Goal: Task Accomplishment & Management: Use online tool/utility

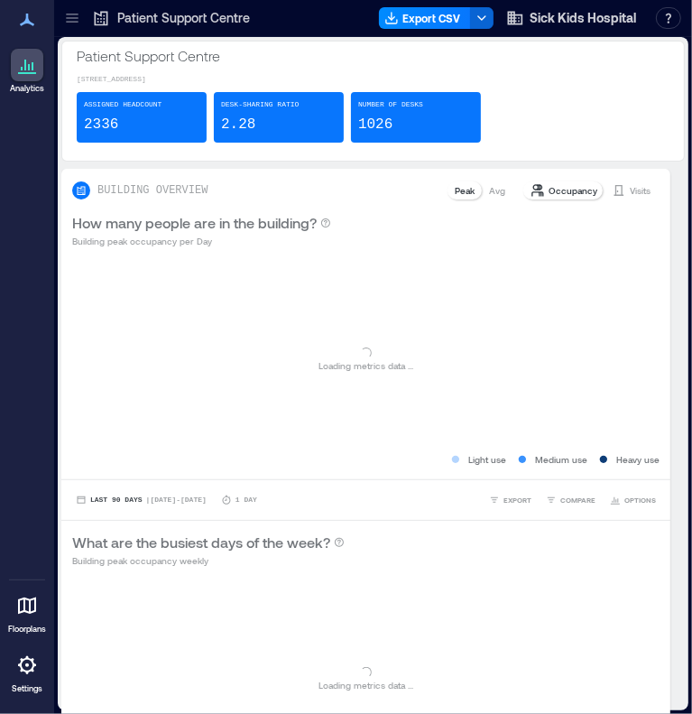
click at [70, 23] on icon at bounding box center [72, 18] width 18 height 18
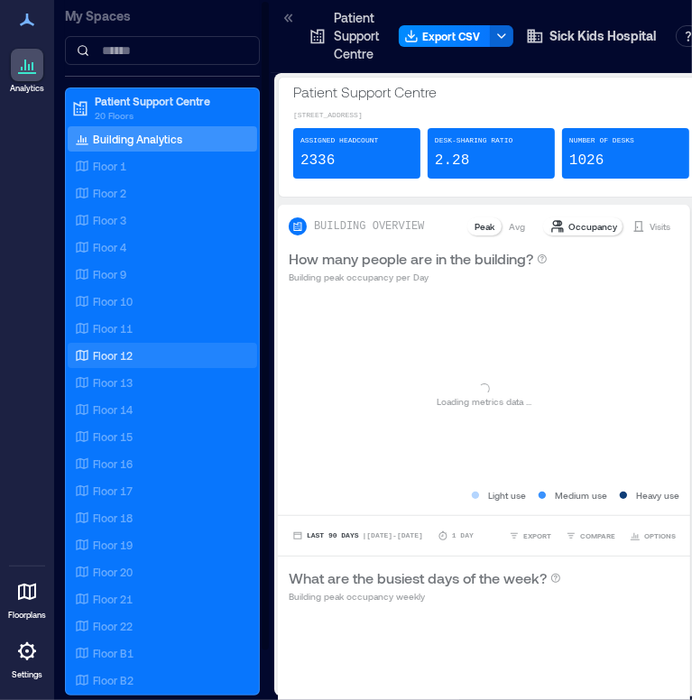
click at [131, 353] on p "Floor 12" at bounding box center [113, 355] width 40 height 14
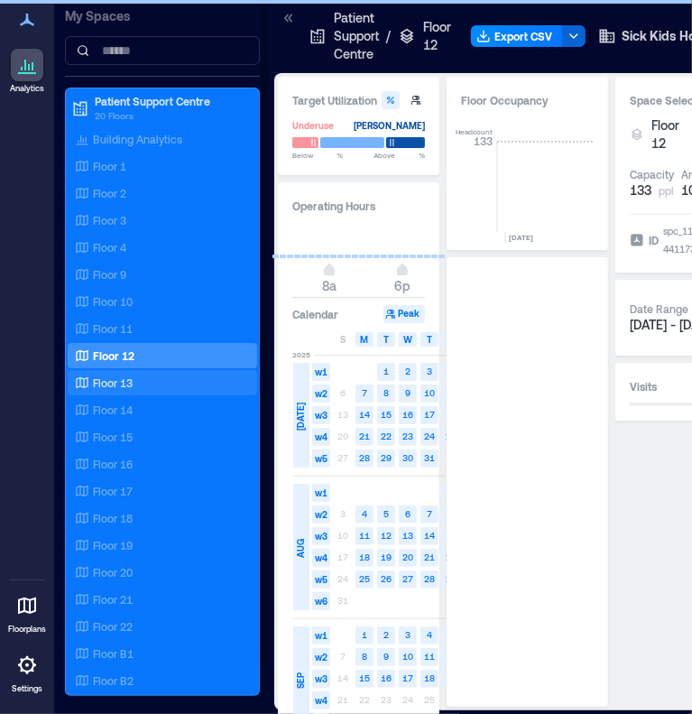
click at [122, 376] on p "Floor 13" at bounding box center [113, 382] width 40 height 14
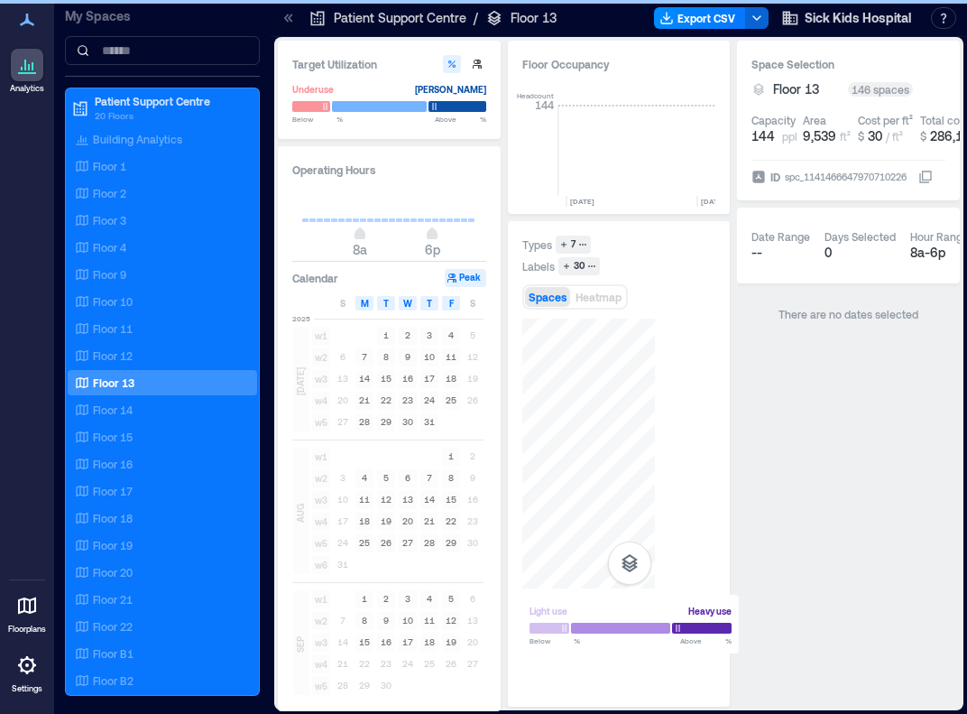
click at [286, 16] on icon at bounding box center [286, 18] width 5 height 8
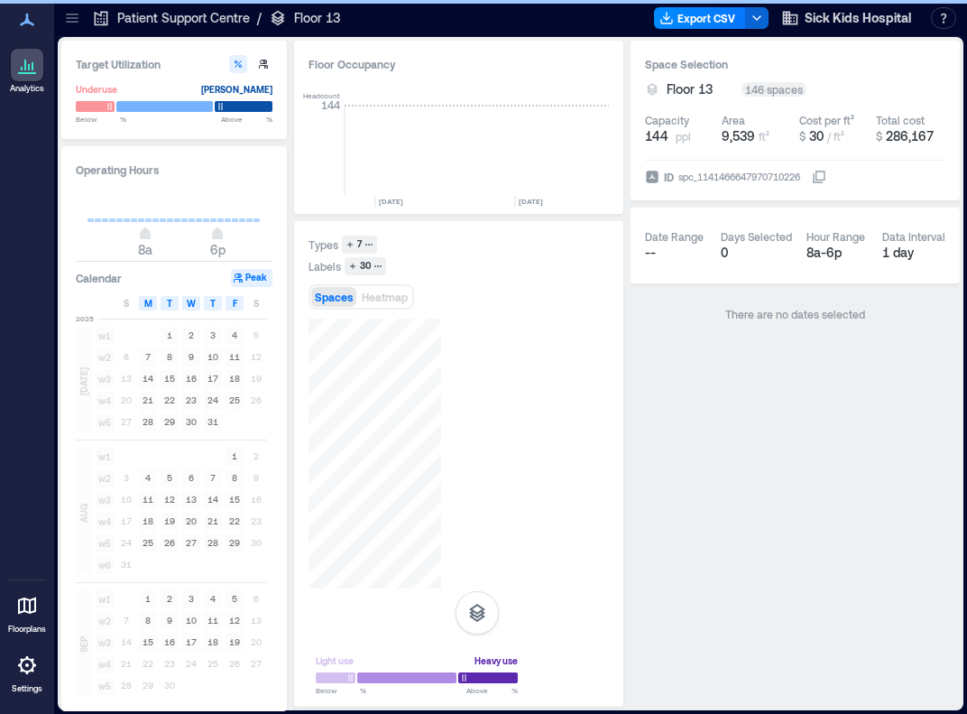
scroll to position [0, 2991]
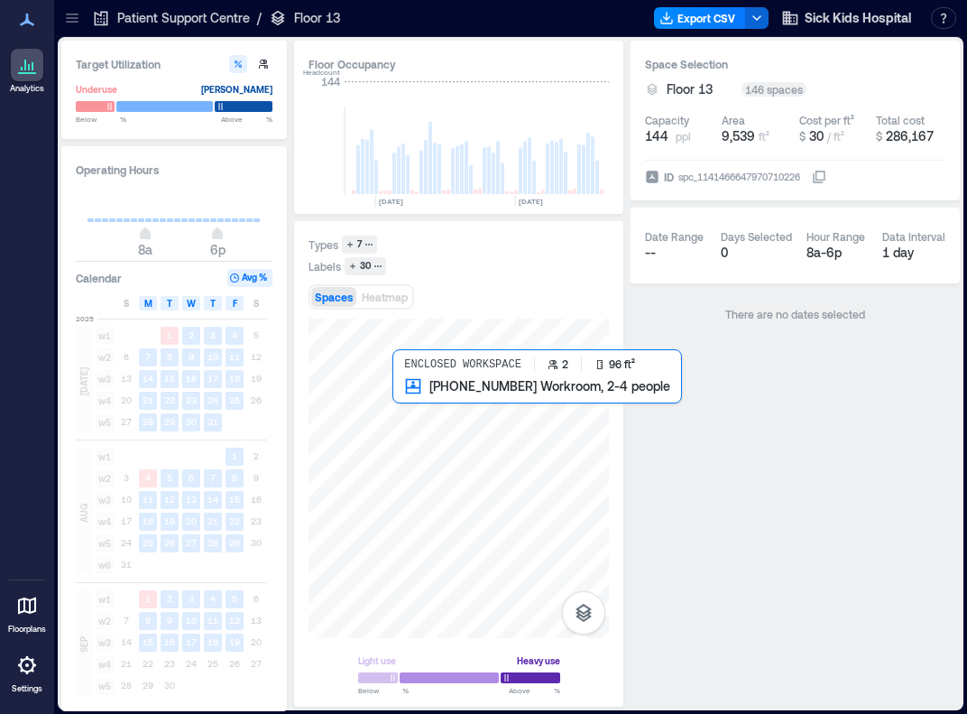
click at [403, 398] on div at bounding box center [459, 478] width 300 height 319
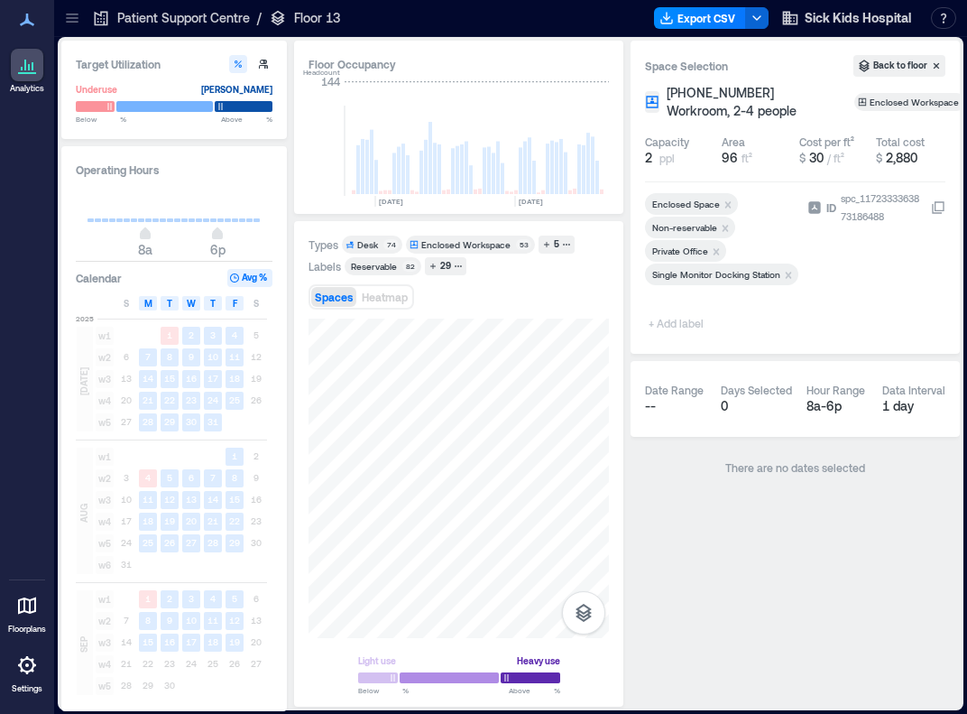
click at [691, 328] on span "+ Add label" at bounding box center [678, 322] width 66 height 25
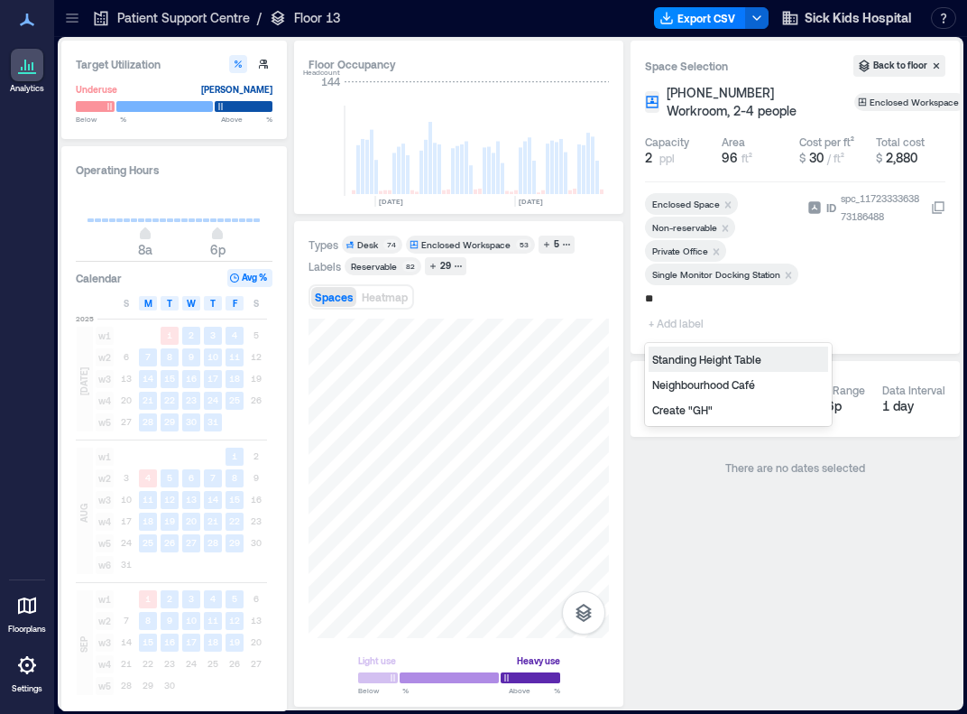
type input "***"
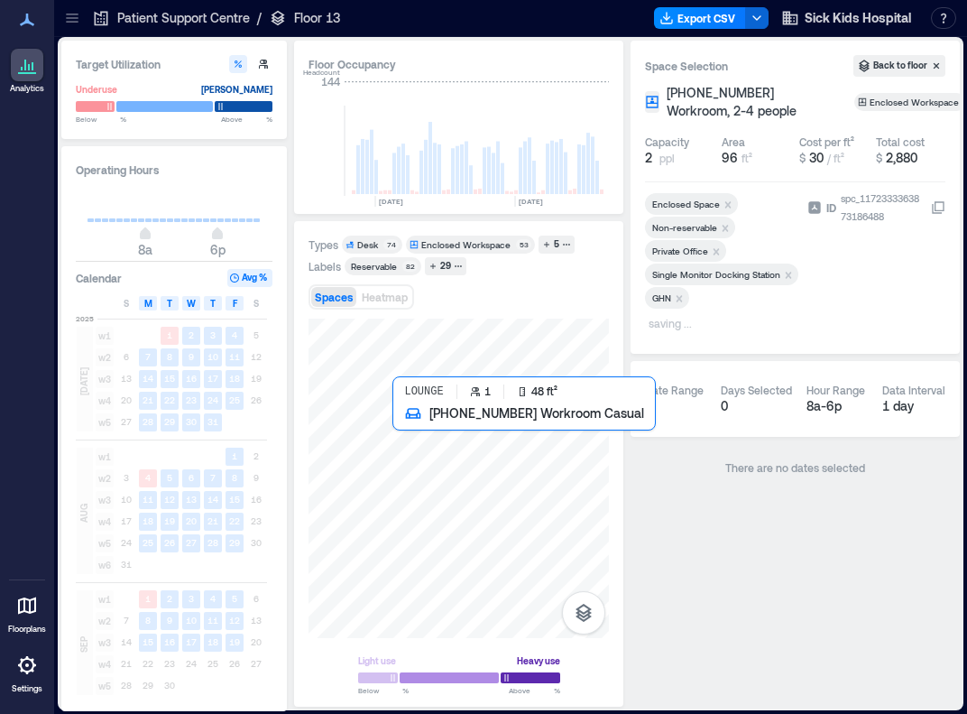
click at [404, 420] on div at bounding box center [459, 478] width 300 height 319
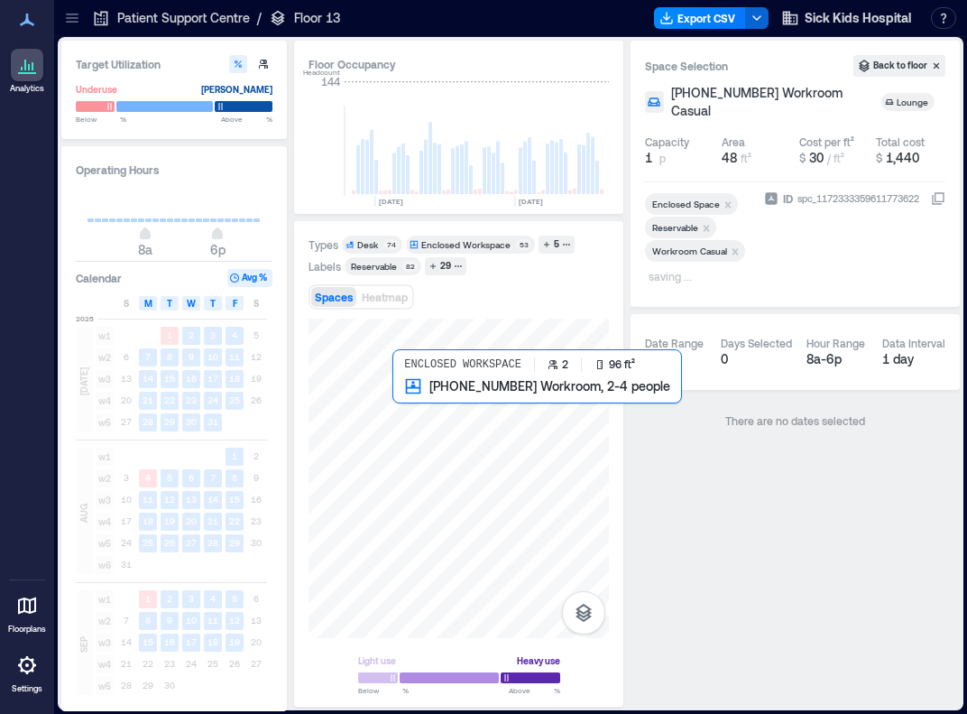
click at [402, 396] on div at bounding box center [459, 478] width 300 height 319
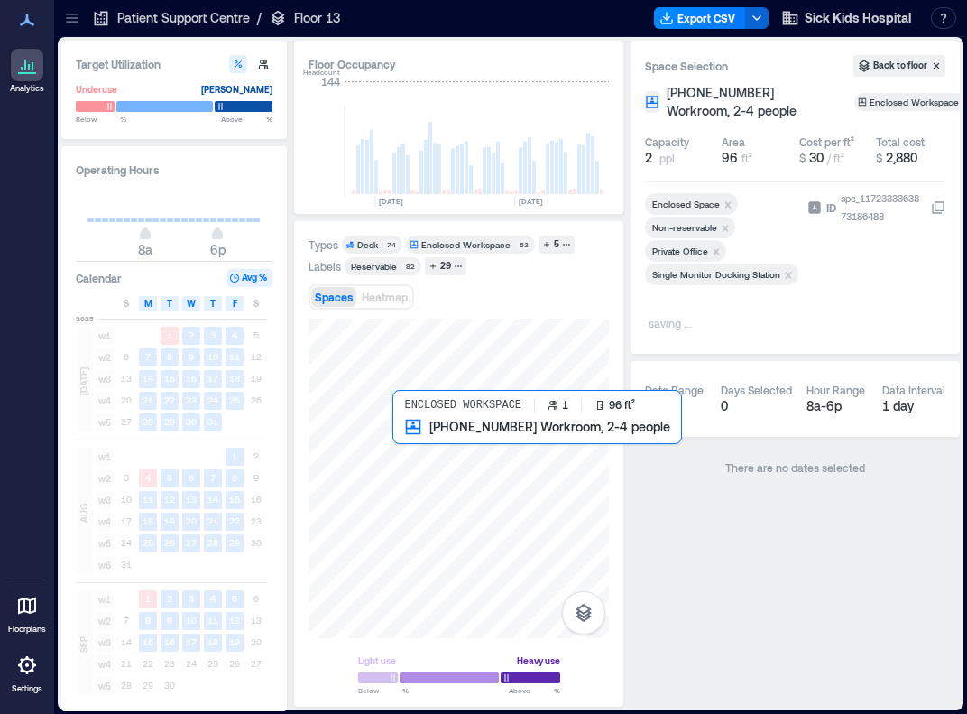
click at [399, 436] on div at bounding box center [459, 478] width 300 height 319
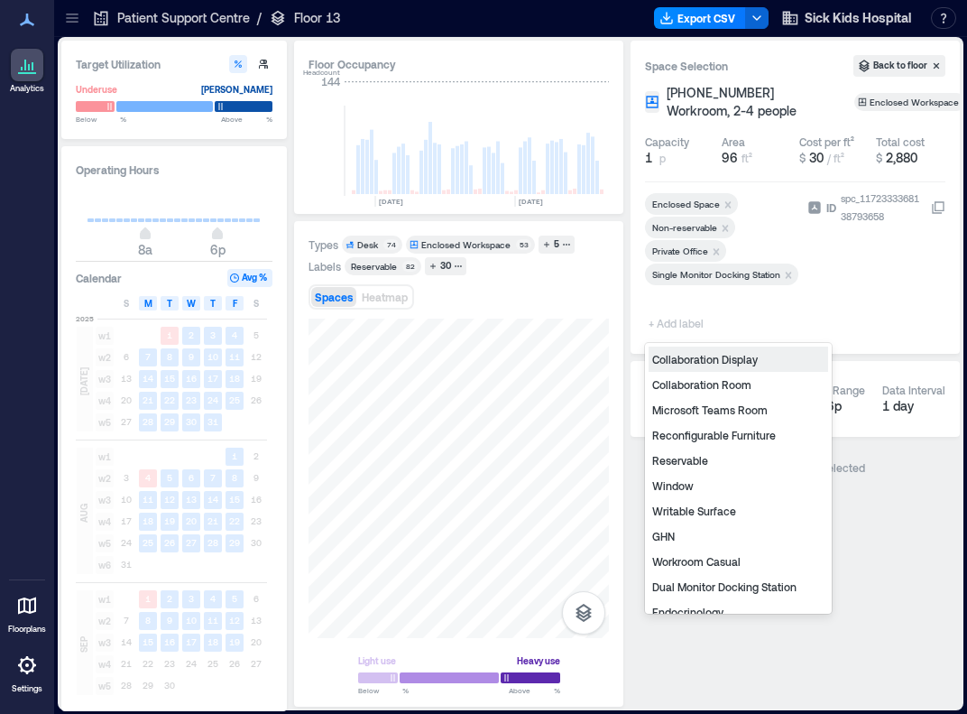
click at [691, 323] on span "+ Add label" at bounding box center [678, 322] width 66 height 25
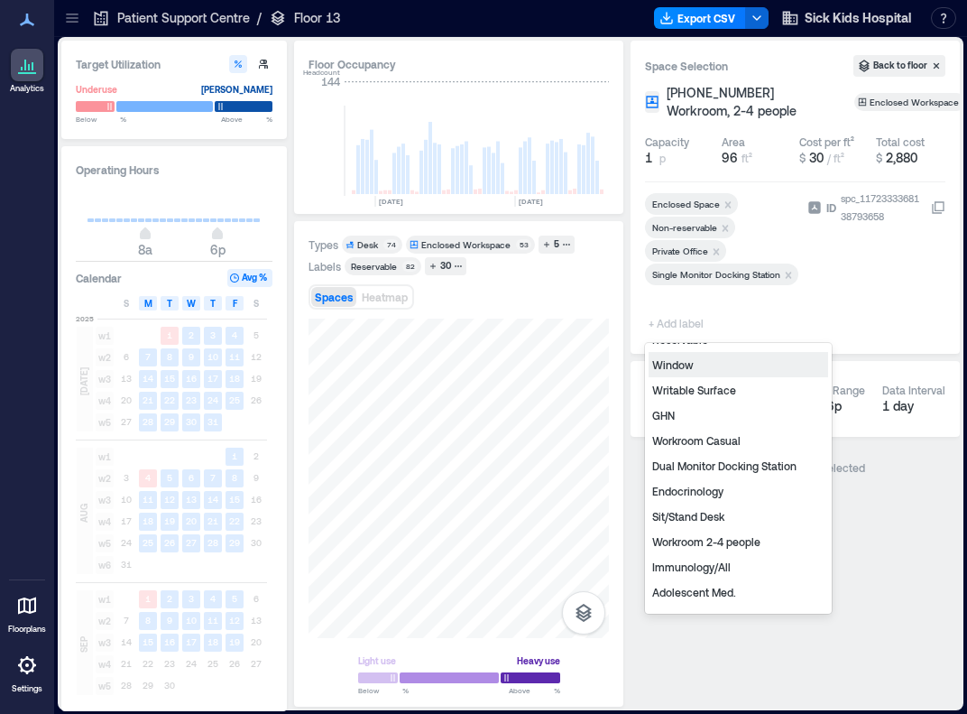
scroll to position [122, 0]
click at [691, 485] on div "Endocrinology" at bounding box center [739, 489] width 180 height 25
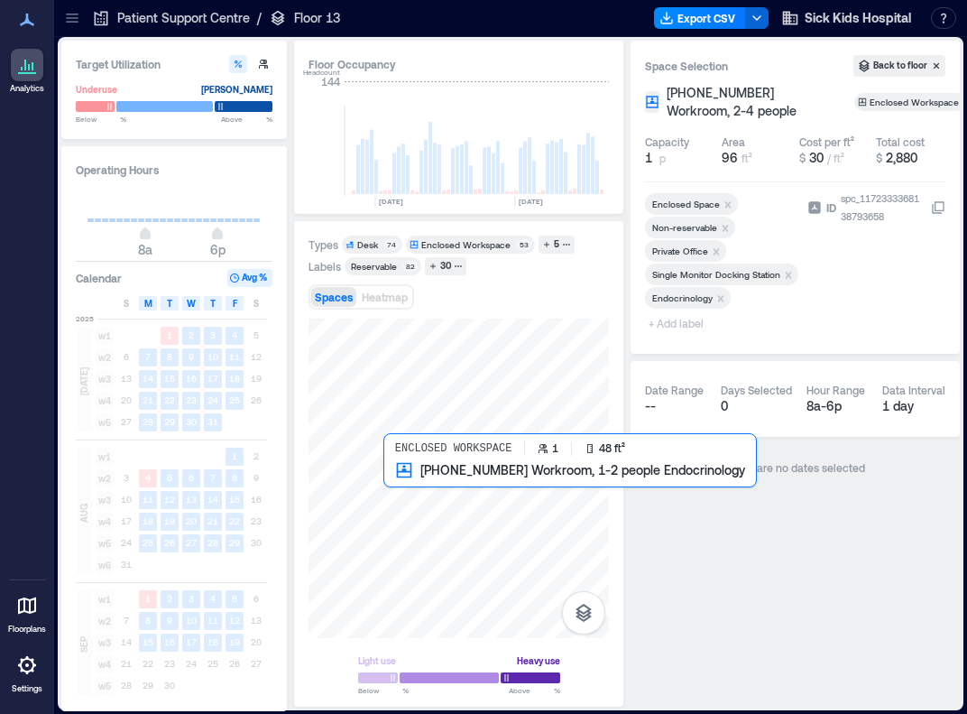
click at [390, 480] on div at bounding box center [459, 478] width 300 height 319
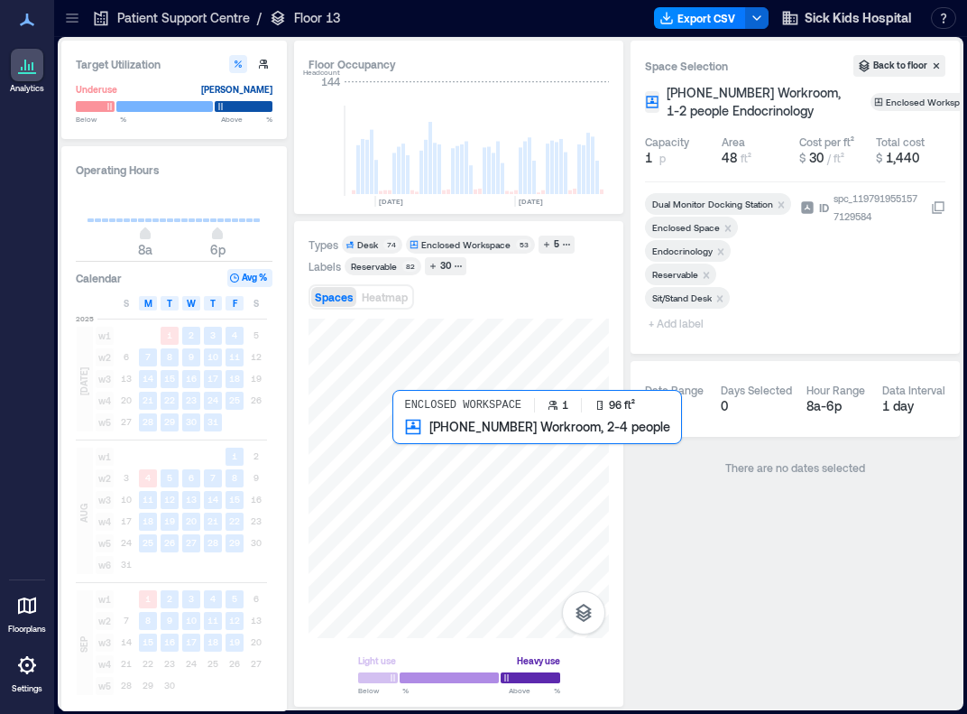
click at [402, 436] on div at bounding box center [459, 478] width 300 height 319
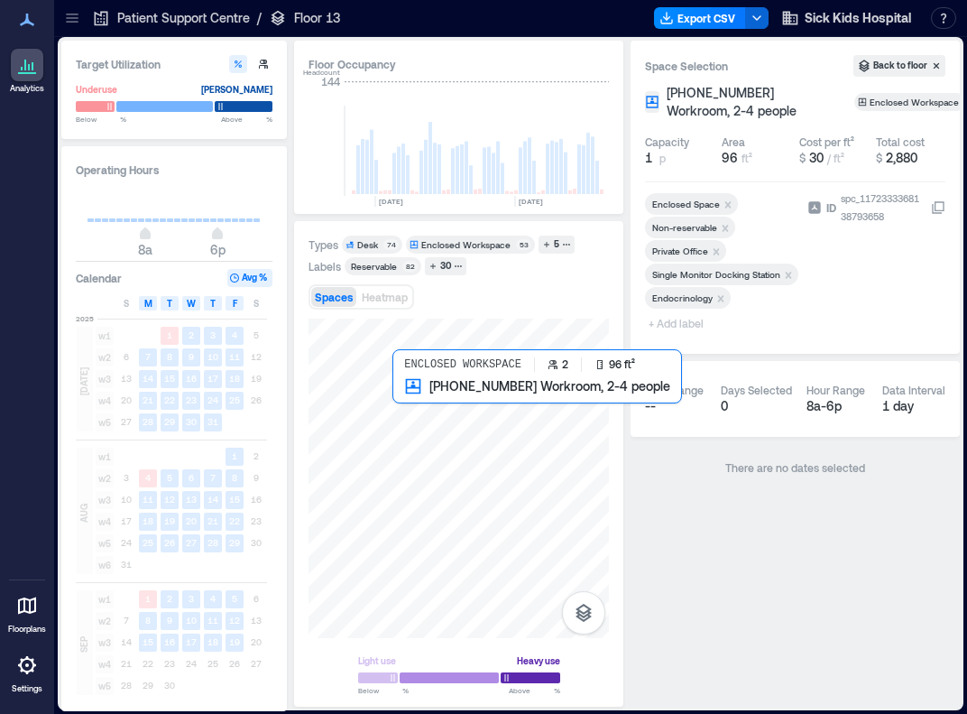
click at [402, 401] on div at bounding box center [459, 478] width 300 height 319
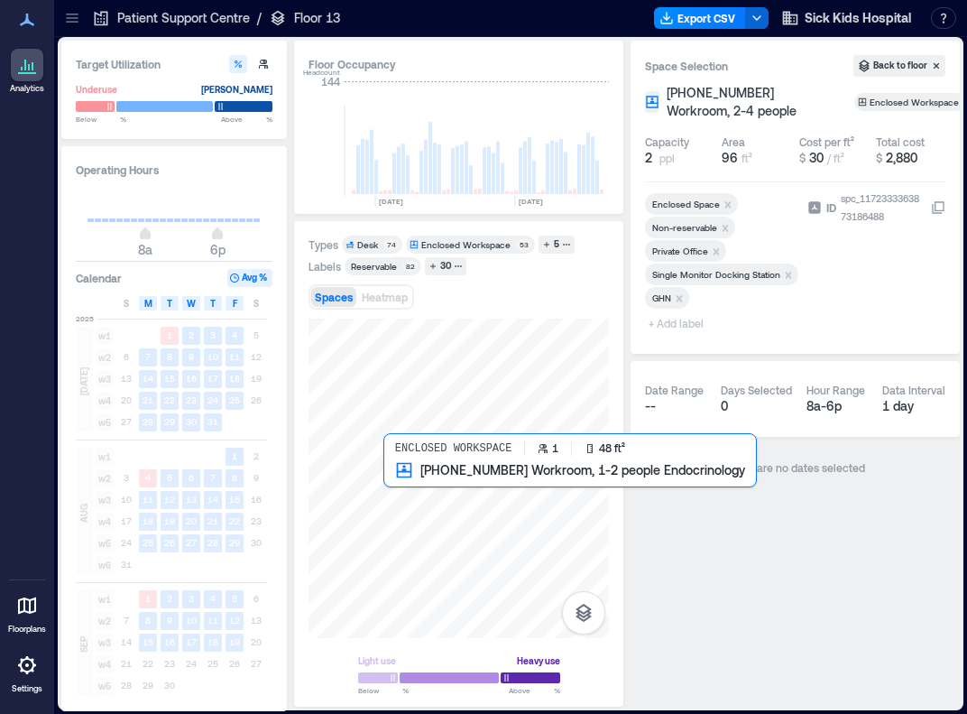
click at [392, 476] on div at bounding box center [459, 478] width 300 height 319
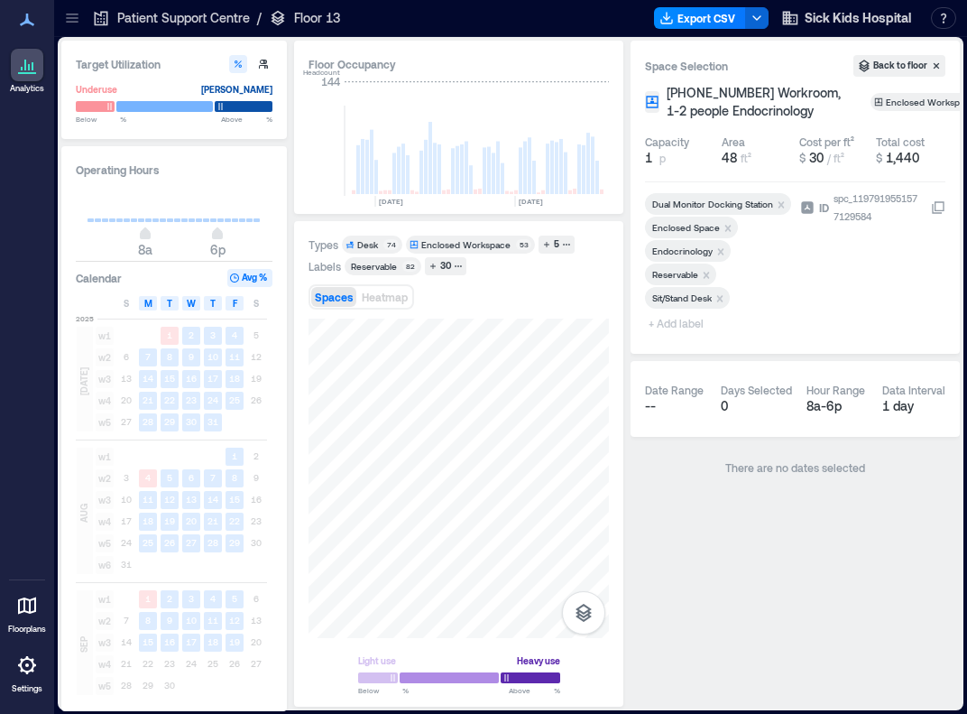
click at [689, 328] on span "+ Add label" at bounding box center [678, 322] width 66 height 25
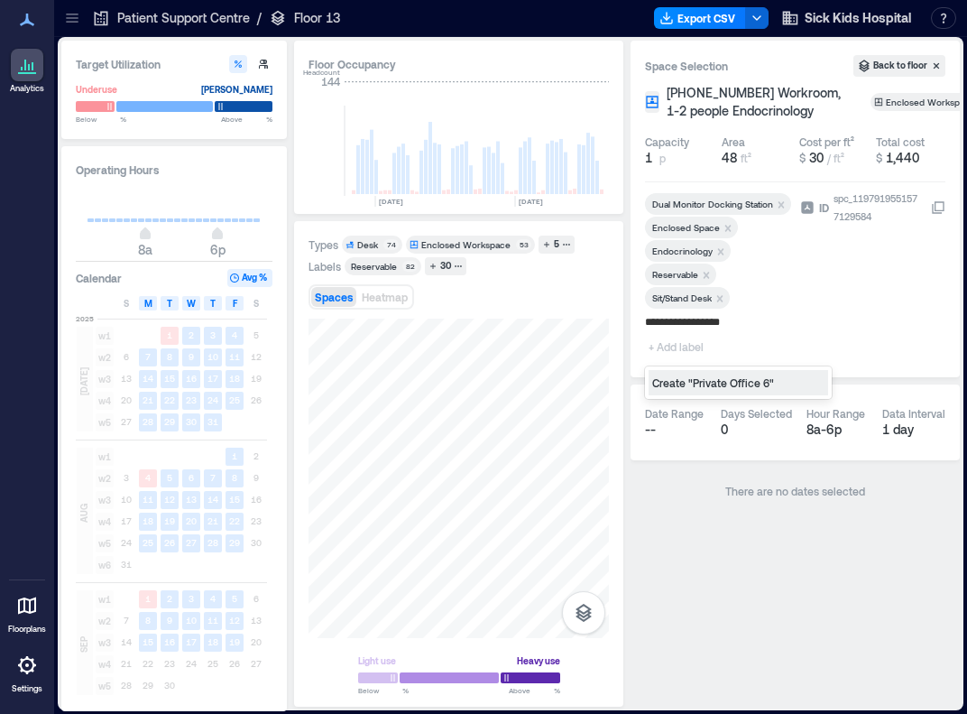
type input "**********"
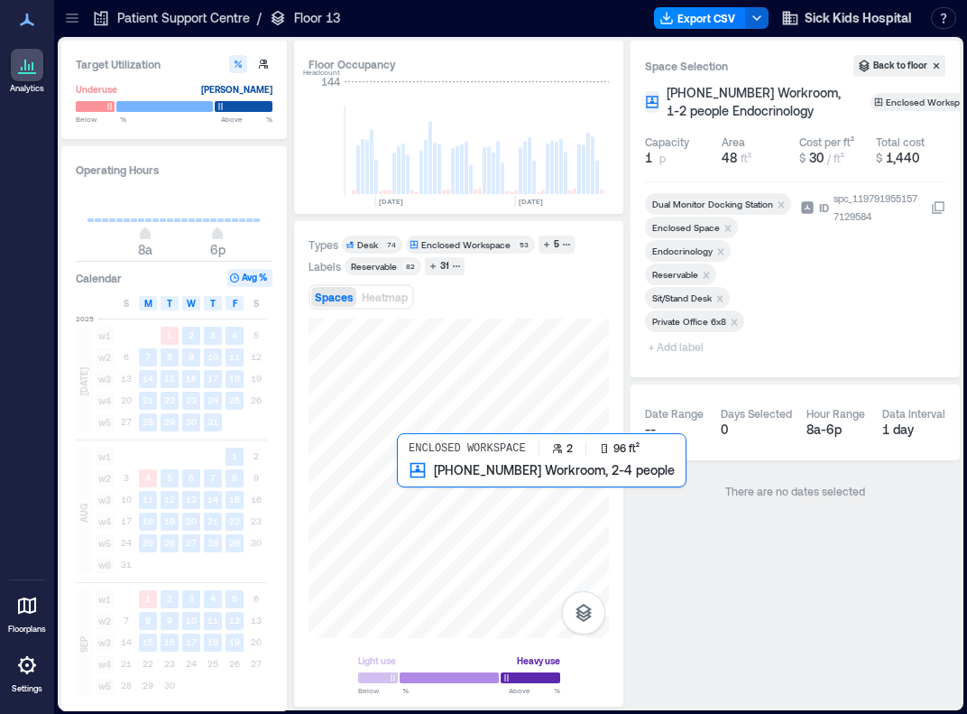
click at [409, 477] on div at bounding box center [459, 478] width 300 height 319
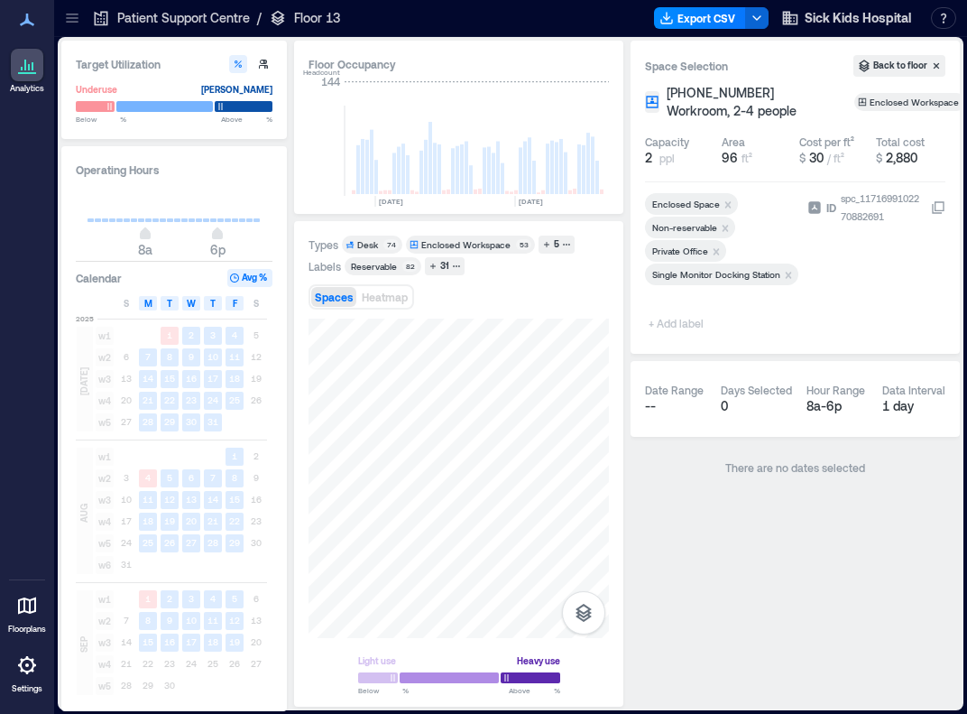
click at [691, 324] on span "+ Add label" at bounding box center [678, 322] width 66 height 25
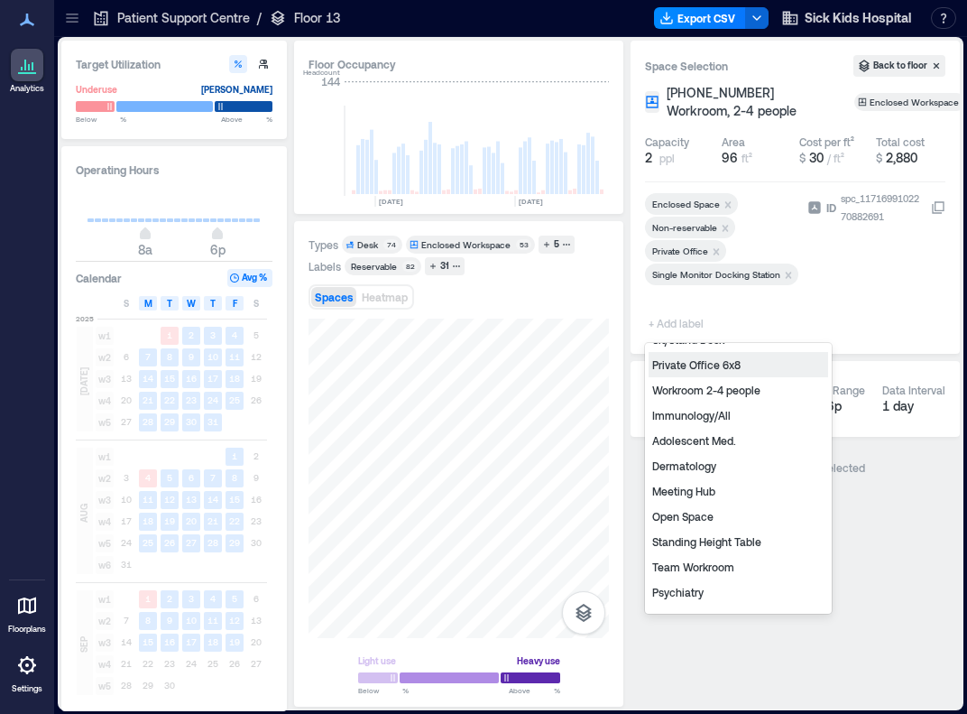
scroll to position [309, 0]
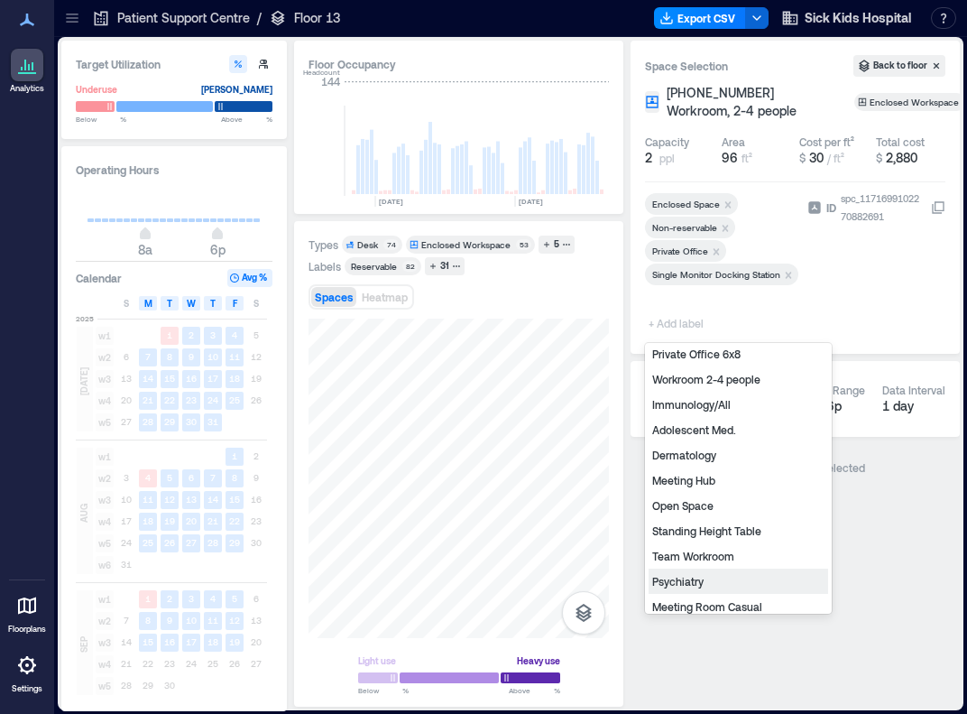
click at [691, 579] on div "Psychiatry" at bounding box center [739, 580] width 180 height 25
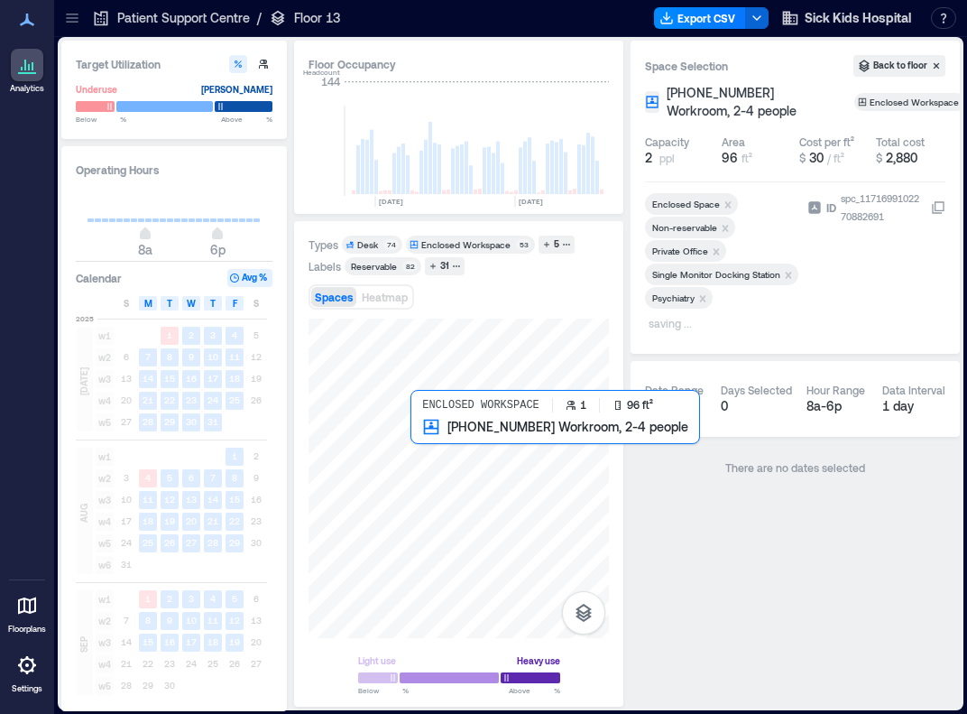
click at [421, 451] on div at bounding box center [459, 478] width 300 height 319
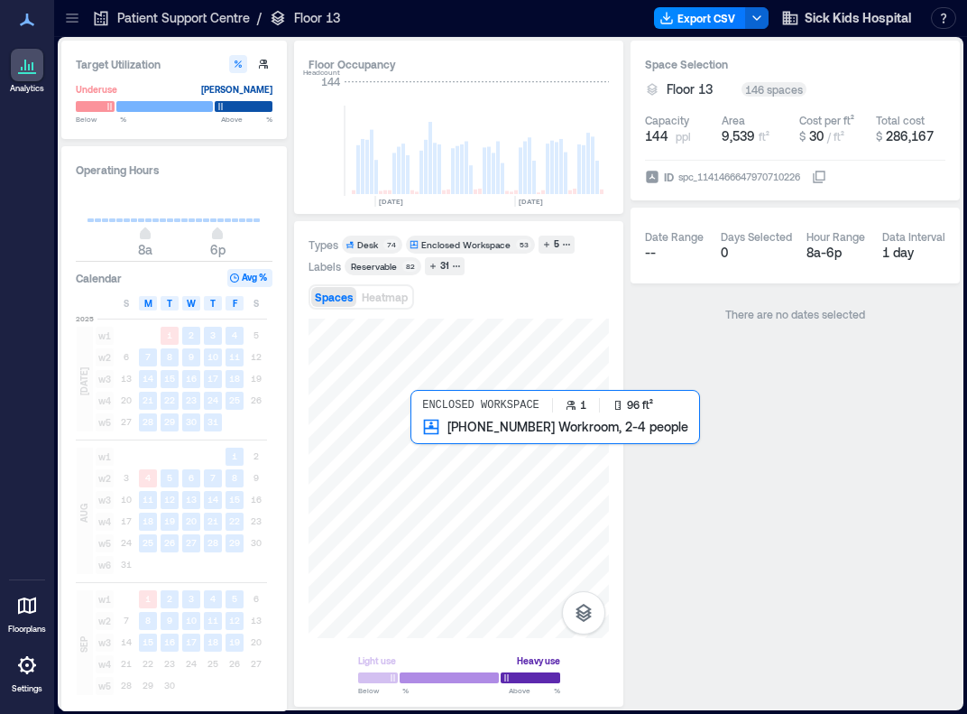
click at [420, 443] on div at bounding box center [459, 478] width 300 height 319
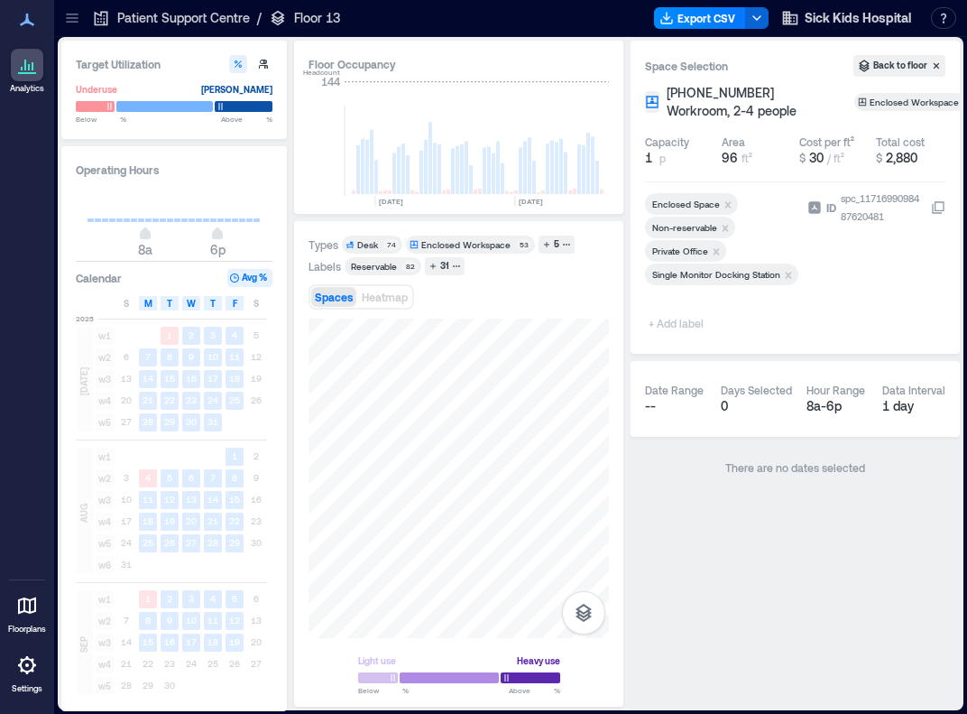
click at [681, 326] on span "+ Add label" at bounding box center [678, 322] width 66 height 25
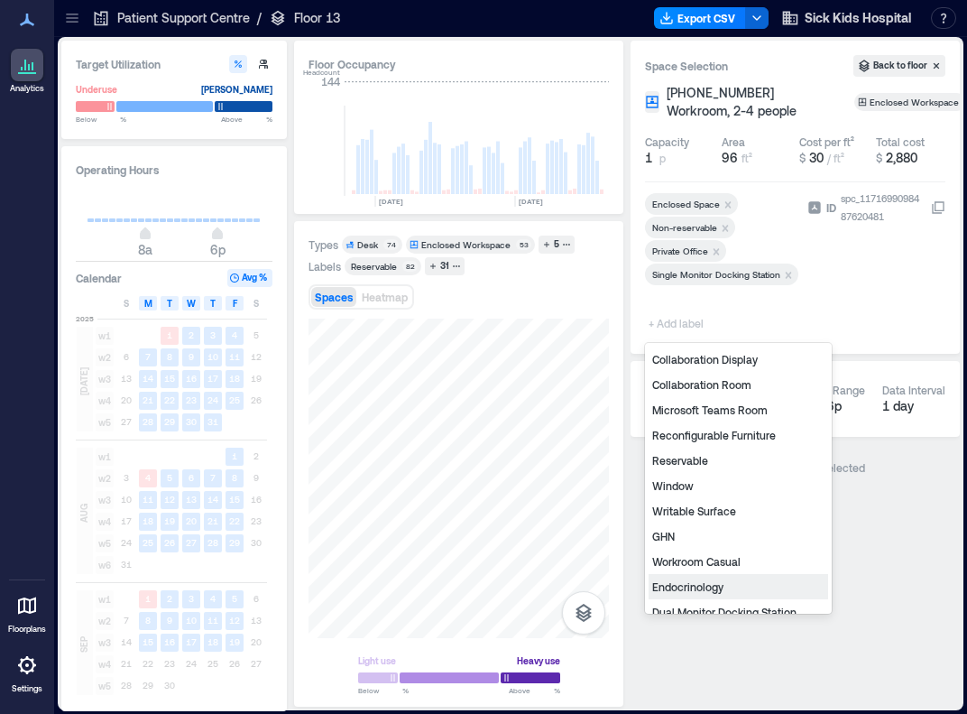
click at [691, 580] on div "Endocrinology" at bounding box center [739, 586] width 180 height 25
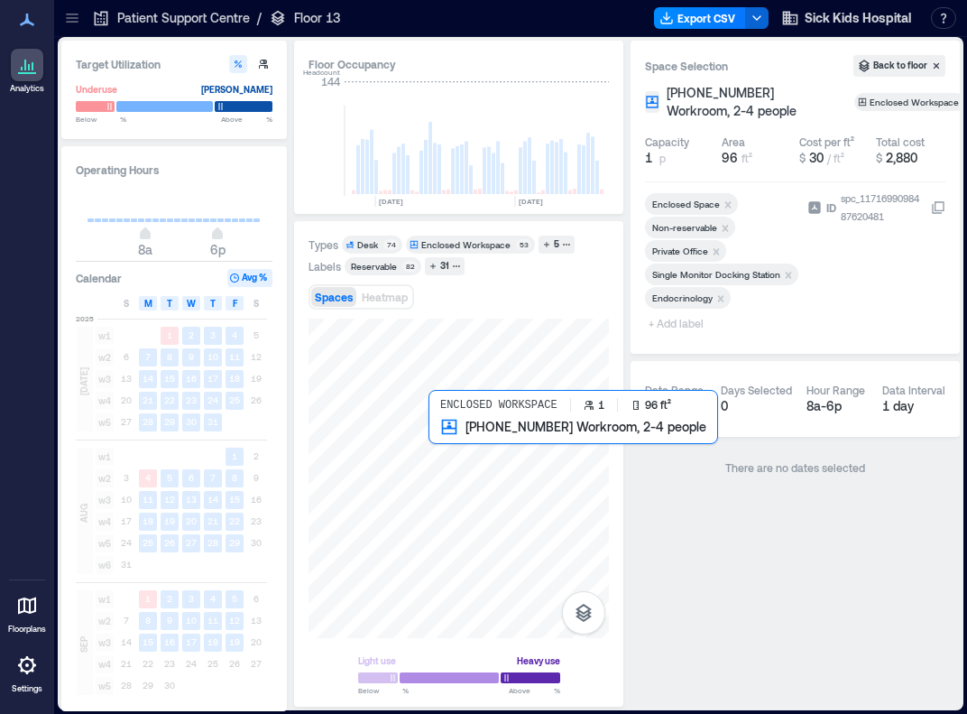
click at [438, 448] on div at bounding box center [459, 478] width 300 height 319
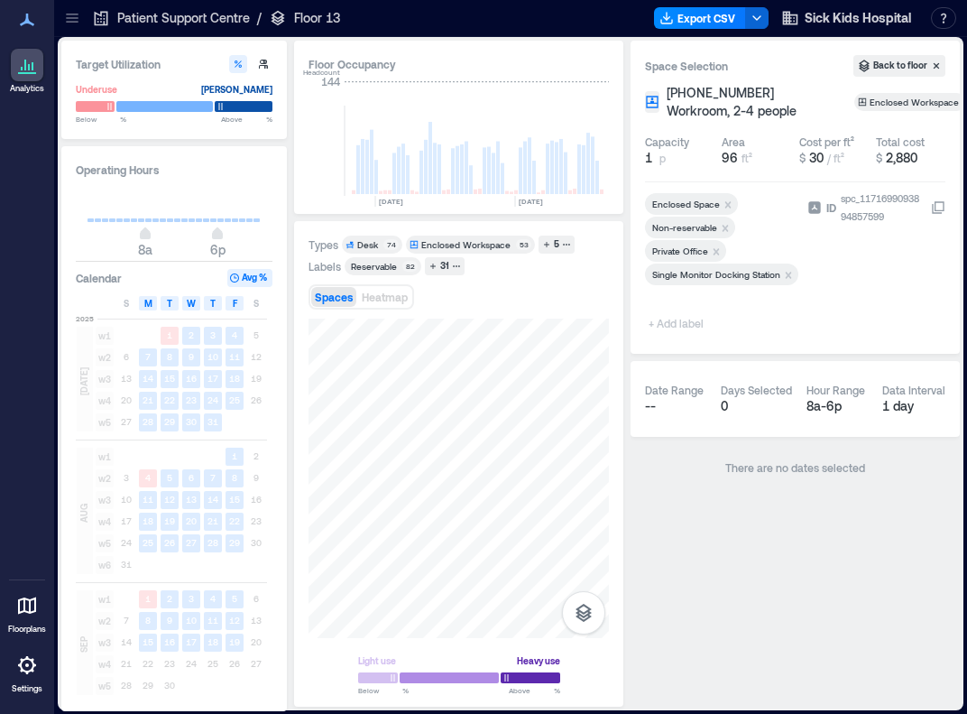
click at [686, 320] on span "+ Add label" at bounding box center [678, 322] width 66 height 25
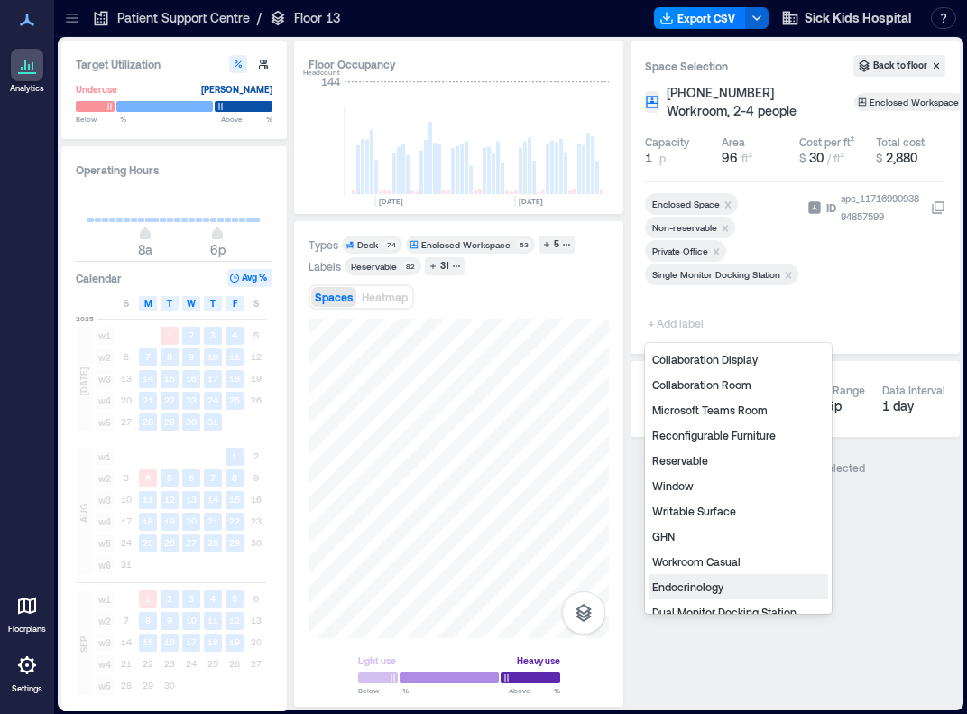
click at [691, 589] on div "Endocrinology" at bounding box center [739, 586] width 180 height 25
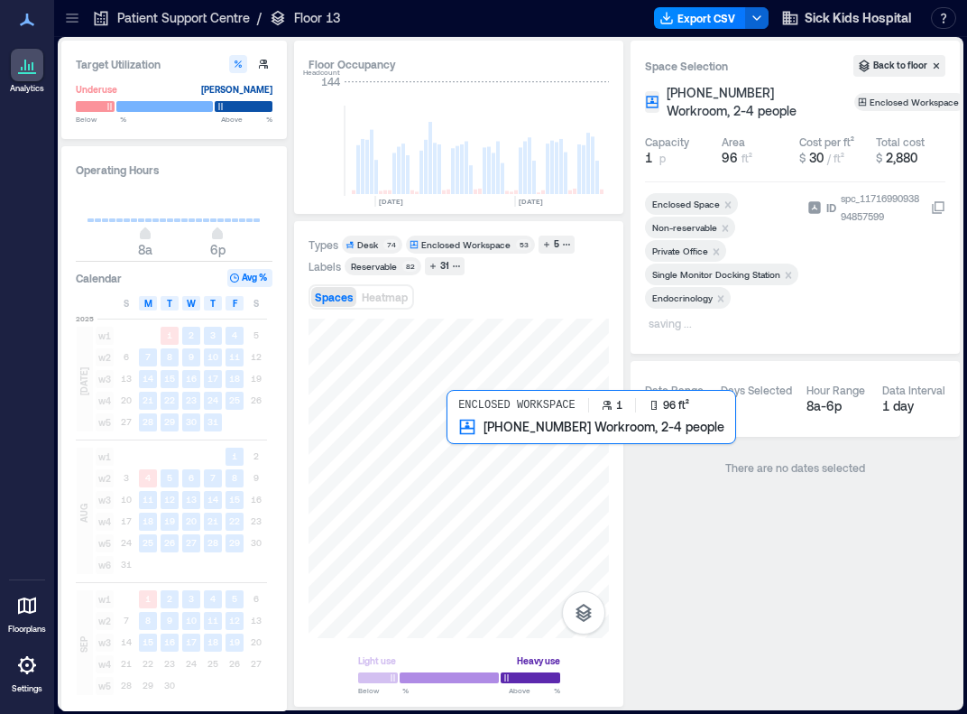
click at [455, 443] on div at bounding box center [459, 478] width 300 height 319
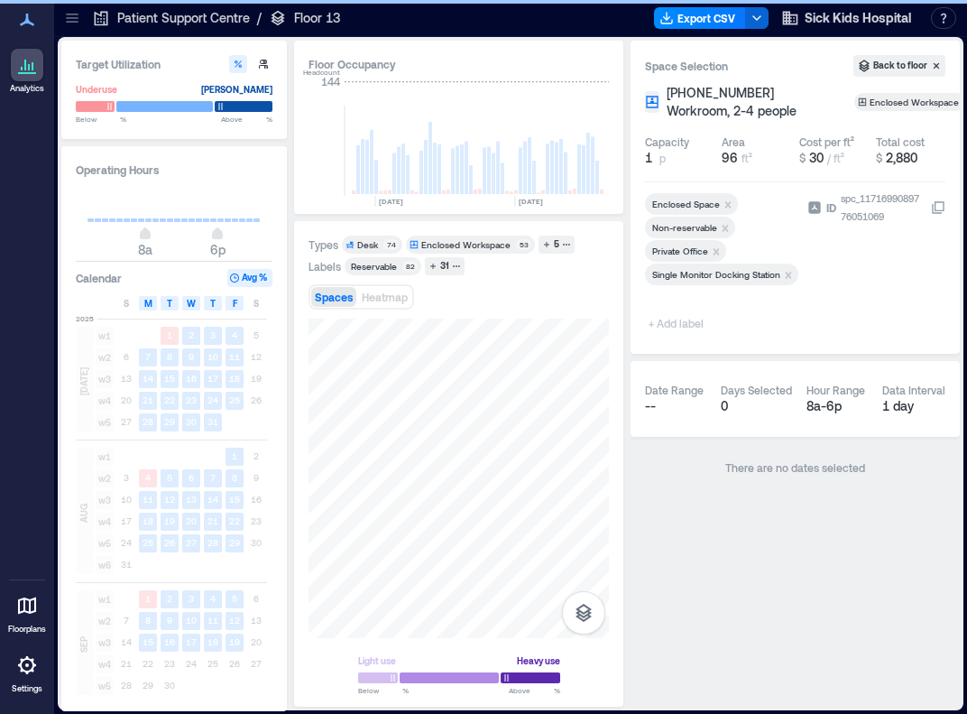
click at [664, 322] on span "+ Add label" at bounding box center [678, 322] width 66 height 25
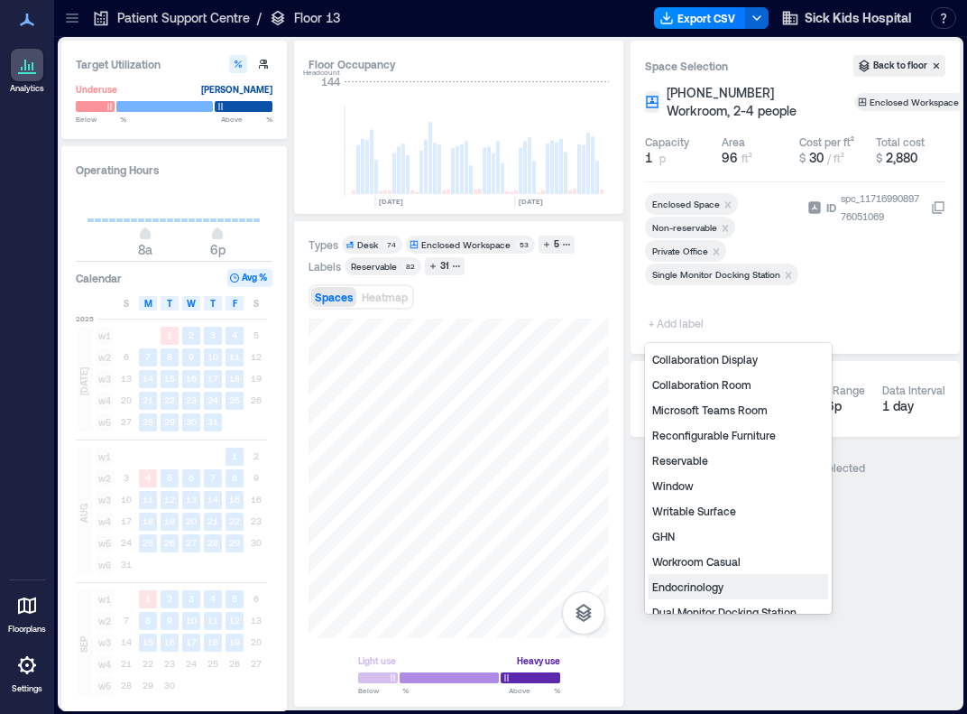
click at [686, 584] on div "Endocrinology" at bounding box center [739, 586] width 180 height 25
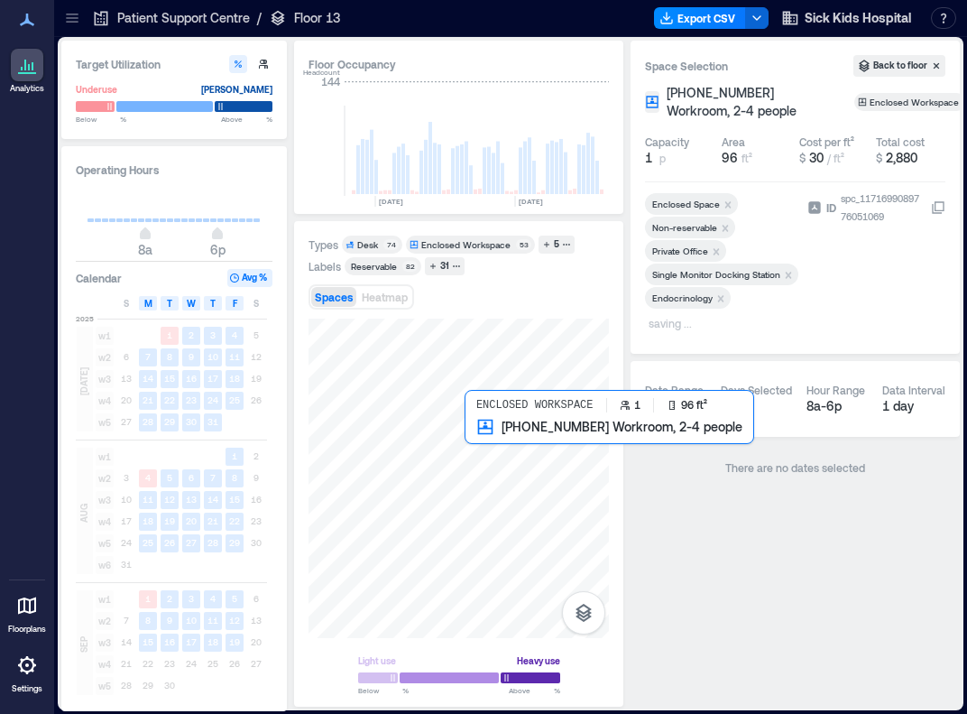
click at [474, 439] on div at bounding box center [459, 478] width 300 height 319
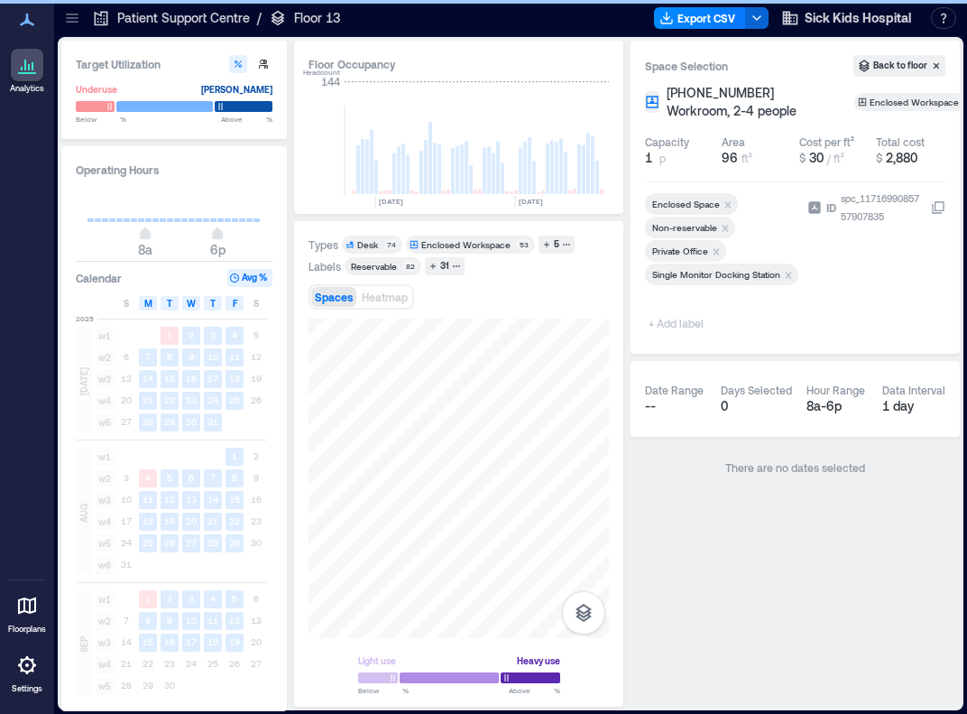
click at [669, 320] on span "+ Add label" at bounding box center [678, 322] width 66 height 25
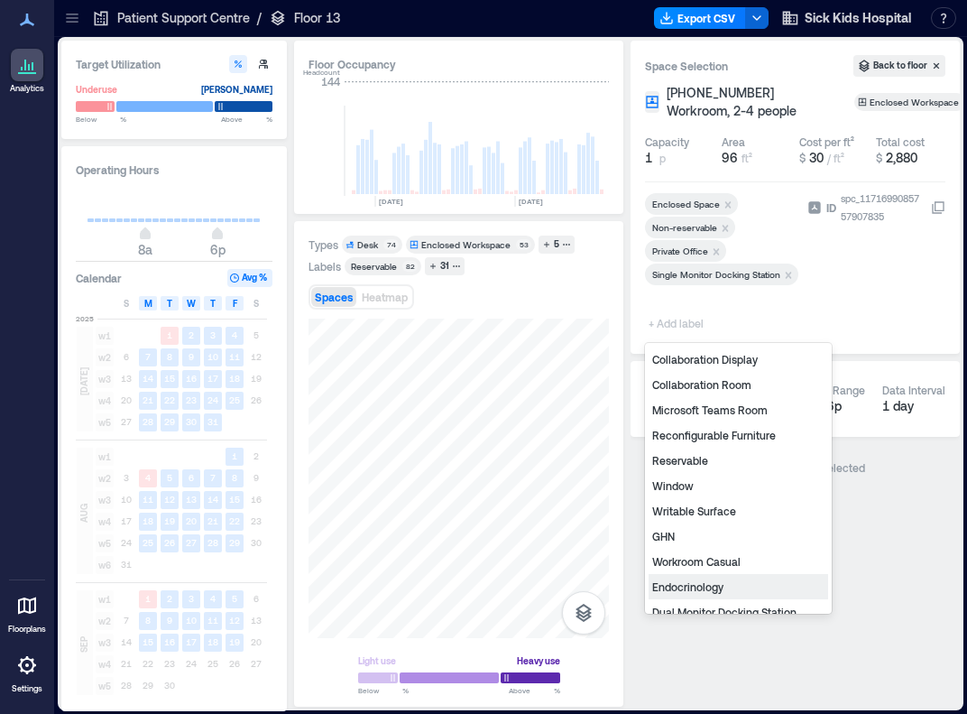
click at [691, 583] on div "Endocrinology" at bounding box center [739, 586] width 180 height 25
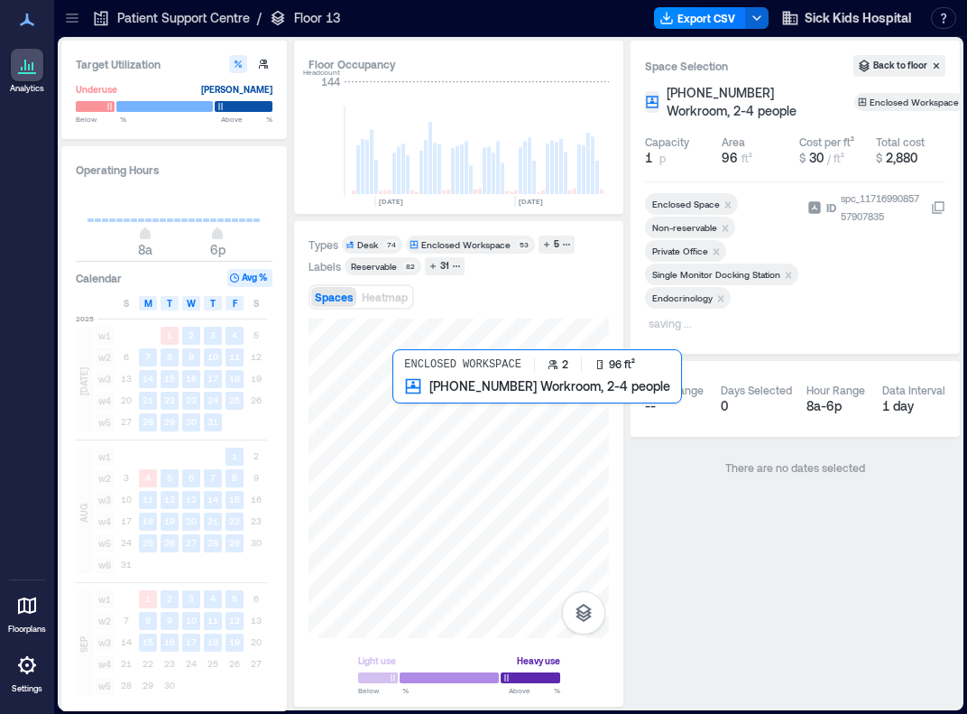
click at [404, 401] on div at bounding box center [459, 478] width 300 height 319
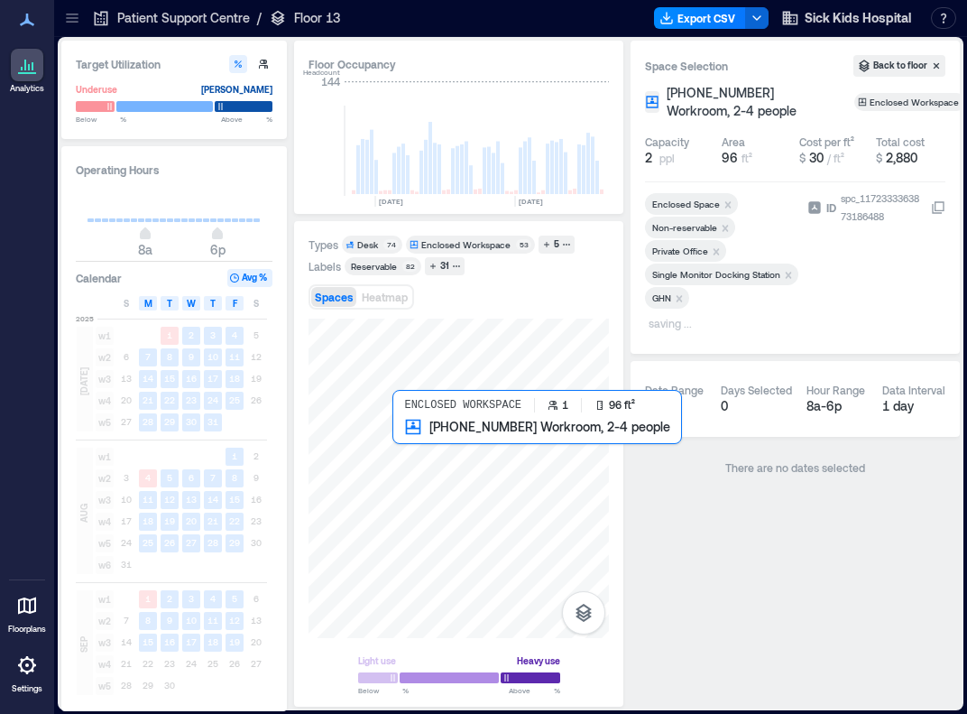
click at [405, 429] on div at bounding box center [459, 478] width 300 height 319
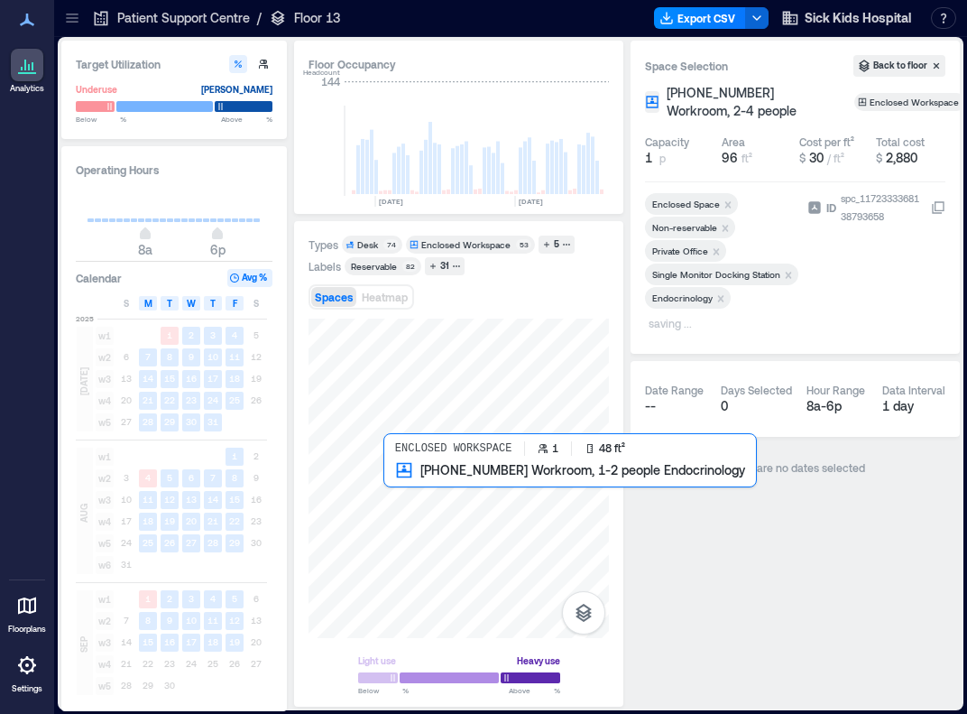
click at [389, 478] on div at bounding box center [459, 478] width 300 height 319
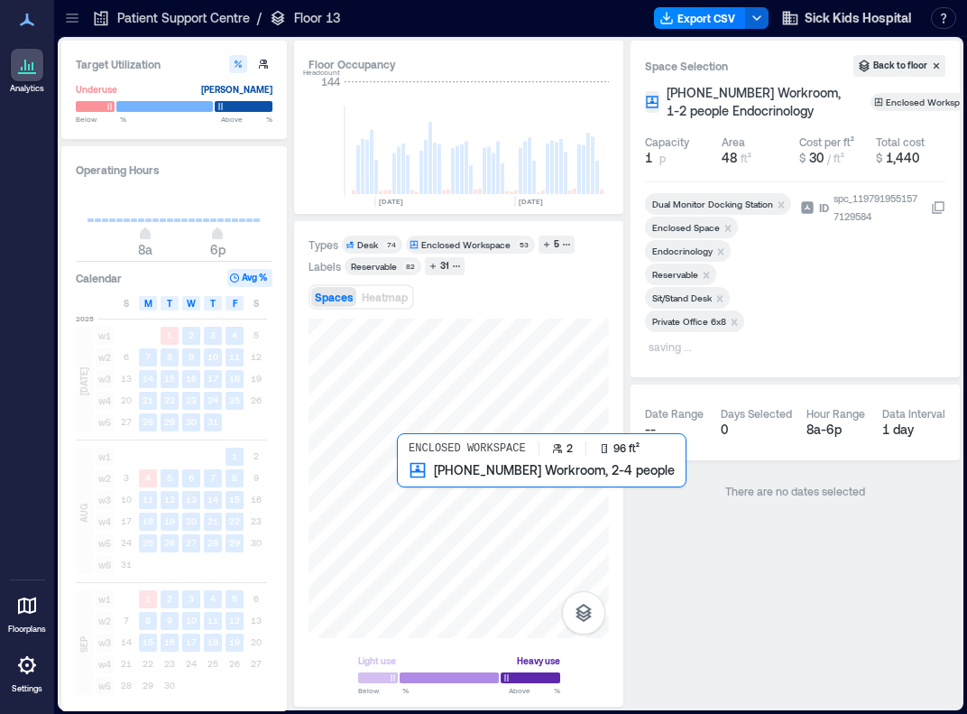
click at [405, 478] on div at bounding box center [459, 478] width 300 height 319
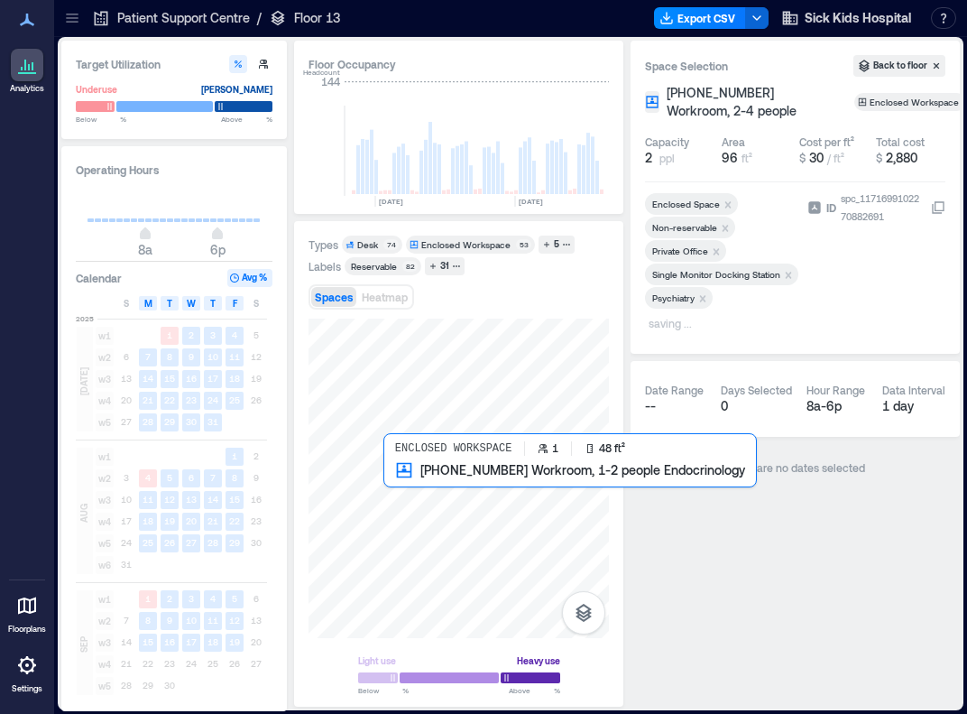
click at [387, 478] on div at bounding box center [459, 478] width 300 height 319
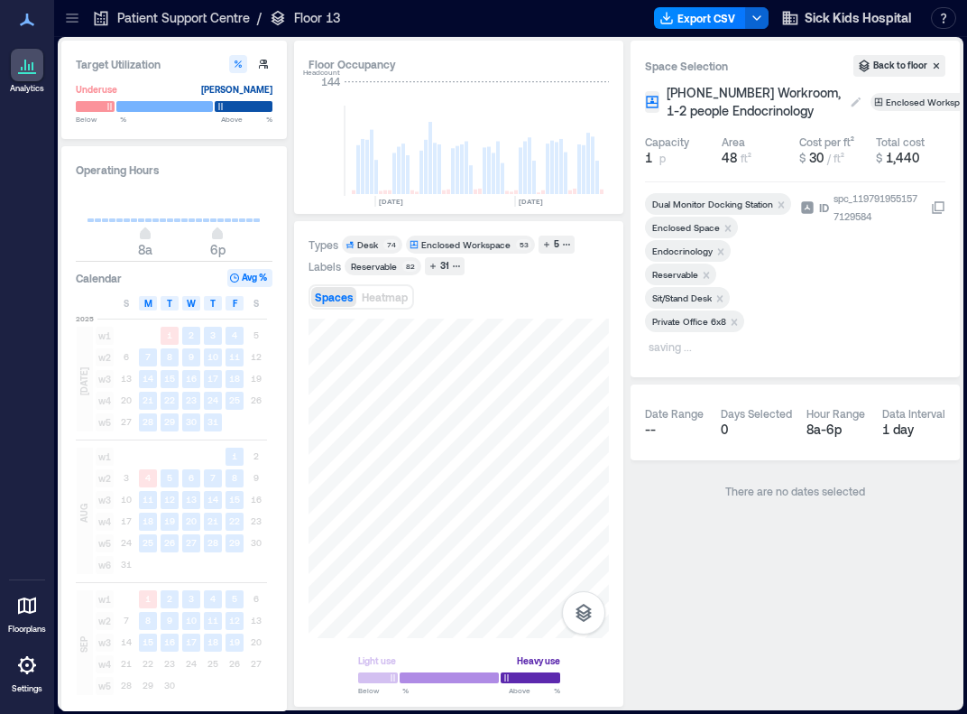
click at [691, 100] on span "[PHONE_NUMBER] Workroom, 1-2 people Endocrinology" at bounding box center [754, 102] width 175 height 36
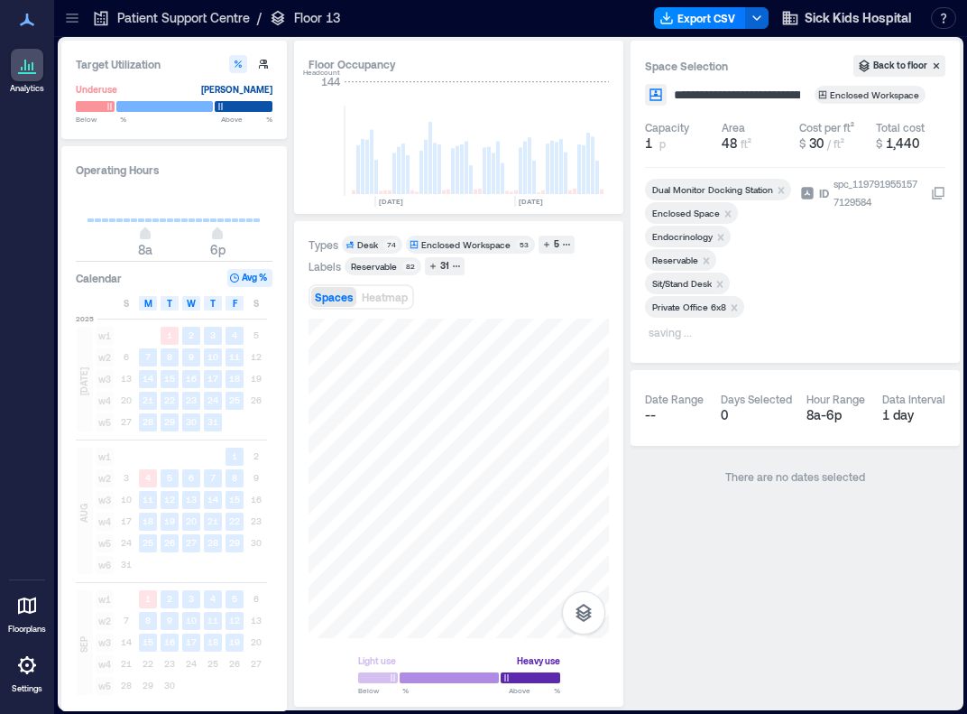
scroll to position [0, 125]
drag, startPoint x: 744, startPoint y: 93, endPoint x: 860, endPoint y: 112, distance: 117.0
click at [691, 112] on div "**********" at bounding box center [795, 202] width 329 height 322
type input "**********"
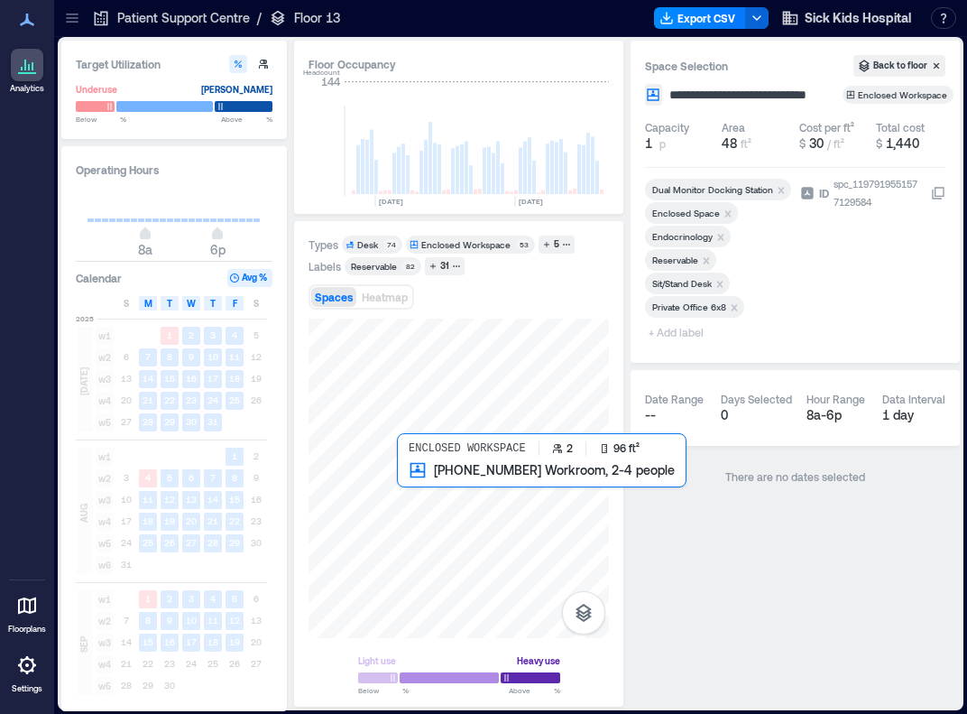
click at [411, 477] on div at bounding box center [459, 478] width 300 height 319
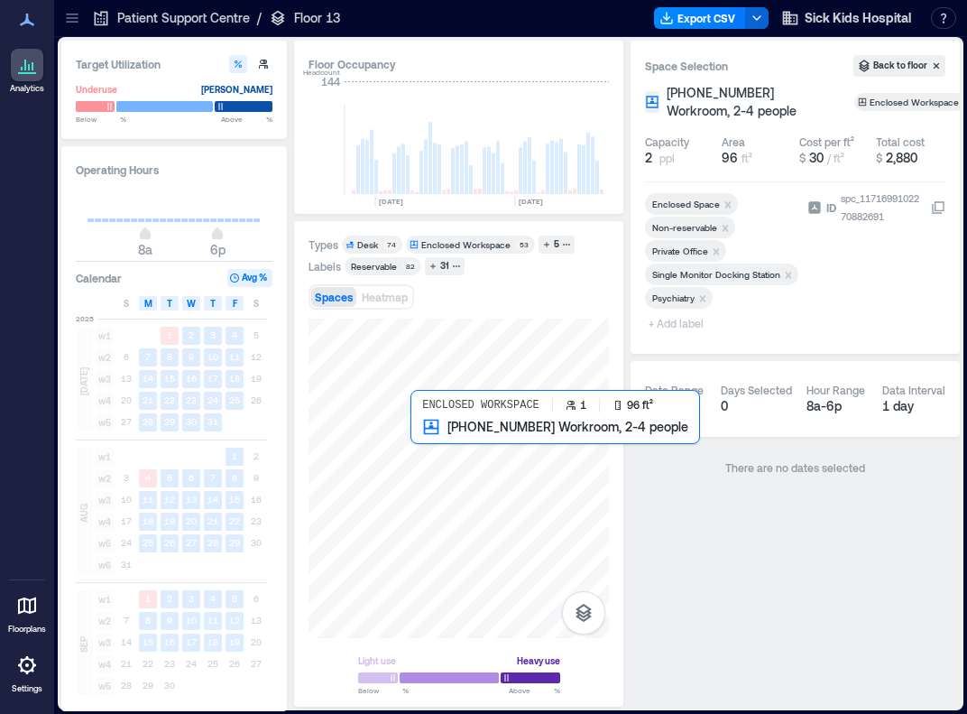
click at [414, 439] on div at bounding box center [459, 478] width 300 height 319
click at [437, 439] on div at bounding box center [459, 478] width 300 height 319
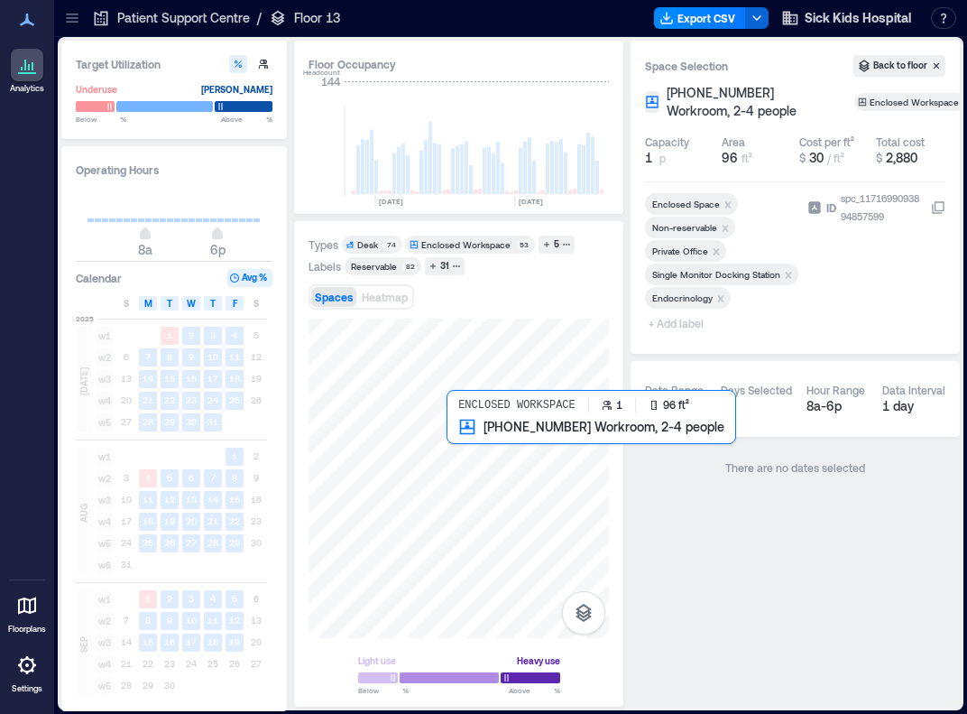
click at [459, 442] on div at bounding box center [459, 478] width 300 height 319
click at [473, 445] on div at bounding box center [459, 478] width 300 height 319
click at [500, 445] on div at bounding box center [459, 478] width 300 height 319
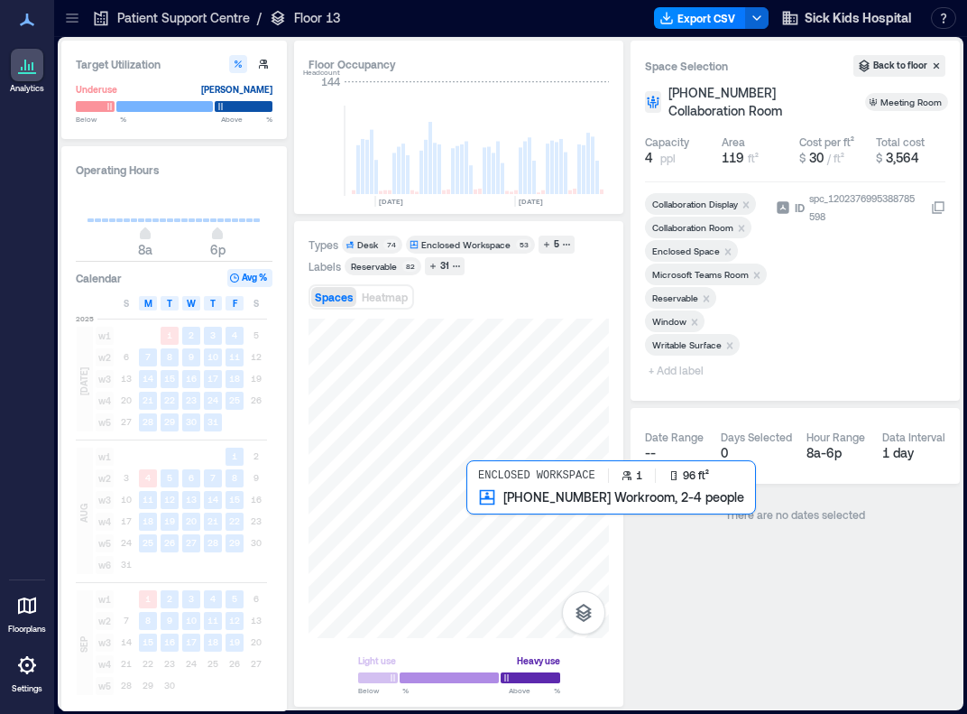
click at [487, 503] on div at bounding box center [459, 478] width 300 height 319
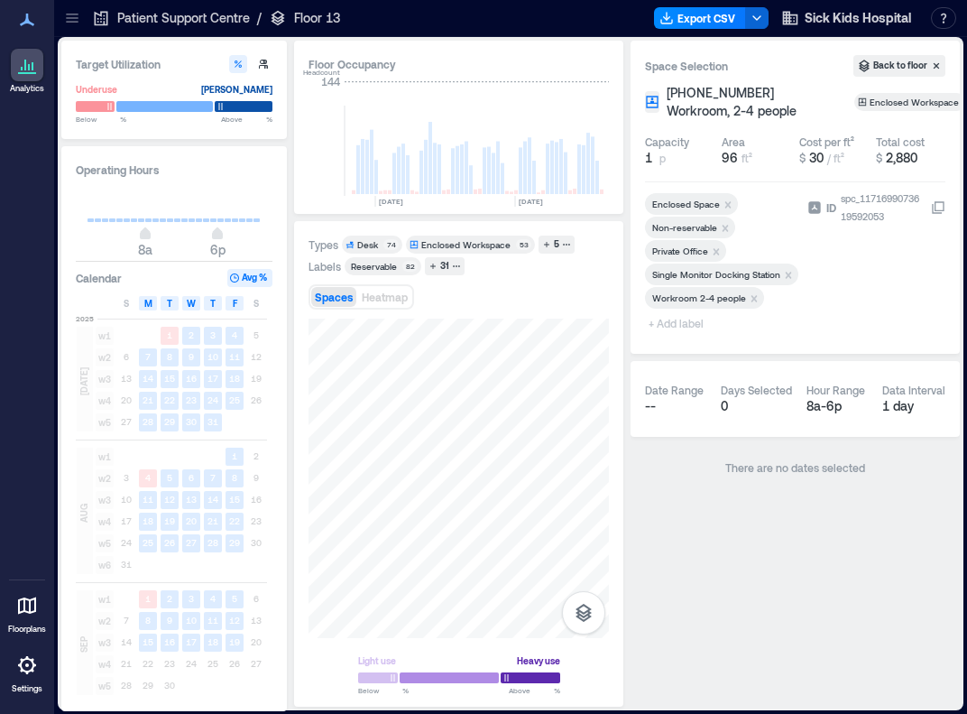
click at [691, 293] on icon "Remove Workroom 2-4 people" at bounding box center [754, 298] width 13 height 13
click at [691, 329] on span "+ Add label" at bounding box center [678, 322] width 66 height 25
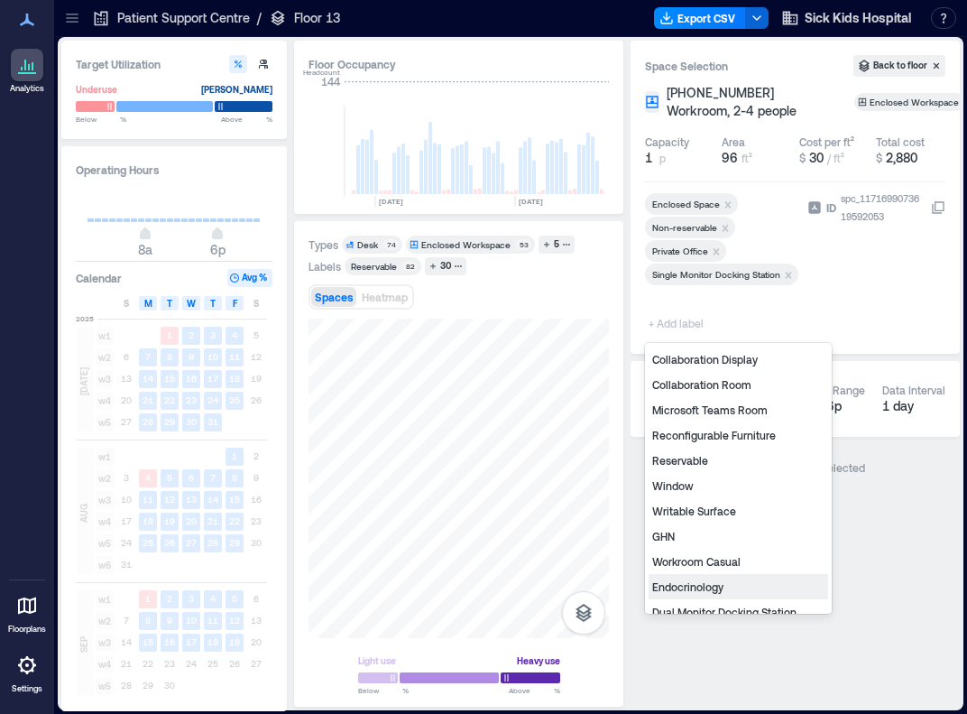
click at [691, 586] on div "Endocrinology" at bounding box center [739, 586] width 180 height 25
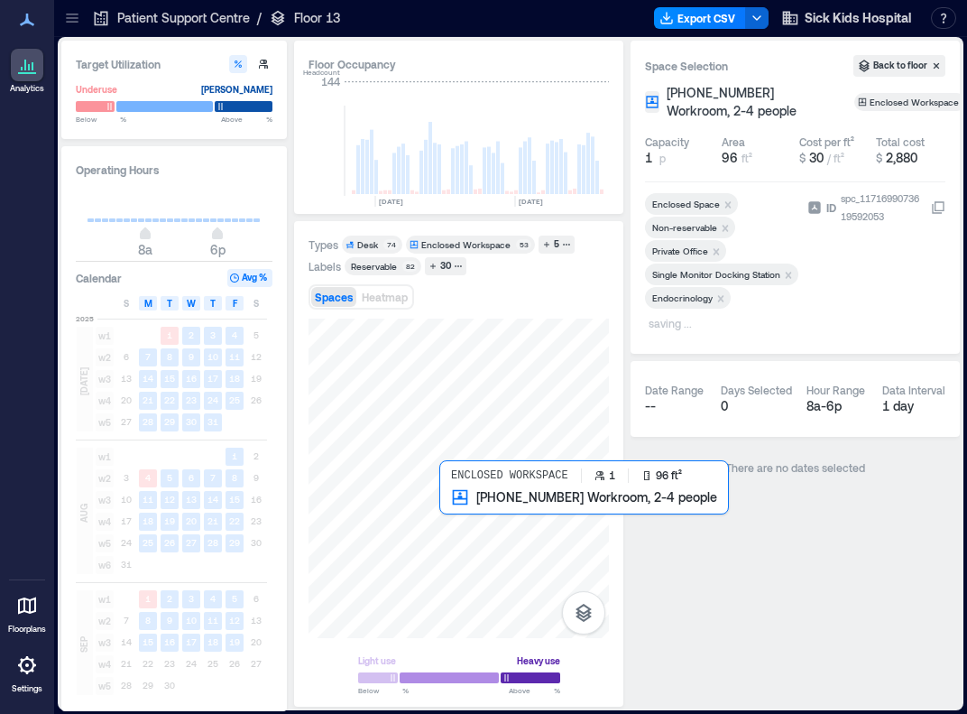
click at [450, 501] on div at bounding box center [459, 478] width 300 height 319
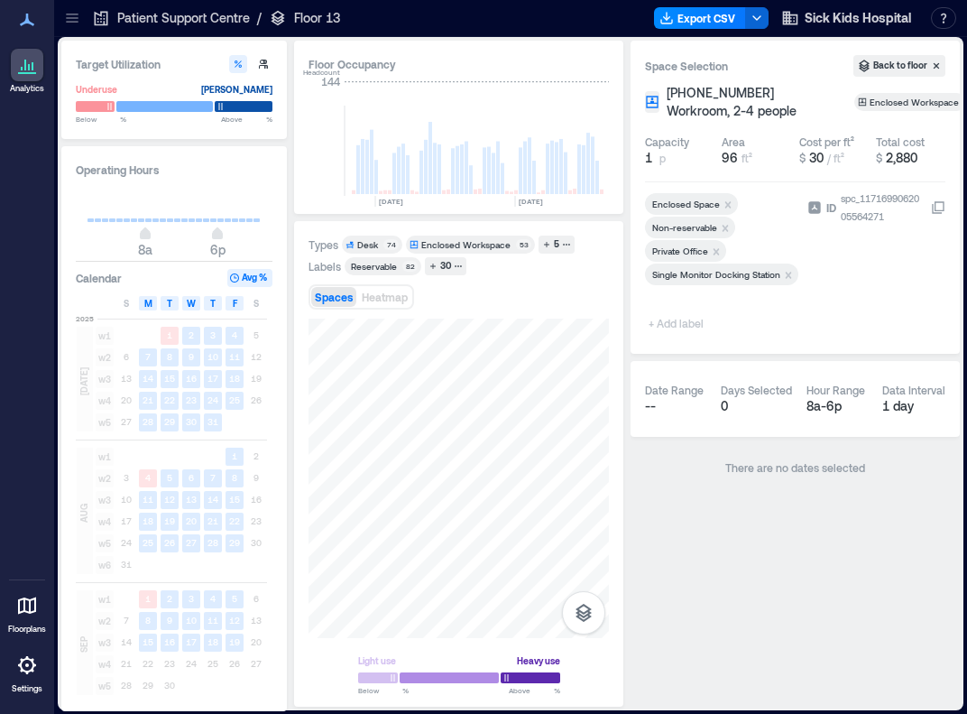
click at [679, 325] on span "+ Add label" at bounding box center [678, 322] width 66 height 25
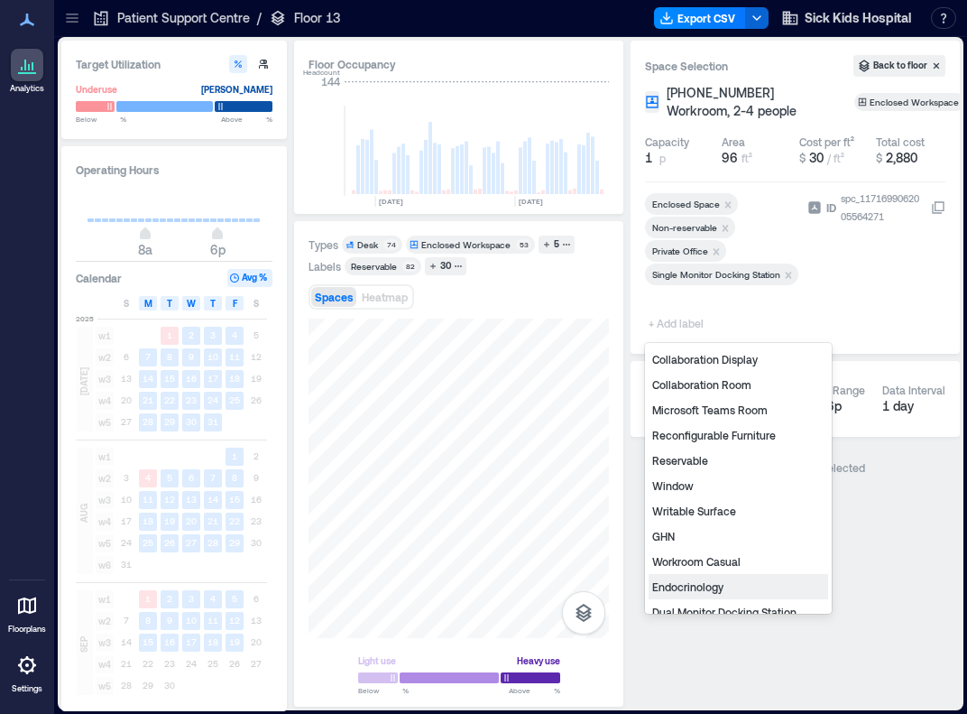
click at [680, 586] on div "Endocrinology" at bounding box center [739, 586] width 180 height 25
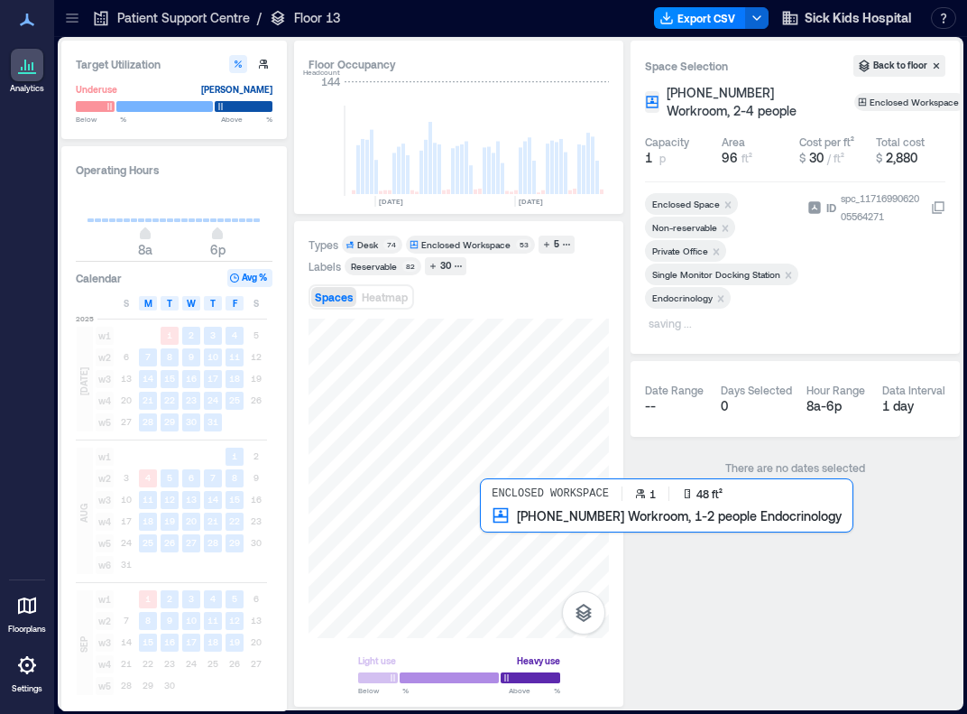
click at [487, 523] on div at bounding box center [459, 478] width 300 height 319
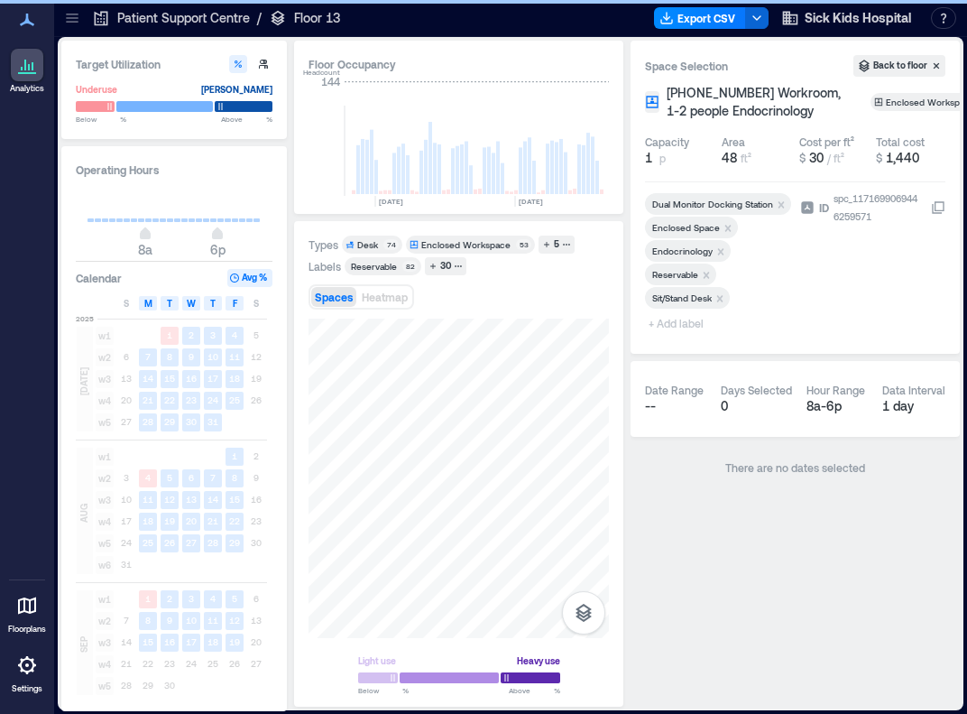
click at [669, 326] on span "+ Add label" at bounding box center [678, 322] width 66 height 25
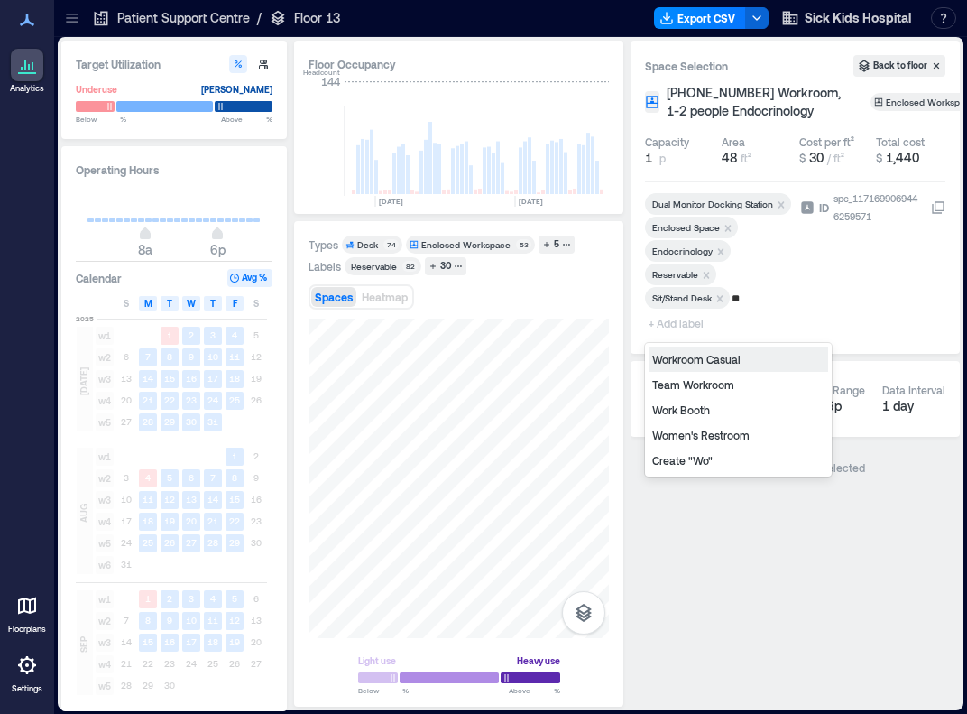
type input "*"
type input "***"
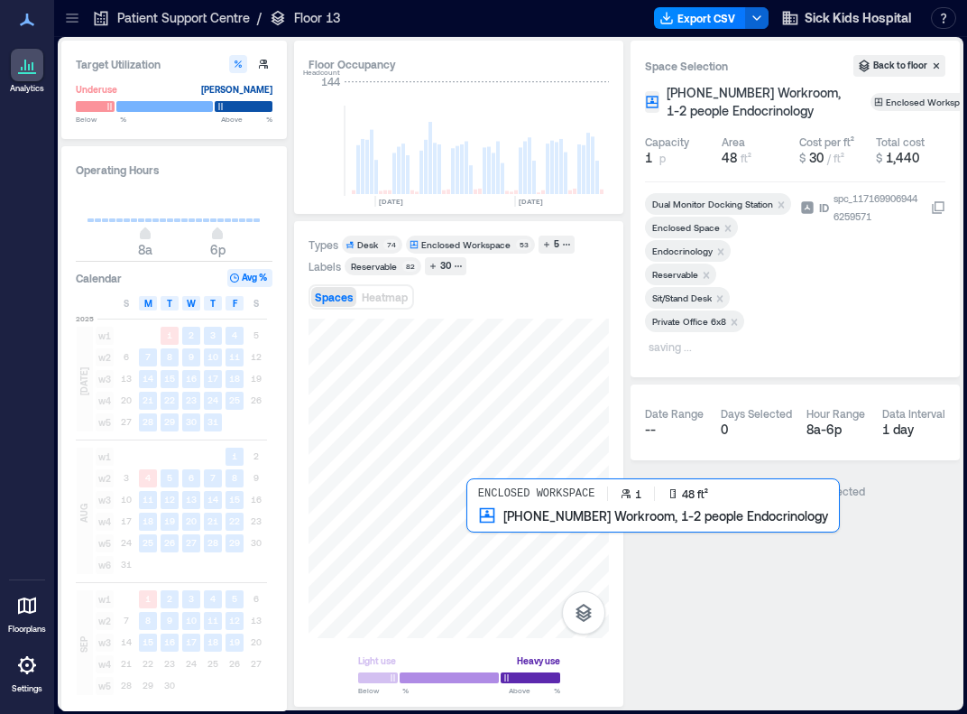
click at [470, 527] on div at bounding box center [459, 478] width 300 height 319
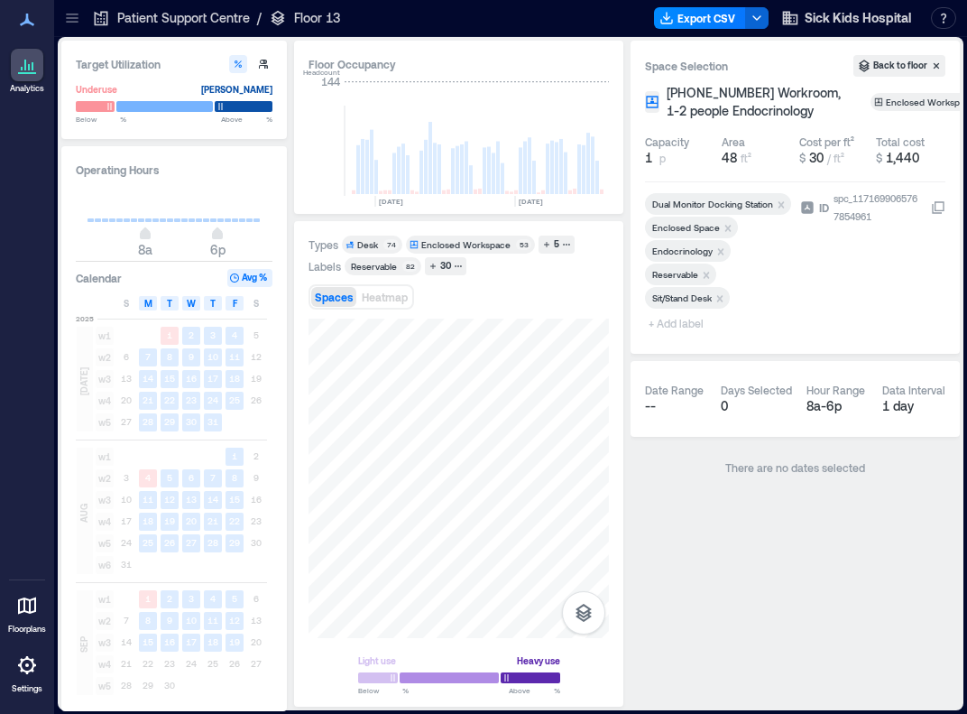
click at [688, 323] on span "+ Add label" at bounding box center [678, 322] width 66 height 25
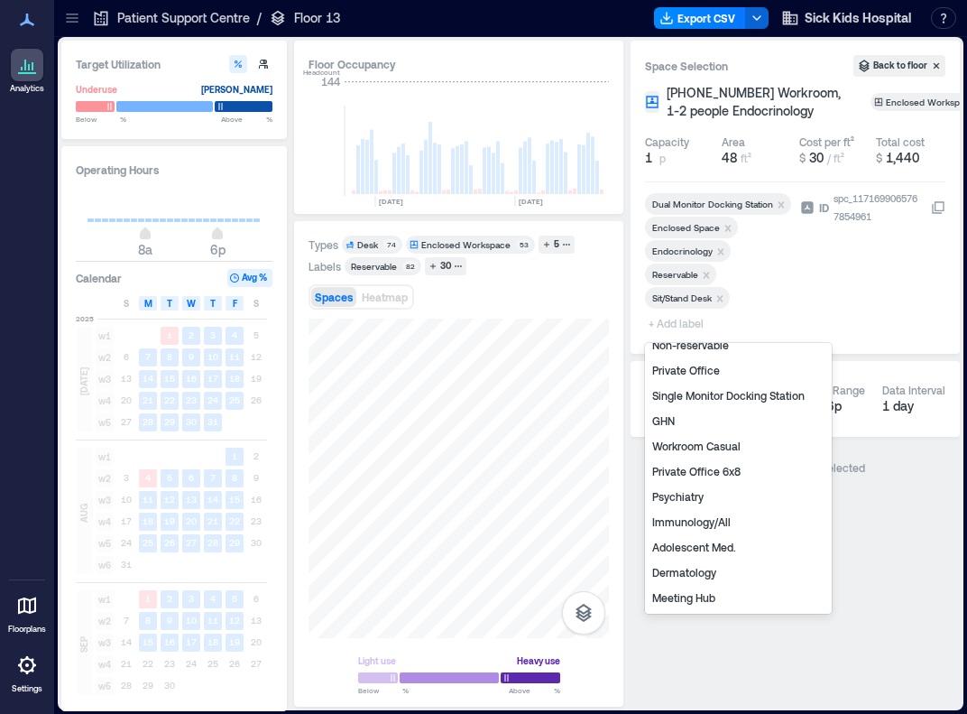
scroll to position [169, 0]
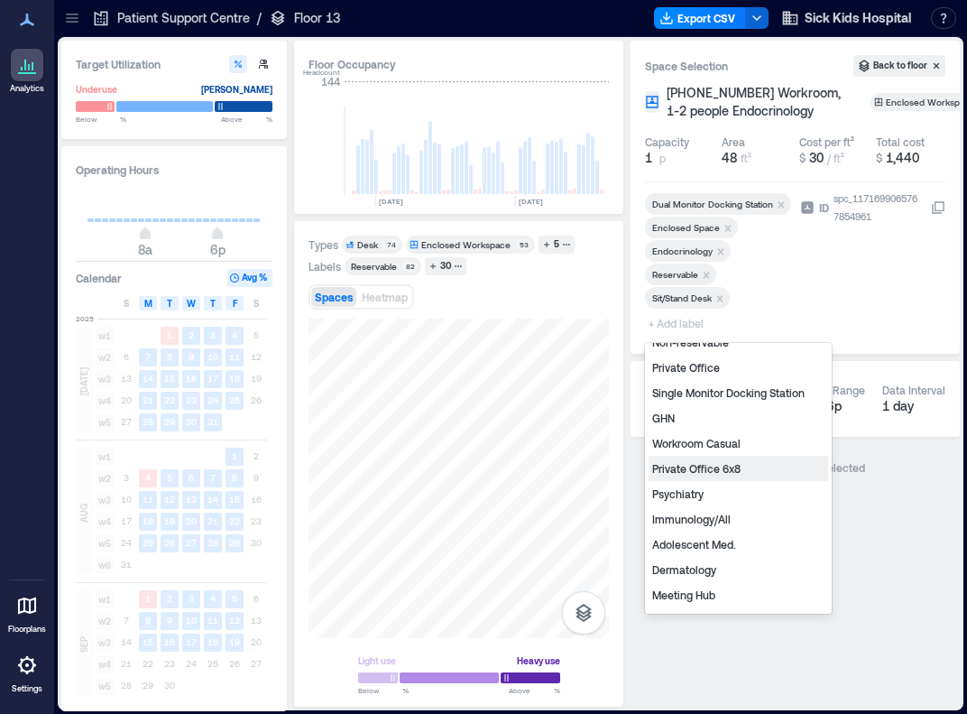
click at [691, 471] on div "Private Office 6x8" at bounding box center [739, 468] width 180 height 25
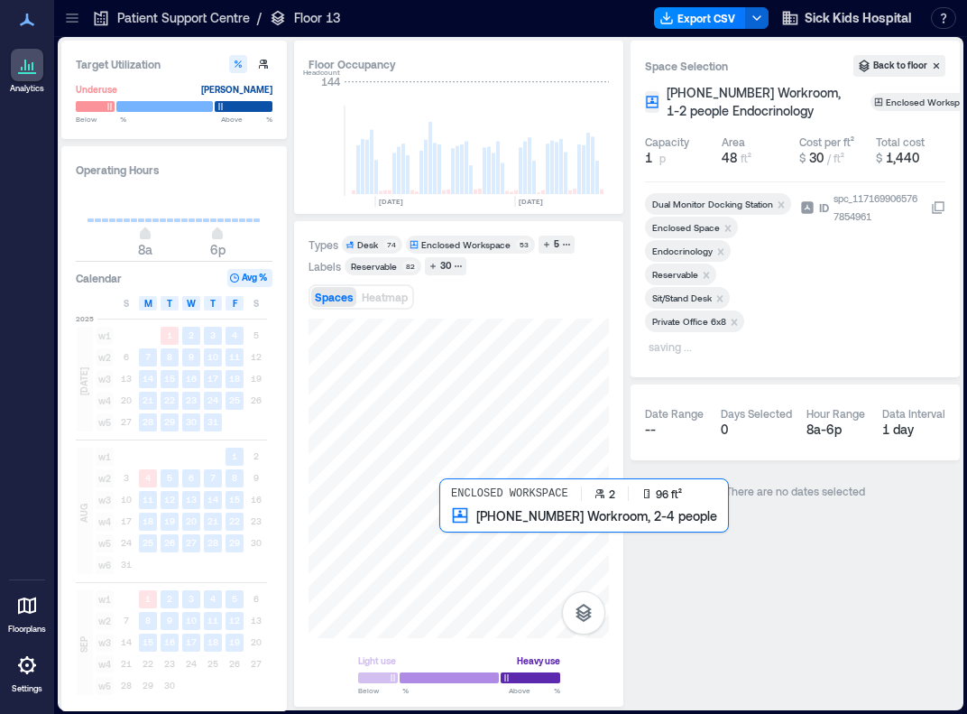
click at [448, 525] on div at bounding box center [459, 478] width 300 height 319
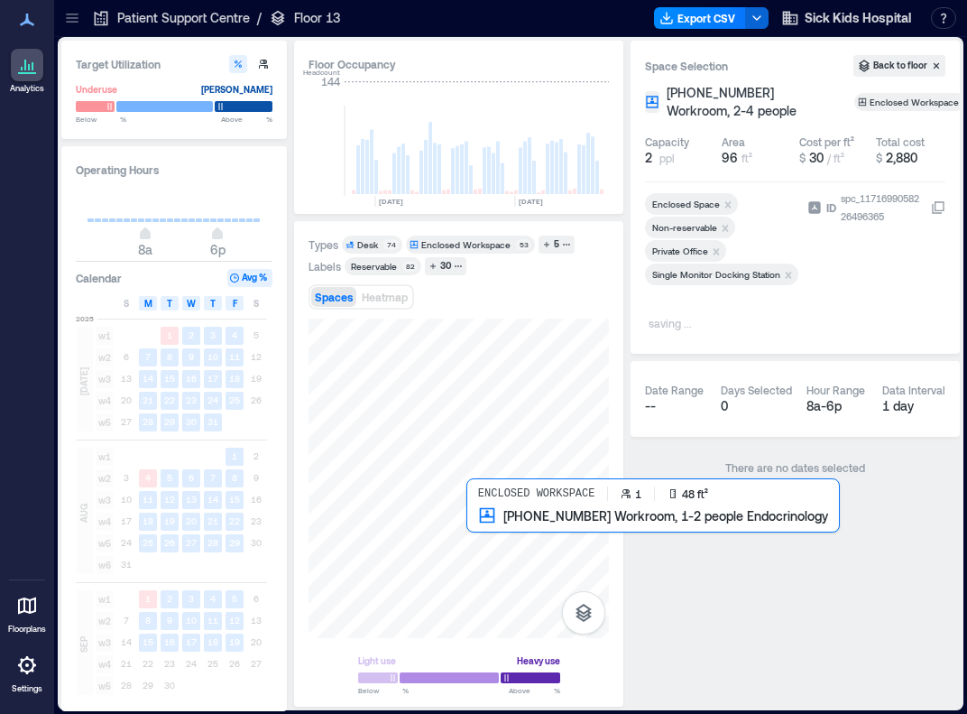
click at [475, 521] on div at bounding box center [459, 478] width 300 height 319
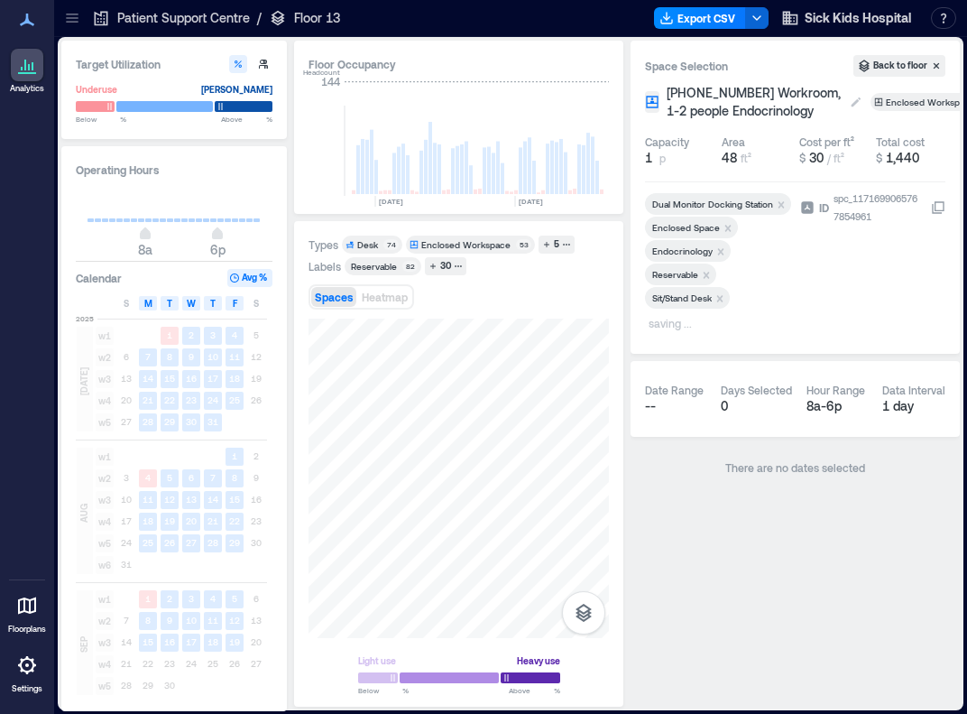
click at [691, 110] on span "[PHONE_NUMBER] Workroom, 1-2 people Endocrinology" at bounding box center [754, 102] width 175 height 36
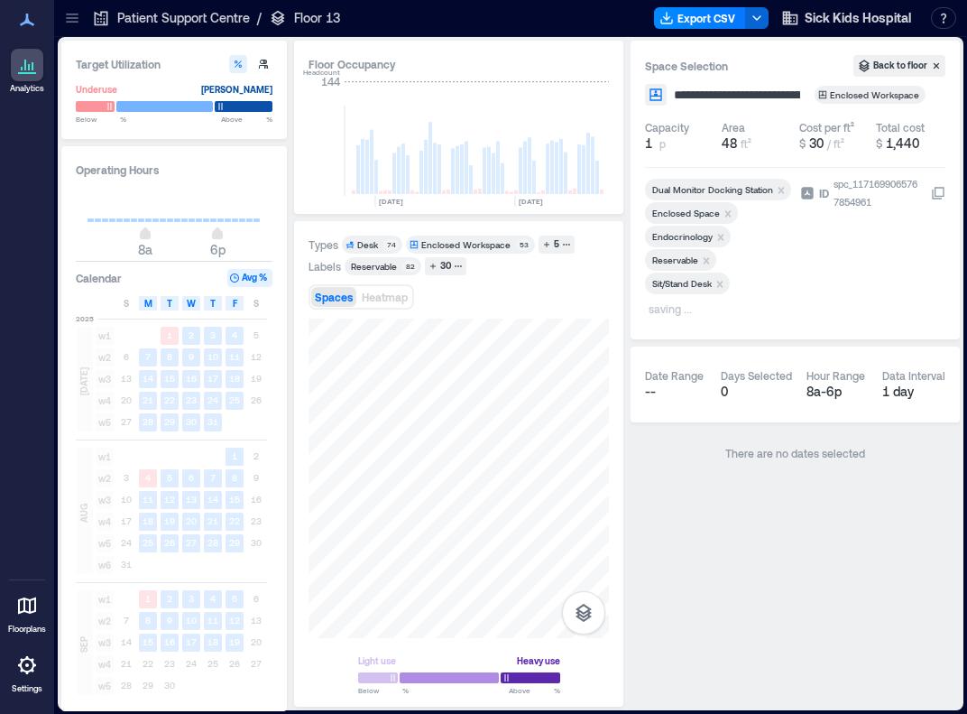
scroll to position [0, 125]
drag, startPoint x: 745, startPoint y: 96, endPoint x: 869, endPoint y: 97, distance: 123.6
click at [691, 97] on div "**********" at bounding box center [795, 95] width 300 height 22
type input "**********"
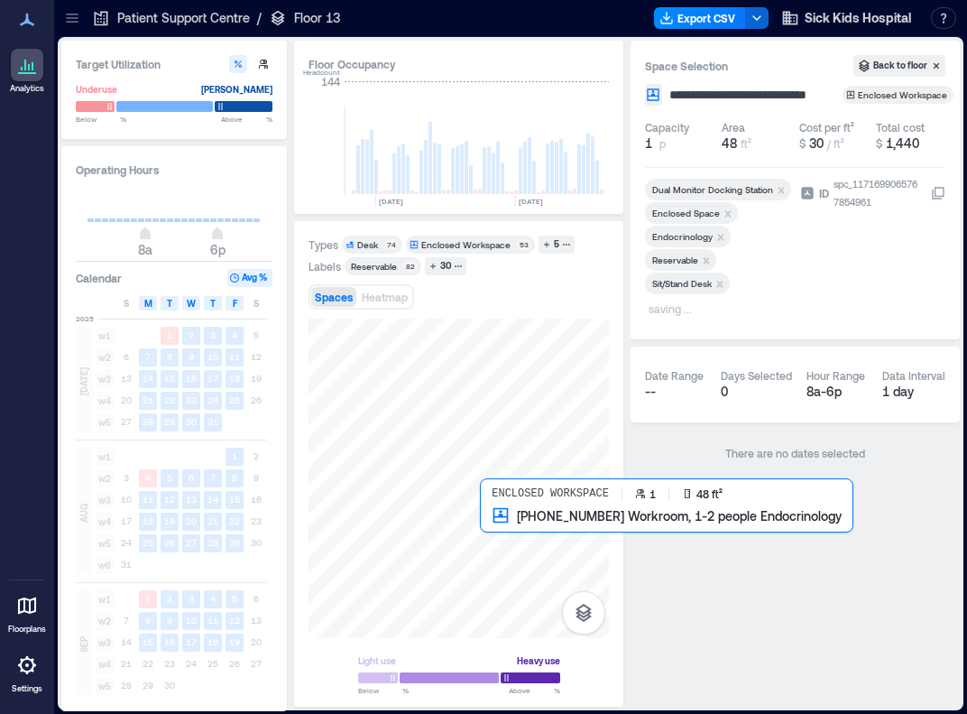
click at [488, 526] on div at bounding box center [459, 478] width 300 height 319
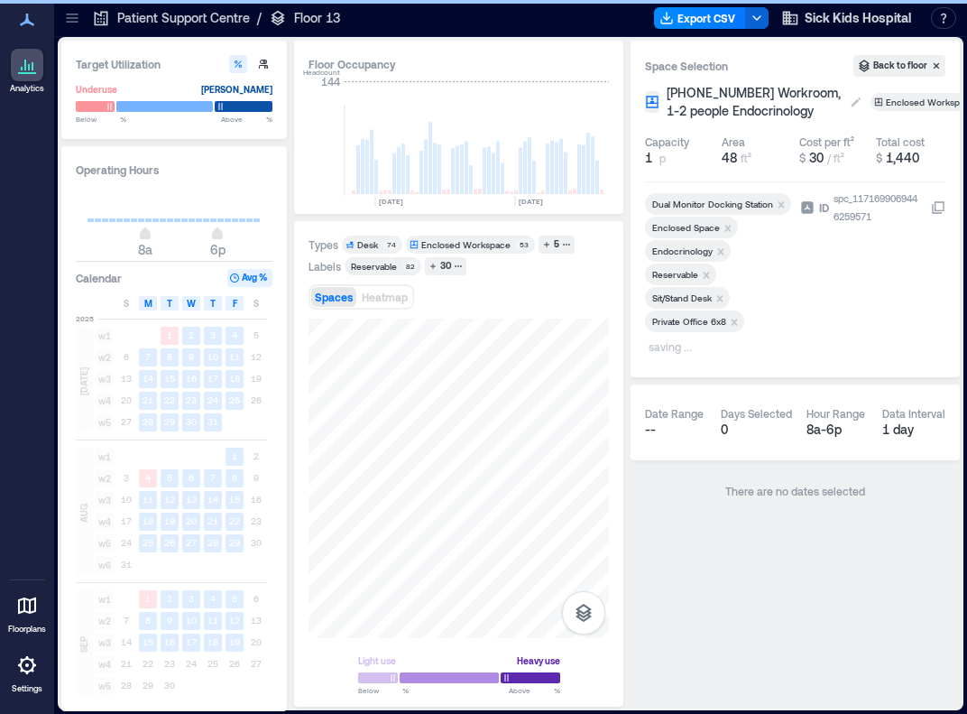
click at [691, 95] on span "[PHONE_NUMBER] Workroom, 1-2 people Endocrinology" at bounding box center [754, 102] width 175 height 36
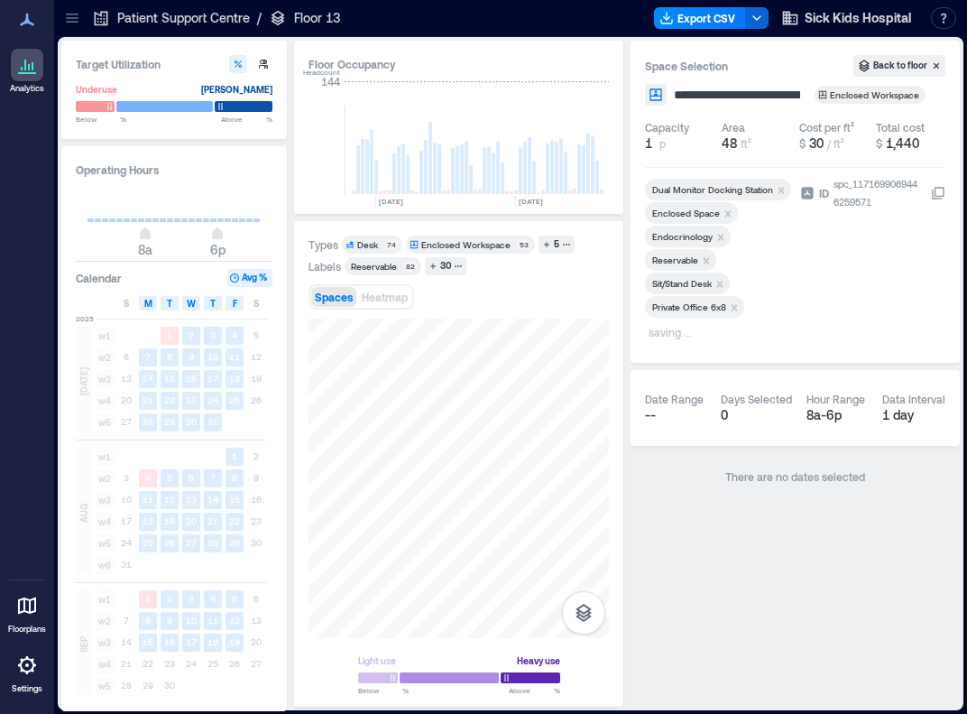
scroll to position [0, 125]
drag, startPoint x: 744, startPoint y: 92, endPoint x: 873, endPoint y: 124, distance: 132.8
click at [691, 124] on div "**********" at bounding box center [795, 202] width 329 height 322
type input "**********"
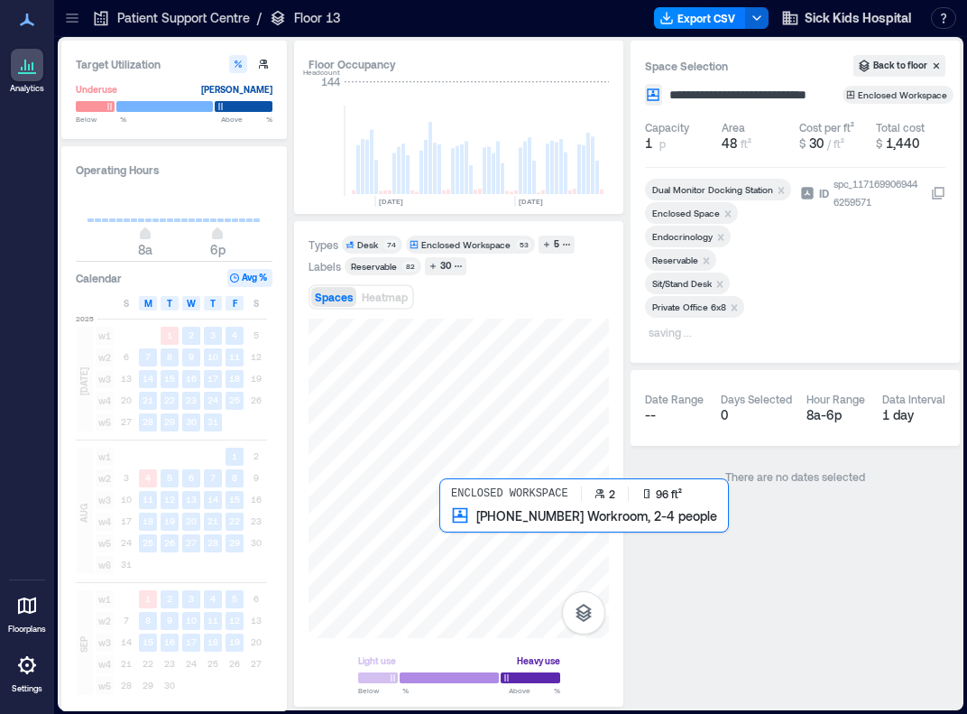
click at [448, 524] on div at bounding box center [459, 478] width 300 height 319
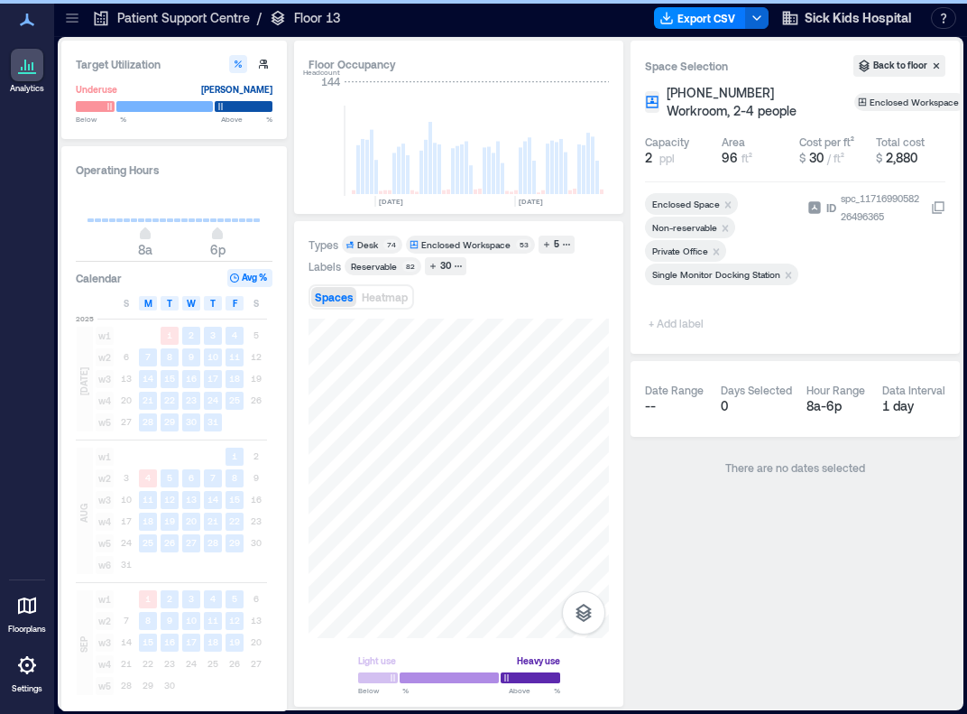
click at [675, 319] on span "+ Add label" at bounding box center [678, 322] width 66 height 25
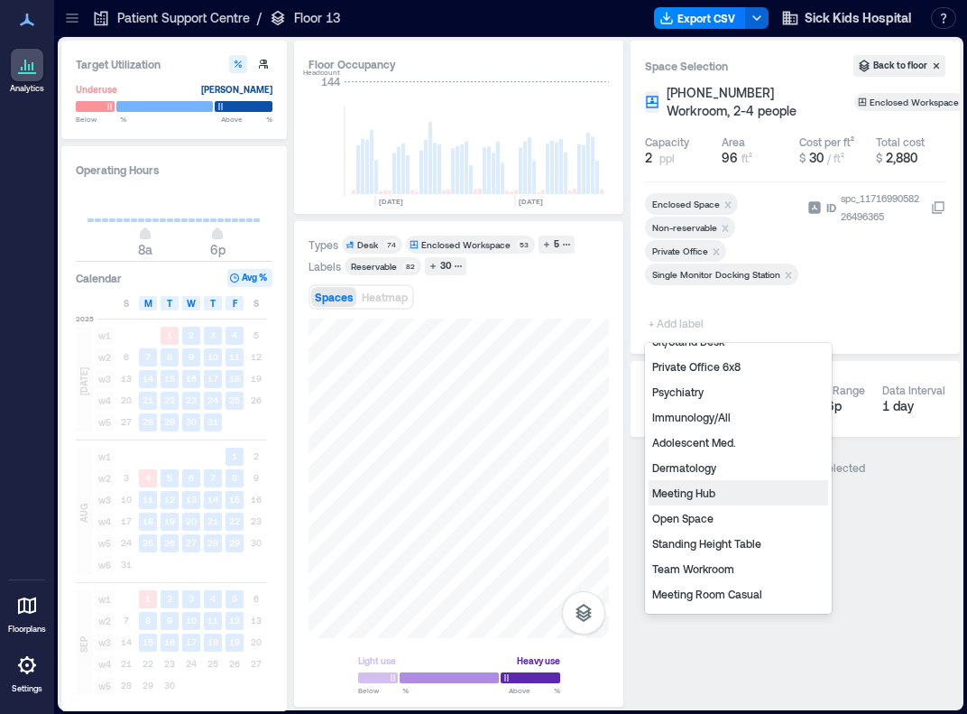
scroll to position [292, 0]
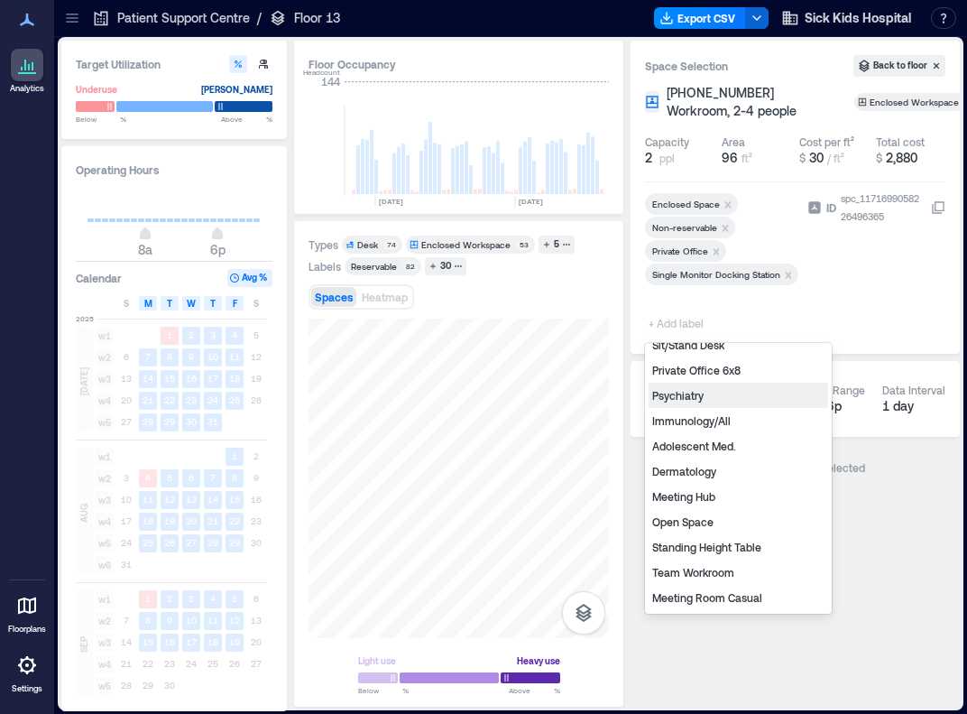
click at [690, 400] on div "Psychiatry" at bounding box center [739, 395] width 180 height 25
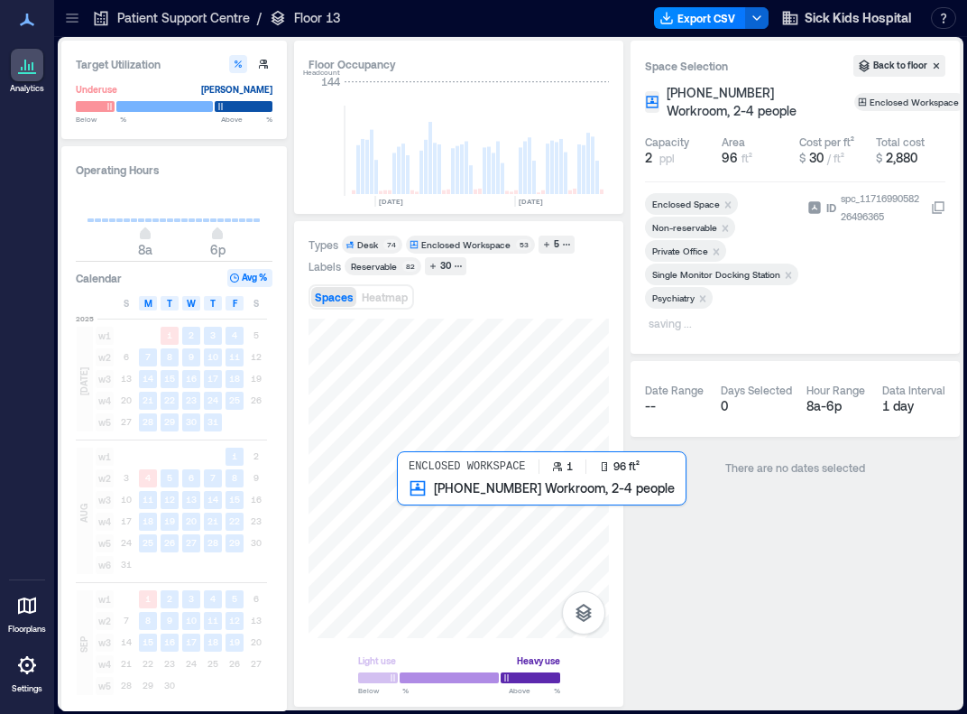
click at [408, 498] on div at bounding box center [459, 478] width 300 height 319
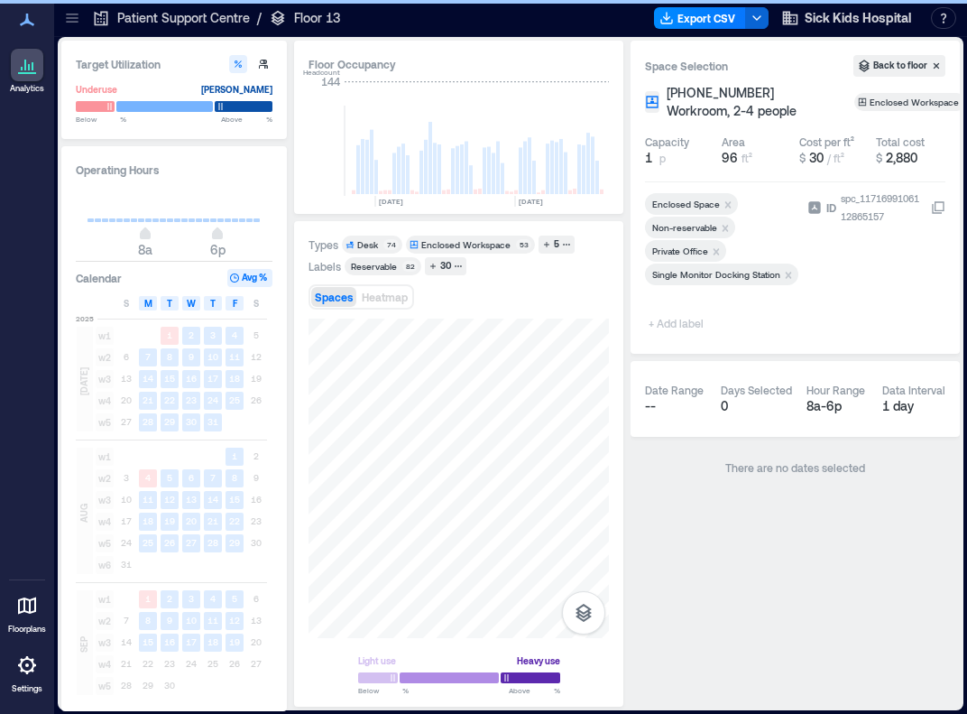
click at [674, 319] on span "+ Add label" at bounding box center [678, 322] width 66 height 25
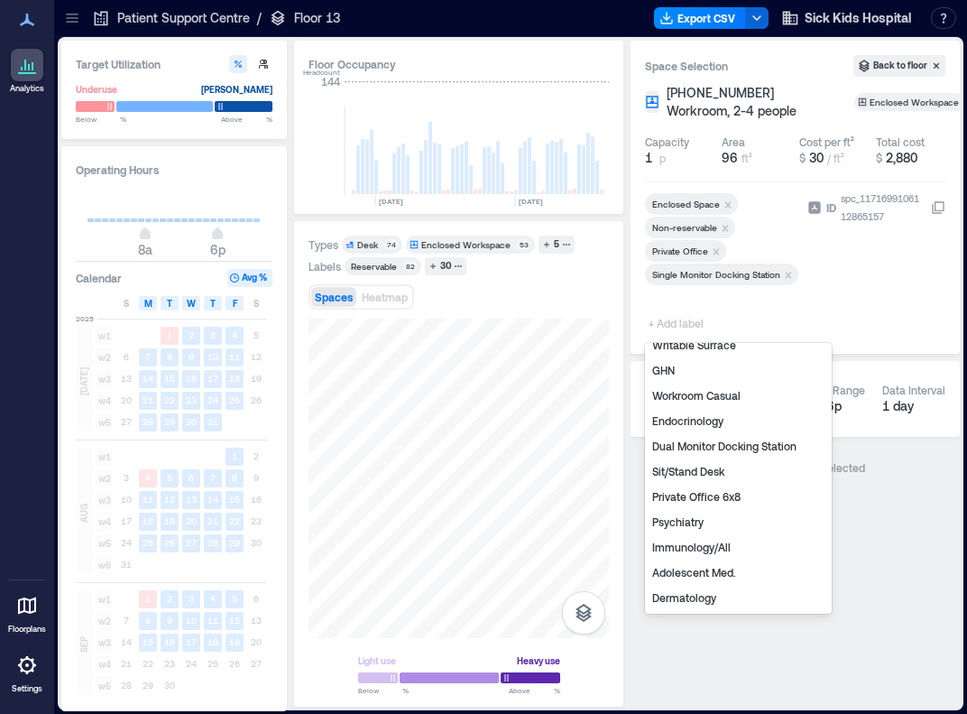
scroll to position [169, 0]
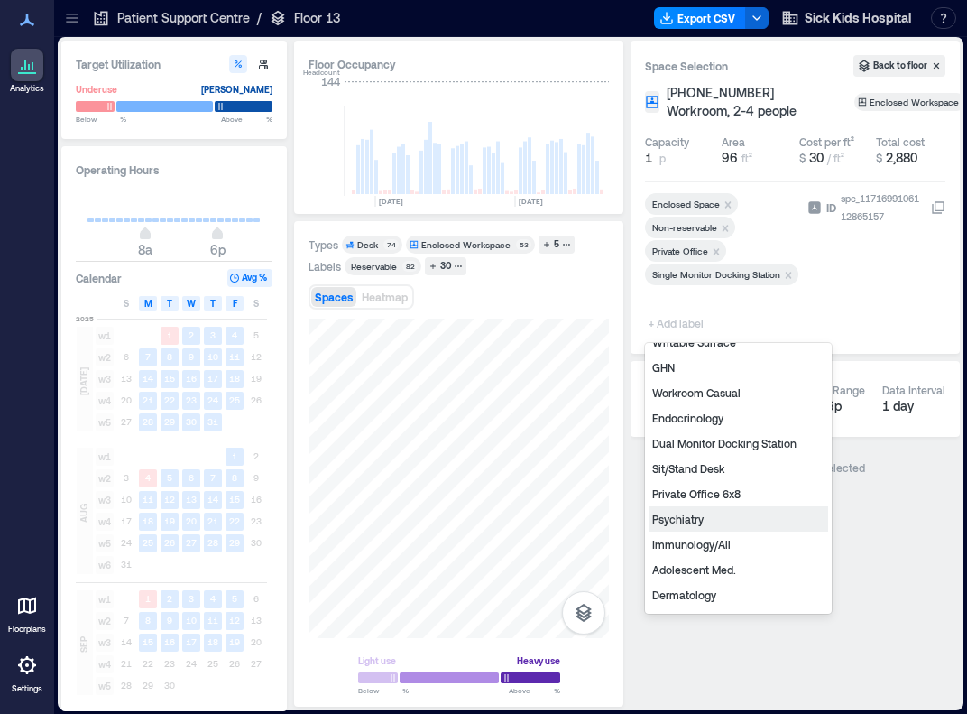
click at [684, 520] on div "Psychiatry" at bounding box center [739, 518] width 180 height 25
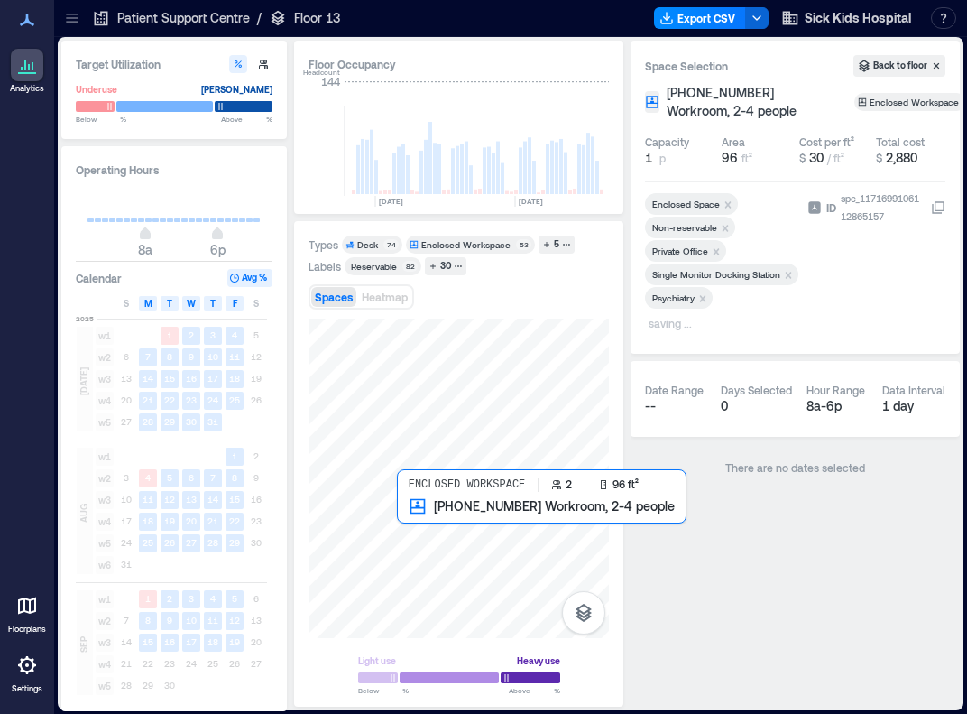
click at [419, 512] on div at bounding box center [459, 478] width 300 height 319
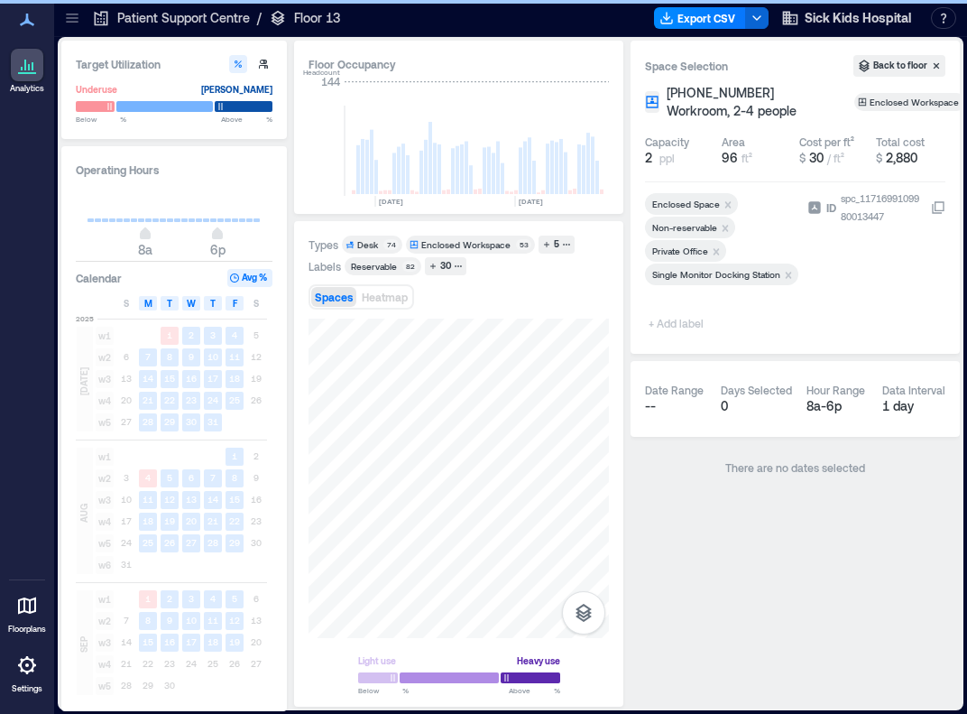
click at [691, 325] on span "+ Add label" at bounding box center [678, 322] width 66 height 25
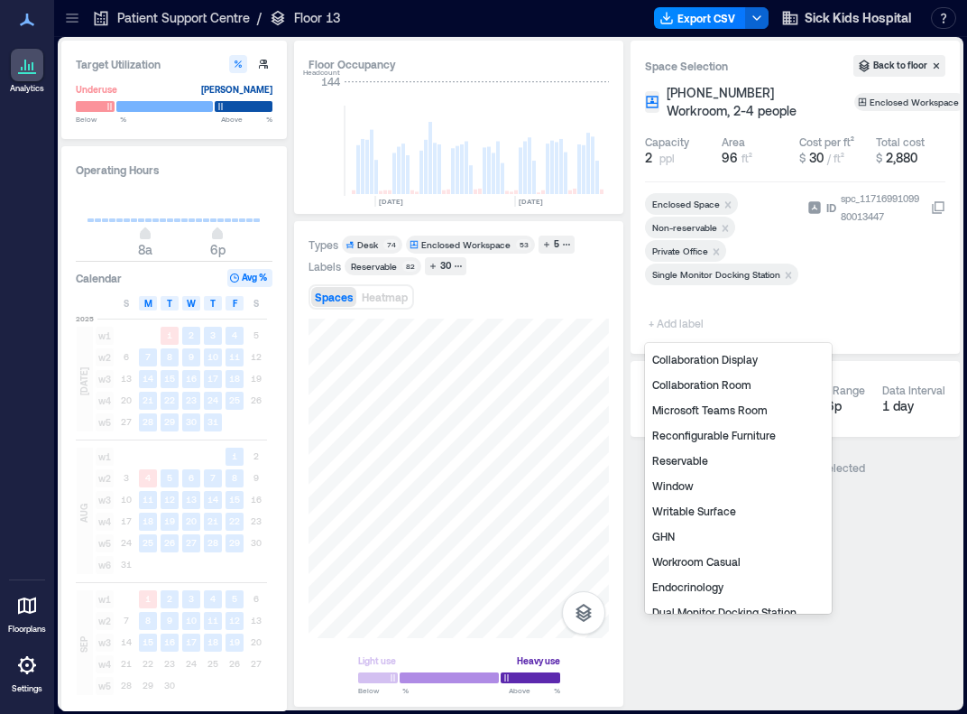
scroll to position [155, 0]
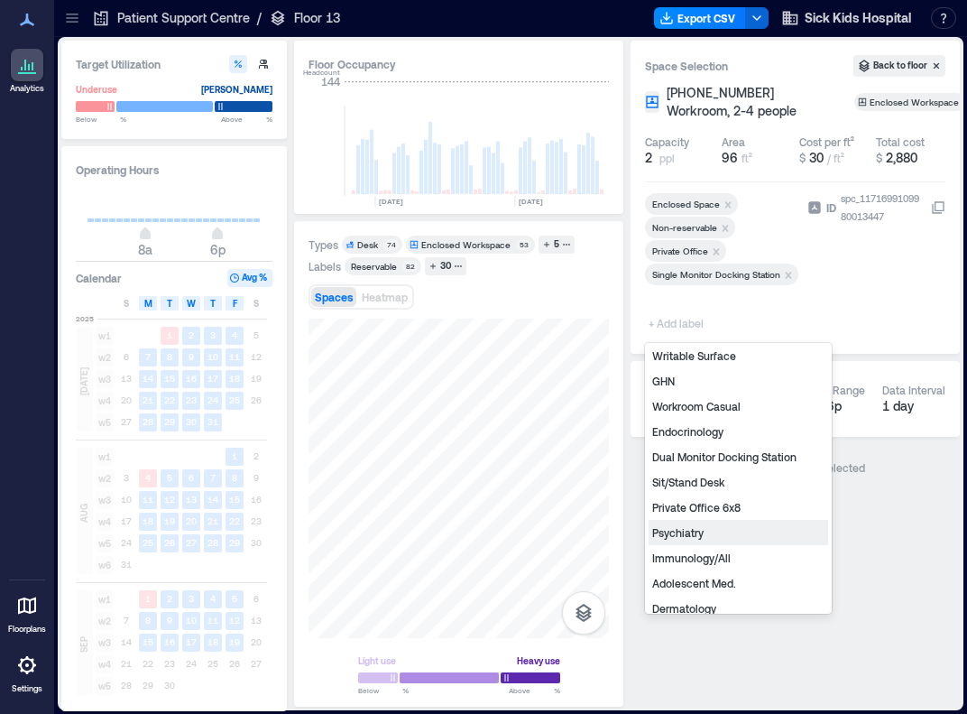
click at [691, 525] on div "Psychiatry" at bounding box center [739, 532] width 180 height 25
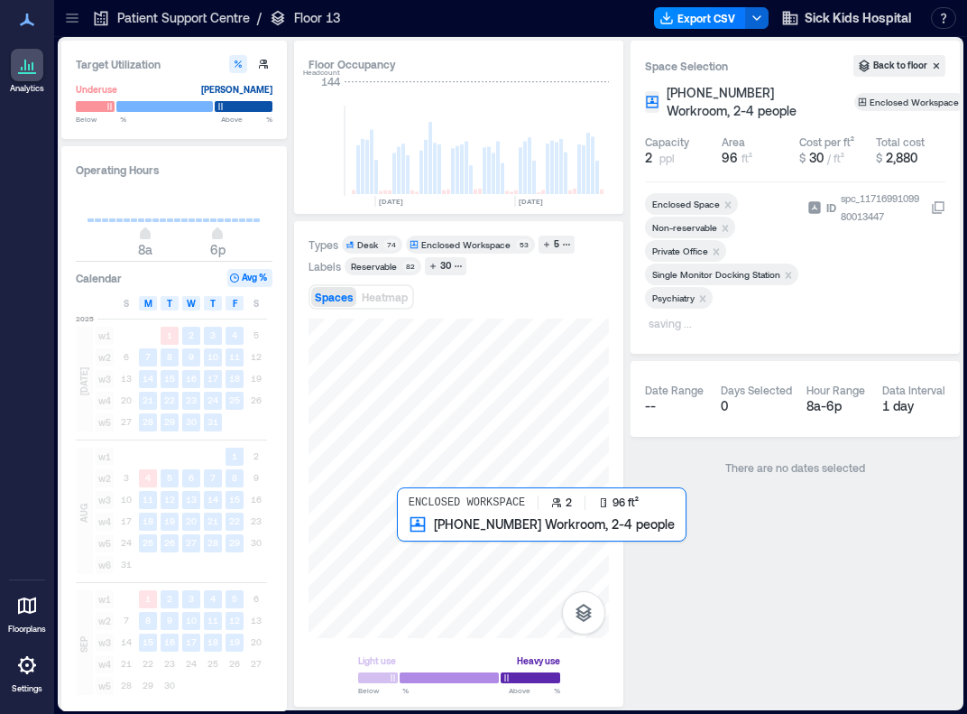
click at [412, 529] on div at bounding box center [459, 478] width 300 height 319
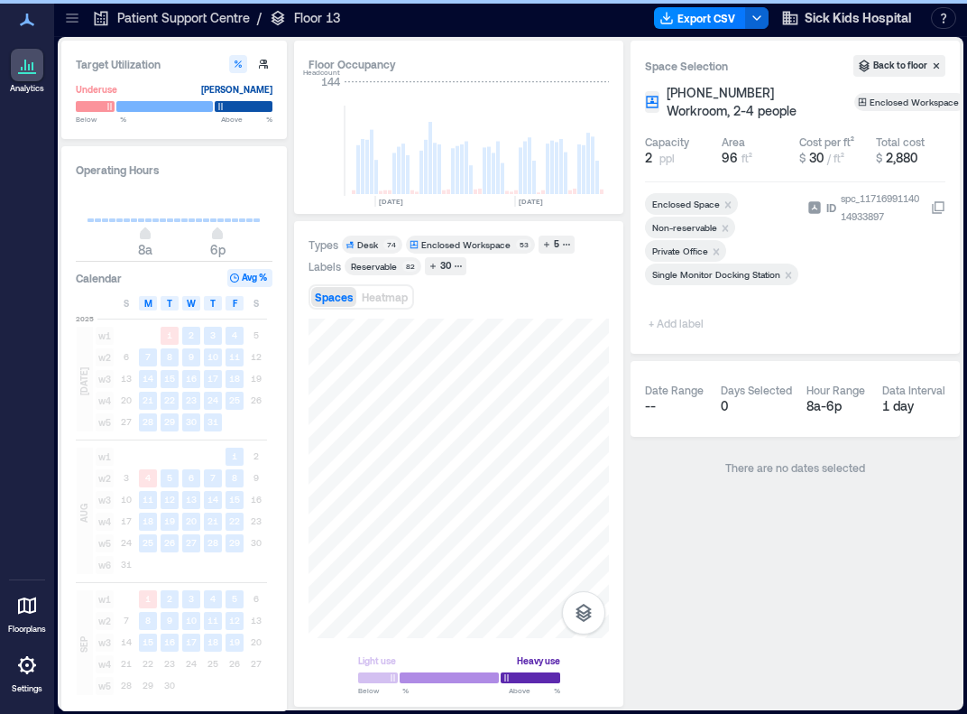
click at [680, 320] on span "+ Add label" at bounding box center [678, 322] width 66 height 25
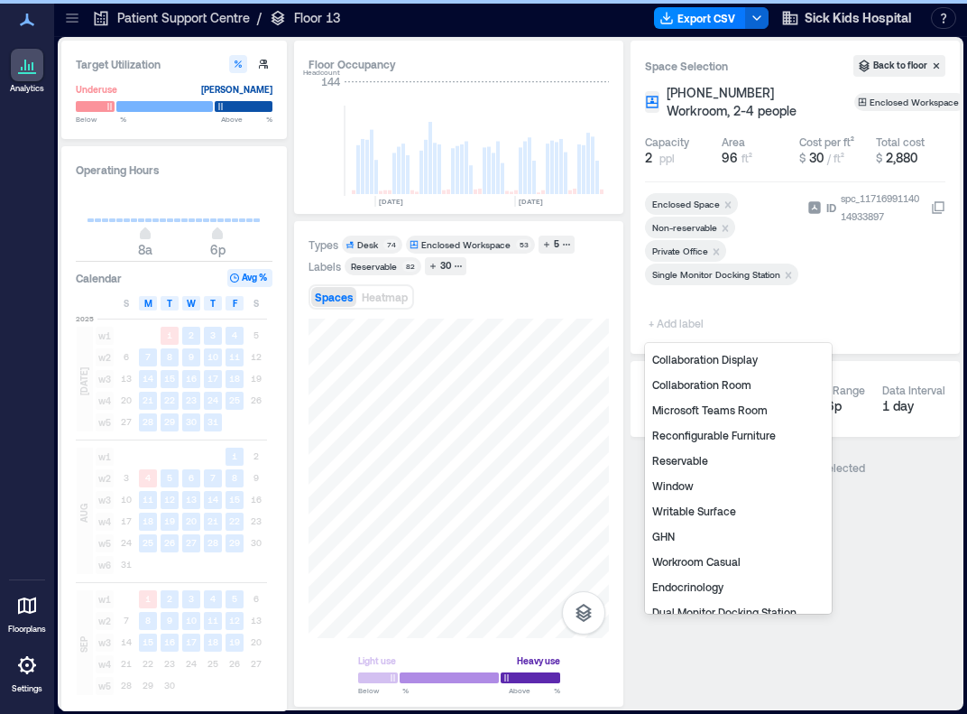
scroll to position [179, 0]
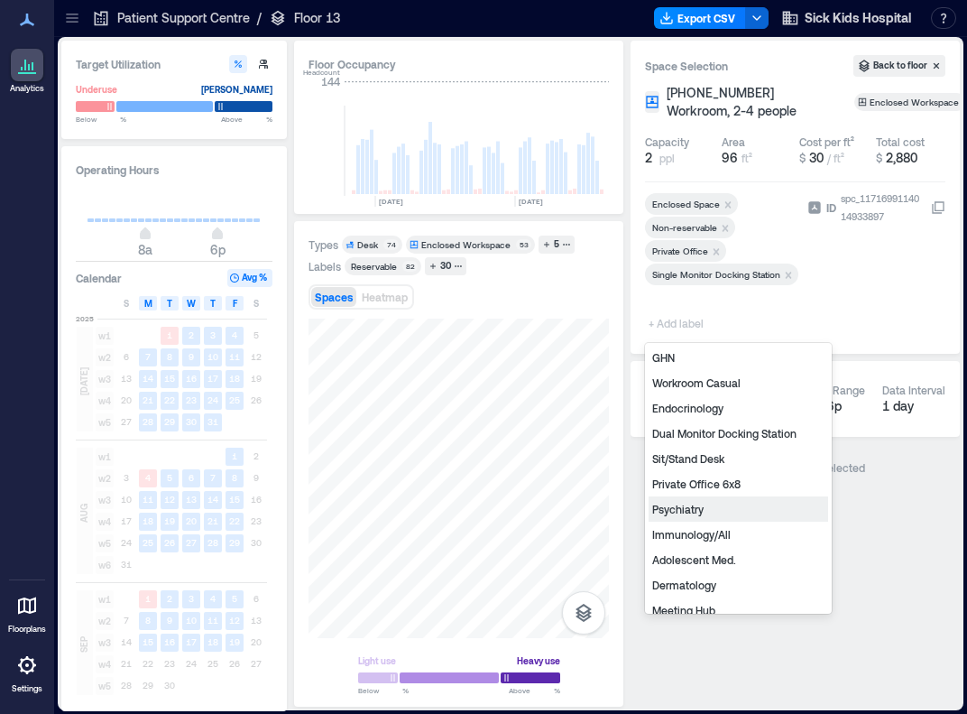
click at [691, 515] on div "Psychiatry" at bounding box center [739, 508] width 180 height 25
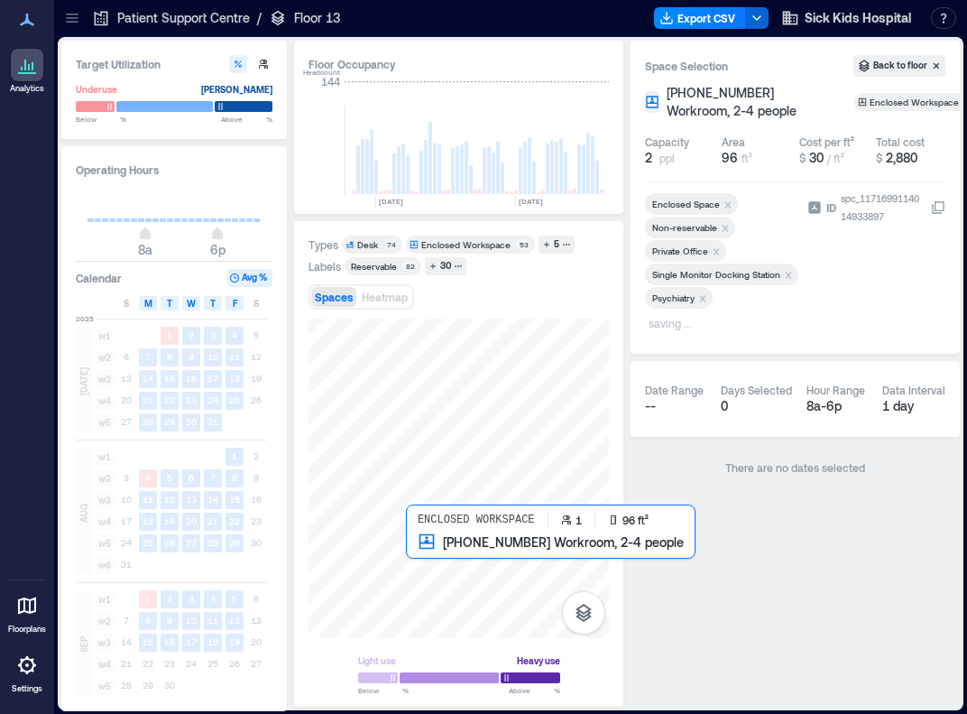
click at [413, 553] on div at bounding box center [459, 478] width 300 height 319
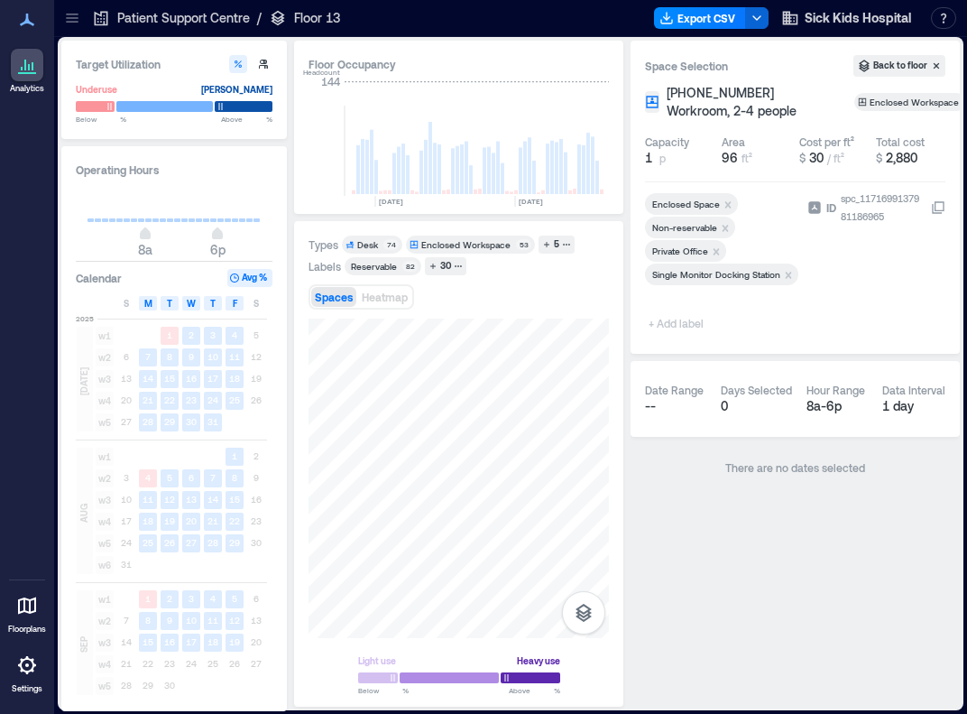
click at [671, 325] on span "+ Add label" at bounding box center [678, 322] width 66 height 25
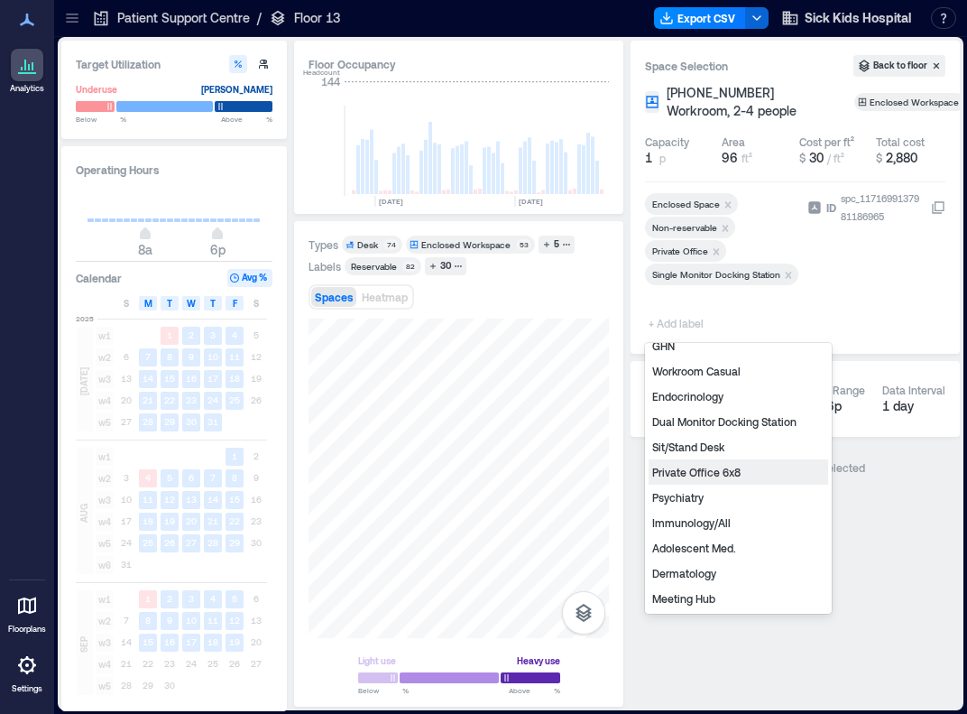
scroll to position [199, 0]
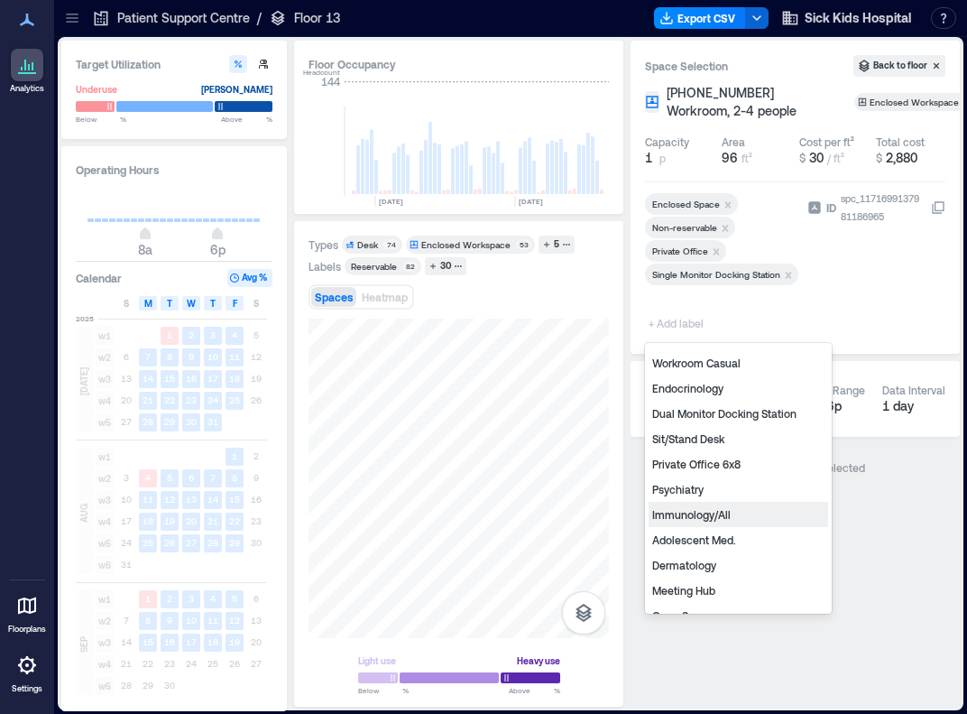
click at [691, 516] on div "Immunology/All" at bounding box center [739, 514] width 180 height 25
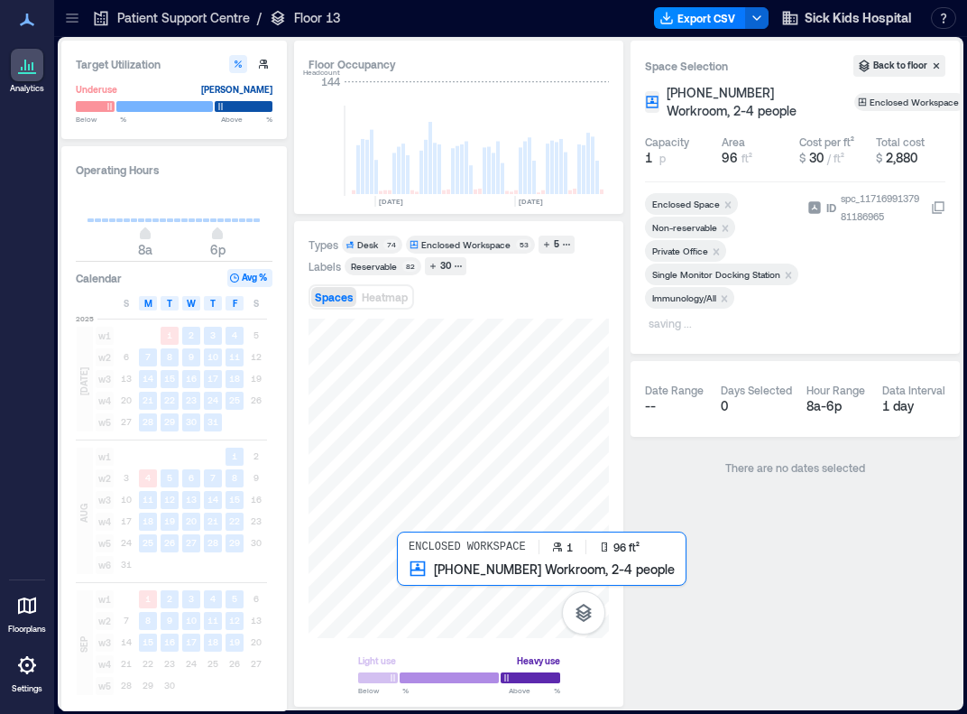
click at [420, 573] on div at bounding box center [459, 478] width 300 height 319
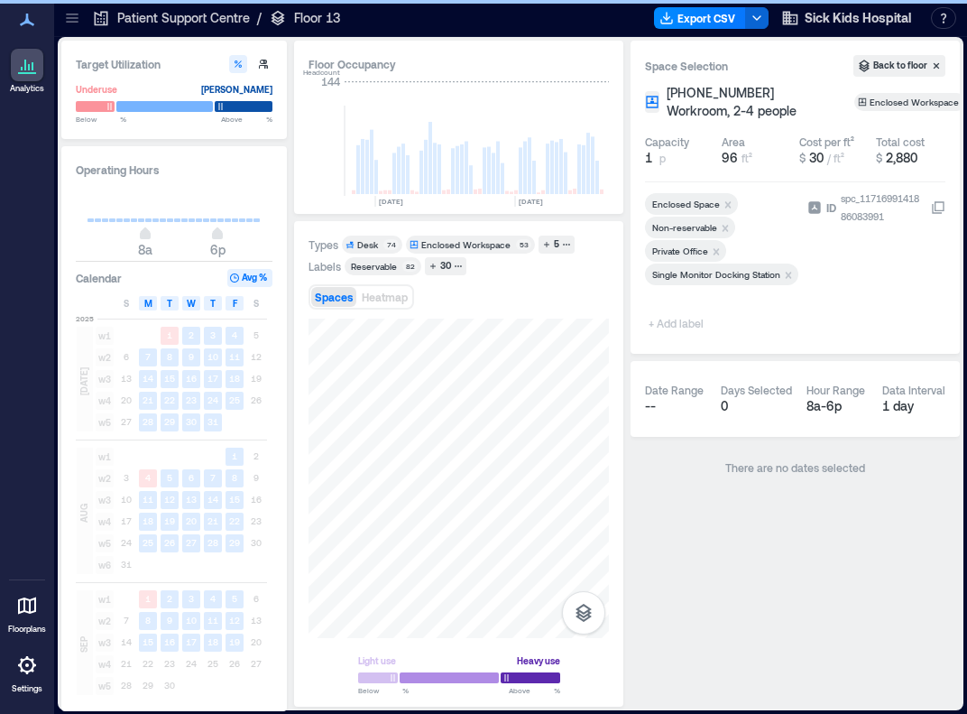
click at [675, 317] on span "+ Add label" at bounding box center [678, 322] width 66 height 25
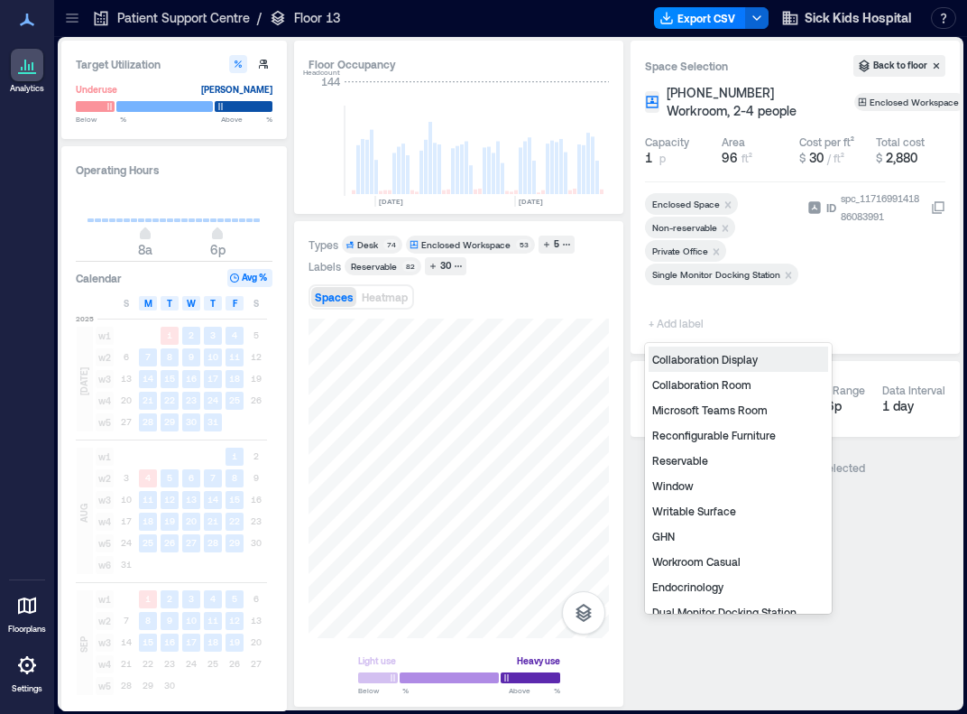
scroll to position [227, 0]
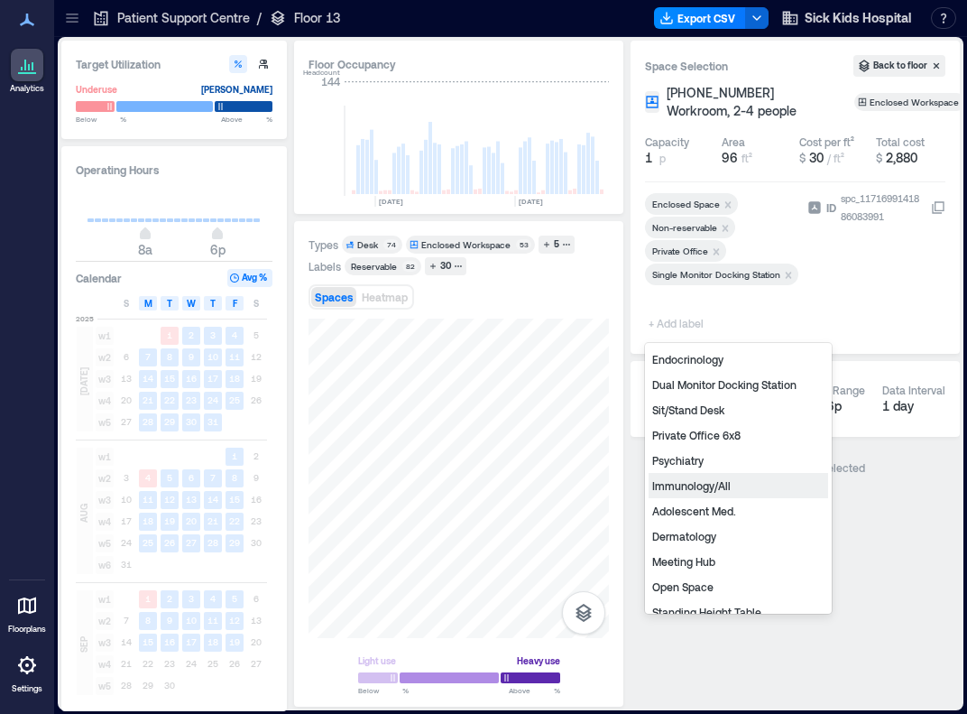
click at [691, 486] on div "Immunology/All" at bounding box center [739, 485] width 180 height 25
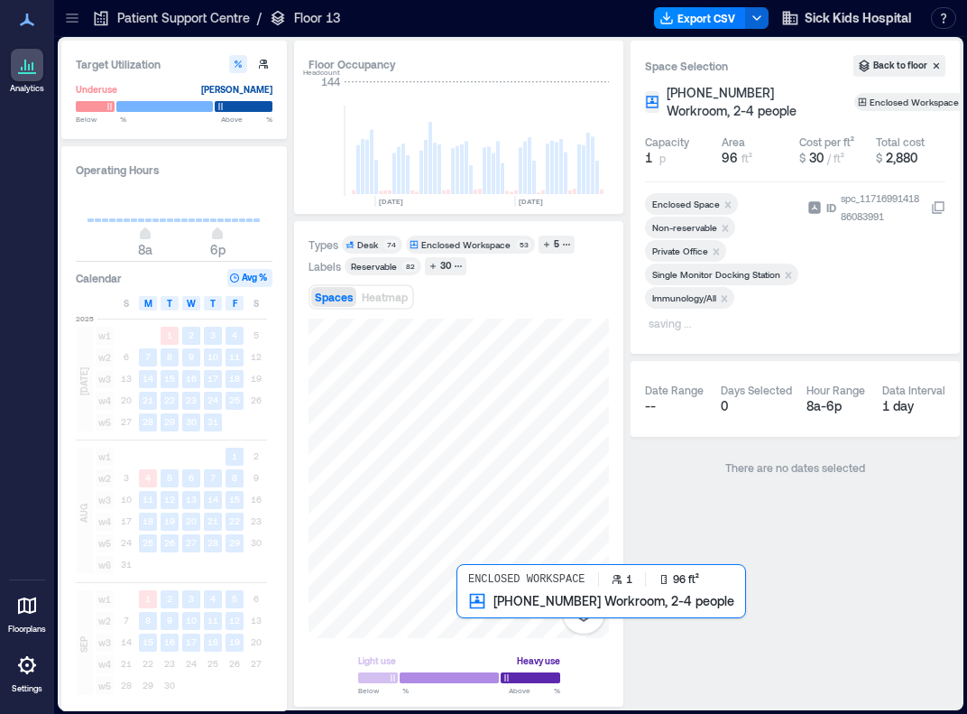
click at [467, 614] on div at bounding box center [459, 478] width 300 height 319
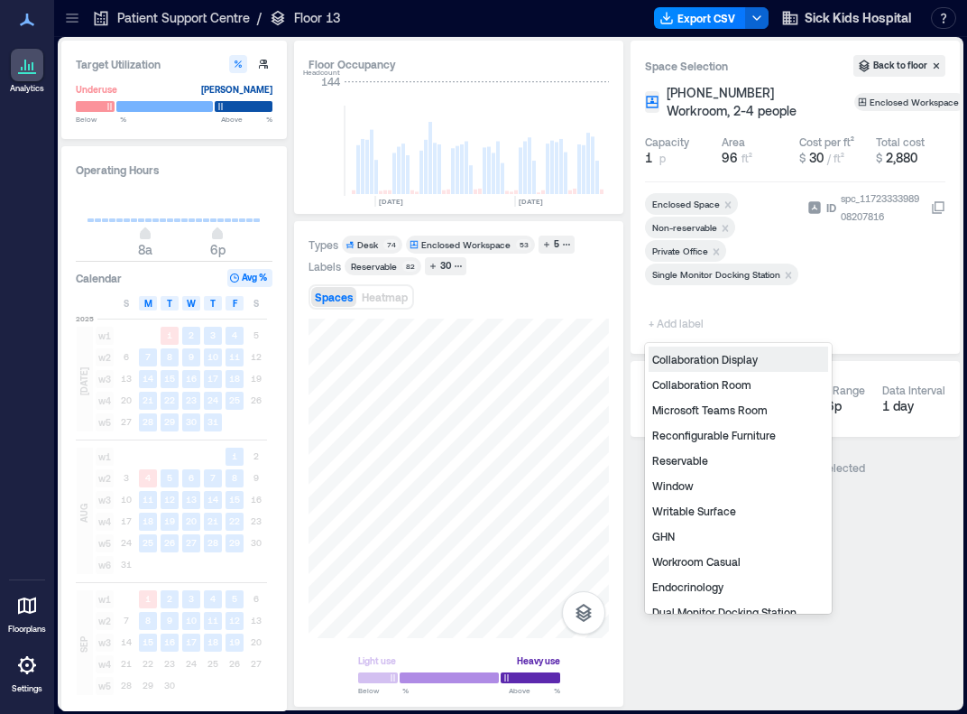
click at [684, 320] on span "+ Add label" at bounding box center [678, 322] width 66 height 25
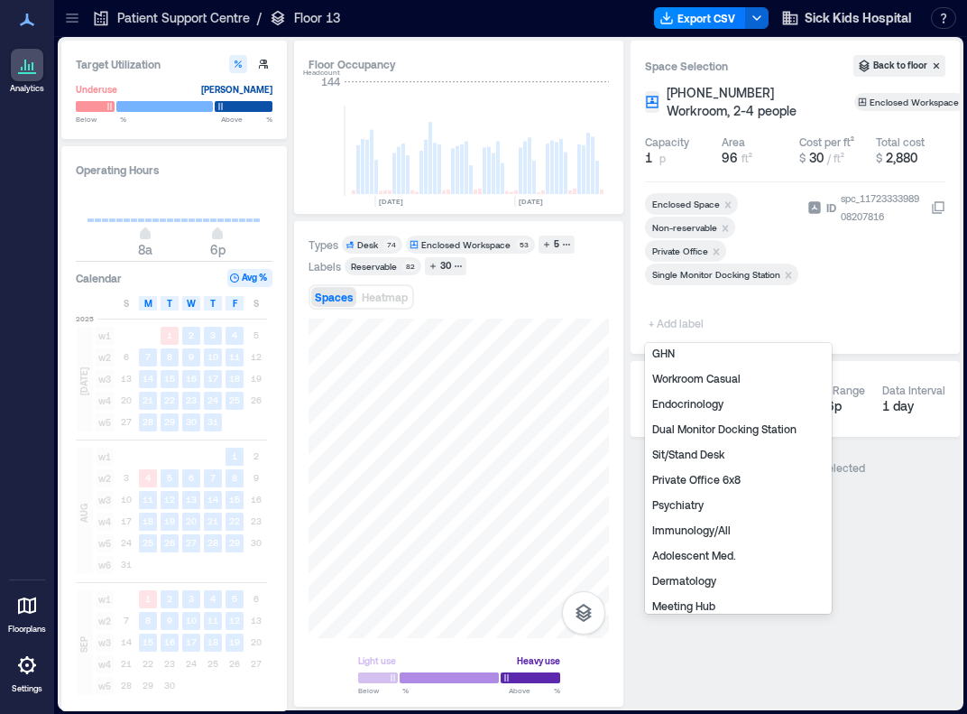
scroll to position [195, 0]
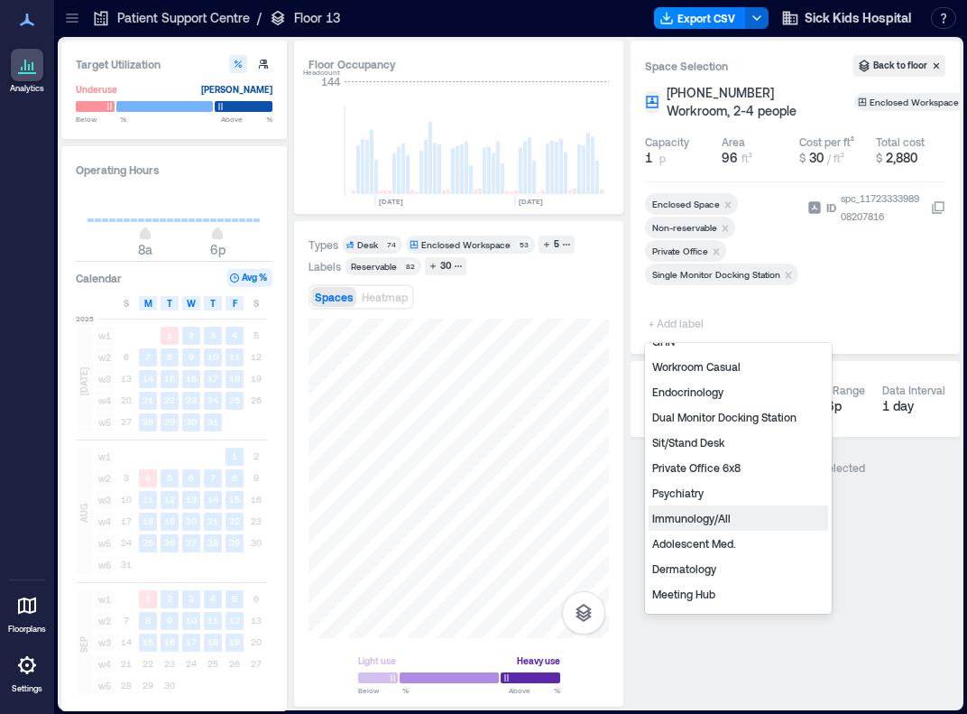
click at [691, 524] on div "Immunology/All" at bounding box center [739, 517] width 180 height 25
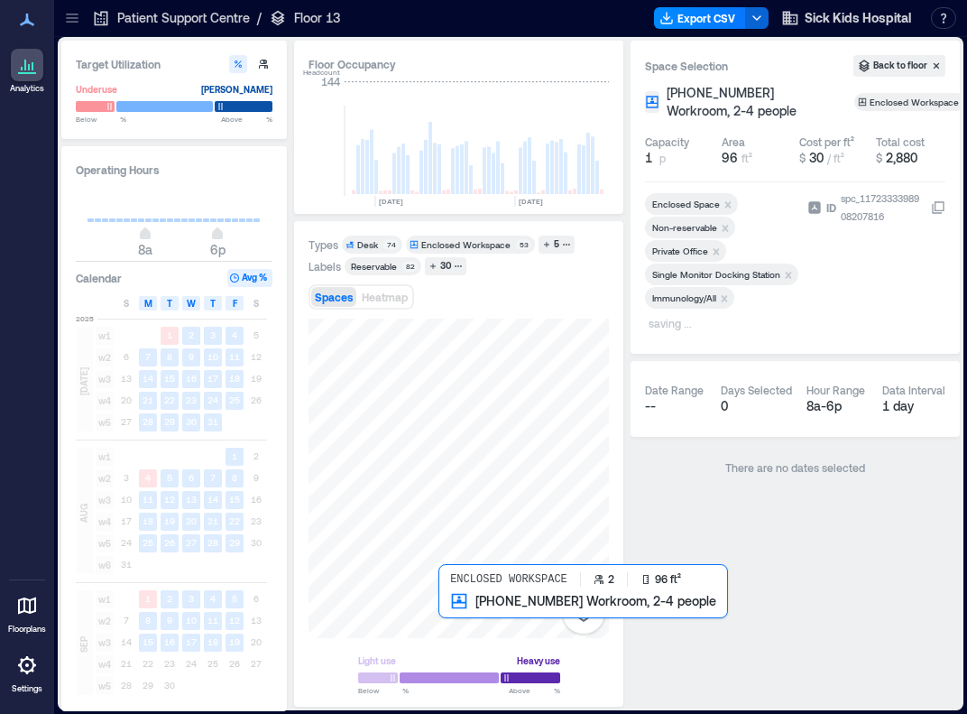
click at [443, 616] on div at bounding box center [459, 478] width 300 height 319
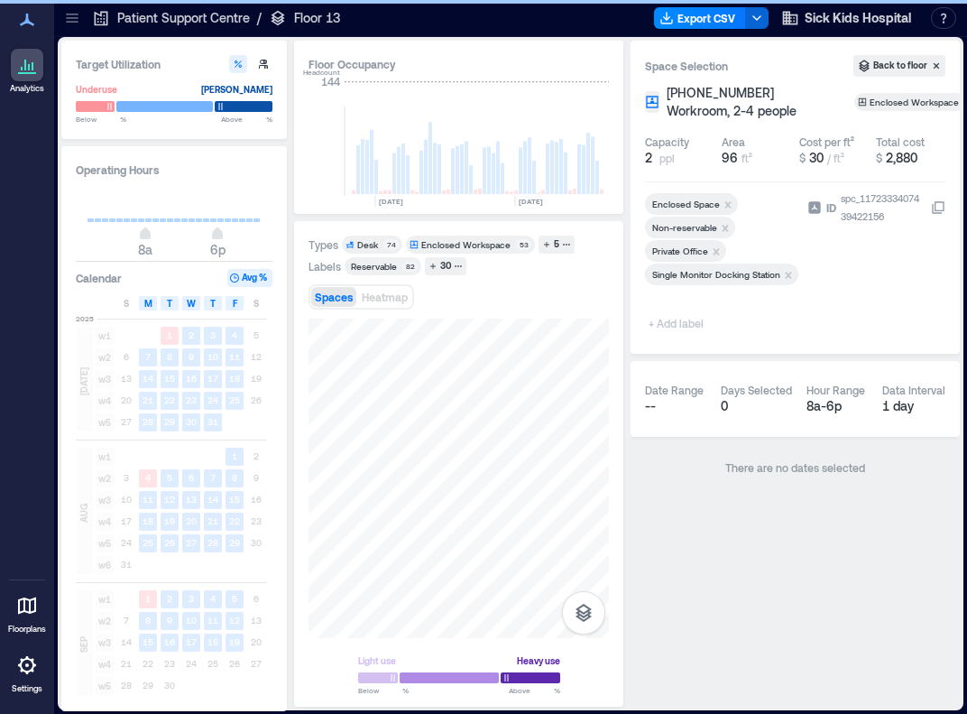
click at [681, 324] on span "+ Add label" at bounding box center [678, 322] width 66 height 25
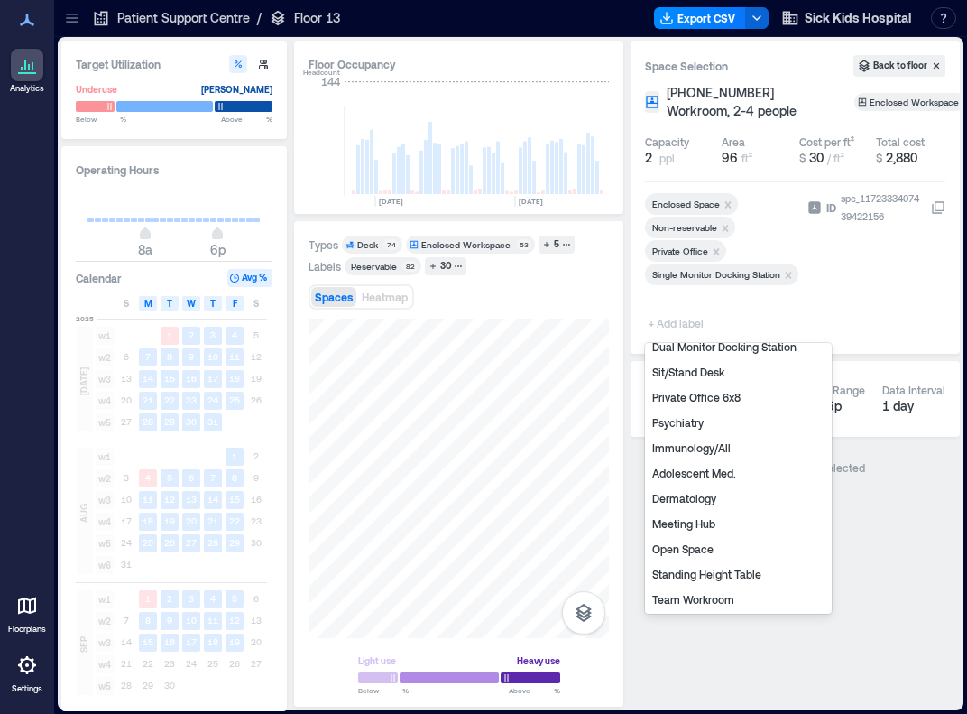
scroll to position [267, 0]
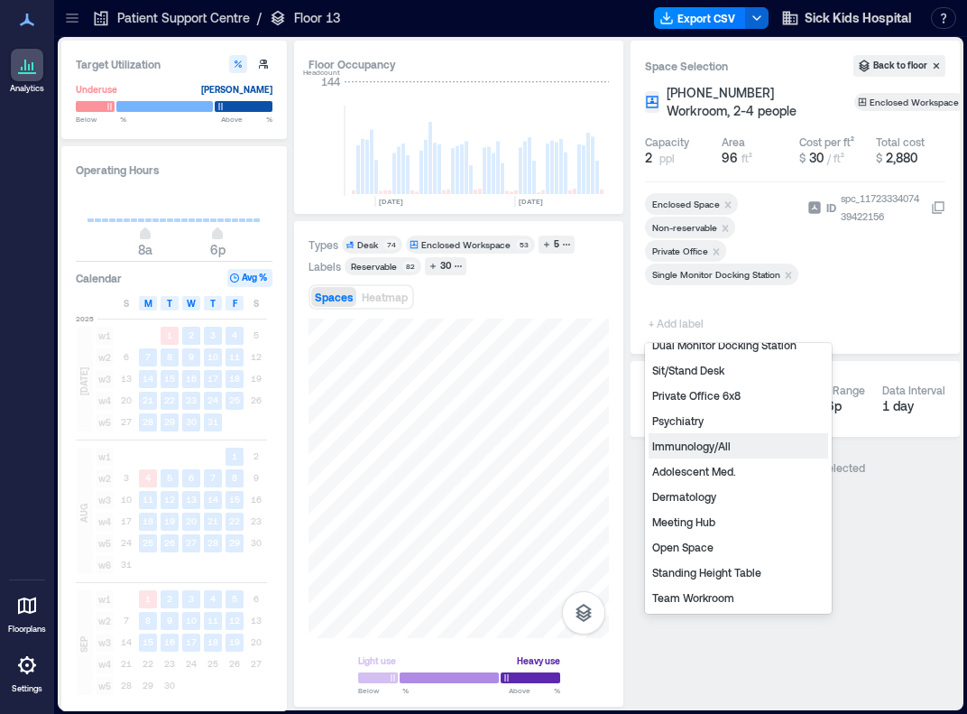
click at [691, 448] on div "Immunology/All" at bounding box center [739, 445] width 180 height 25
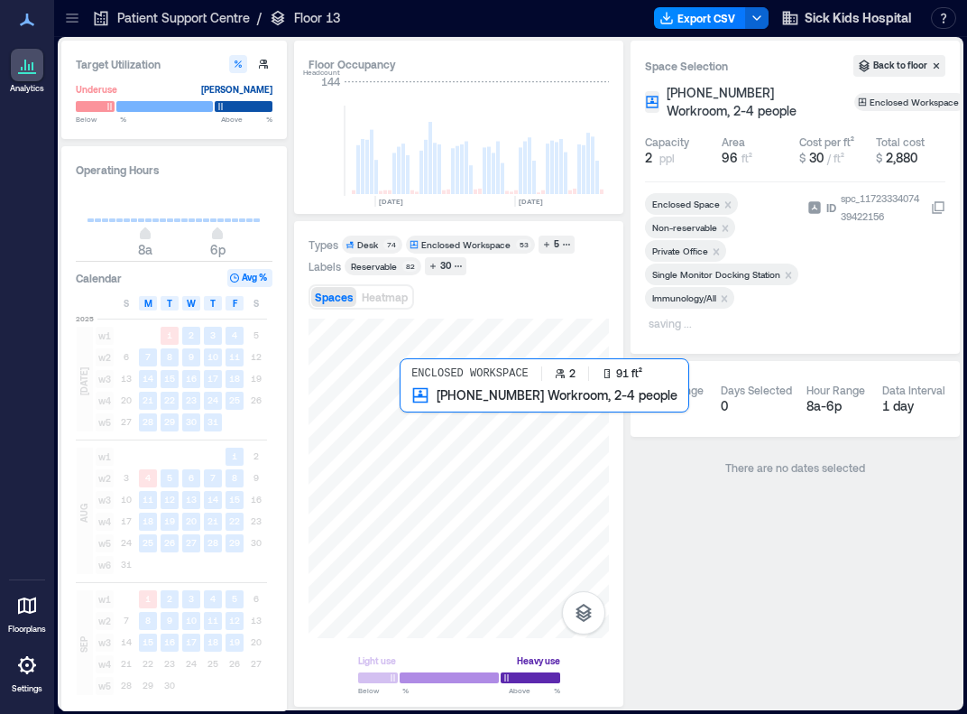
click at [415, 400] on div at bounding box center [459, 478] width 300 height 319
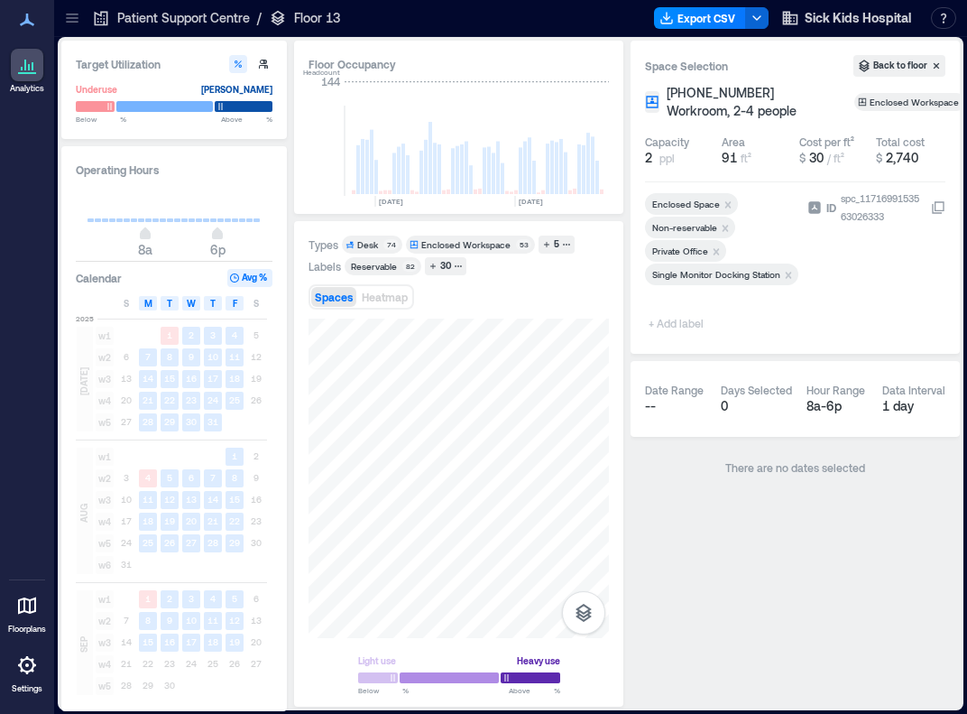
click at [685, 325] on span "+ Add label" at bounding box center [678, 322] width 66 height 25
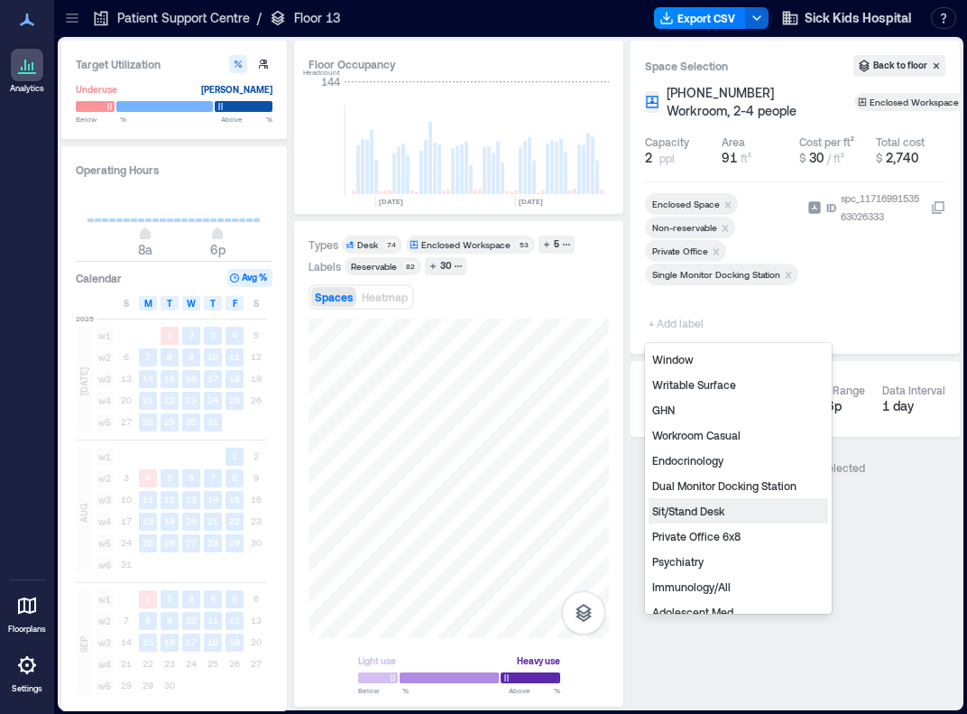
scroll to position [144, 0]
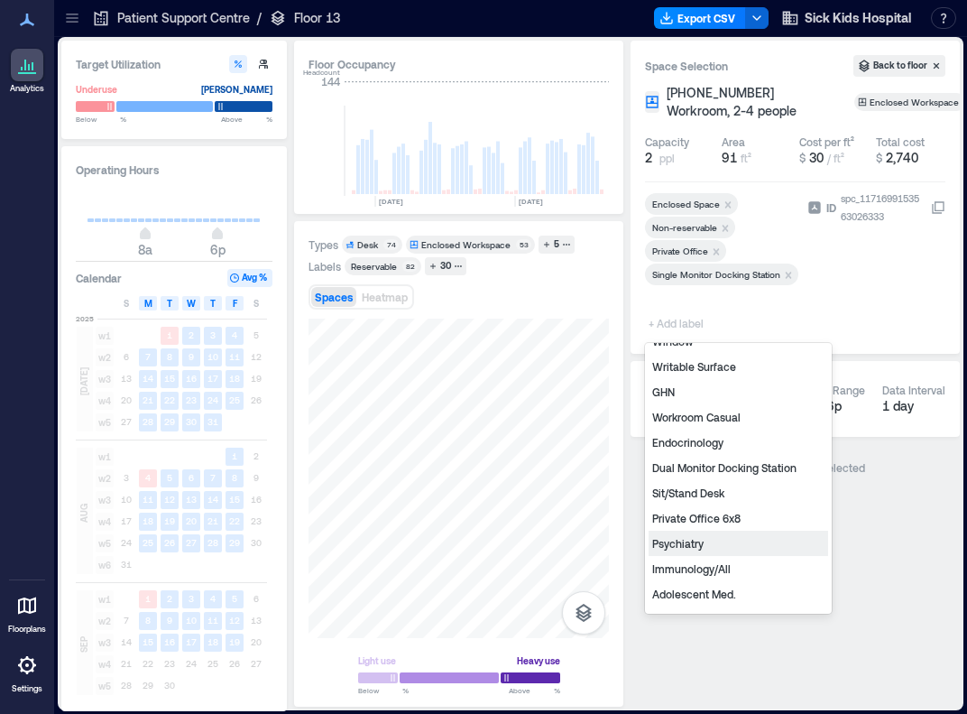
click at [691, 541] on div "Psychiatry" at bounding box center [739, 543] width 180 height 25
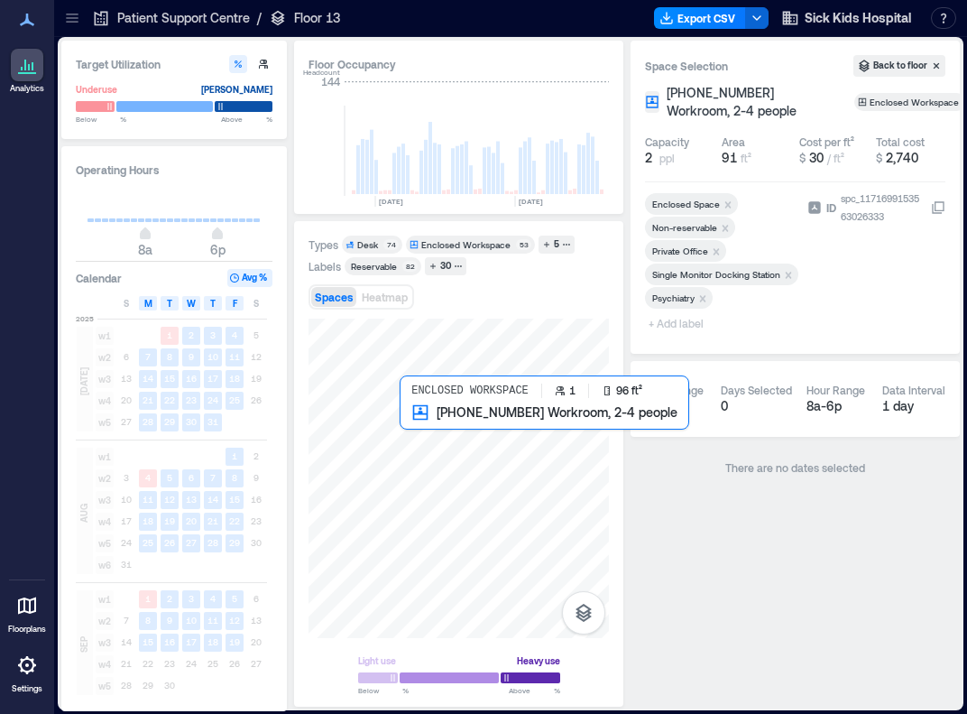
click at [419, 417] on div at bounding box center [459, 478] width 300 height 319
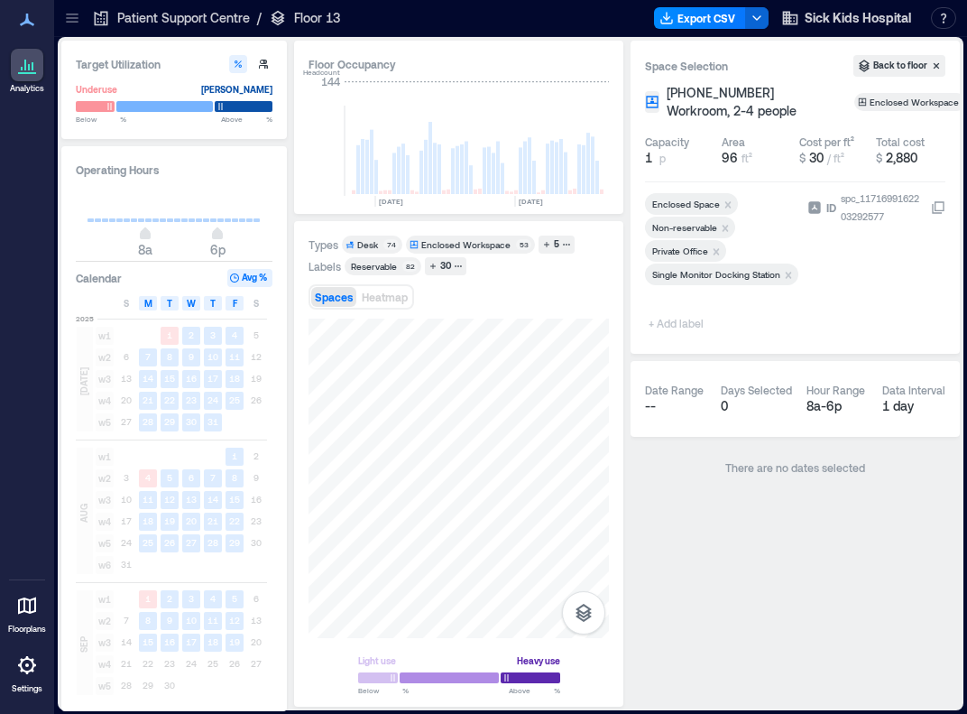
click at [678, 315] on div at bounding box center [722, 313] width 155 height 7
click at [678, 327] on span "+ Add label" at bounding box center [678, 322] width 66 height 25
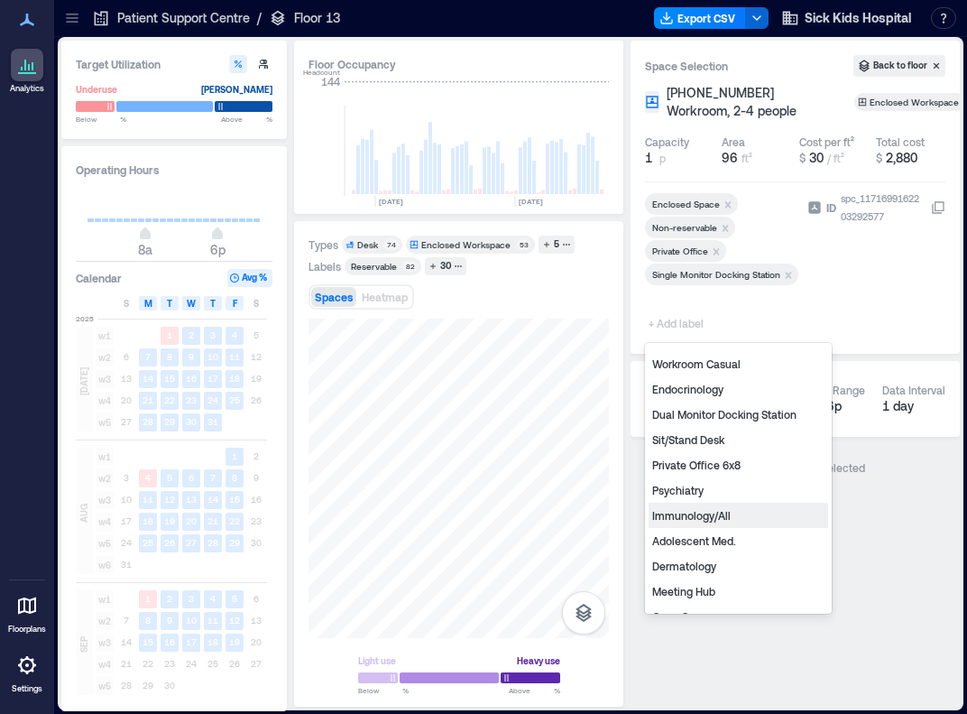
scroll to position [199, 0]
click at [691, 514] on div "Immunology/All" at bounding box center [739, 514] width 180 height 25
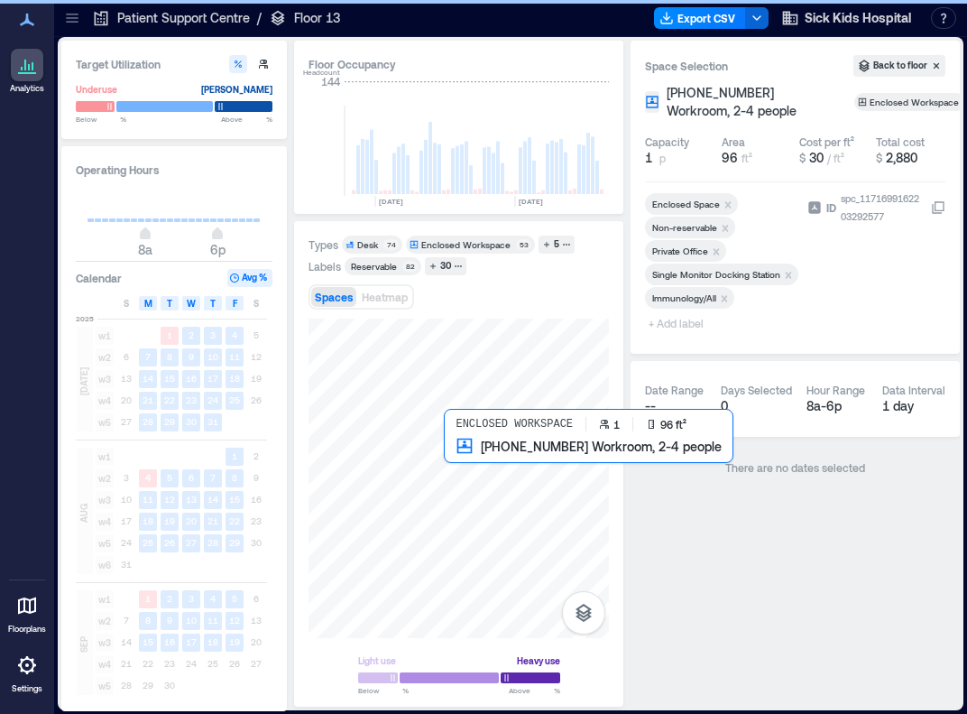
drag, startPoint x: 436, startPoint y: 450, endPoint x: 769, endPoint y: 580, distance: 357.4
click at [457, 454] on div at bounding box center [459, 478] width 300 height 319
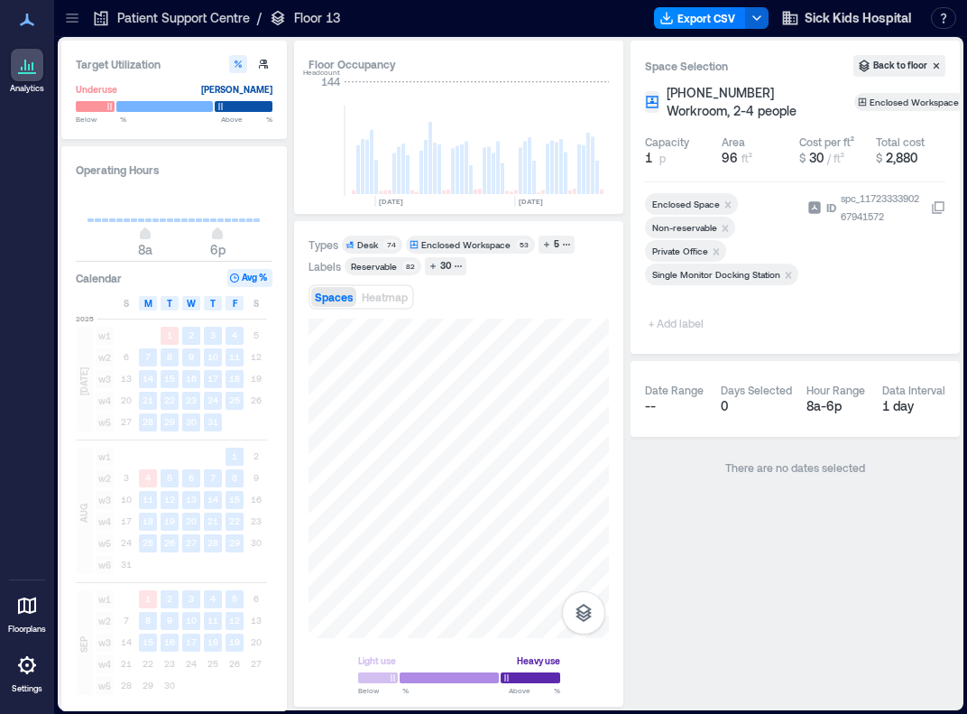
click at [685, 319] on span "+ Add label" at bounding box center [678, 322] width 66 height 25
type input "**********"
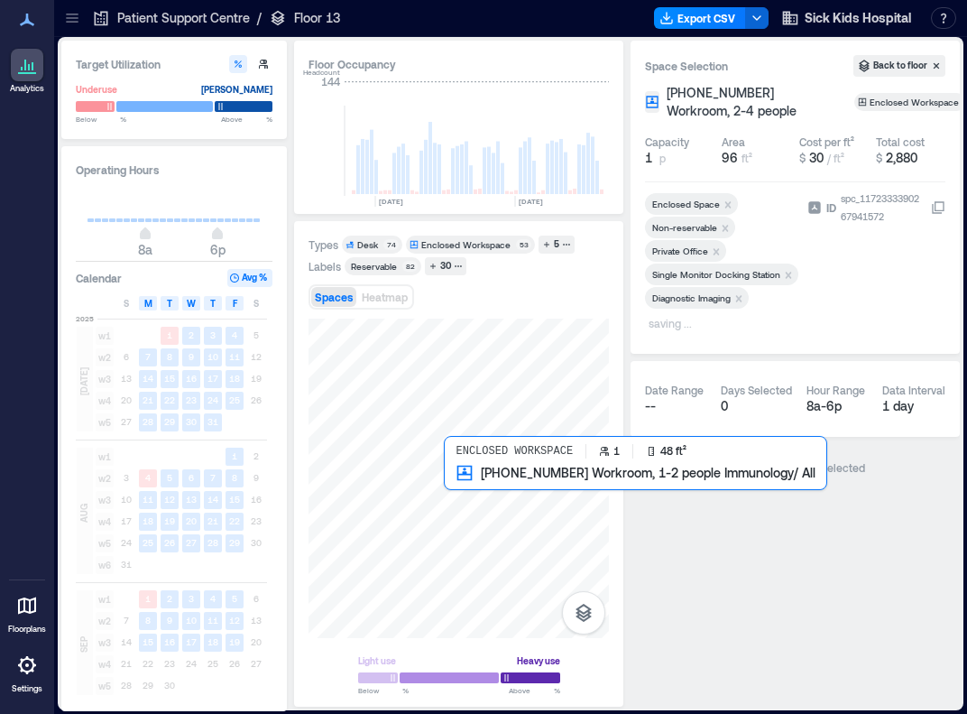
drag, startPoint x: 570, startPoint y: 611, endPoint x: 453, endPoint y: 479, distance: 176.4
click at [453, 479] on div at bounding box center [459, 478] width 300 height 319
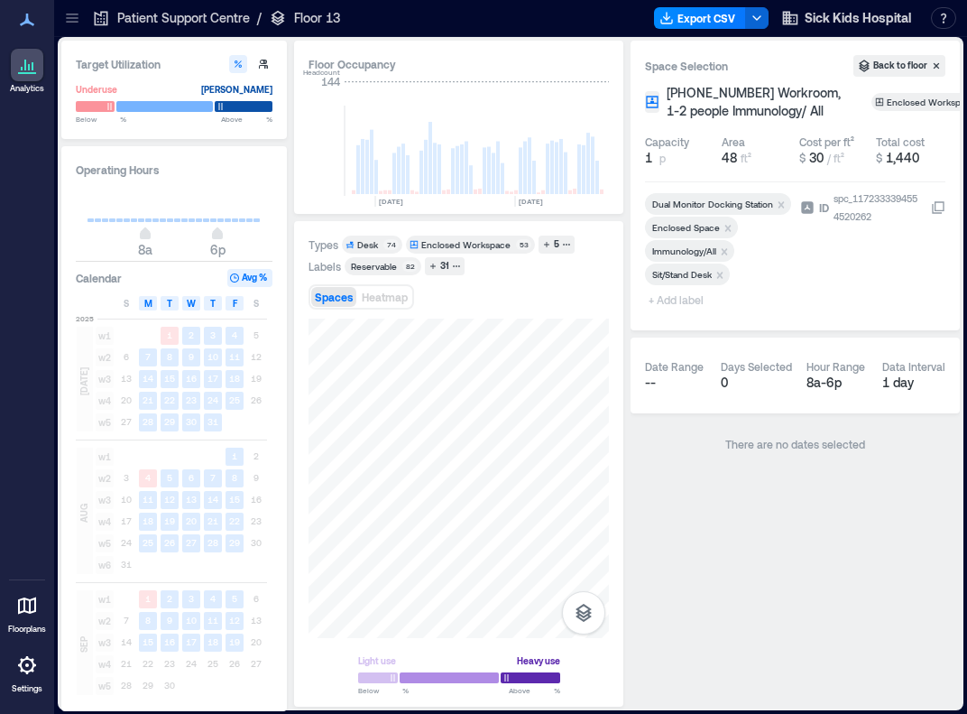
click at [691, 301] on span "+ Add label" at bounding box center [678, 299] width 66 height 25
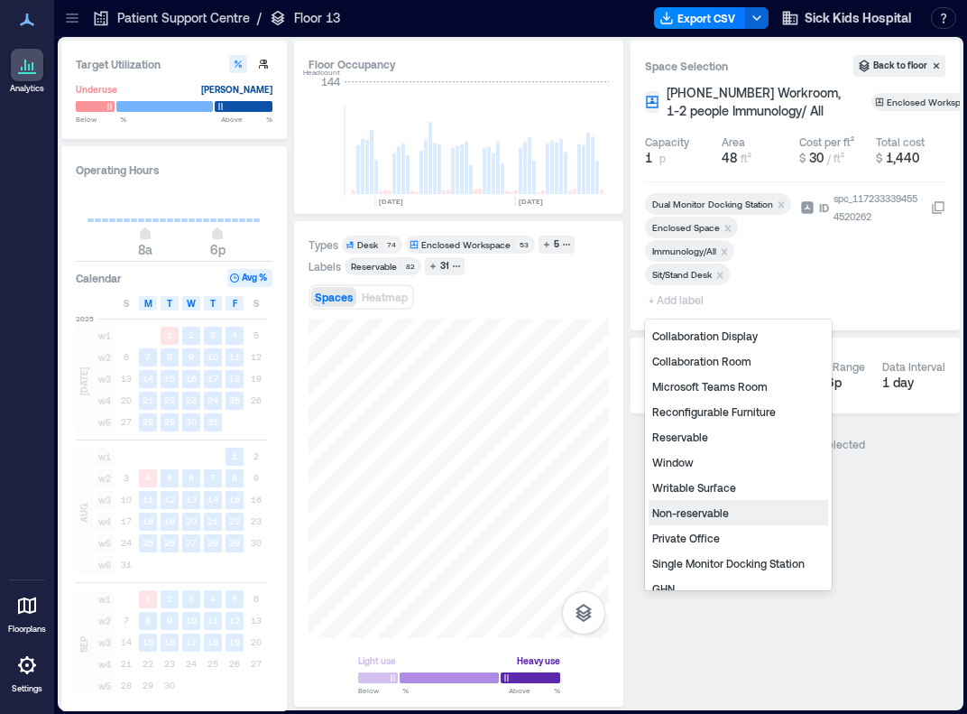
click at [689, 512] on div "Non-reservable" at bounding box center [739, 512] width 180 height 25
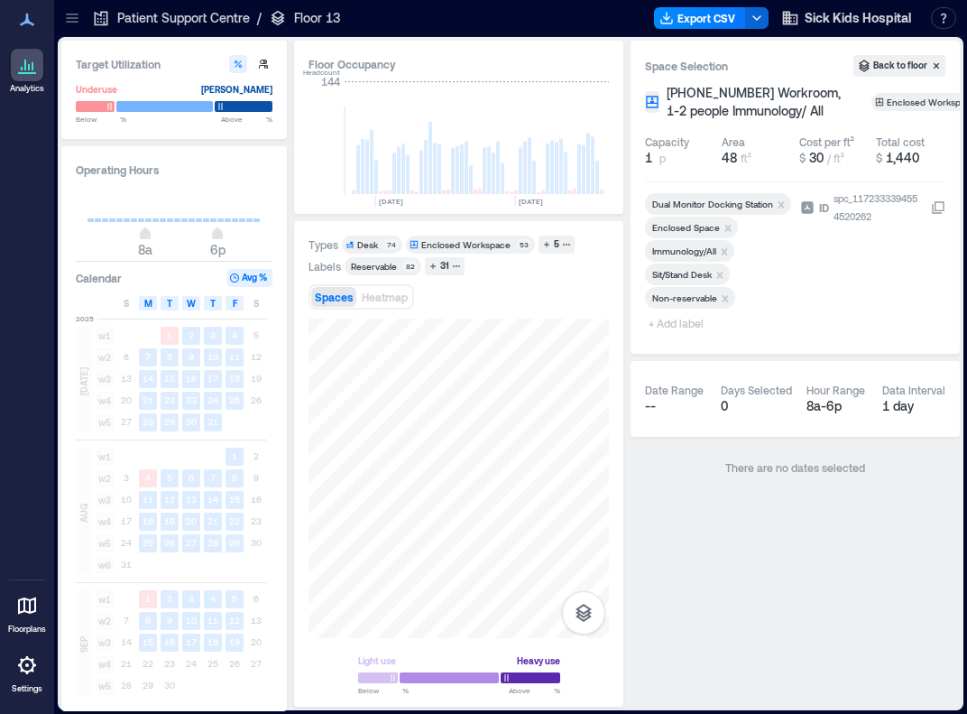
click at [672, 322] on span "+ Add label" at bounding box center [678, 322] width 66 height 25
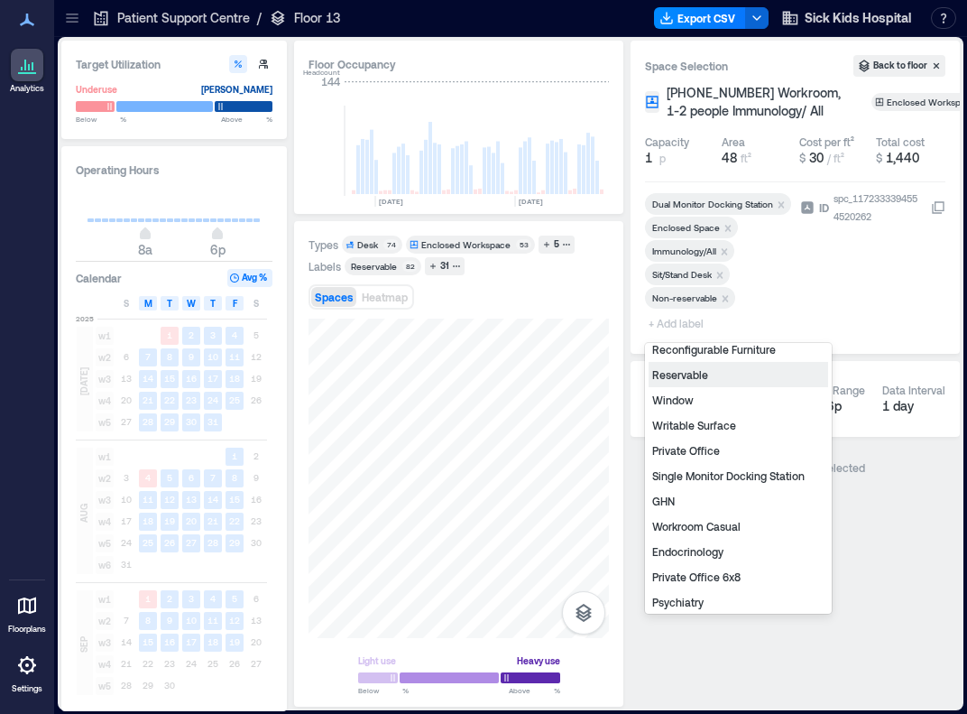
scroll to position [123, 0]
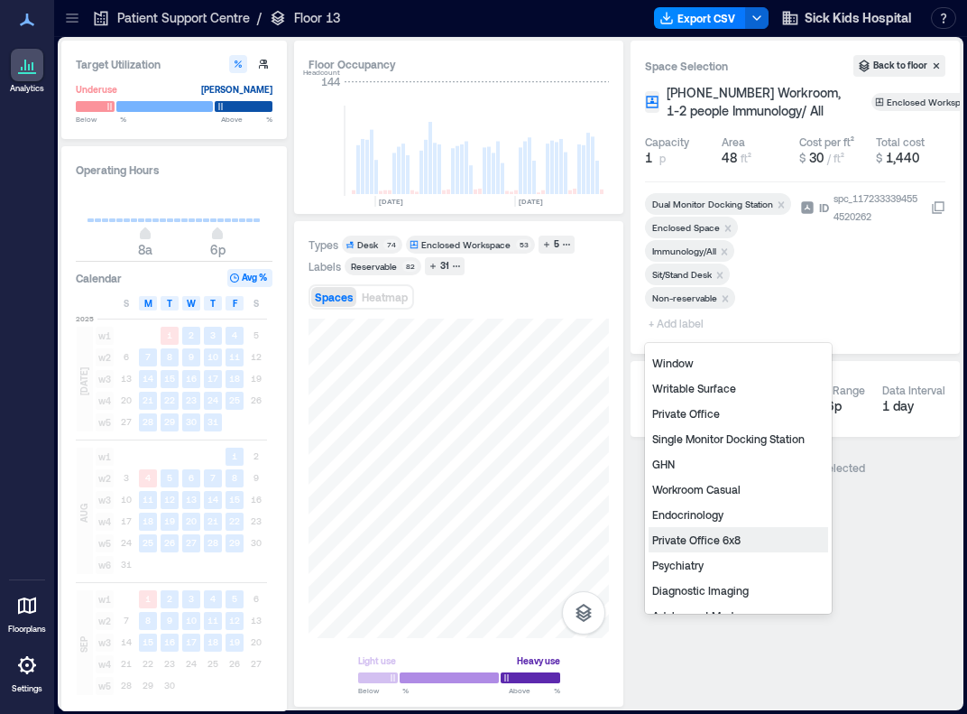
click at [691, 538] on div "Private Office 6x8" at bounding box center [739, 539] width 180 height 25
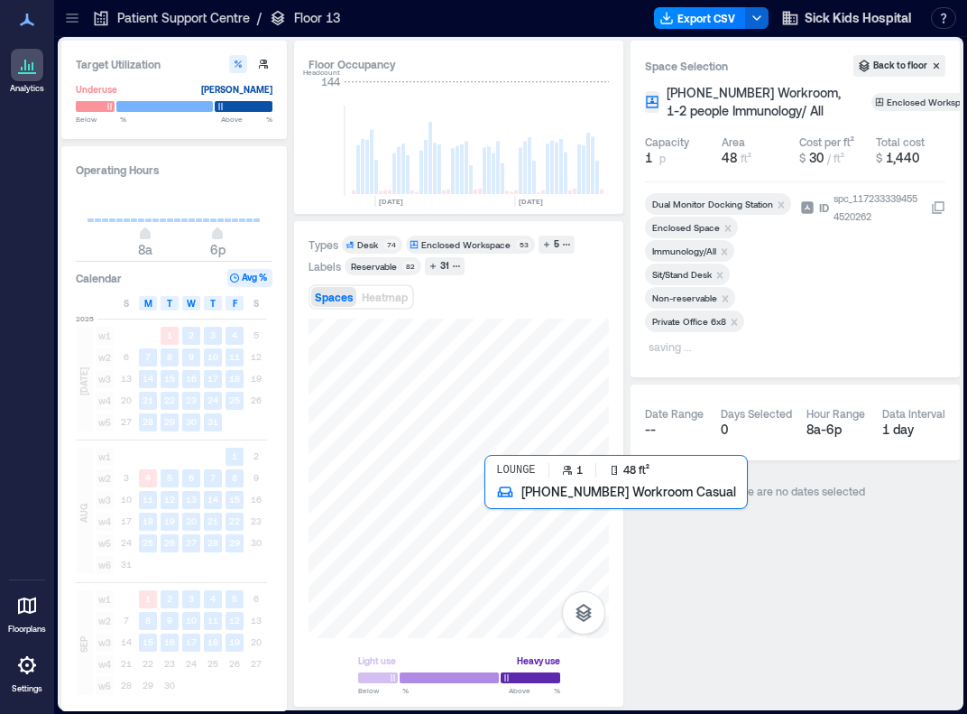
click at [494, 504] on div at bounding box center [459, 478] width 300 height 319
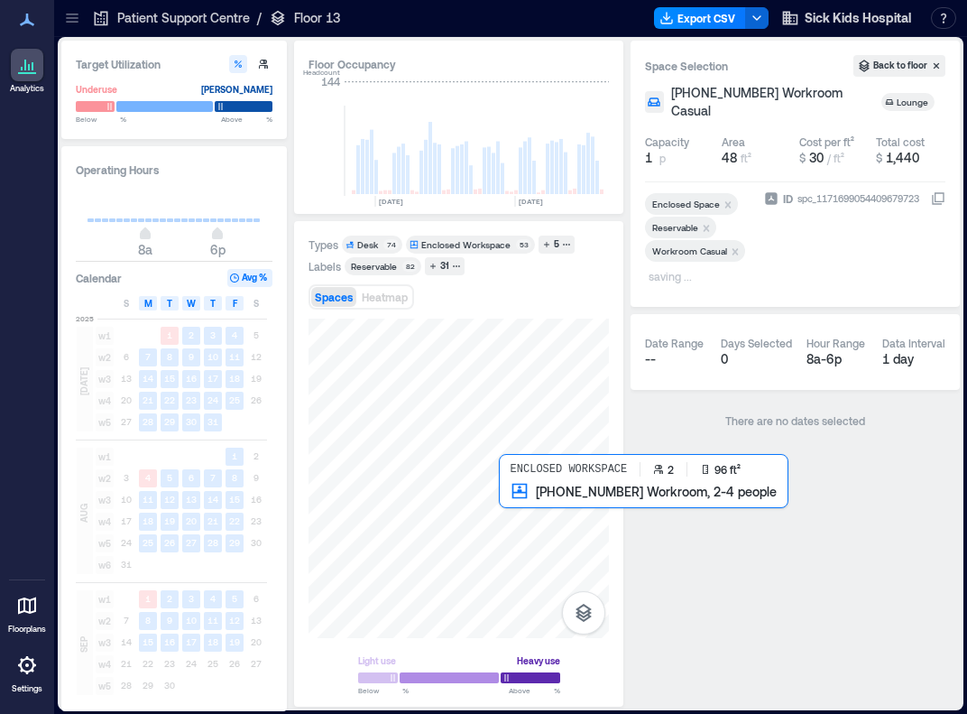
click at [516, 503] on div at bounding box center [459, 478] width 300 height 319
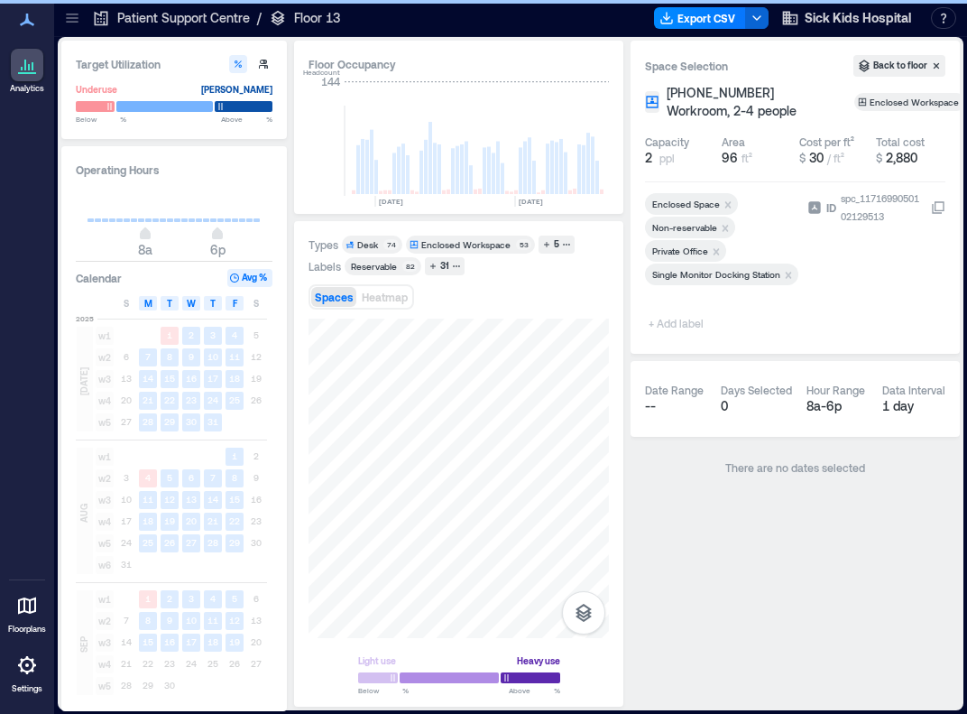
click at [689, 323] on span "+ Add label" at bounding box center [678, 322] width 66 height 25
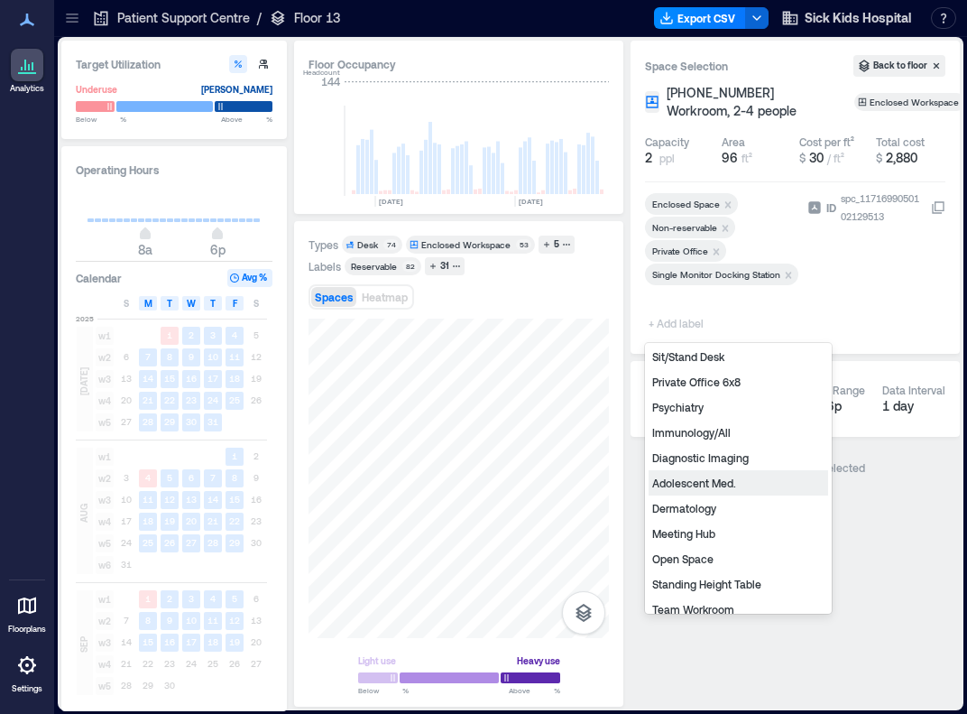
scroll to position [282, 0]
click at [691, 509] on div "Dermatology" at bounding box center [739, 506] width 180 height 25
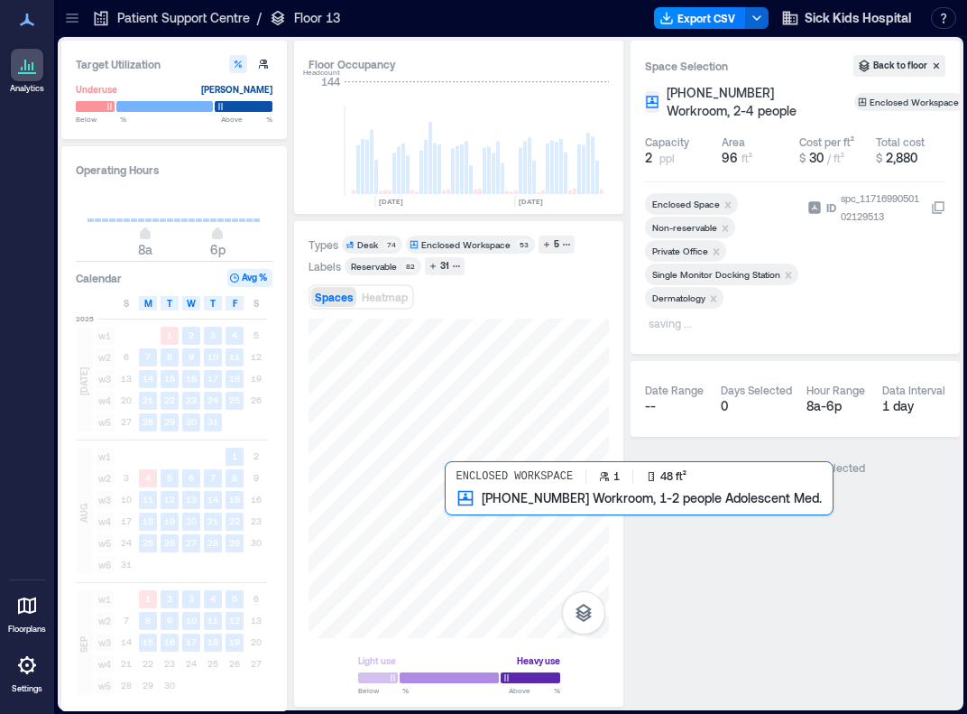
click at [451, 501] on div at bounding box center [459, 478] width 300 height 319
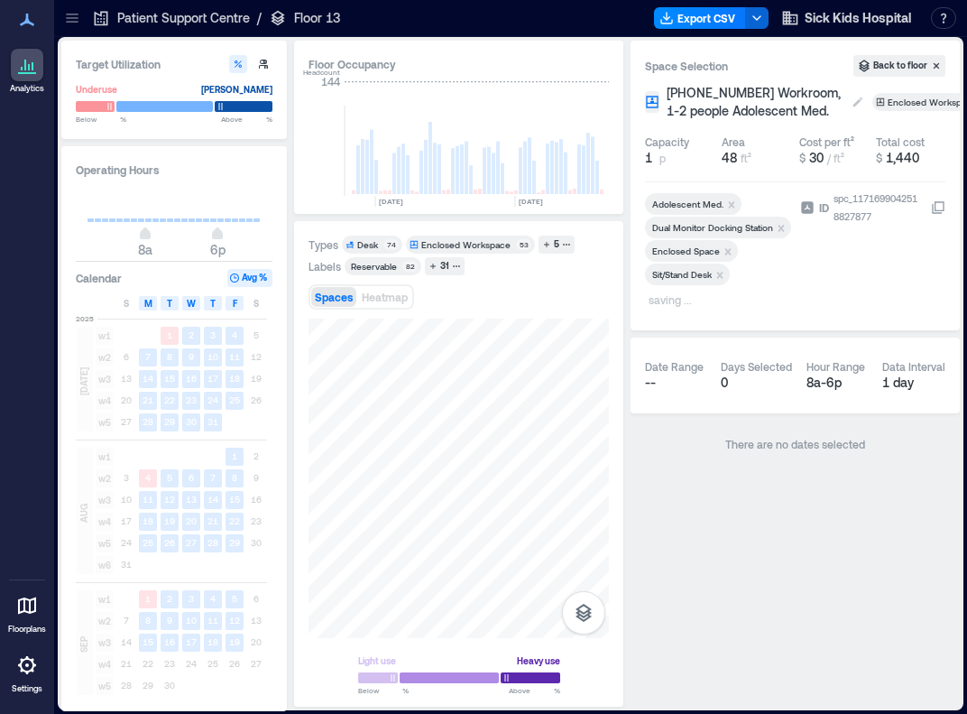
click at [691, 98] on span "[PHONE_NUMBER] Workroom, 1-2 people Adolescent Med." at bounding box center [755, 102] width 177 height 36
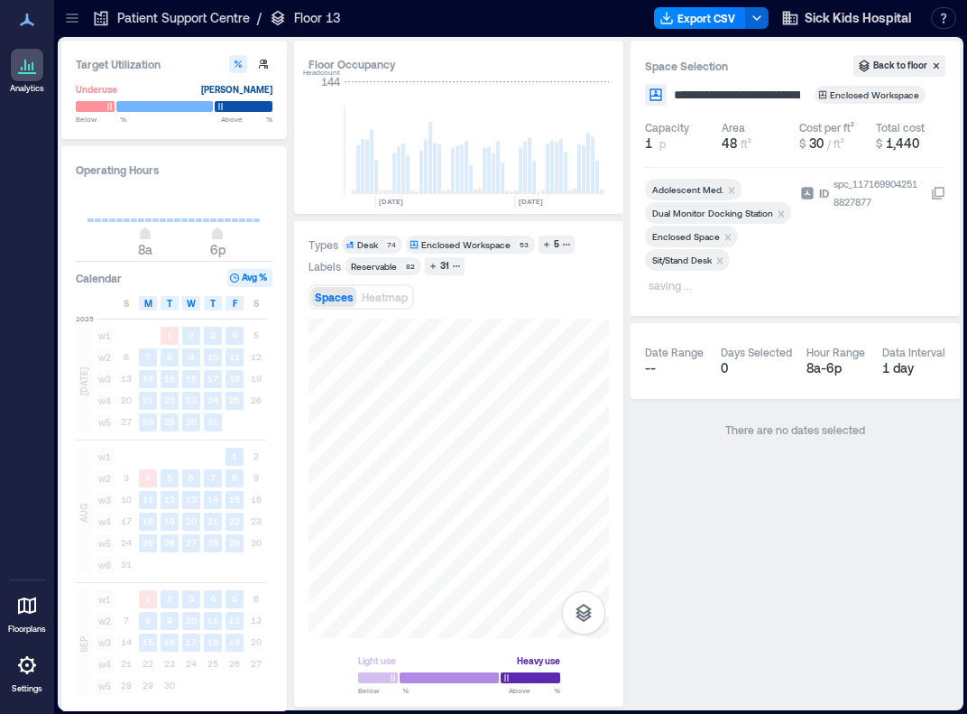
scroll to position [0, 139]
drag, startPoint x: 733, startPoint y: 93, endPoint x: 901, endPoint y: 100, distance: 168.9
click at [691, 100] on div "**********" at bounding box center [795, 95] width 300 height 22
type input "**********"
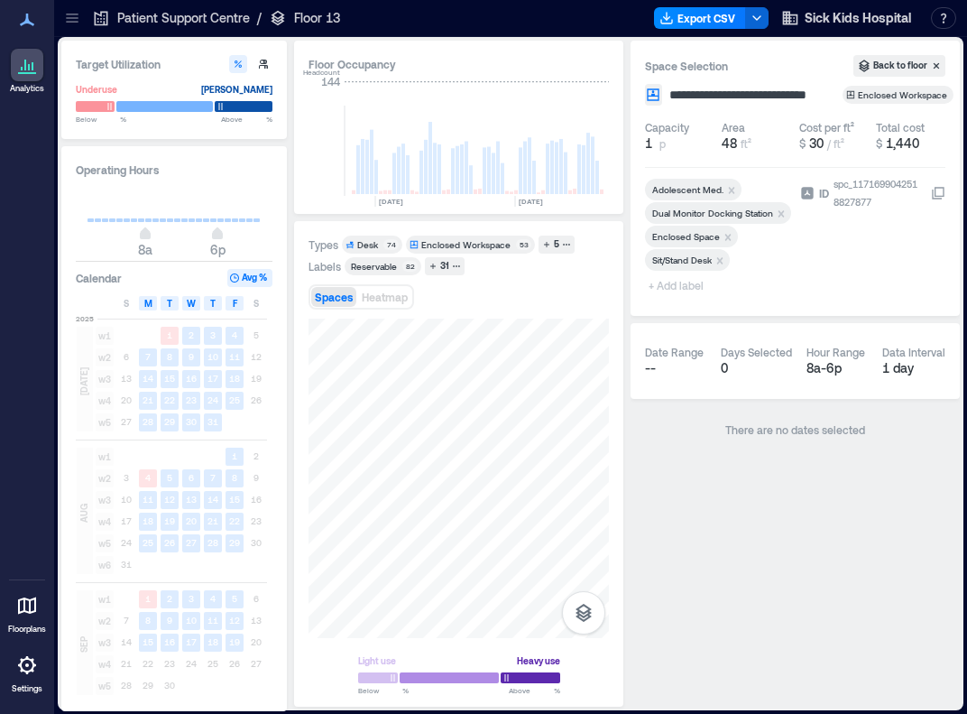
click at [682, 284] on div "Adolescent Med. Dual Monitor Docking Station Enclosed Space Sit/Stand Desk + Ad…" at bounding box center [719, 238] width 148 height 119
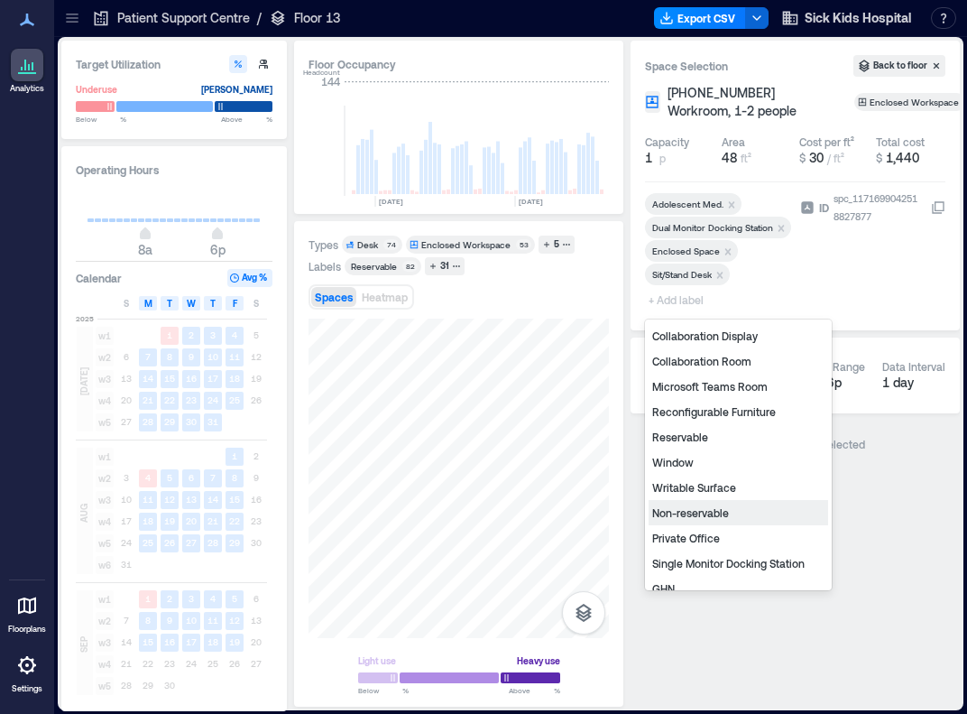
click at [691, 508] on div "Non-reservable" at bounding box center [739, 512] width 180 height 25
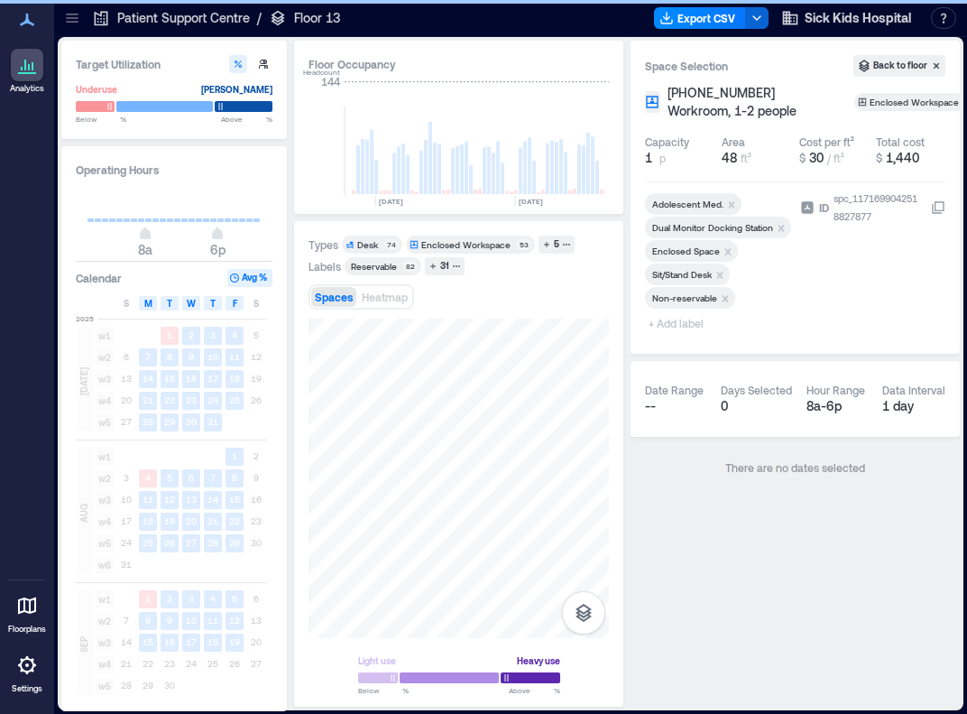
click at [686, 319] on span "+ Add label" at bounding box center [678, 322] width 66 height 25
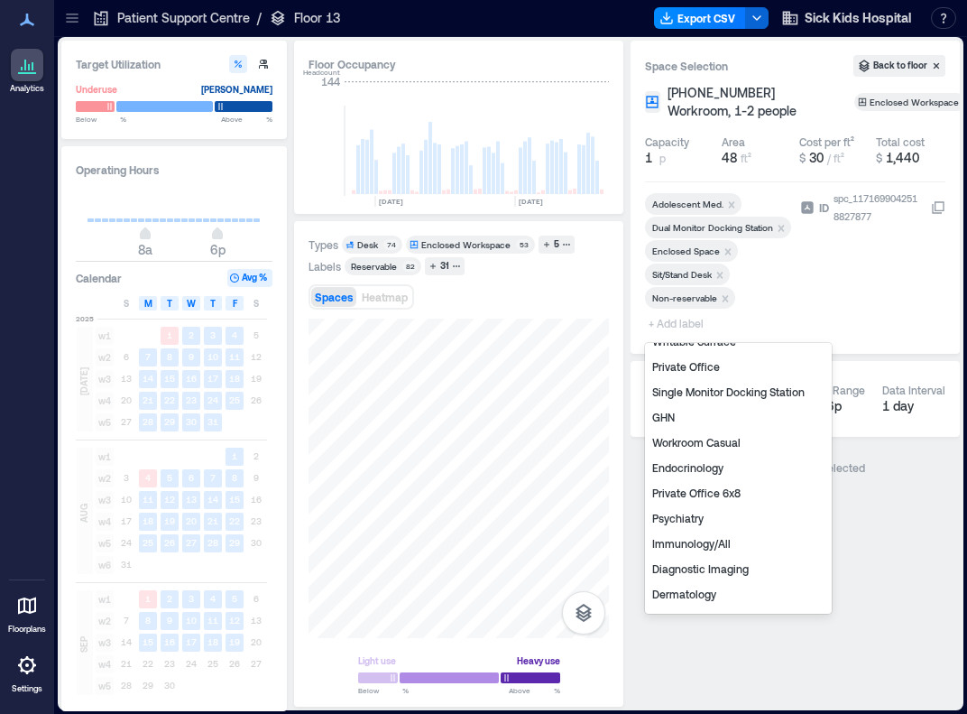
scroll to position [176, 0]
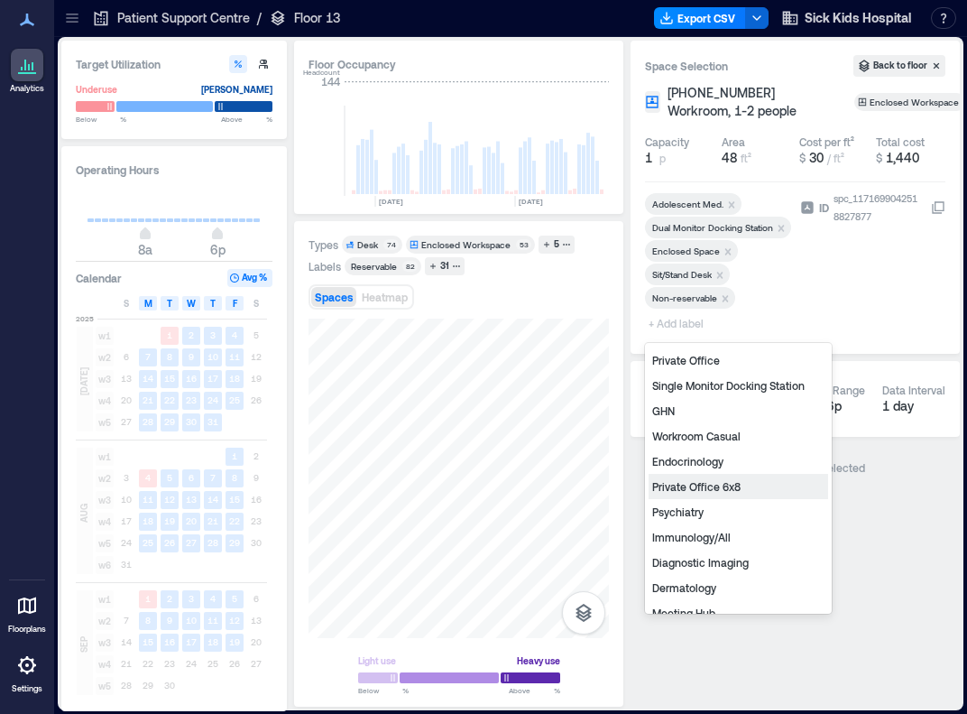
click at [691, 483] on div "Private Office 6x8" at bounding box center [739, 486] width 180 height 25
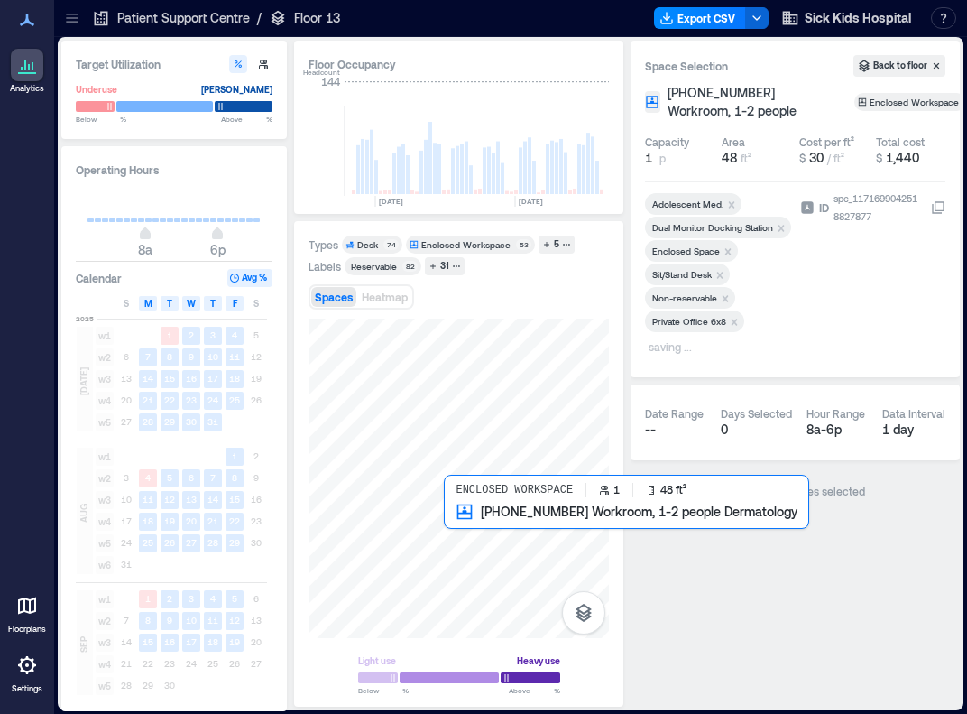
click at [453, 519] on div at bounding box center [459, 478] width 300 height 319
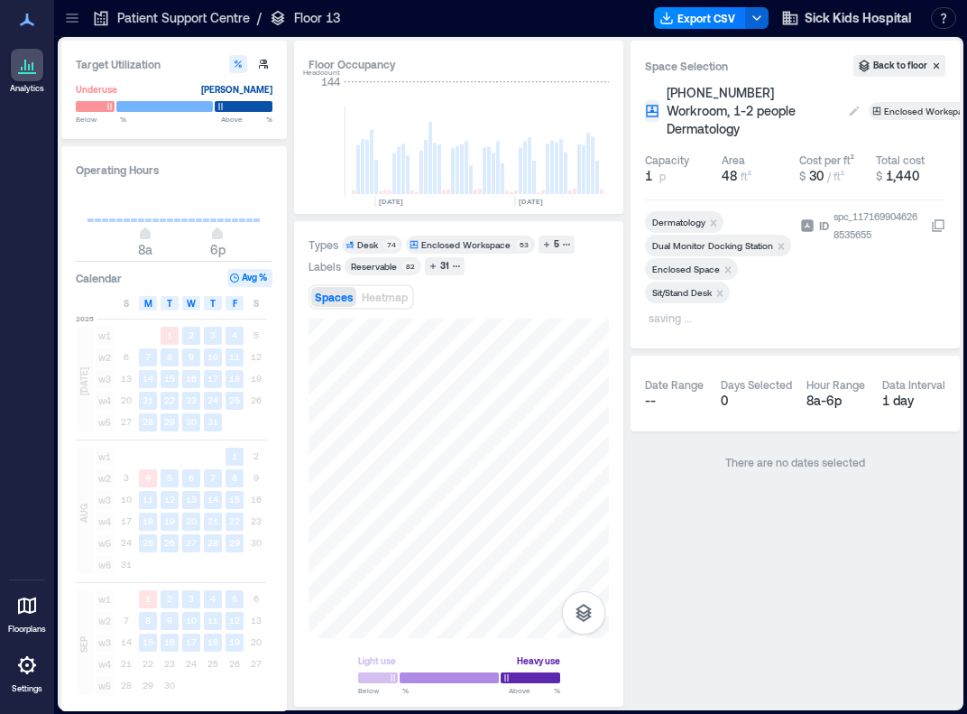
click at [691, 91] on span "[PHONE_NUMBER] Workroom, 1-2 people Dermatology" at bounding box center [753, 111] width 173 height 54
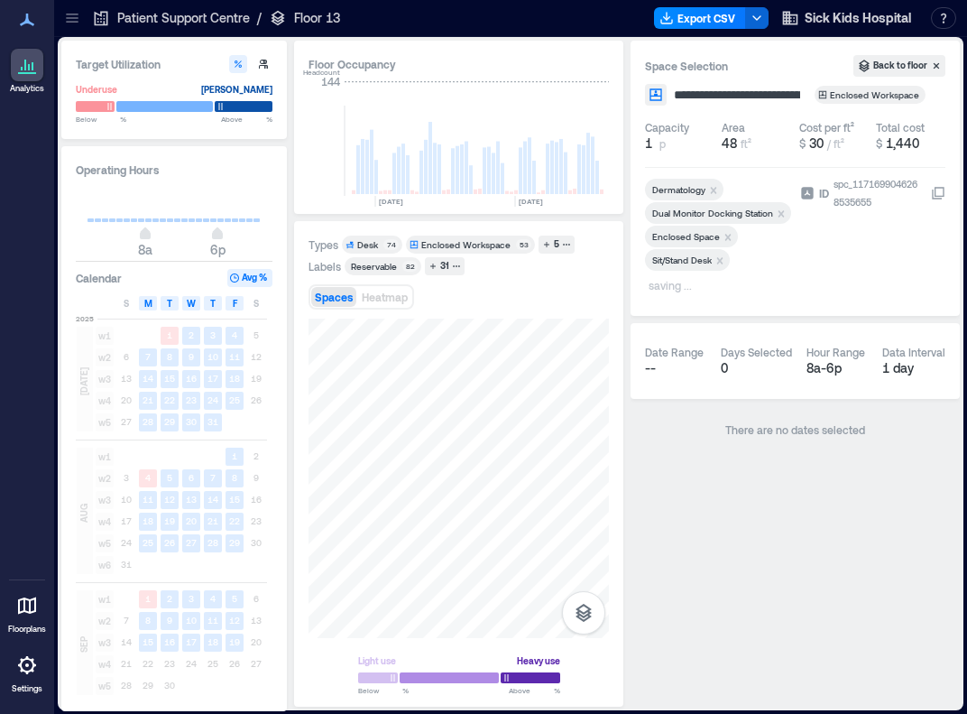
scroll to position [0, 116]
drag, startPoint x: 754, startPoint y: 97, endPoint x: 886, endPoint y: 97, distance: 131.7
click at [691, 97] on div "**********" at bounding box center [795, 95] width 300 height 22
type input "**********"
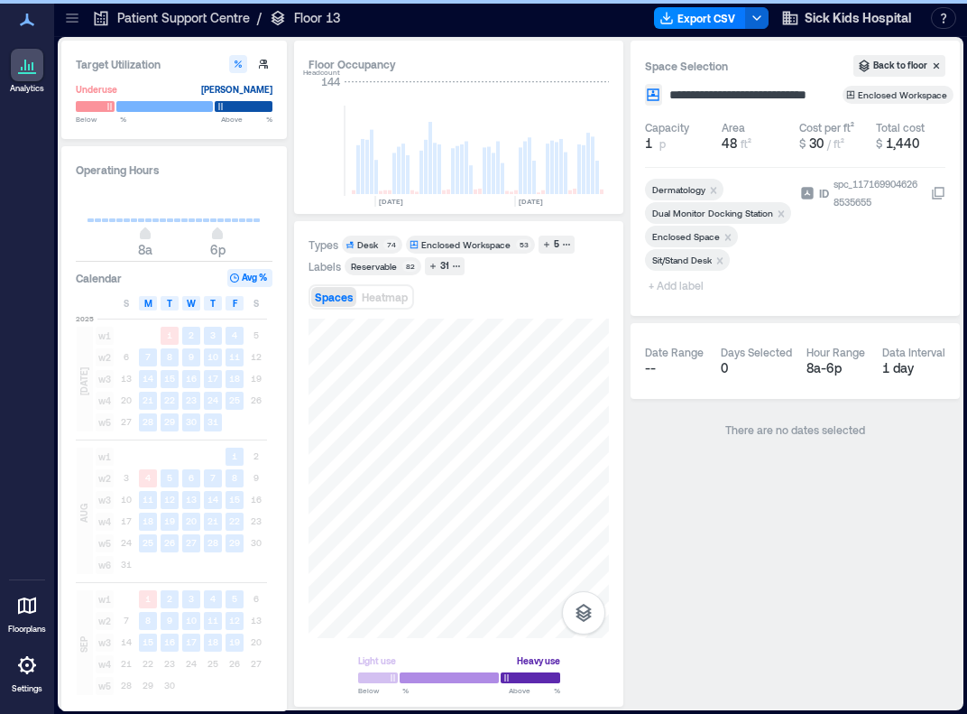
click at [668, 285] on div "Dermatology Dual Monitor Docking Station Enclosed Space Sit/Stand Desk + Add la…" at bounding box center [719, 238] width 148 height 119
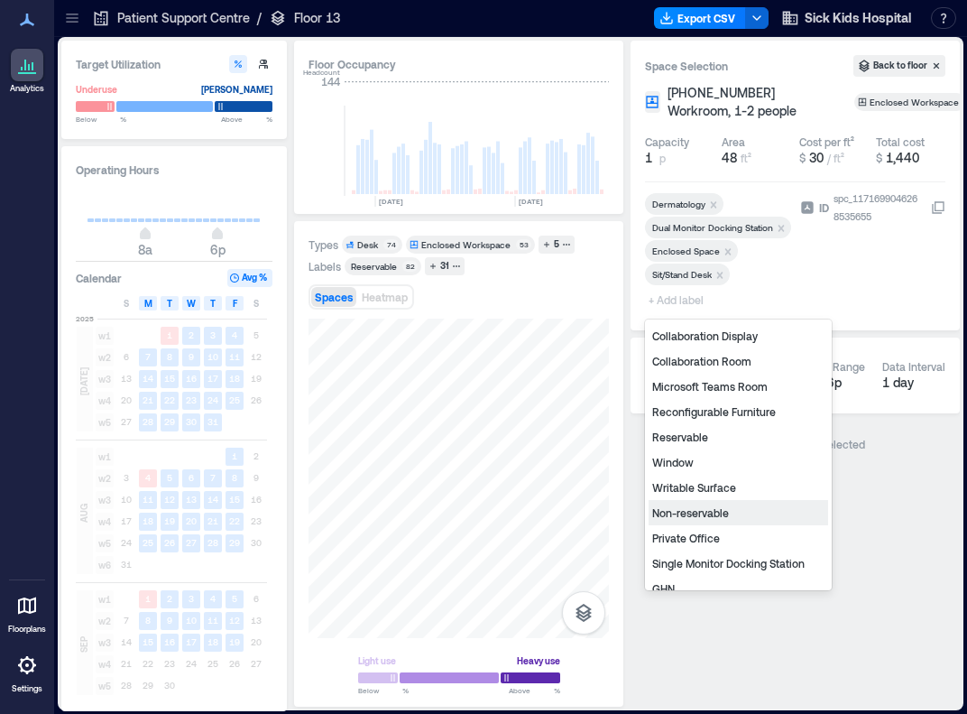
click at [691, 512] on div "Non-reservable" at bounding box center [739, 512] width 180 height 25
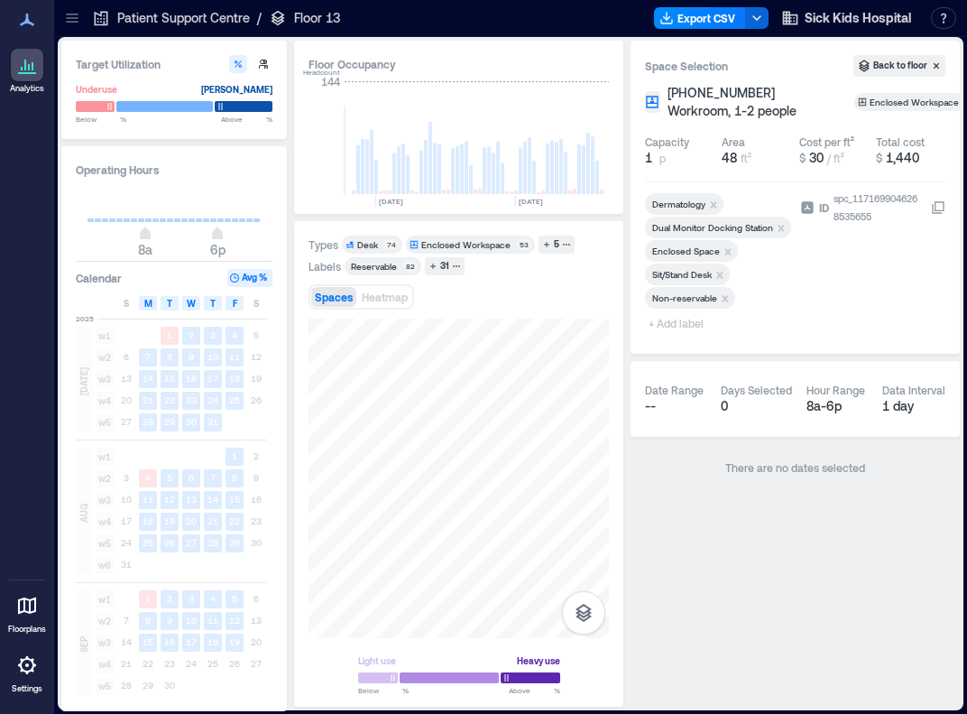
click at [672, 324] on span "+ Add label" at bounding box center [678, 322] width 66 height 25
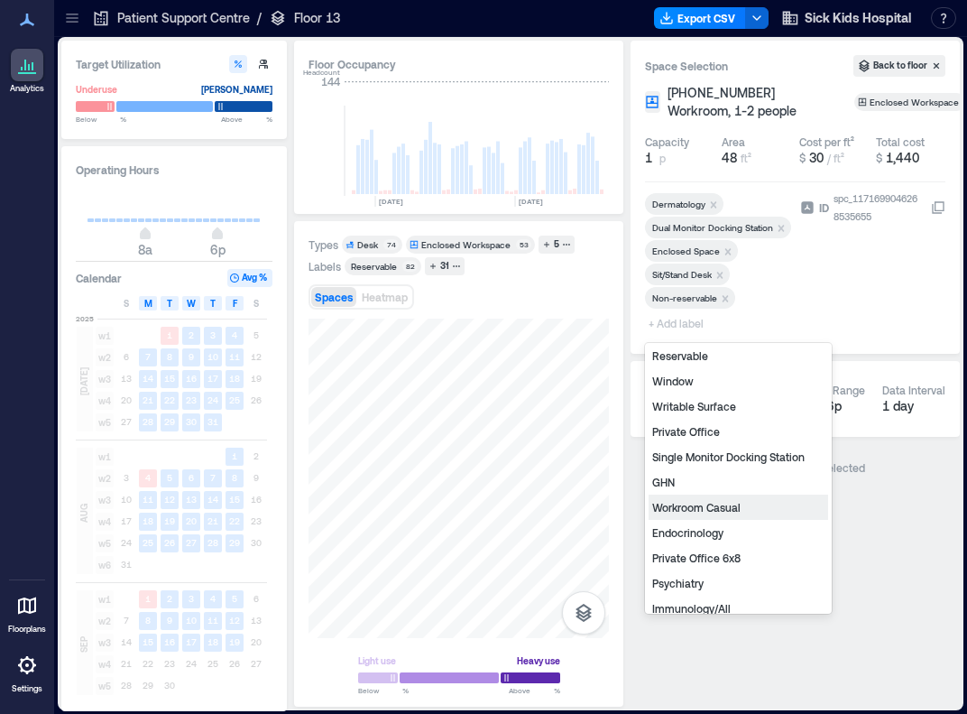
scroll to position [106, 0]
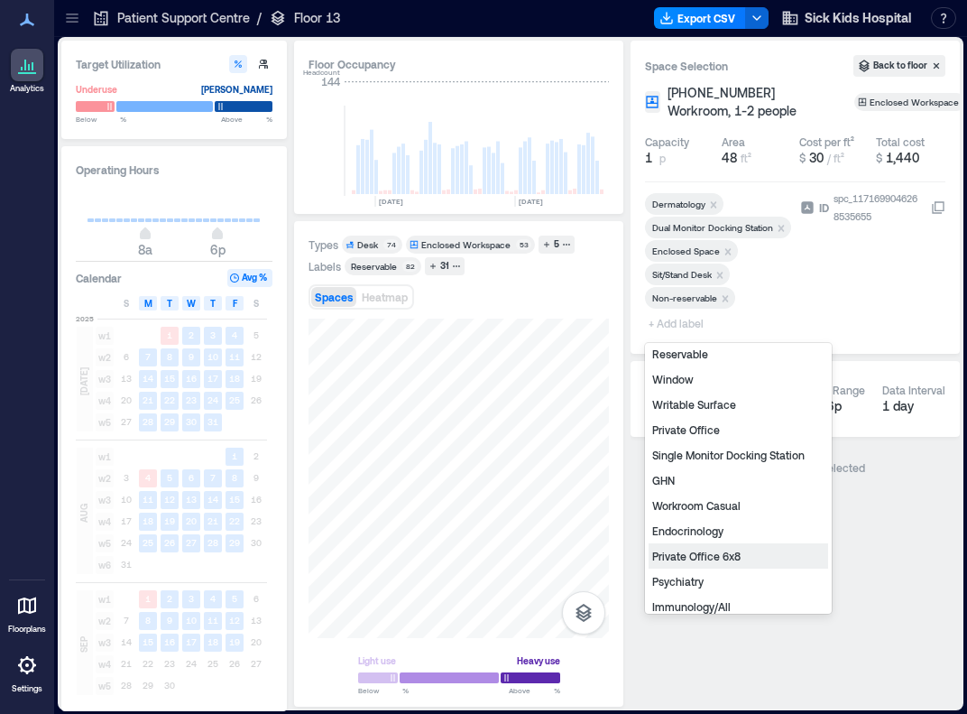
click at [691, 559] on div "Private Office 6x8" at bounding box center [739, 555] width 180 height 25
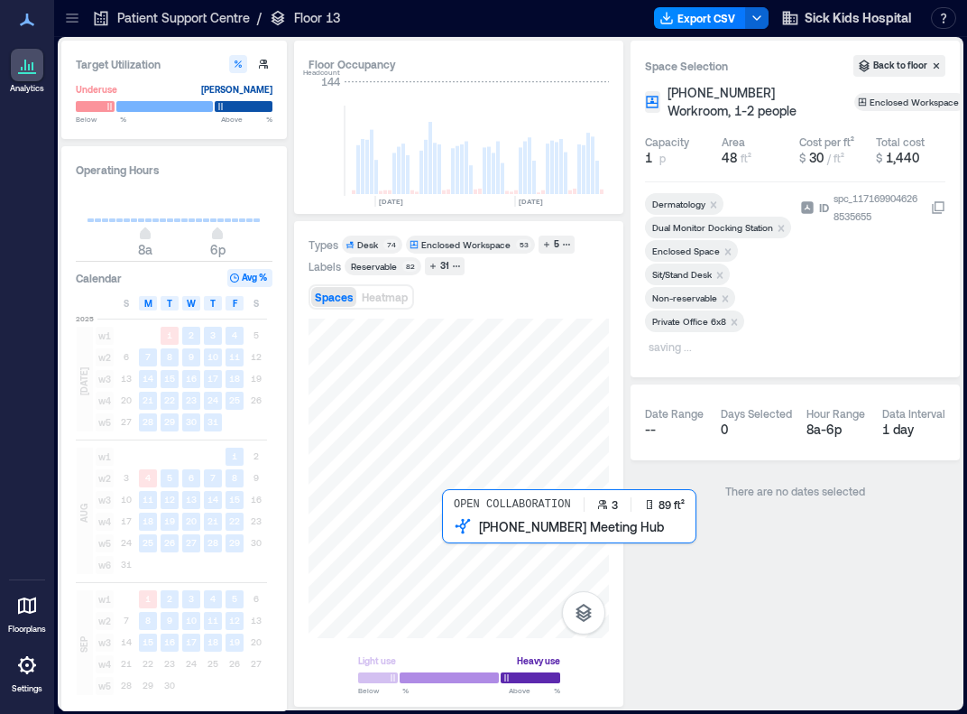
click at [451, 540] on div at bounding box center [459, 478] width 300 height 319
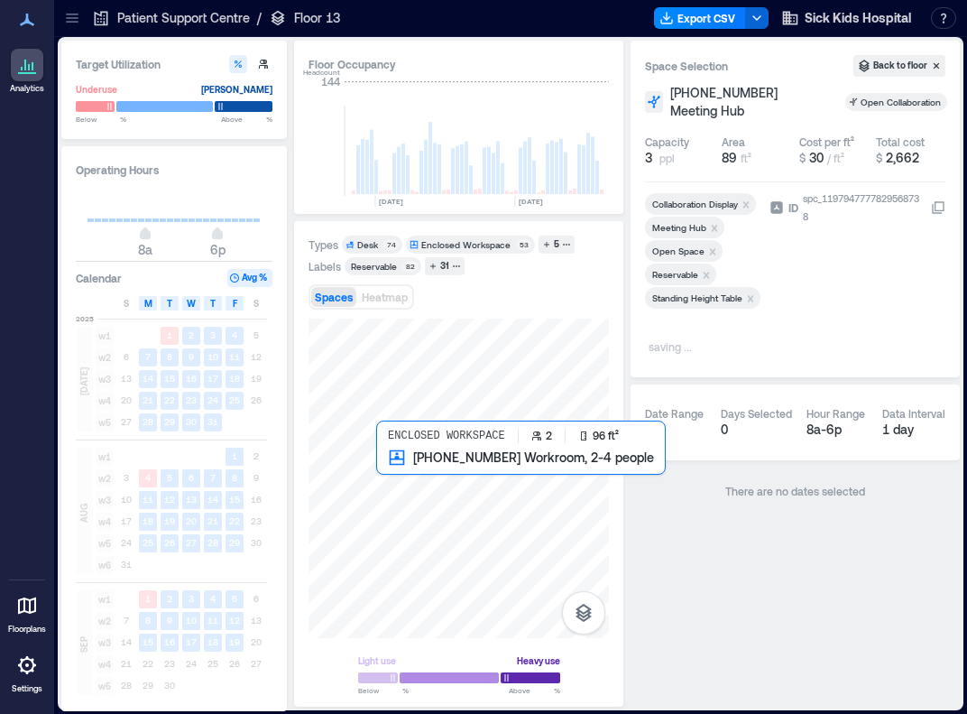
click at [392, 490] on div at bounding box center [459, 478] width 300 height 319
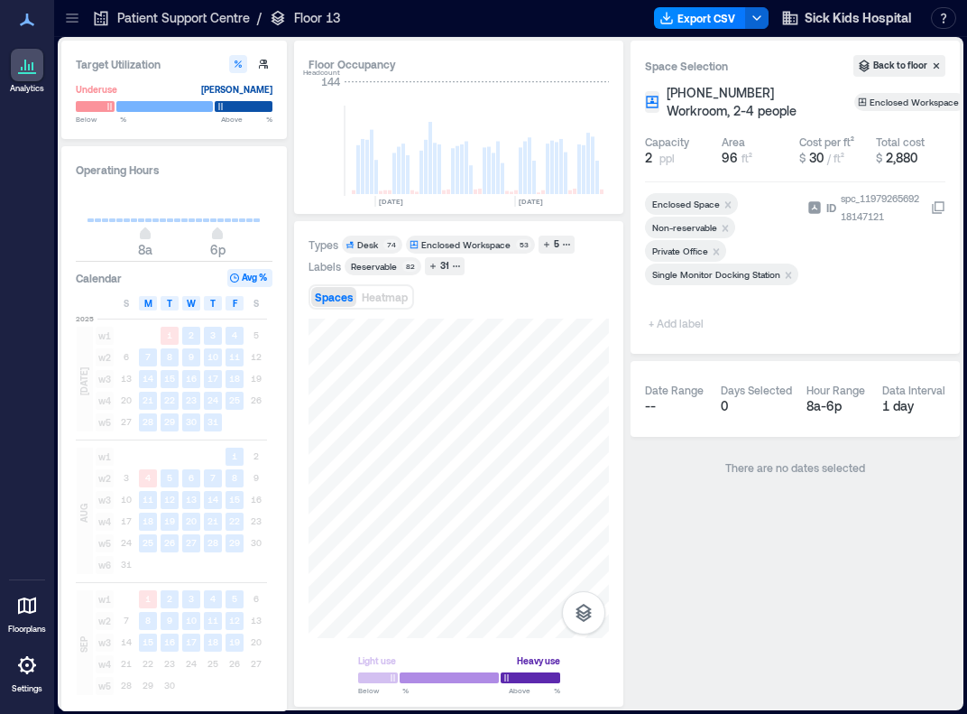
click at [675, 323] on span "+ Add label" at bounding box center [678, 322] width 66 height 25
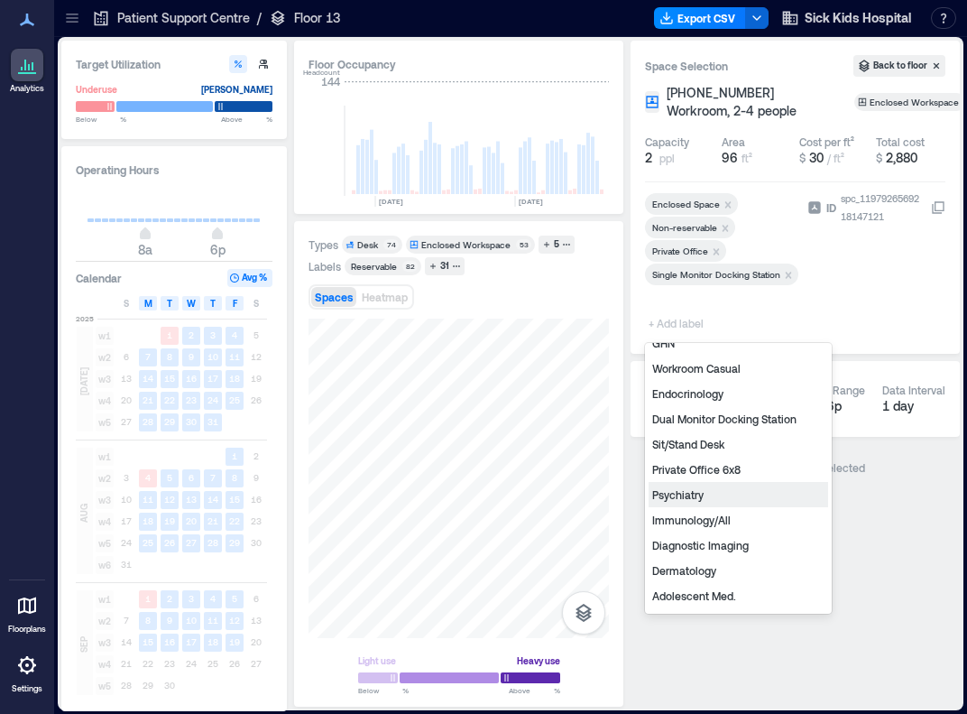
scroll to position [195, 0]
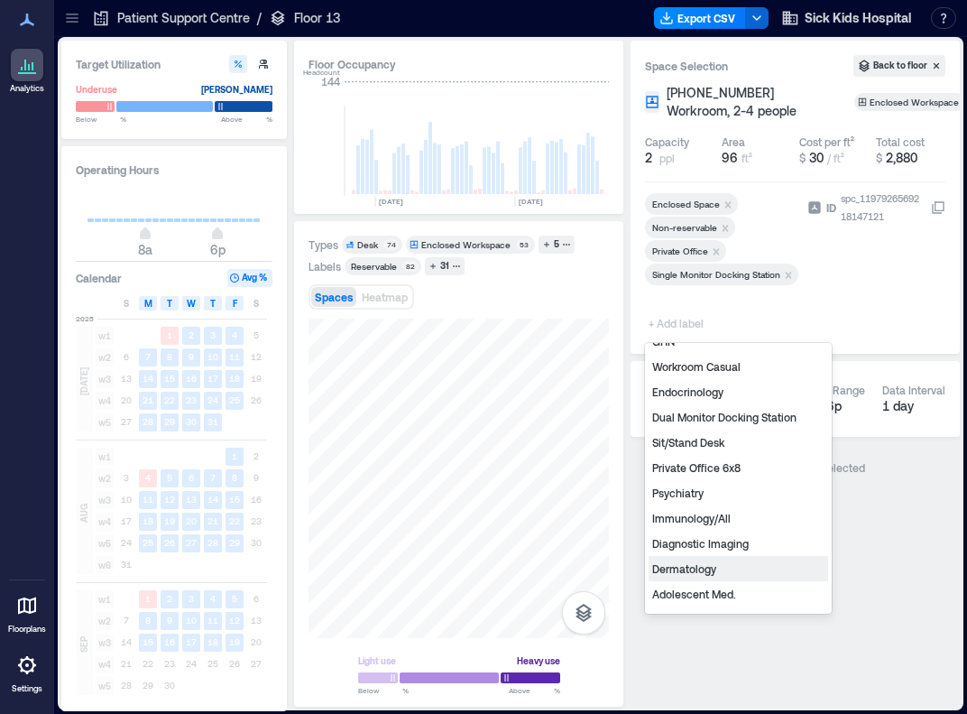
click at [691, 569] on div "Dermatology" at bounding box center [739, 568] width 180 height 25
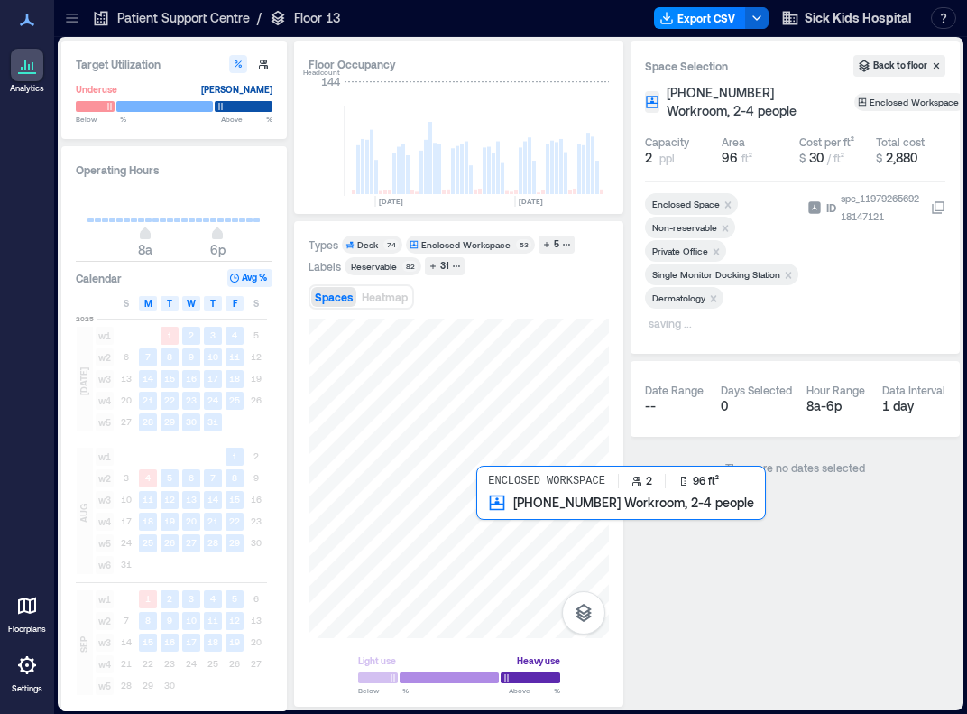
click at [488, 533] on div at bounding box center [459, 478] width 300 height 319
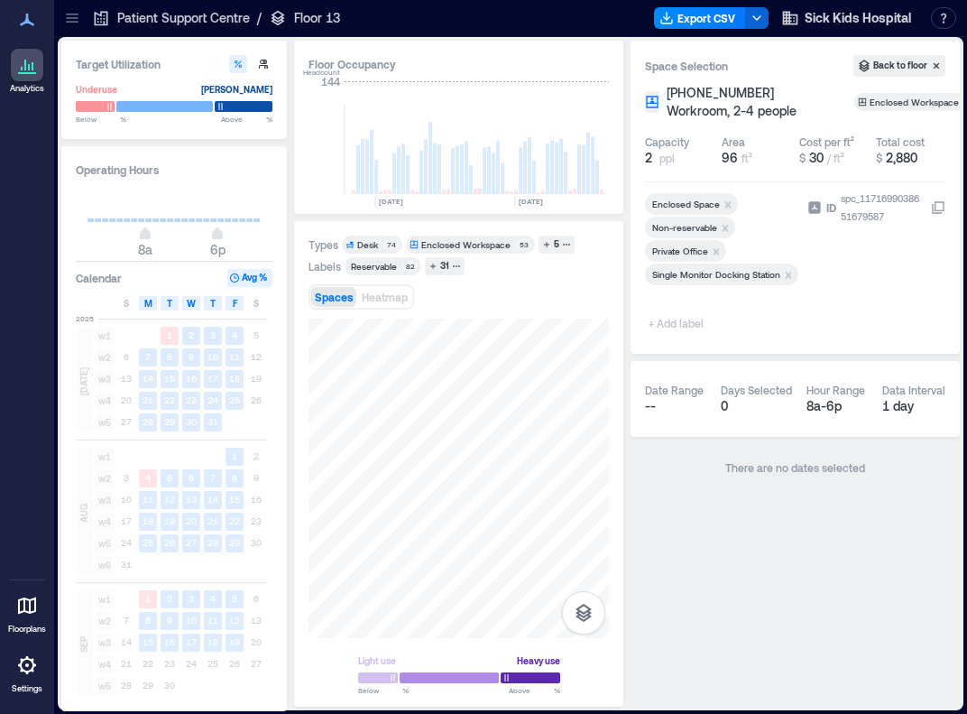
click at [676, 321] on span "+ Add label" at bounding box center [678, 322] width 66 height 25
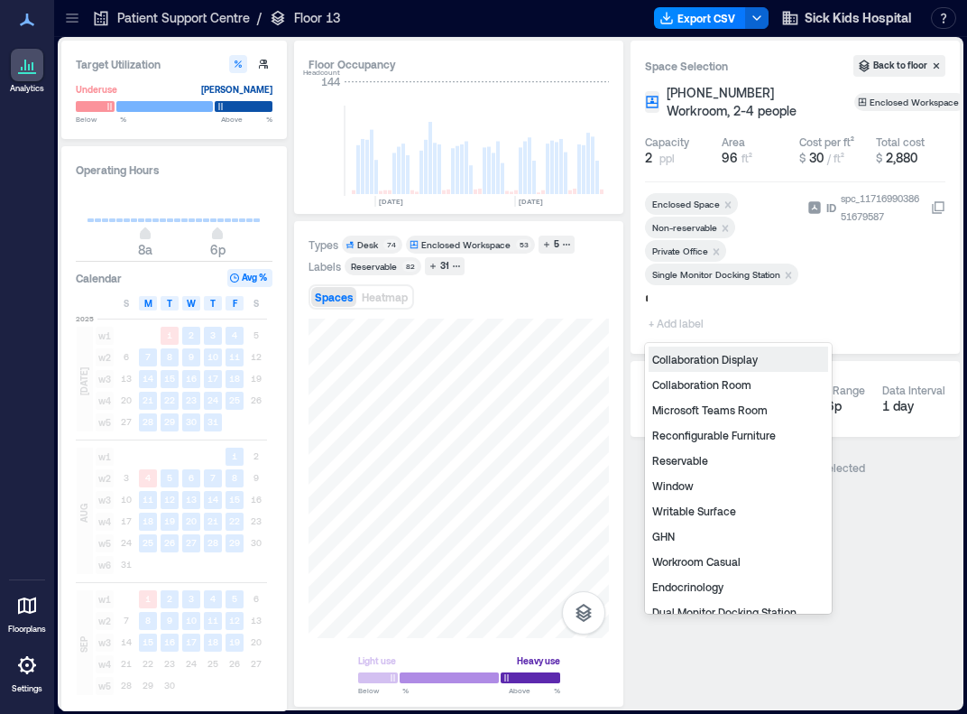
type input "**"
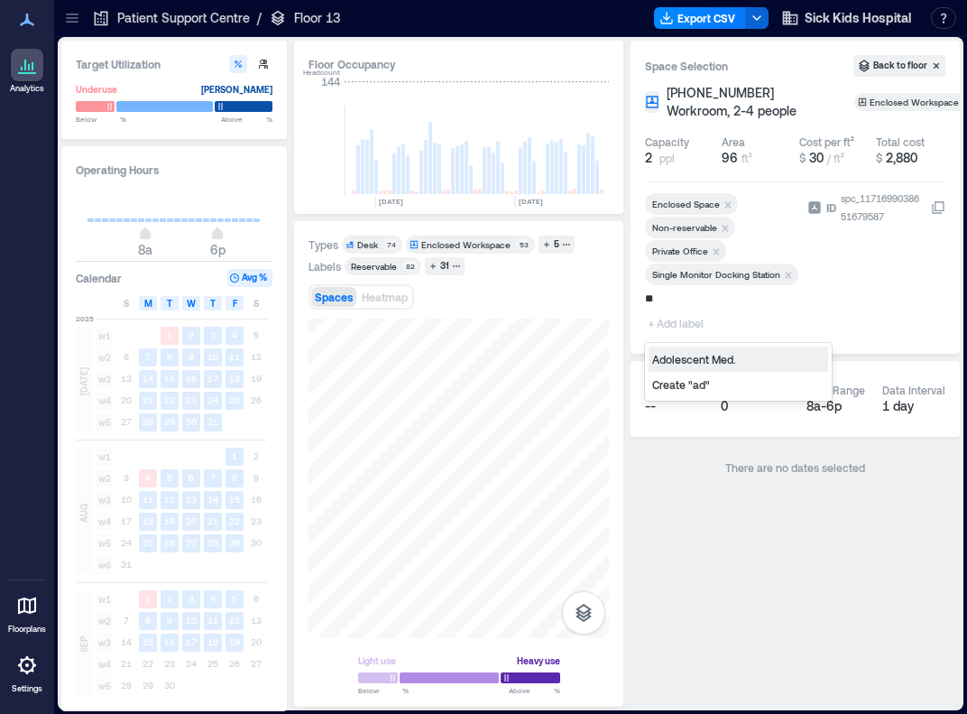
click at [682, 351] on div "Adolescent Med." at bounding box center [739, 358] width 180 height 25
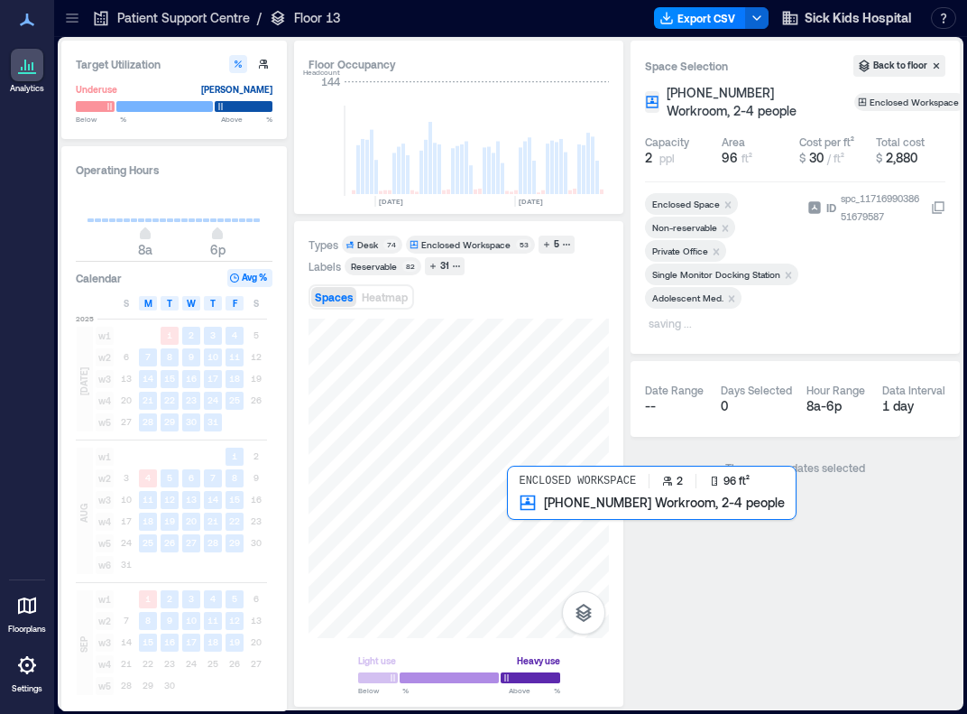
click at [466, 519] on div at bounding box center [459, 478] width 300 height 319
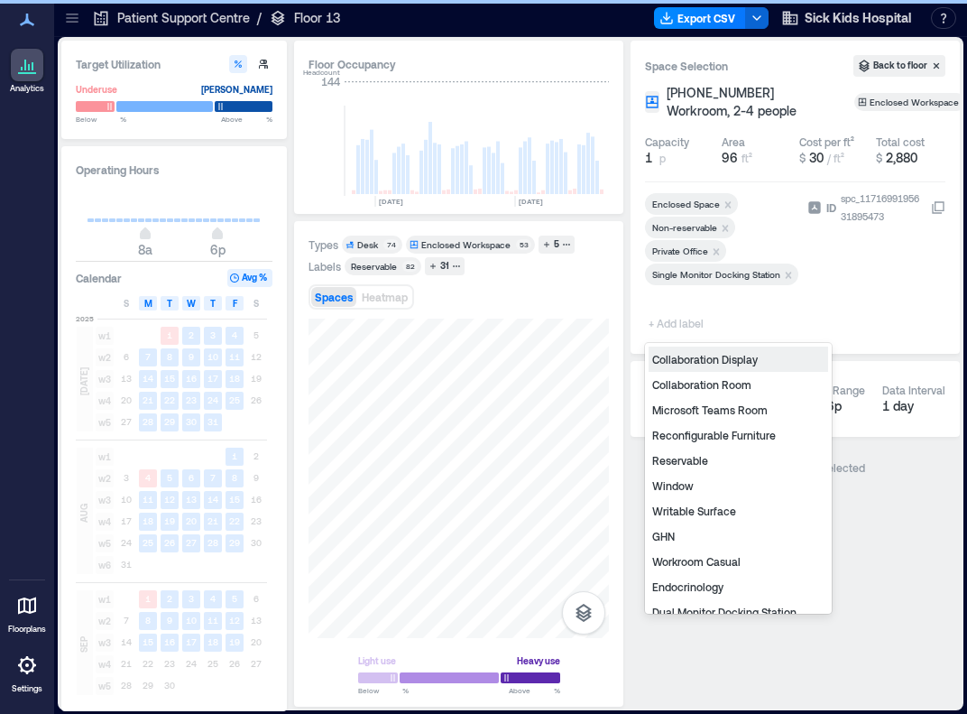
click at [675, 319] on span "+ Add label" at bounding box center [678, 322] width 66 height 25
type input "**"
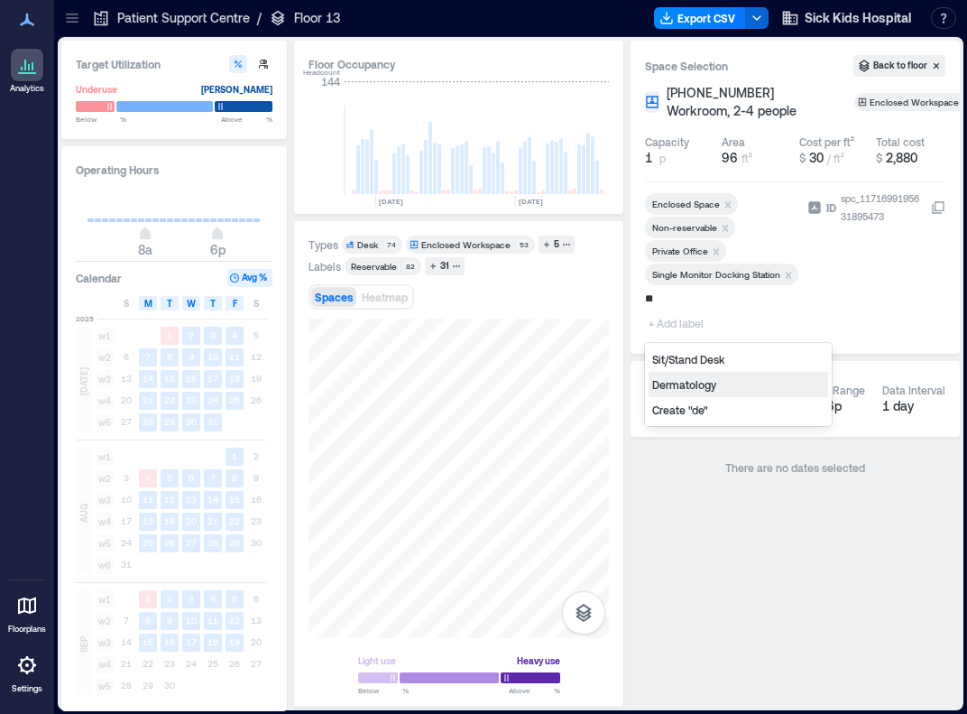
click at [691, 385] on div "Dermatology" at bounding box center [739, 384] width 180 height 25
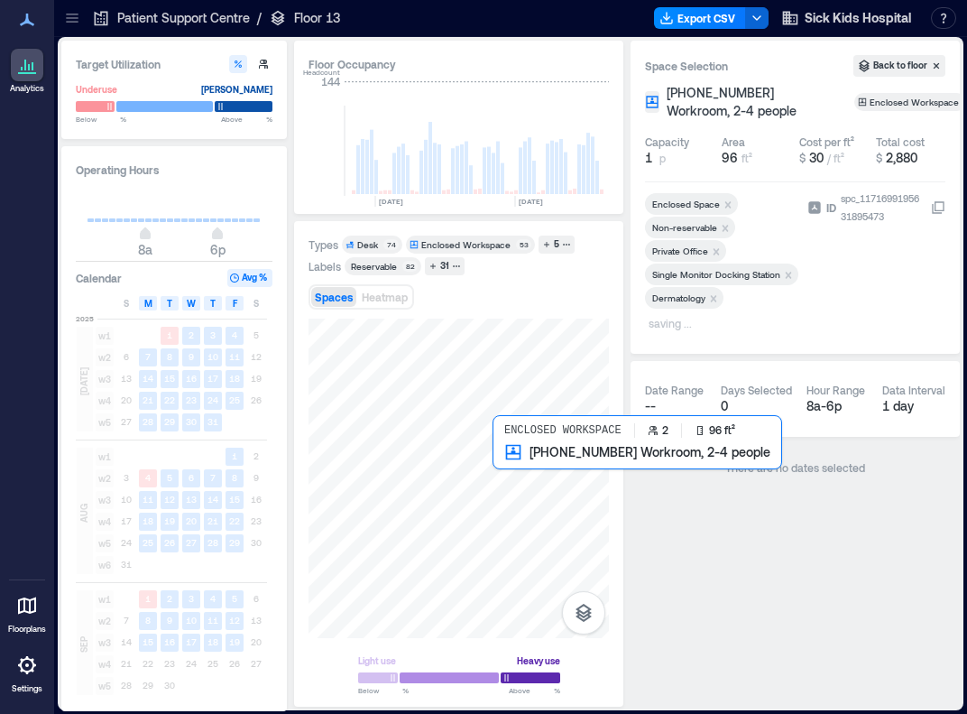
click at [524, 466] on div at bounding box center [459, 478] width 300 height 319
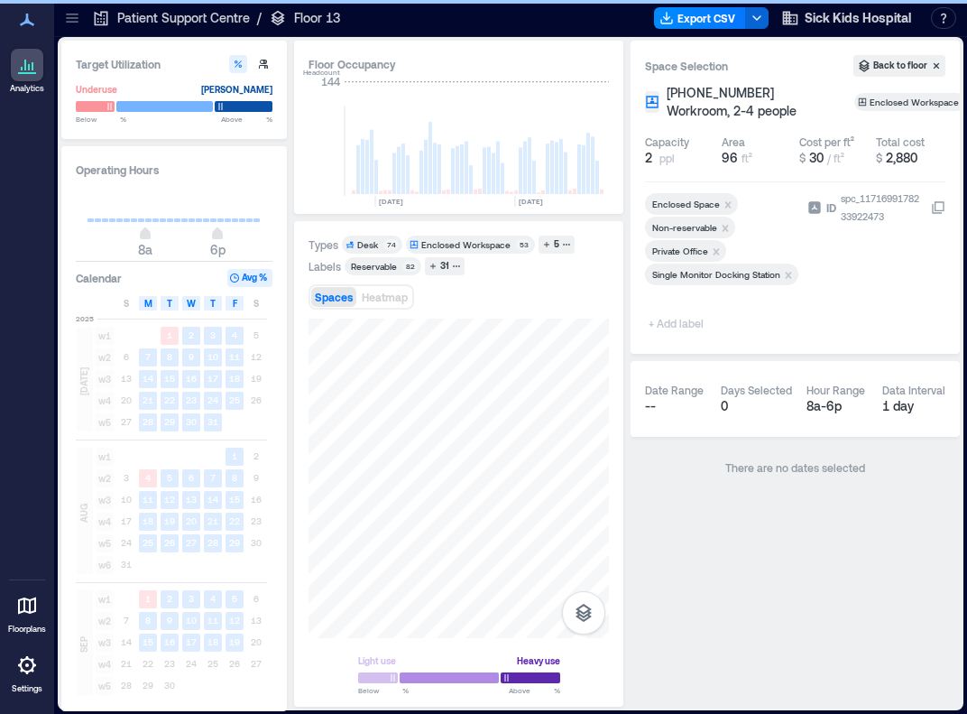
click at [677, 324] on span "+ Add label" at bounding box center [678, 322] width 66 height 25
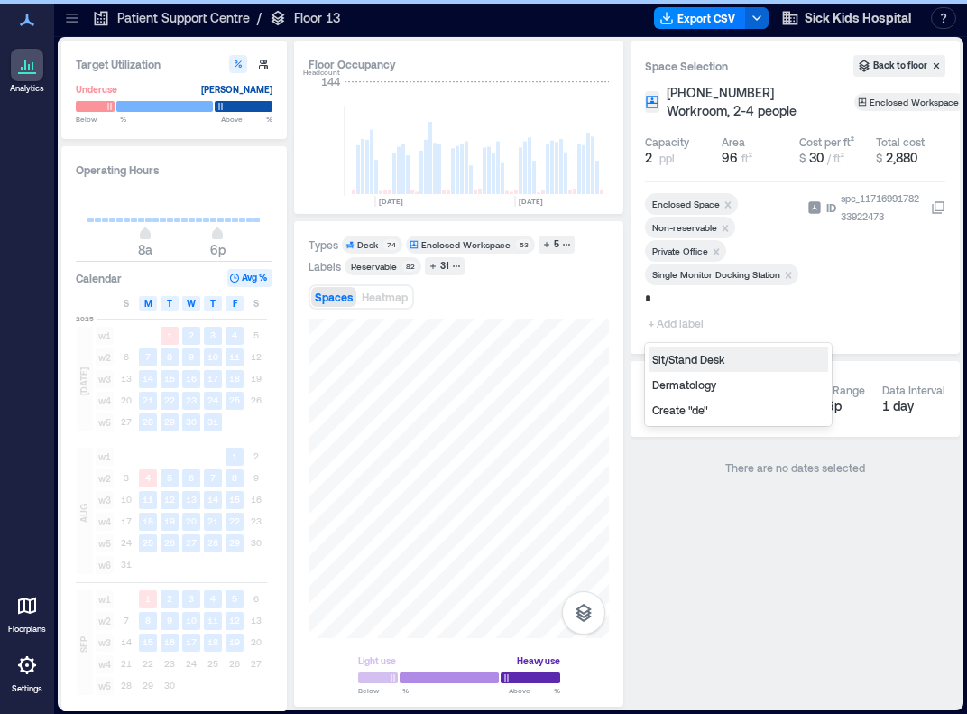
type input "**"
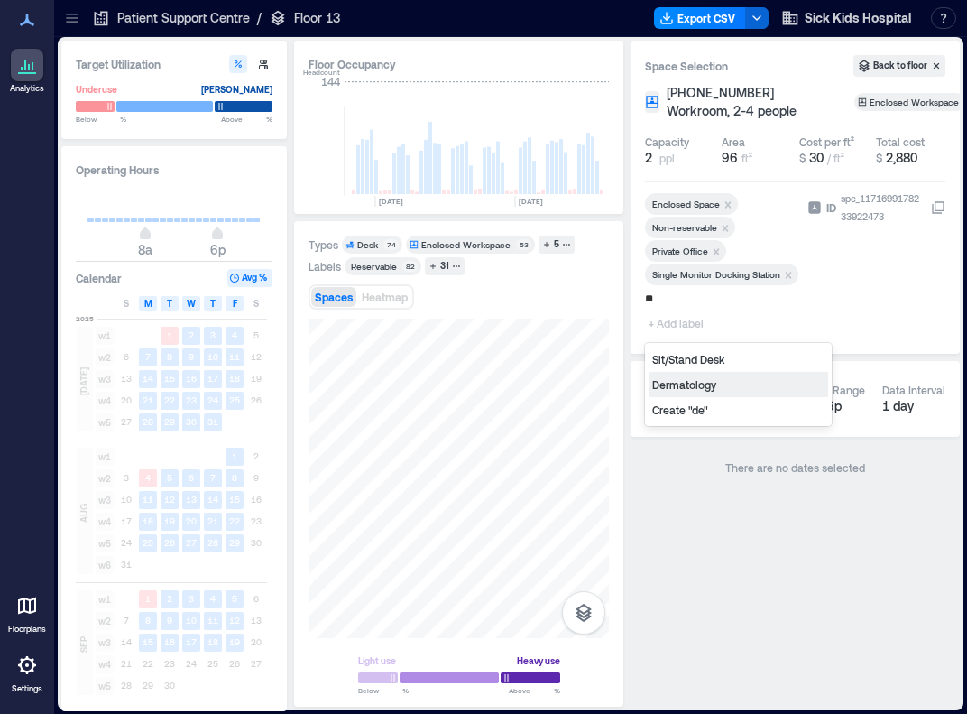
click at [689, 385] on div "Dermatology" at bounding box center [739, 384] width 180 height 25
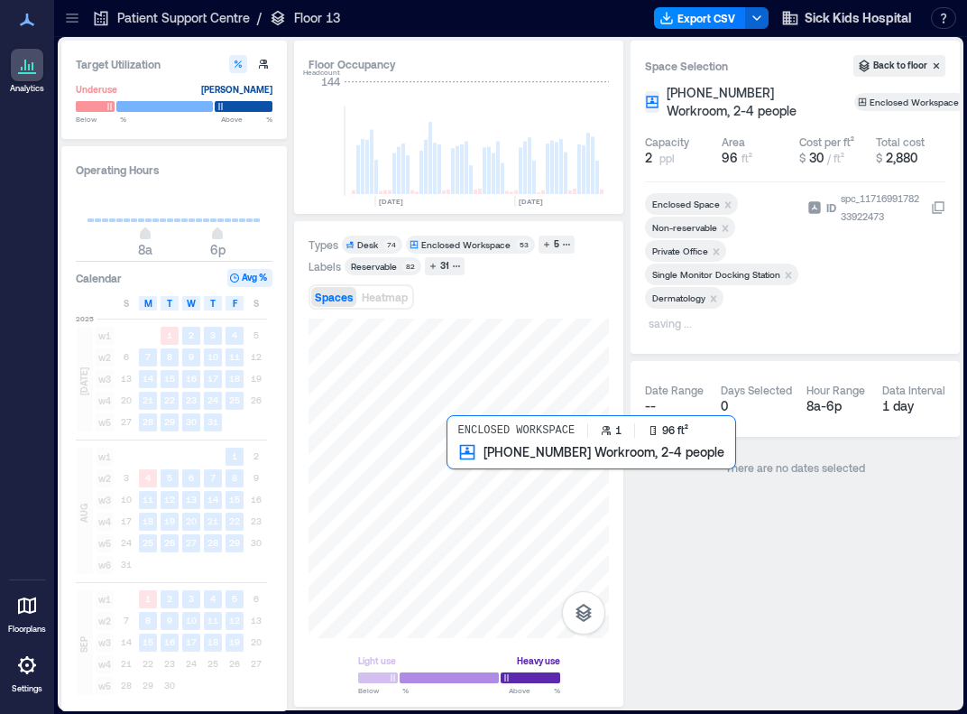
click at [473, 466] on div at bounding box center [459, 478] width 300 height 319
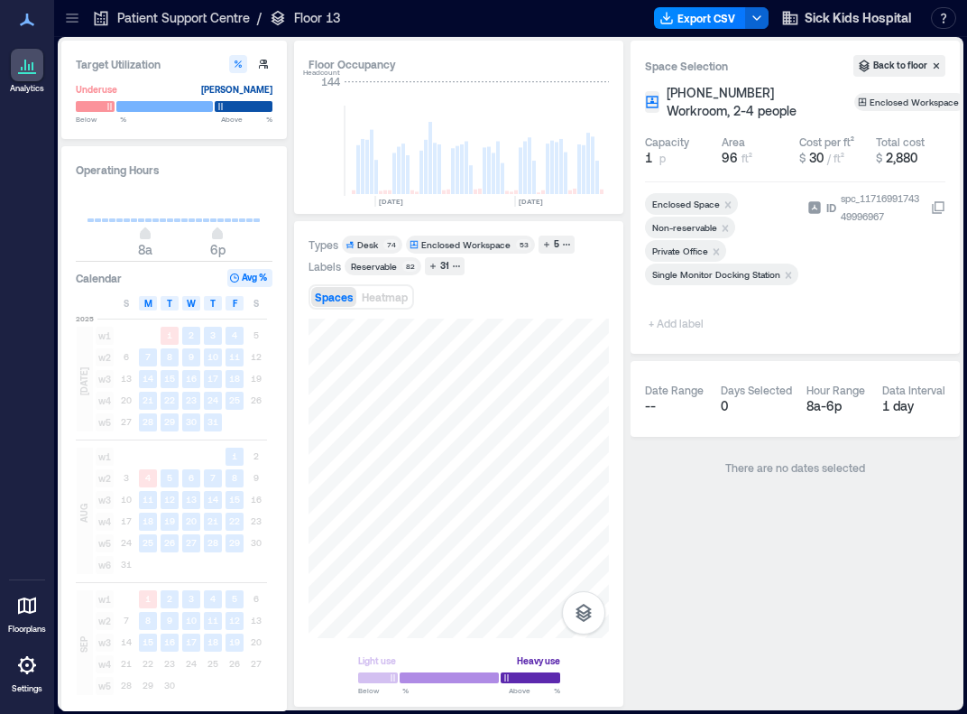
click at [687, 325] on span "+ Add label" at bounding box center [678, 322] width 66 height 25
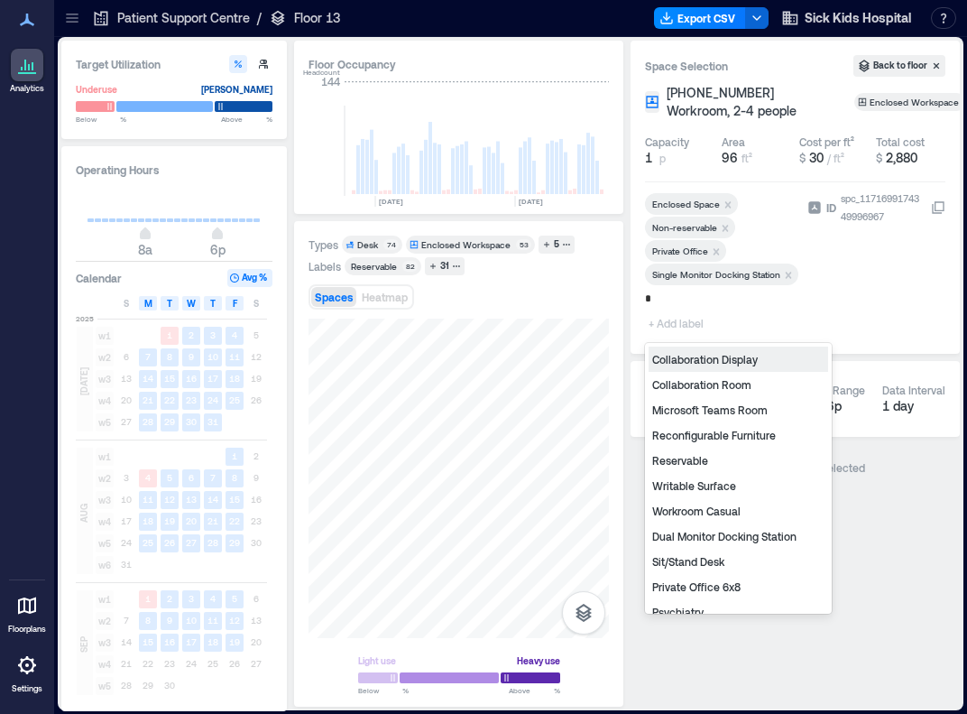
type input "**"
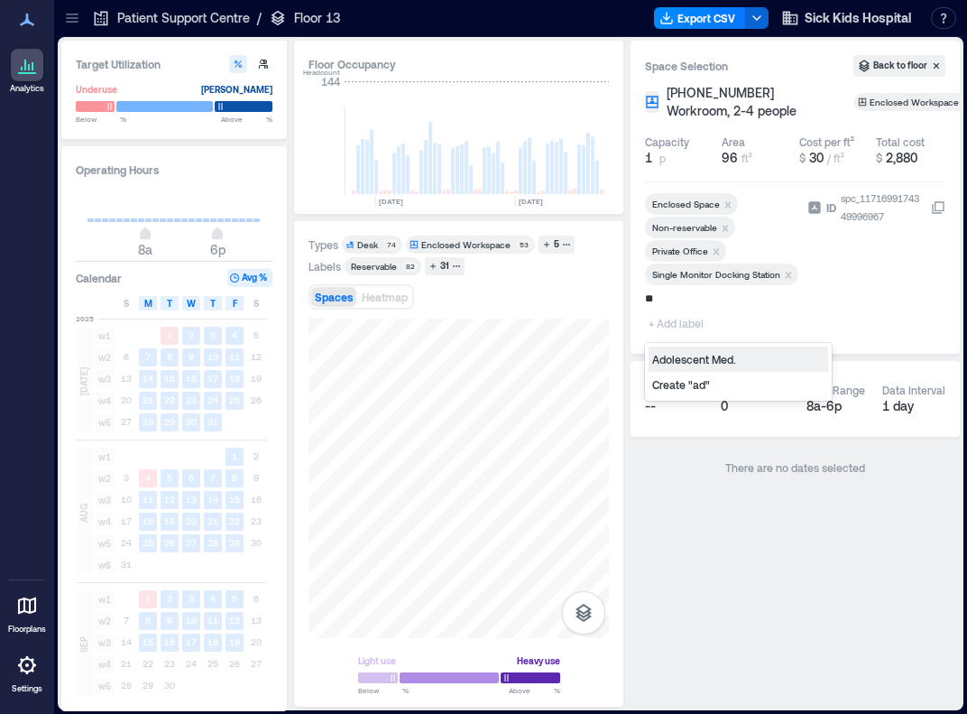
click at [691, 364] on div "Adolescent Med." at bounding box center [739, 358] width 180 height 25
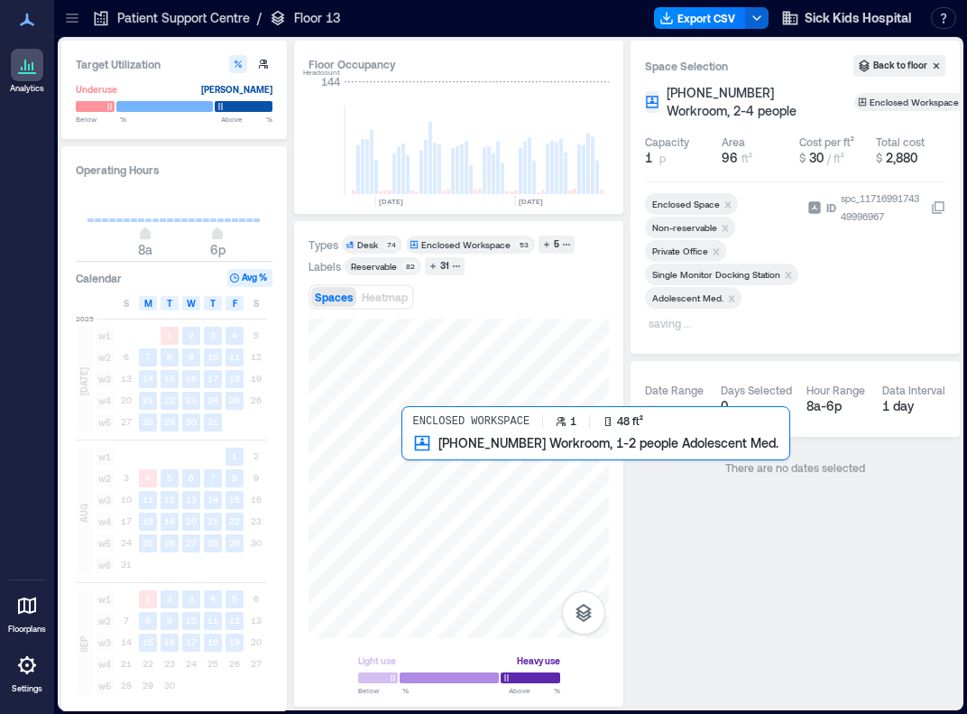
drag, startPoint x: 609, startPoint y: 504, endPoint x: 421, endPoint y: 464, distance: 192.0
click at [421, 464] on div at bounding box center [459, 478] width 300 height 319
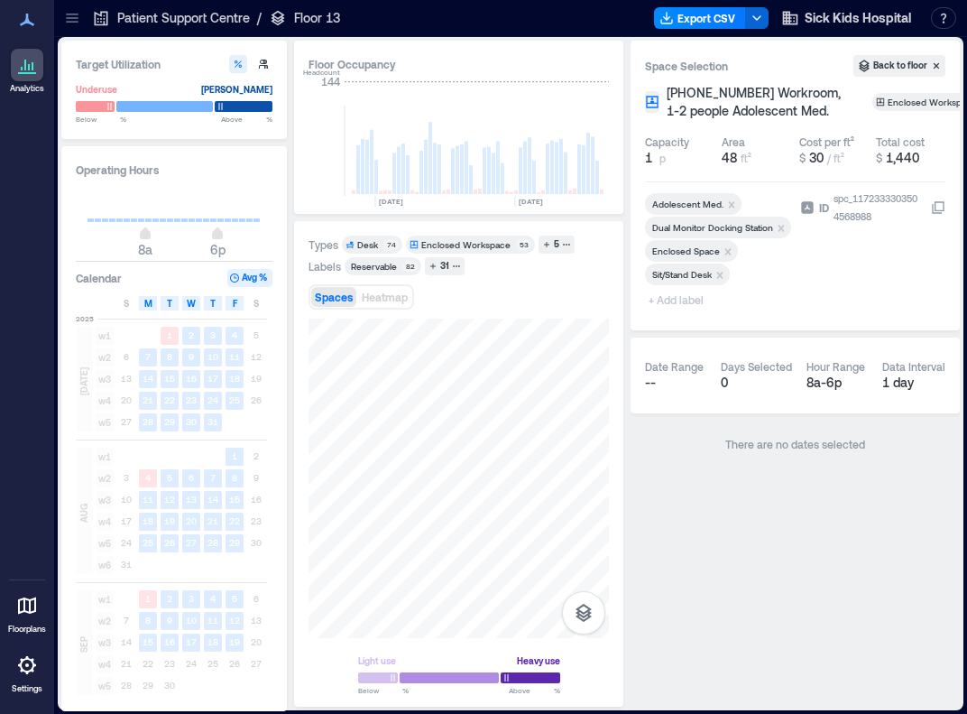
click at [679, 304] on span "+ Add label" at bounding box center [678, 299] width 66 height 25
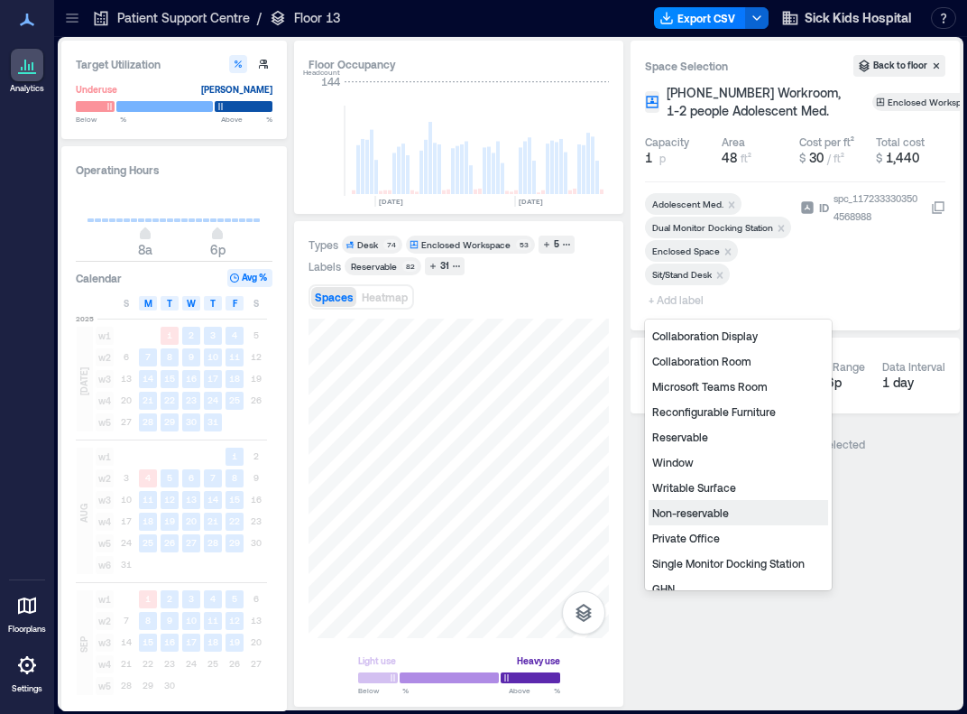
click at [691, 512] on div "Non-reservable" at bounding box center [739, 512] width 180 height 25
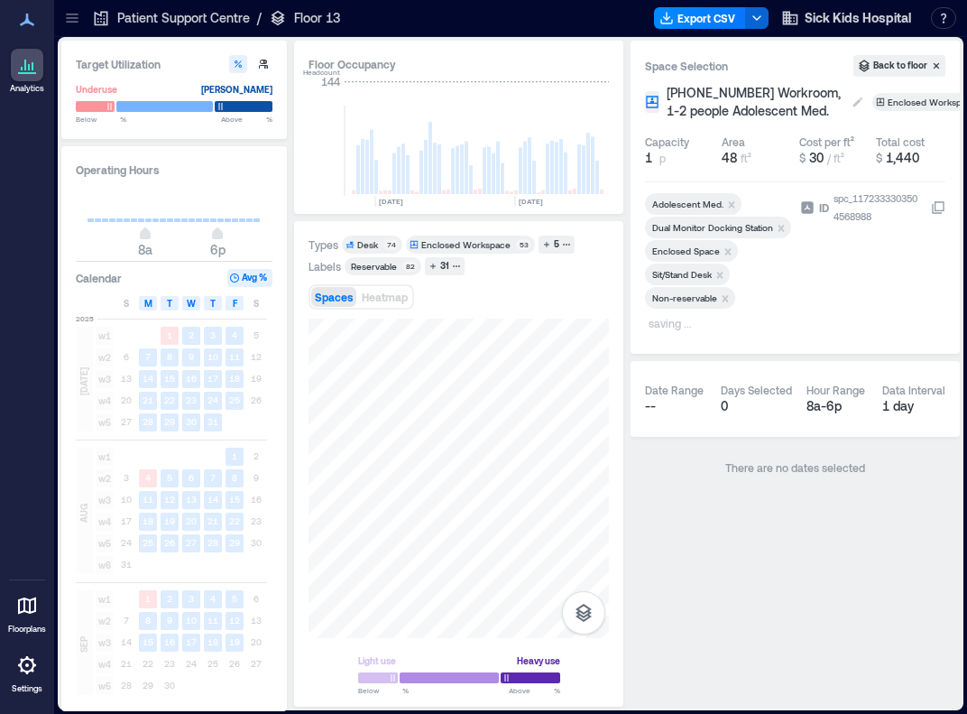
click at [691, 113] on span "[PHONE_NUMBER] Workroom, 1-2 people Adolescent Med." at bounding box center [755, 102] width 177 height 36
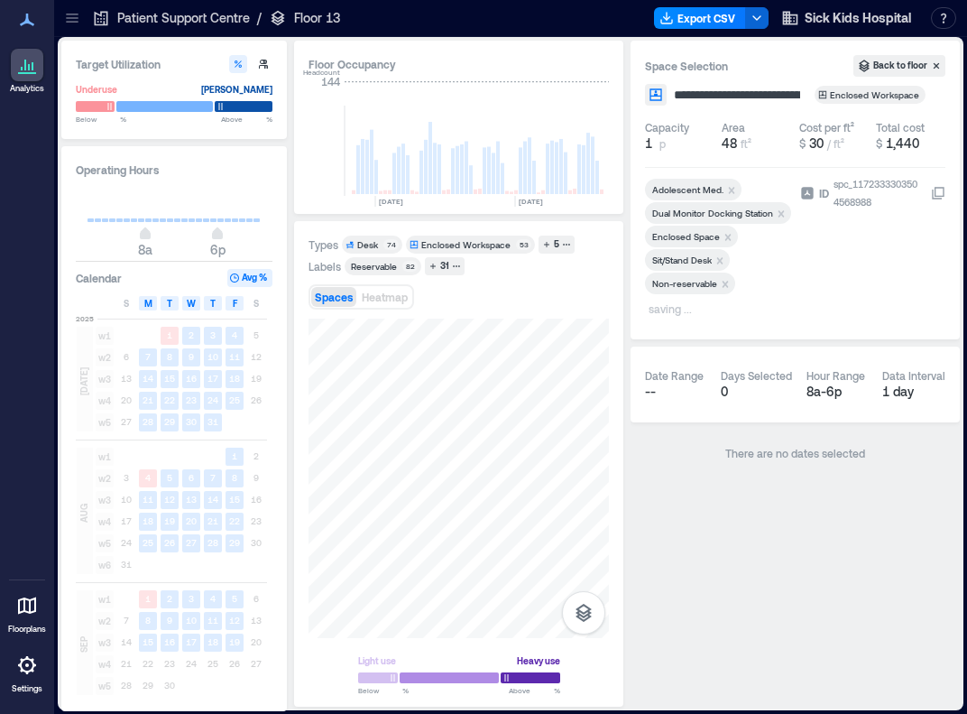
scroll to position [0, 140]
drag, startPoint x: 729, startPoint y: 94, endPoint x: 909, endPoint y: 97, distance: 180.5
click at [691, 97] on div "**********" at bounding box center [795, 95] width 300 height 22
type input "**********"
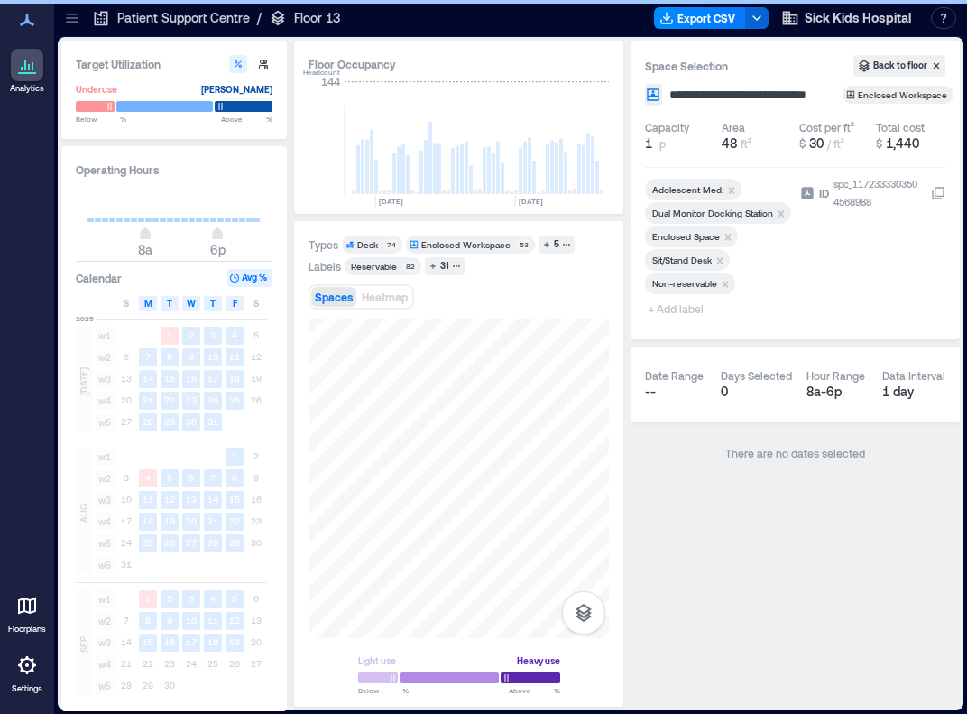
click at [687, 309] on div "Adolescent Med. Dual Monitor Docking Station Enclosed Space Sit/Stand Desk Non-…" at bounding box center [719, 250] width 148 height 143
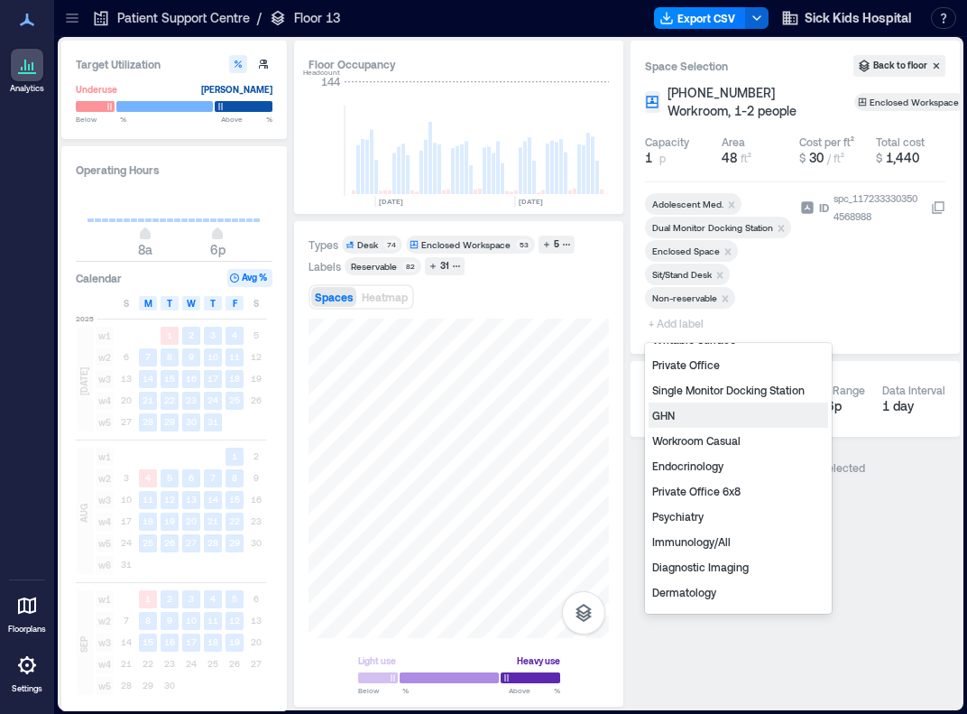
scroll to position [173, 0]
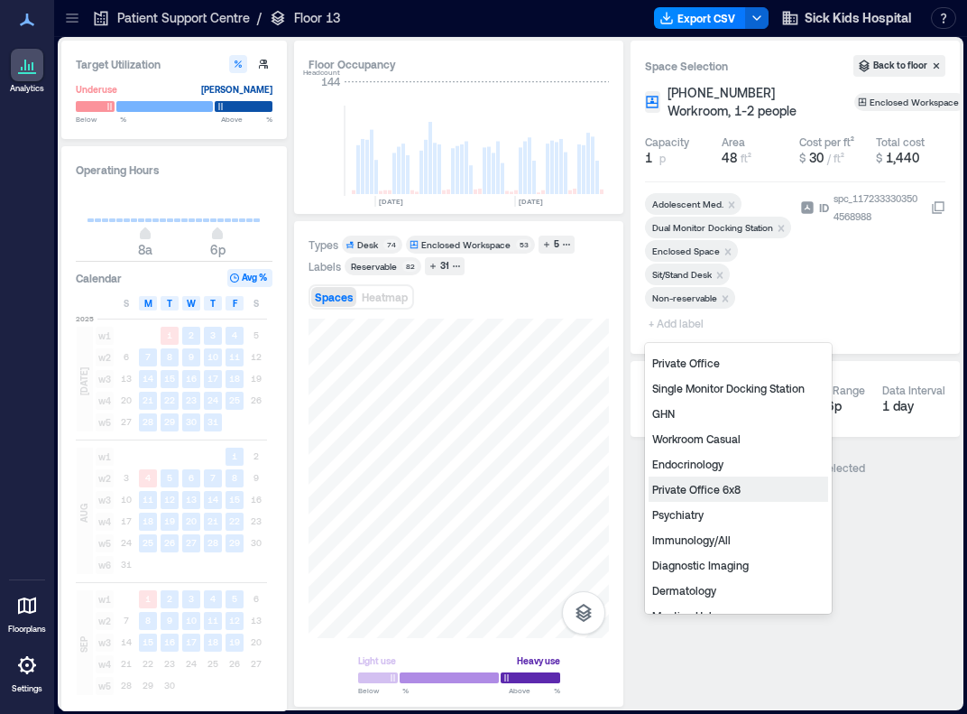
click at [691, 490] on div "Private Office 6x8" at bounding box center [739, 488] width 180 height 25
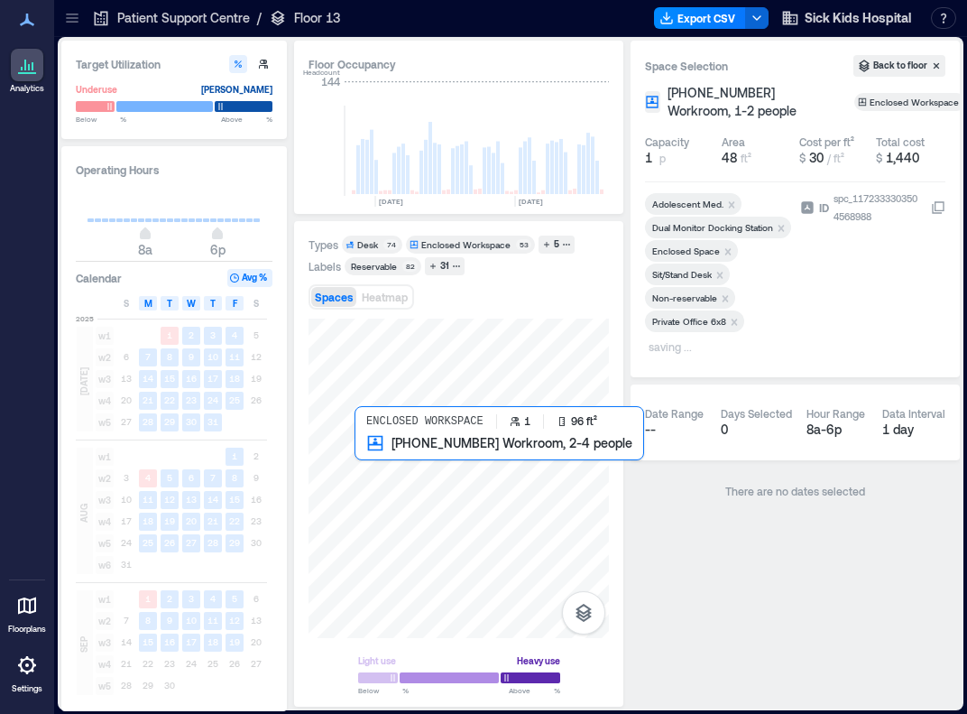
click at [375, 463] on div at bounding box center [459, 478] width 300 height 319
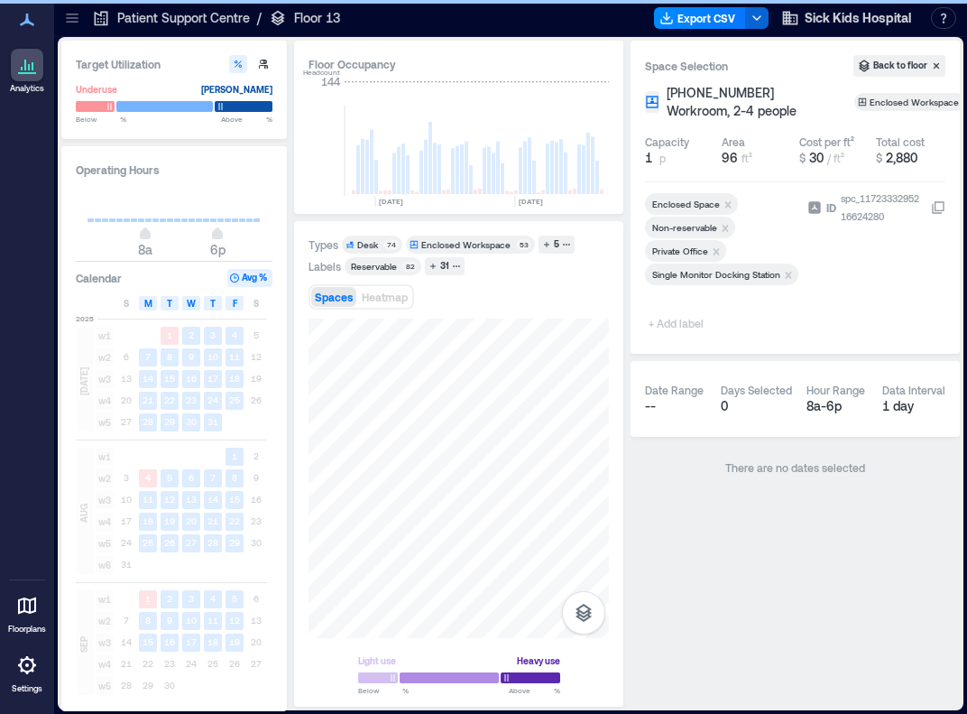
click at [675, 327] on span "+ Add label" at bounding box center [678, 322] width 66 height 25
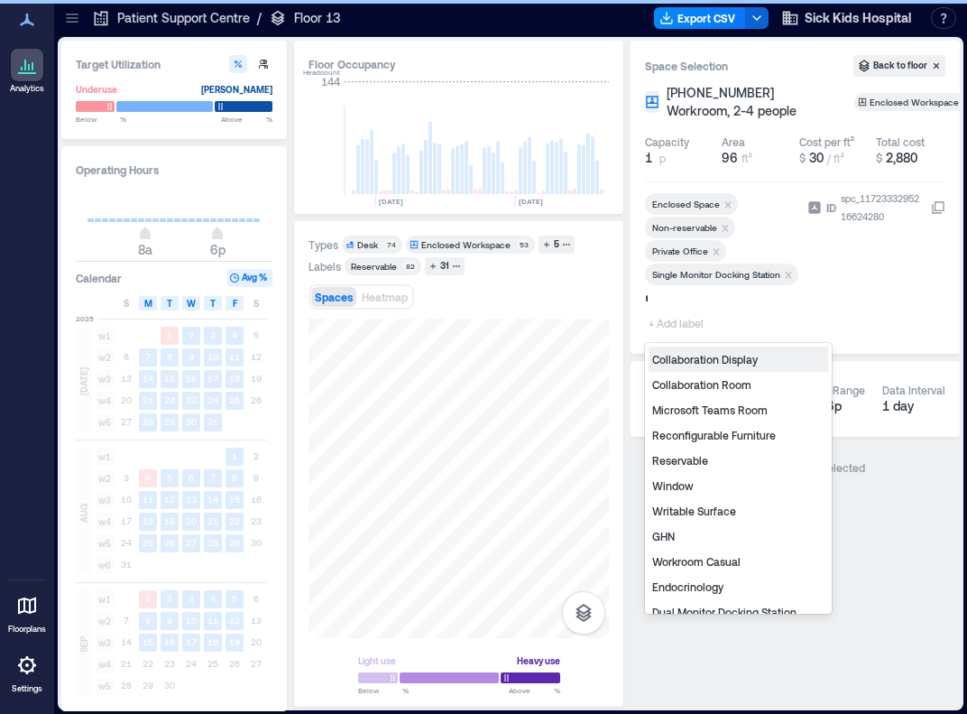
type input "**"
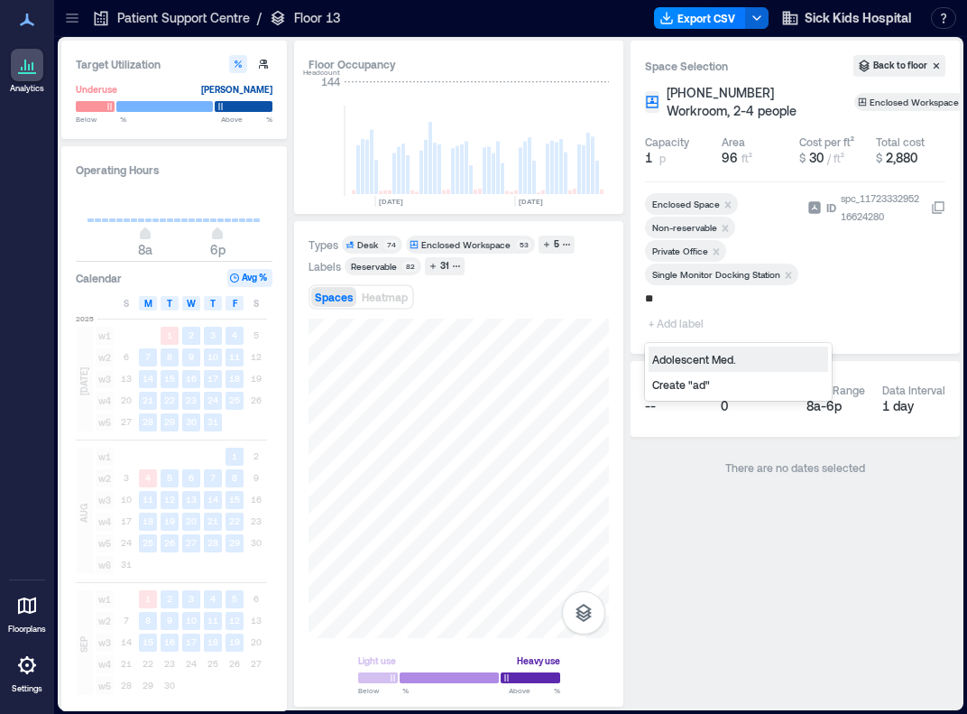
click at [678, 356] on div "Adolescent Med." at bounding box center [739, 358] width 180 height 25
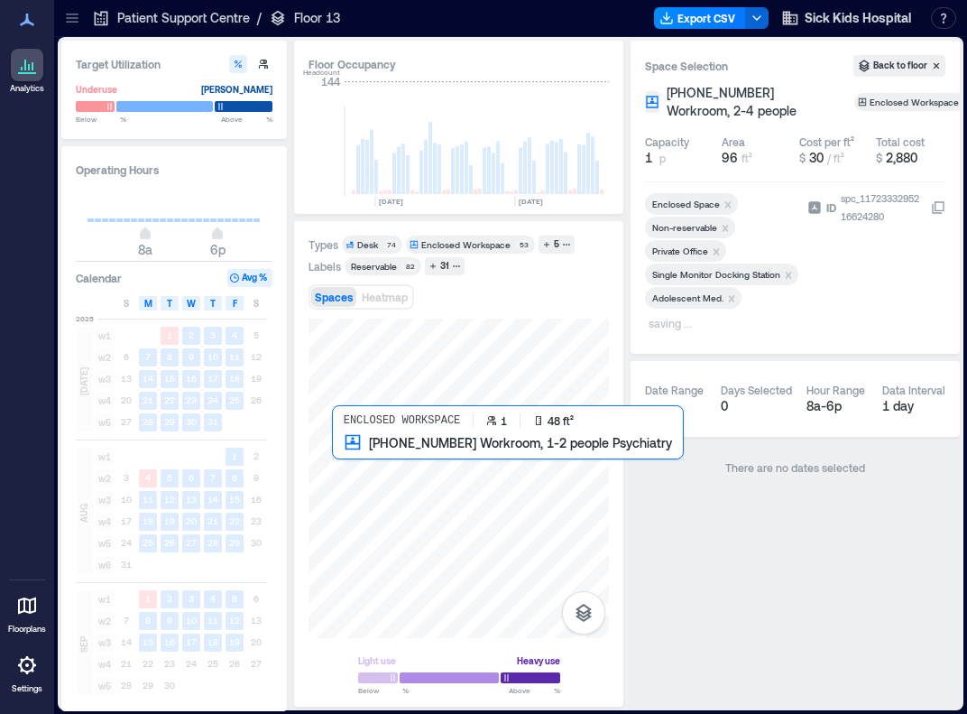
click at [348, 454] on div at bounding box center [459, 478] width 300 height 319
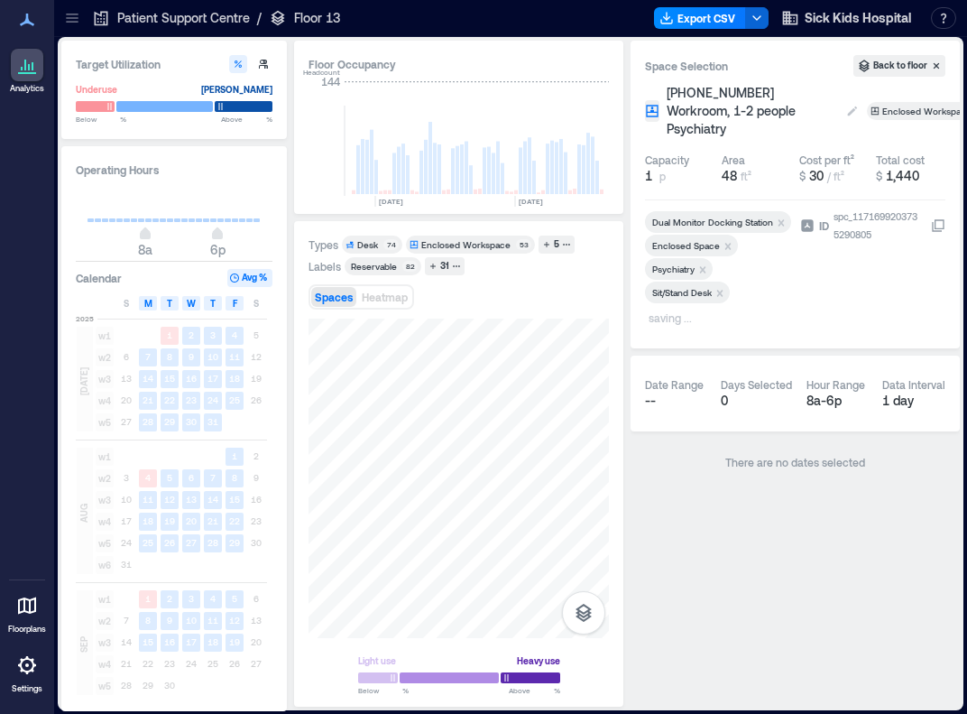
click at [691, 111] on span "[PHONE_NUMBER] Workroom, 1-2 people Psychiatry" at bounding box center [752, 111] width 171 height 54
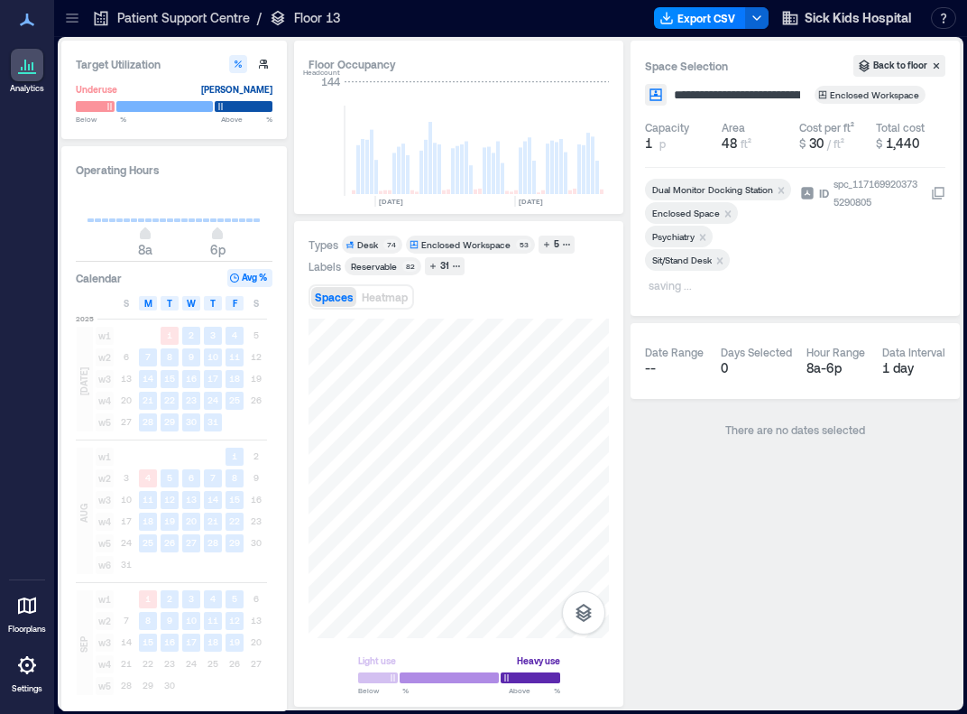
scroll to position [0, 101]
drag, startPoint x: 769, startPoint y: 96, endPoint x: 935, endPoint y: 119, distance: 167.7
click at [691, 119] on div "**********" at bounding box center [795, 178] width 329 height 275
type input "**********"
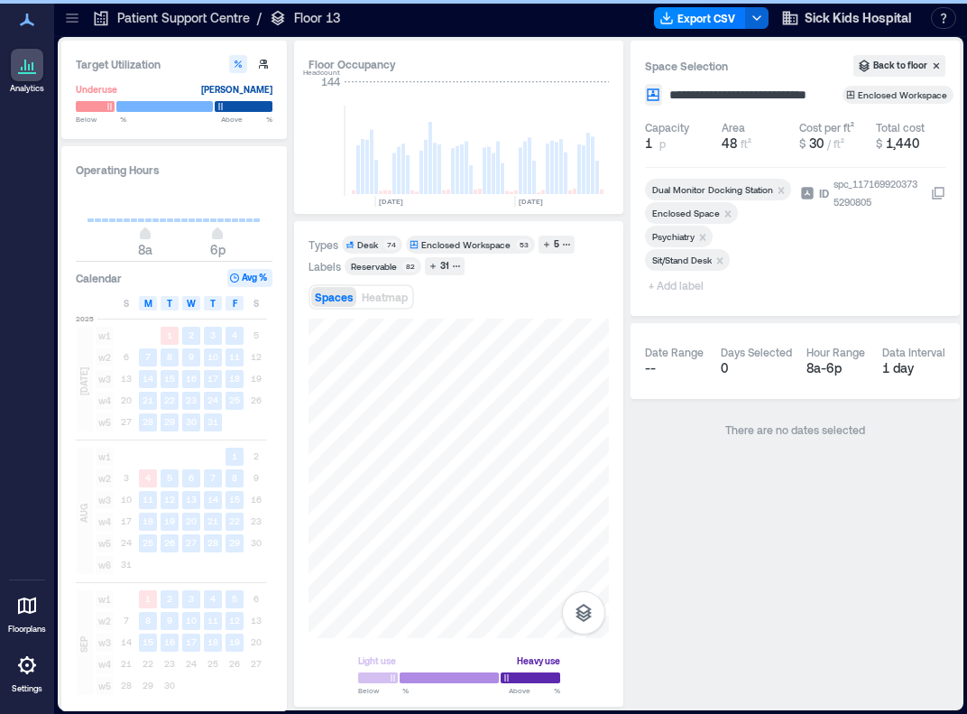
click at [672, 284] on div "Dual Monitor Docking Station Enclosed Space Psychiatry Sit/Stand Desk + Add lab…" at bounding box center [719, 238] width 148 height 119
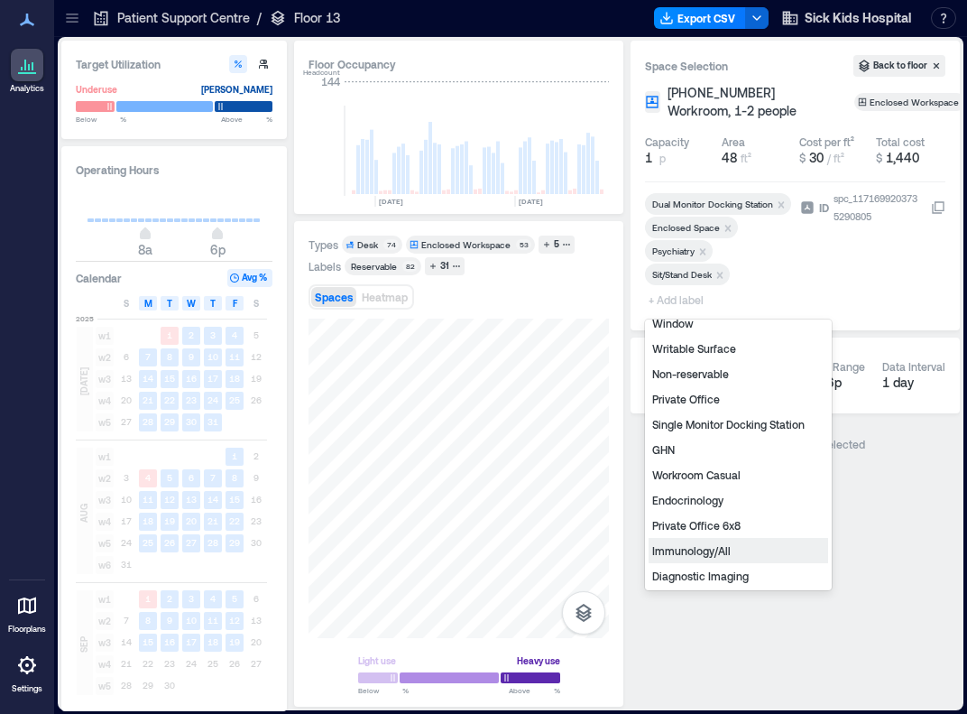
scroll to position [157, 0]
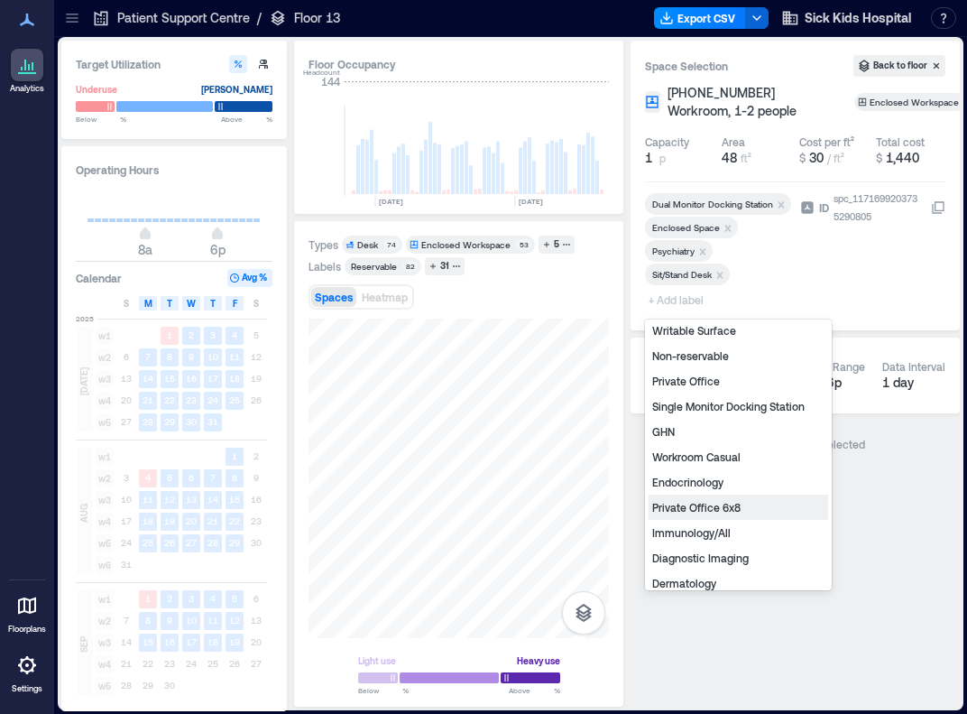
click at [691, 511] on div "Private Office 6x8" at bounding box center [739, 506] width 180 height 25
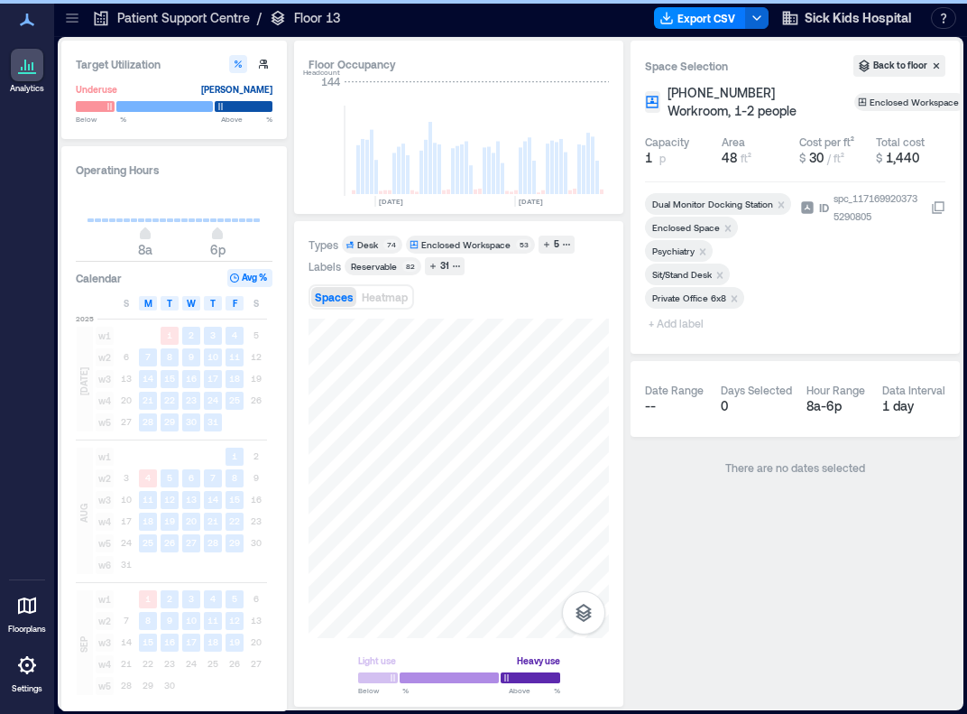
click at [676, 325] on span "+ Add label" at bounding box center [678, 322] width 66 height 25
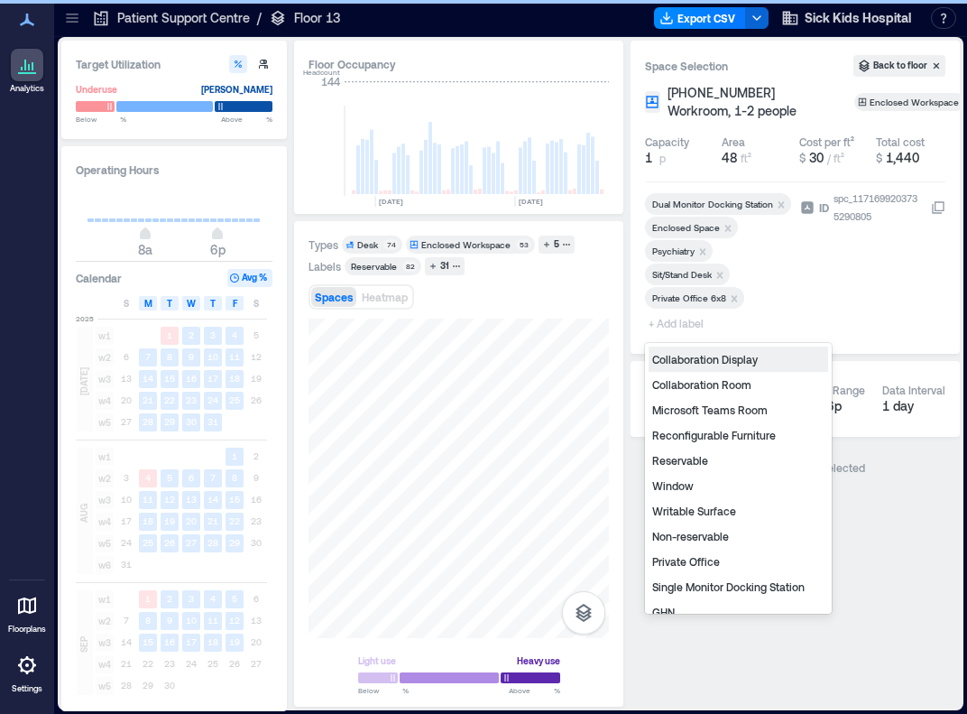
click at [691, 457] on div "Reservable" at bounding box center [739, 460] width 180 height 25
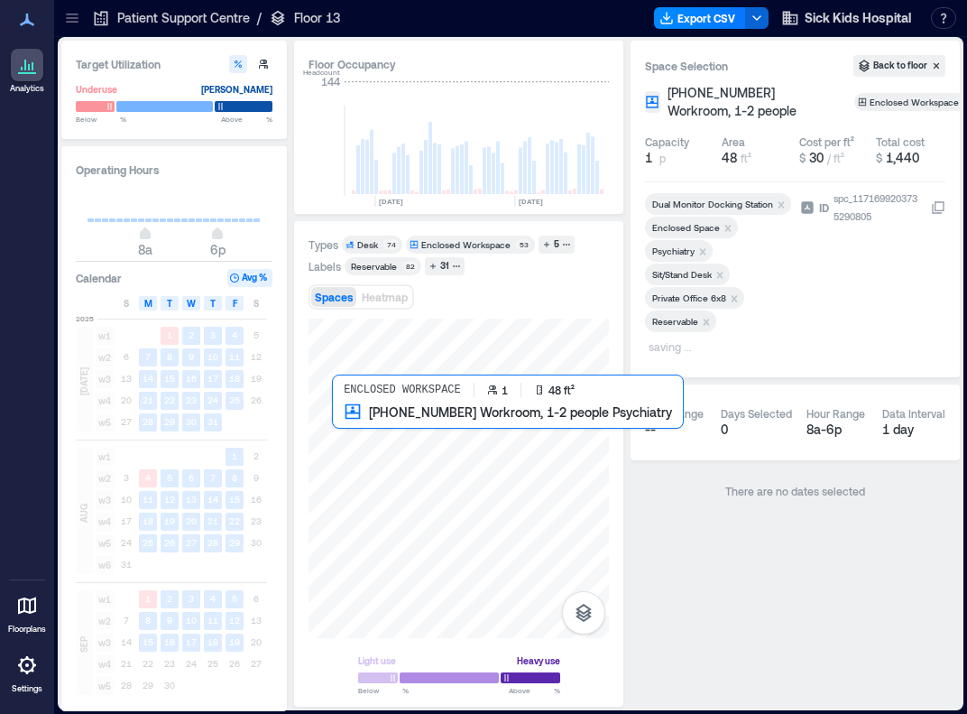
click at [341, 422] on div at bounding box center [459, 478] width 300 height 319
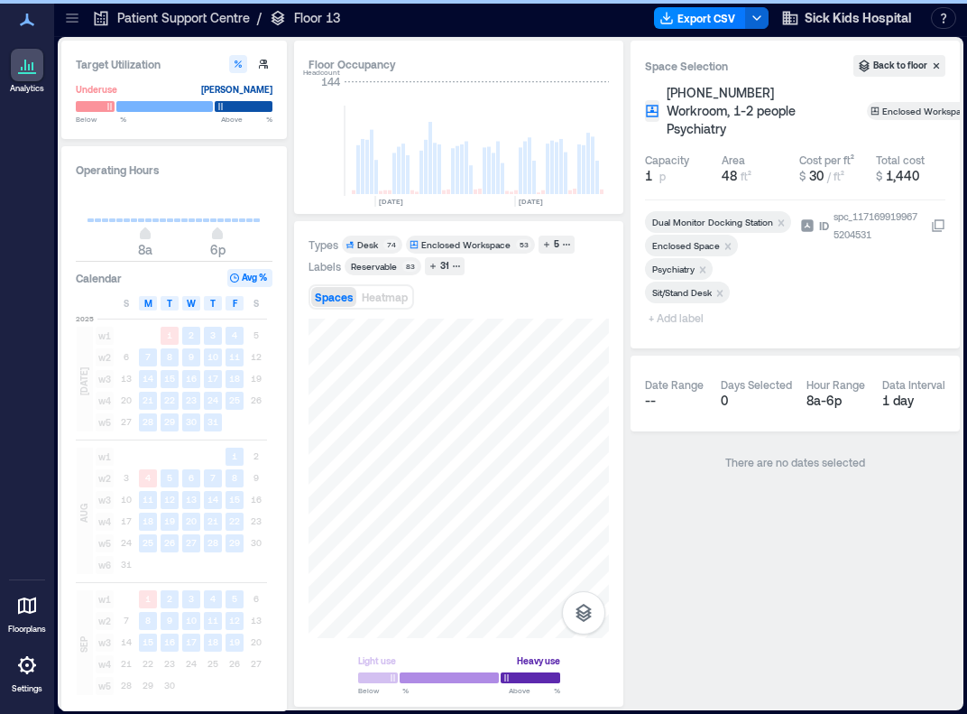
click at [679, 305] on span "+ Add label" at bounding box center [678, 317] width 66 height 25
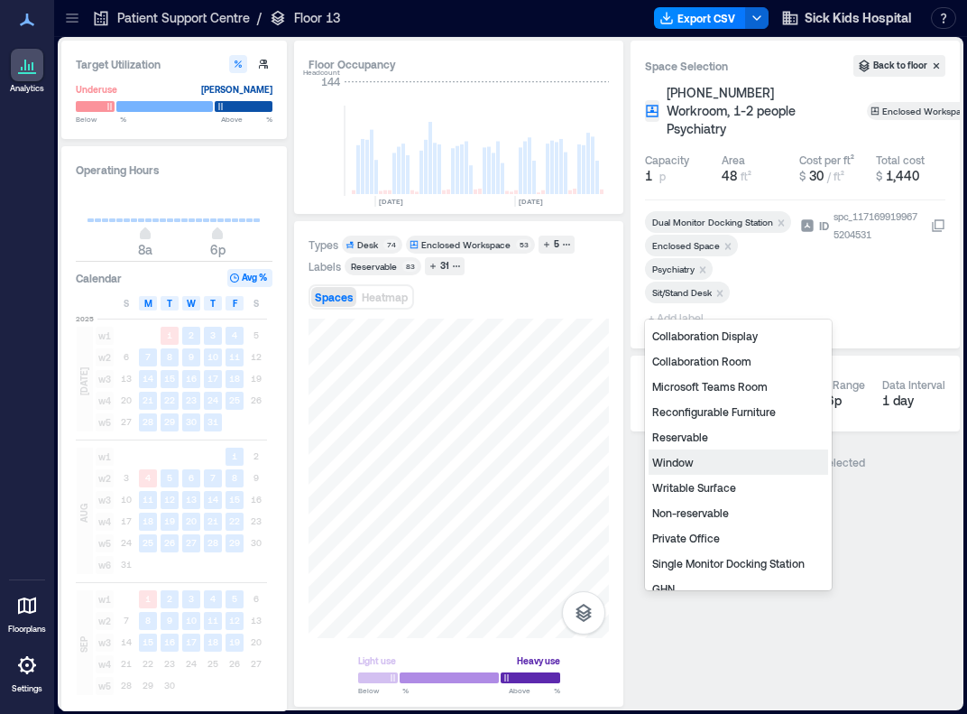
scroll to position [22, 0]
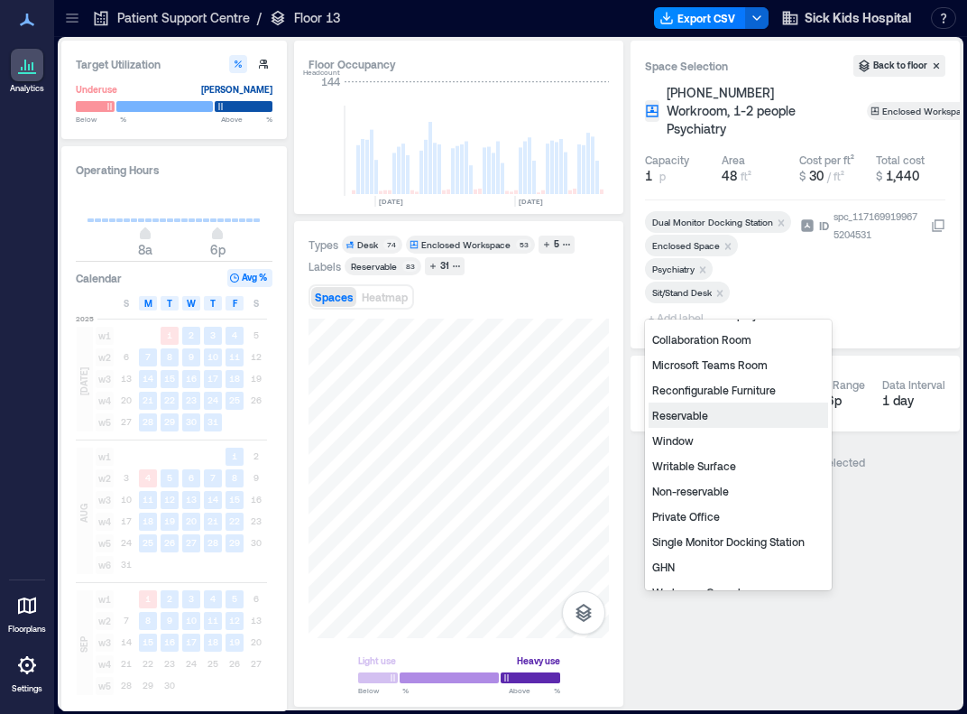
click at [691, 418] on div "Reservable" at bounding box center [739, 414] width 180 height 25
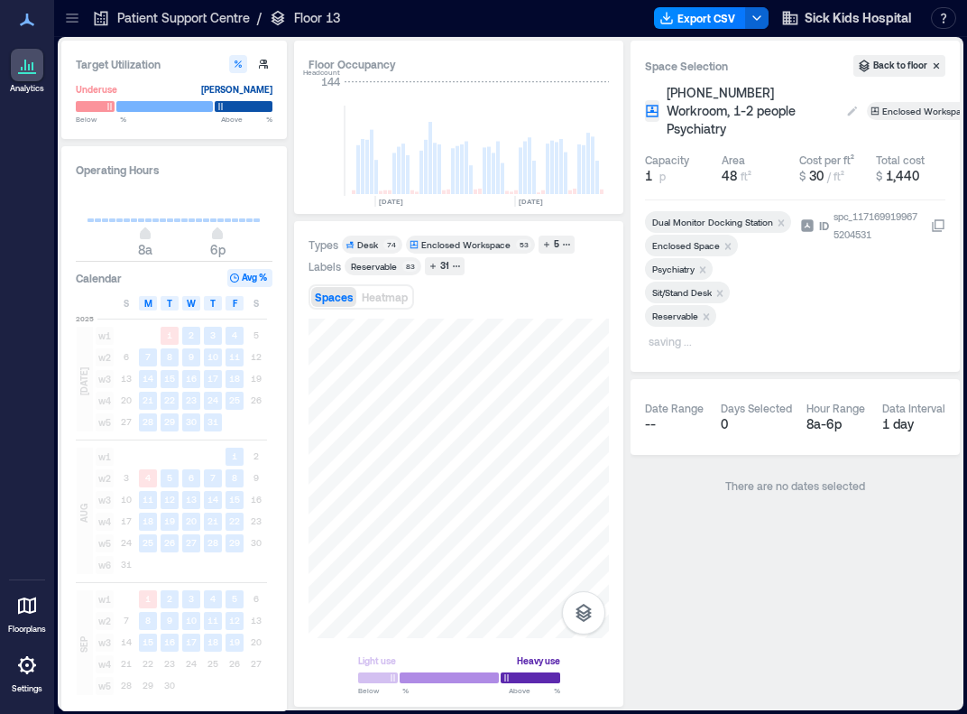
click at [691, 114] on span "[PHONE_NUMBER] Workroom, 1-2 people Psychiatry" at bounding box center [752, 111] width 171 height 54
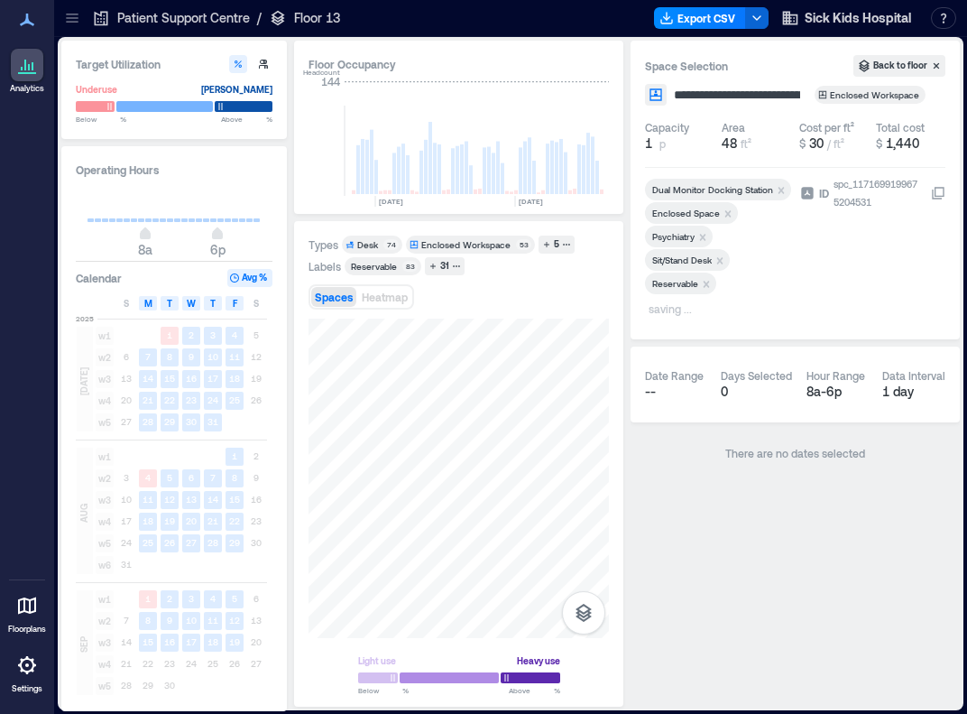
scroll to position [0, 101]
drag, startPoint x: 768, startPoint y: 94, endPoint x: 909, endPoint y: 102, distance: 141.9
click at [691, 102] on div "**********" at bounding box center [795, 95] width 300 height 22
type input "**********"
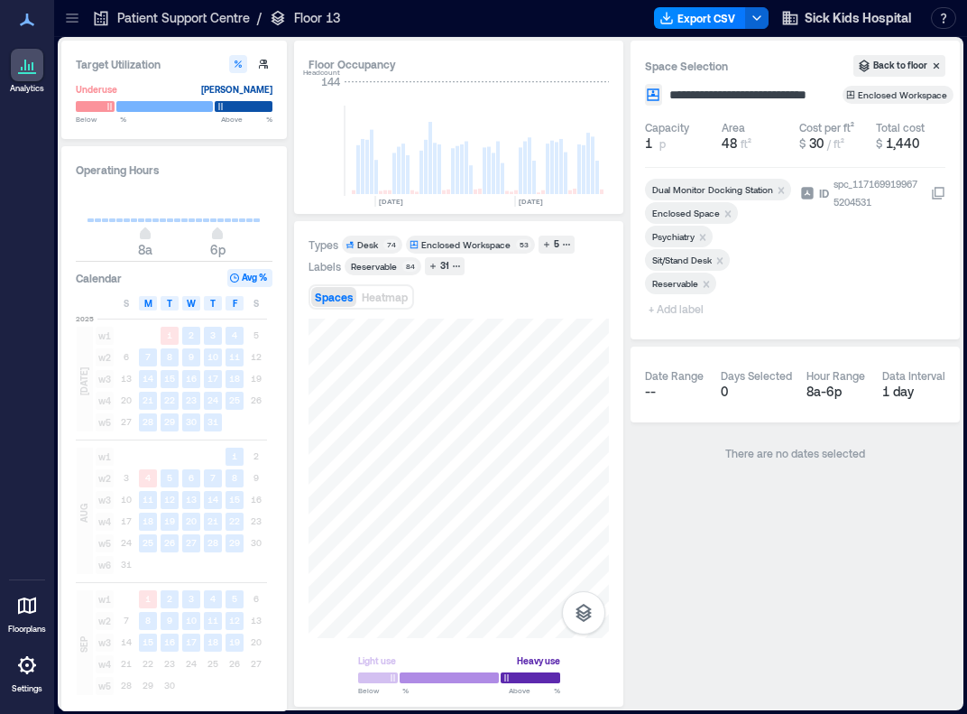
click at [674, 314] on div "Dual Monitor Docking Station Enclosed Space Psychiatry Sit/Stand Desk Reservabl…" at bounding box center [719, 250] width 148 height 150
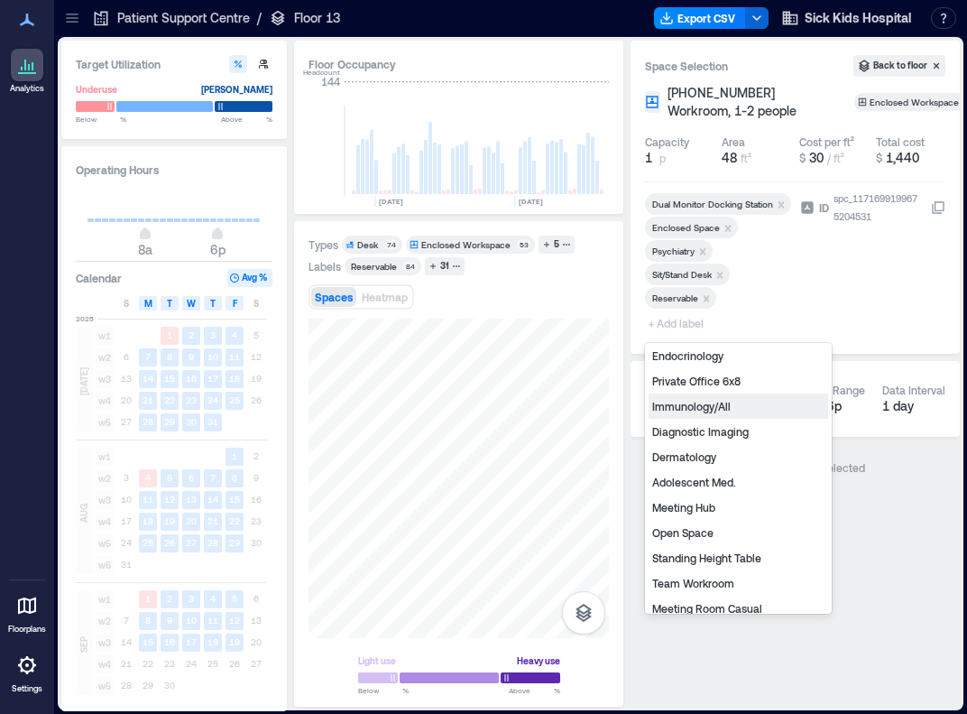
scroll to position [267, 0]
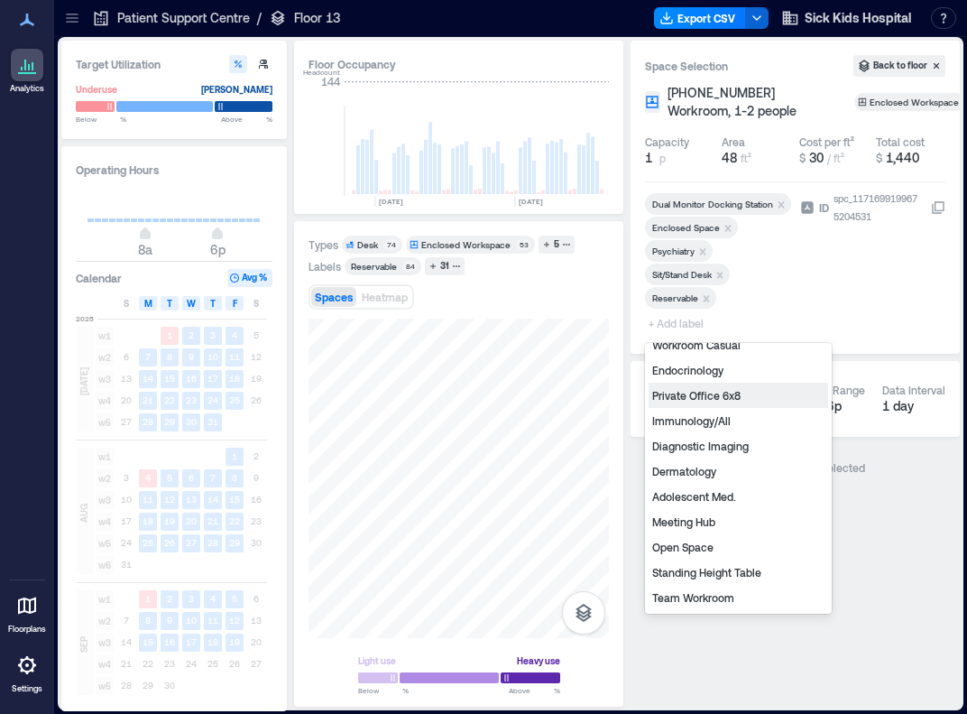
click at [691, 394] on div "Private Office 6x8" at bounding box center [739, 395] width 180 height 25
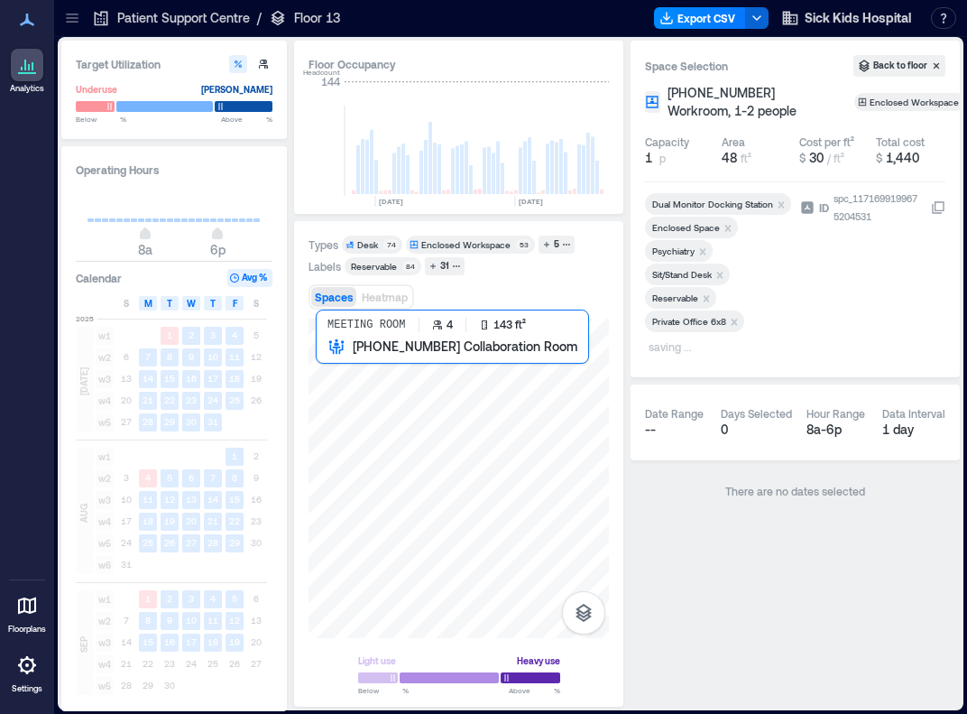
click at [333, 370] on div at bounding box center [459, 478] width 300 height 319
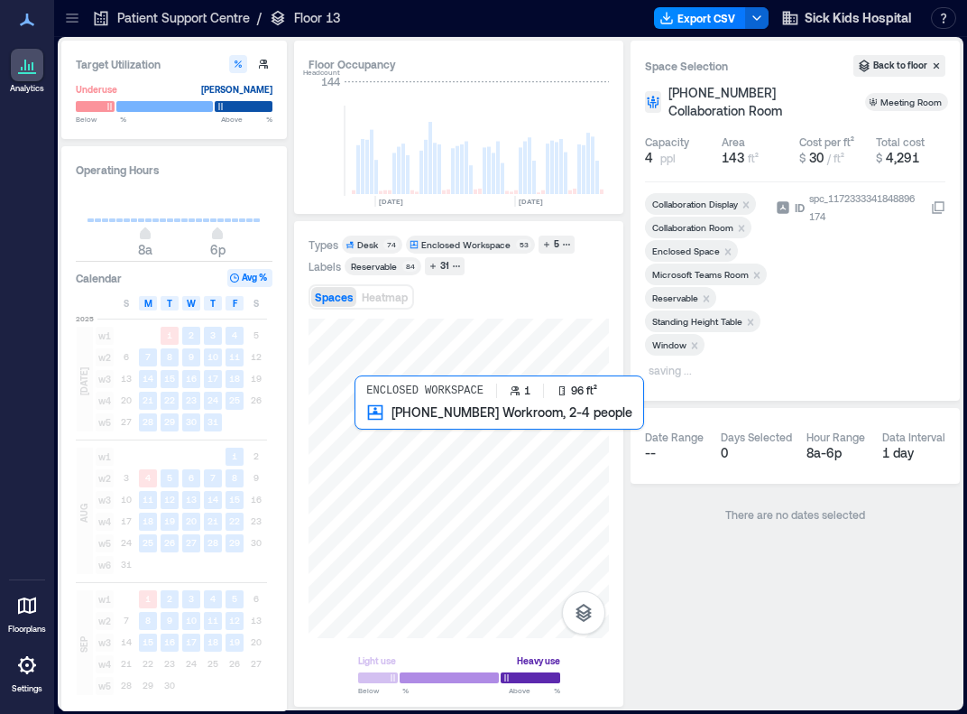
click at [382, 425] on div at bounding box center [459, 478] width 300 height 319
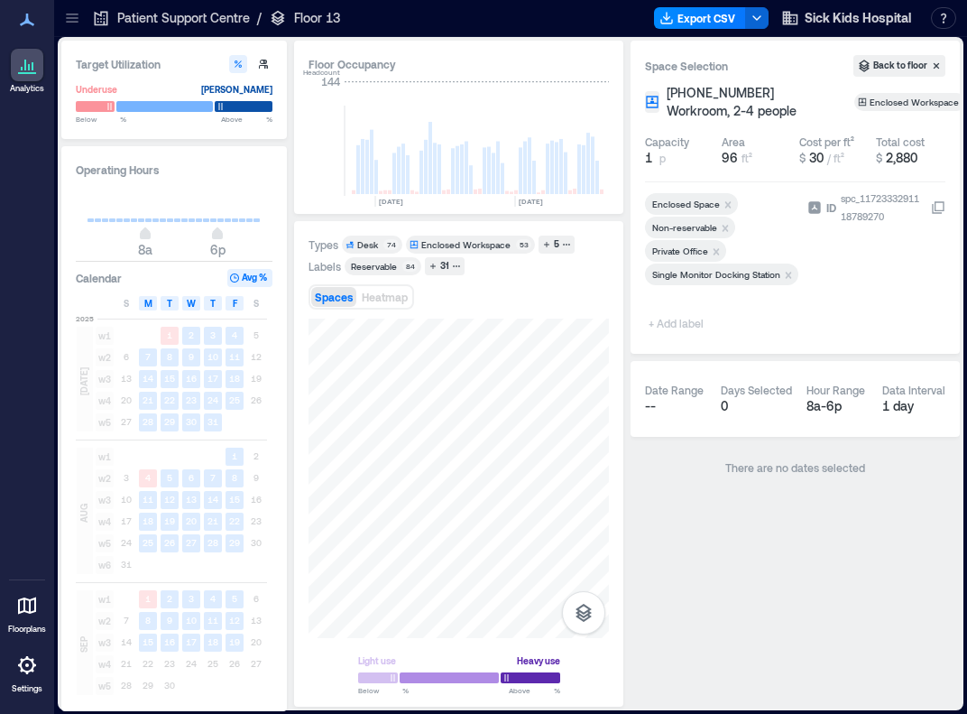
click at [682, 322] on span "+ Add label" at bounding box center [678, 322] width 66 height 25
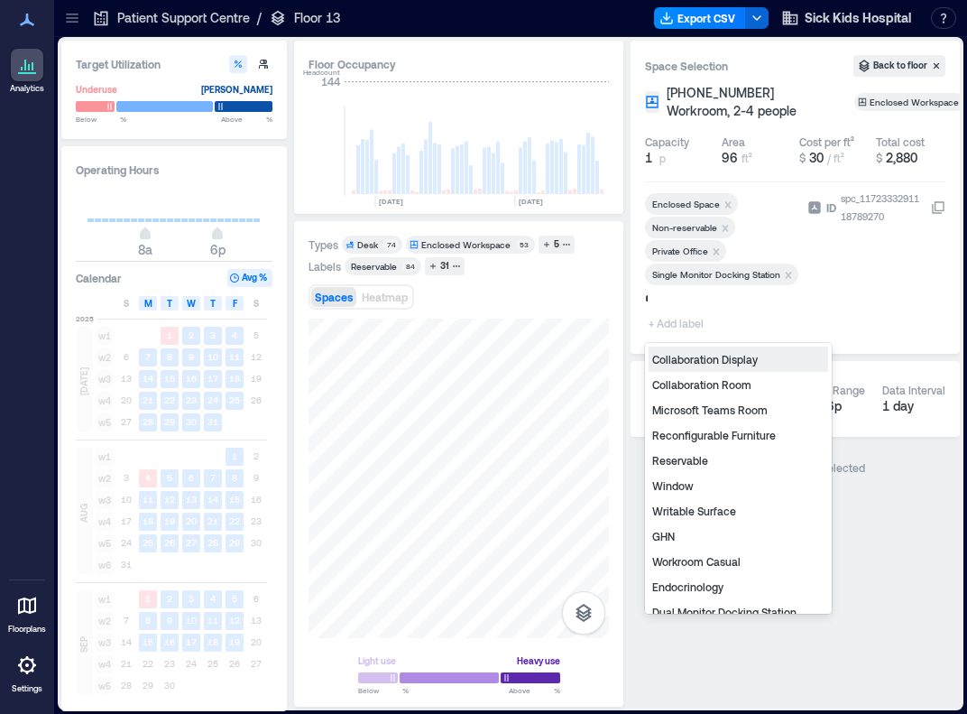
type input "**"
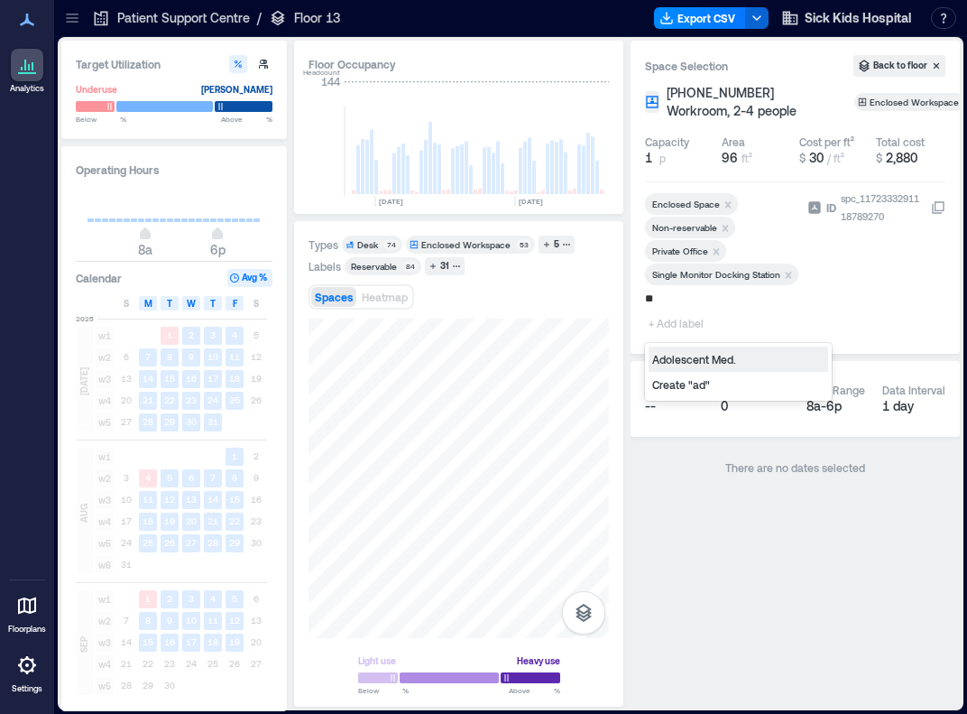
click at [688, 355] on div "Adolescent Med." at bounding box center [739, 358] width 180 height 25
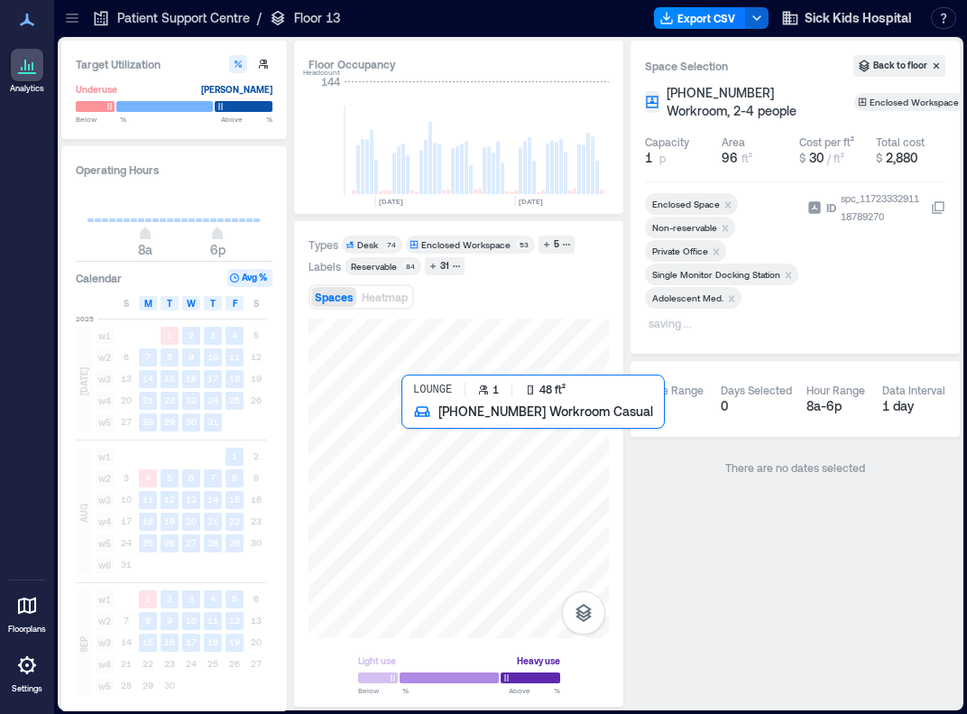
click at [411, 425] on div at bounding box center [459, 478] width 300 height 319
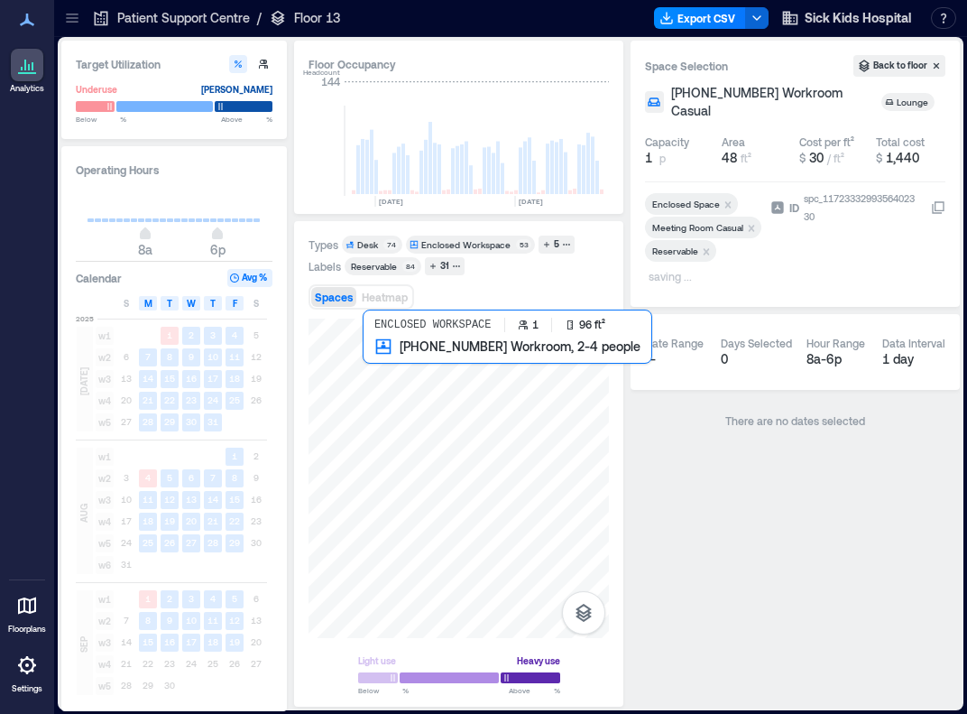
click at [381, 367] on div at bounding box center [459, 478] width 300 height 319
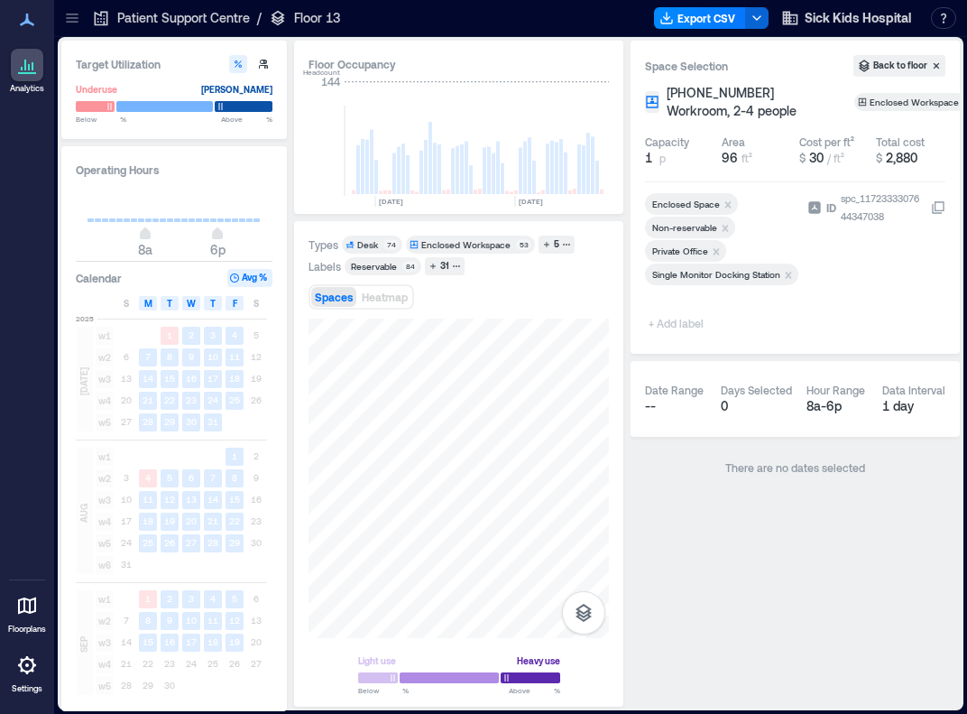
click at [673, 328] on span "+ Add label" at bounding box center [678, 322] width 66 height 25
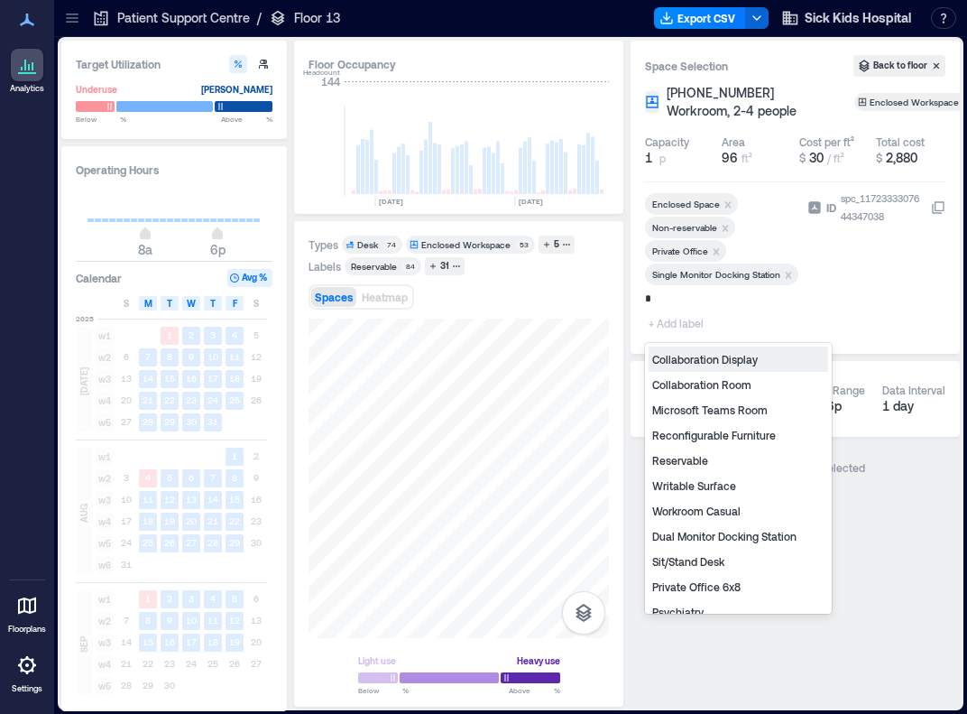
type input "**"
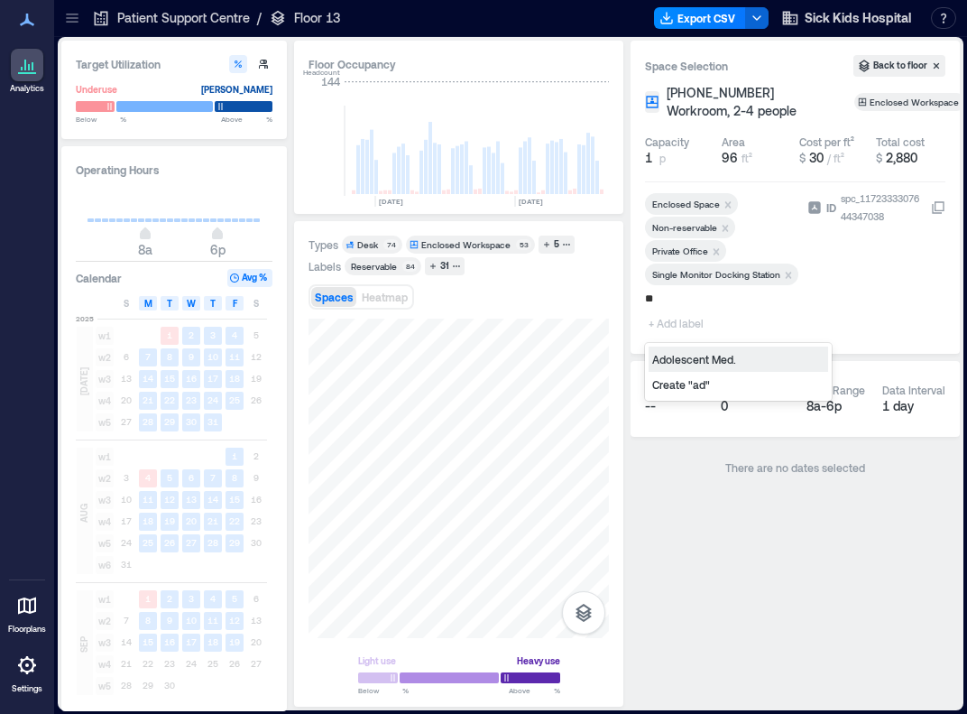
click at [679, 362] on div "Adolescent Med." at bounding box center [739, 358] width 180 height 25
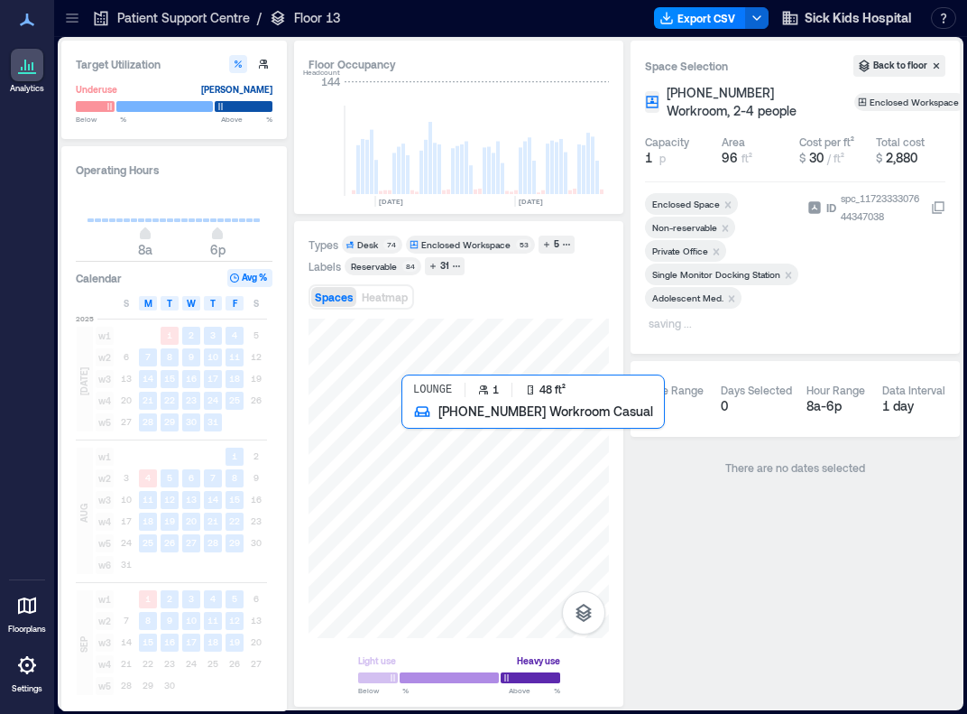
click at [413, 424] on div at bounding box center [459, 478] width 300 height 319
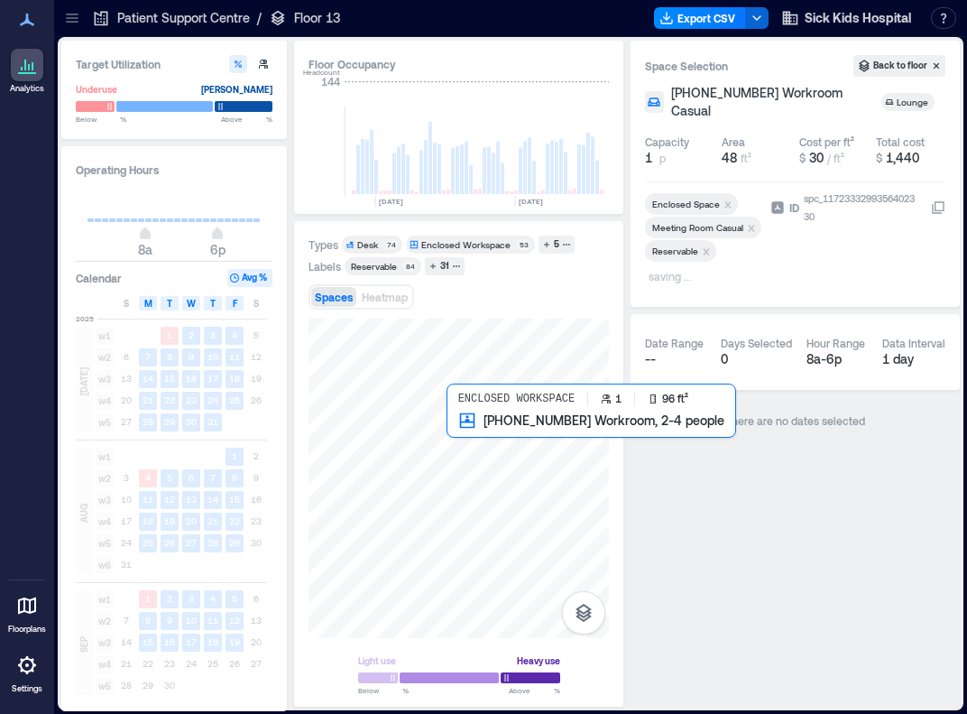
click at [466, 433] on div at bounding box center [459, 478] width 300 height 319
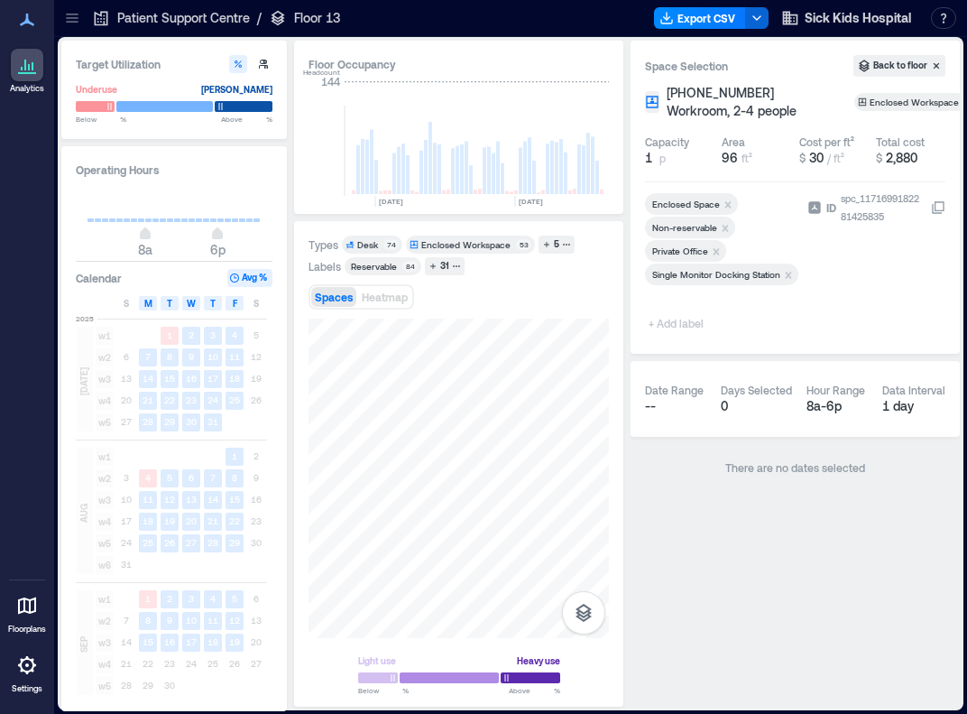
click at [672, 322] on span "+ Add label" at bounding box center [678, 322] width 66 height 25
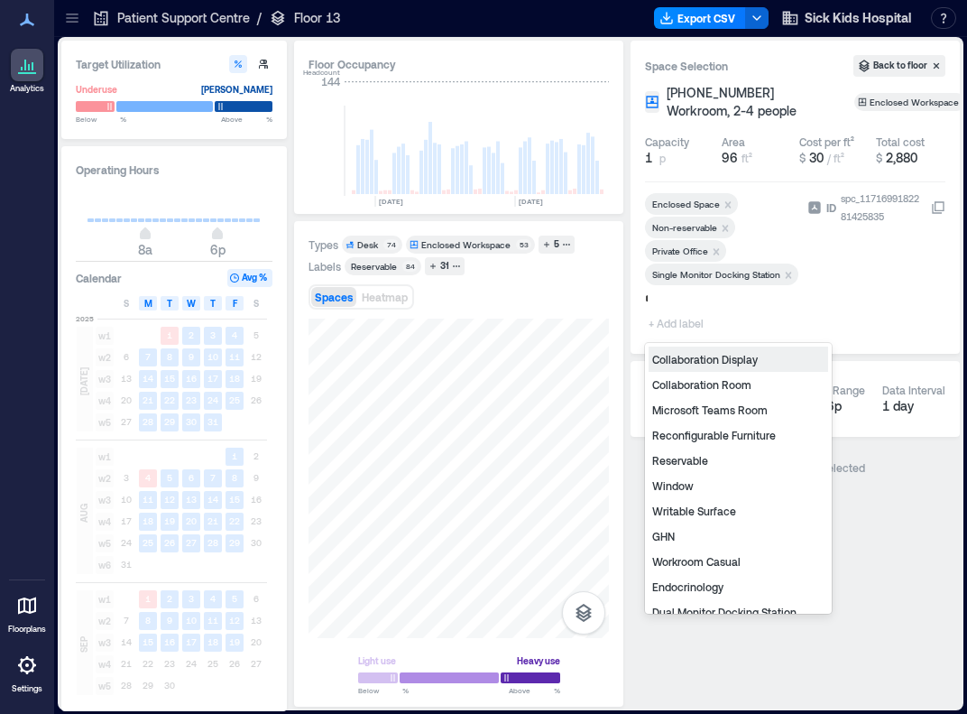
type input "**"
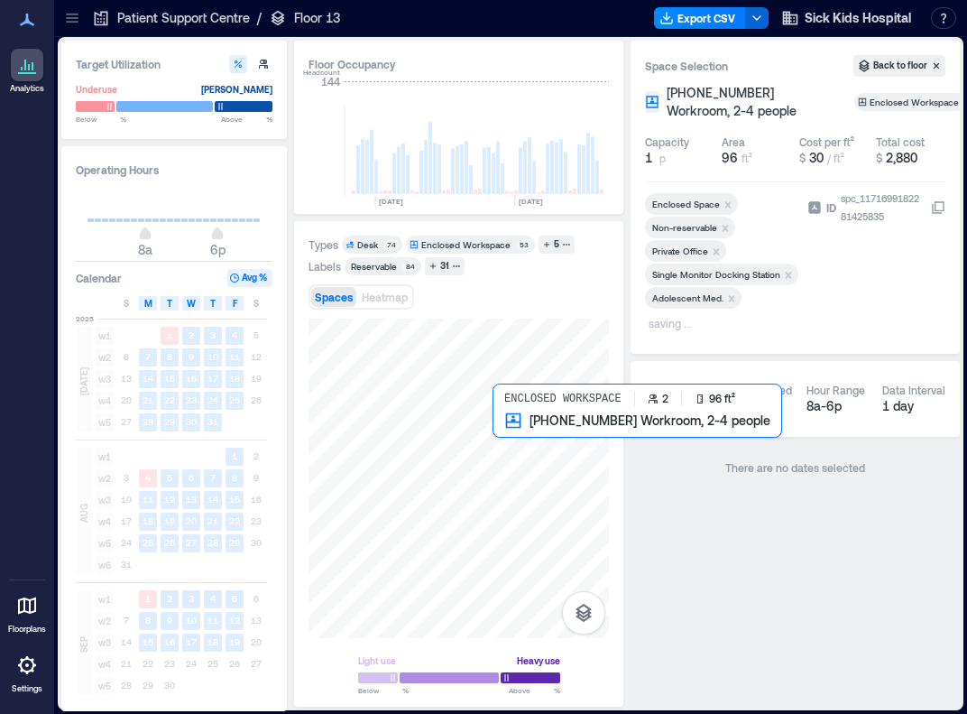
click at [509, 429] on div at bounding box center [459, 478] width 300 height 319
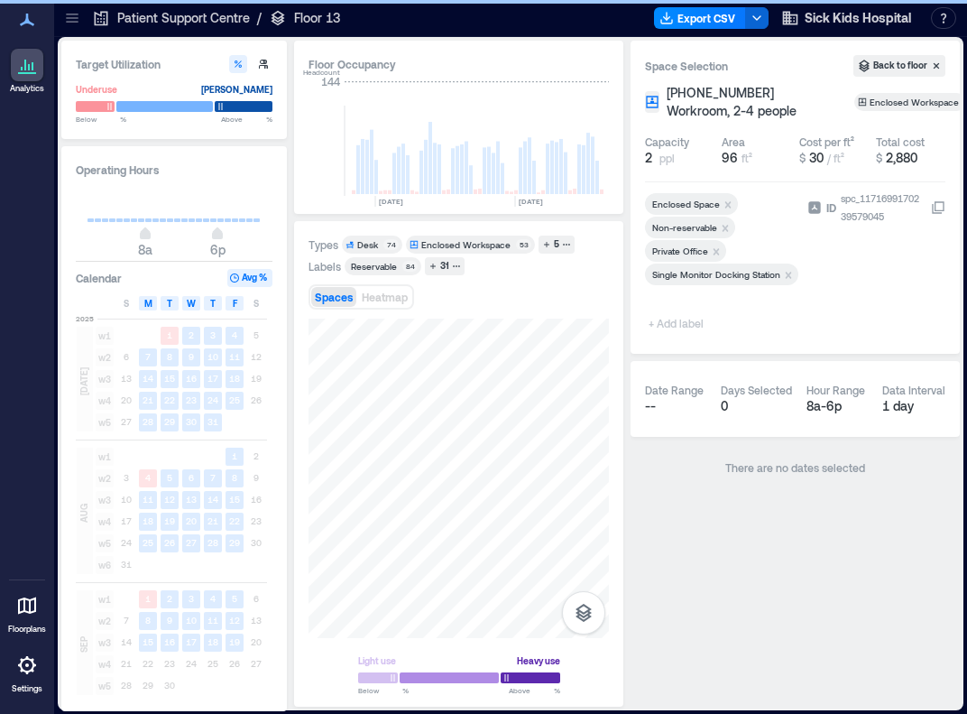
click at [689, 315] on div at bounding box center [722, 313] width 155 height 7
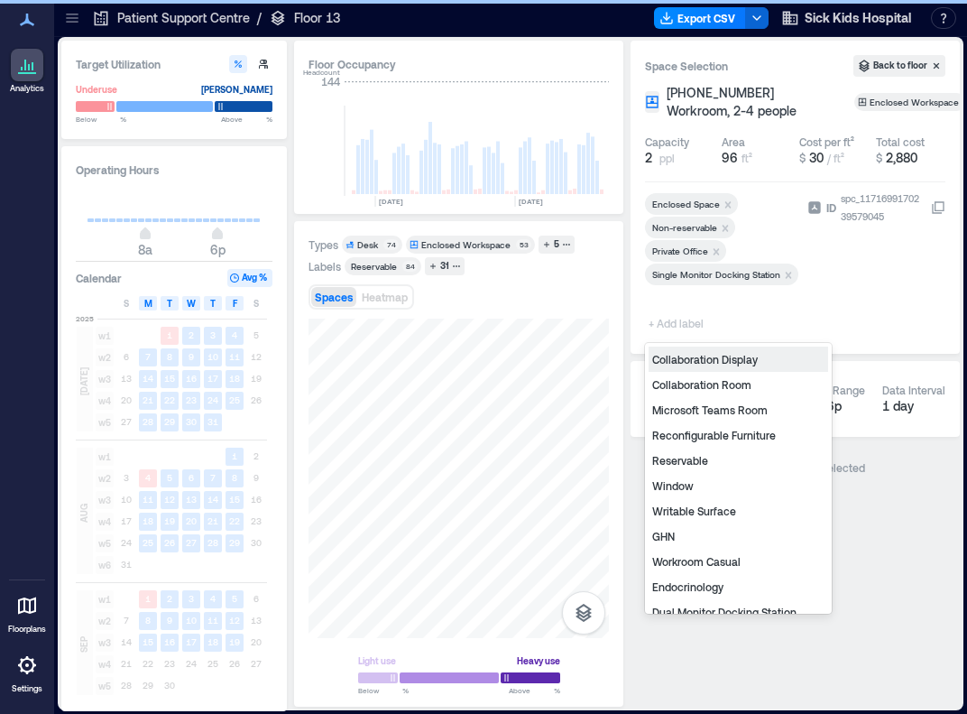
click at [677, 325] on span "+ Add label" at bounding box center [678, 322] width 66 height 25
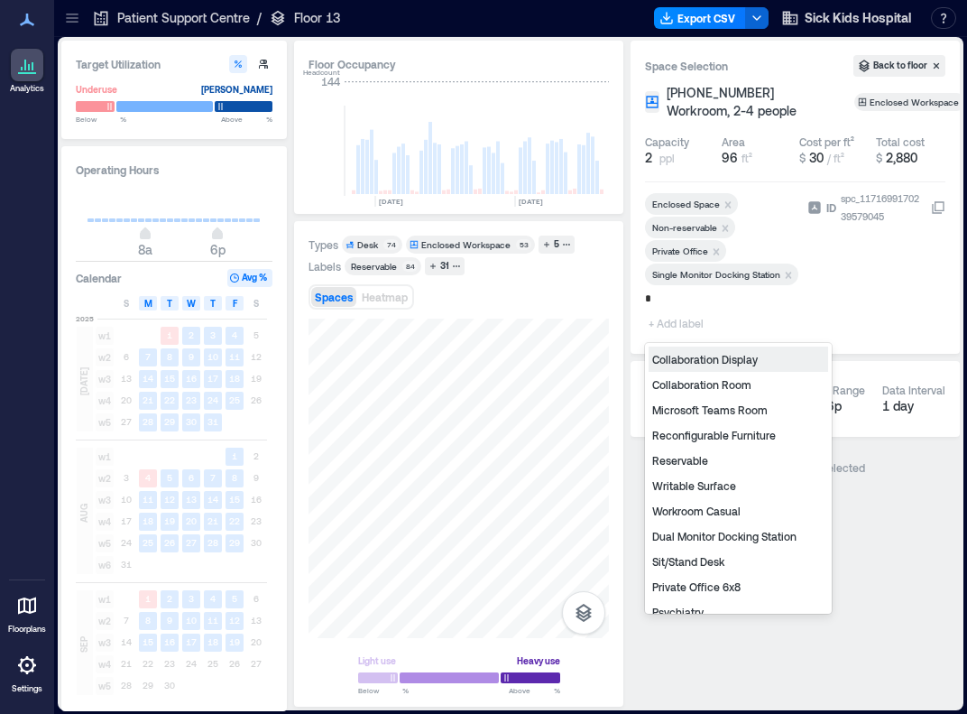
type input "**"
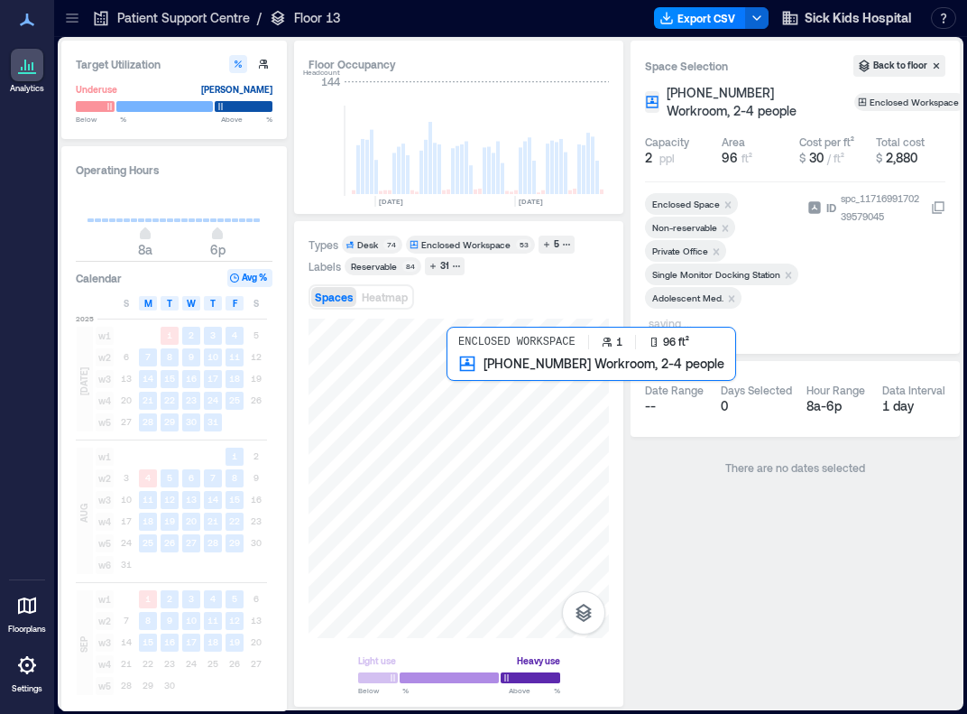
click at [473, 381] on div at bounding box center [459, 478] width 300 height 319
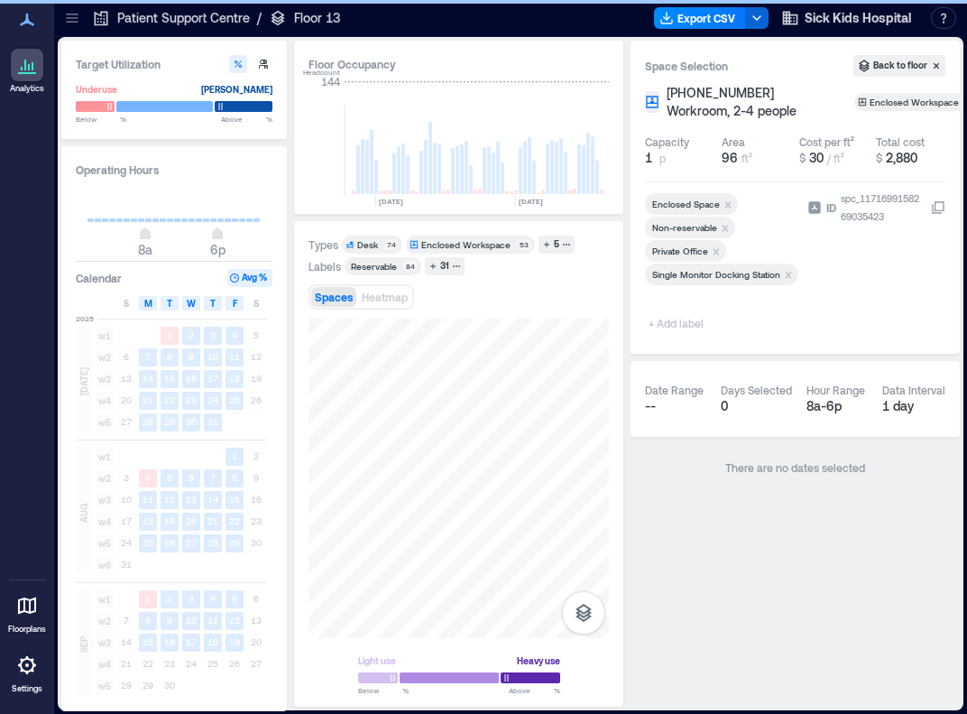
click at [691, 325] on span "+ Add label" at bounding box center [678, 322] width 66 height 25
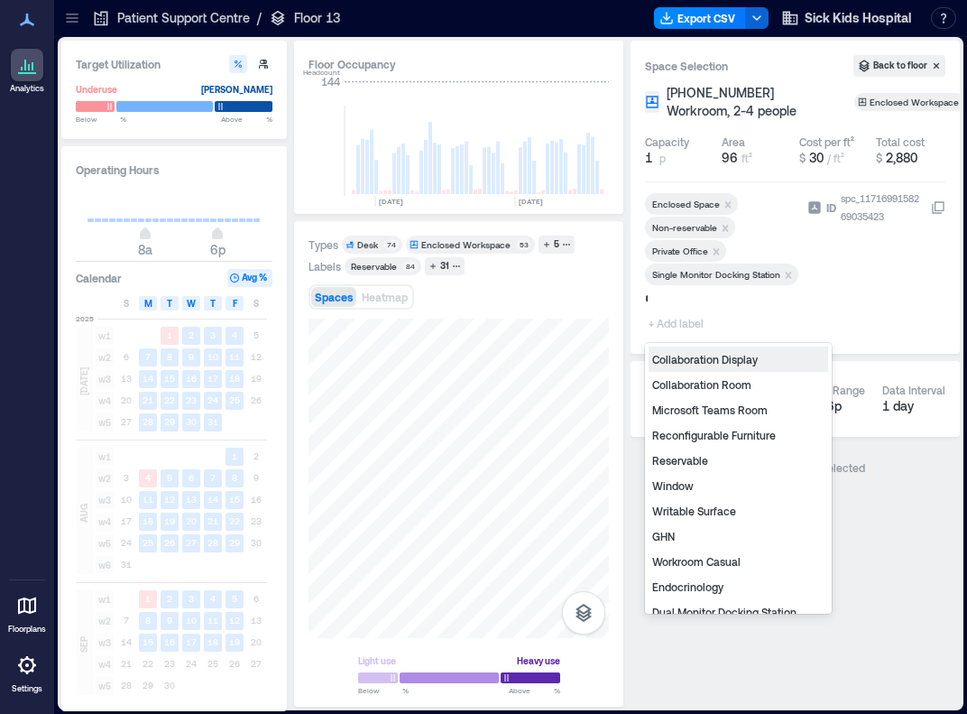
type input "**"
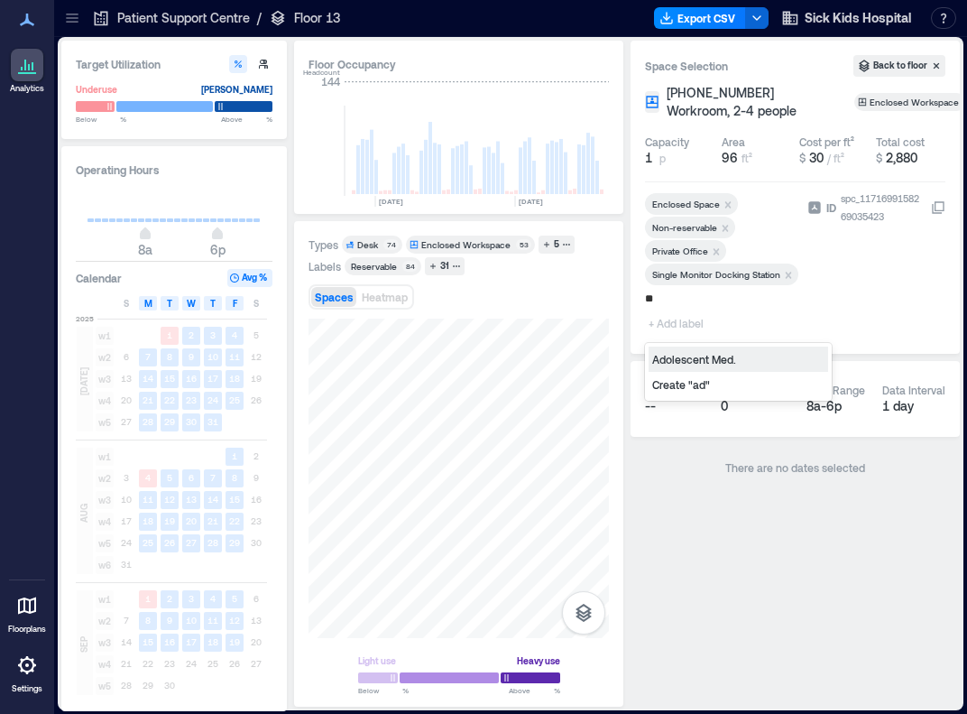
click at [691, 356] on div "Adolescent Med." at bounding box center [739, 358] width 180 height 25
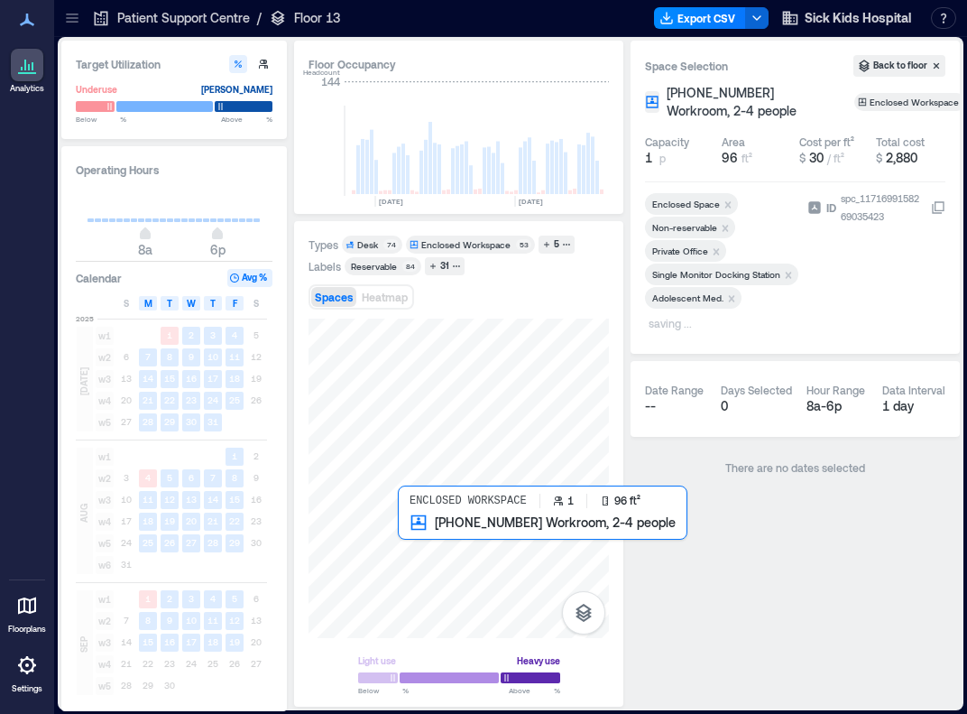
click at [415, 537] on div at bounding box center [459, 478] width 300 height 319
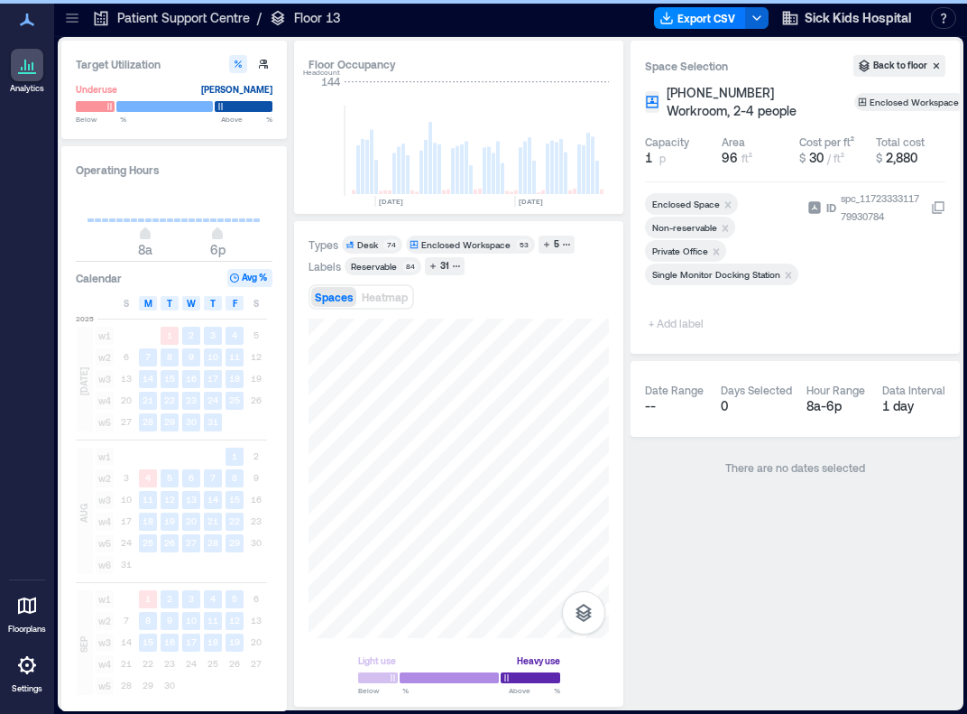
click at [681, 320] on span "+ Add label" at bounding box center [678, 322] width 66 height 25
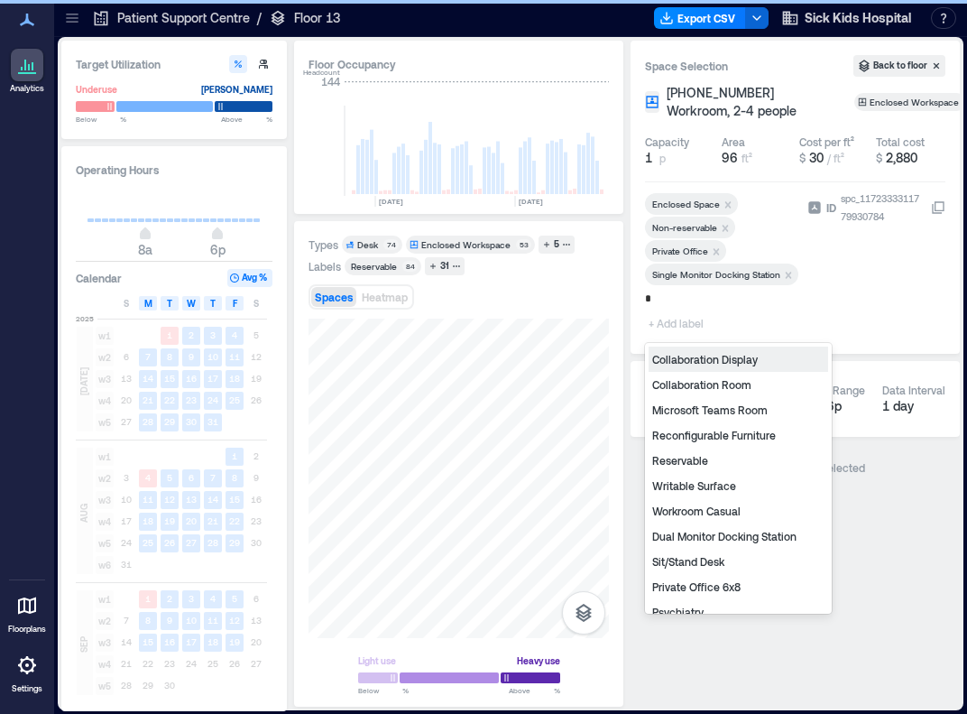
type input "**"
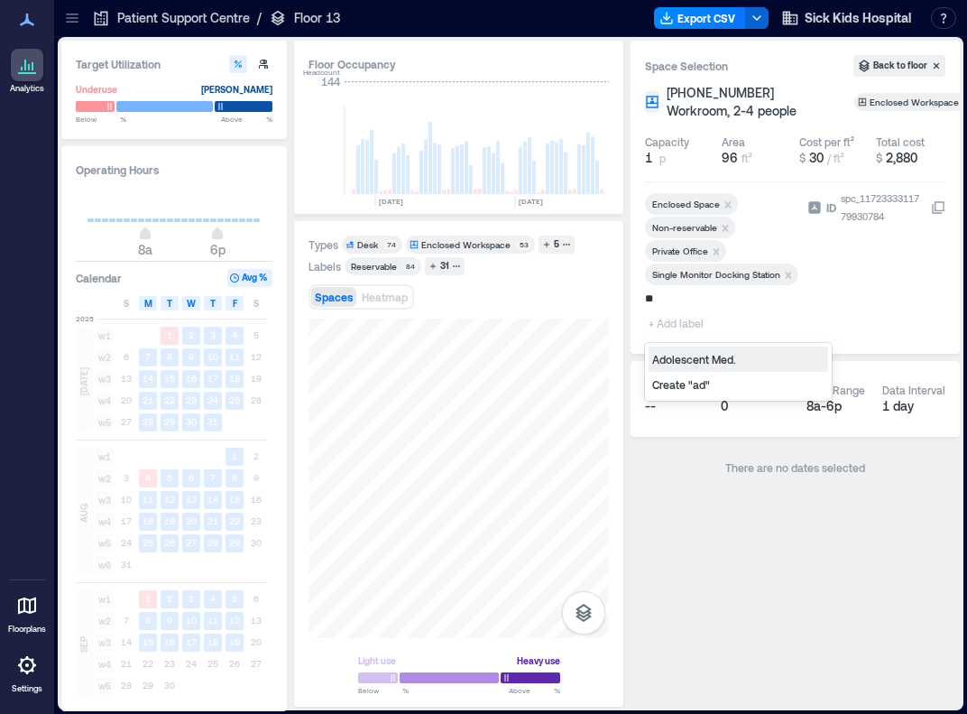
click at [688, 362] on div "Adolescent Med." at bounding box center [739, 358] width 180 height 25
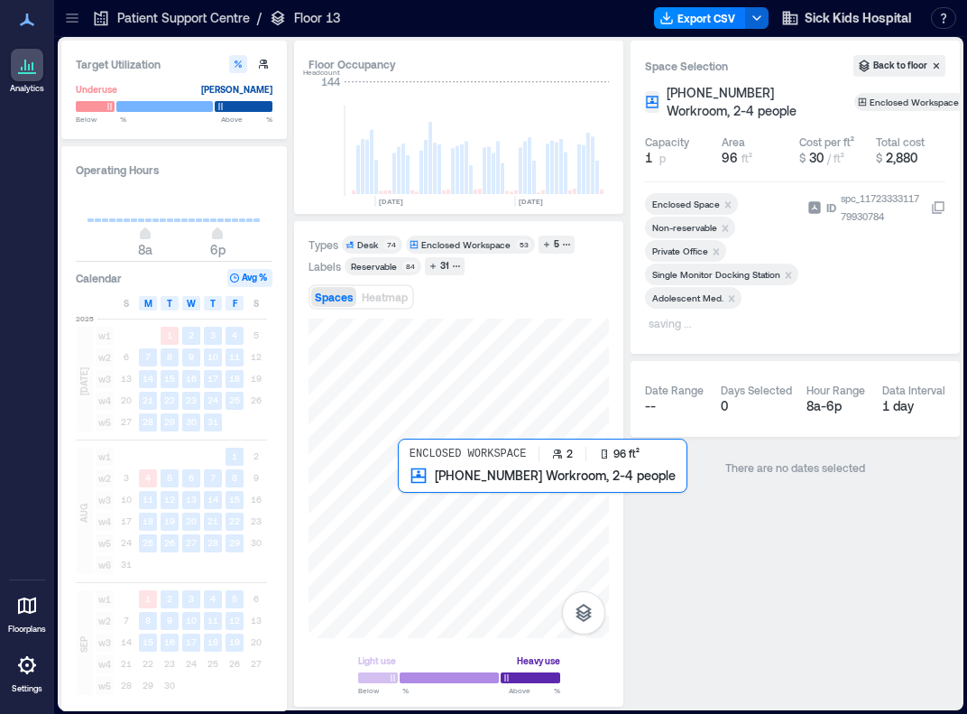
click at [415, 498] on div at bounding box center [459, 478] width 300 height 319
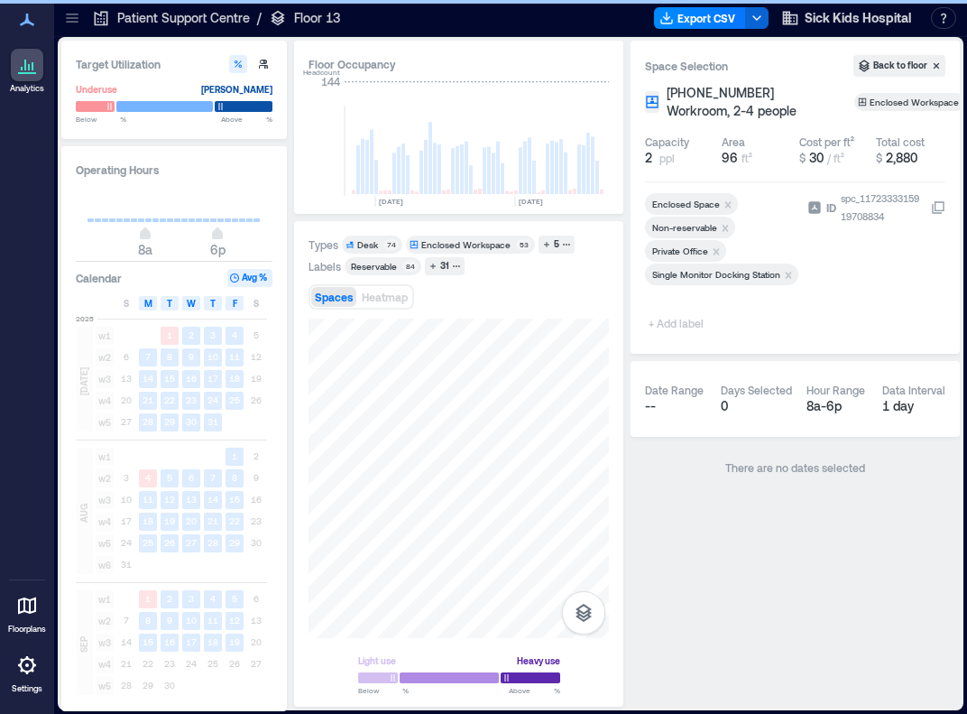
click at [681, 323] on span "+ Add label" at bounding box center [678, 322] width 66 height 25
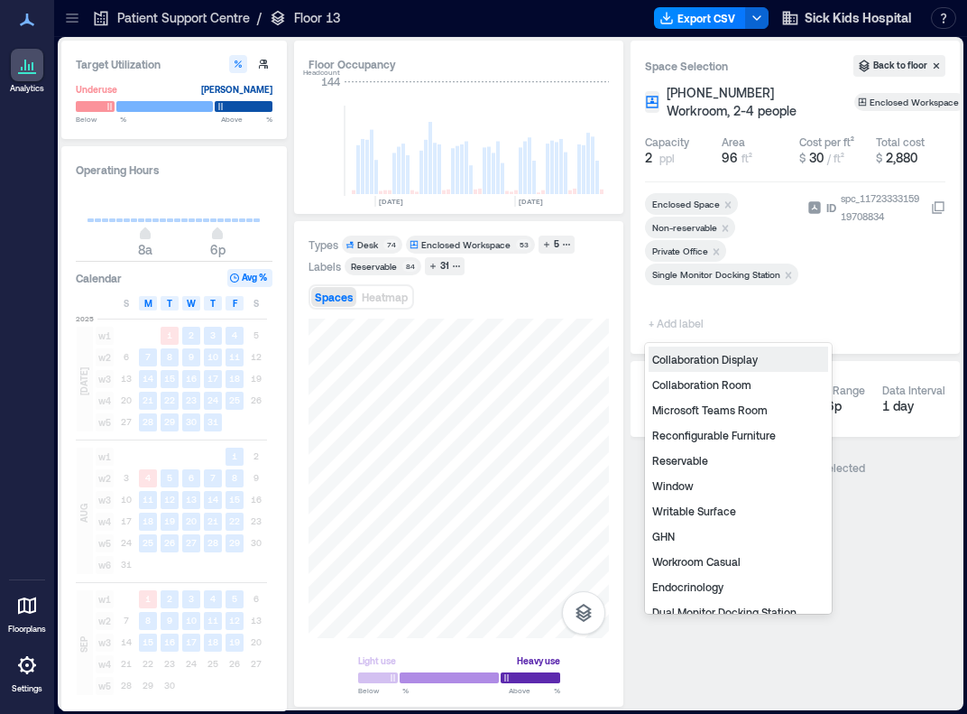
type input "*"
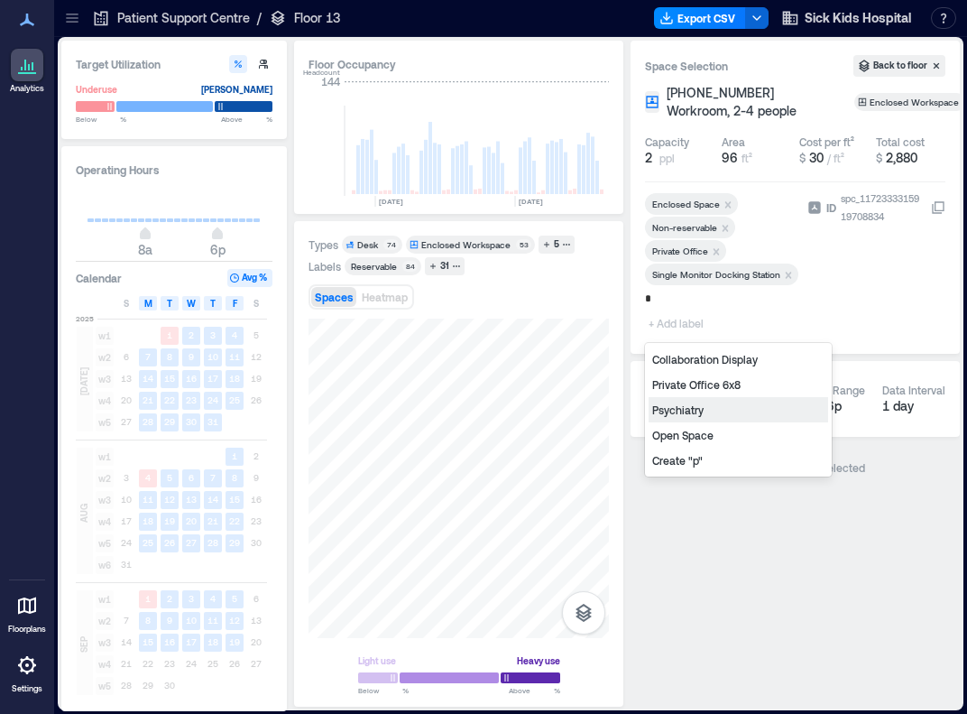
click at [691, 414] on div "Psychiatry" at bounding box center [739, 409] width 180 height 25
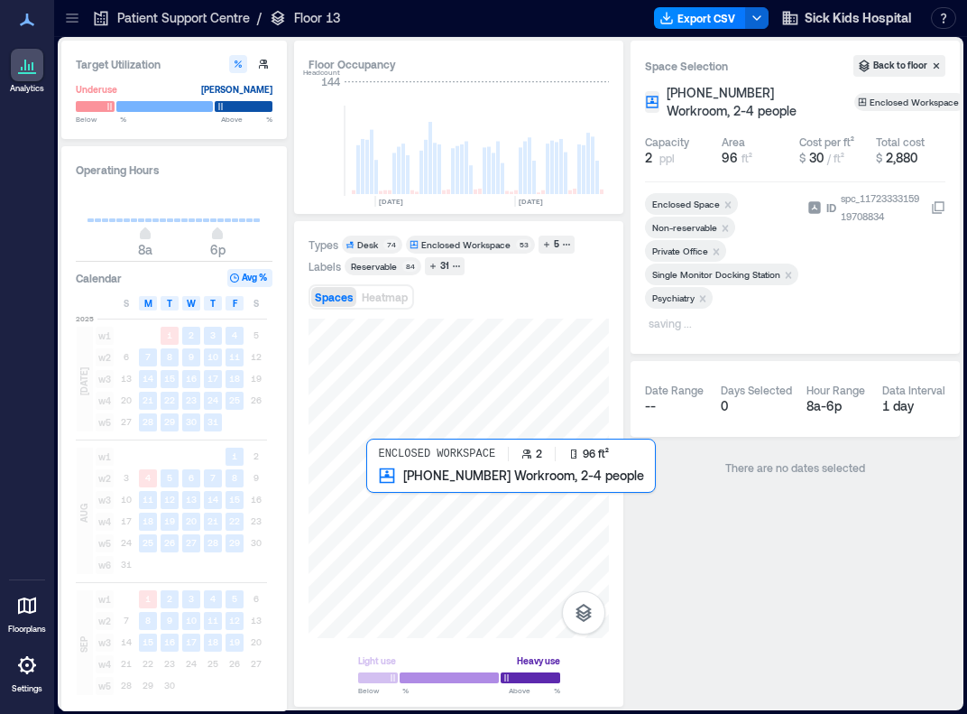
click at [378, 494] on div at bounding box center [459, 478] width 300 height 319
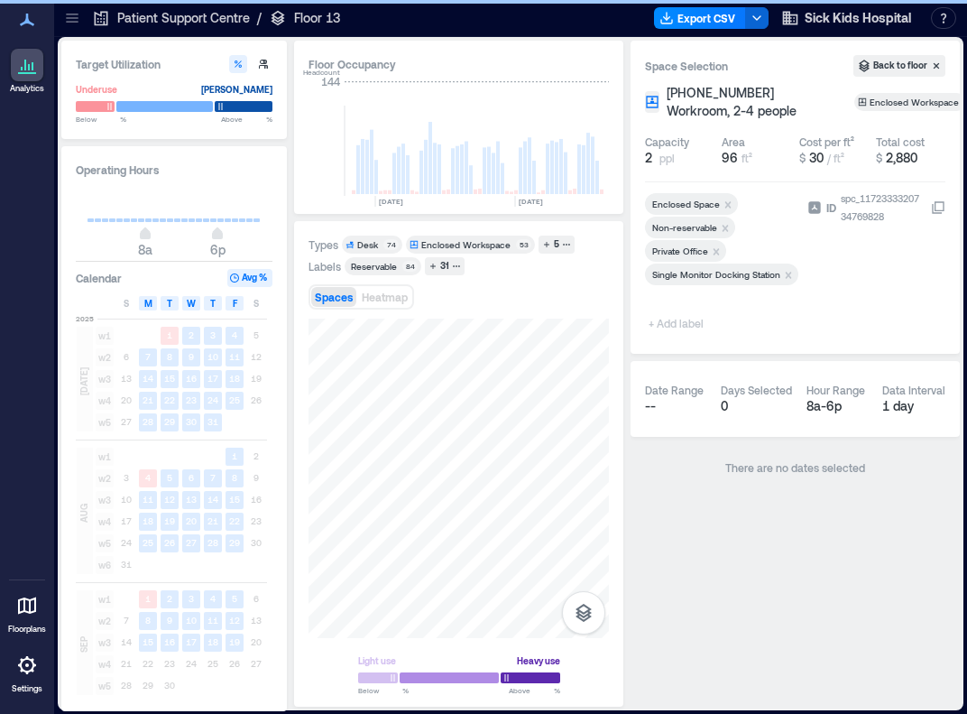
click at [691, 324] on span "+ Add label" at bounding box center [678, 322] width 66 height 25
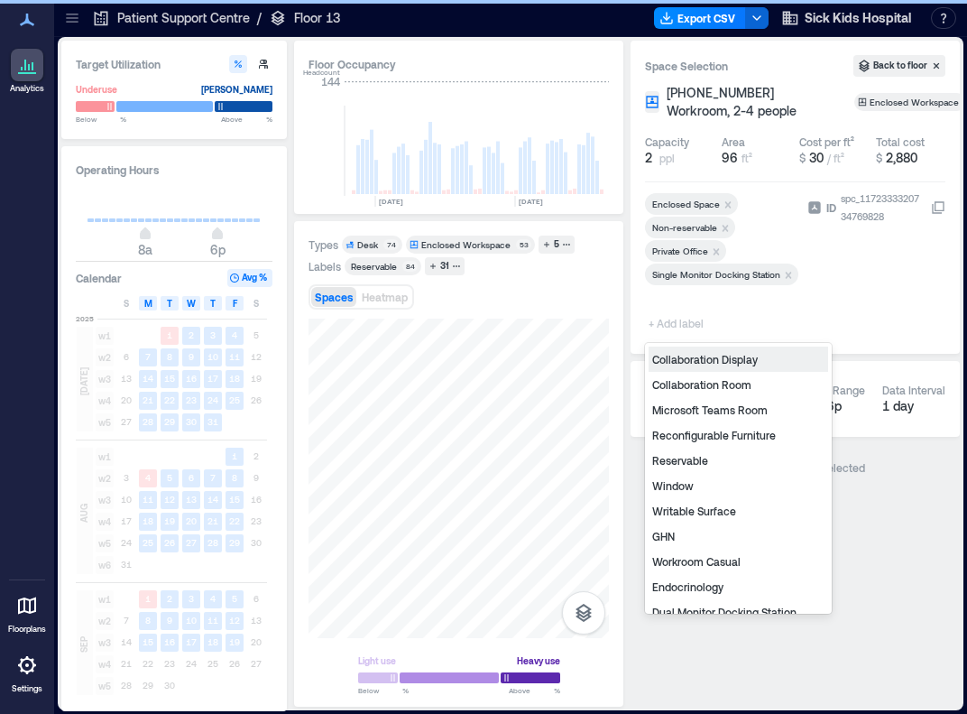
type input "*"
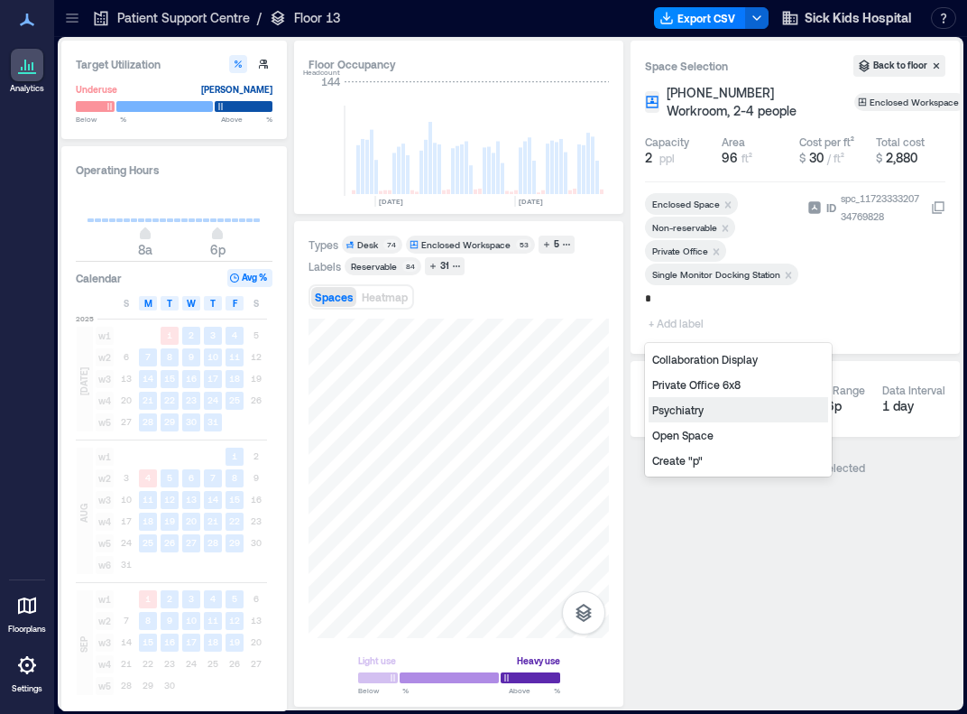
click at [687, 406] on div "Psychiatry" at bounding box center [739, 409] width 180 height 25
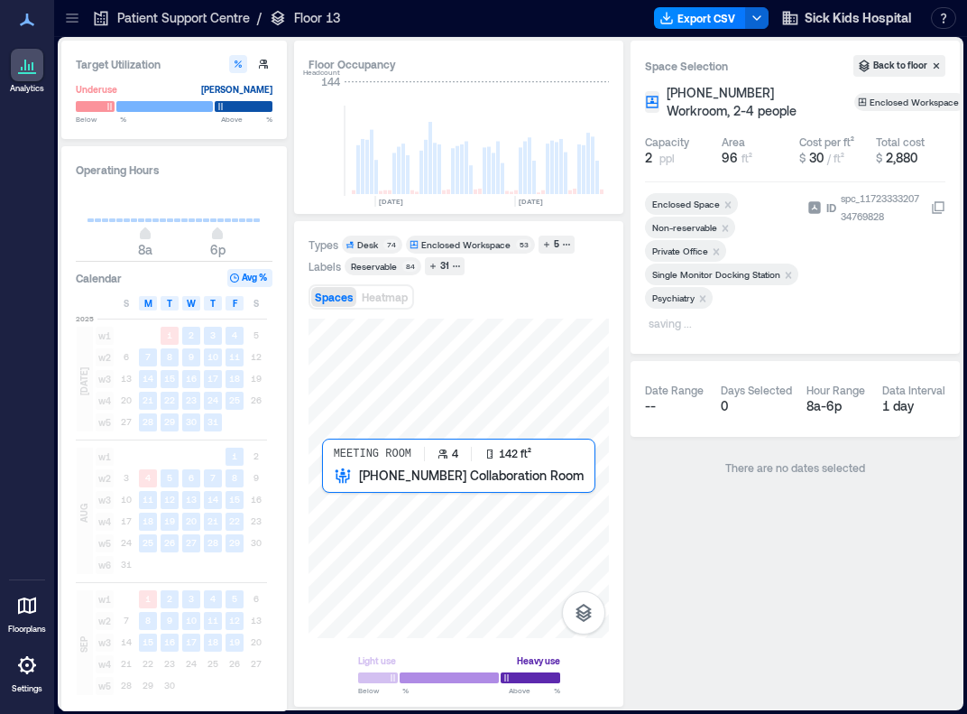
click at [351, 501] on div at bounding box center [459, 478] width 300 height 319
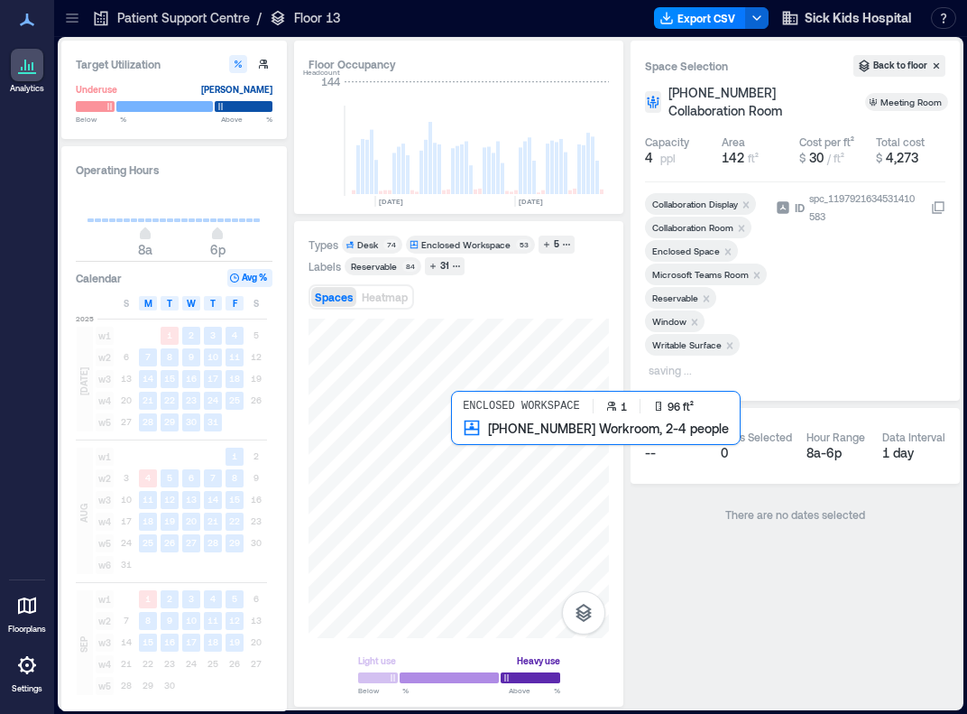
click at [487, 439] on div at bounding box center [459, 478] width 300 height 319
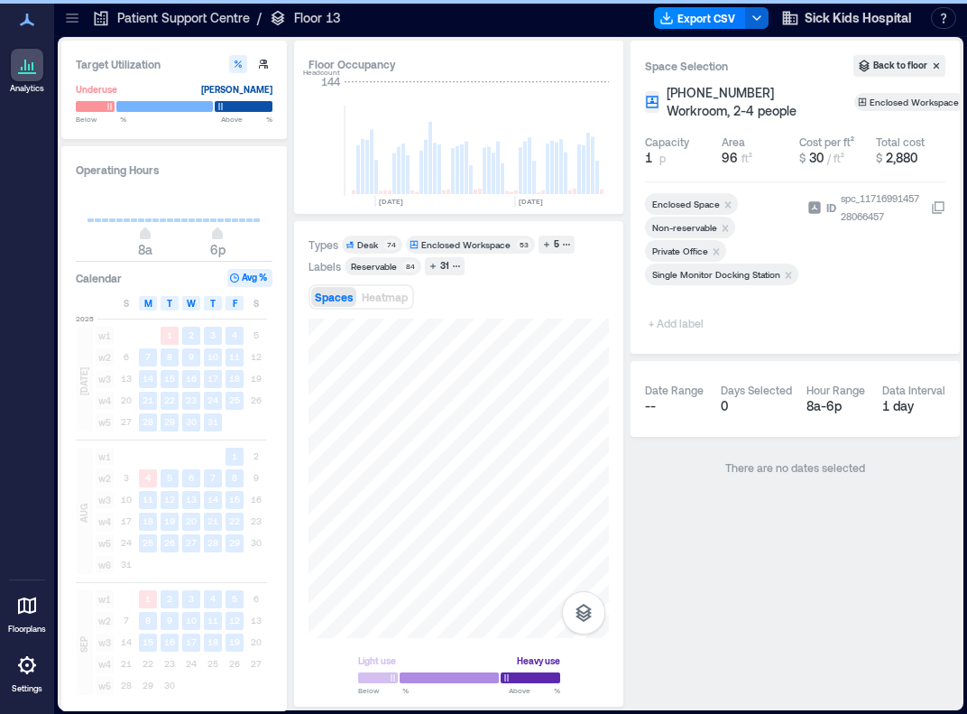
click at [688, 320] on span "+ Add label" at bounding box center [678, 322] width 66 height 25
type input "**"
click at [690, 359] on div "Adolescent Med." at bounding box center [739, 358] width 180 height 25
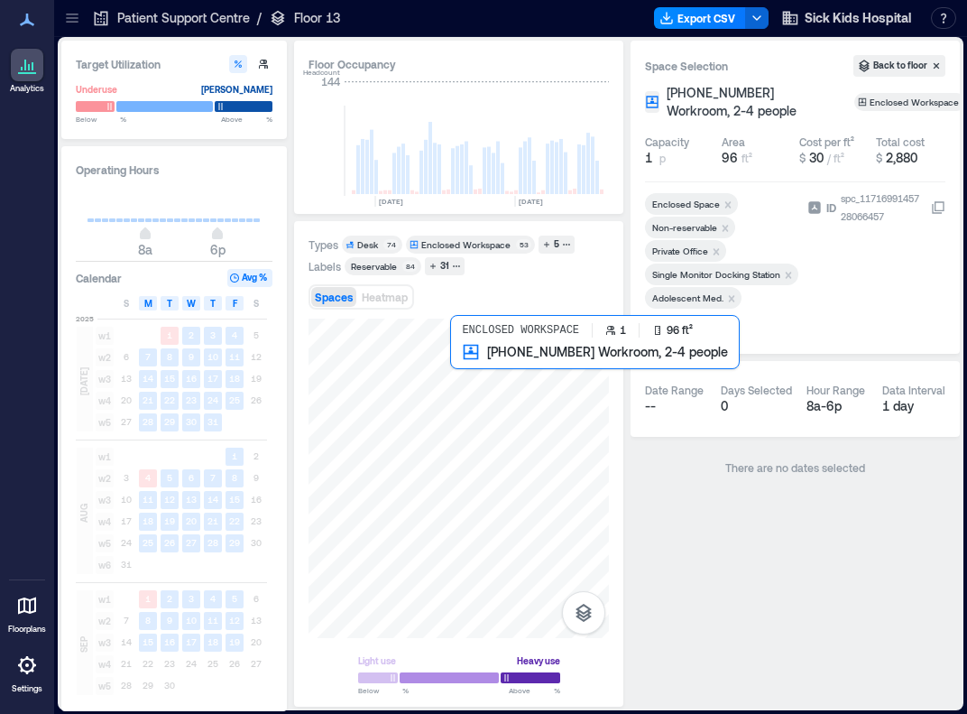
click at [473, 369] on div at bounding box center [459, 478] width 300 height 319
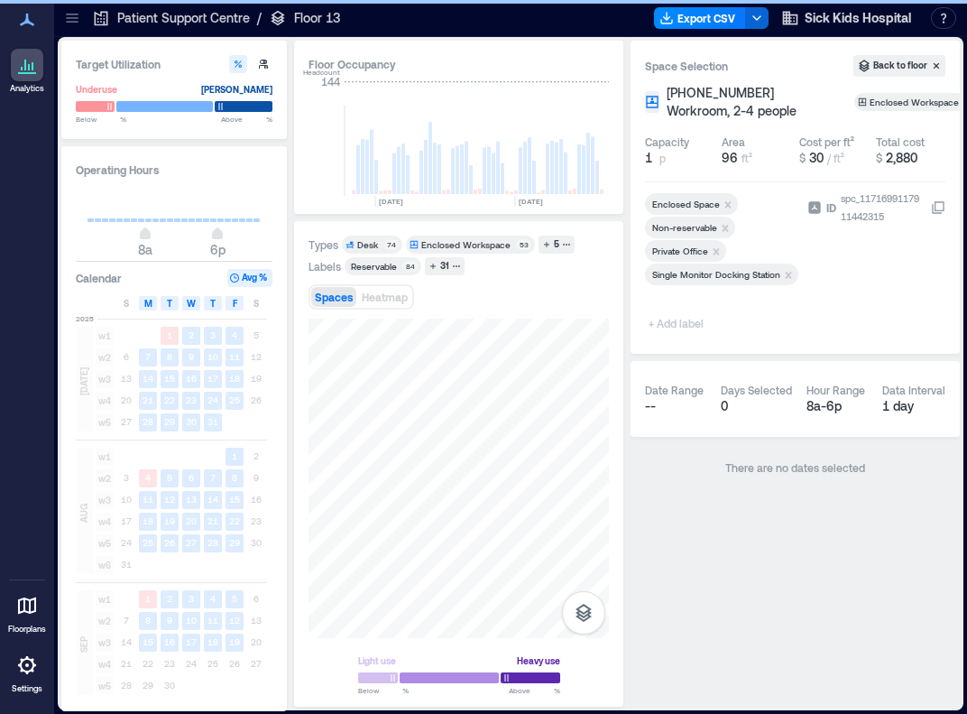
click at [671, 322] on span "+ Add label" at bounding box center [678, 322] width 66 height 25
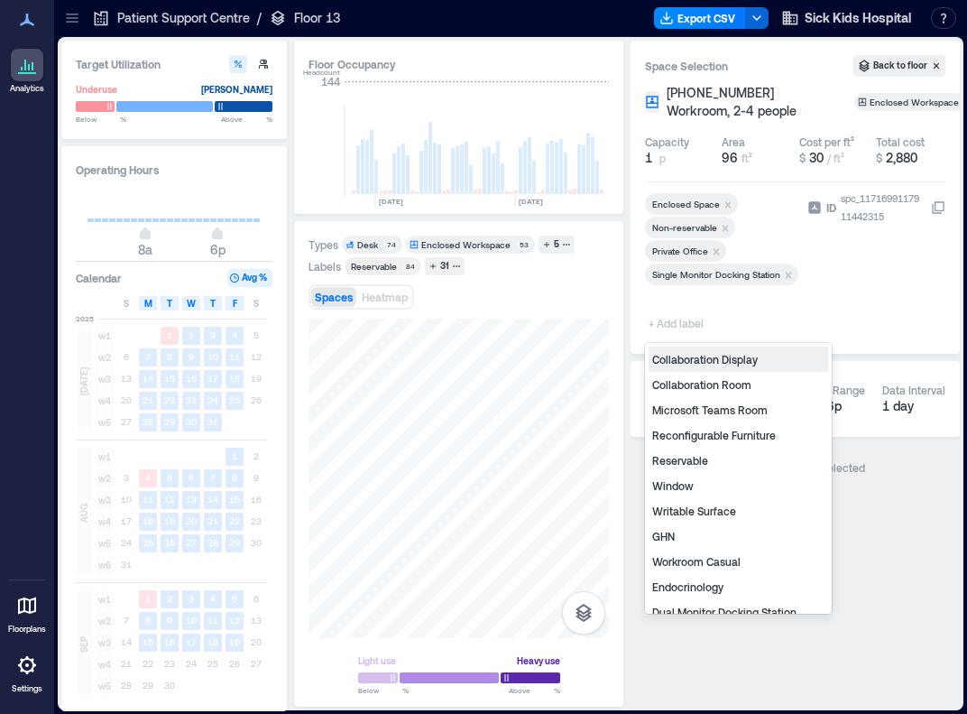
type input "*"
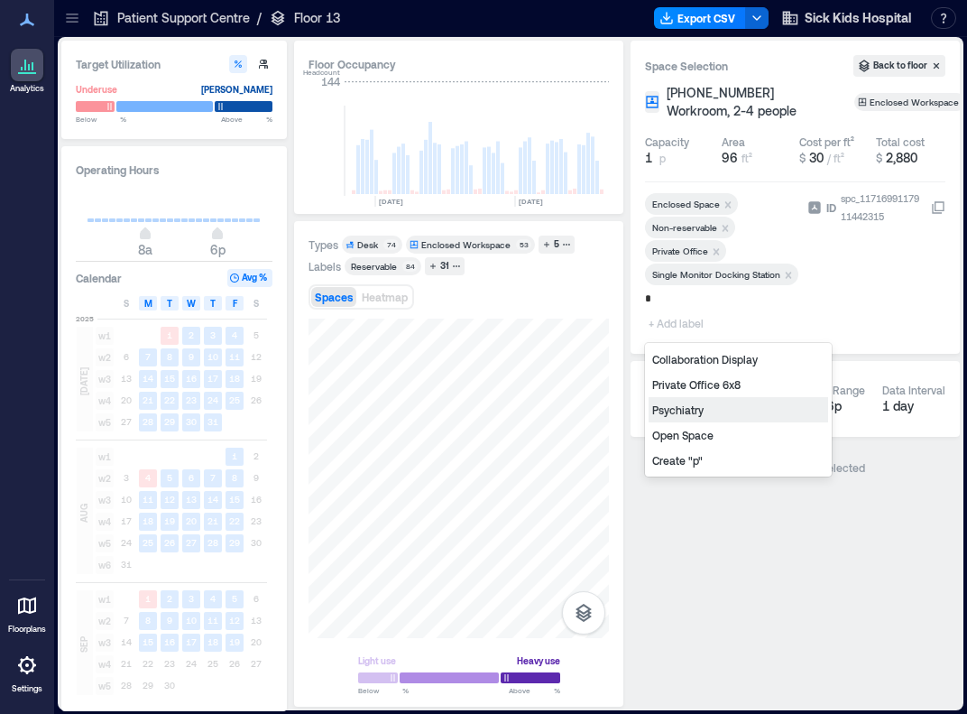
click at [686, 408] on div "Psychiatry" at bounding box center [739, 409] width 180 height 25
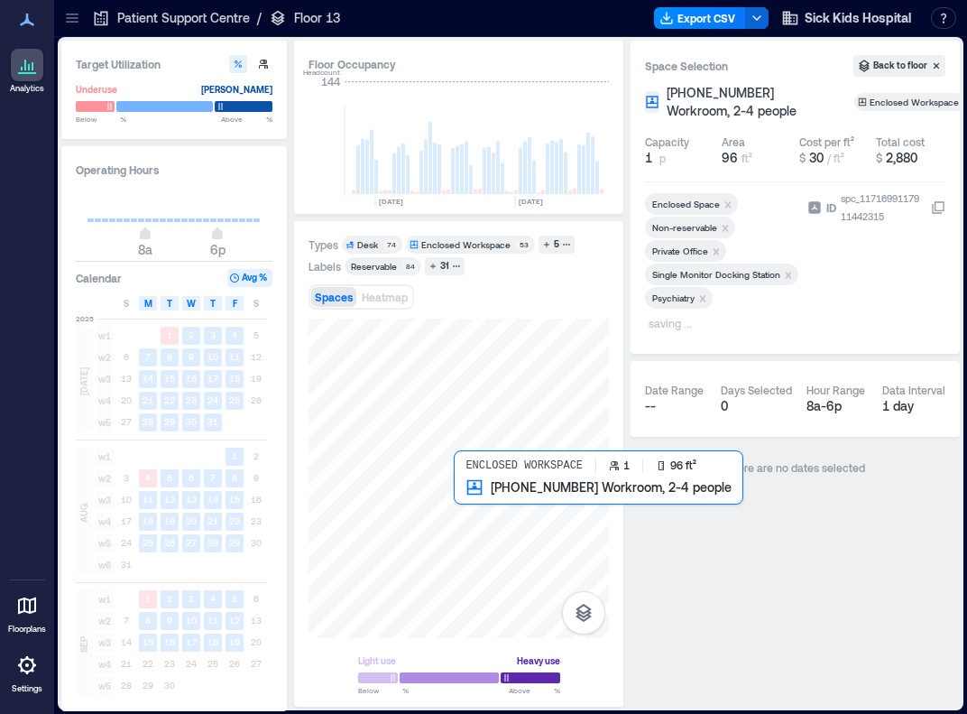
click at [487, 502] on div at bounding box center [459, 478] width 300 height 319
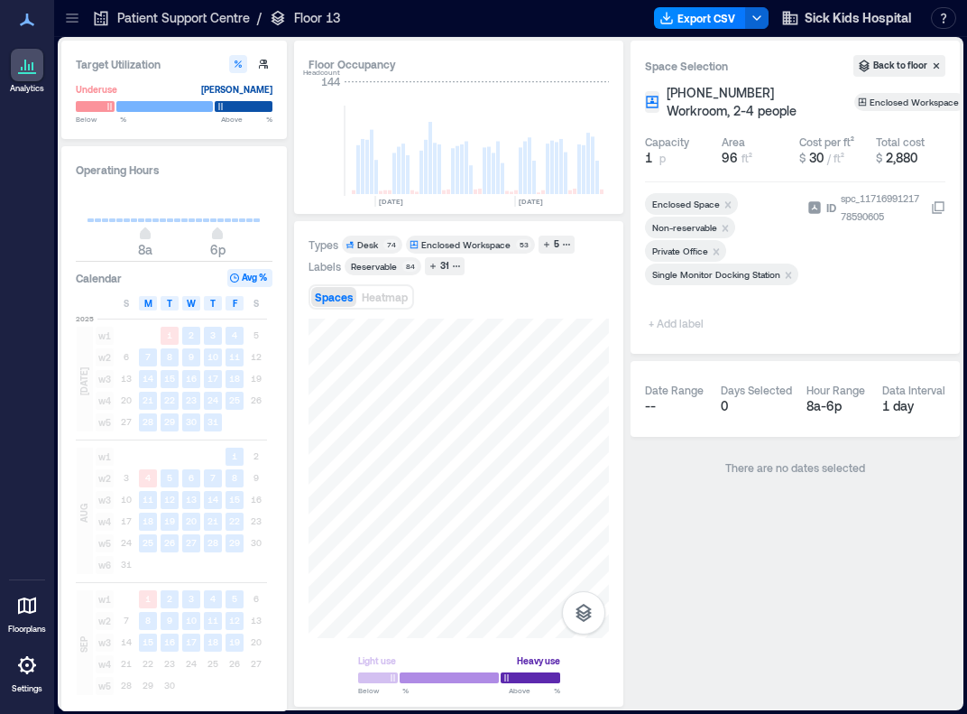
click at [669, 320] on span "+ Add label" at bounding box center [678, 322] width 66 height 25
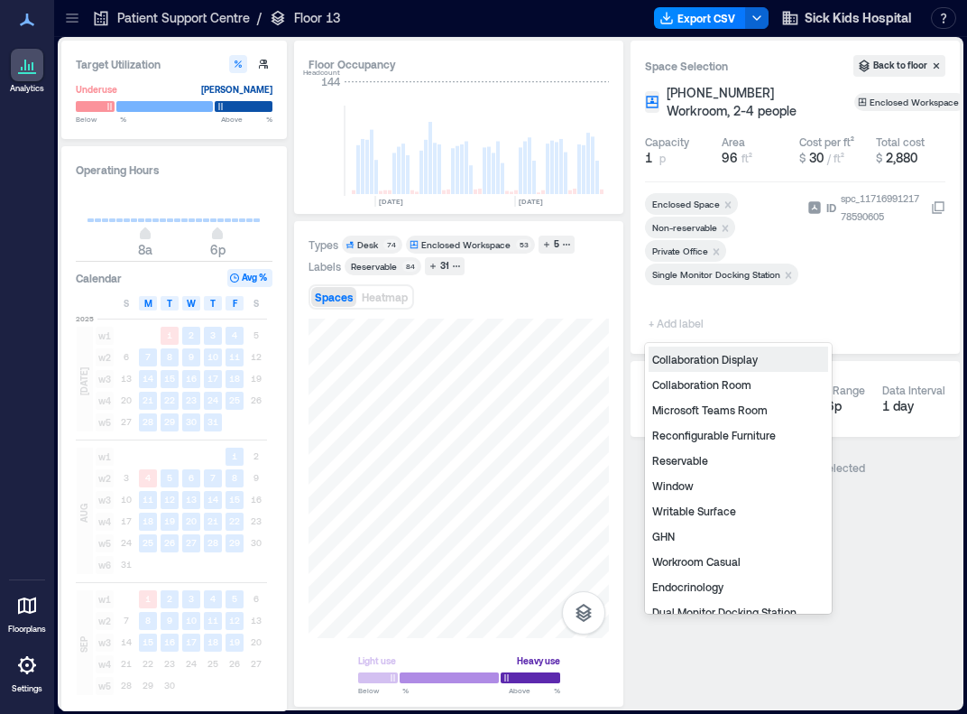
type input "*"
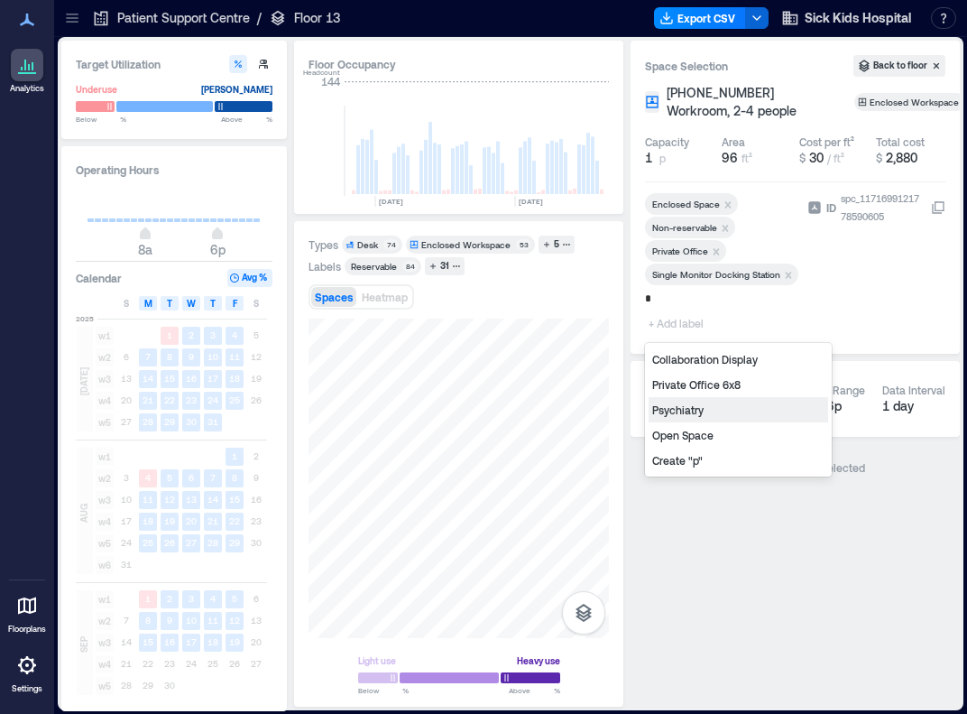
click at [691, 411] on div "Psychiatry" at bounding box center [739, 409] width 180 height 25
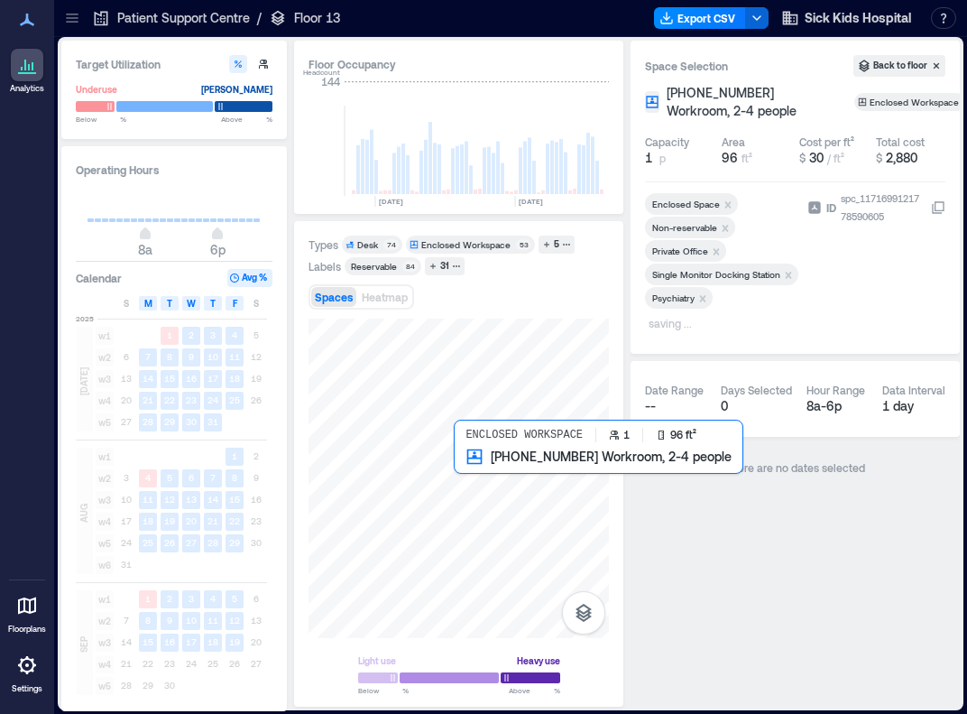
click at [486, 466] on div at bounding box center [459, 478] width 300 height 319
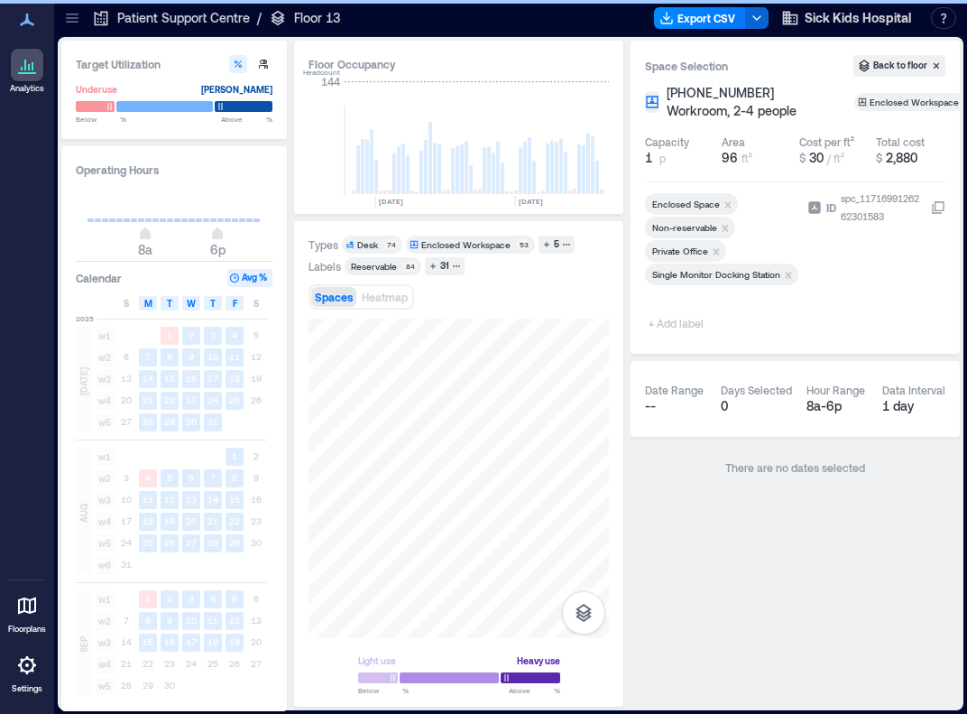
click at [679, 327] on span "+ Add label" at bounding box center [678, 322] width 66 height 25
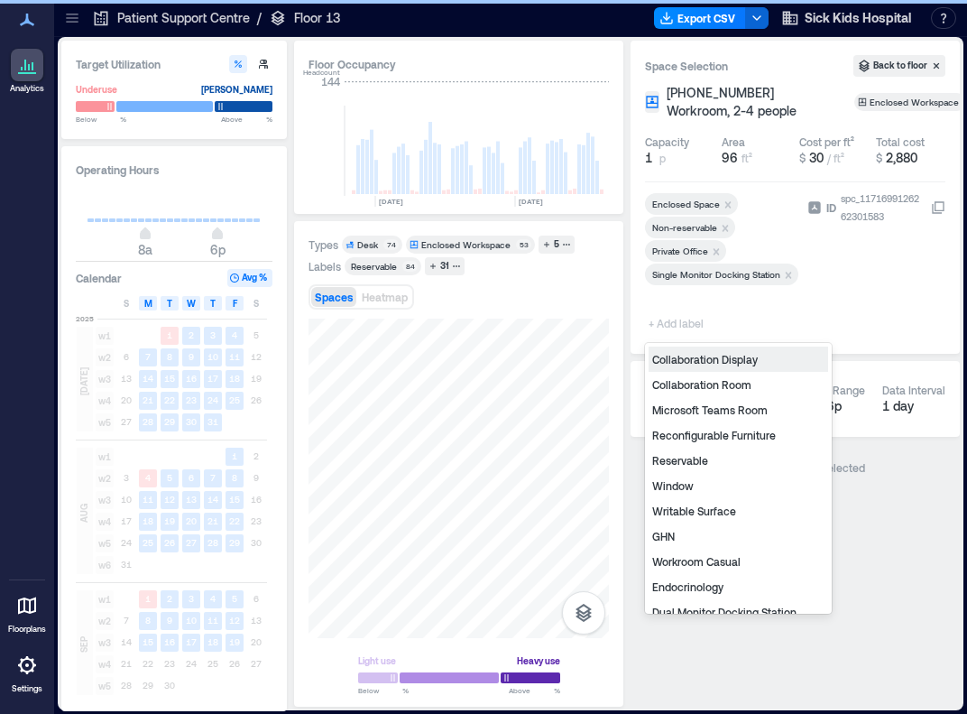
type input "*"
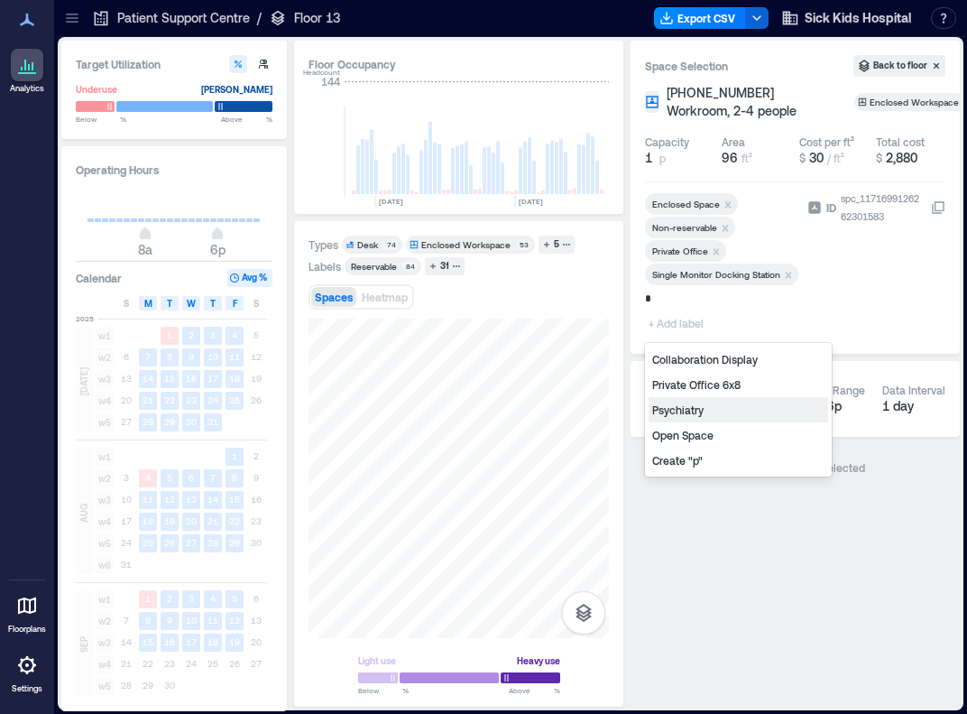
click at [691, 410] on div "Psychiatry" at bounding box center [739, 409] width 180 height 25
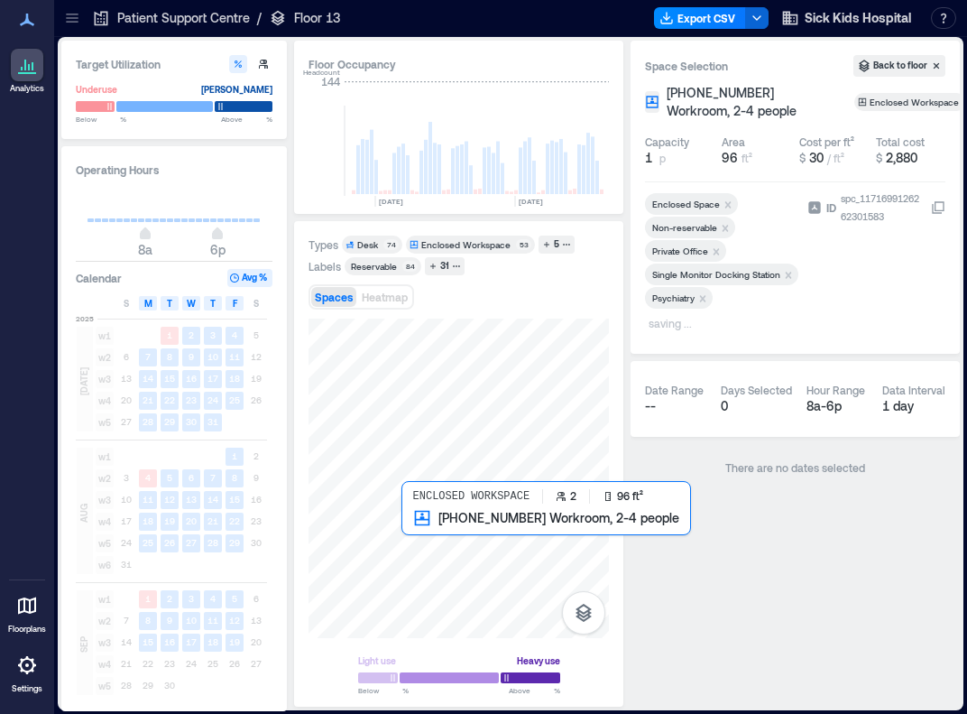
click at [415, 536] on div at bounding box center [459, 478] width 300 height 319
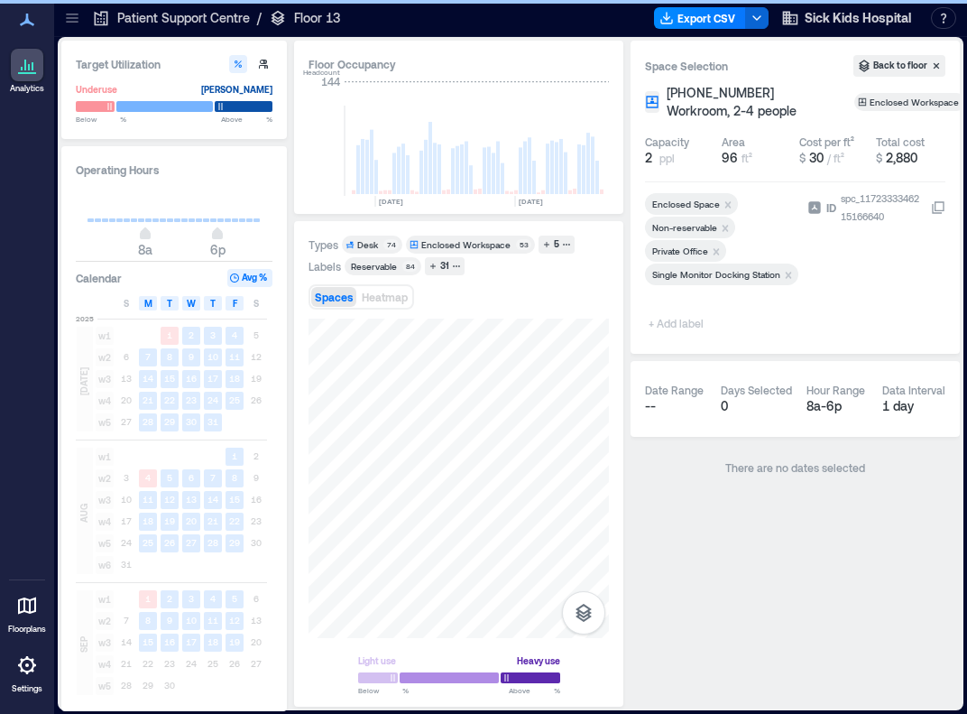
click at [680, 323] on span "+ Add label" at bounding box center [678, 322] width 66 height 25
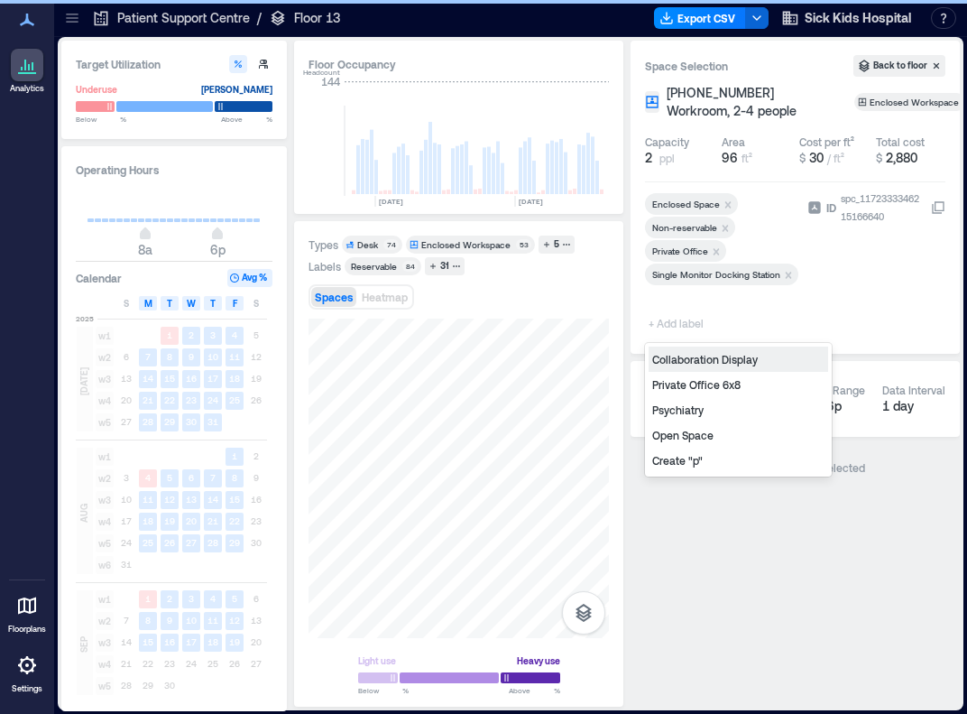
type input "*"
click at [677, 414] on div "Psychiatry" at bounding box center [739, 409] width 180 height 25
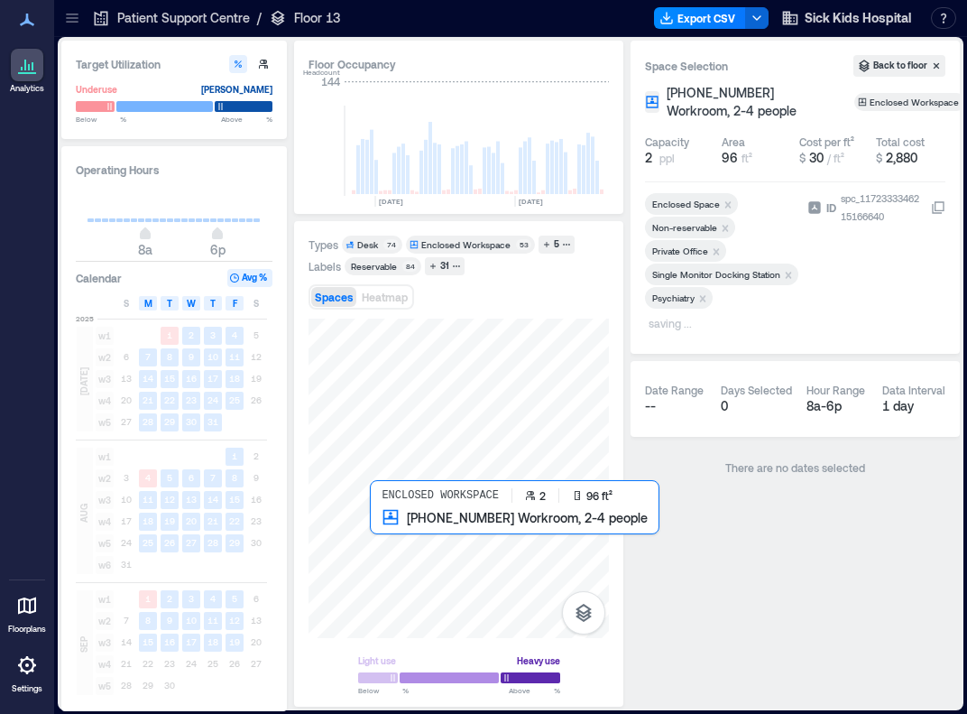
click at [384, 537] on div at bounding box center [459, 478] width 300 height 319
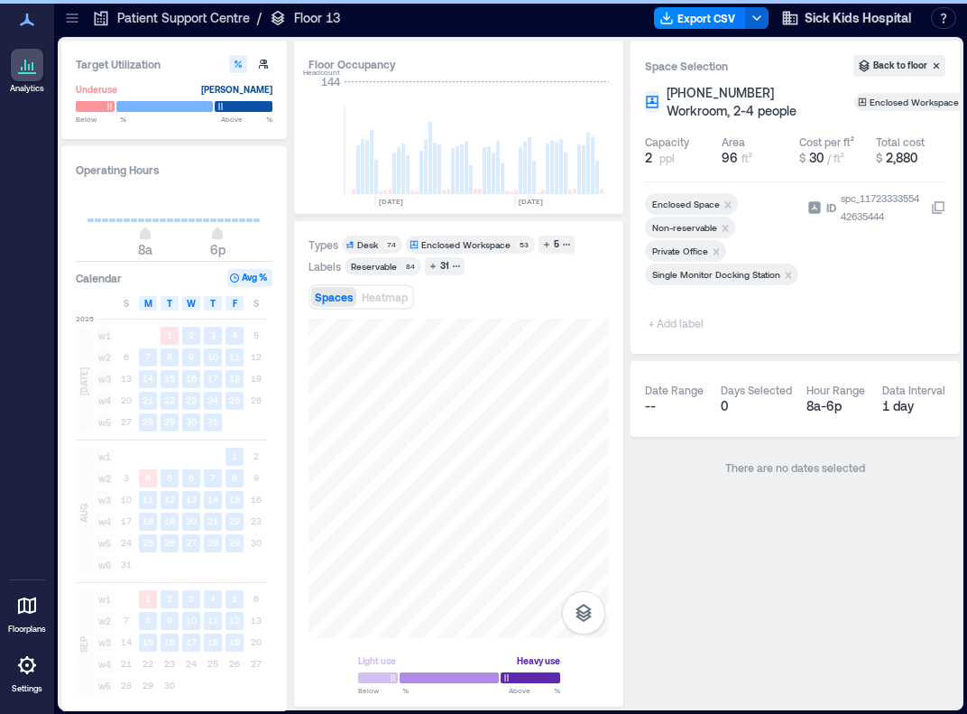
click at [675, 324] on span "+ Add label" at bounding box center [678, 322] width 66 height 25
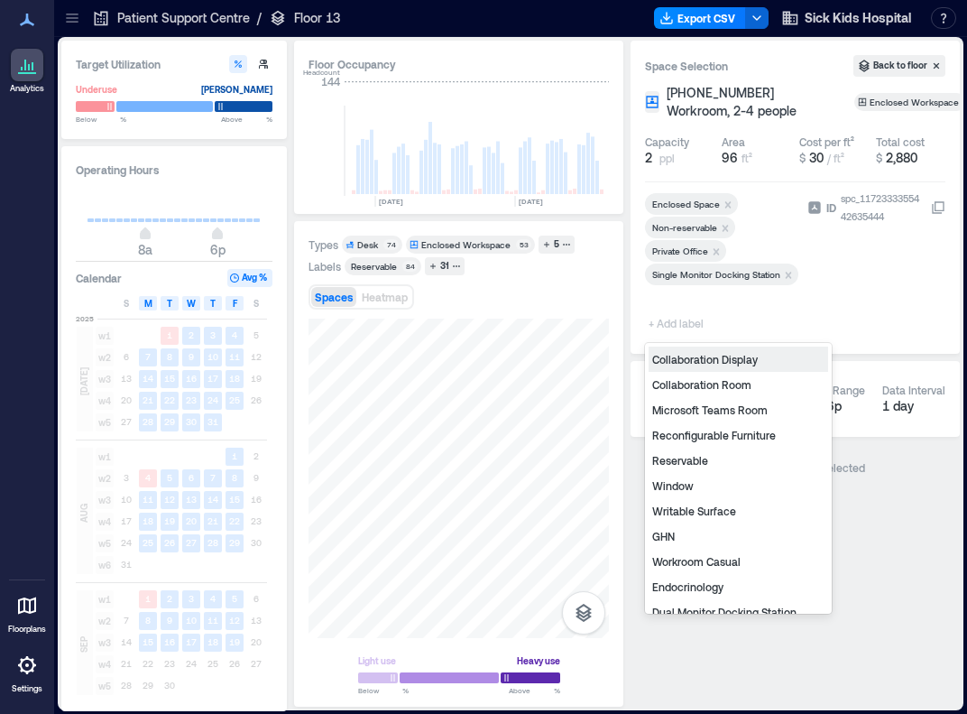
type input "*"
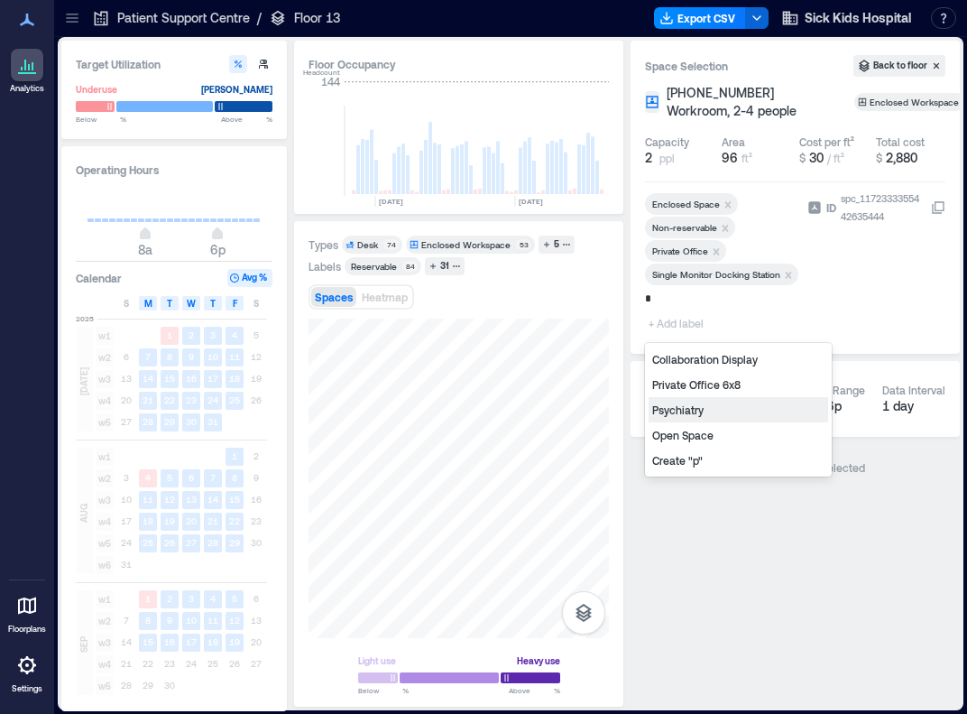
click at [691, 409] on div "Psychiatry" at bounding box center [739, 409] width 180 height 25
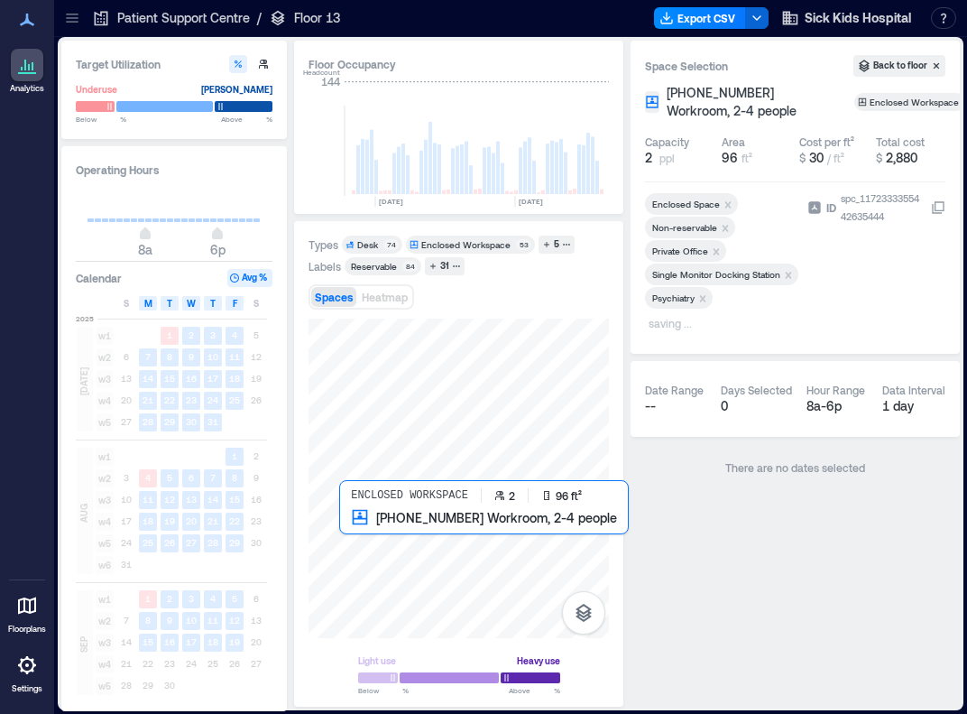
drag, startPoint x: 635, startPoint y: 482, endPoint x: 351, endPoint y: 549, distance: 292.0
click at [351, 549] on div at bounding box center [459, 478] width 300 height 319
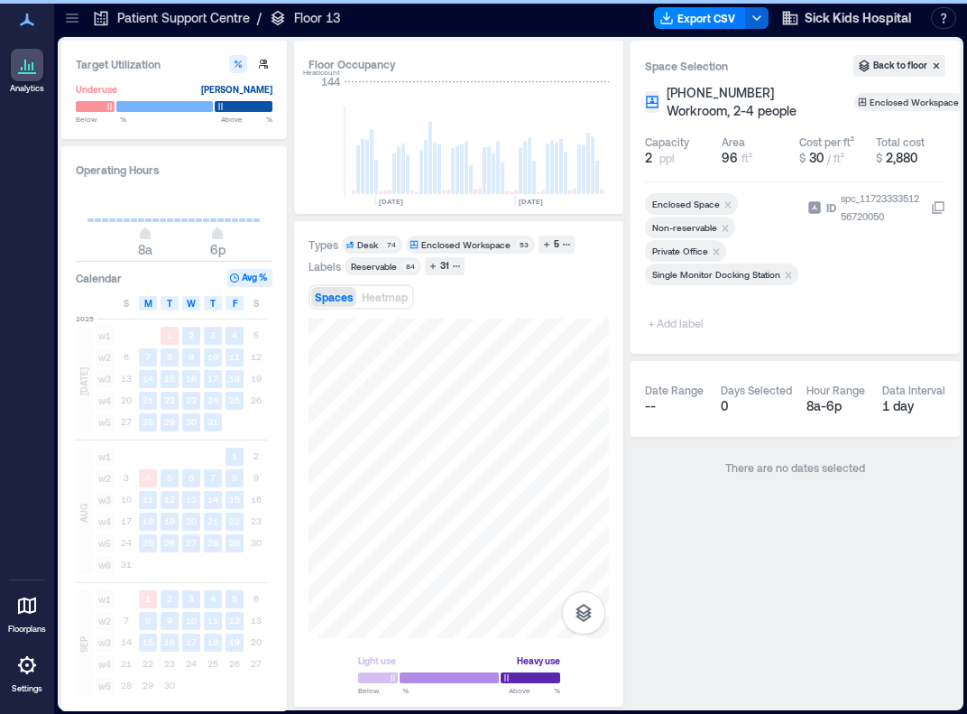
click at [687, 318] on span "+ Add label" at bounding box center [678, 322] width 66 height 25
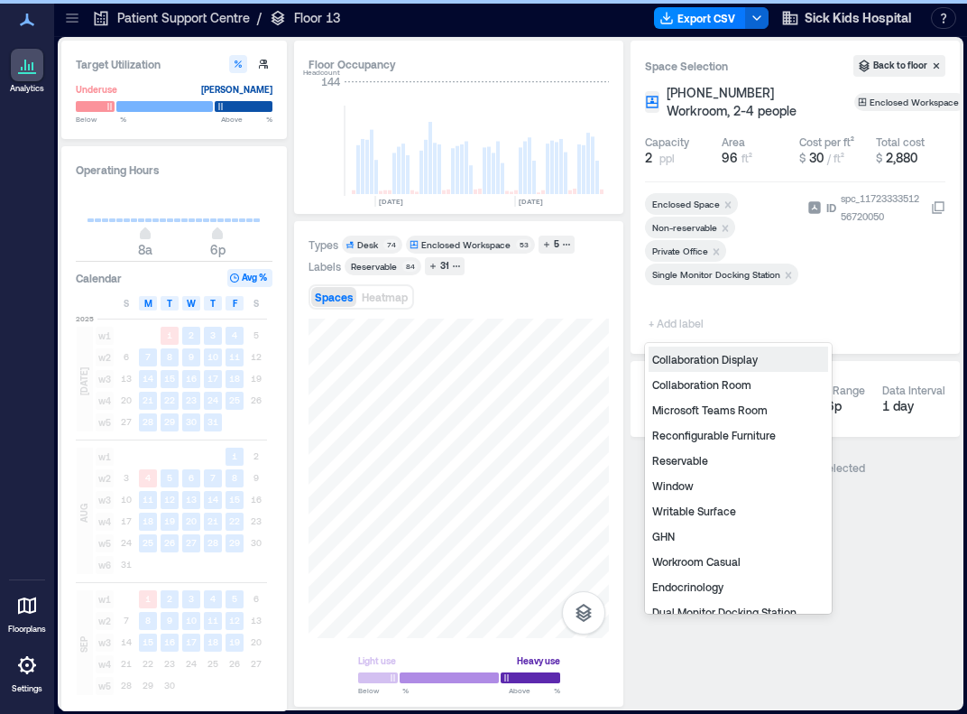
type input "*"
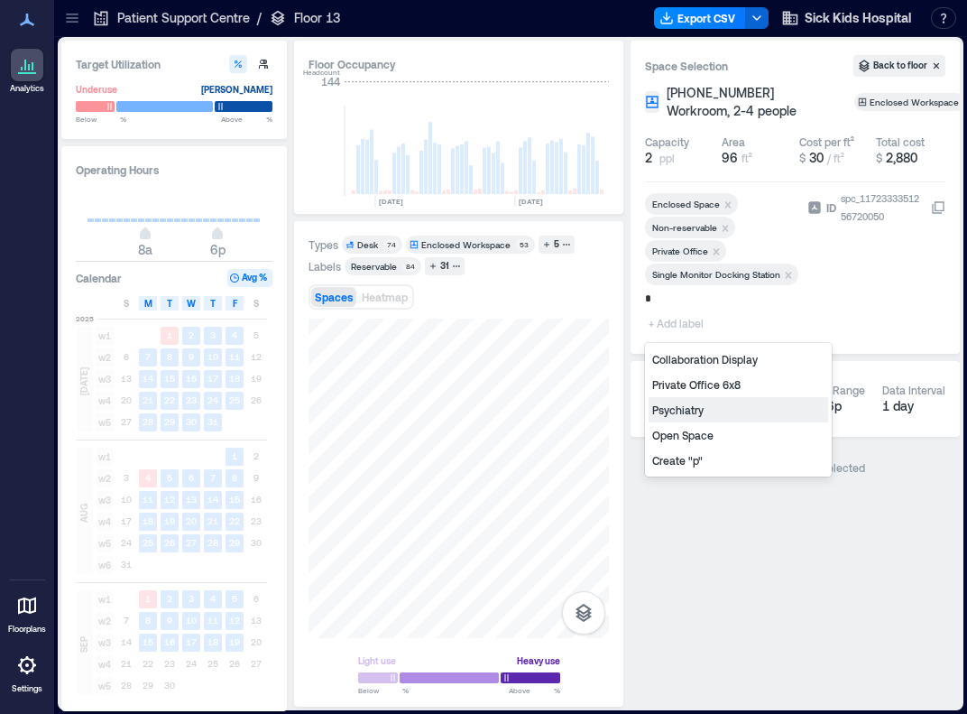
click at [691, 415] on div "Psychiatry" at bounding box center [739, 409] width 180 height 25
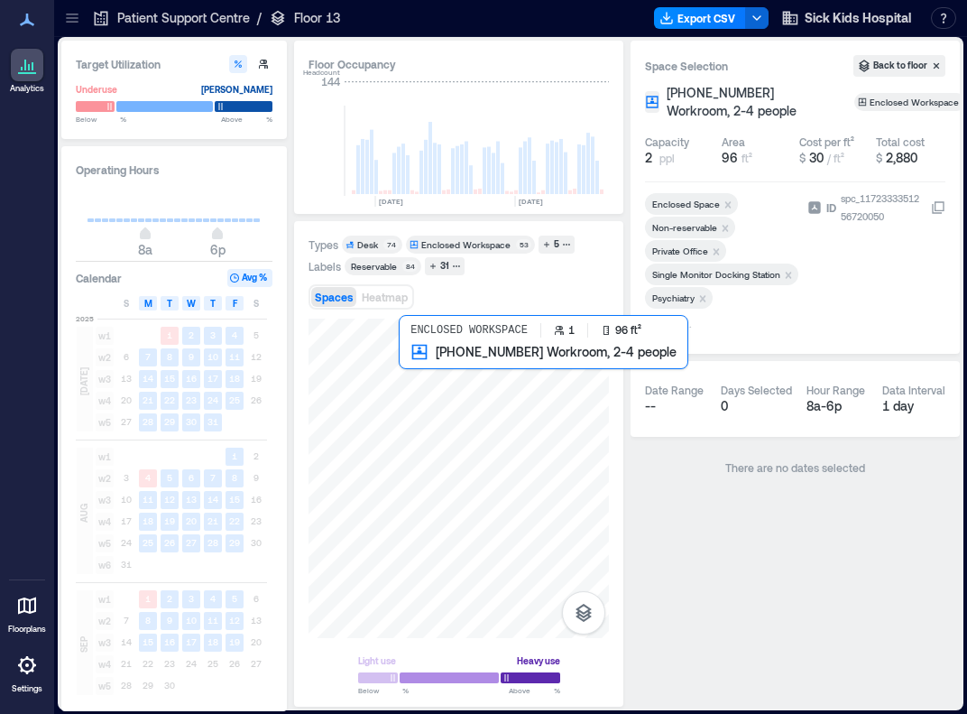
click at [403, 378] on div at bounding box center [459, 478] width 300 height 319
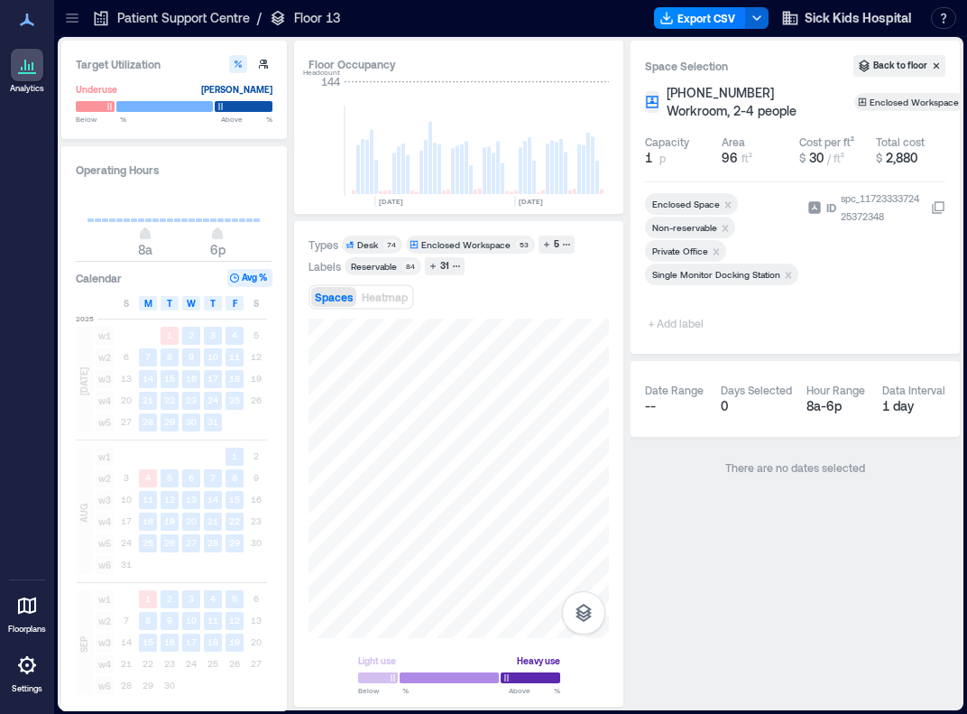
click at [685, 320] on span "+ Add label" at bounding box center [678, 322] width 66 height 25
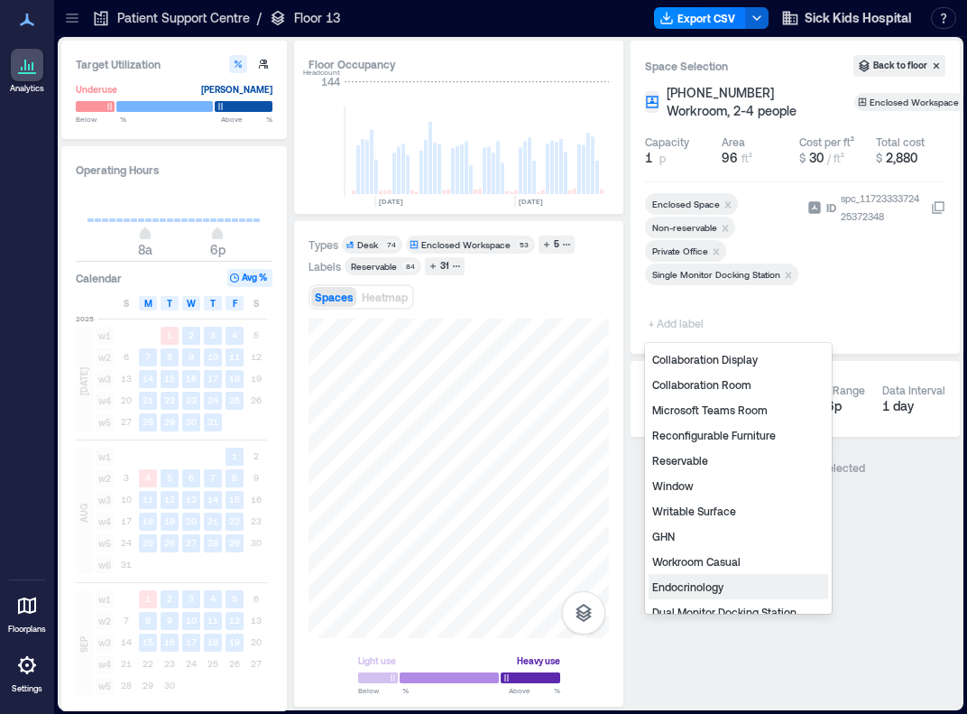
click at [683, 586] on div "Endocrinology" at bounding box center [739, 586] width 180 height 25
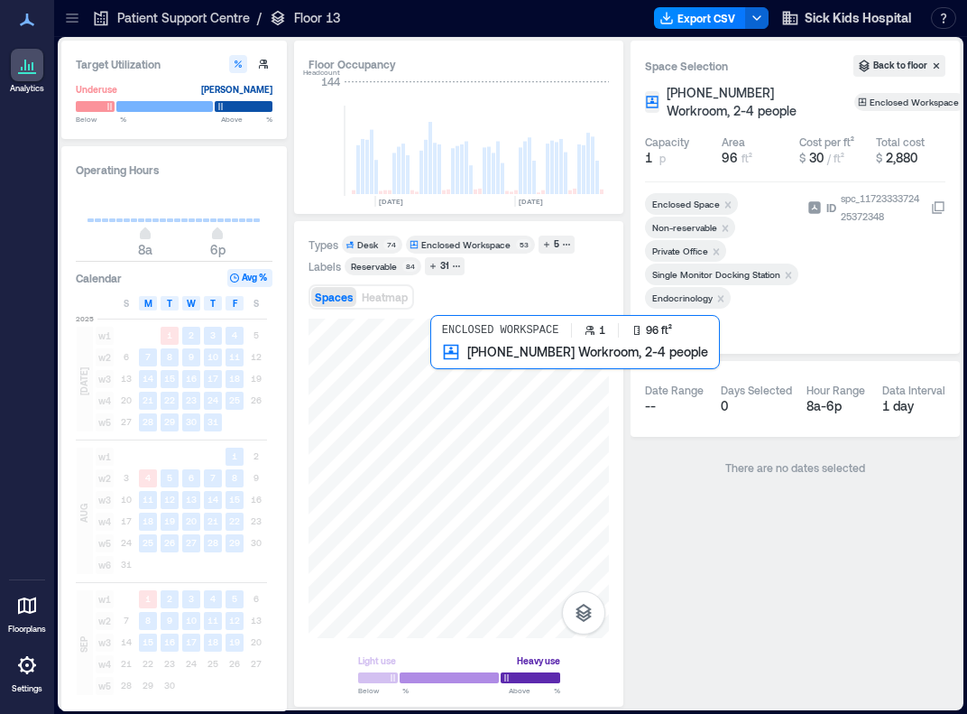
click at [458, 377] on div at bounding box center [459, 478] width 300 height 319
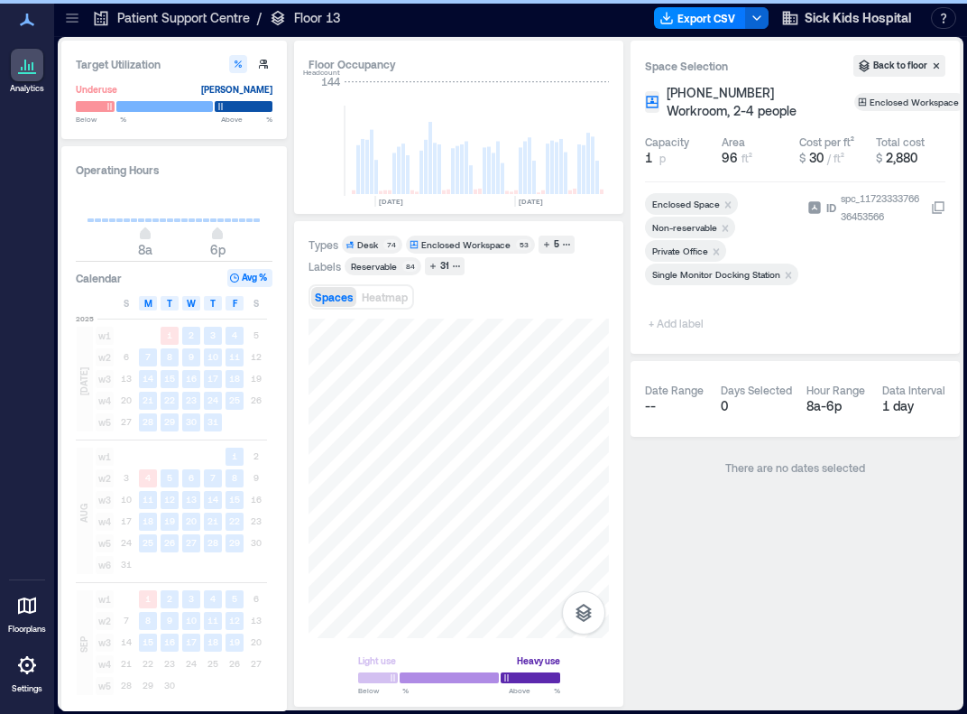
click at [676, 320] on span "+ Add label" at bounding box center [678, 322] width 66 height 25
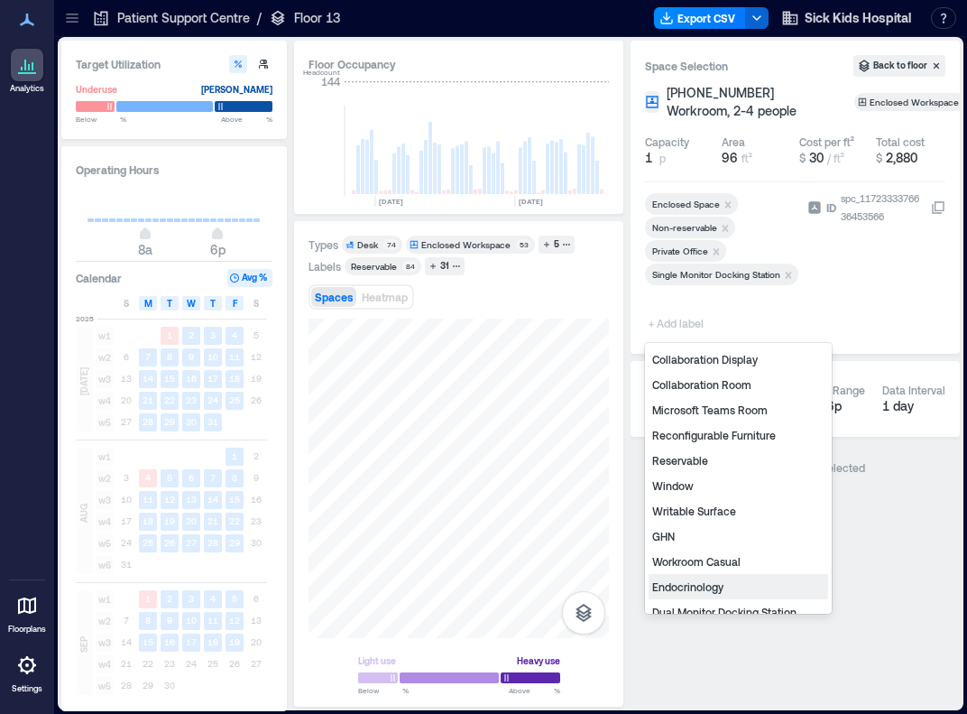
click at [691, 586] on div "Endocrinology" at bounding box center [739, 586] width 180 height 25
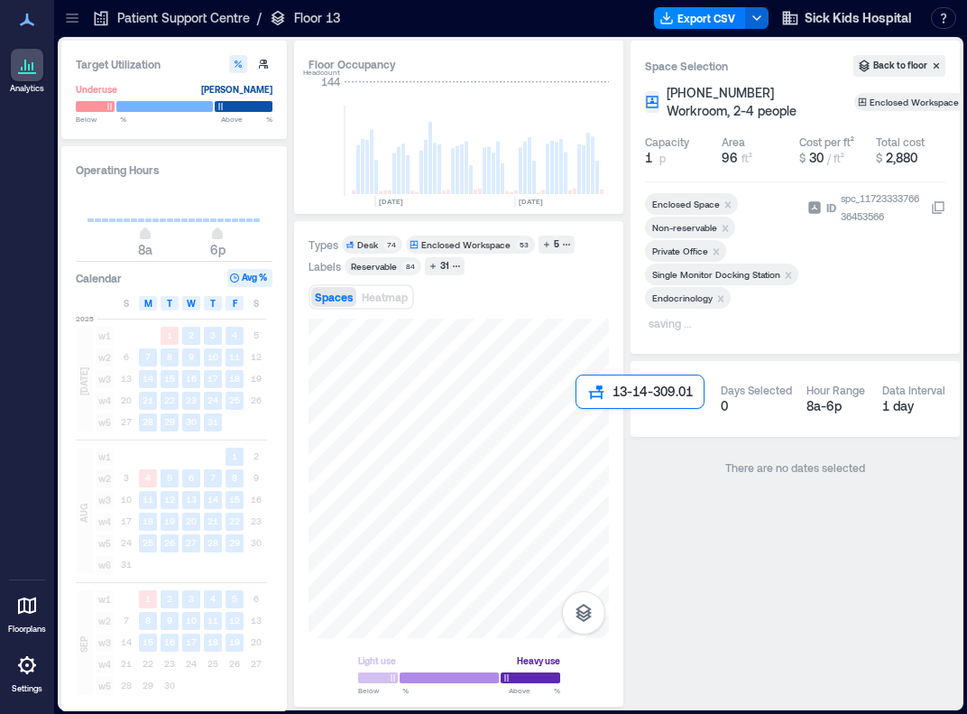
click at [582, 426] on div at bounding box center [459, 478] width 300 height 319
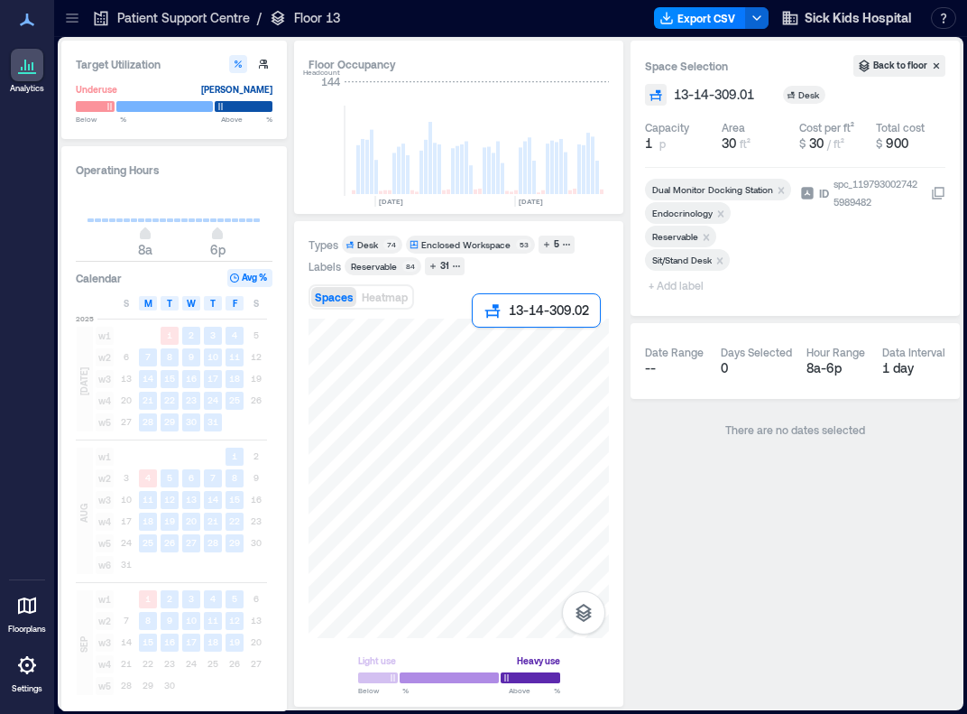
click at [483, 340] on div at bounding box center [459, 478] width 300 height 319
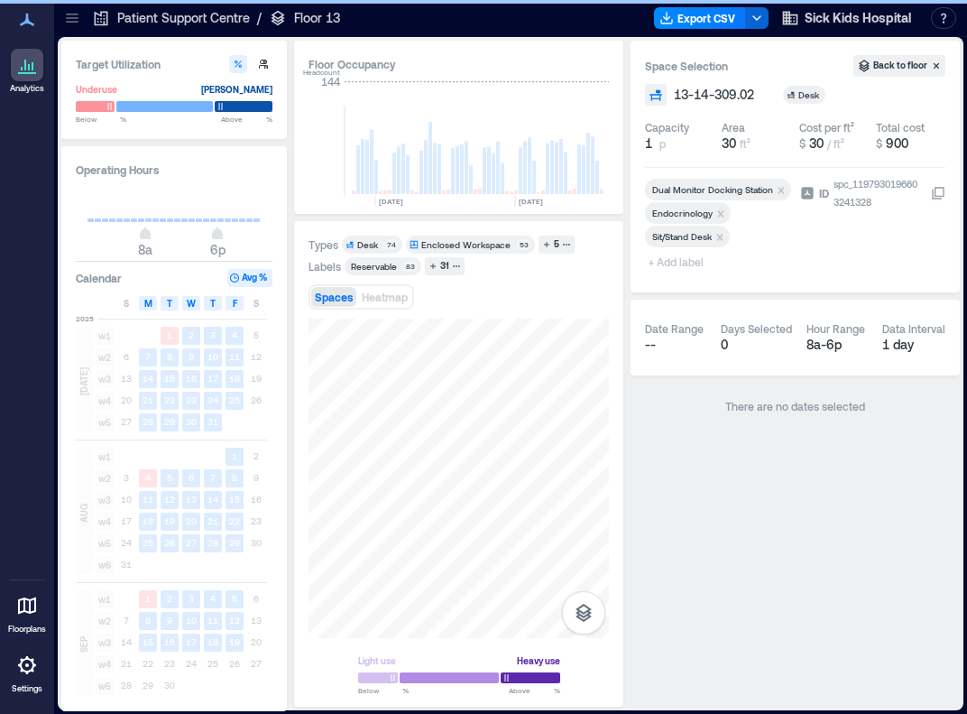
click at [684, 263] on span "+ Add label" at bounding box center [678, 261] width 66 height 25
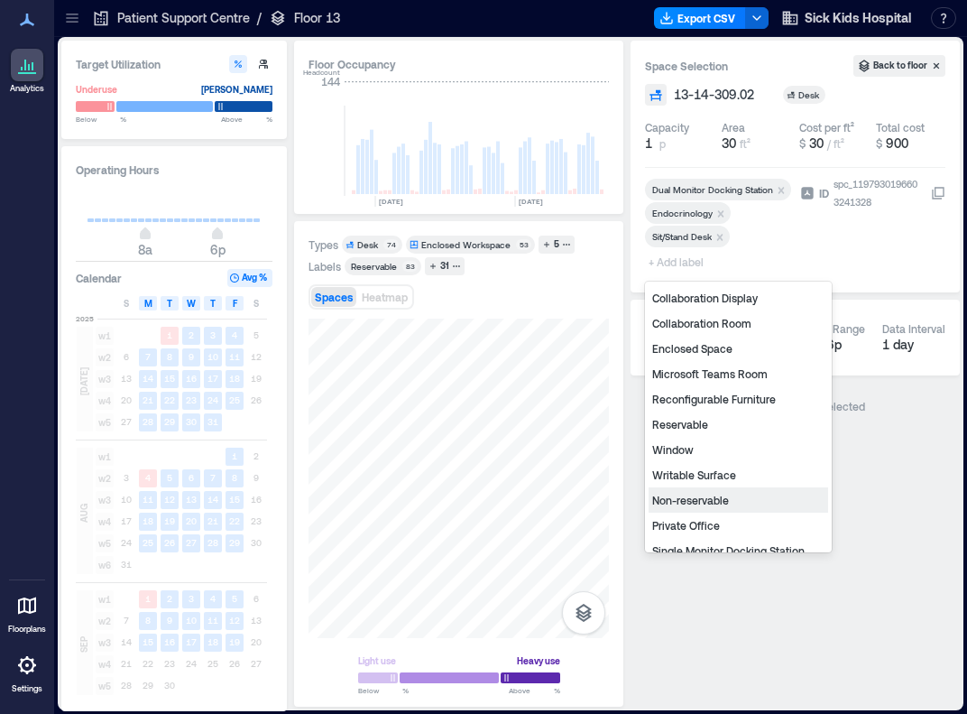
click at [687, 494] on div "Non-reservable" at bounding box center [739, 499] width 180 height 25
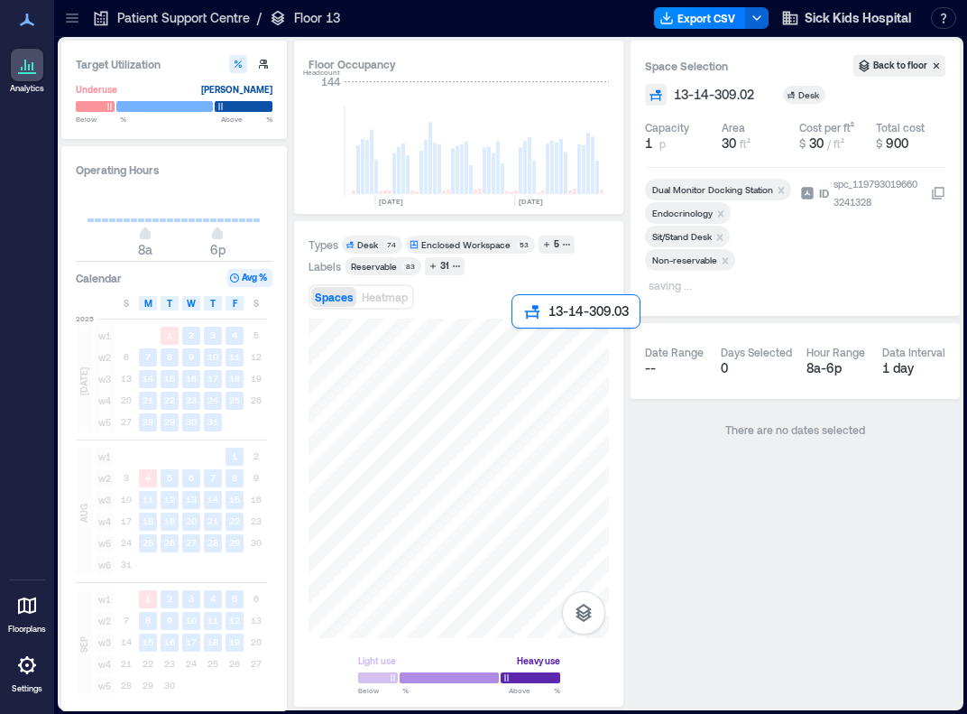
click at [517, 335] on div at bounding box center [459, 478] width 300 height 319
click at [691, 237] on icon "Remove Reservable" at bounding box center [707, 237] width 6 height 6
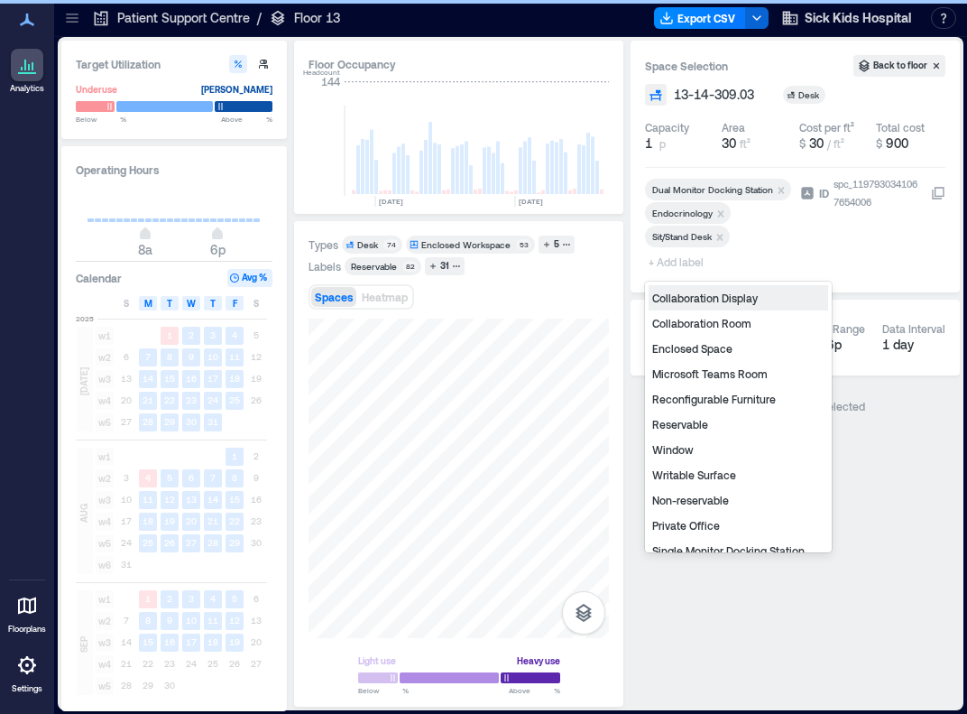
click at [676, 263] on span "+ Add label" at bounding box center [678, 261] width 66 height 25
click at [691, 501] on div "Non-reservable" at bounding box center [739, 499] width 180 height 25
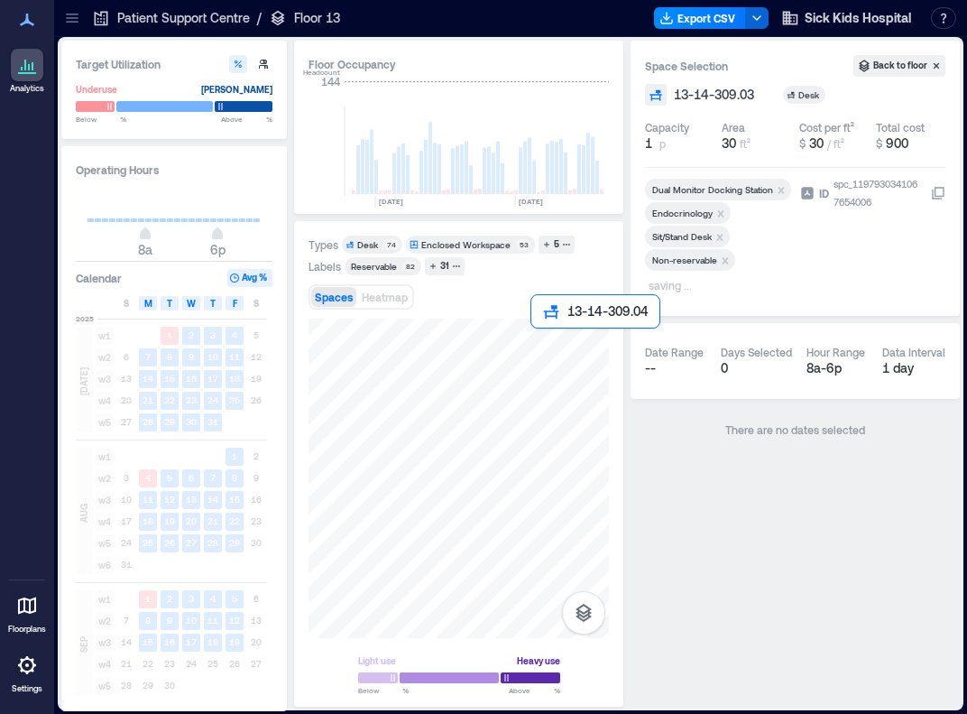
click at [543, 342] on div at bounding box center [459, 478] width 300 height 319
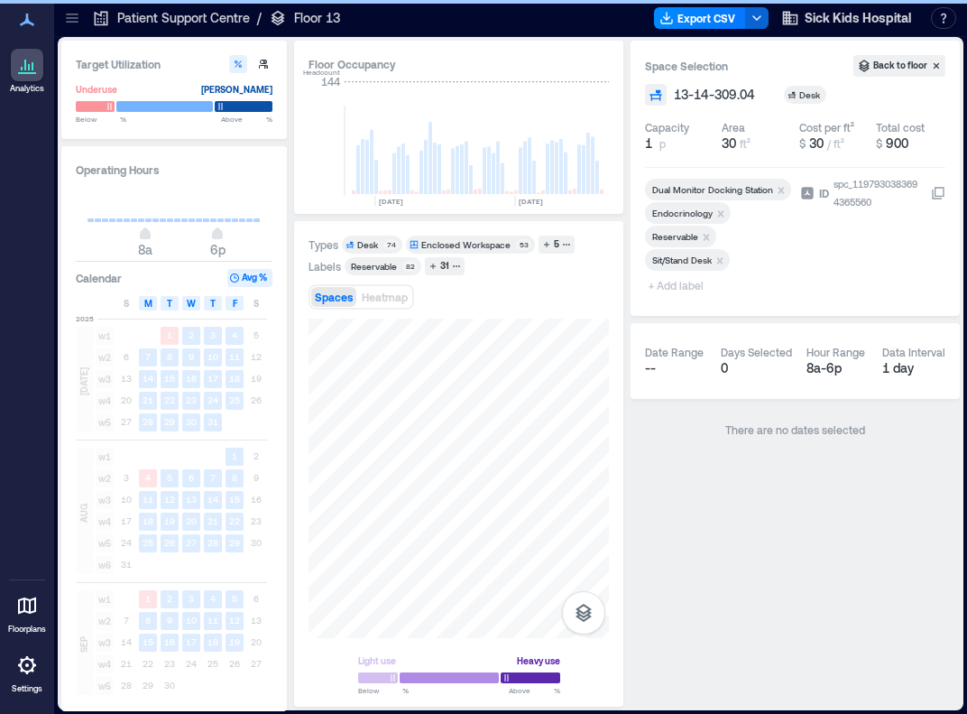
click at [691, 237] on icon "Remove Reservable" at bounding box center [707, 237] width 6 height 6
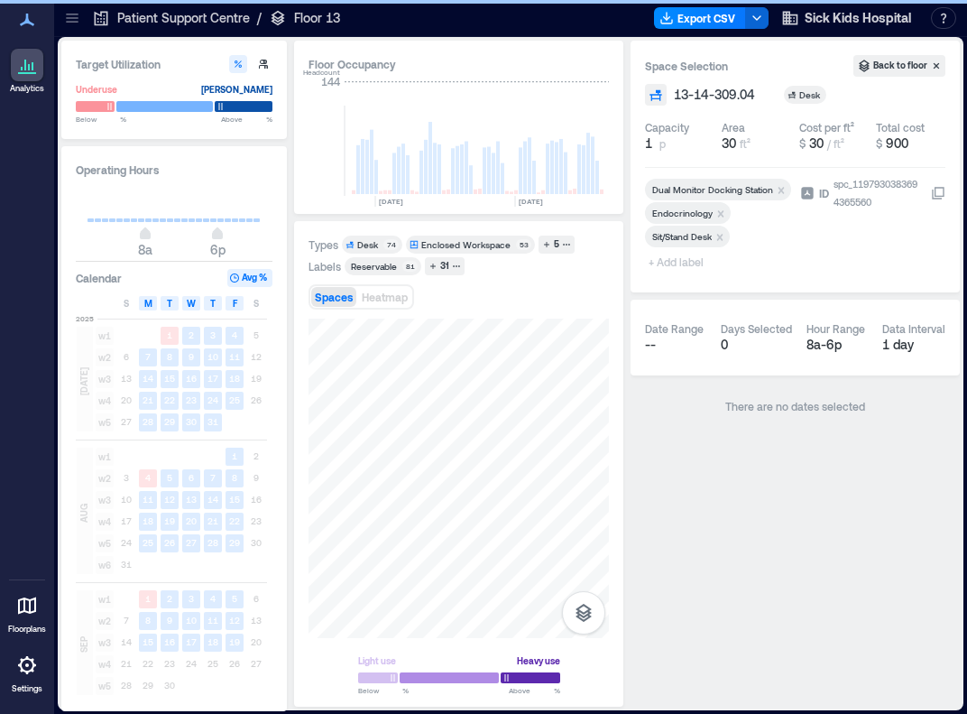
click at [680, 263] on span "+ Add label" at bounding box center [678, 261] width 66 height 25
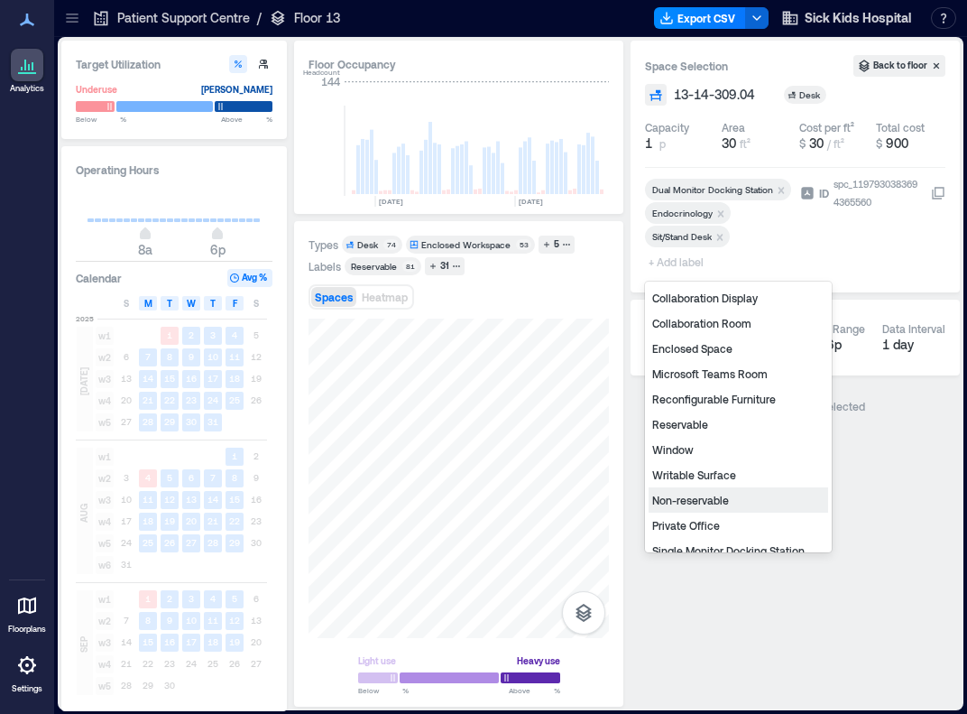
click at [691, 496] on div "Non-reservable" at bounding box center [739, 499] width 180 height 25
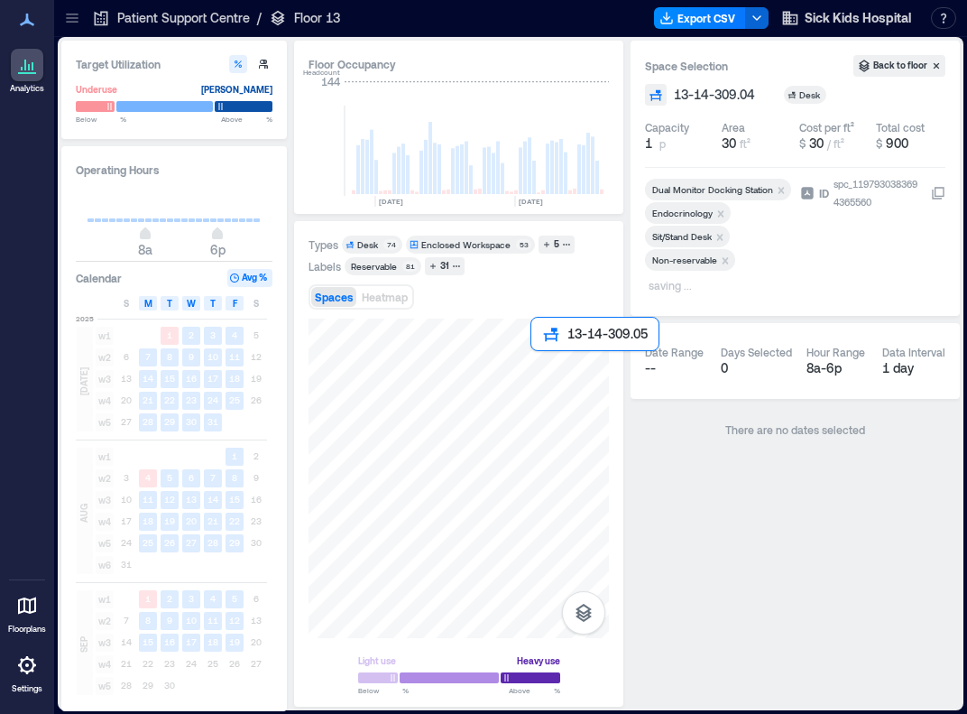
click at [538, 365] on div at bounding box center [459, 478] width 300 height 319
click at [691, 237] on icon "Remove Reservable" at bounding box center [706, 237] width 13 height 13
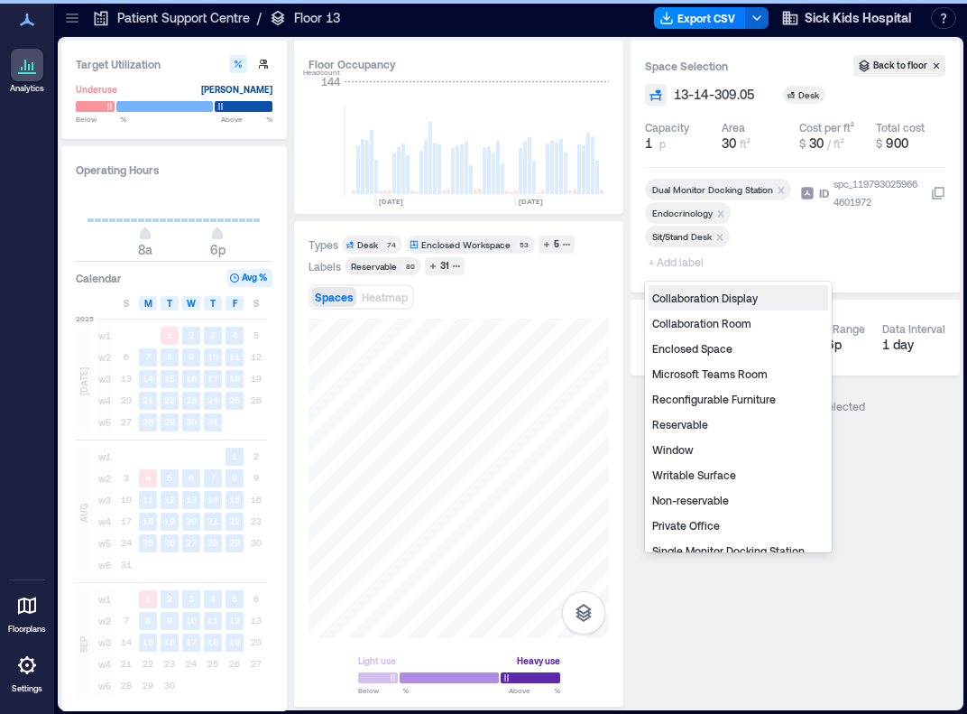
click at [663, 263] on span "+ Add label" at bounding box center [678, 261] width 66 height 25
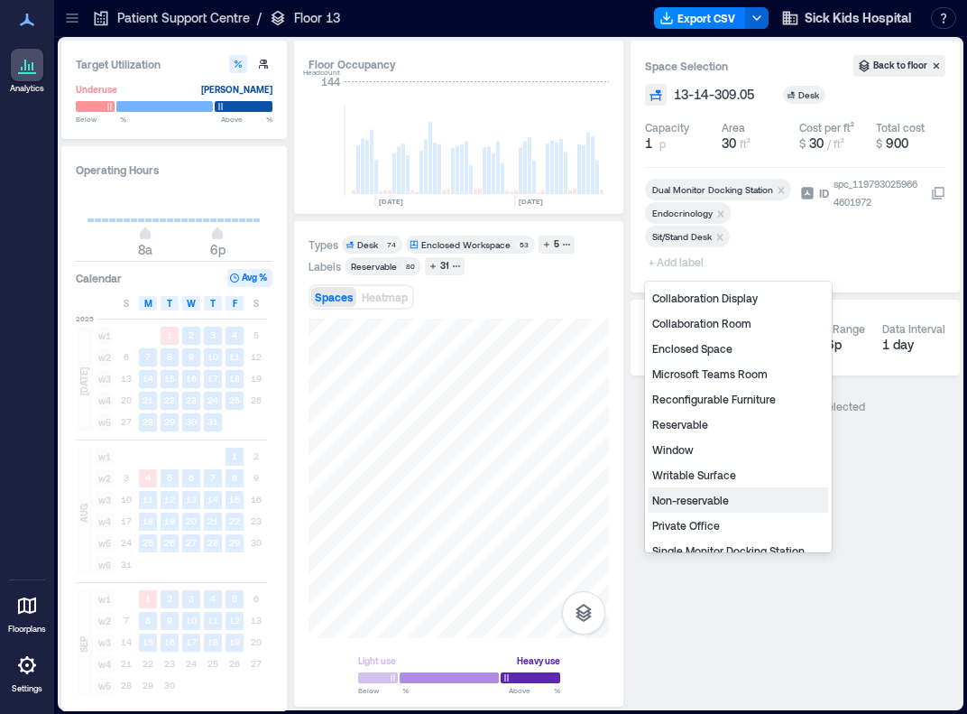
click at [691, 495] on div "Non-reservable" at bounding box center [739, 499] width 180 height 25
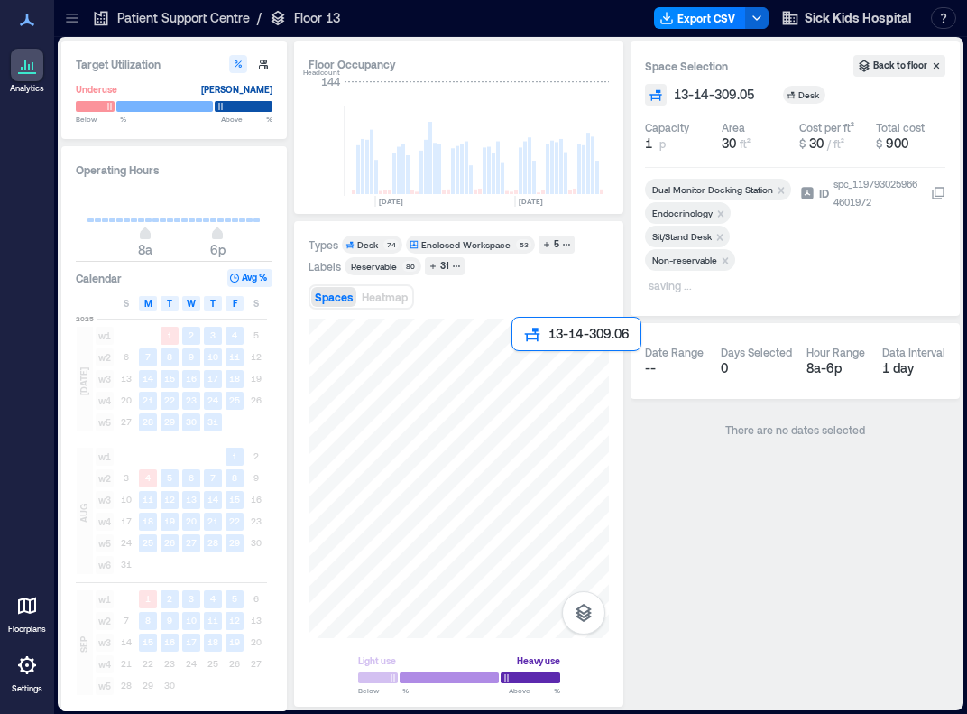
click at [520, 363] on div at bounding box center [459, 478] width 300 height 319
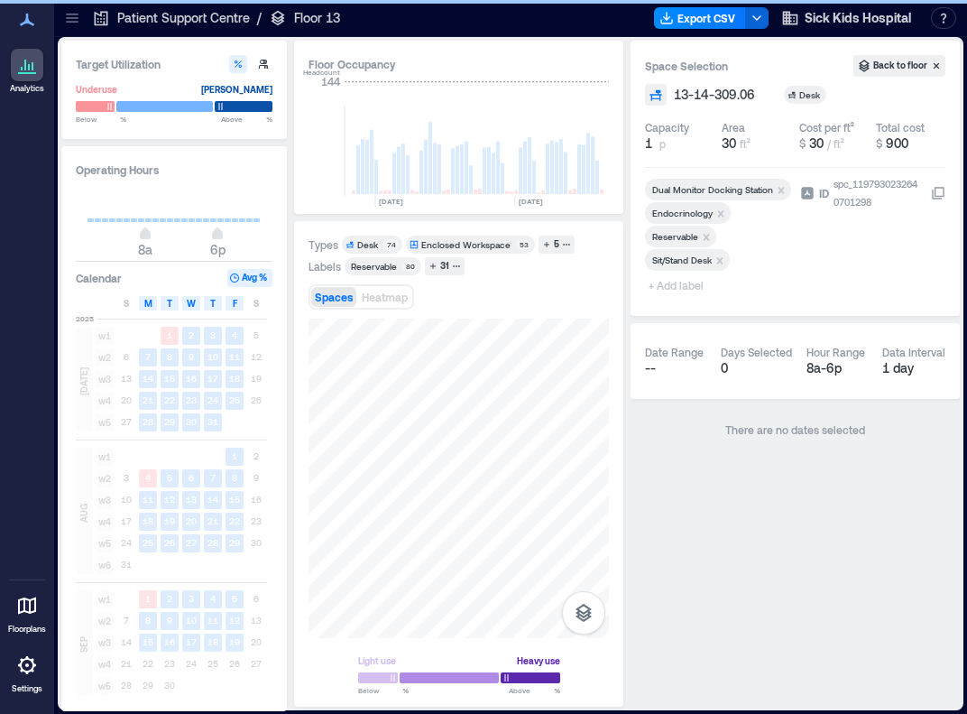
click at [691, 235] on icon "Remove Reservable" at bounding box center [706, 237] width 13 height 13
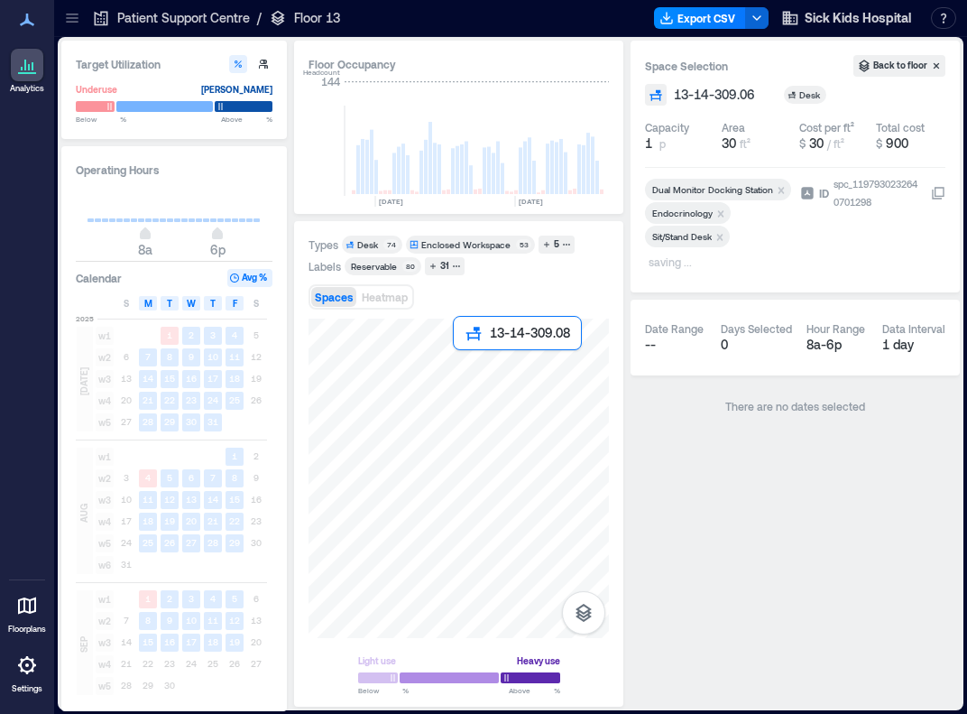
click at [461, 366] on div at bounding box center [459, 478] width 300 height 319
click at [480, 367] on div at bounding box center [459, 478] width 300 height 319
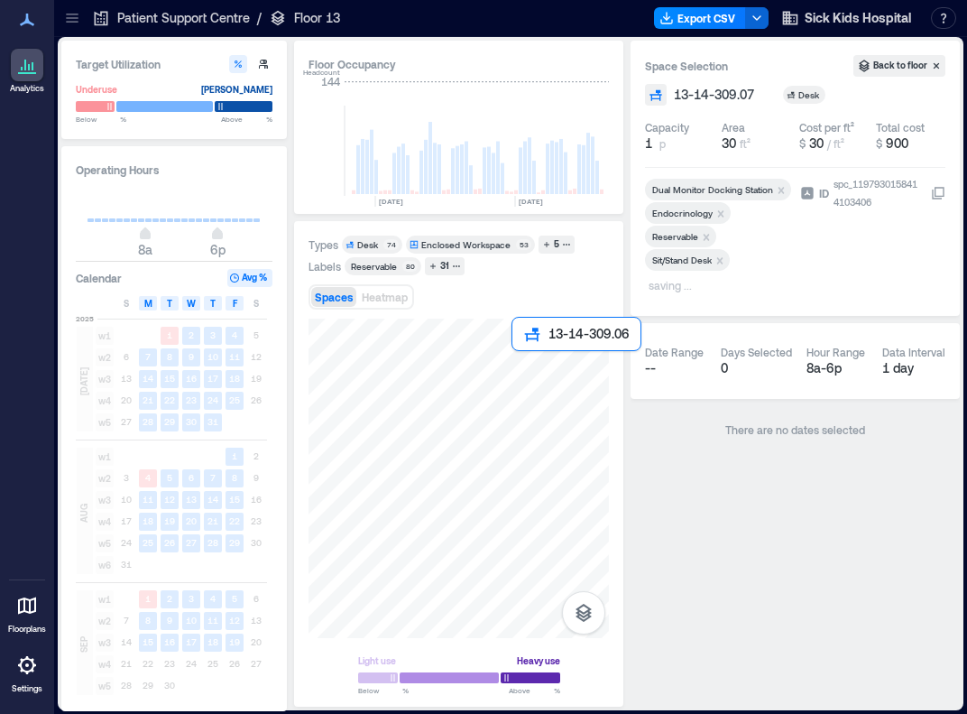
click at [520, 370] on div at bounding box center [459, 478] width 300 height 319
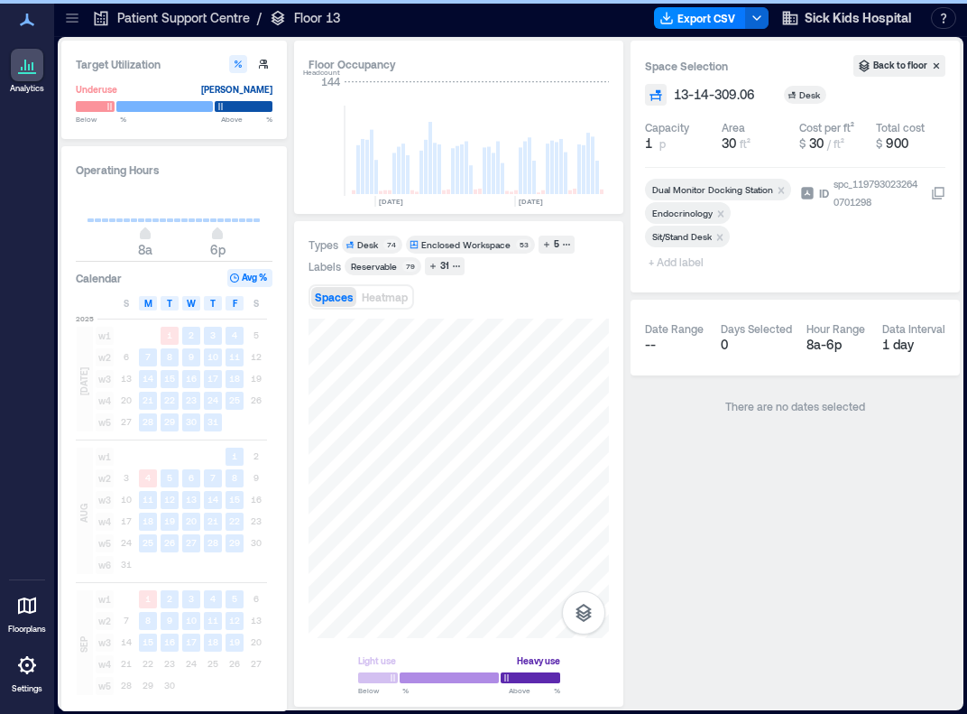
click at [678, 260] on span "+ Add label" at bounding box center [678, 261] width 66 height 25
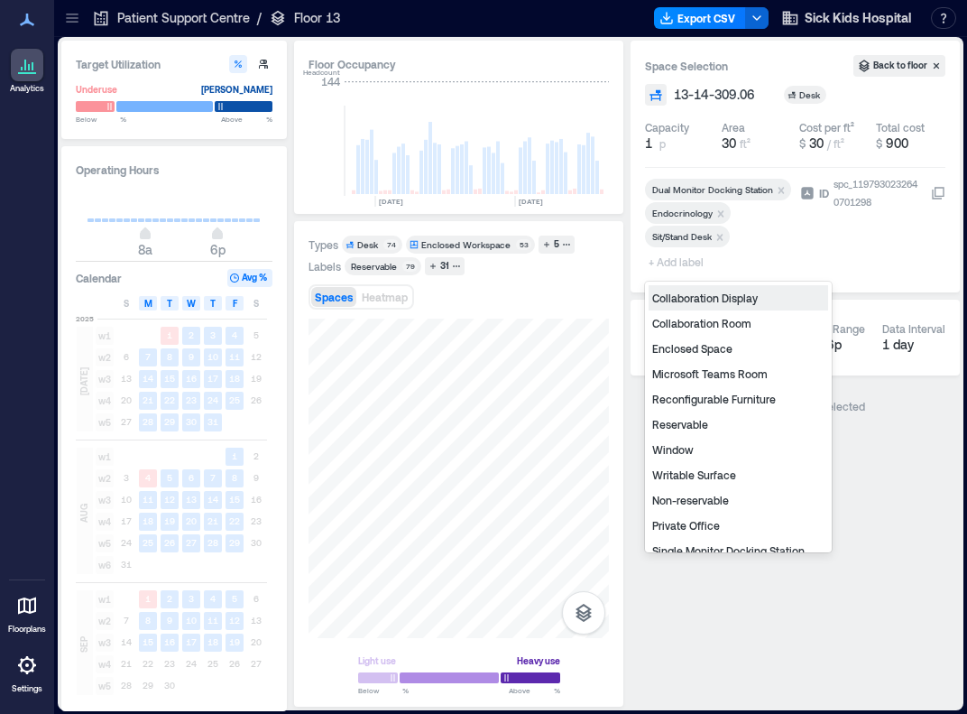
click at [678, 260] on span "+ Add label" at bounding box center [678, 261] width 66 height 25
click at [691, 501] on div "Non-reservable" at bounding box center [739, 499] width 180 height 25
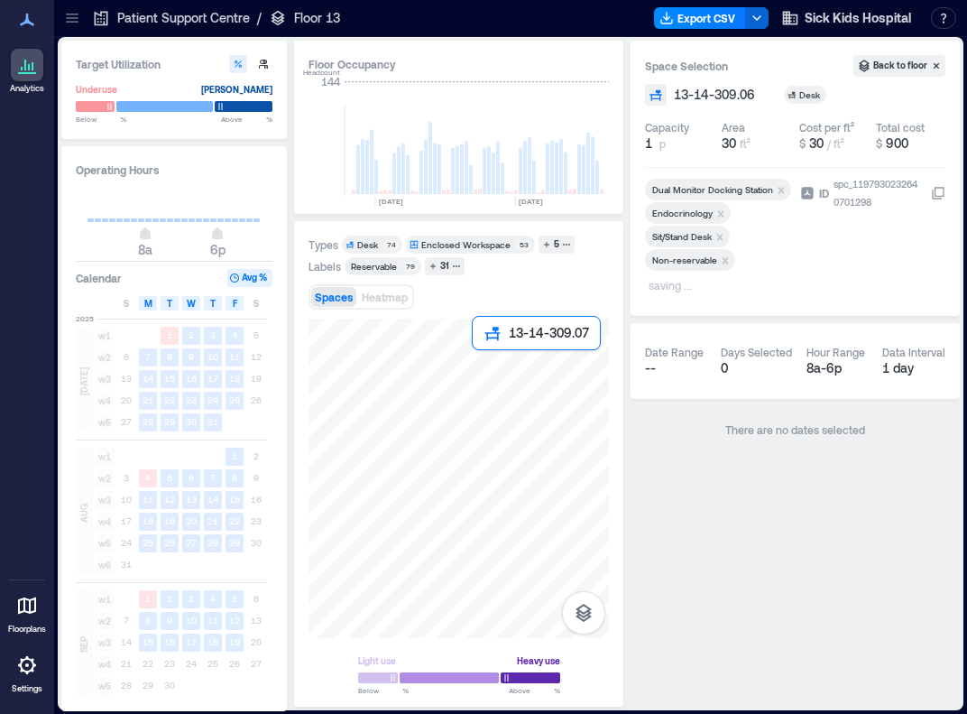
click at [482, 360] on div at bounding box center [459, 478] width 300 height 319
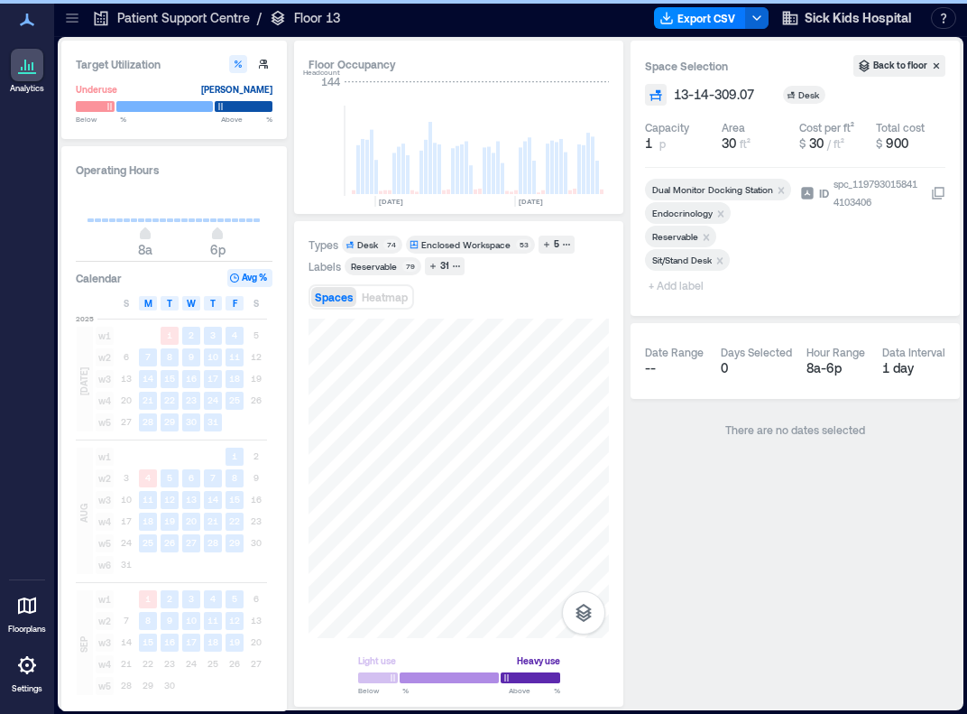
click at [691, 234] on icon "Remove Reservable" at bounding box center [706, 237] width 13 height 13
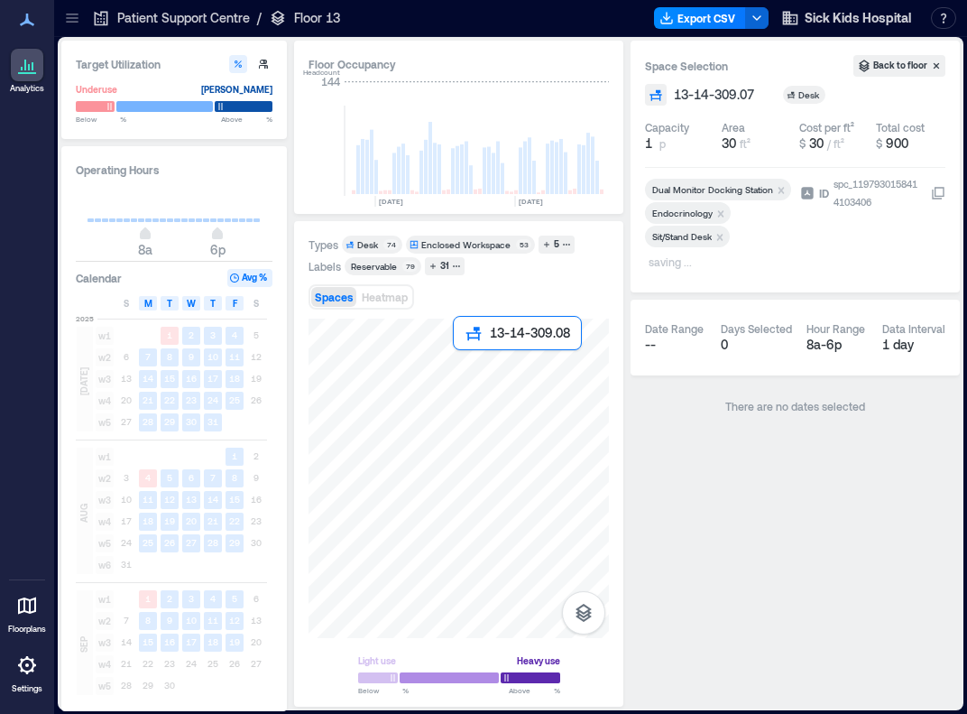
click at [465, 365] on div at bounding box center [459, 478] width 300 height 319
click at [485, 367] on div at bounding box center [459, 478] width 300 height 319
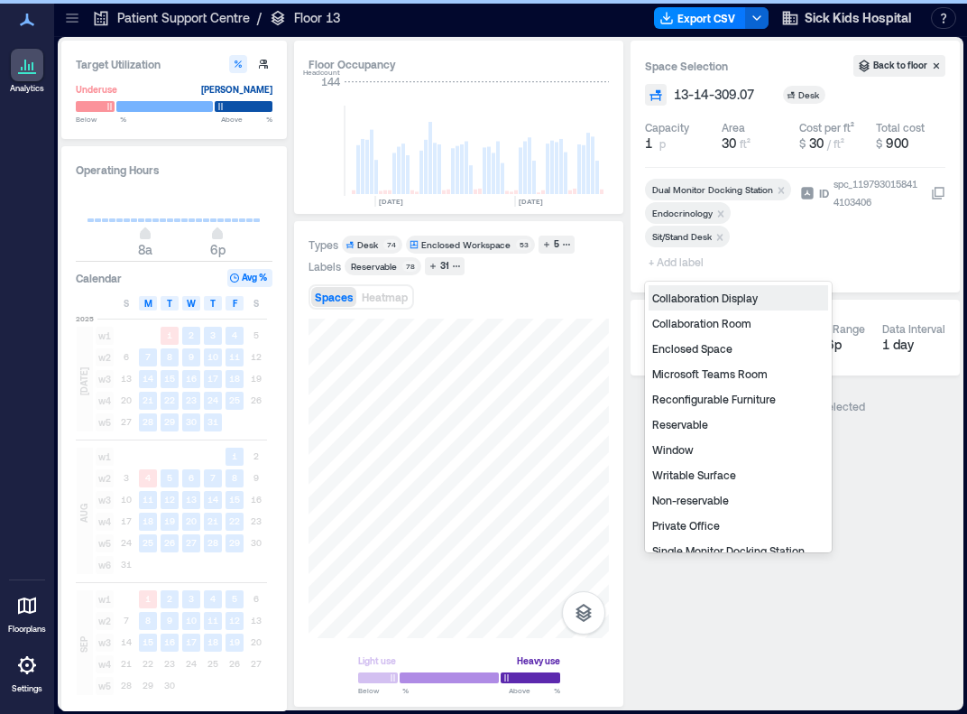
click at [679, 263] on span "+ Add label" at bounding box center [678, 261] width 66 height 25
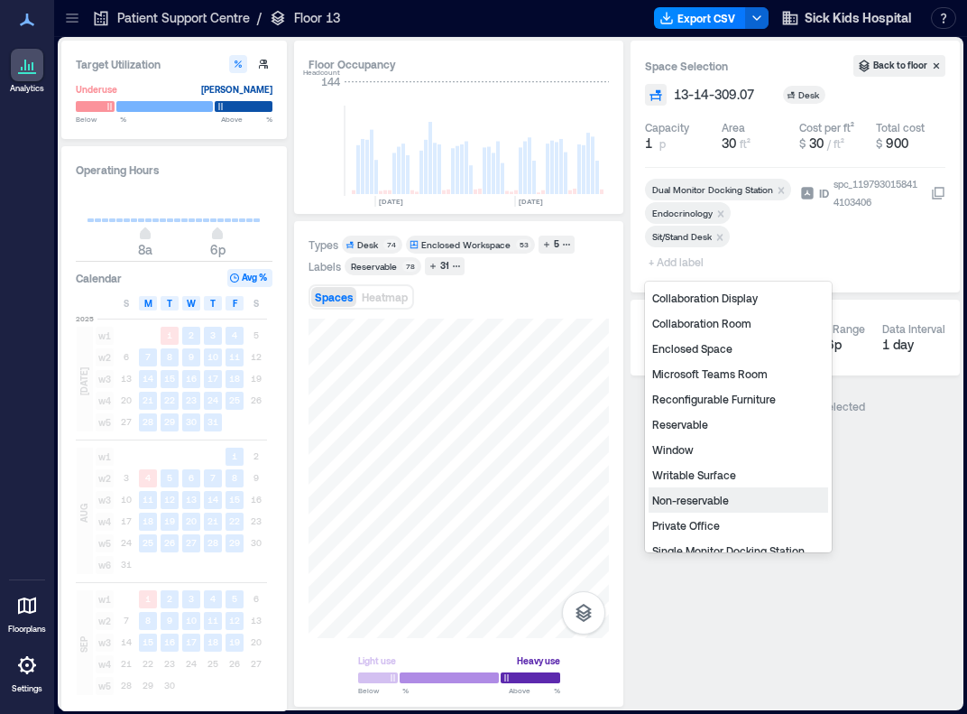
click at [691, 500] on div "Non-reservable" at bounding box center [739, 499] width 180 height 25
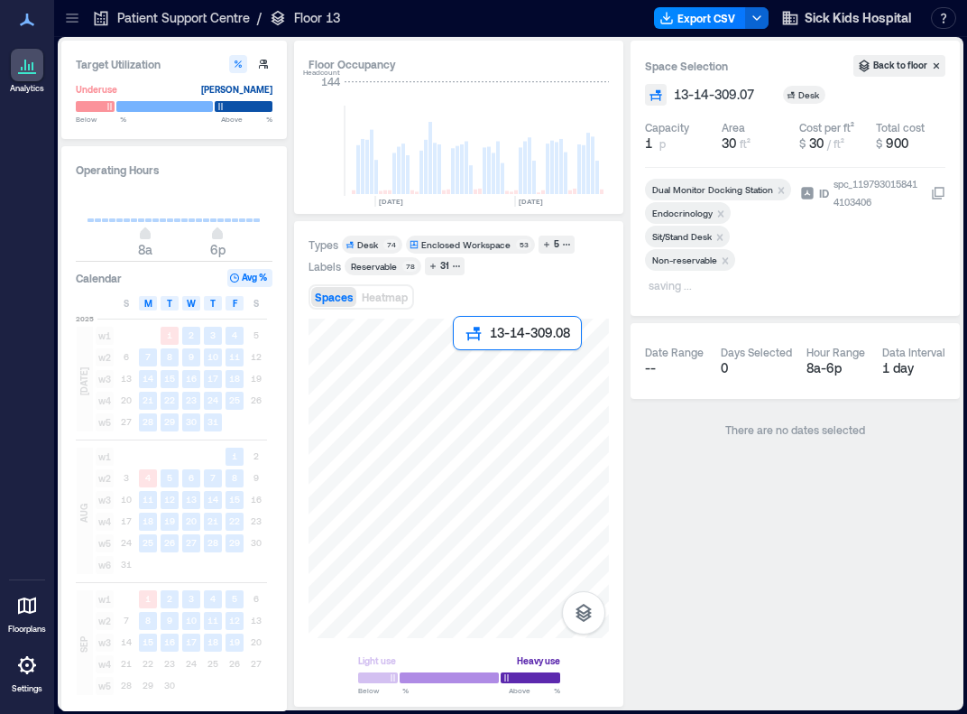
click at [459, 367] on div at bounding box center [459, 478] width 300 height 319
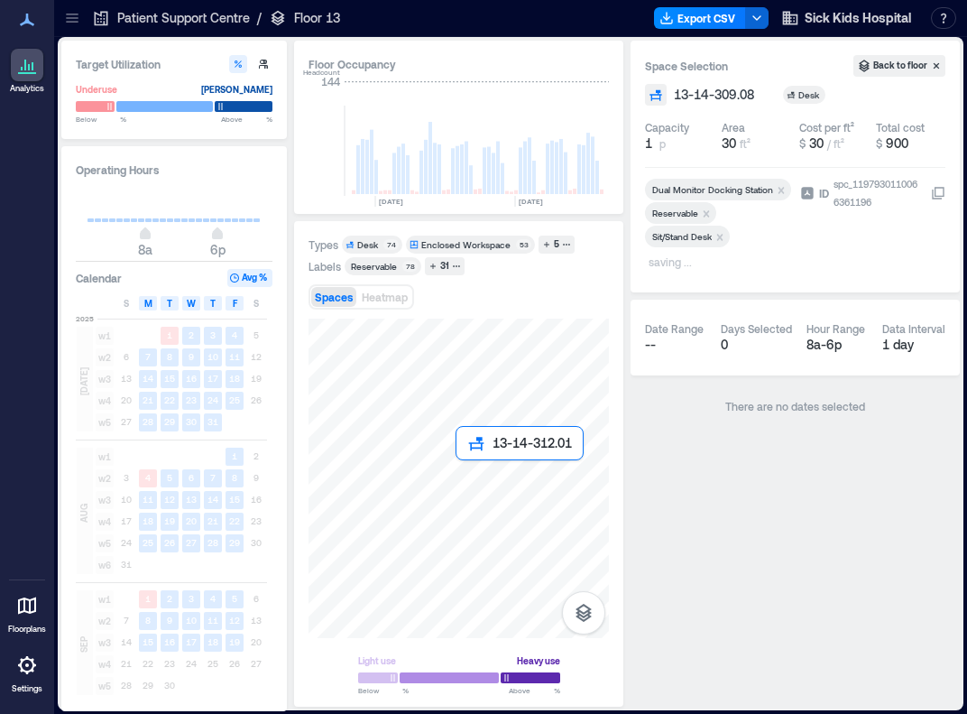
click at [465, 475] on div at bounding box center [459, 478] width 300 height 319
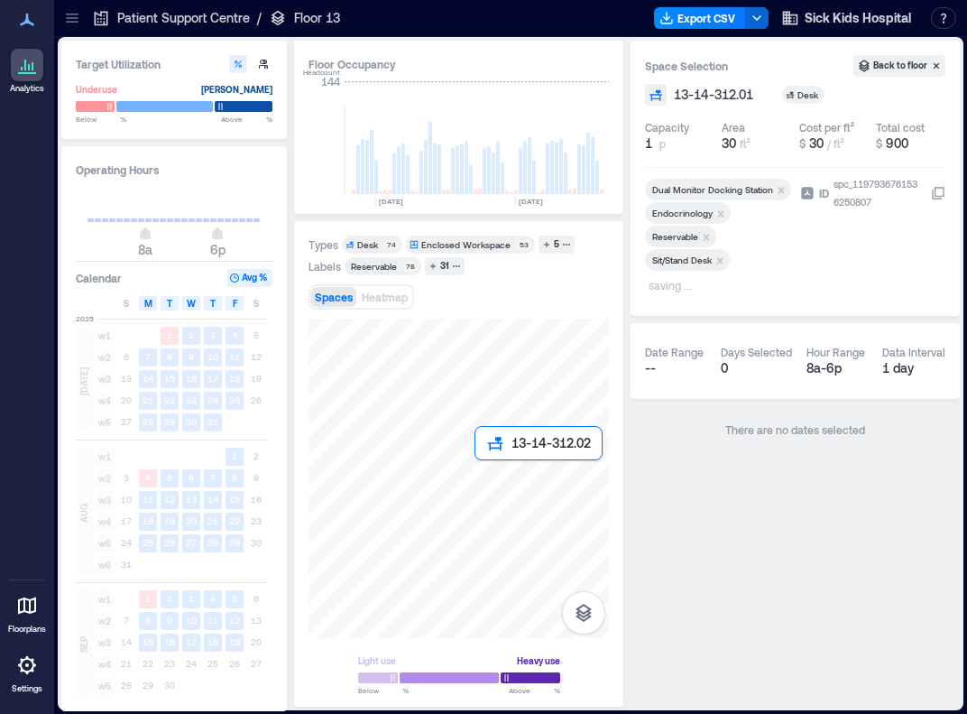
click at [488, 476] on div at bounding box center [459, 478] width 300 height 319
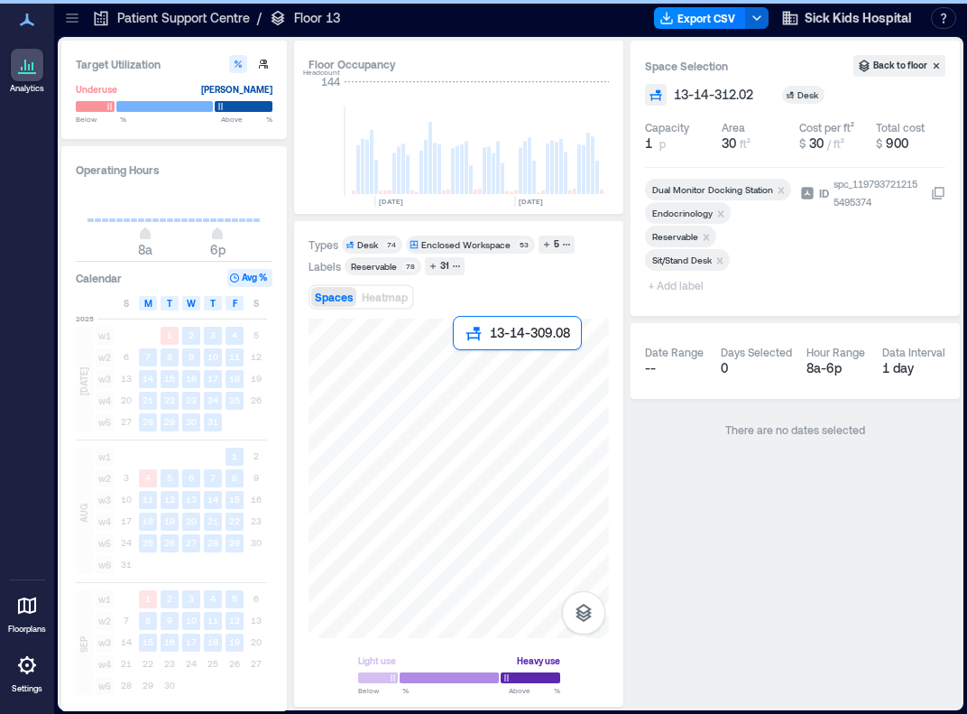
click at [464, 368] on div at bounding box center [459, 478] width 300 height 319
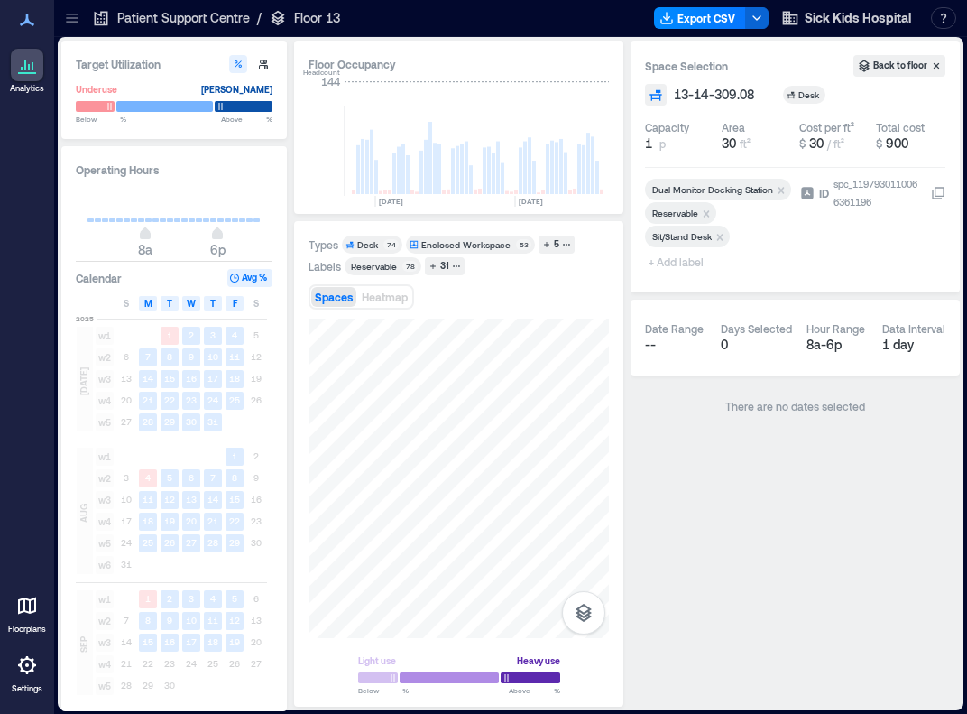
click at [682, 263] on span "+ Add label" at bounding box center [678, 261] width 66 height 25
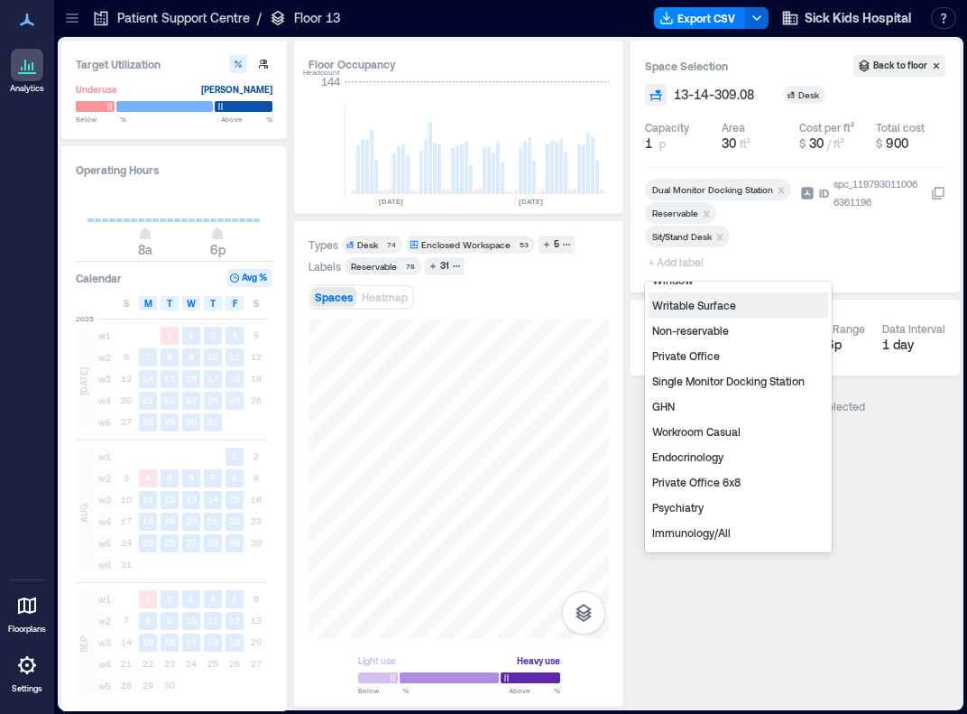
scroll to position [159, 0]
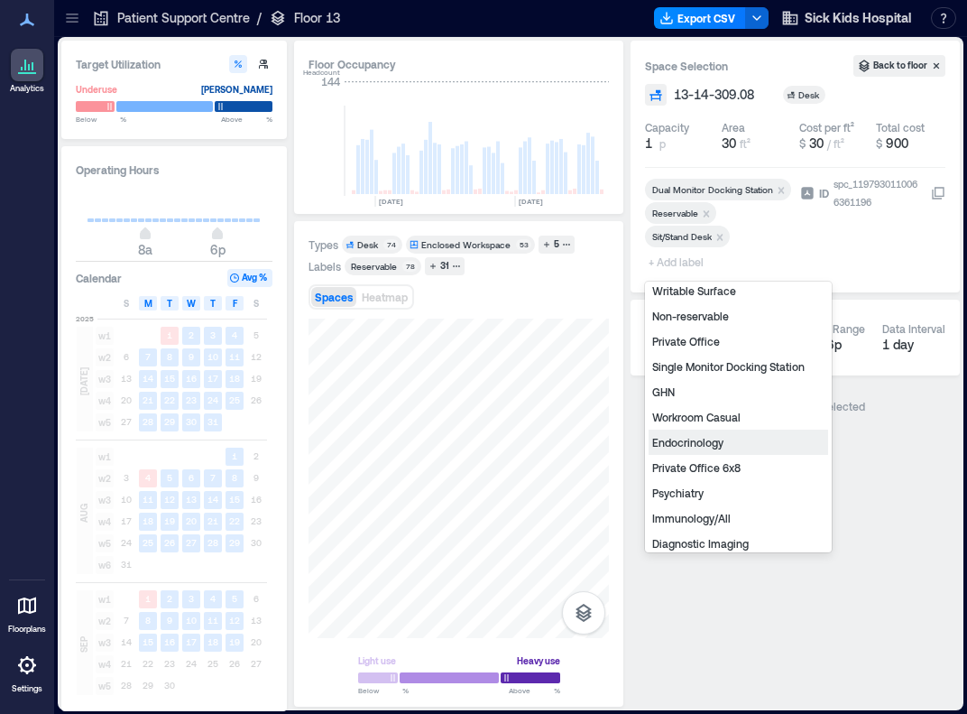
click at [691, 439] on div "Endocrinology" at bounding box center [739, 441] width 180 height 25
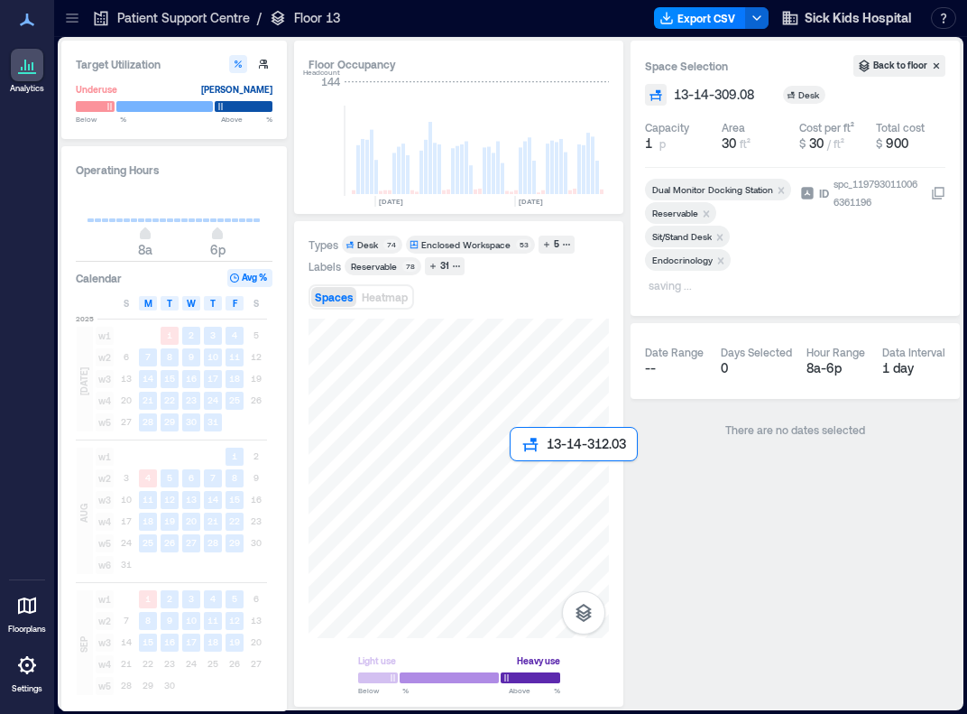
click at [521, 479] on div at bounding box center [459, 478] width 300 height 319
click at [540, 475] on div at bounding box center [459, 478] width 300 height 319
click at [541, 494] on div at bounding box center [459, 478] width 300 height 319
click at [519, 494] on div at bounding box center [459, 478] width 300 height 319
click at [488, 495] on div at bounding box center [459, 478] width 300 height 319
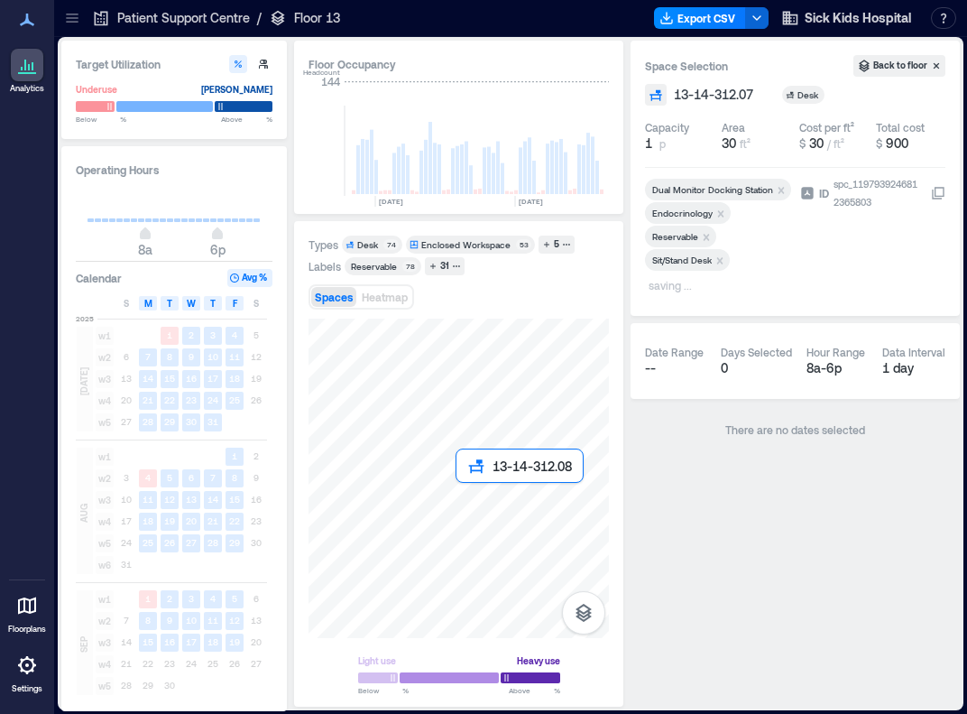
click at [458, 498] on div at bounding box center [459, 478] width 300 height 319
click at [465, 528] on div at bounding box center [459, 478] width 300 height 319
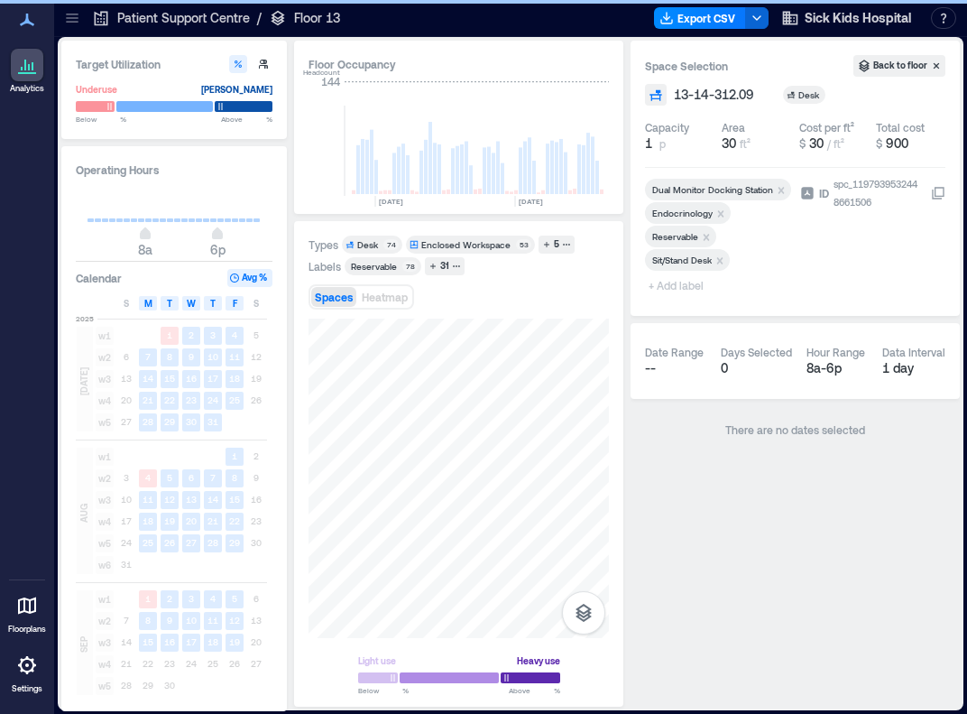
click at [691, 237] on icon "Remove Reservable" at bounding box center [707, 237] width 6 height 6
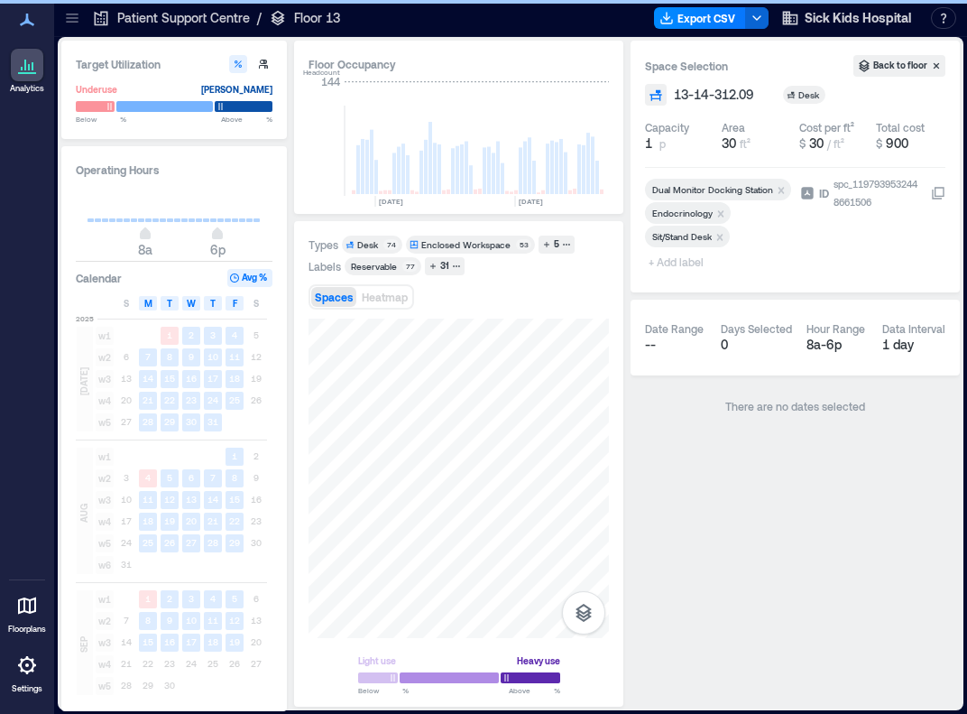
click at [666, 267] on span "+ Add label" at bounding box center [678, 261] width 66 height 25
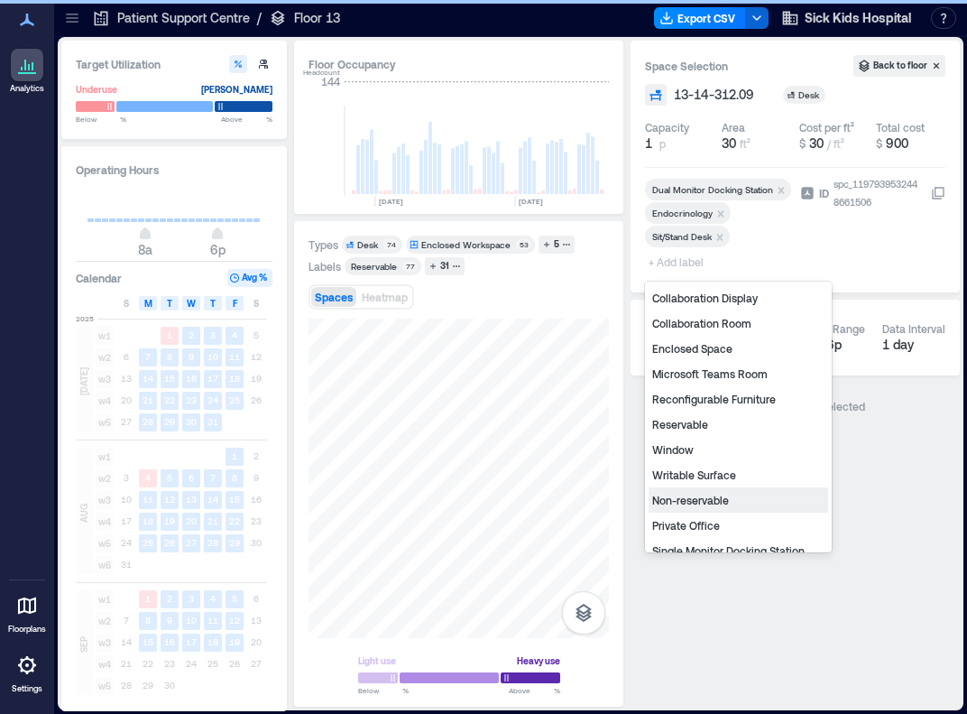
click at [691, 497] on div "Non-reservable" at bounding box center [739, 499] width 180 height 25
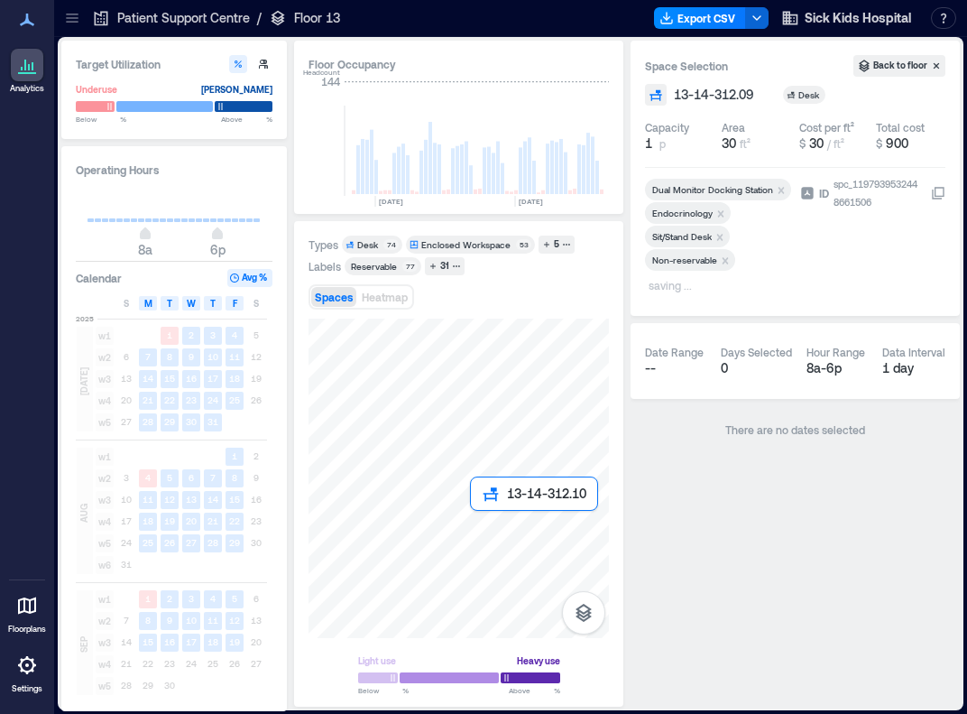
click at [485, 525] on div at bounding box center [459, 478] width 300 height 319
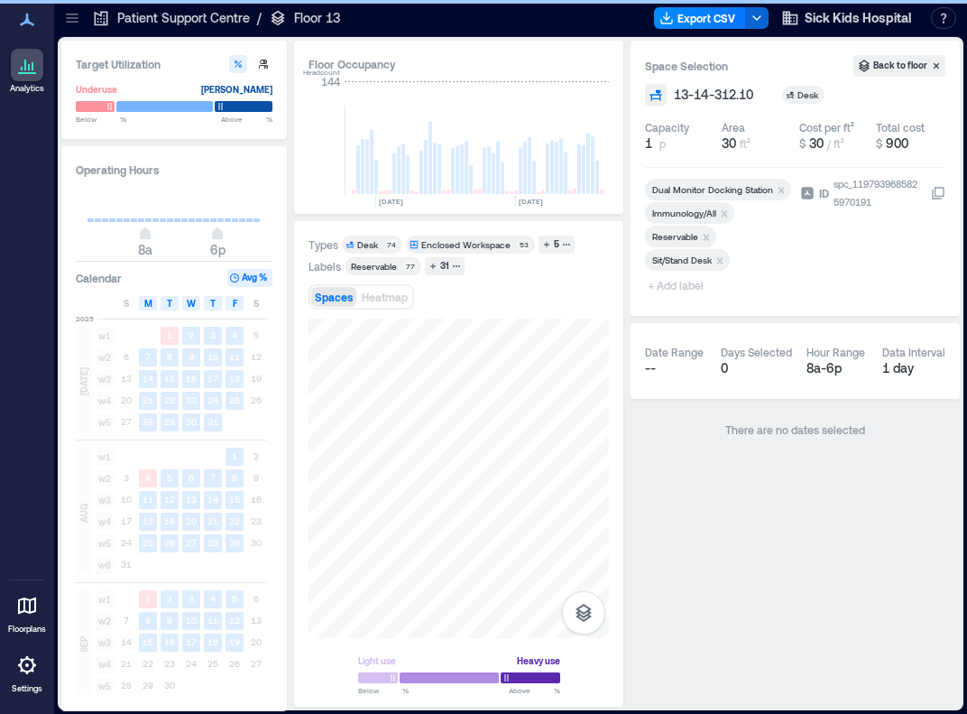
click at [691, 235] on icon "Remove Reservable" at bounding box center [707, 237] width 6 height 6
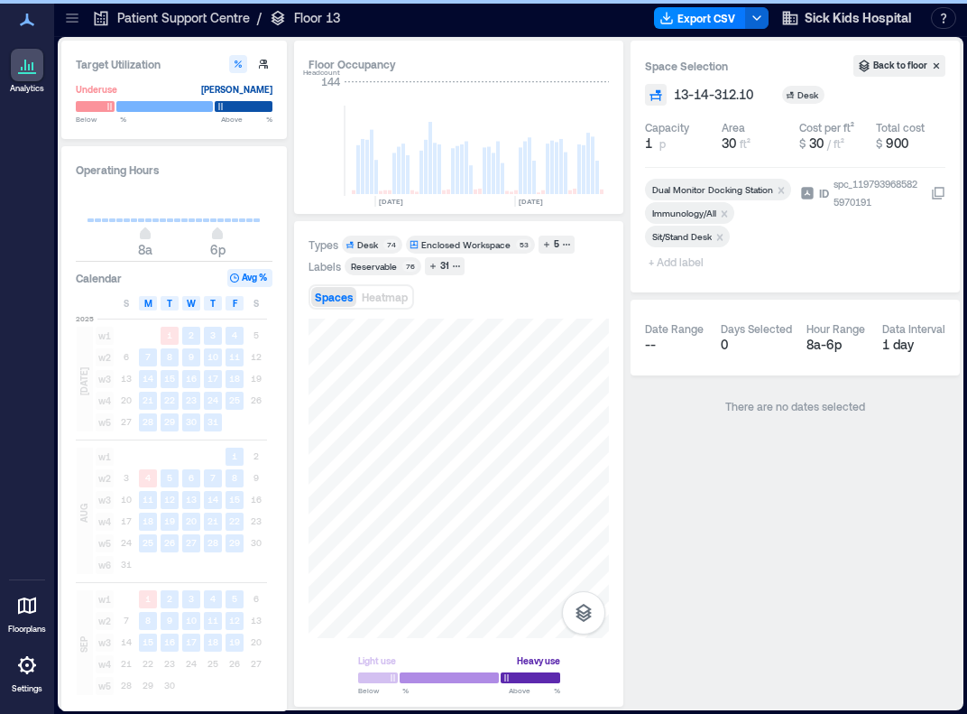
click at [691, 260] on span "+ Add label" at bounding box center [678, 261] width 66 height 25
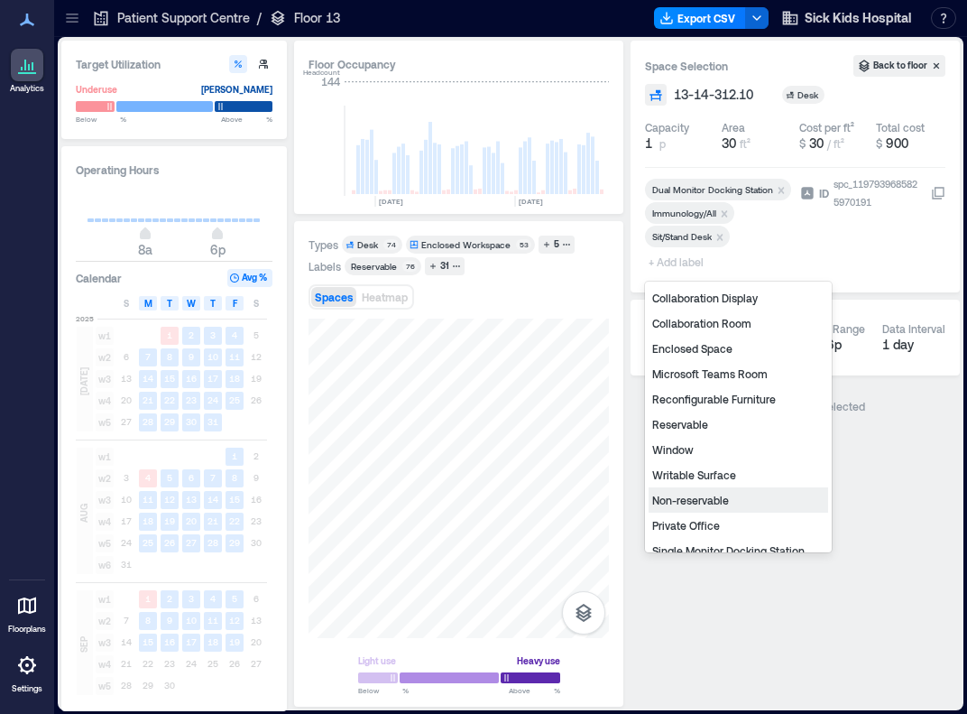
click at [691, 498] on div "Non-reservable" at bounding box center [739, 499] width 180 height 25
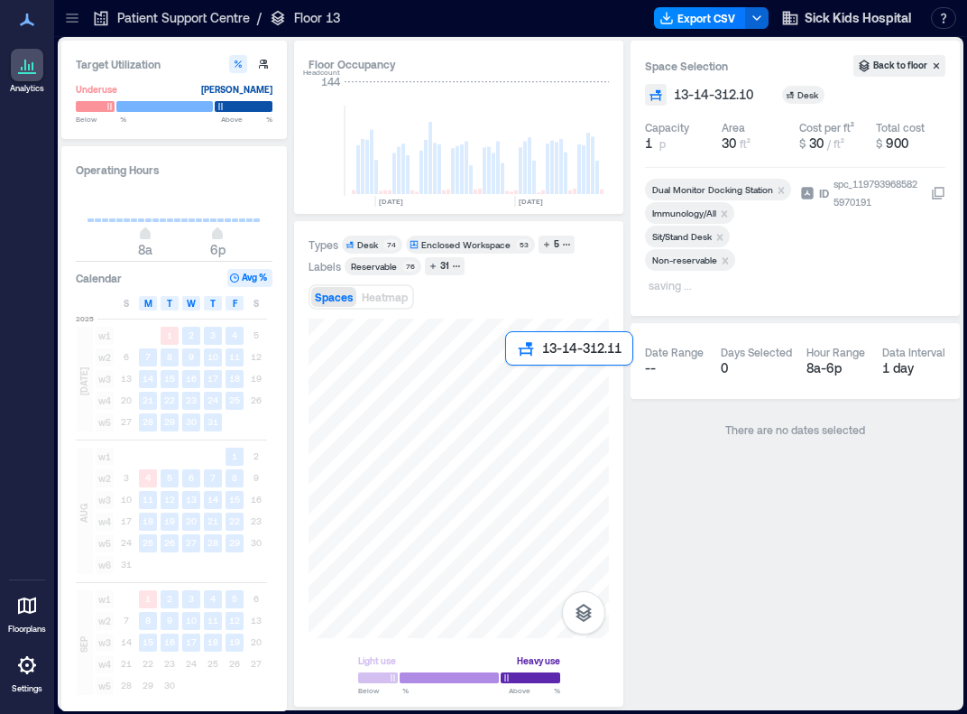
click at [517, 381] on div at bounding box center [459, 478] width 300 height 319
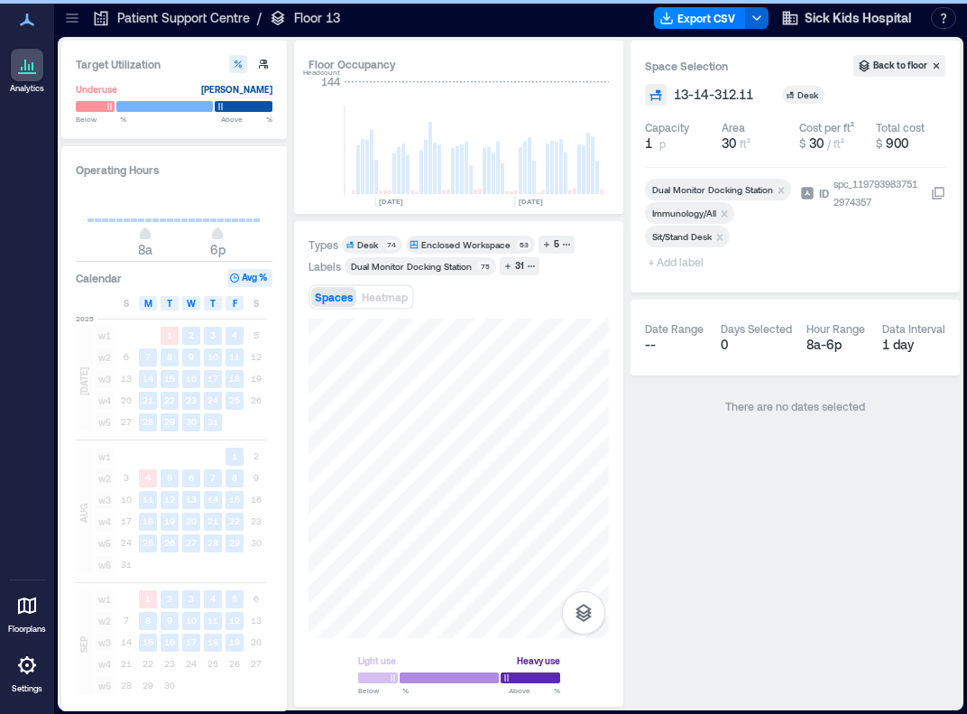
click at [669, 259] on span "+ Add label" at bounding box center [678, 261] width 66 height 25
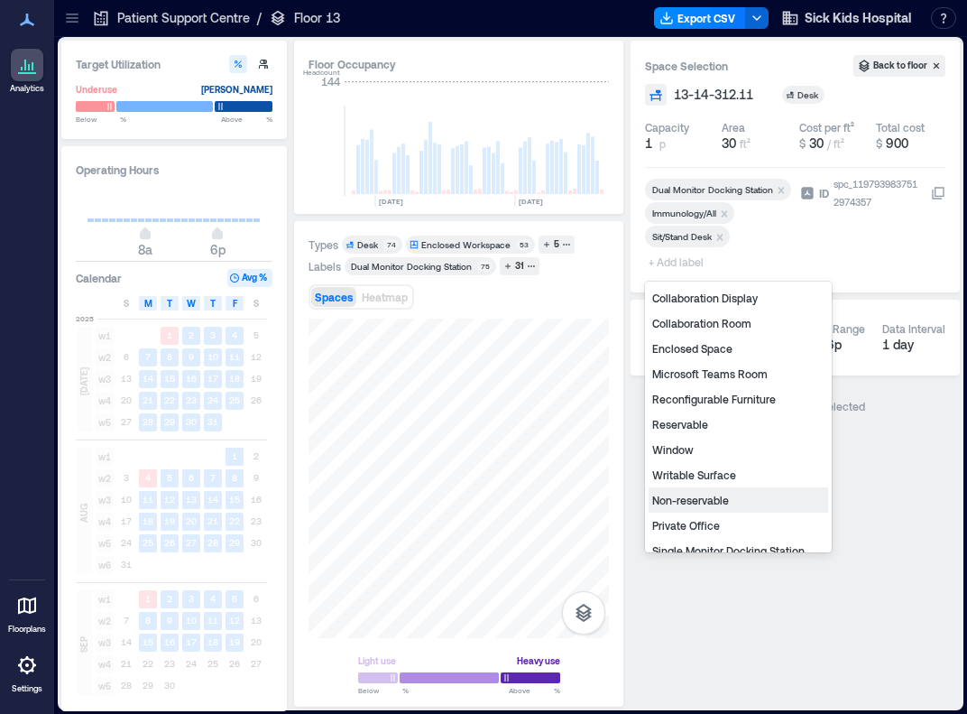
click at [691, 497] on div "Non-reservable" at bounding box center [739, 499] width 180 height 25
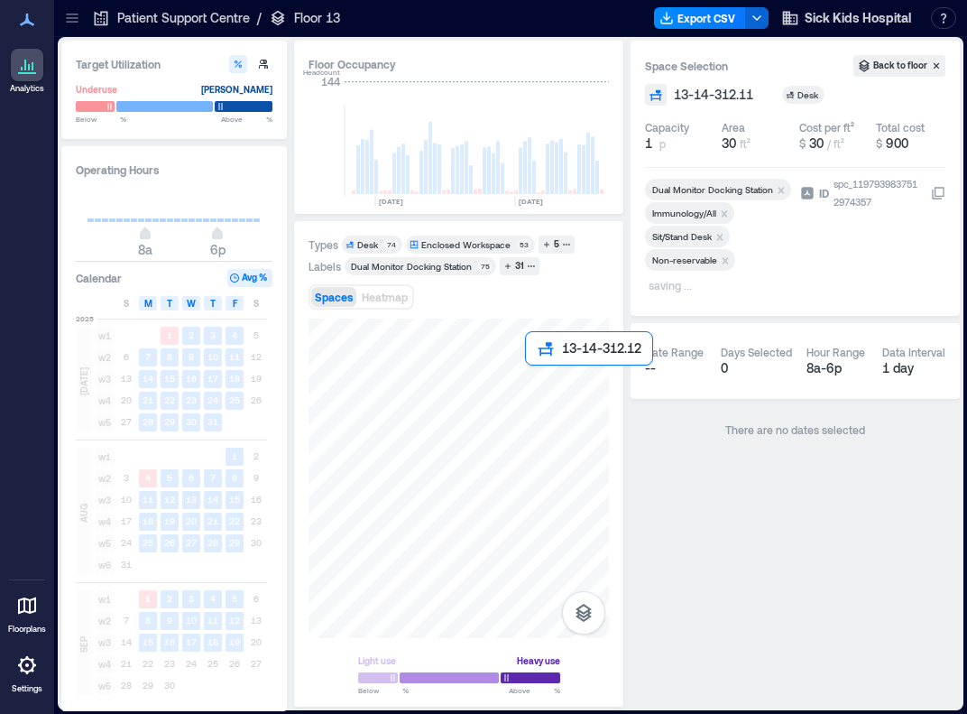
click at [535, 374] on div at bounding box center [459, 478] width 300 height 319
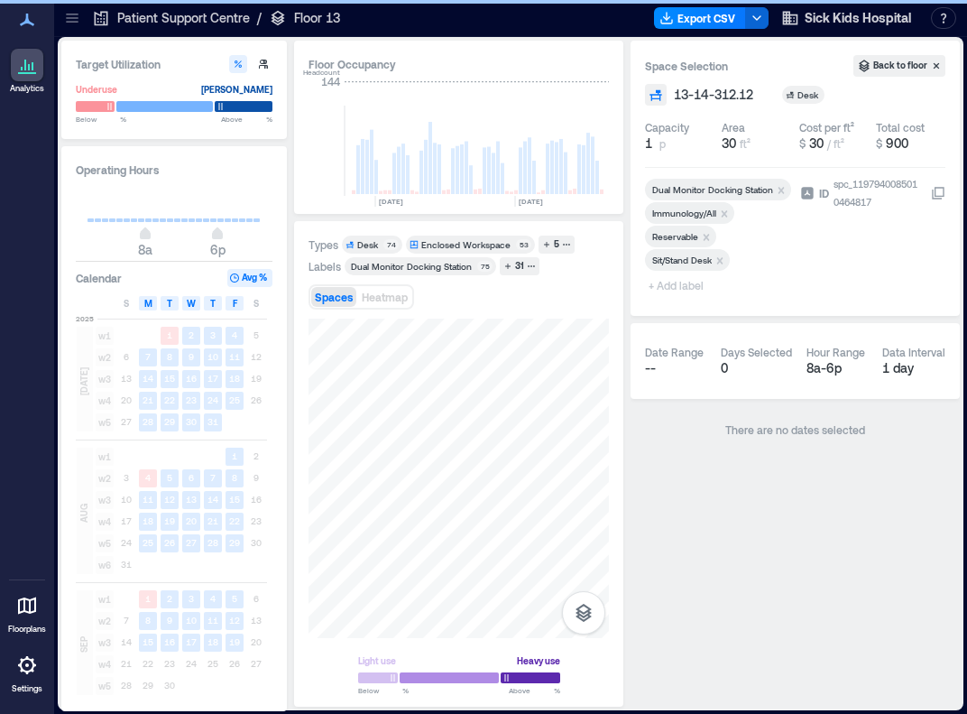
click at [691, 234] on icon "Remove Reservable" at bounding box center [706, 237] width 13 height 13
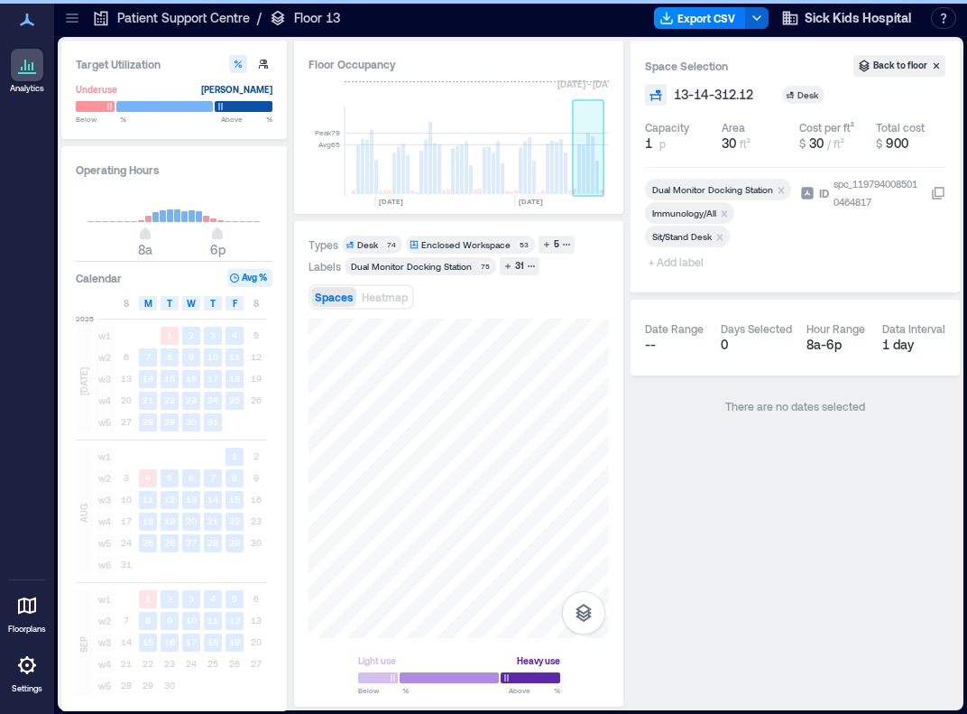
click at [578, 187] on rect at bounding box center [579, 169] width 4 height 50
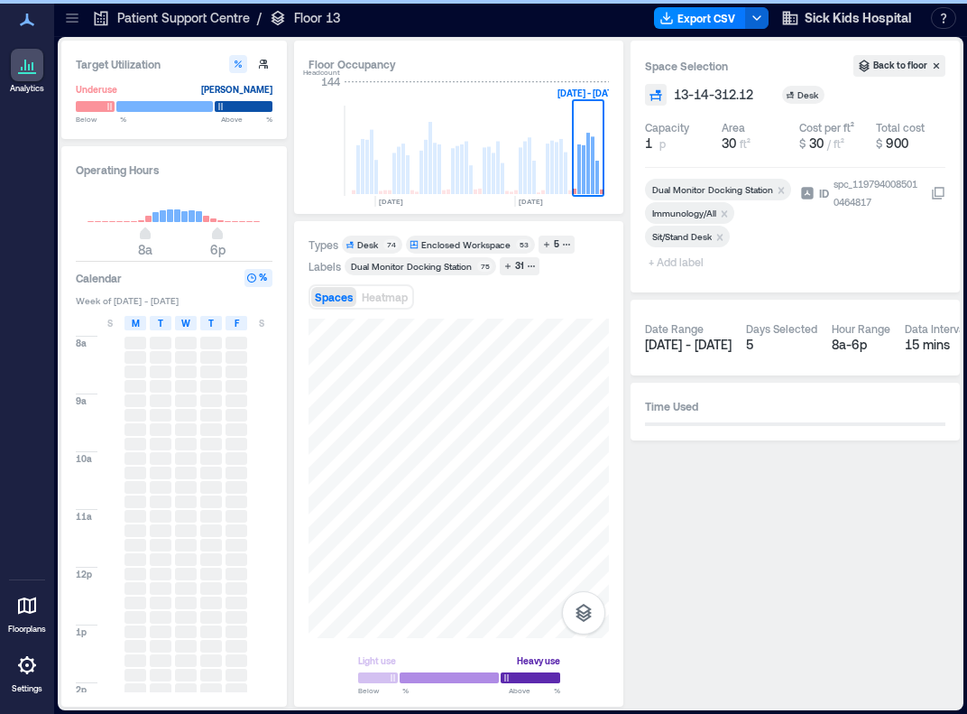
click at [668, 261] on span "+ Add label" at bounding box center [678, 261] width 66 height 25
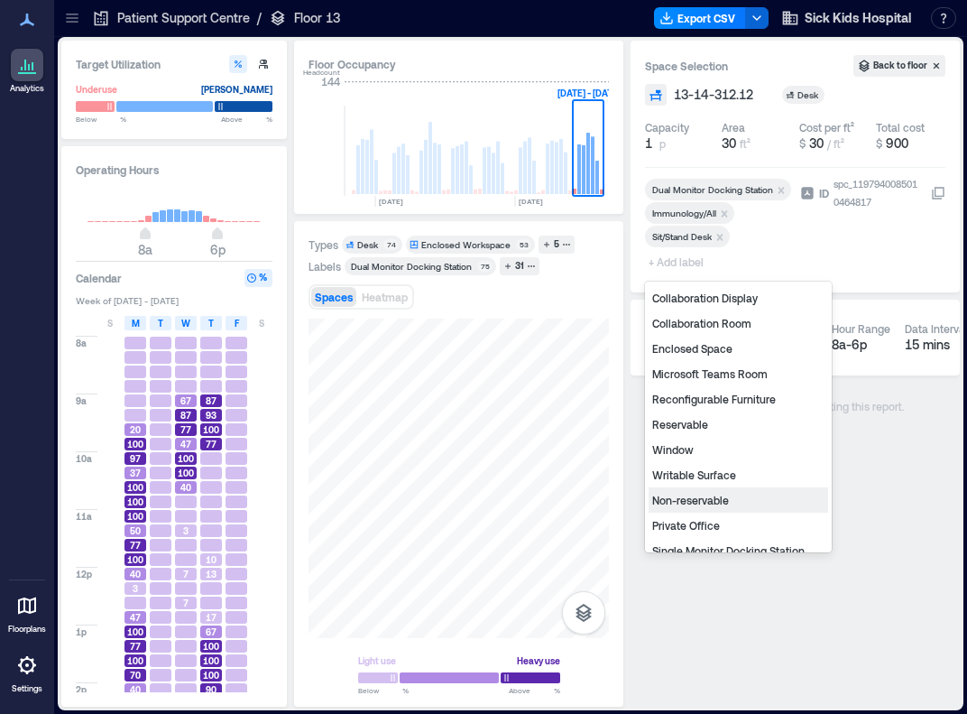
click at [691, 497] on div "Non-reservable" at bounding box center [739, 499] width 180 height 25
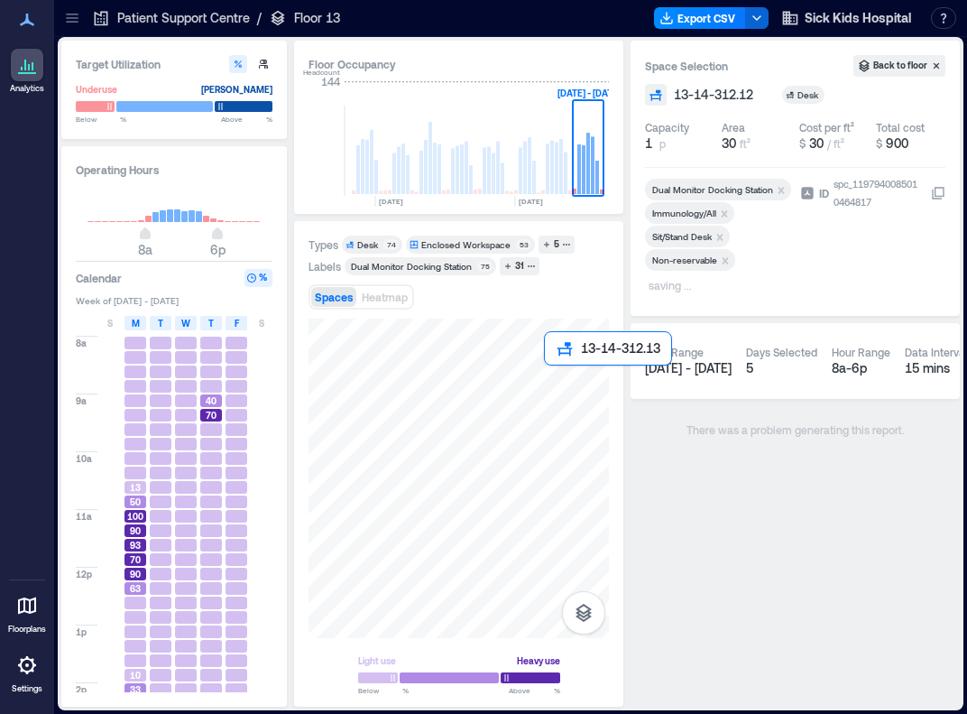
click at [557, 378] on div at bounding box center [459, 478] width 300 height 319
click at [217, 414] on div "70" at bounding box center [211, 415] width 22 height 13
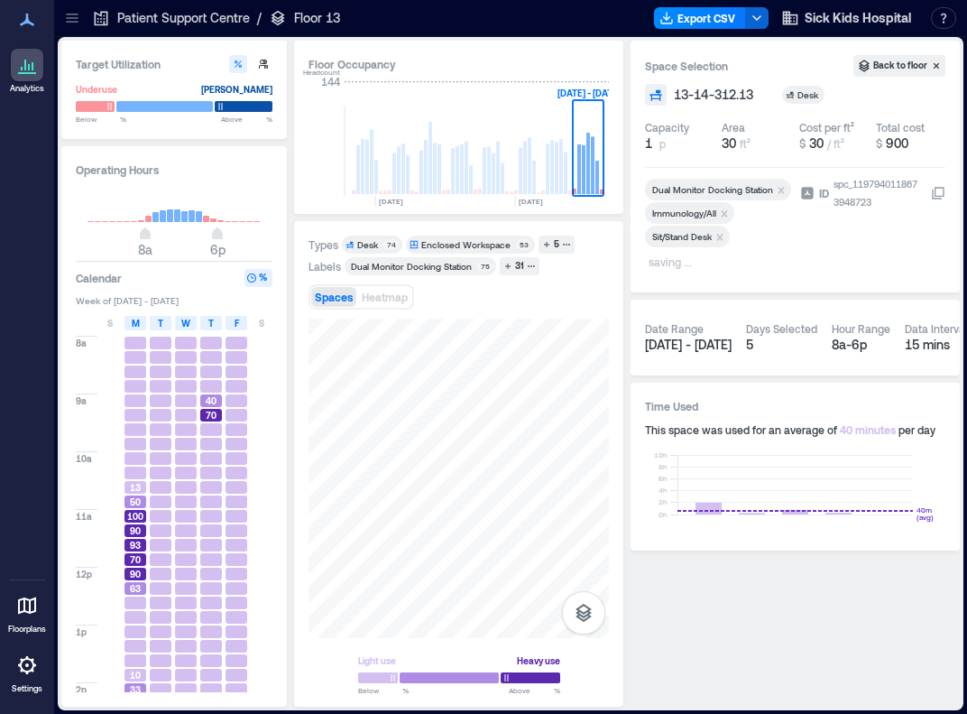
click at [259, 280] on button "%" at bounding box center [259, 278] width 28 height 18
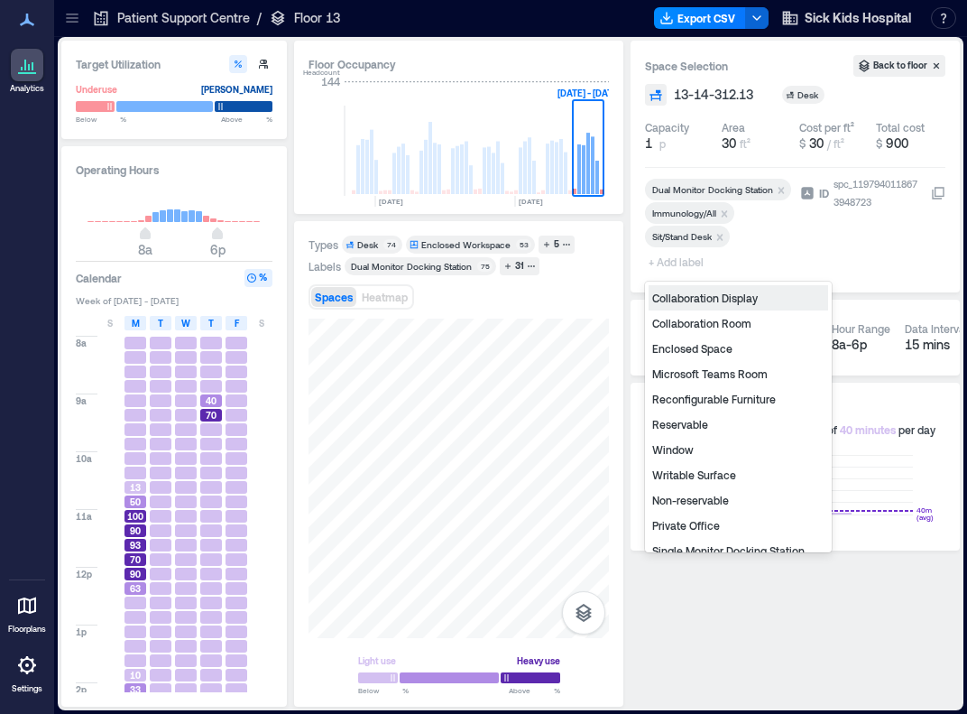
click at [691, 263] on span "+ Add label" at bounding box center [678, 261] width 66 height 25
click at [691, 501] on div "Non-reservable" at bounding box center [739, 499] width 180 height 25
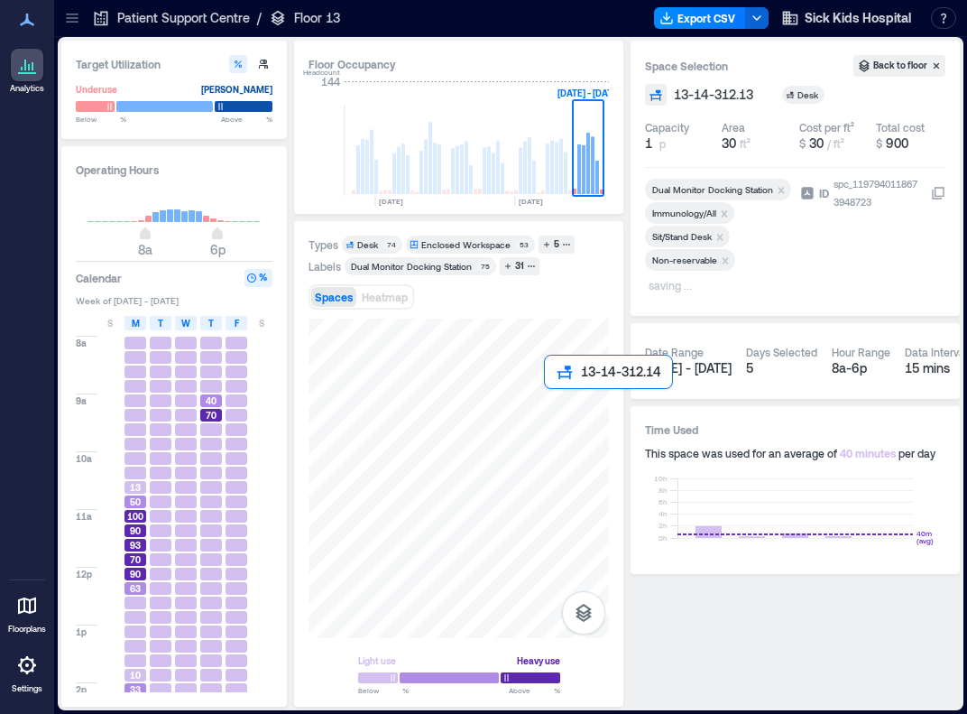
click at [555, 401] on div at bounding box center [459, 478] width 300 height 319
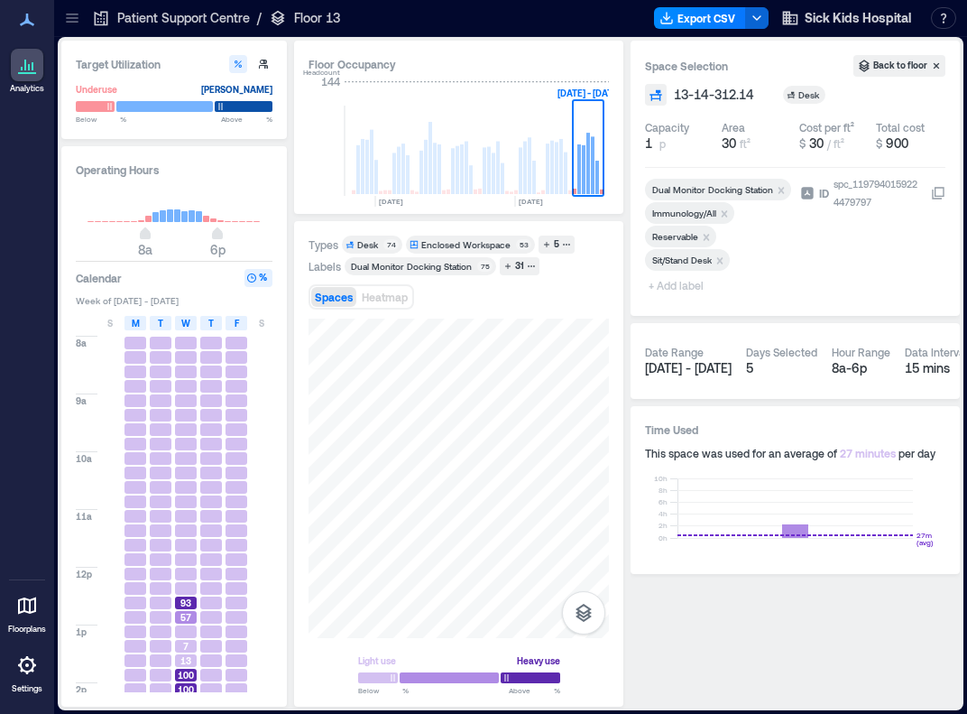
click at [691, 232] on icon "Remove Reservable" at bounding box center [706, 237] width 13 height 13
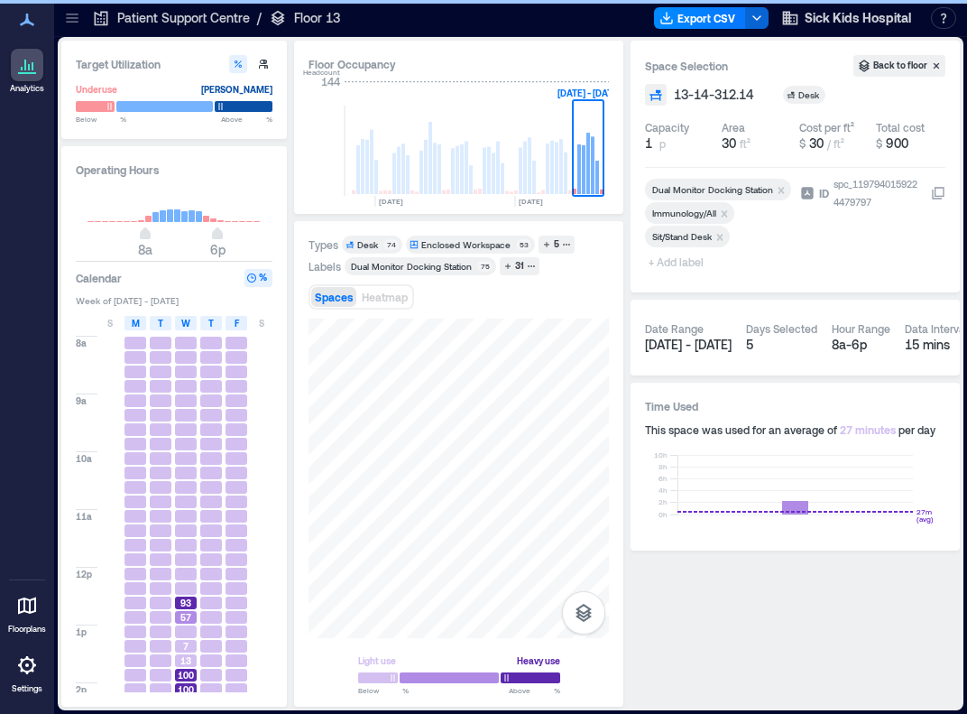
click at [675, 266] on span "+ Add label" at bounding box center [678, 261] width 66 height 25
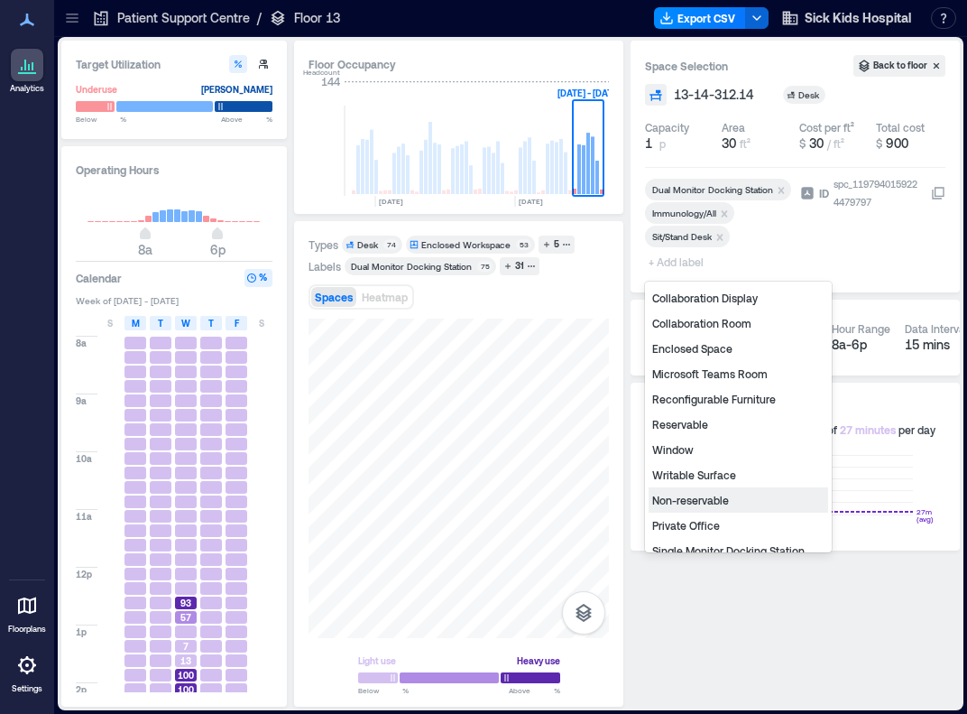
click at [691, 497] on div "Non-reservable" at bounding box center [739, 499] width 180 height 25
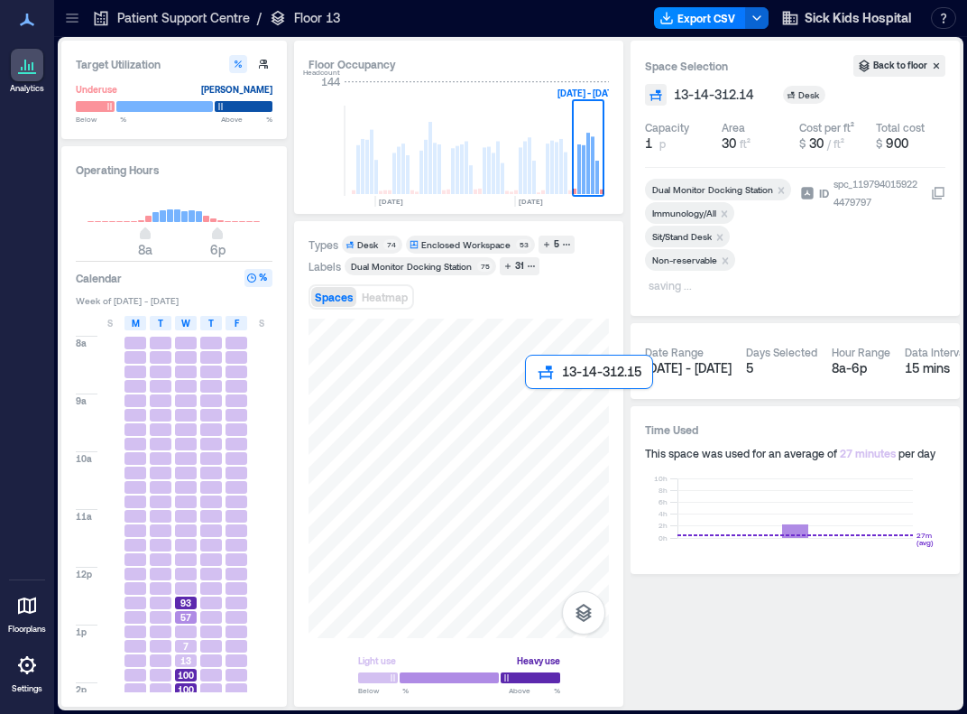
click at [538, 397] on div at bounding box center [459, 478] width 300 height 319
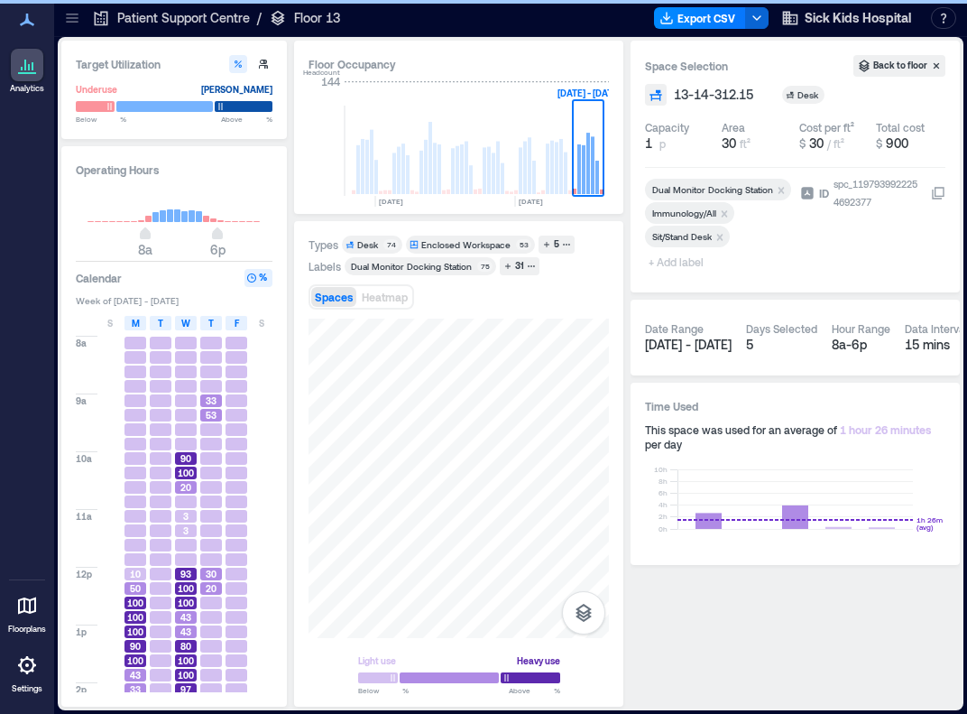
click at [668, 261] on span "+ Add label" at bounding box center [678, 261] width 66 height 25
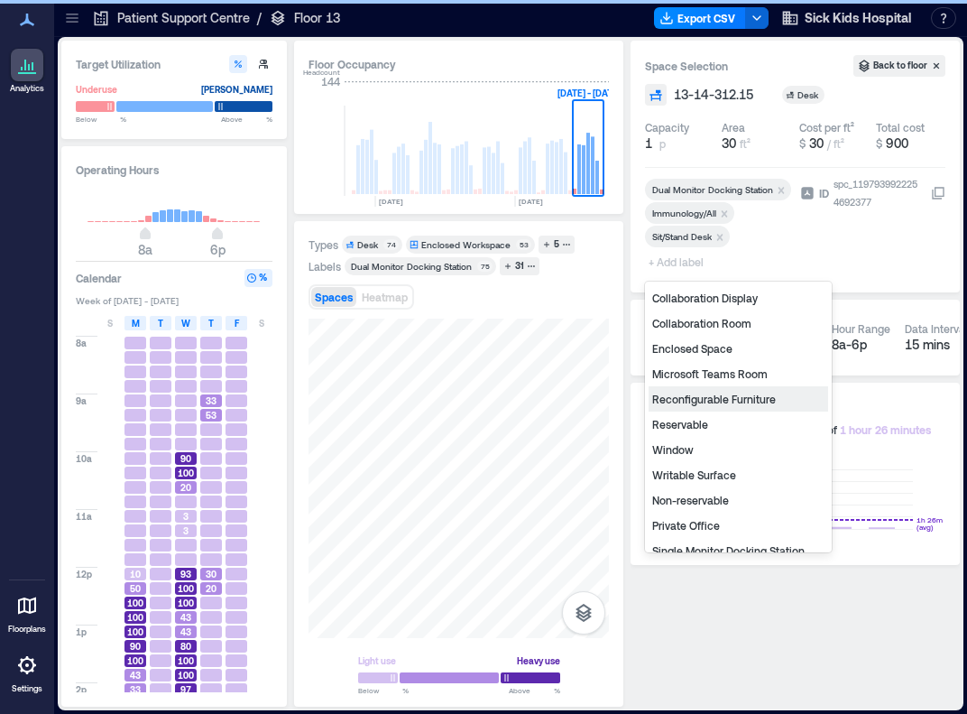
click at [691, 497] on div "Non-reservable" at bounding box center [739, 499] width 180 height 25
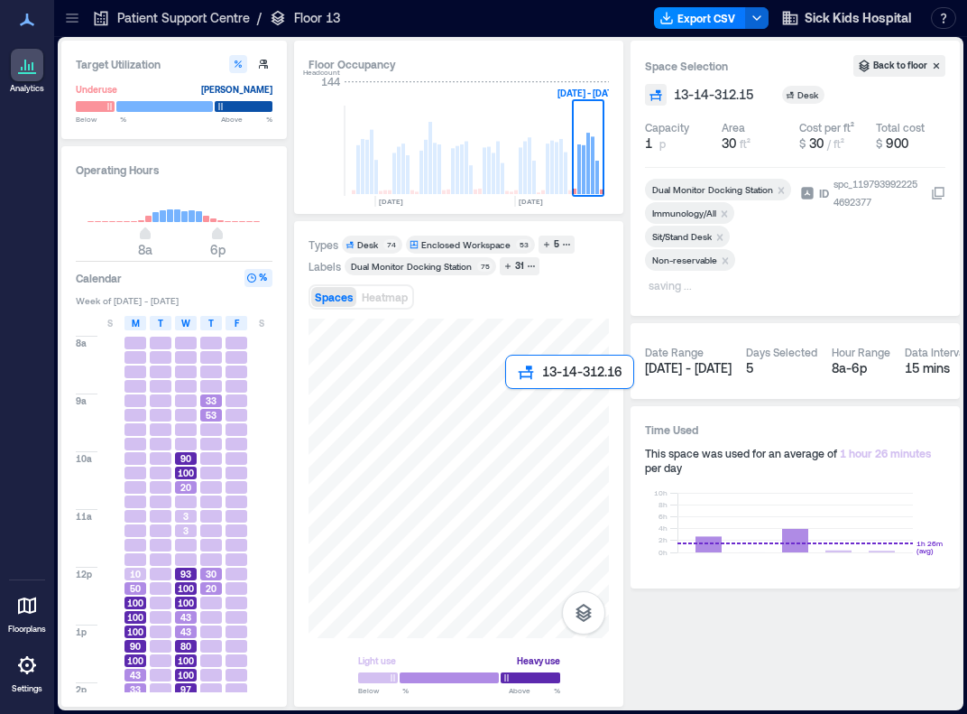
click at [514, 407] on div at bounding box center [459, 478] width 300 height 319
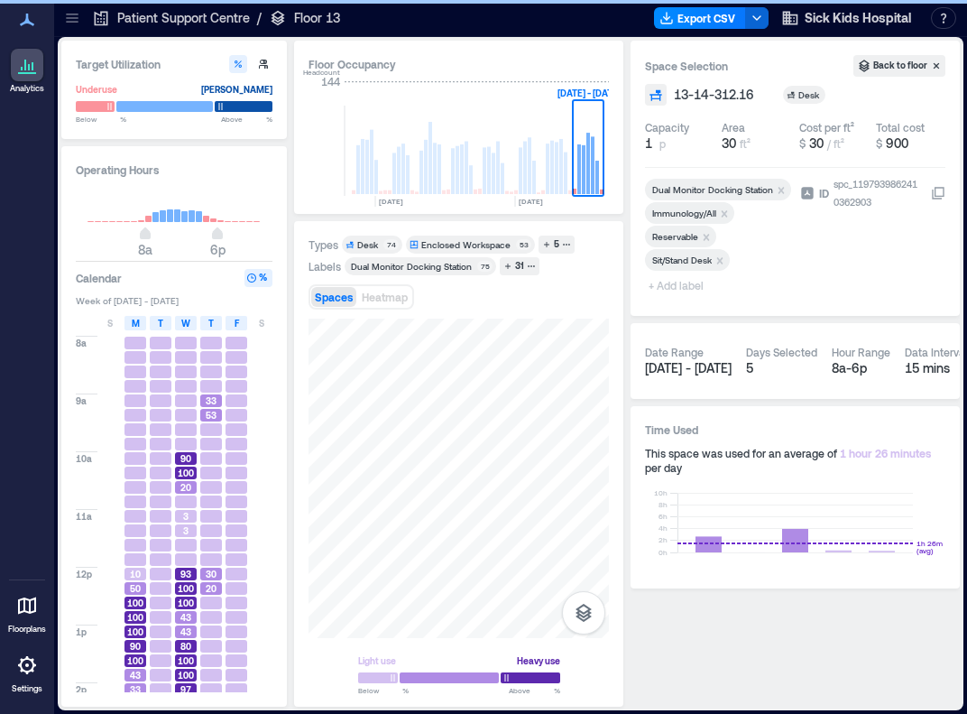
click at [691, 231] on icon "Remove Reservable" at bounding box center [706, 237] width 13 height 13
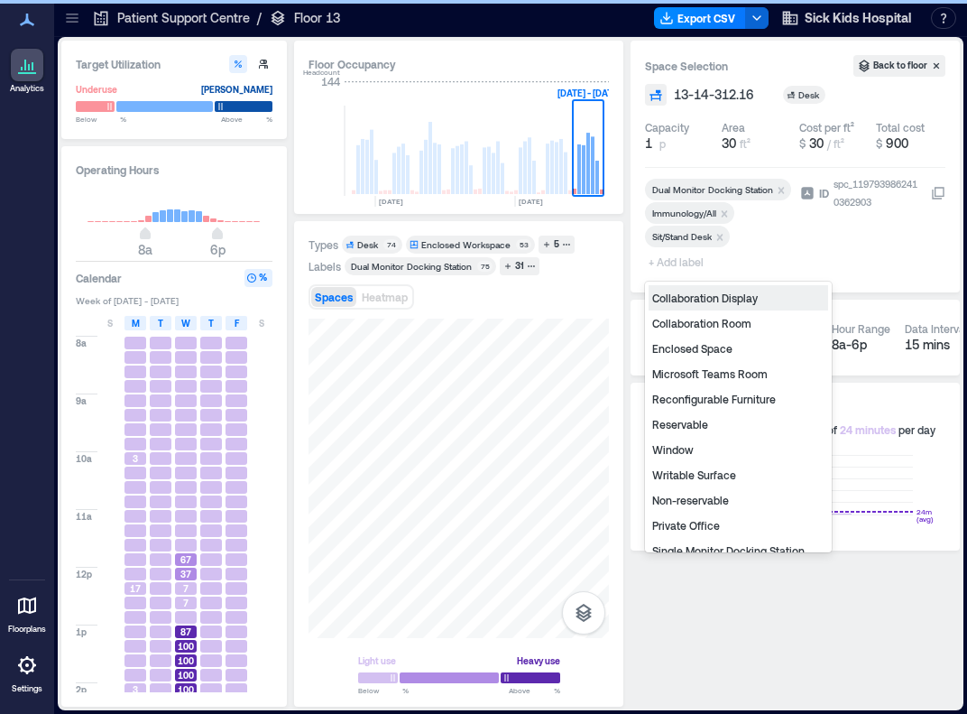
click at [670, 261] on span "+ Add label" at bounding box center [678, 261] width 66 height 25
click at [691, 502] on div "Non-reservable" at bounding box center [739, 499] width 180 height 25
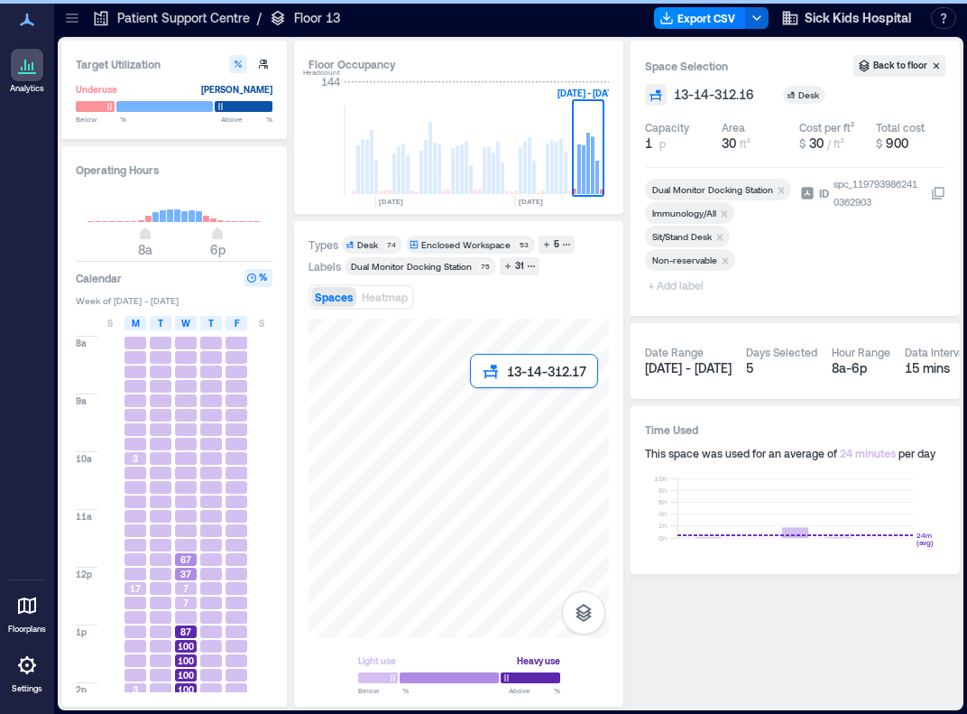
click at [476, 394] on div at bounding box center [459, 478] width 300 height 319
click at [489, 400] on div at bounding box center [459, 478] width 300 height 319
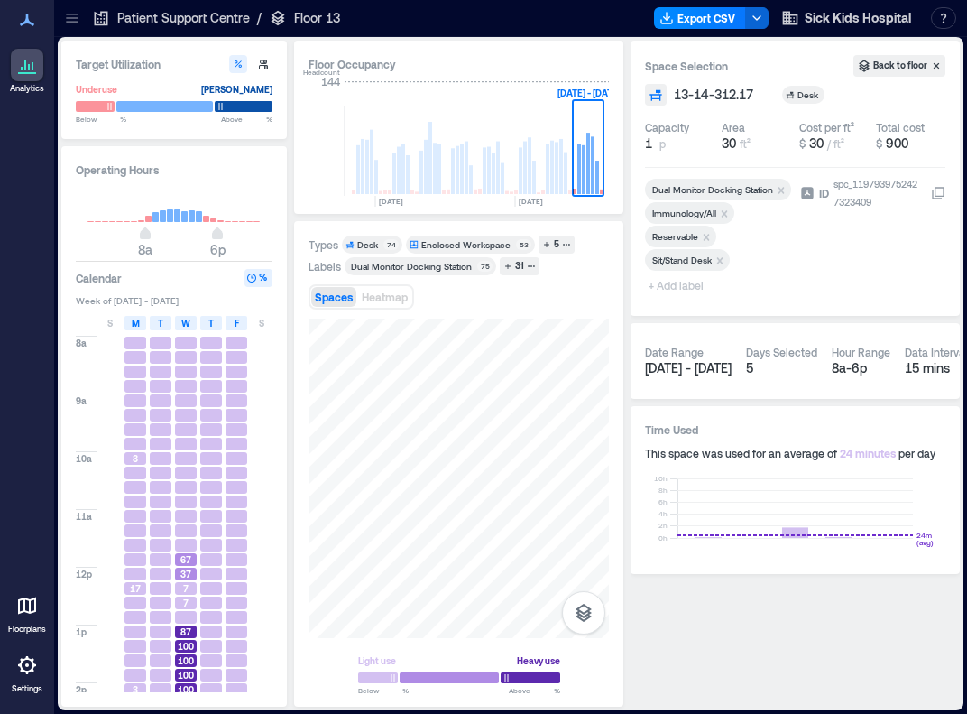
click at [691, 236] on icon "Remove Reservable" at bounding box center [707, 237] width 6 height 6
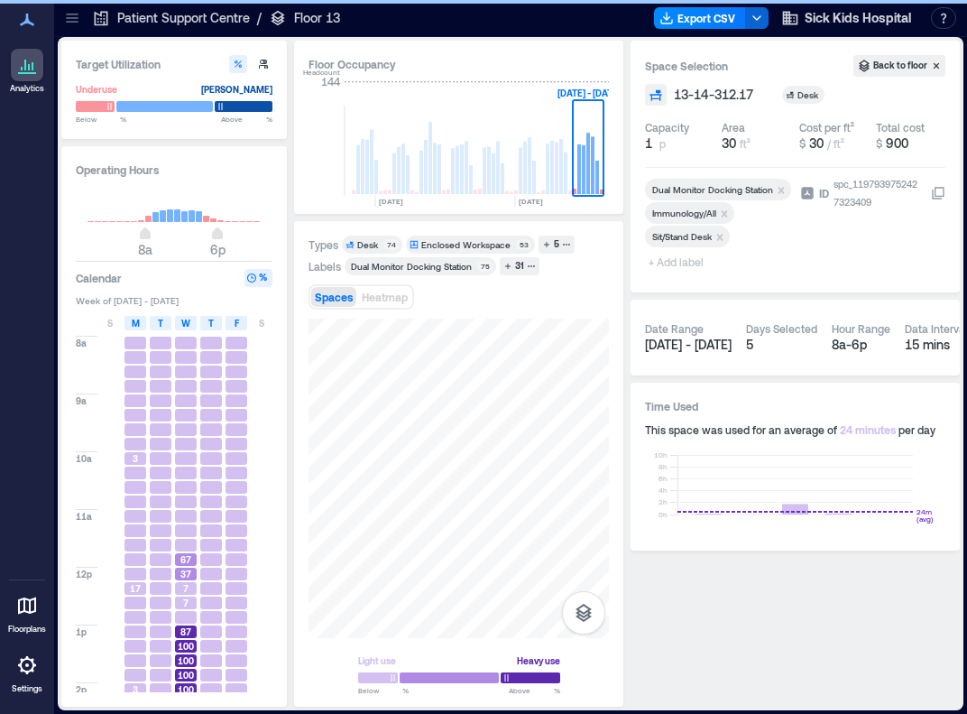
click at [668, 266] on span "+ Add label" at bounding box center [678, 261] width 66 height 25
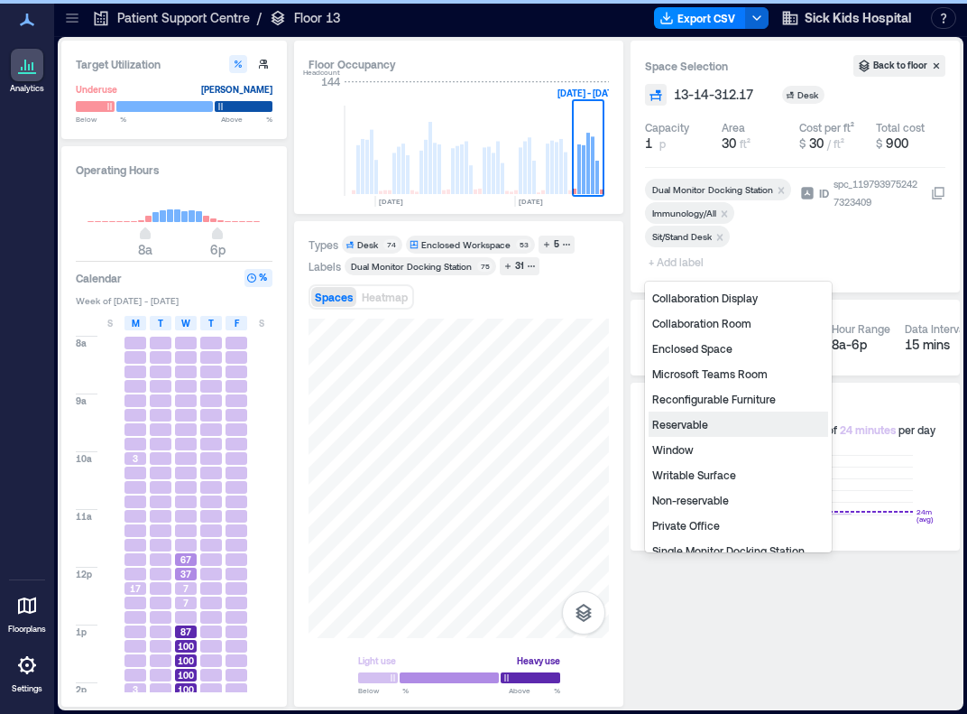
click at [691, 494] on div "Non-reservable" at bounding box center [739, 499] width 180 height 25
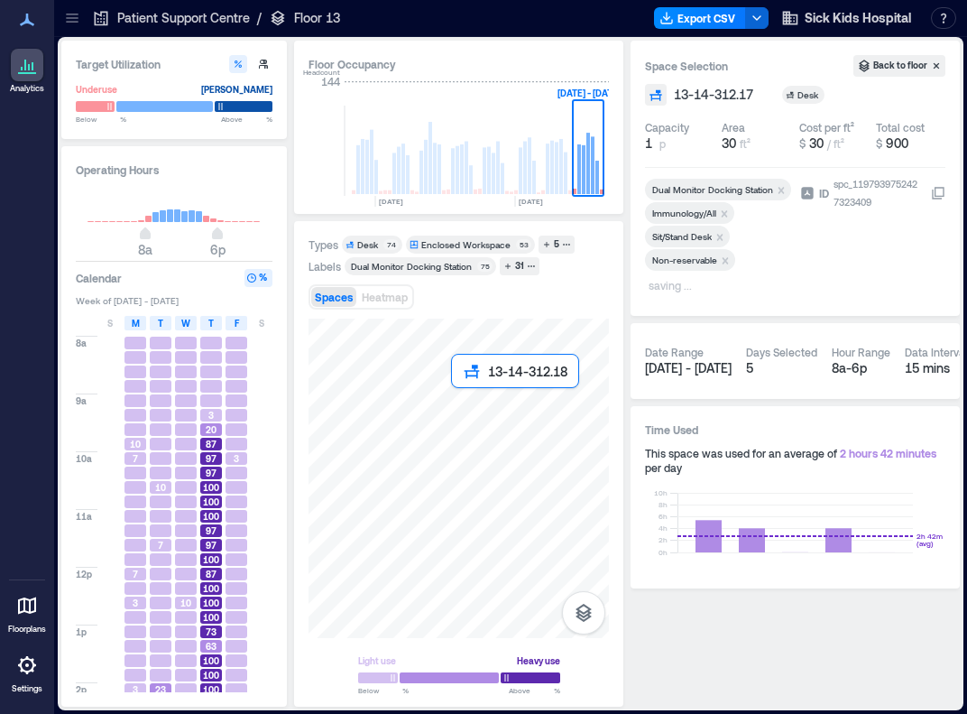
click at [458, 404] on div at bounding box center [459, 478] width 300 height 319
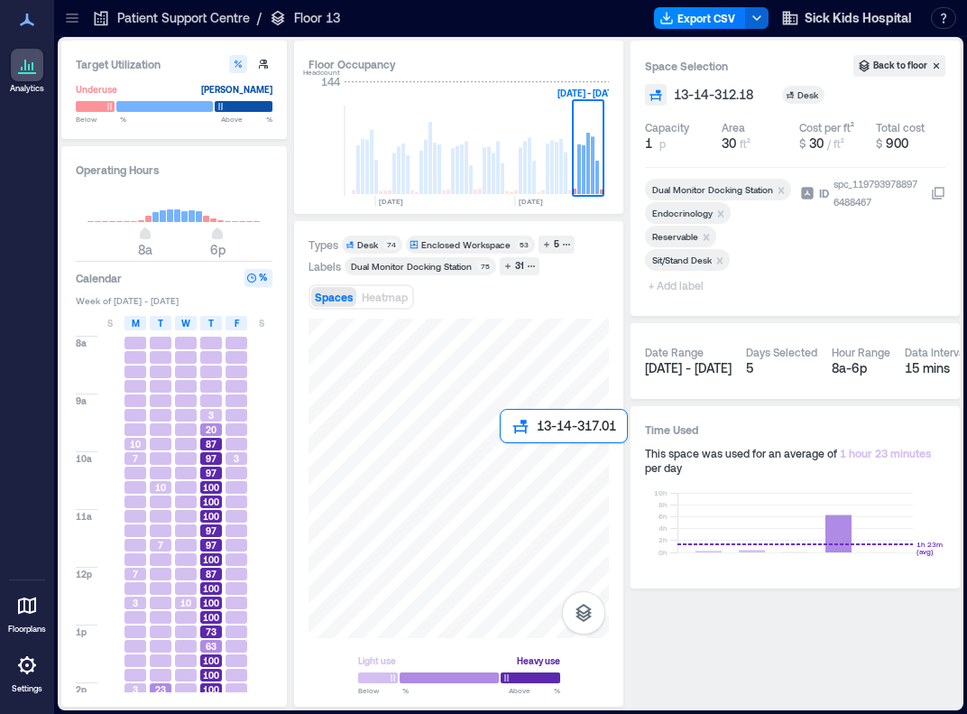
click at [508, 456] on div at bounding box center [459, 478] width 300 height 319
click at [526, 457] on div at bounding box center [459, 478] width 300 height 319
click at [550, 457] on div at bounding box center [459, 478] width 300 height 319
click at [568, 457] on div at bounding box center [459, 478] width 300 height 319
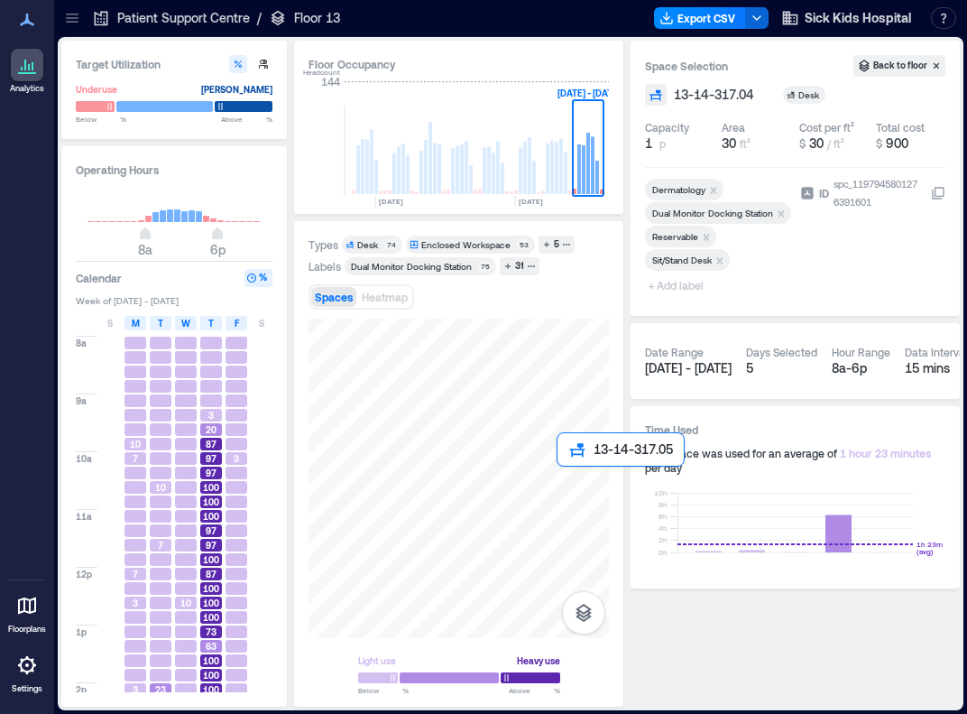
click at [568, 475] on div at bounding box center [459, 478] width 300 height 319
click at [691, 237] on icon "Remove Reservable" at bounding box center [707, 237] width 6 height 6
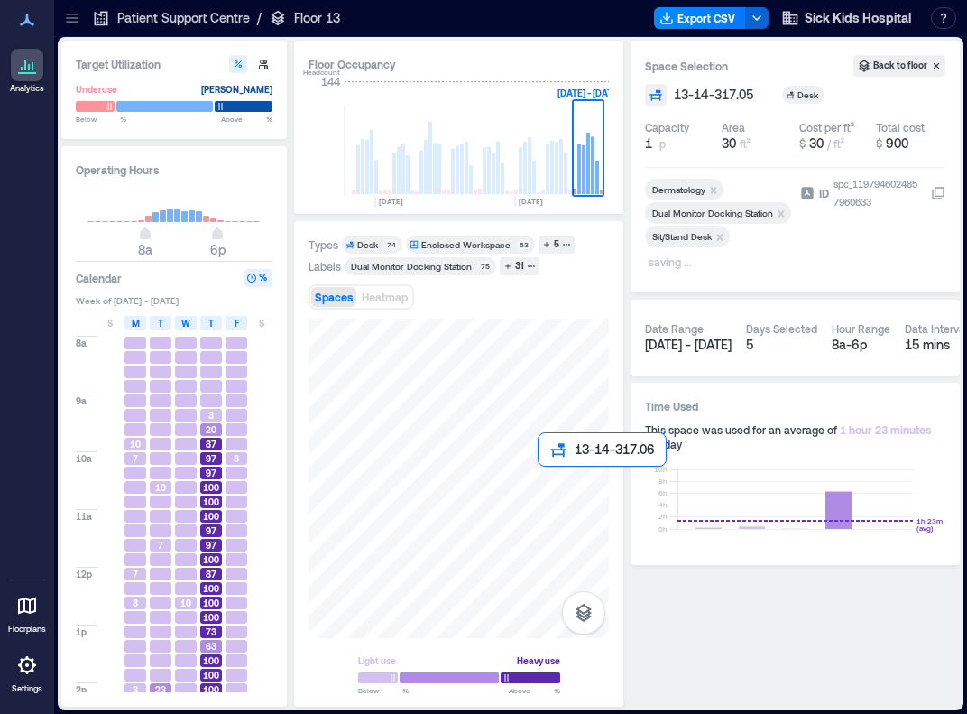
drag, startPoint x: 614, startPoint y: 593, endPoint x: 550, endPoint y: 476, distance: 133.2
click at [550, 476] on div at bounding box center [459, 478] width 300 height 319
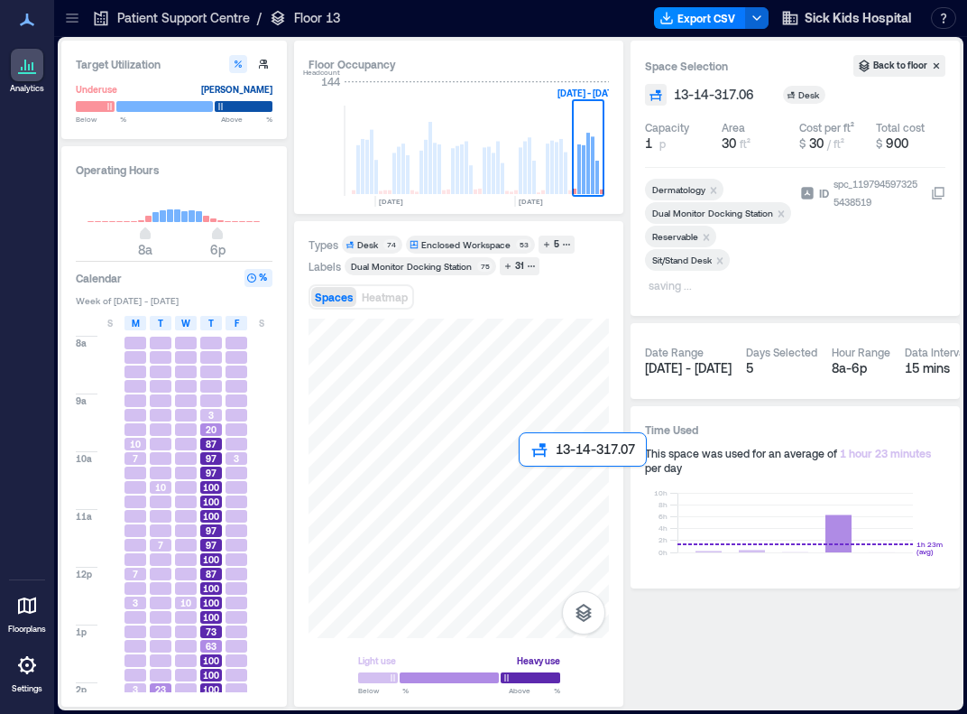
click at [527, 482] on div at bounding box center [459, 478] width 300 height 319
click at [507, 483] on div at bounding box center [459, 478] width 300 height 319
click at [561, 478] on div at bounding box center [459, 478] width 300 height 319
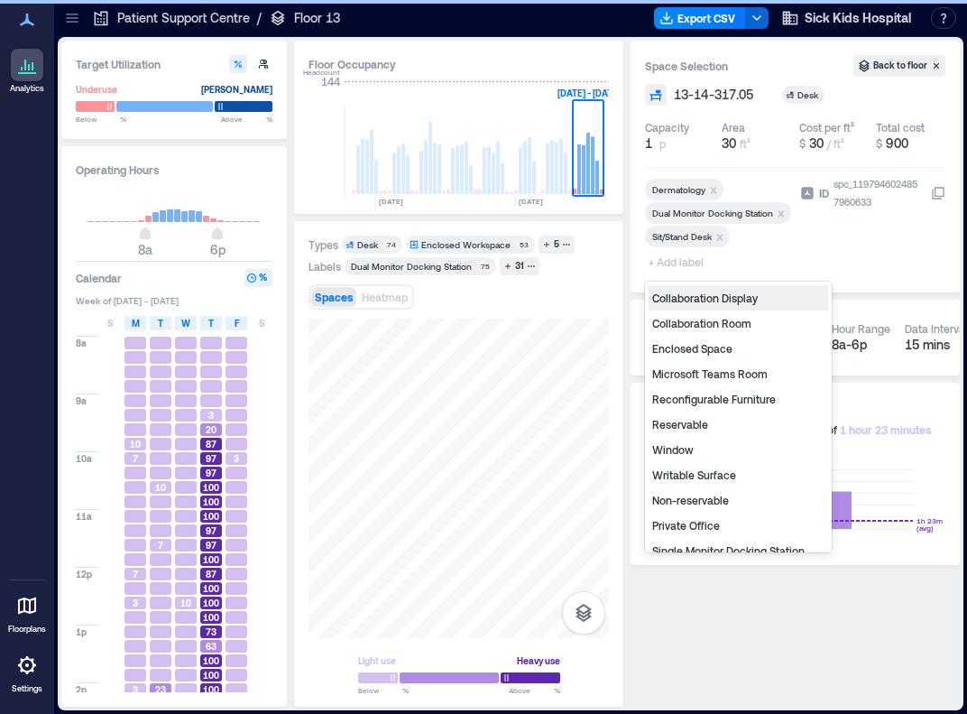
click at [667, 262] on span "+ Add label" at bounding box center [678, 261] width 66 height 25
click at [691, 499] on div "Non-reservable" at bounding box center [739, 499] width 180 height 25
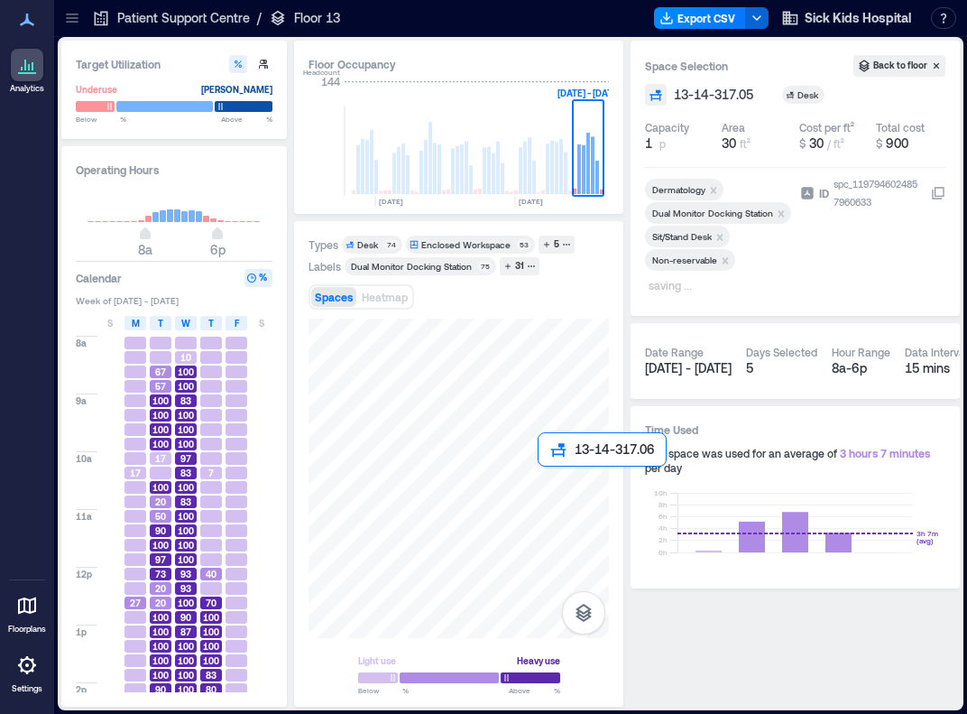
click at [543, 479] on div at bounding box center [459, 478] width 300 height 319
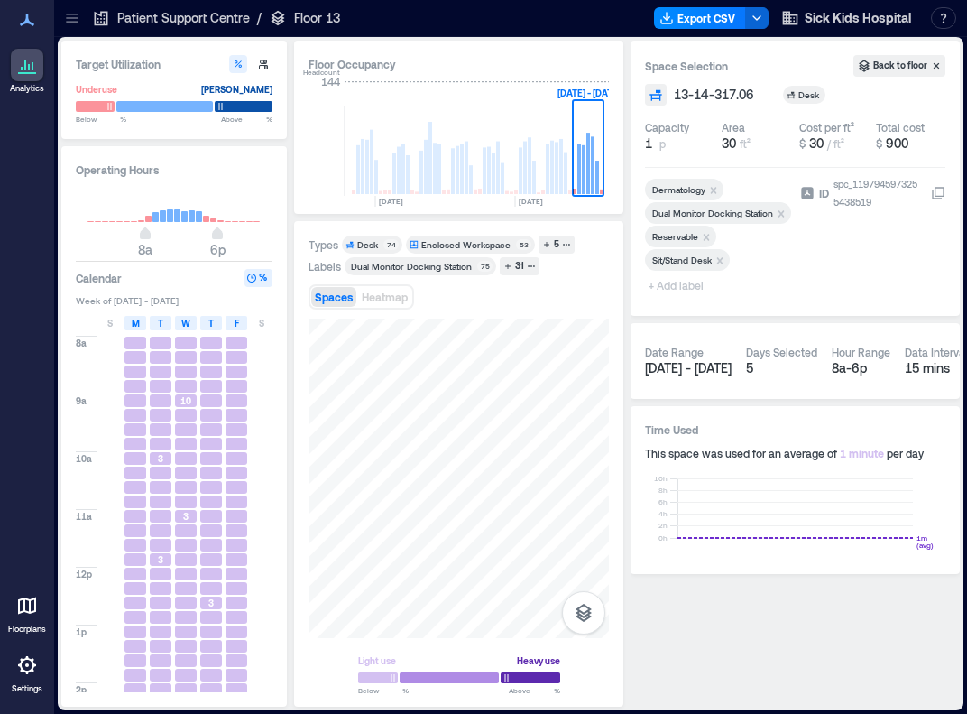
click at [691, 237] on icon "Remove Reservable" at bounding box center [706, 237] width 13 height 13
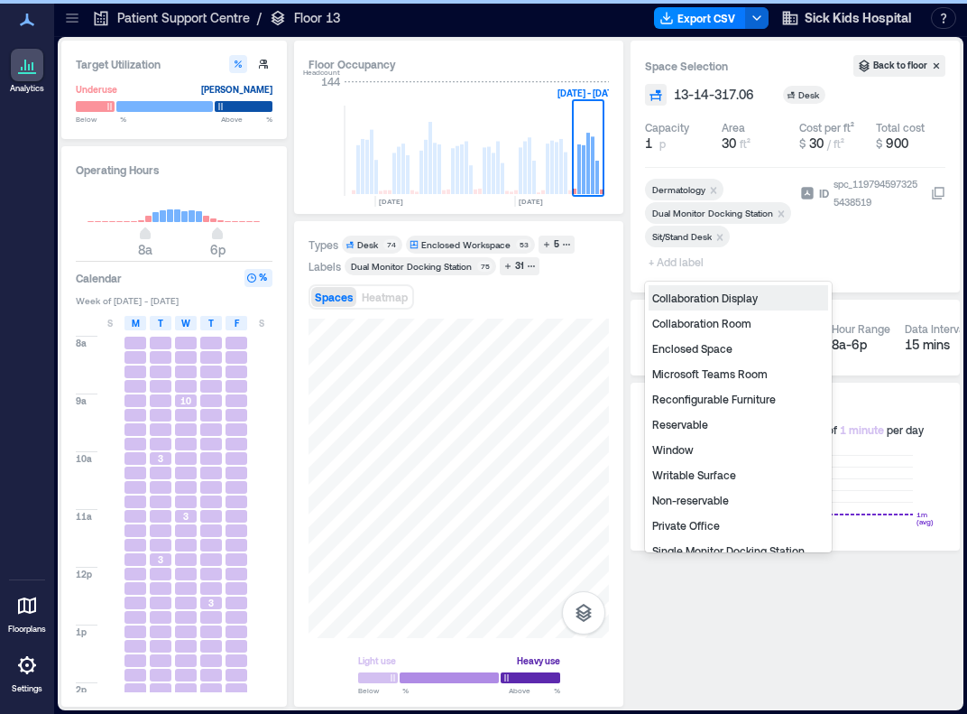
click at [682, 258] on span "+ Add label" at bounding box center [678, 261] width 66 height 25
click at [691, 501] on div "Non-reservable" at bounding box center [739, 499] width 180 height 25
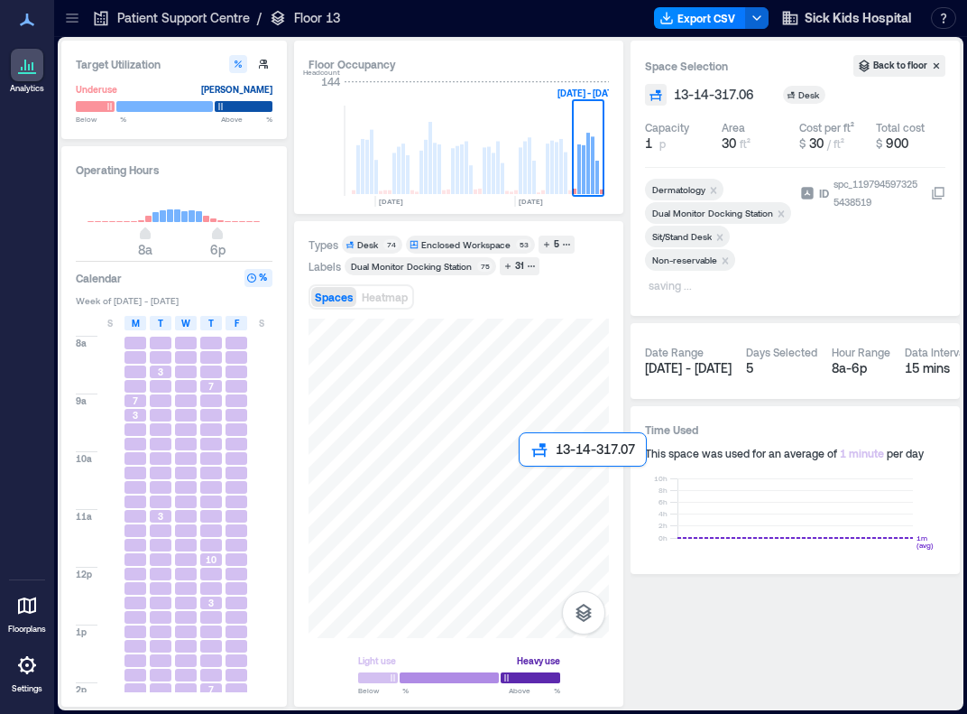
click at [530, 473] on div at bounding box center [459, 478] width 300 height 319
click at [691, 236] on icon "Remove Reservable" at bounding box center [706, 237] width 13 height 13
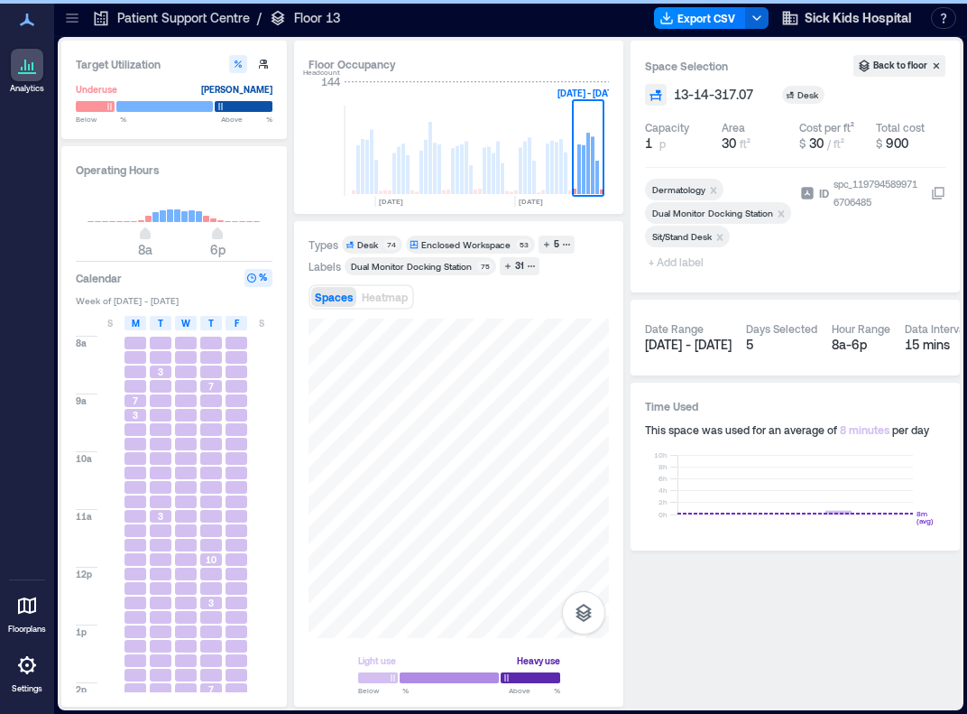
click at [686, 265] on span "+ Add label" at bounding box center [678, 261] width 66 height 25
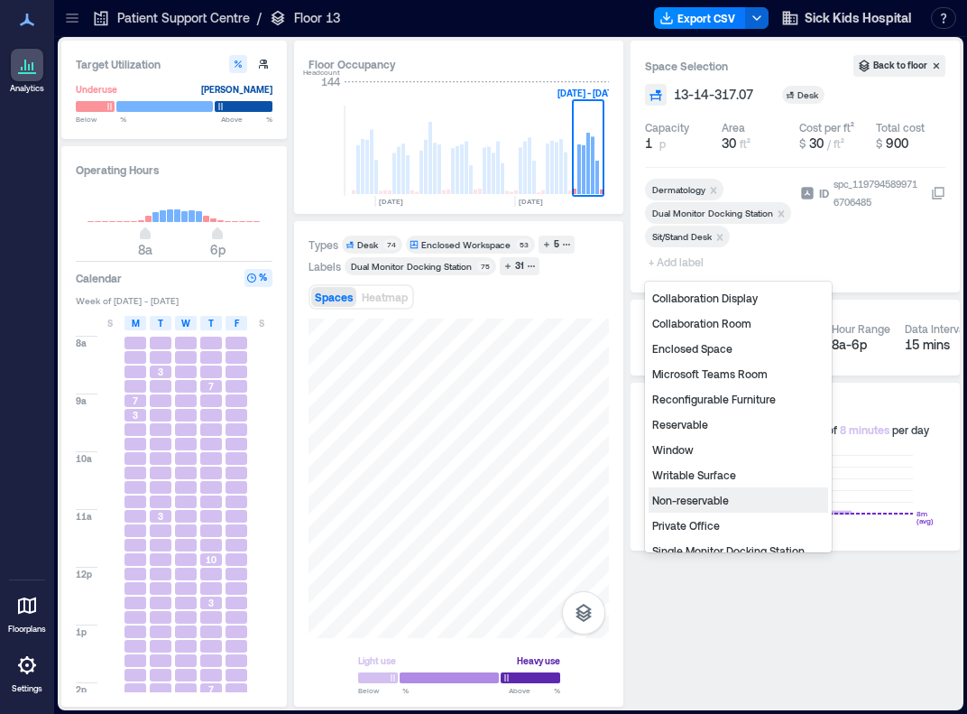
click at [691, 501] on div "Non-reservable" at bounding box center [739, 499] width 180 height 25
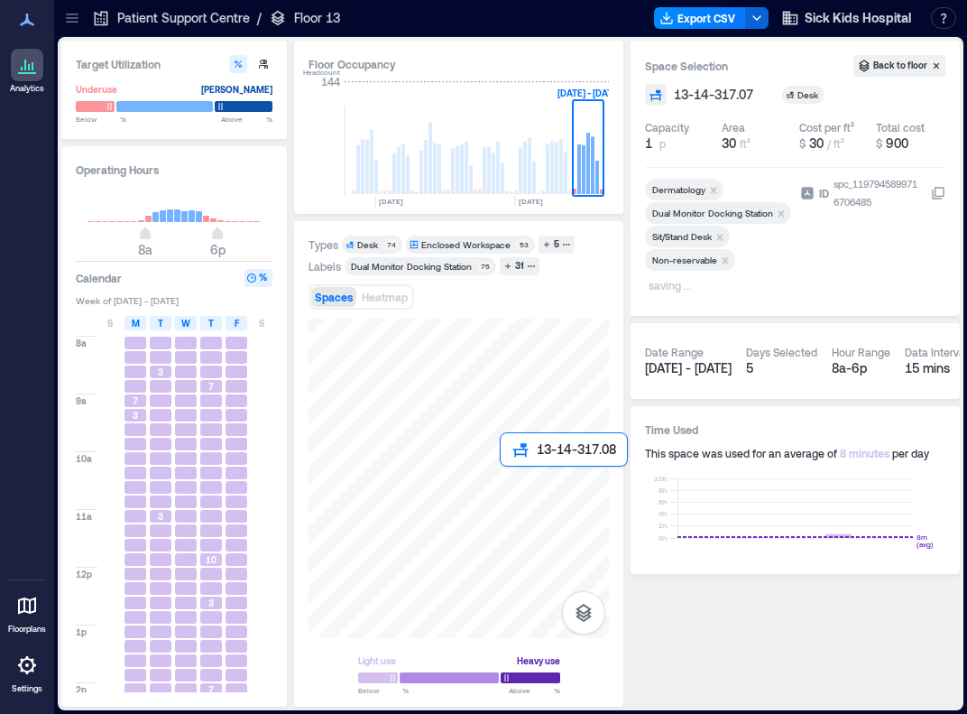
click at [508, 479] on div at bounding box center [459, 478] width 300 height 319
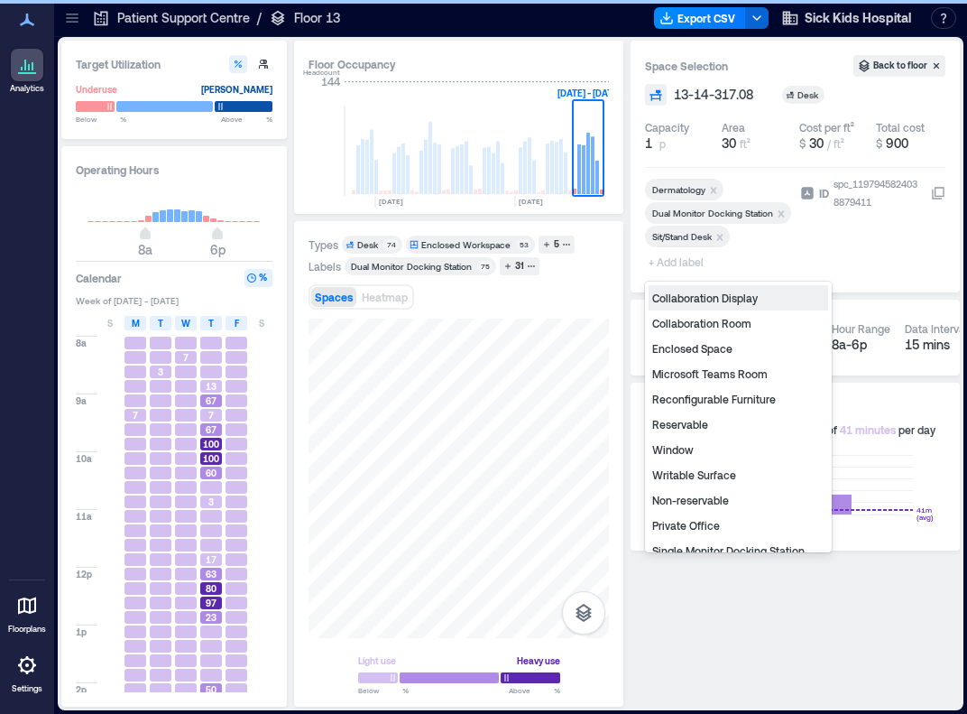
click at [683, 256] on span "+ Add label" at bounding box center [678, 261] width 66 height 25
click at [691, 497] on div "Non-reservable" at bounding box center [739, 499] width 180 height 25
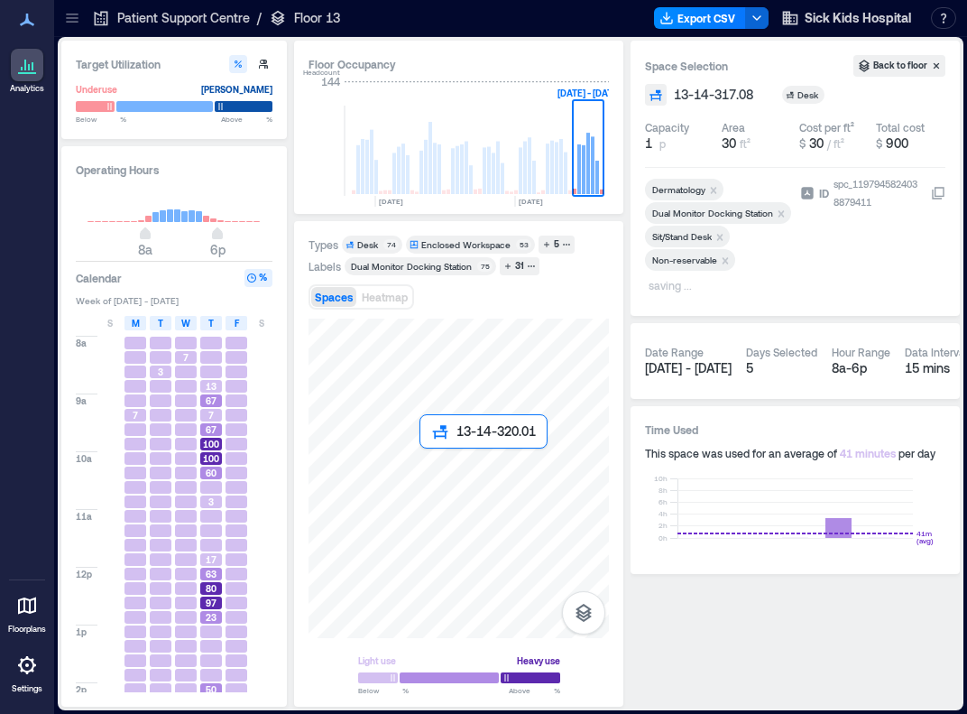
click at [432, 462] on div at bounding box center [459, 478] width 300 height 319
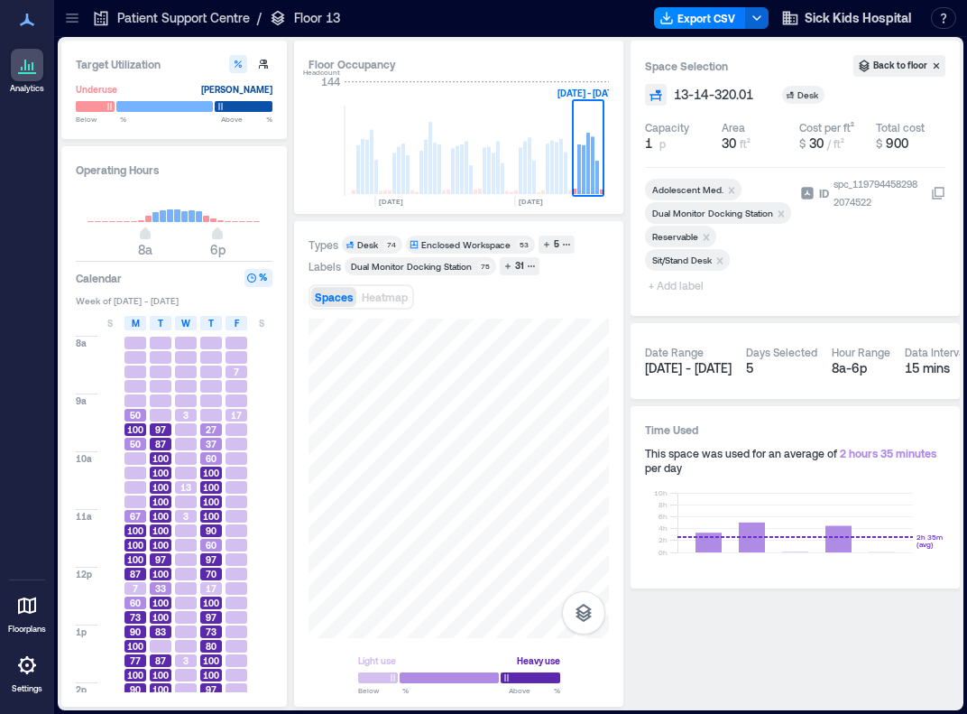
click at [691, 235] on icon "Remove Reservable" at bounding box center [706, 237] width 13 height 13
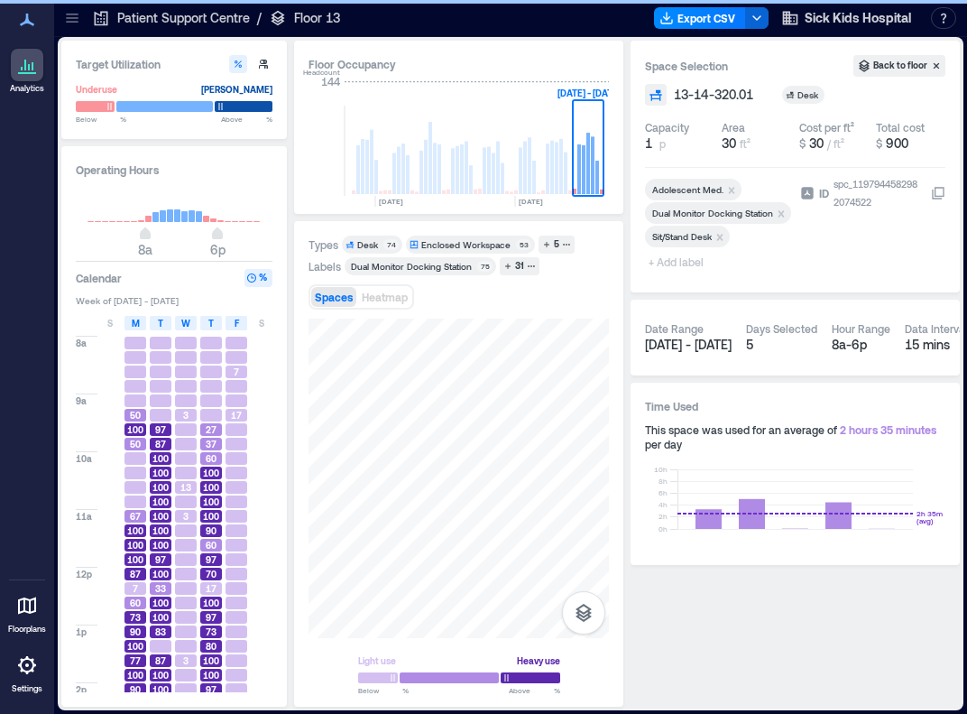
click at [691, 257] on span "+ Add label" at bounding box center [678, 261] width 66 height 25
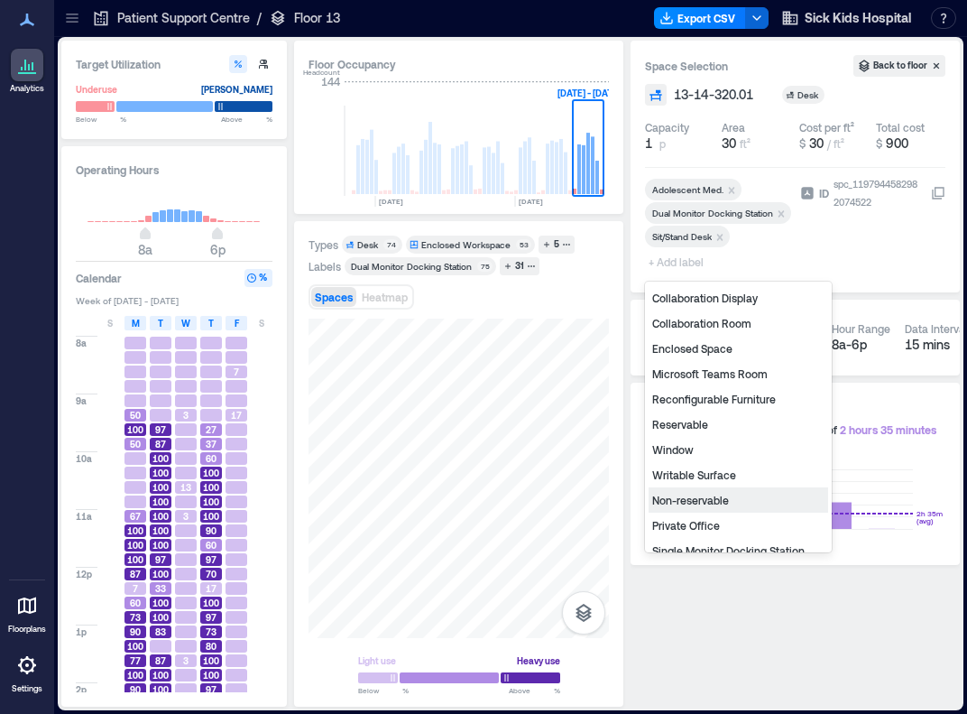
click at [691, 495] on div "Non-reservable" at bounding box center [739, 499] width 180 height 25
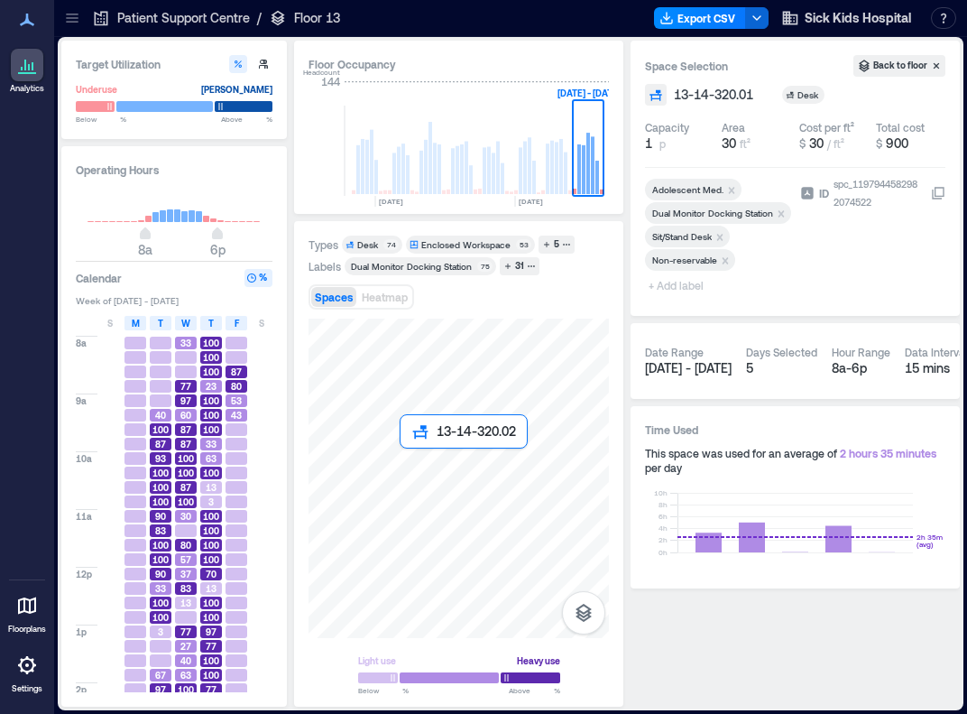
click at [403, 458] on div at bounding box center [459, 478] width 300 height 319
click at [691, 236] on icon "Remove Reservable" at bounding box center [706, 237] width 13 height 13
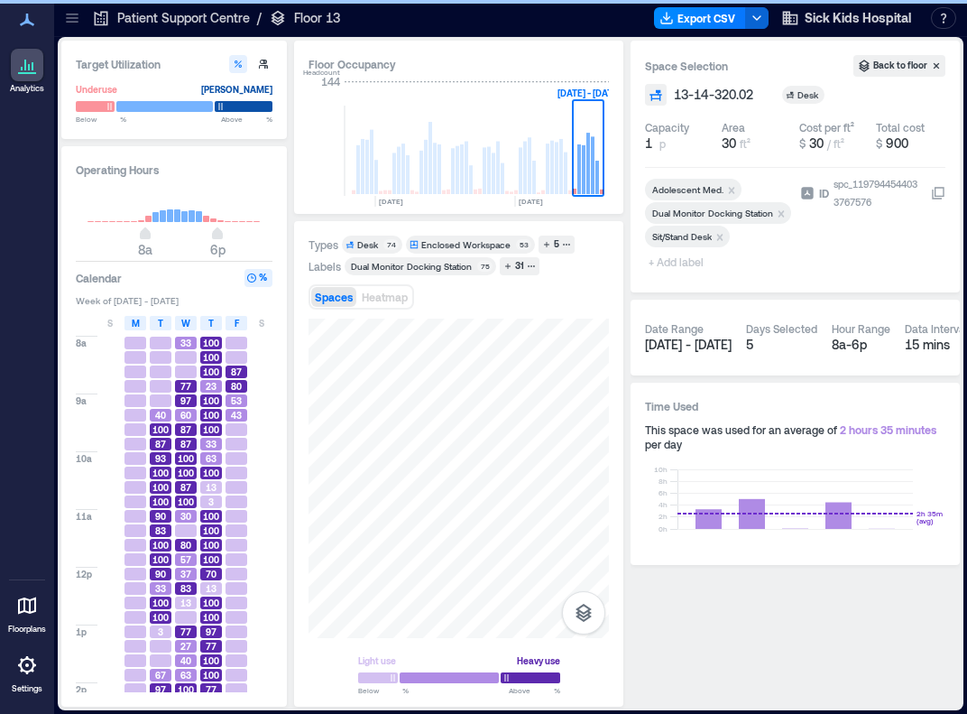
click at [684, 263] on span "+ Add label" at bounding box center [678, 261] width 66 height 25
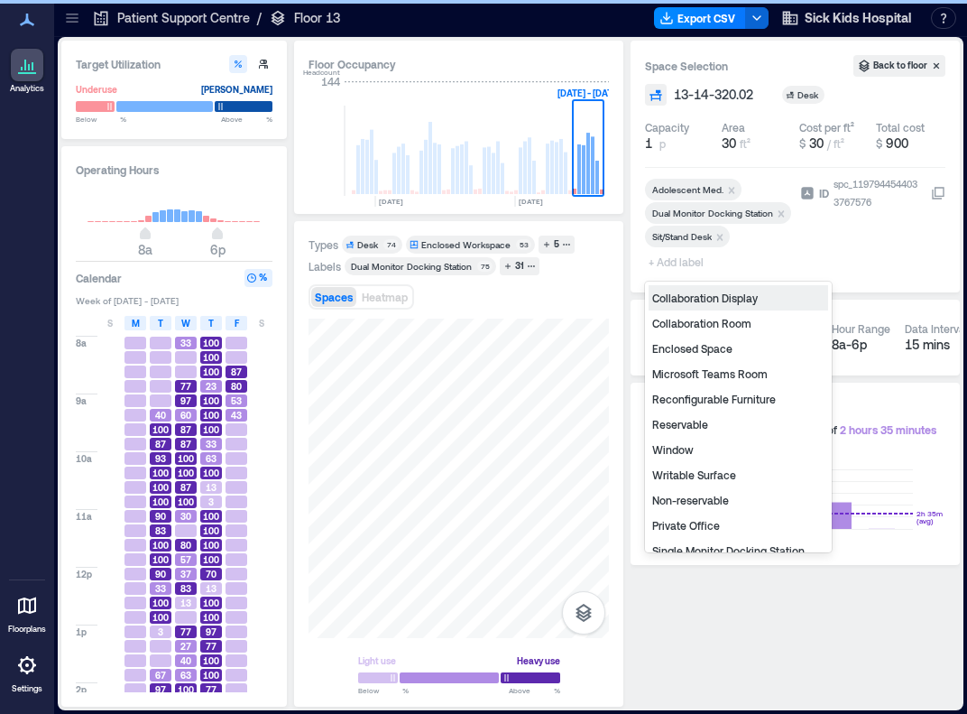
click at [666, 263] on span "+ Add label" at bounding box center [678, 261] width 66 height 25
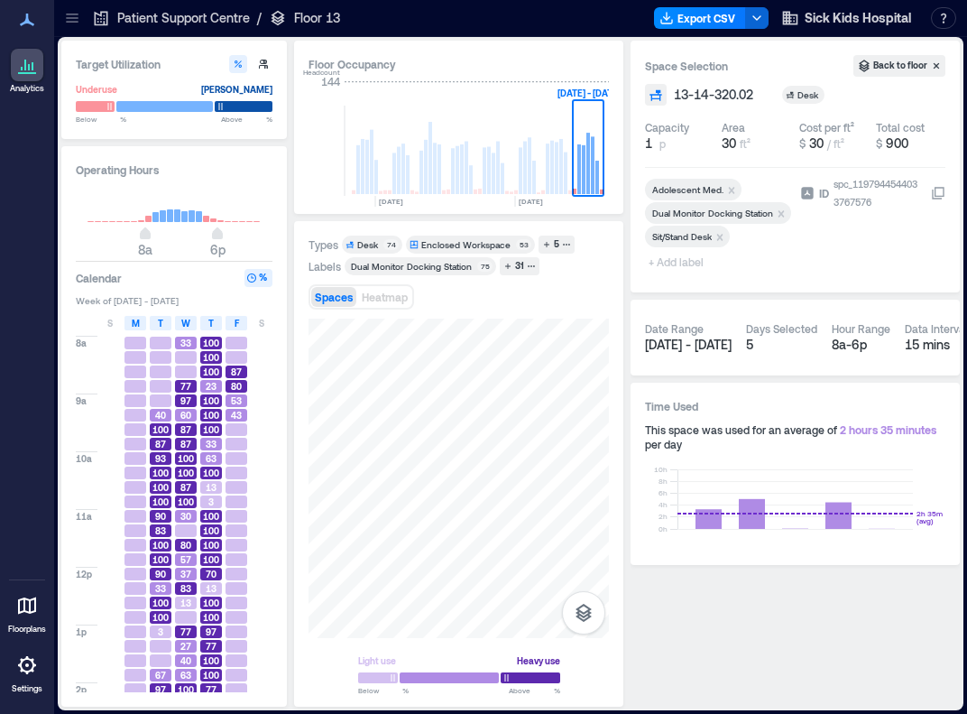
click at [666, 263] on span "+ Add label" at bounding box center [678, 261] width 66 height 25
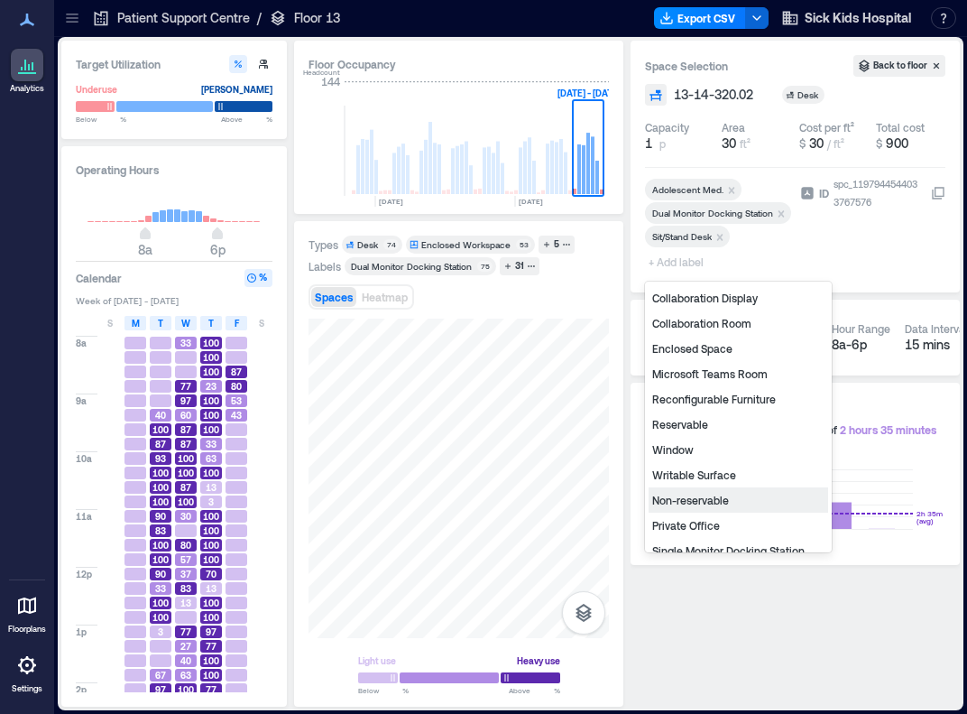
click at [684, 499] on div "Non-reservable" at bounding box center [739, 499] width 180 height 25
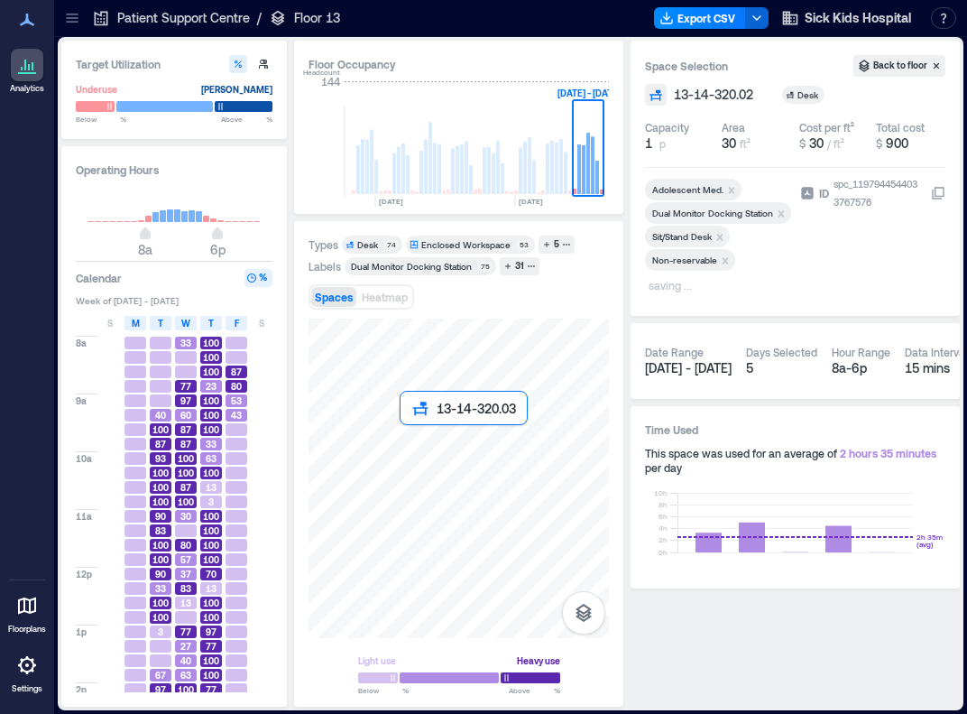
click at [413, 436] on div at bounding box center [459, 478] width 300 height 319
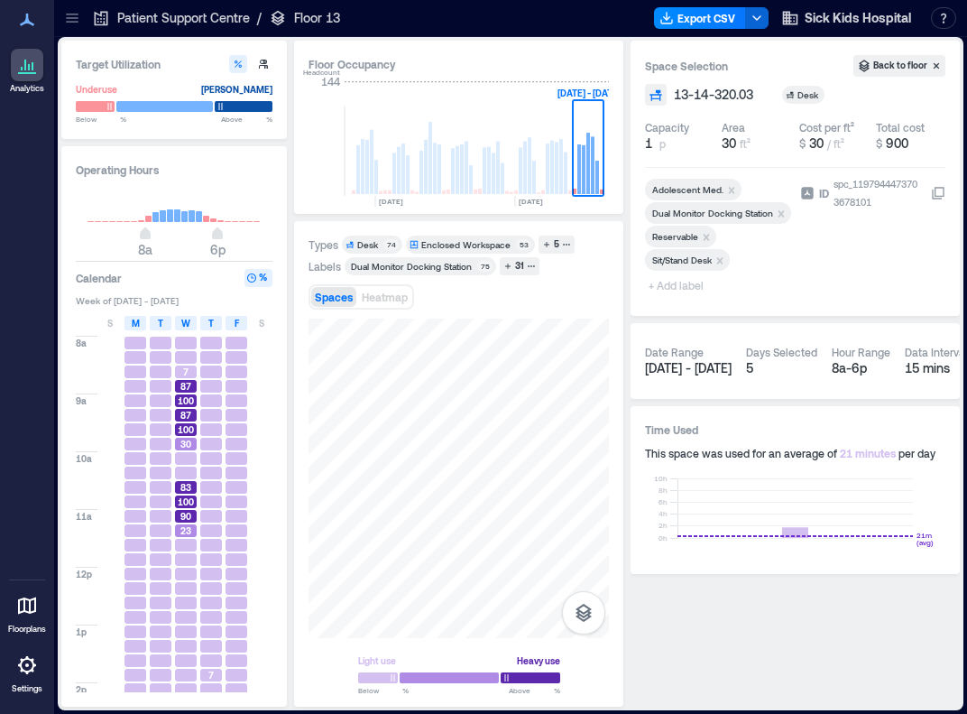
click at [691, 232] on icon "Remove Reservable" at bounding box center [706, 237] width 13 height 13
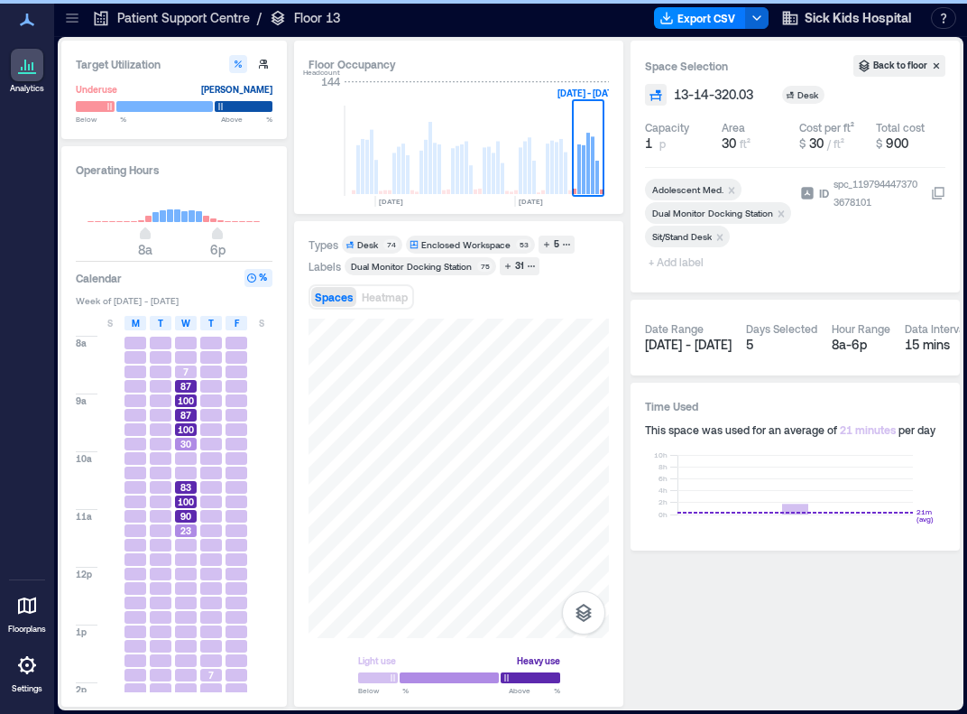
click at [678, 266] on span "+ Add label" at bounding box center [678, 261] width 66 height 25
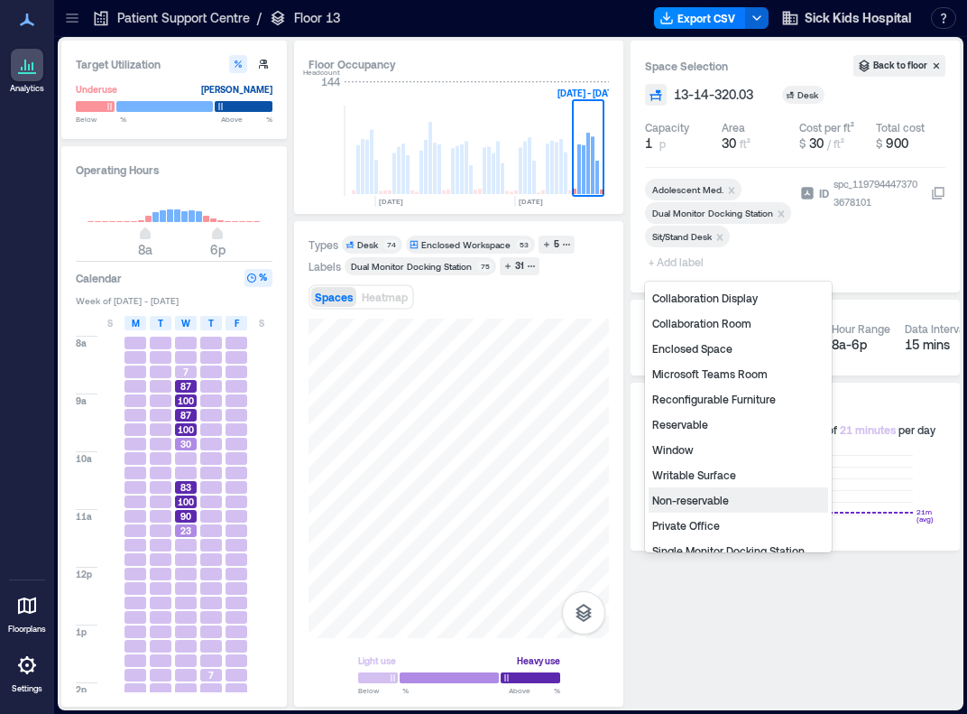
click at [671, 497] on div "Non-reservable" at bounding box center [739, 499] width 180 height 25
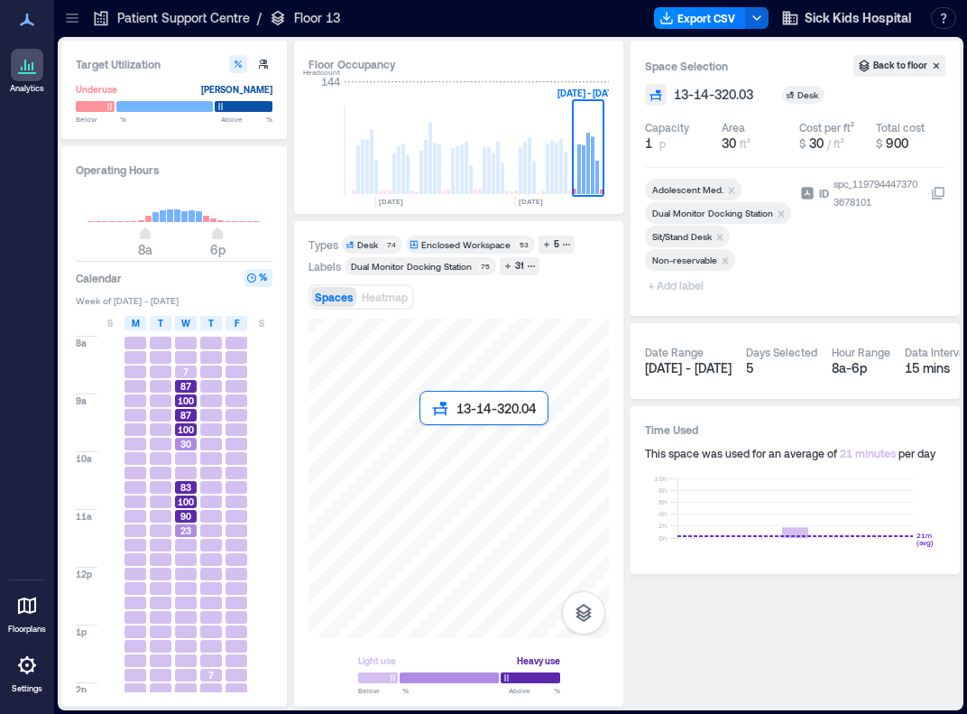
click at [428, 436] on div at bounding box center [459, 478] width 300 height 319
click at [691, 236] on icon "Remove Reservable" at bounding box center [706, 237] width 13 height 13
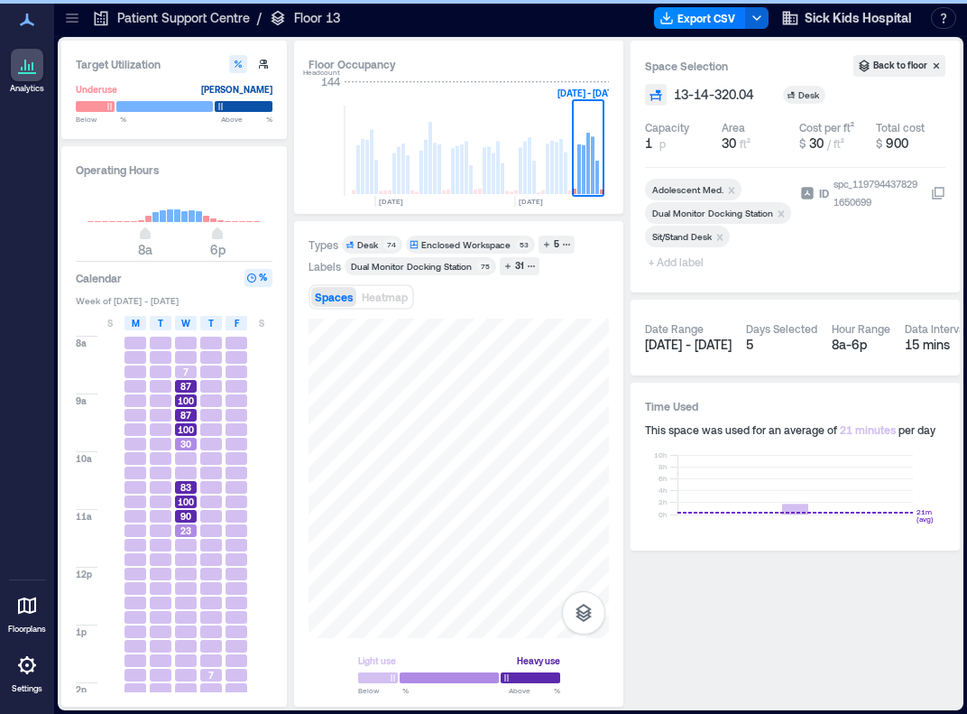
click at [691, 259] on span "+ Add label" at bounding box center [678, 261] width 66 height 25
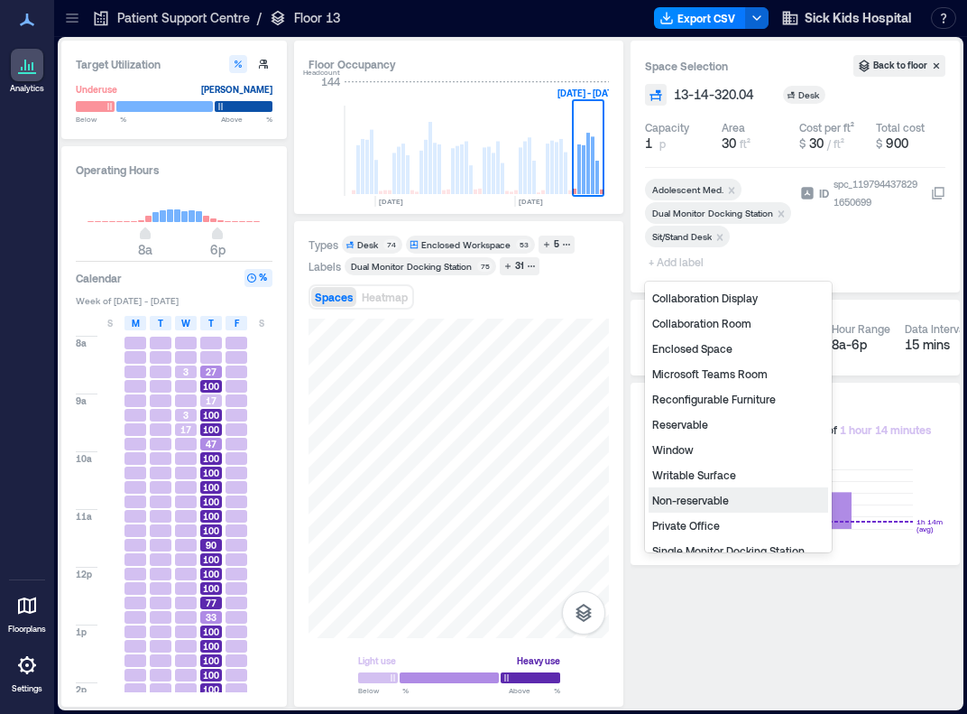
click at [691, 497] on div "Non-reservable" at bounding box center [739, 499] width 180 height 25
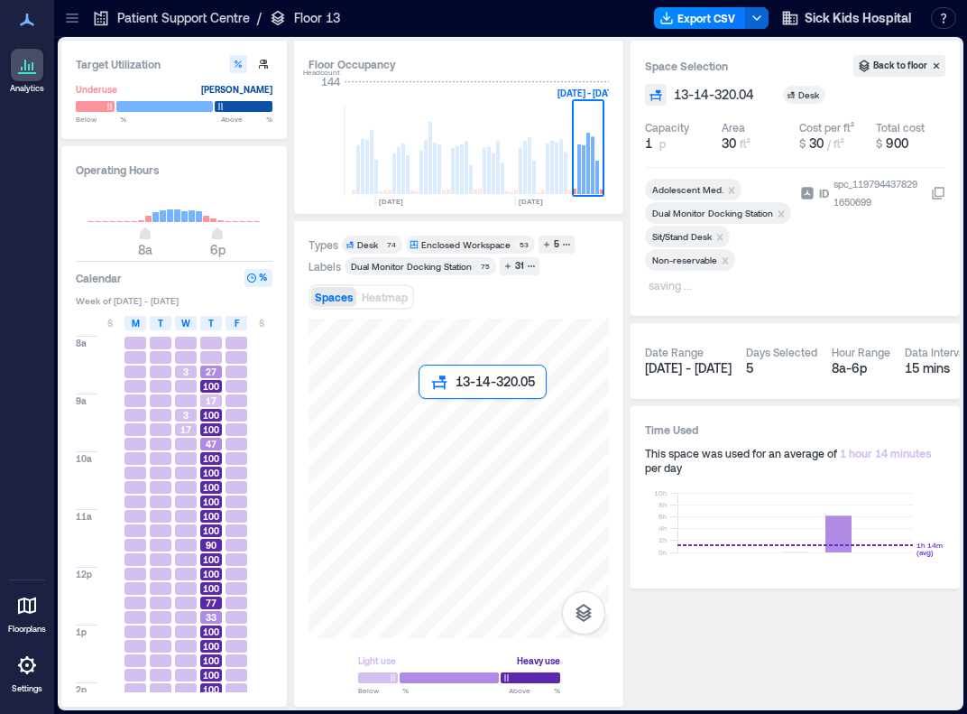
click at [431, 411] on div at bounding box center [459, 478] width 300 height 319
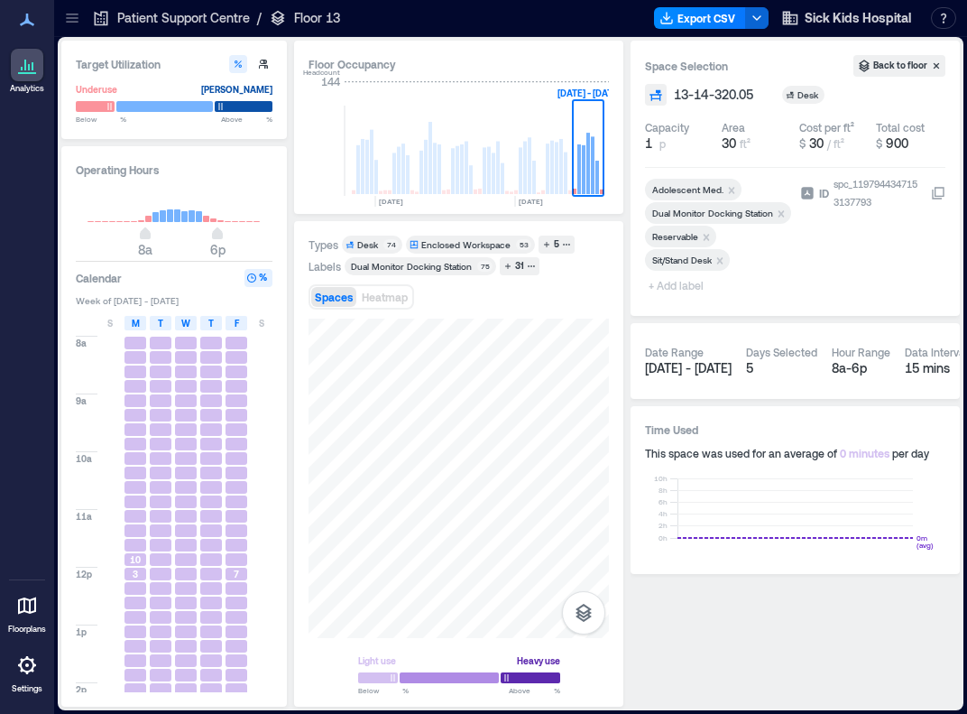
click at [691, 236] on icon "Remove Reservable" at bounding box center [707, 237] width 6 height 6
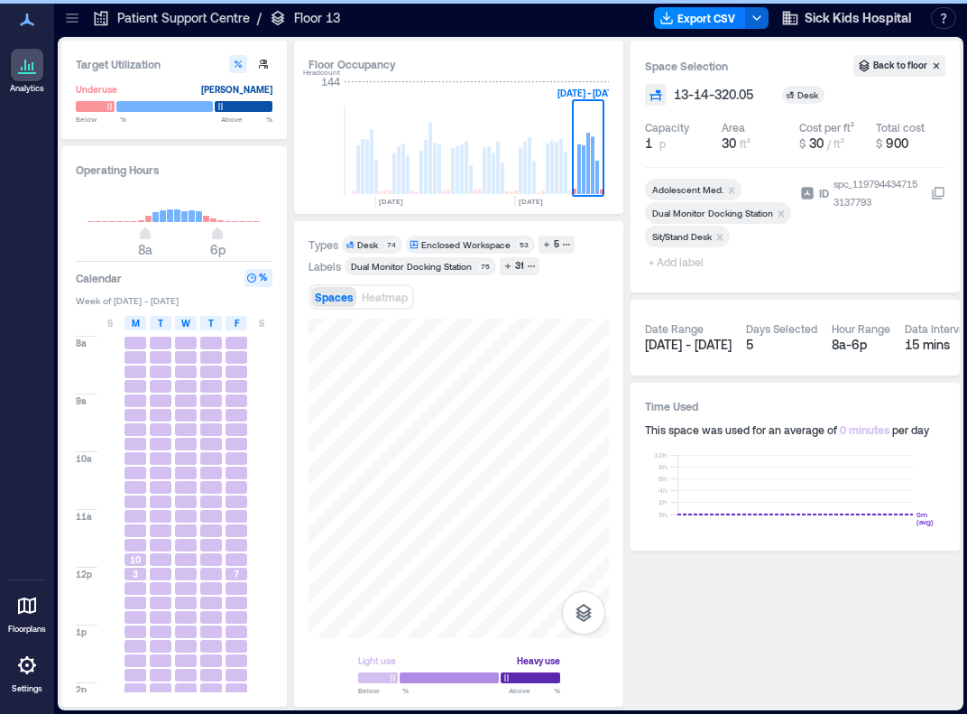
click at [683, 266] on span "+ Add label" at bounding box center [678, 261] width 66 height 25
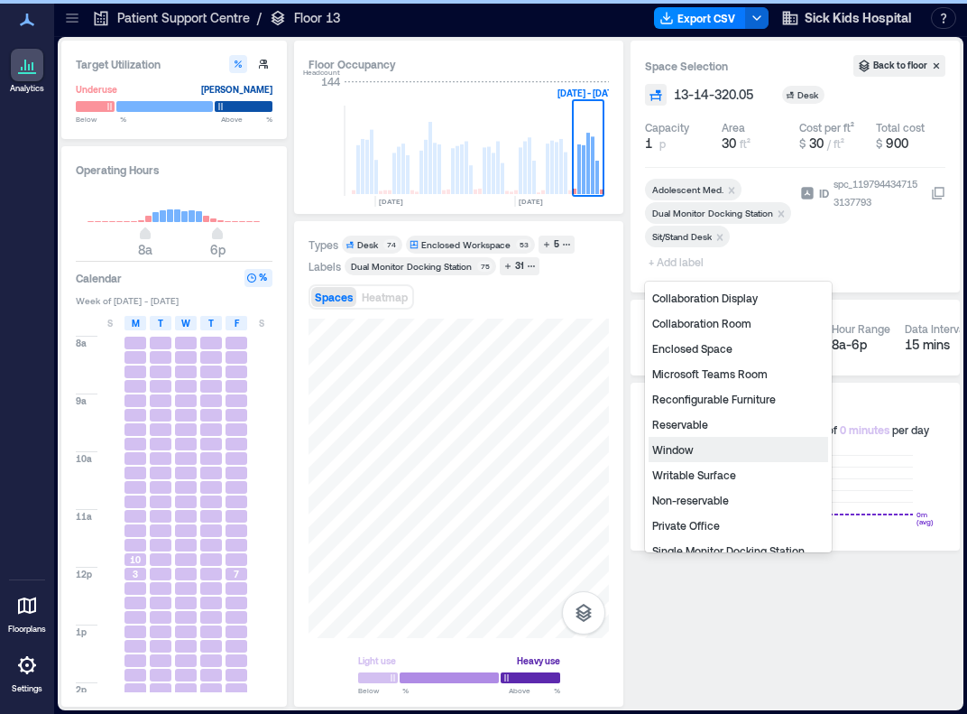
click at [691, 497] on div "Non-reservable" at bounding box center [739, 499] width 180 height 25
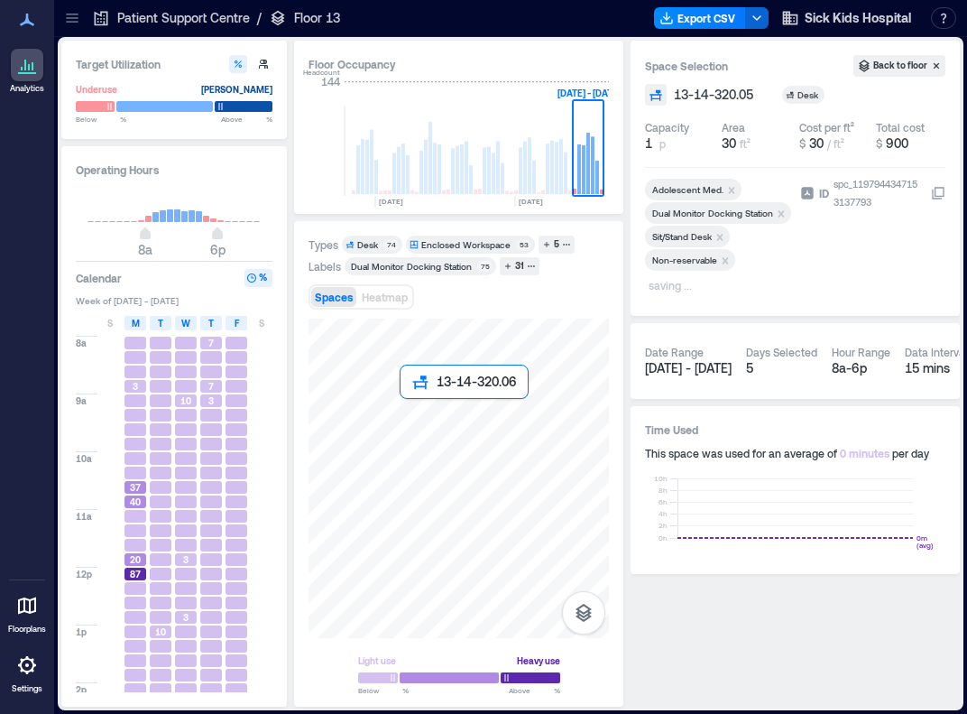
click at [415, 416] on div at bounding box center [459, 478] width 300 height 319
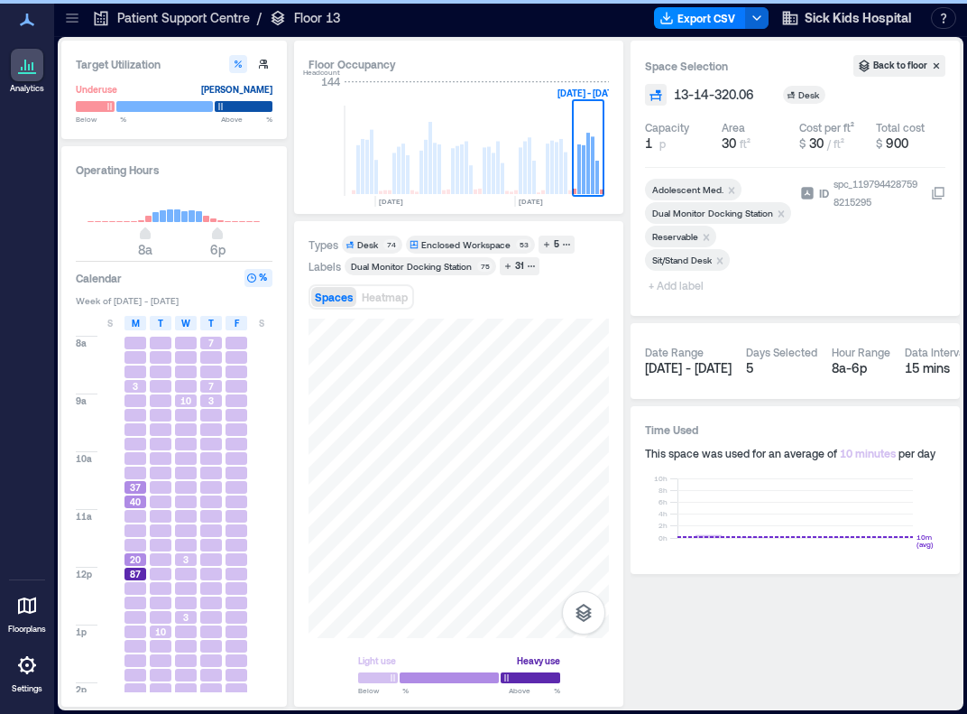
click at [691, 235] on icon "Remove Reservable" at bounding box center [706, 237] width 13 height 13
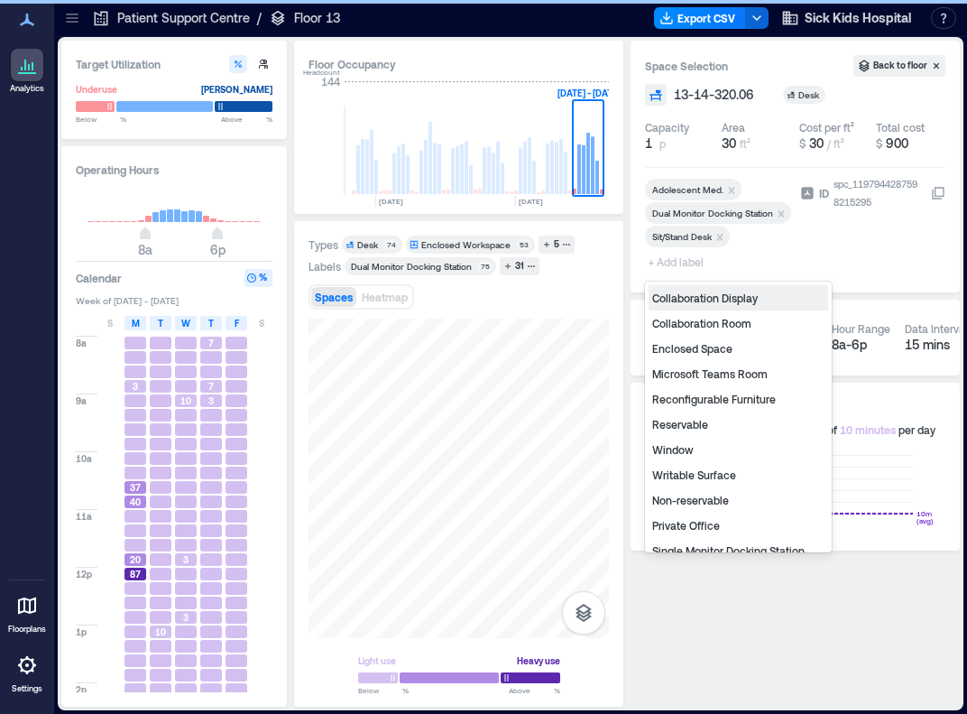
click at [673, 257] on span "+ Add label" at bounding box center [678, 261] width 66 height 25
click at [683, 502] on div "Non-reservable" at bounding box center [739, 499] width 180 height 25
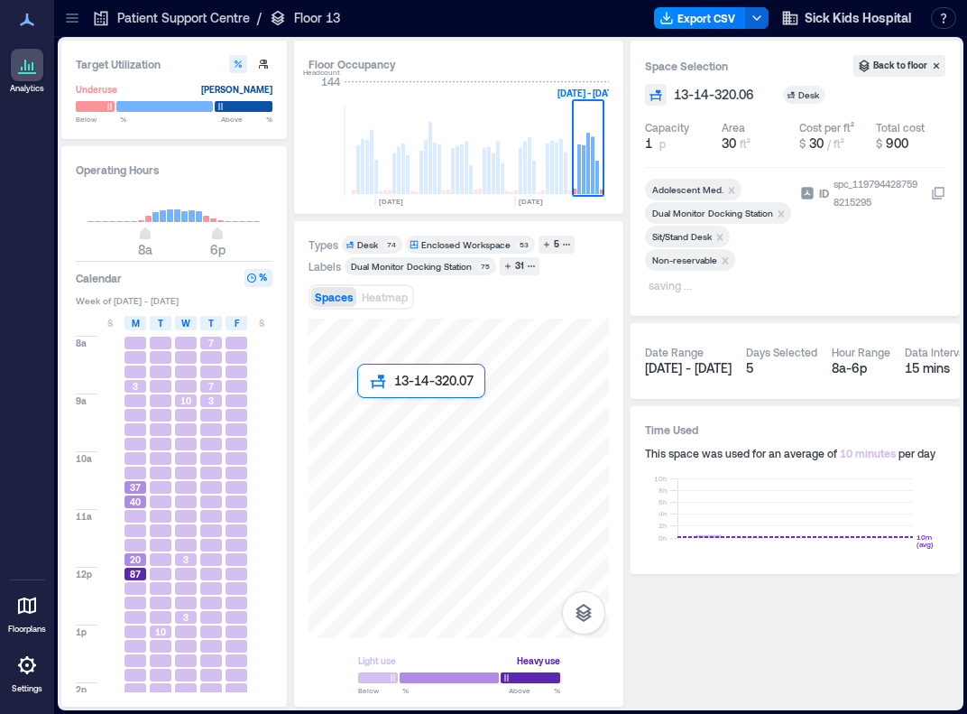
click at [371, 405] on div at bounding box center [459, 478] width 300 height 319
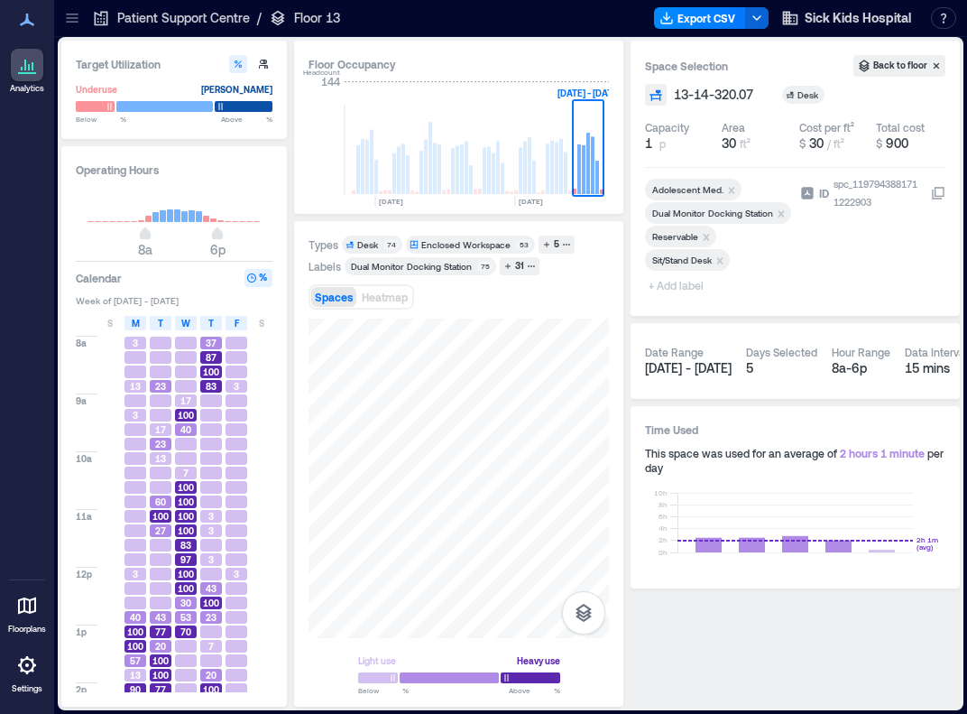
click at [691, 239] on icon "Remove Reservable" at bounding box center [707, 237] width 6 height 6
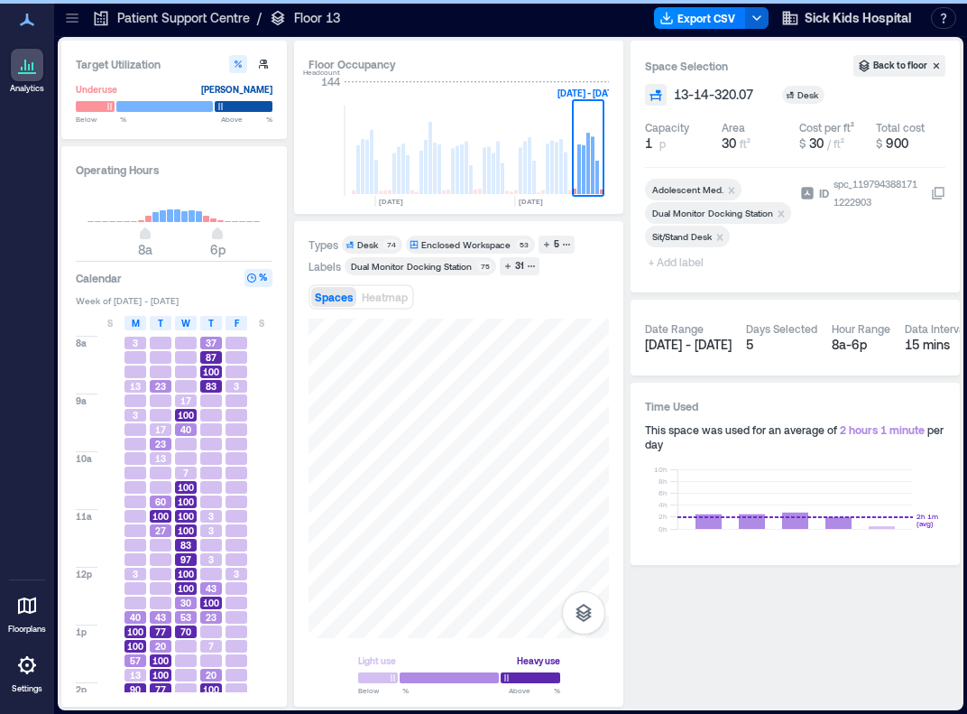
click at [671, 263] on span "+ Add label" at bounding box center [678, 261] width 66 height 25
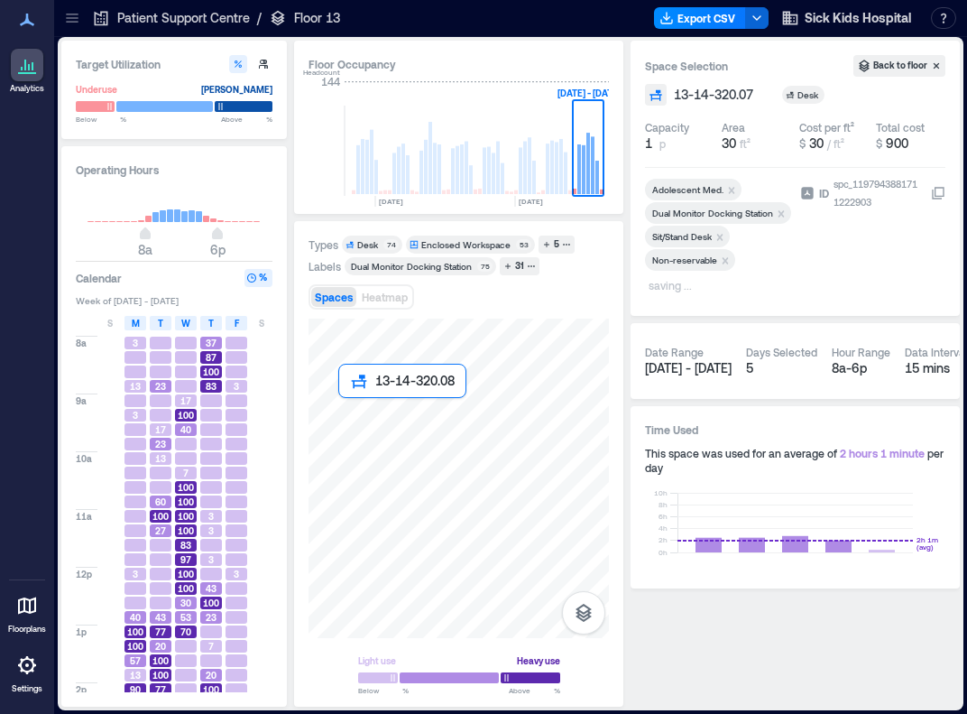
click at [354, 418] on div at bounding box center [459, 478] width 300 height 319
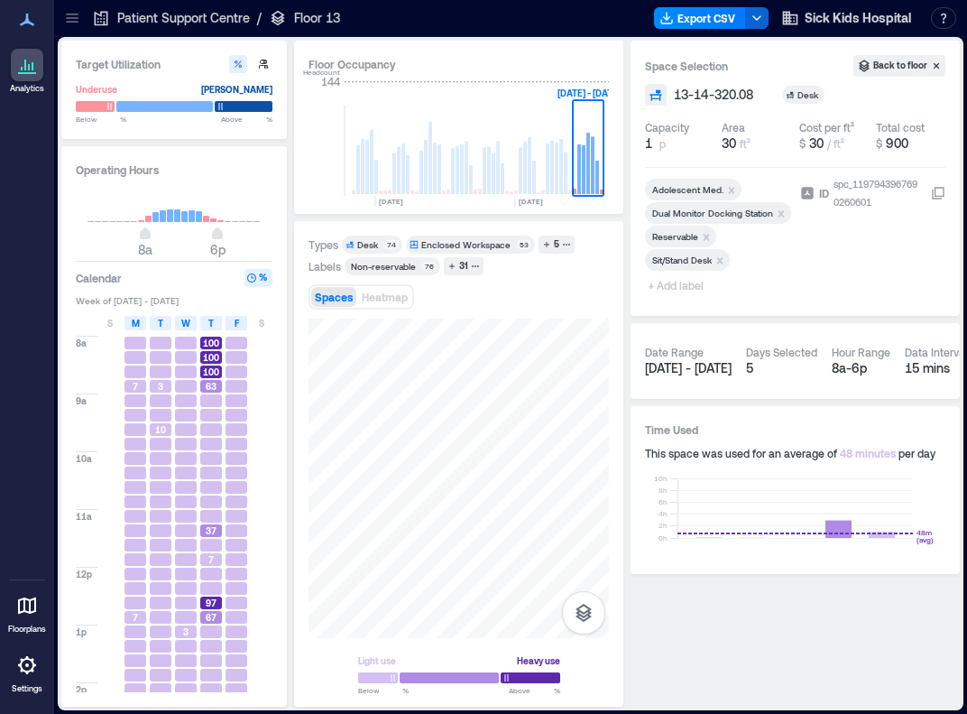
click at [691, 237] on icon "Remove Reservable" at bounding box center [707, 237] width 6 height 6
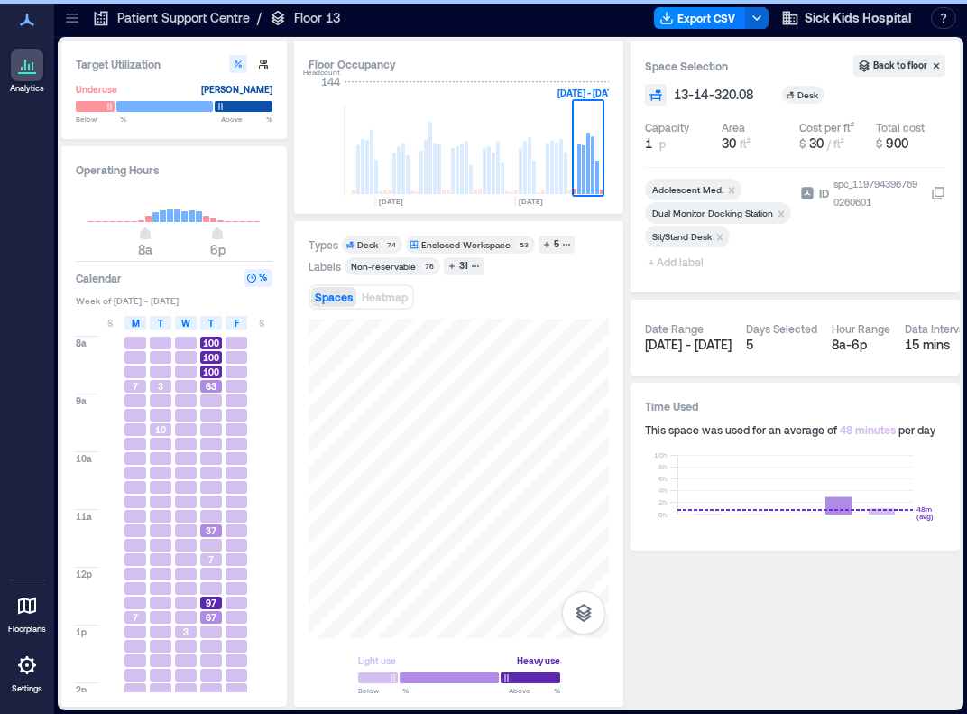
click at [671, 266] on span "+ Add label" at bounding box center [678, 261] width 66 height 25
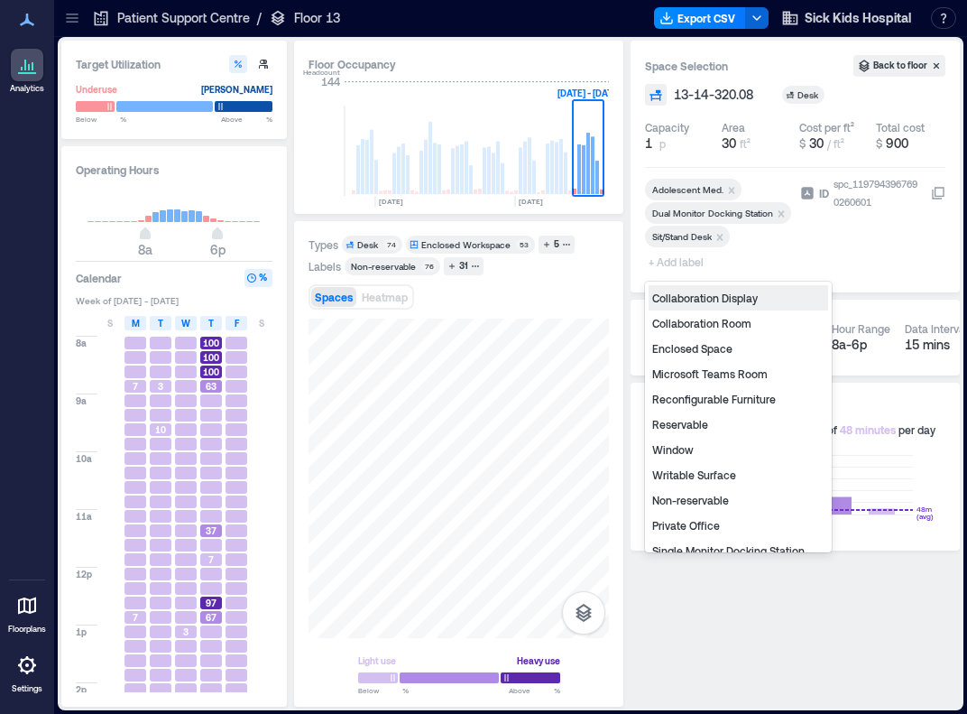
click at [683, 502] on div "Non-reservable" at bounding box center [739, 499] width 180 height 25
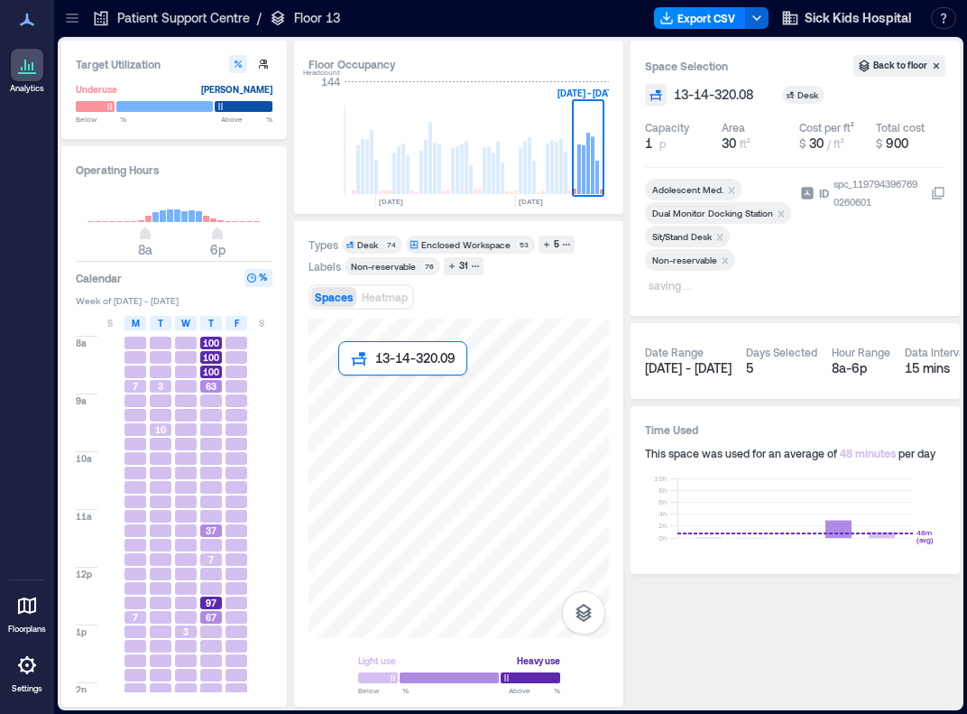
click at [344, 385] on div at bounding box center [459, 478] width 300 height 319
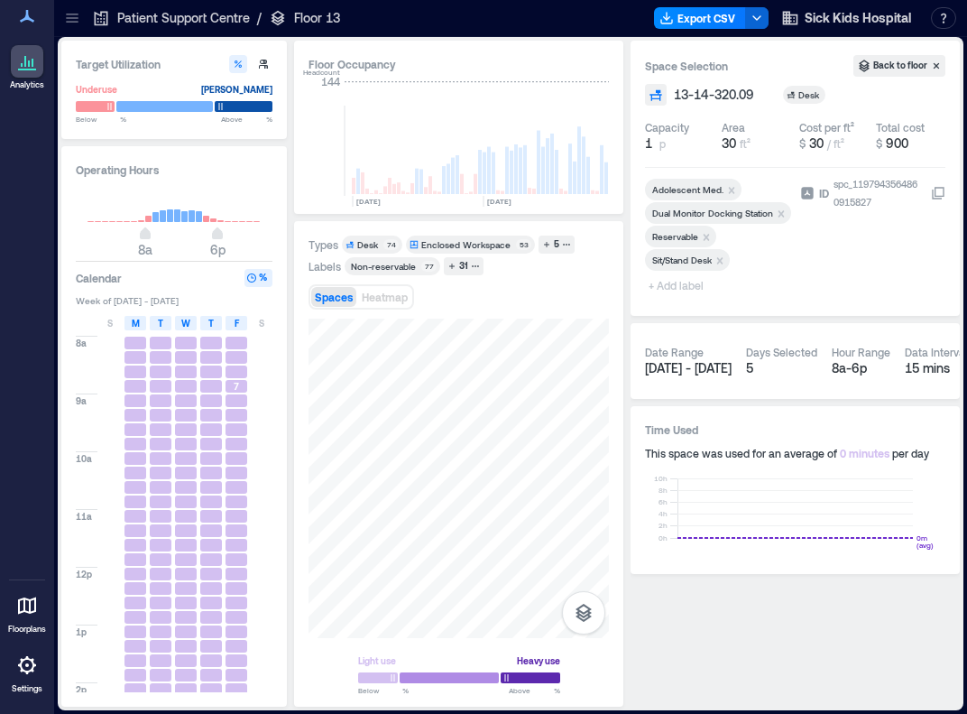
scroll to position [0, 2991]
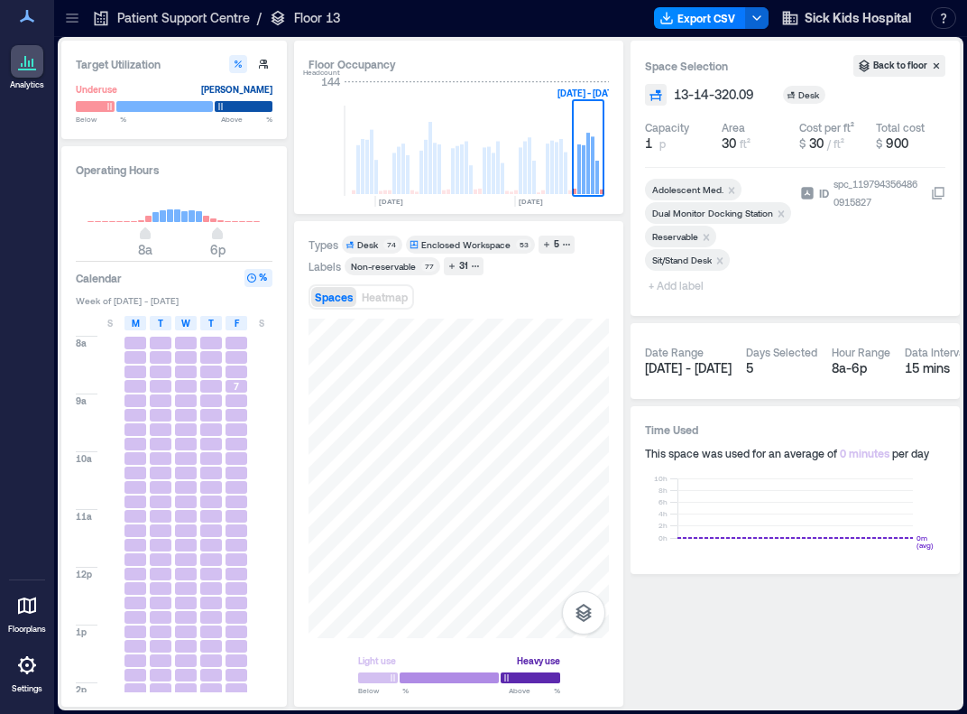
click at [706, 234] on icon "Remove Reservable" at bounding box center [706, 237] width 13 height 13
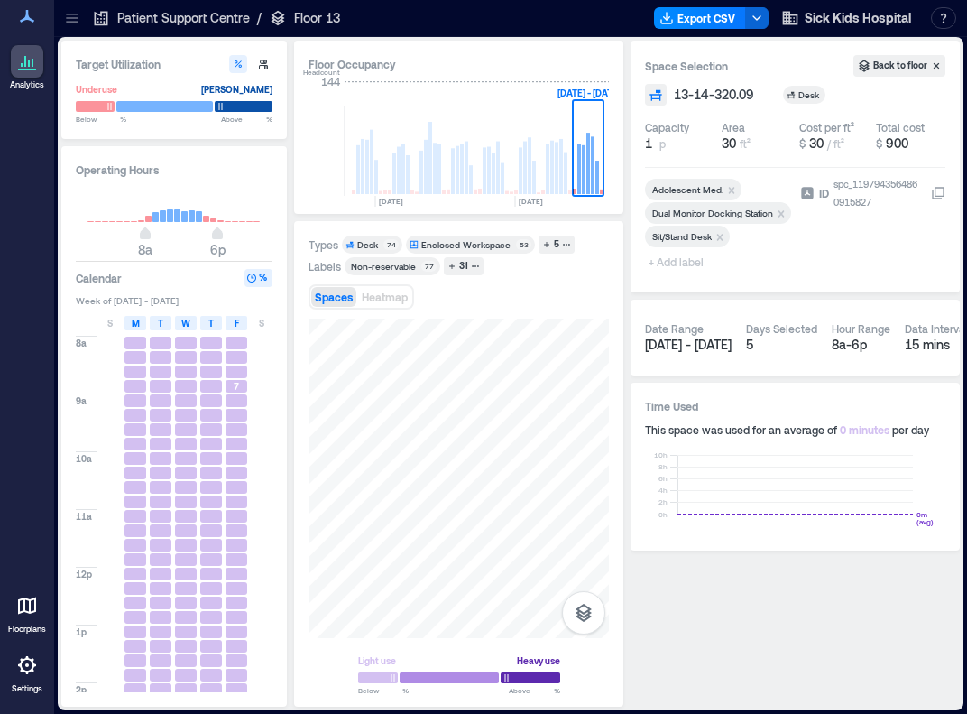
click at [687, 256] on span "+ Add label" at bounding box center [678, 261] width 66 height 25
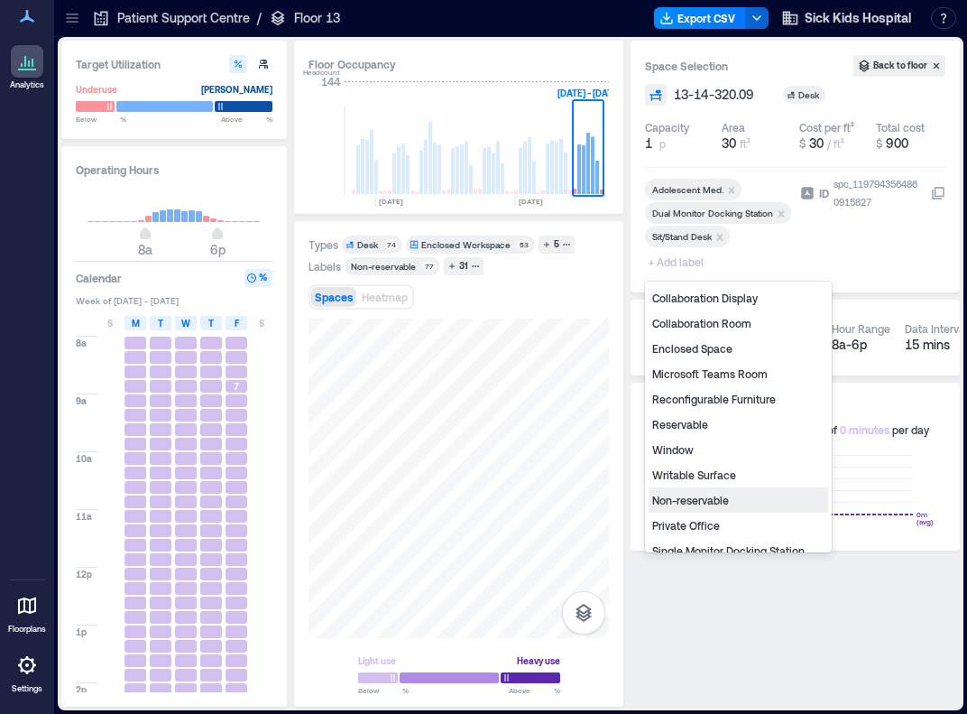
click at [671, 497] on div "Non-reservable" at bounding box center [739, 499] width 180 height 25
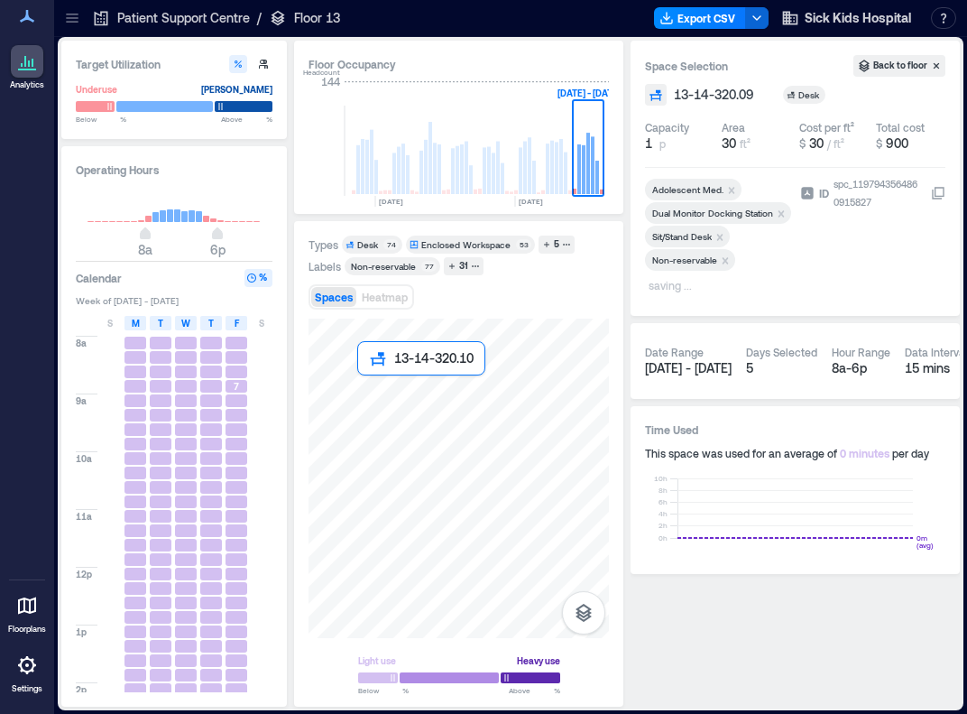
click at [371, 392] on div at bounding box center [459, 478] width 300 height 319
click at [705, 237] on icon "Remove Reservable" at bounding box center [707, 237] width 6 height 6
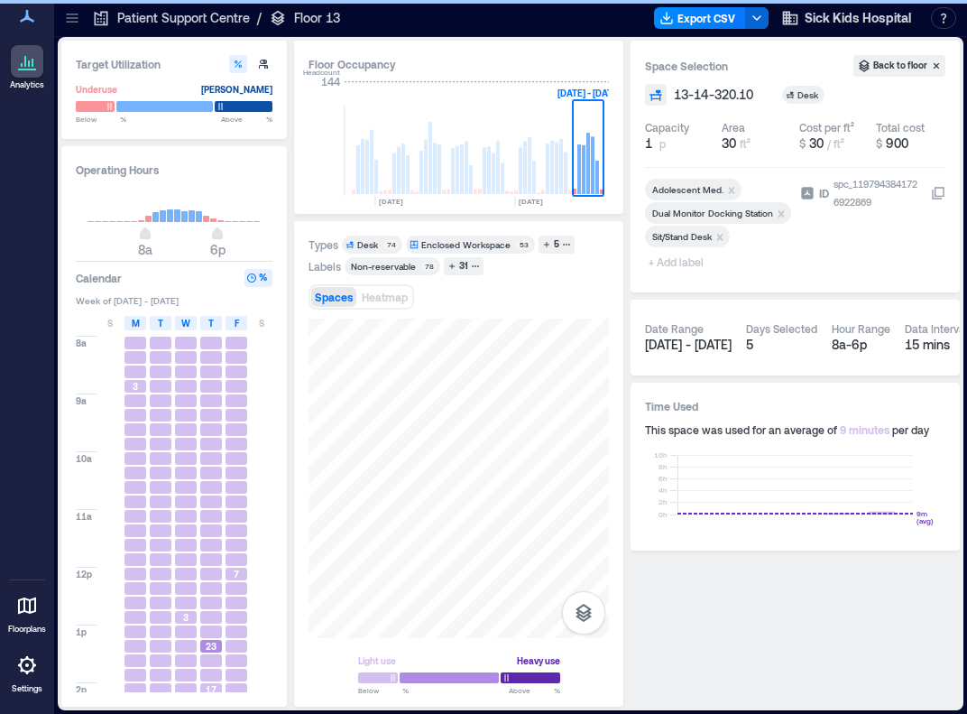
click at [683, 263] on span "+ Add label" at bounding box center [678, 261] width 66 height 25
click at [680, 263] on span "+ Add label" at bounding box center [678, 261] width 66 height 25
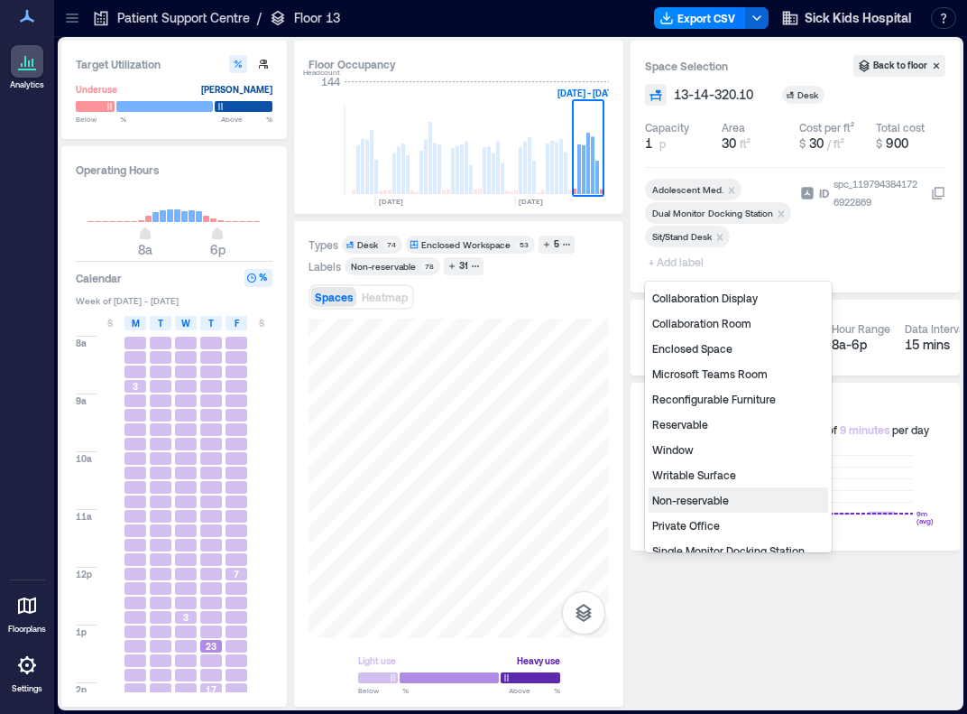
click at [688, 493] on div "Non-reservable" at bounding box center [739, 499] width 180 height 25
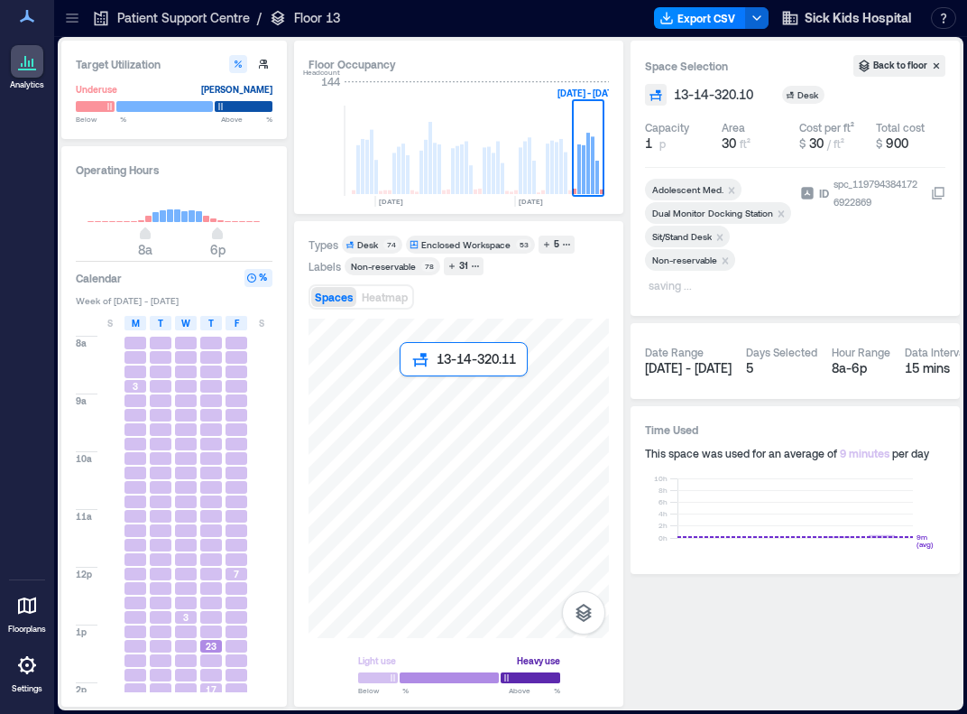
click at [404, 385] on div at bounding box center [459, 478] width 300 height 319
click at [429, 384] on div at bounding box center [459, 478] width 300 height 319
click at [404, 389] on div at bounding box center [459, 478] width 300 height 319
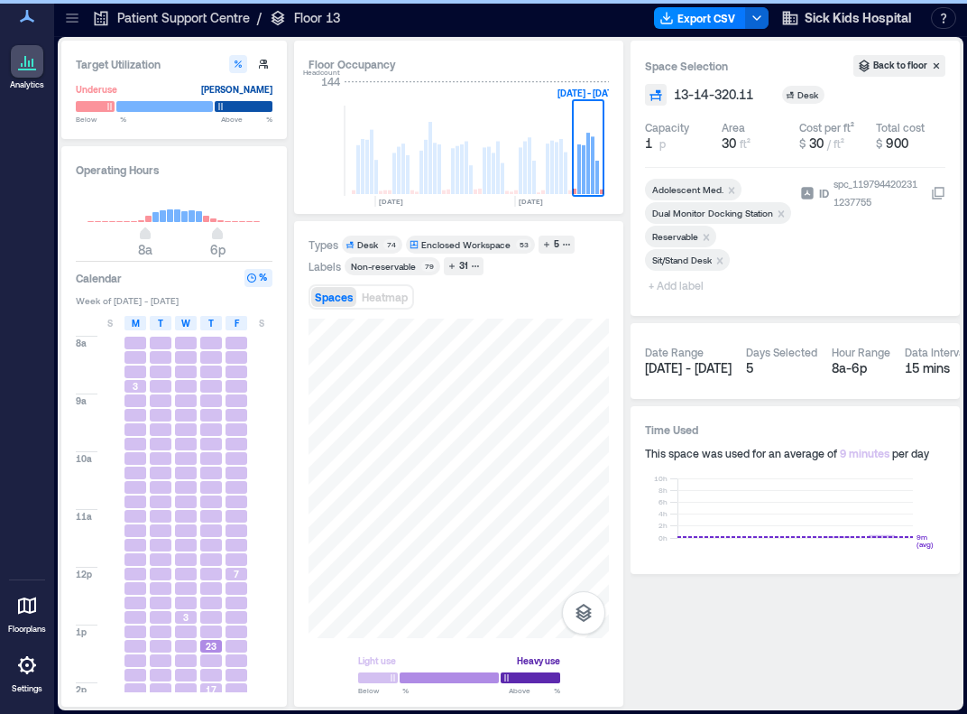
click at [707, 239] on icon "Remove Reservable" at bounding box center [707, 237] width 6 height 6
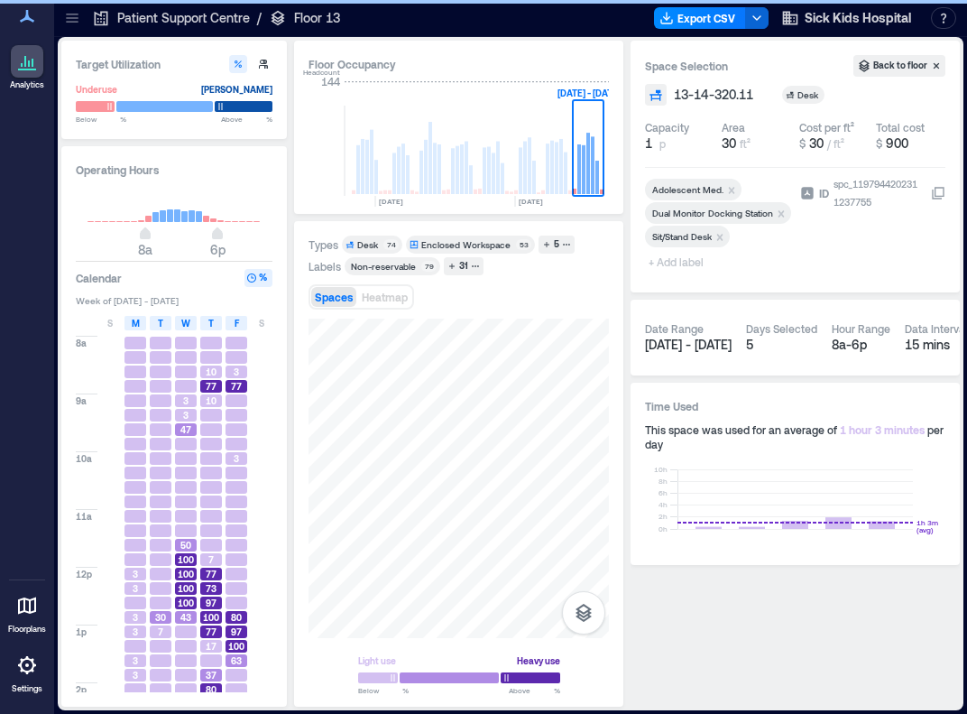
click at [671, 262] on span "+ Add label" at bounding box center [678, 261] width 66 height 25
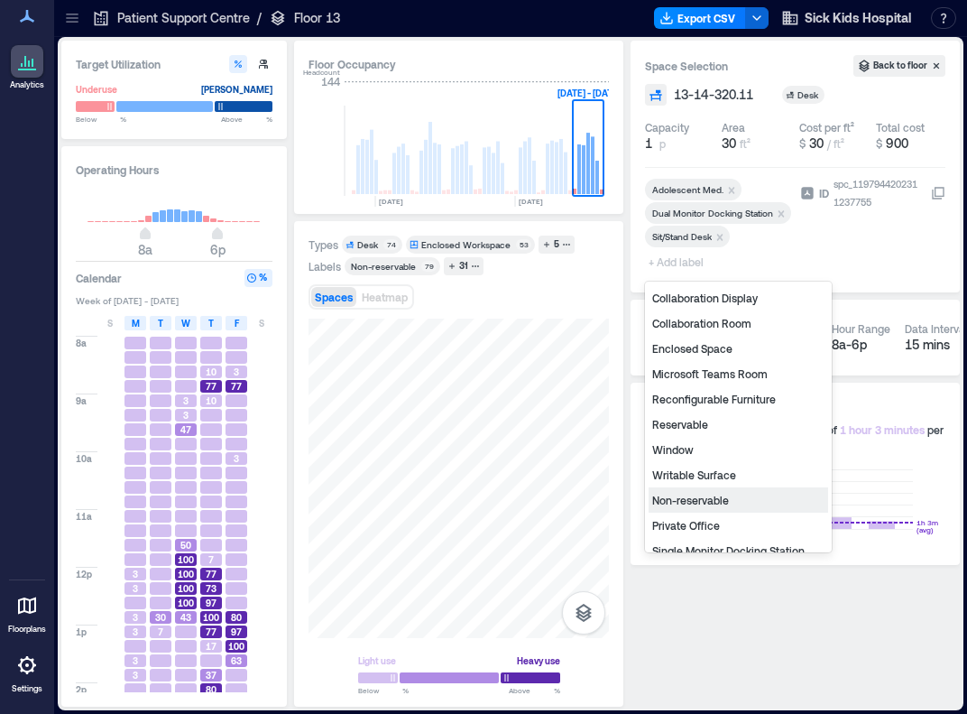
click at [702, 496] on div "Non-reservable" at bounding box center [739, 499] width 180 height 25
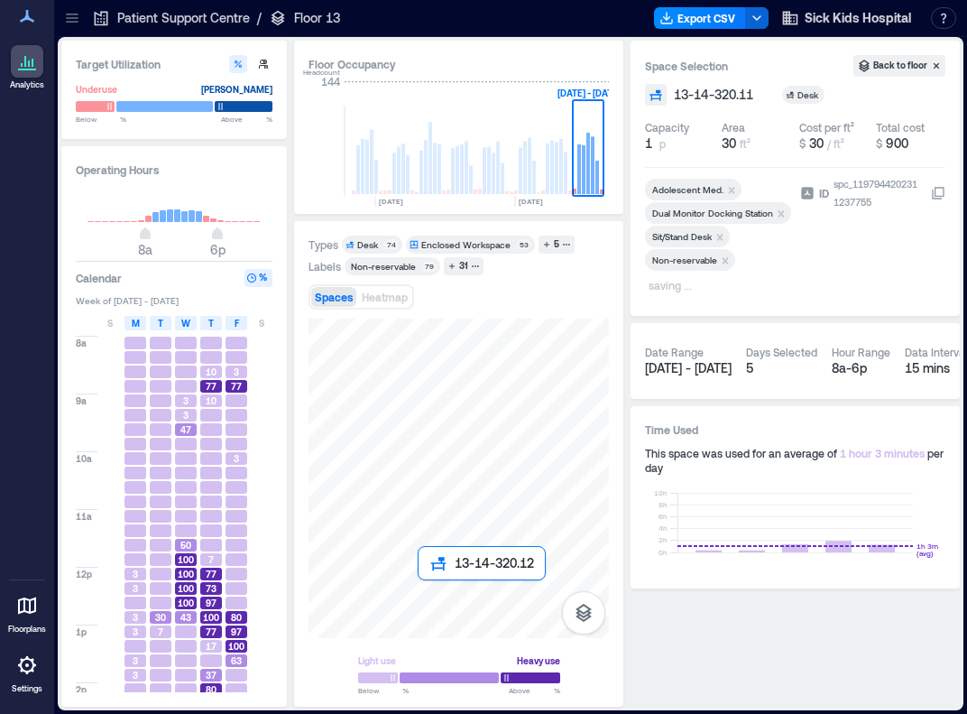
click at [426, 596] on div at bounding box center [459, 478] width 300 height 319
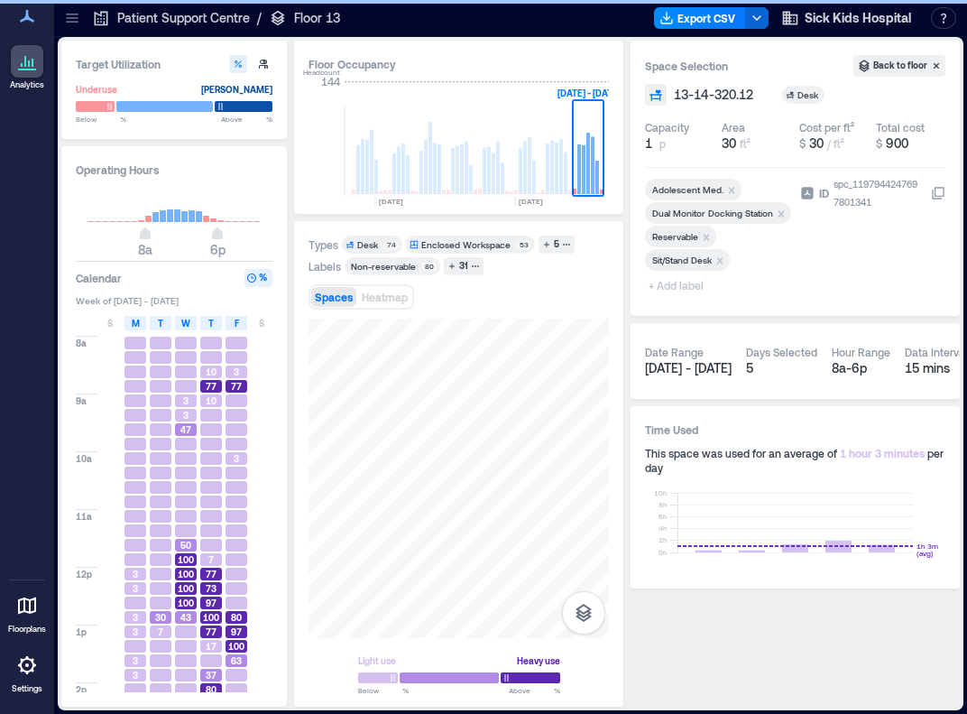
click at [707, 239] on icon "Remove Reservable" at bounding box center [707, 237] width 6 height 6
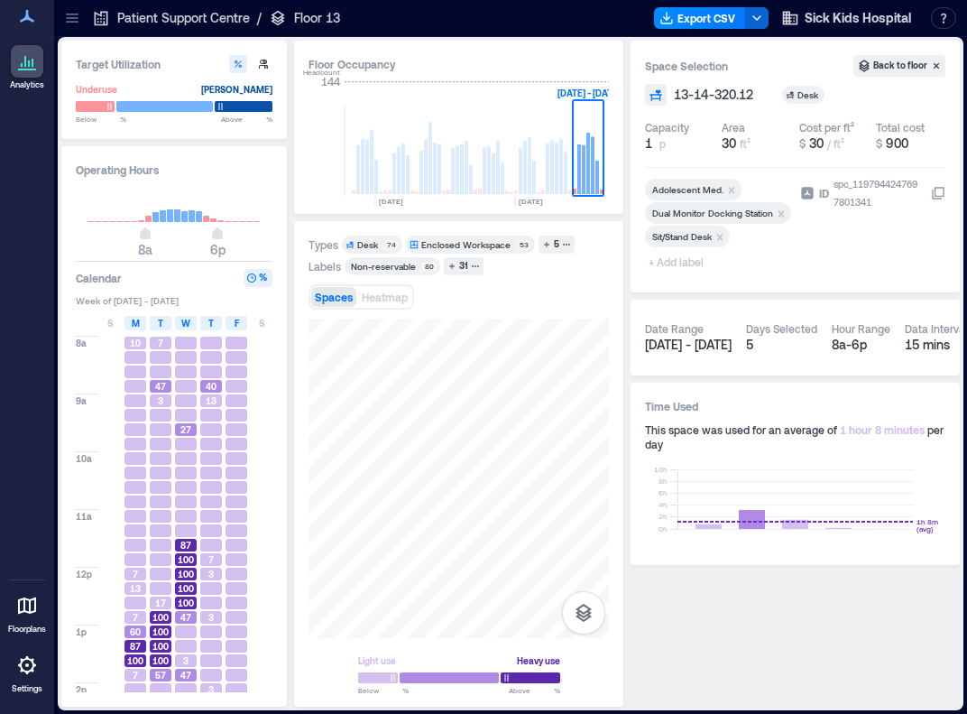
click at [686, 256] on span "+ Add label" at bounding box center [678, 261] width 66 height 25
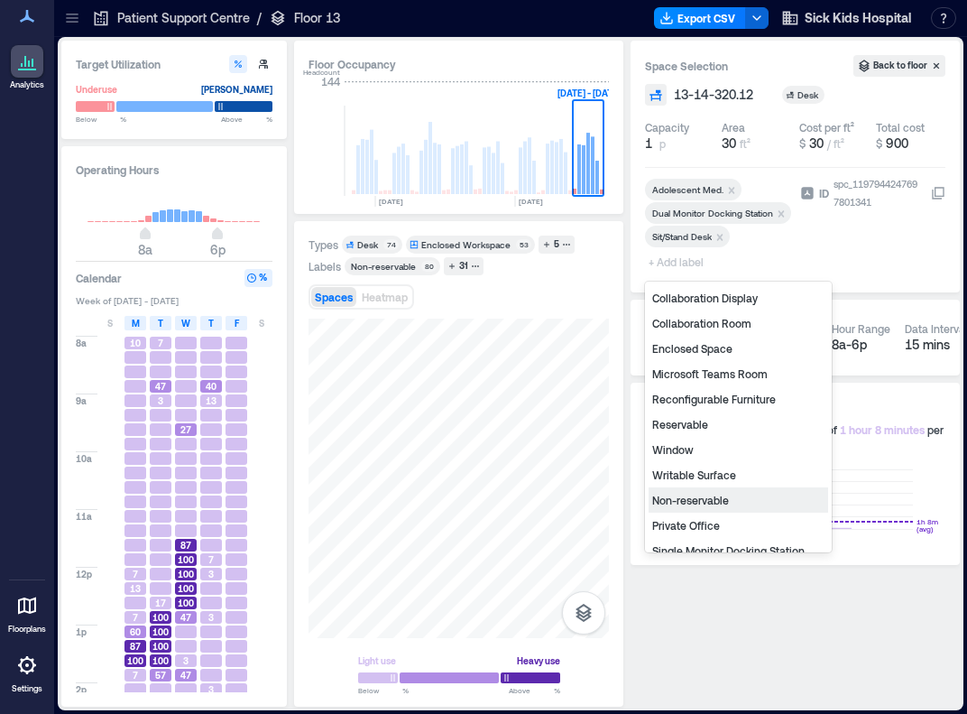
click at [704, 497] on div "Non-reservable" at bounding box center [739, 499] width 180 height 25
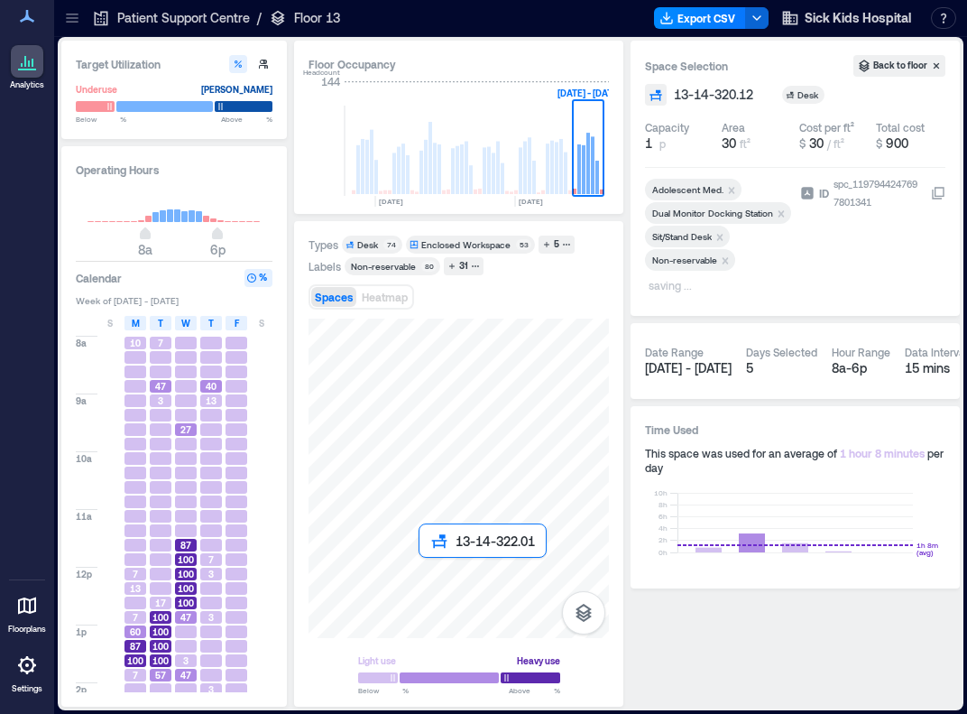
click at [433, 575] on div at bounding box center [459, 478] width 300 height 319
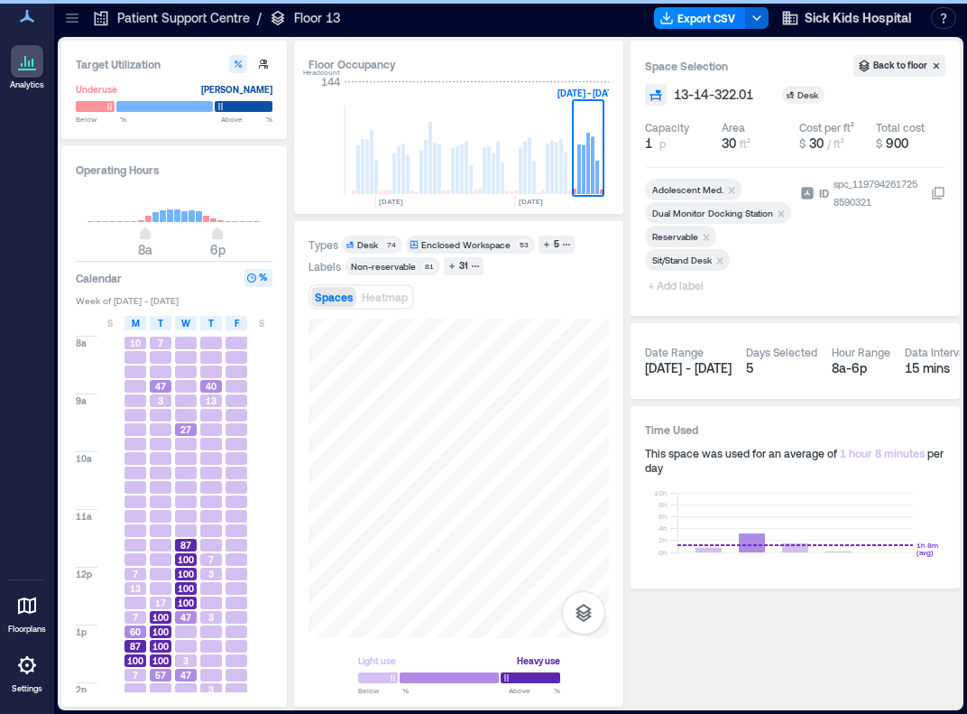
click at [709, 235] on icon "Remove Reservable" at bounding box center [706, 237] width 13 height 13
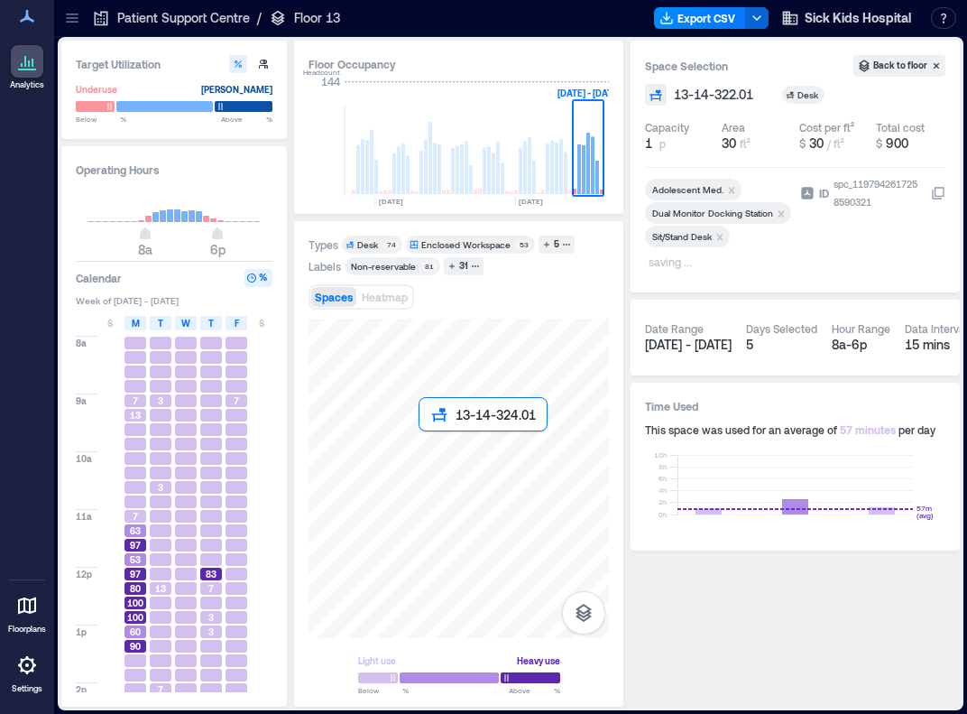
click at [431, 445] on div at bounding box center [459, 478] width 300 height 319
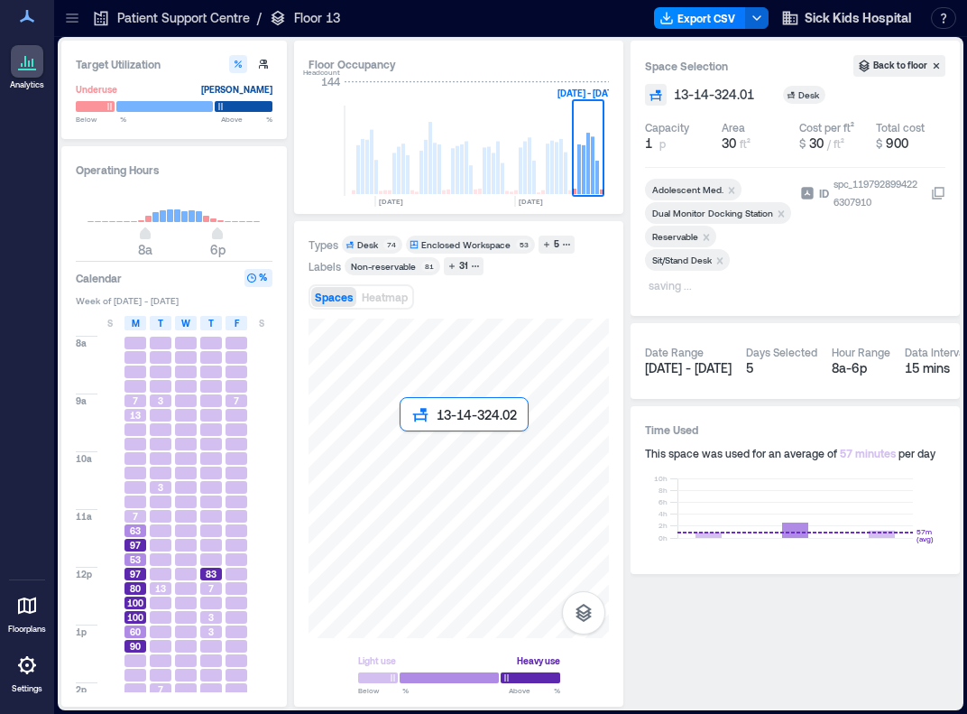
click at [412, 450] on div at bounding box center [459, 478] width 300 height 319
click at [391, 448] on div at bounding box center [459, 478] width 300 height 319
click at [372, 449] on div at bounding box center [459, 478] width 300 height 319
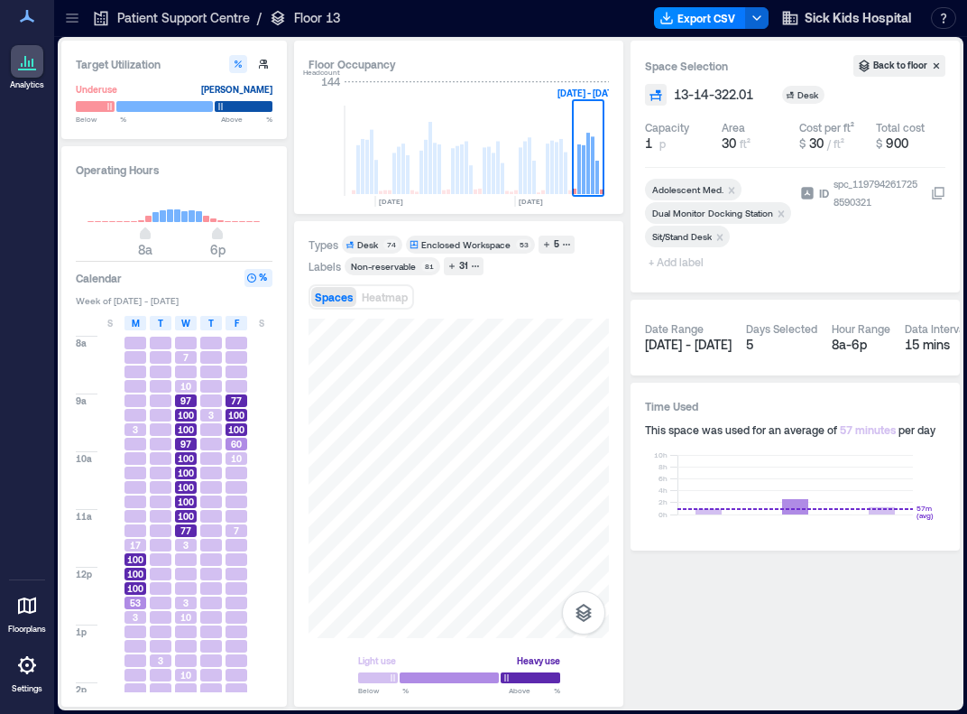
click at [688, 263] on span "+ Add label" at bounding box center [678, 261] width 66 height 25
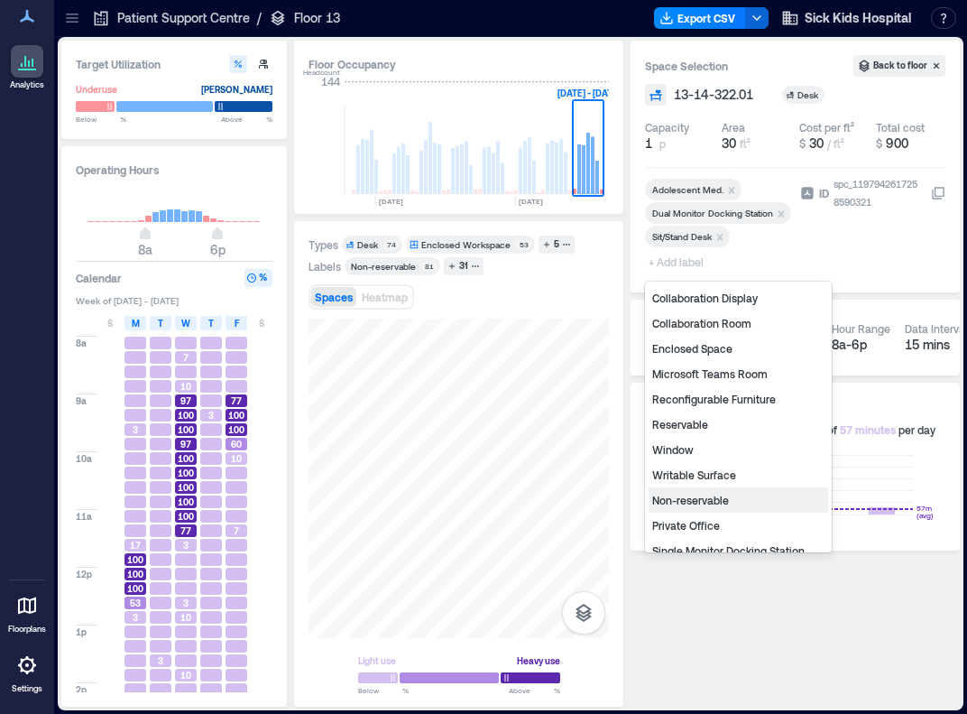
click at [693, 497] on div "Non-reservable" at bounding box center [739, 499] width 180 height 25
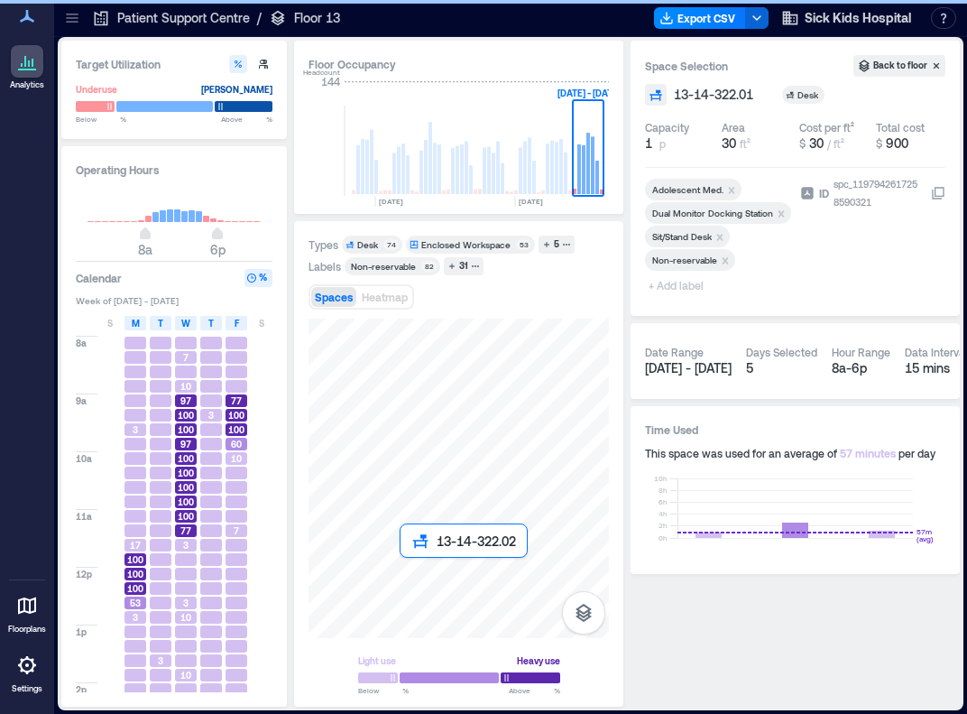
drag, startPoint x: 418, startPoint y: 585, endPoint x: 408, endPoint y: 567, distance: 20.6
click at [408, 567] on div at bounding box center [459, 478] width 300 height 319
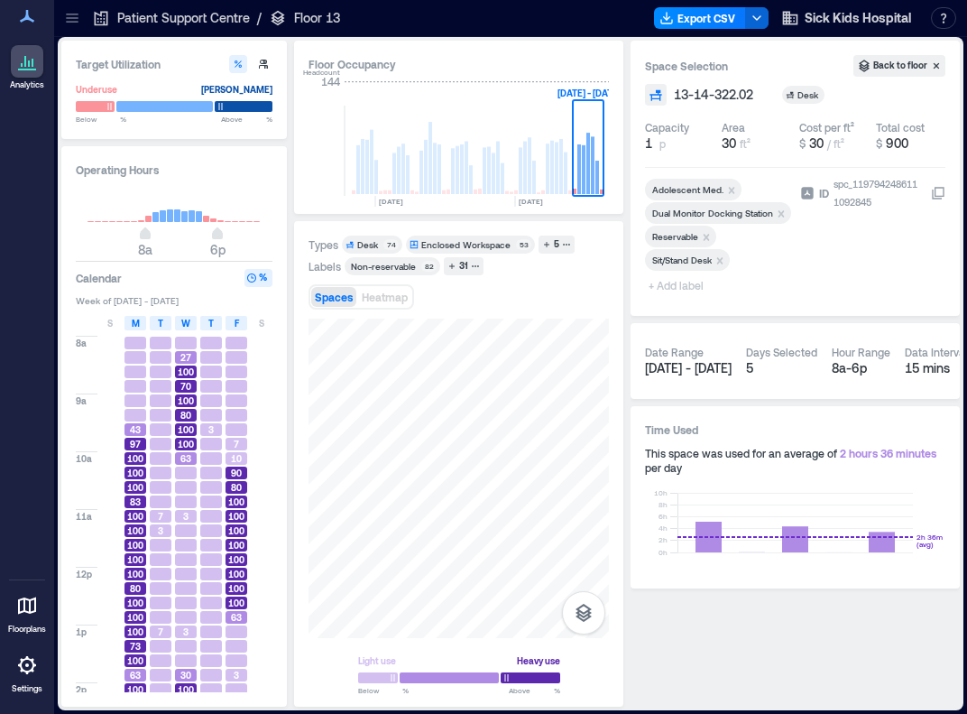
click at [708, 237] on icon "Remove Reservable" at bounding box center [706, 237] width 13 height 13
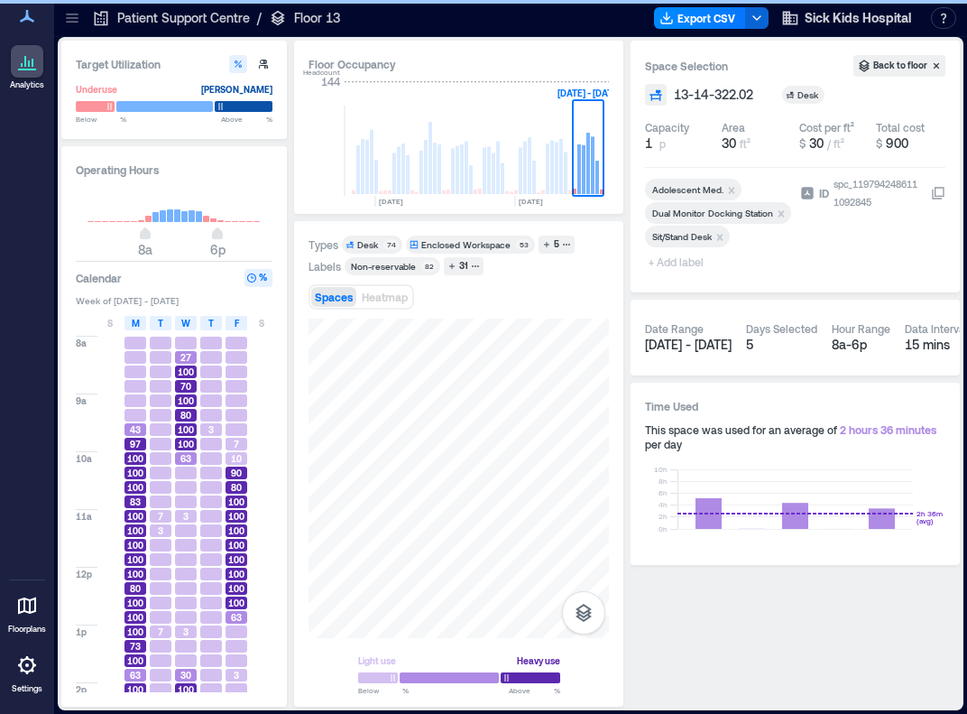
click at [679, 263] on span "+ Add label" at bounding box center [678, 261] width 66 height 25
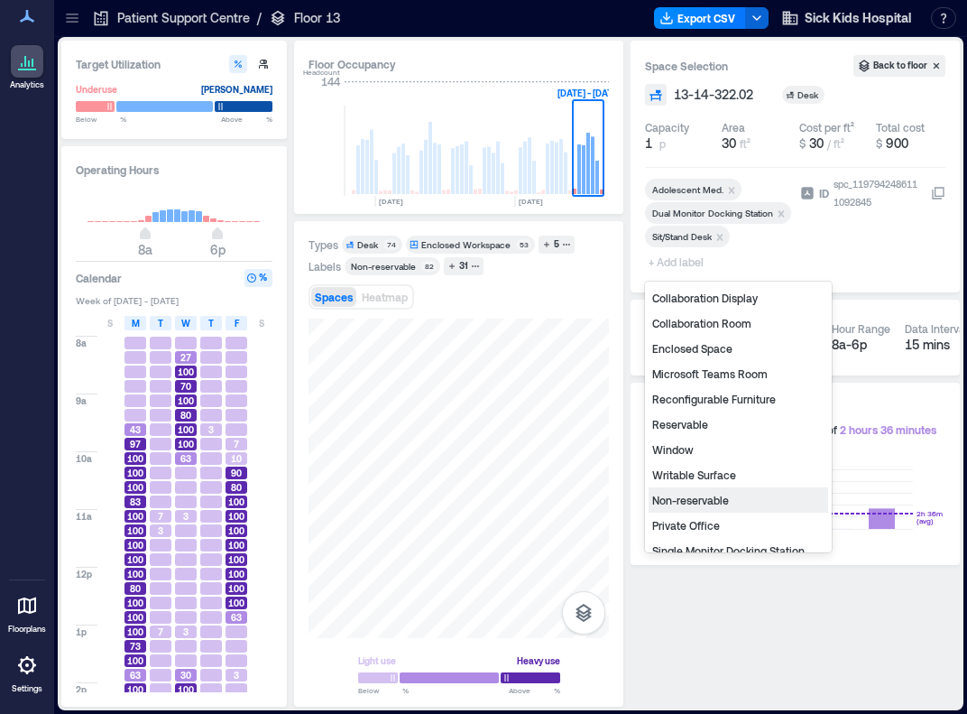
click at [707, 502] on div "Non-reservable" at bounding box center [739, 499] width 180 height 25
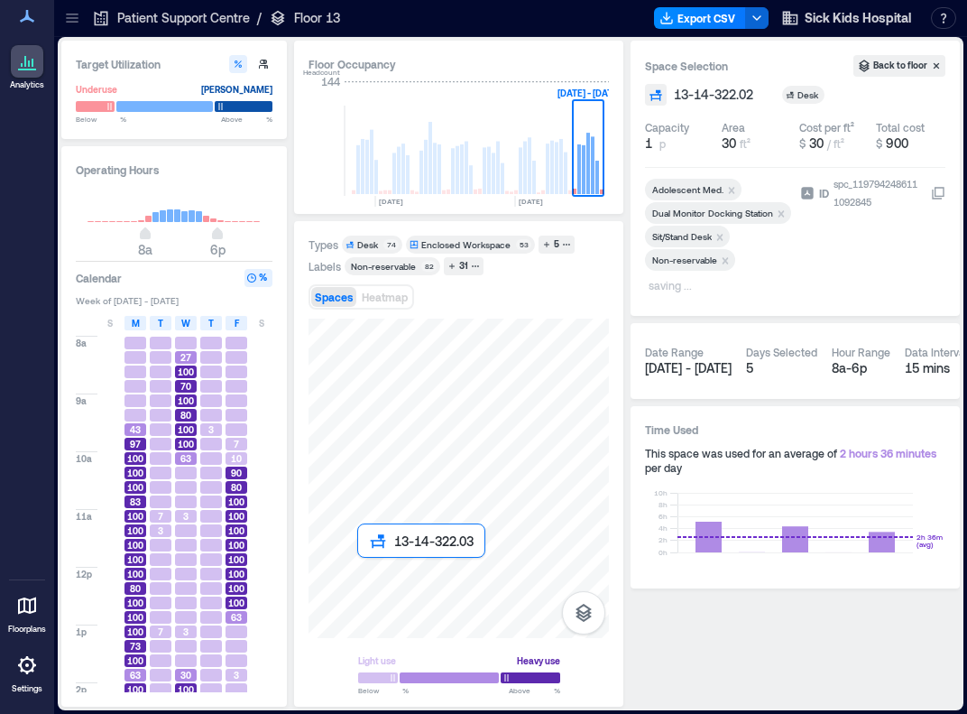
click at [373, 569] on div at bounding box center [459, 478] width 300 height 319
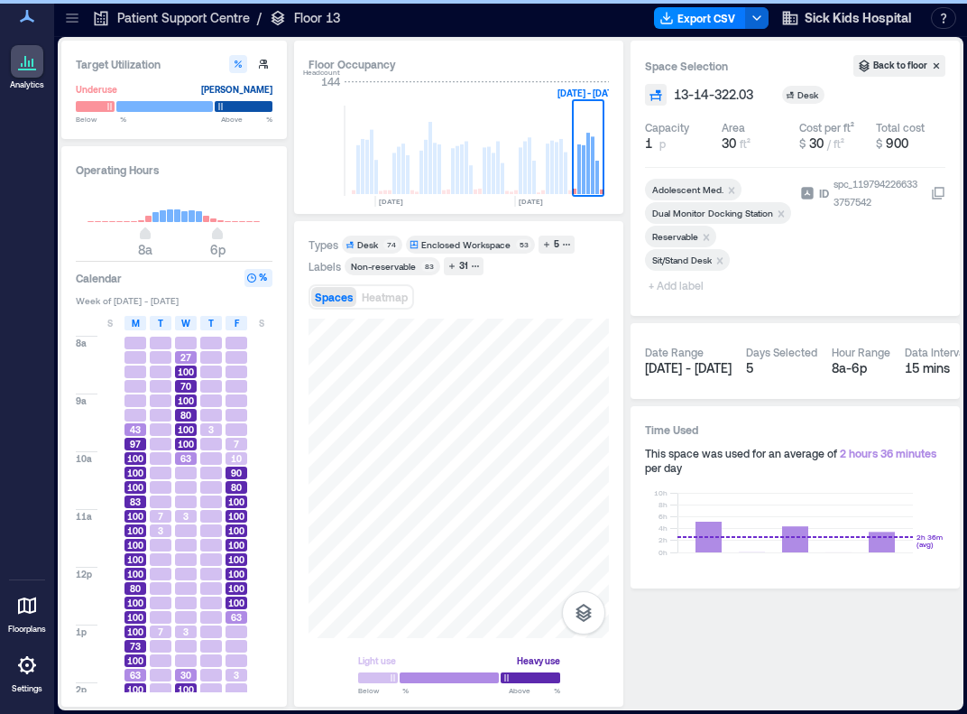
click at [702, 234] on icon "Remove Reservable" at bounding box center [706, 237] width 13 height 13
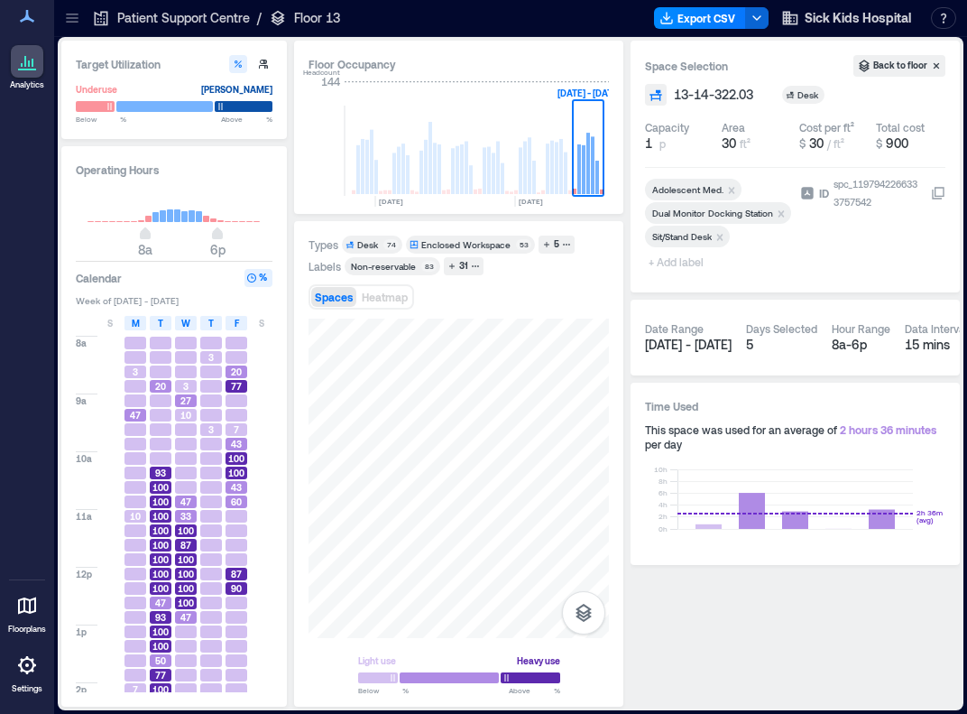
click at [688, 259] on span "+ Add label" at bounding box center [678, 261] width 66 height 25
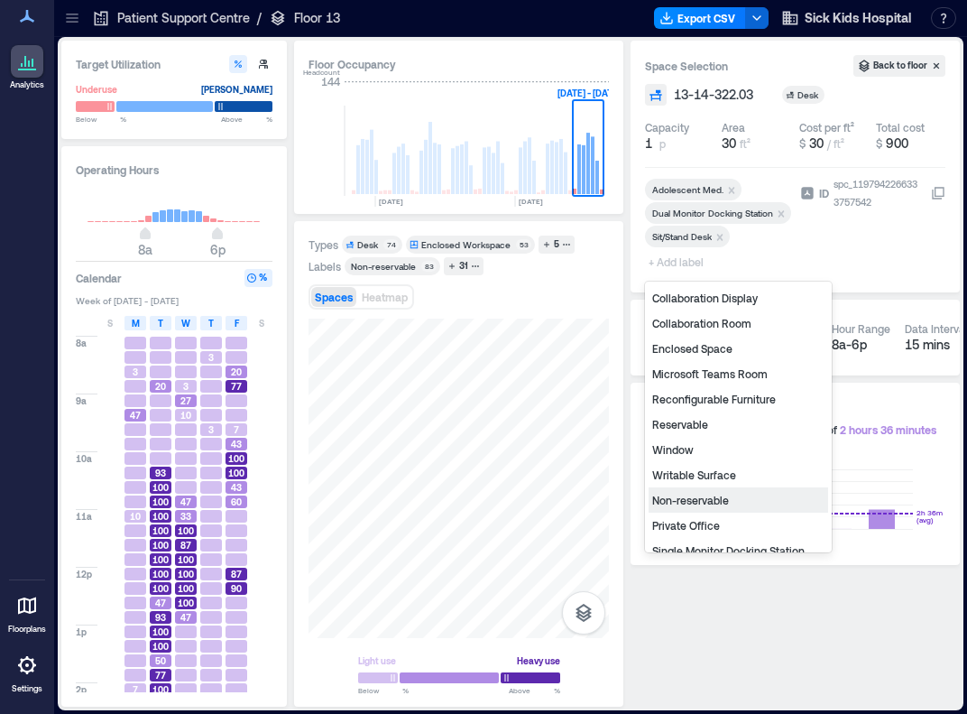
click at [695, 505] on div "Non-reservable" at bounding box center [739, 499] width 180 height 25
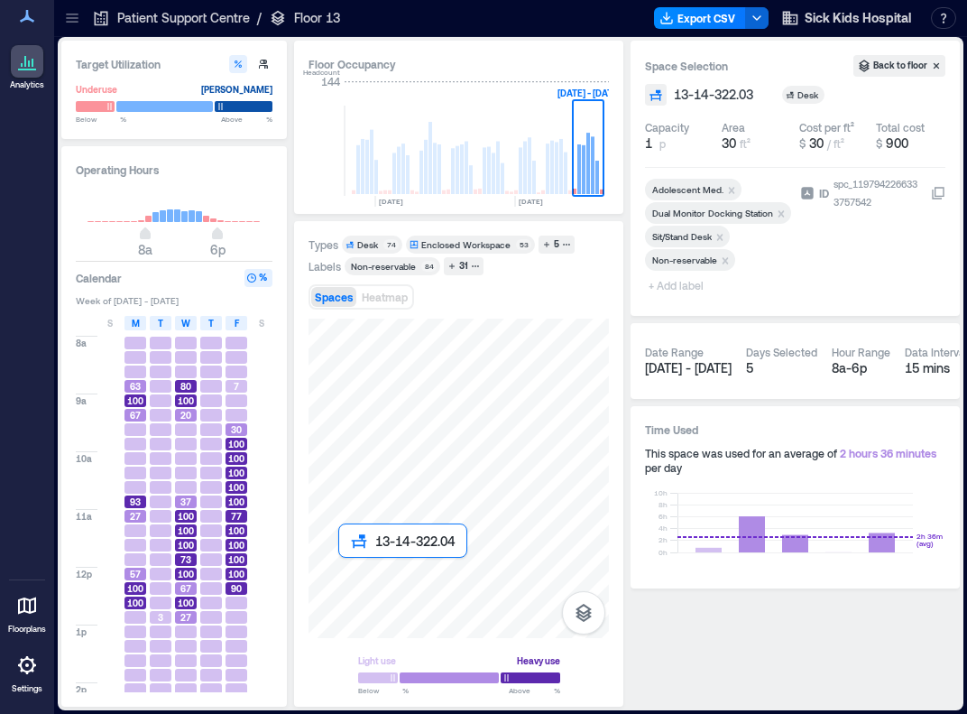
click at [348, 574] on div at bounding box center [459, 478] width 300 height 319
click at [707, 237] on icon "Remove Reservable" at bounding box center [706, 237] width 13 height 13
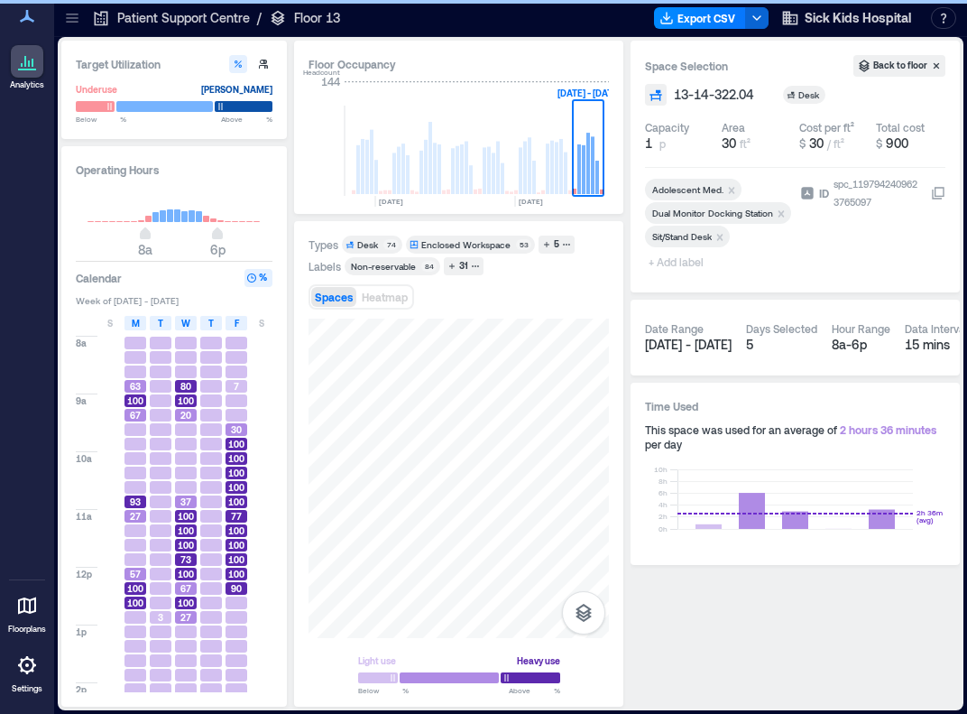
click at [696, 260] on span "+ Add label" at bounding box center [678, 261] width 66 height 25
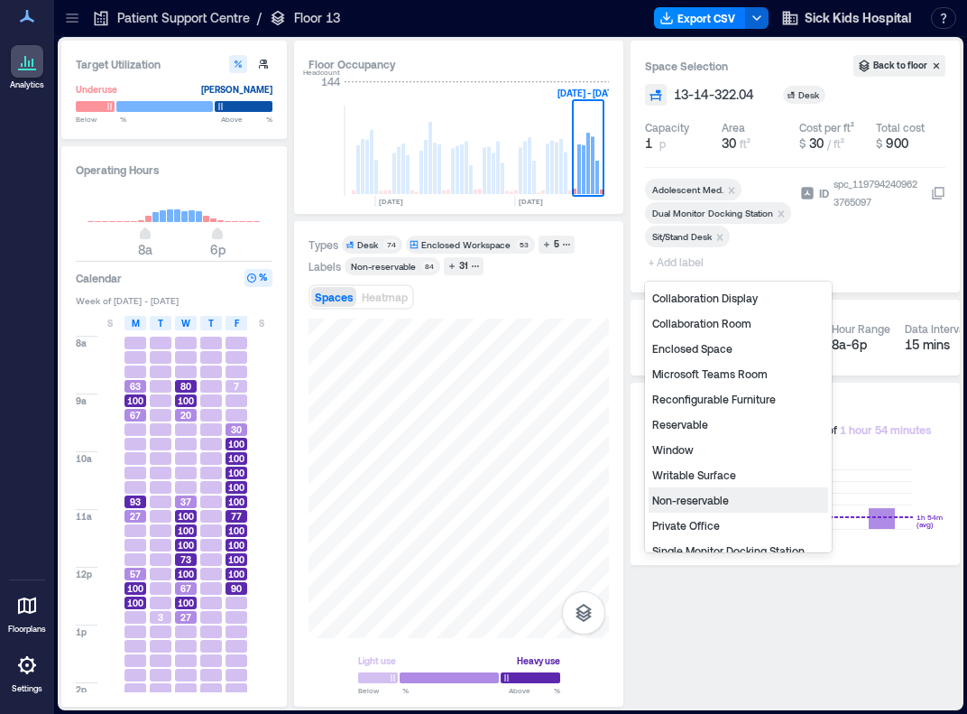
click at [688, 503] on div "Non-reservable" at bounding box center [739, 499] width 180 height 25
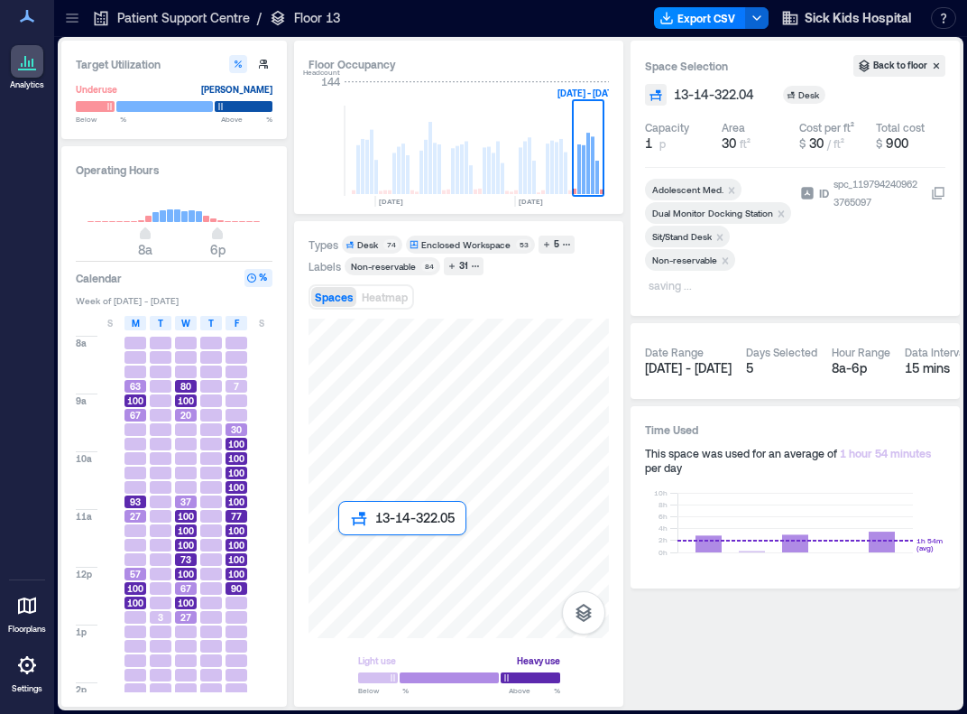
click at [346, 546] on div at bounding box center [459, 478] width 300 height 319
click at [706, 237] on icon "Remove Reservable" at bounding box center [707, 237] width 6 height 6
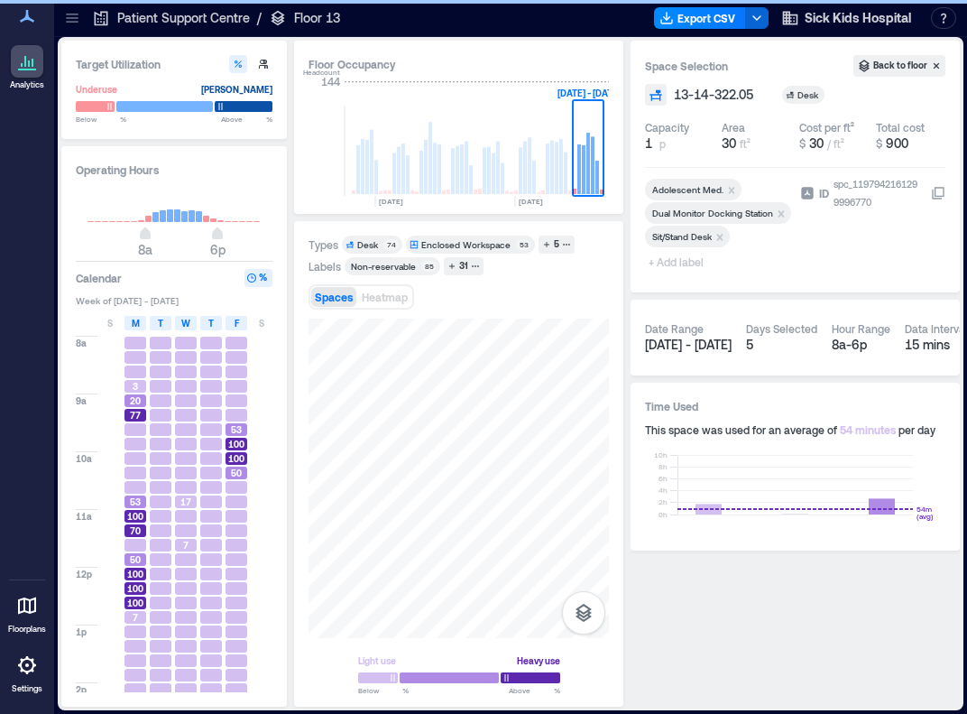
click at [689, 261] on span "+ Add label" at bounding box center [678, 261] width 66 height 25
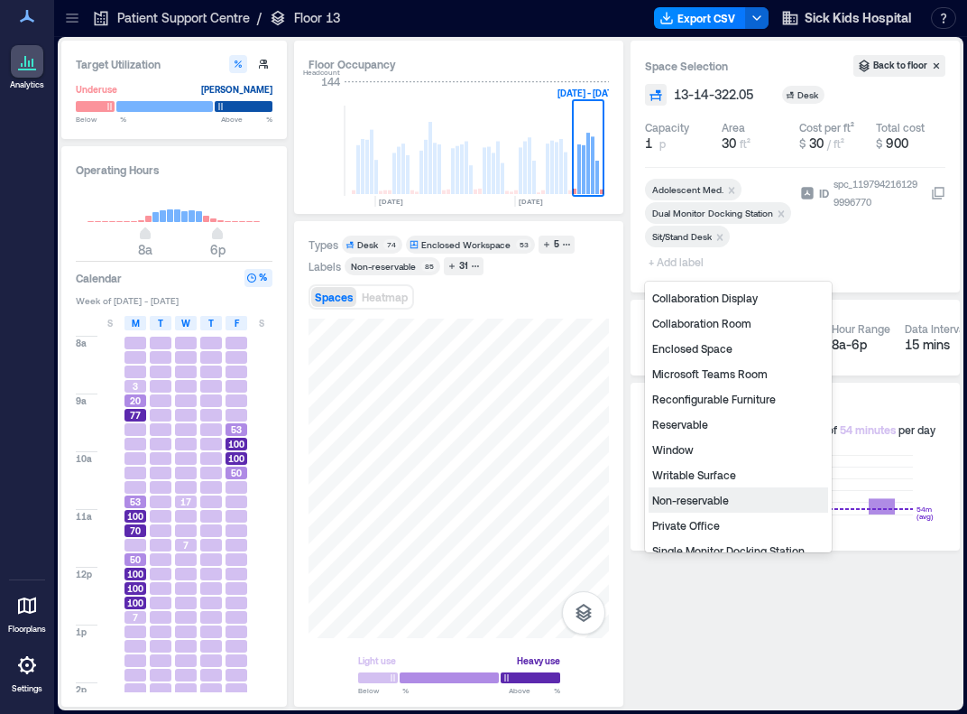
click at [689, 497] on div "Non-reservable" at bounding box center [739, 499] width 180 height 25
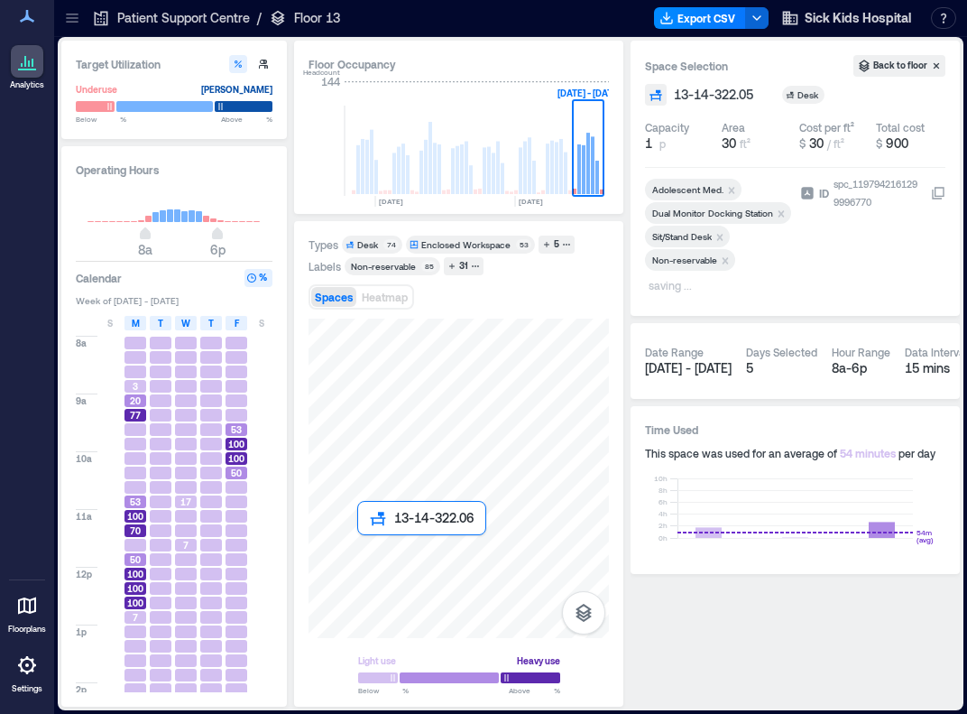
click at [361, 546] on div at bounding box center [459, 478] width 300 height 319
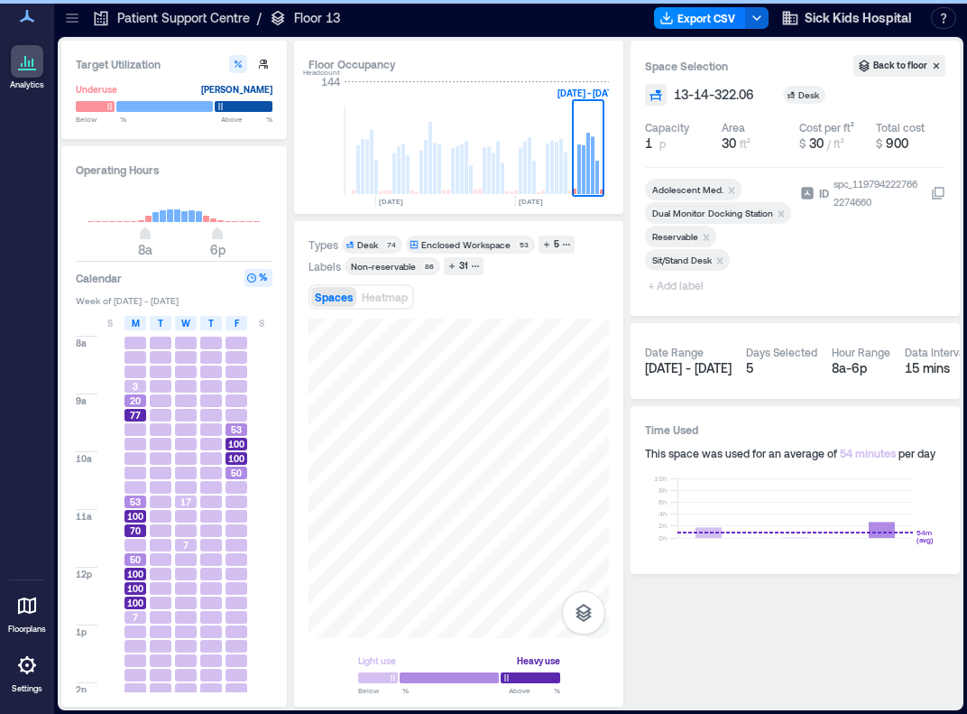
click at [701, 234] on icon "Remove Reservable" at bounding box center [706, 237] width 13 height 13
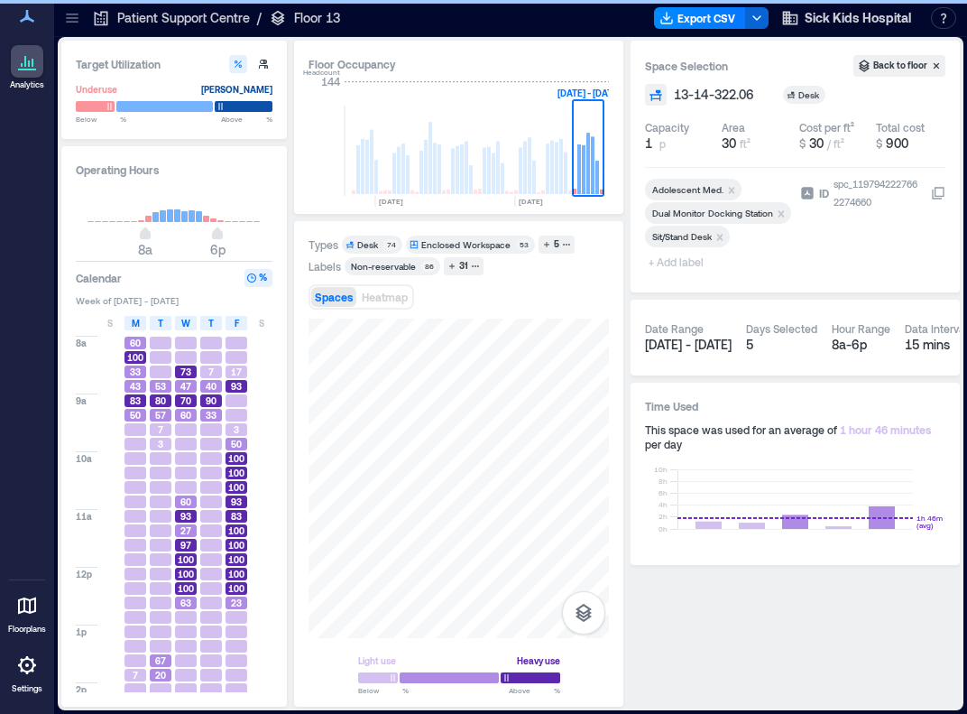
click at [675, 260] on span "+ Add label" at bounding box center [678, 261] width 66 height 25
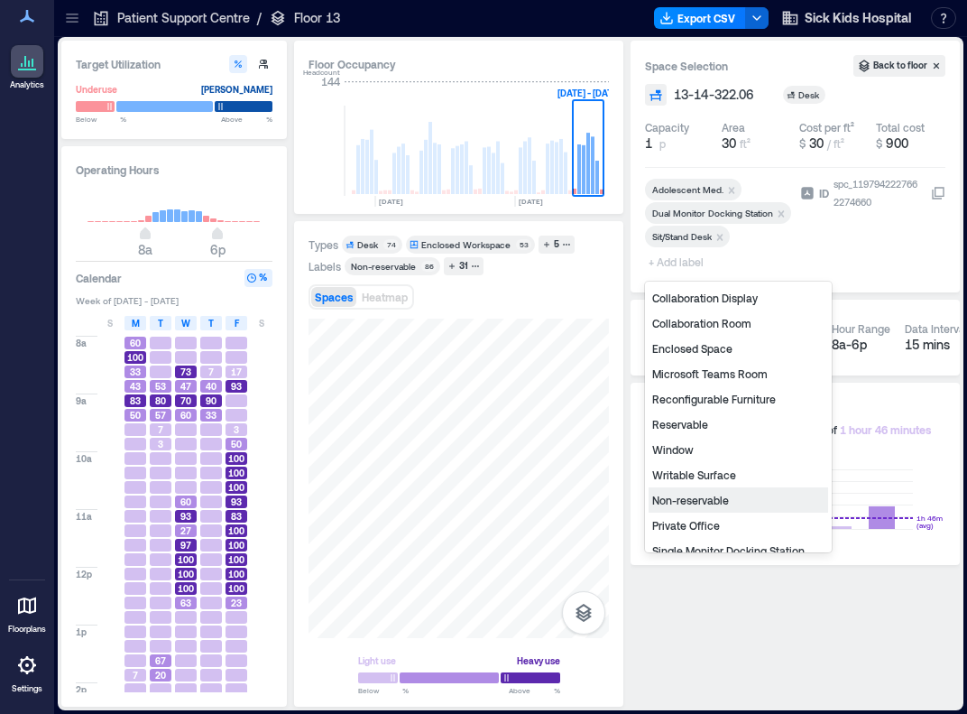
click at [699, 502] on div "Non-reservable" at bounding box center [739, 499] width 180 height 25
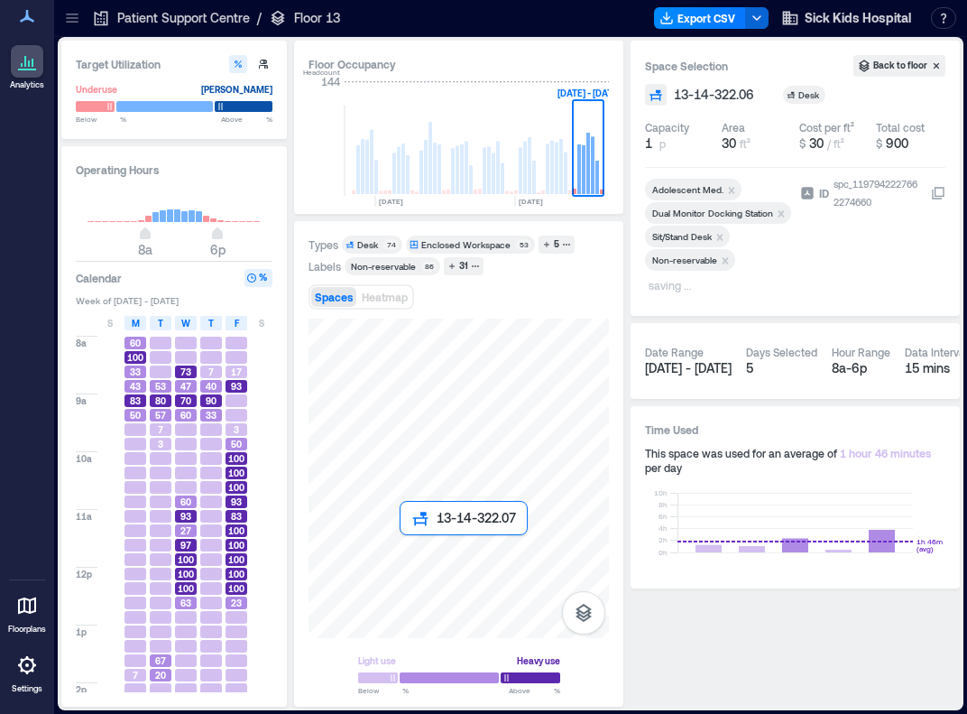
click at [405, 543] on div at bounding box center [459, 478] width 300 height 319
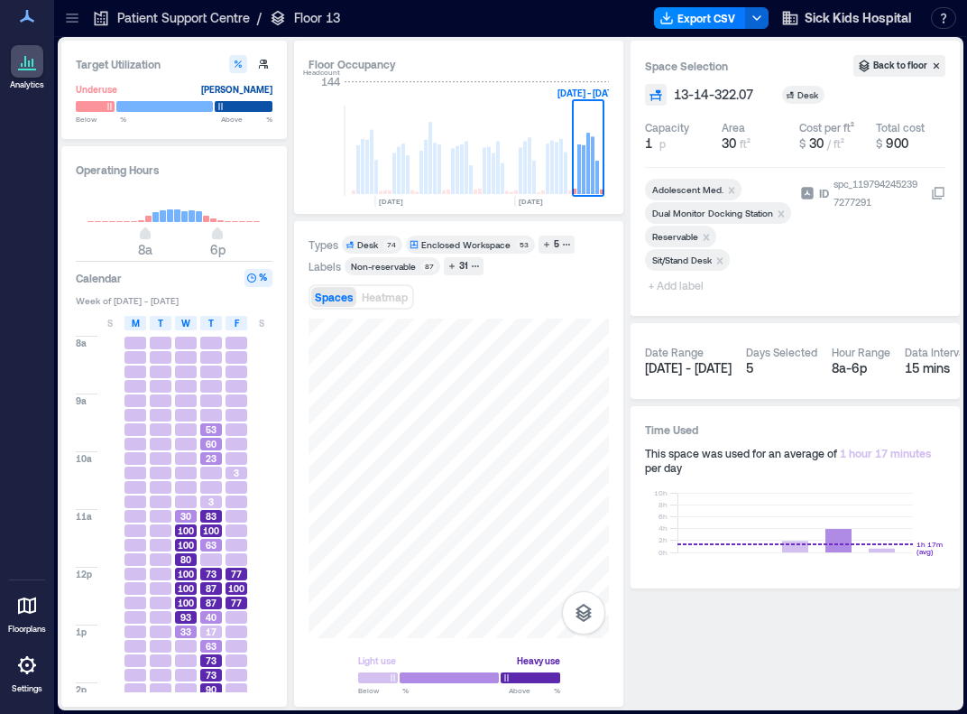
click at [707, 236] on icon "Remove Reservable" at bounding box center [706, 237] width 13 height 13
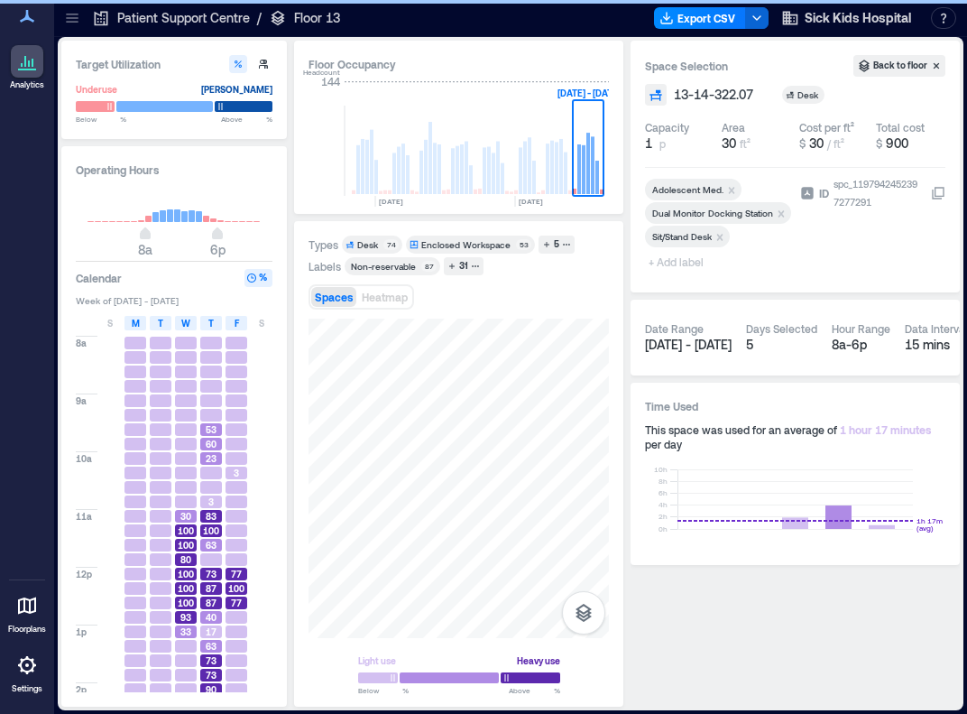
click at [662, 265] on span "+ Add label" at bounding box center [678, 261] width 66 height 25
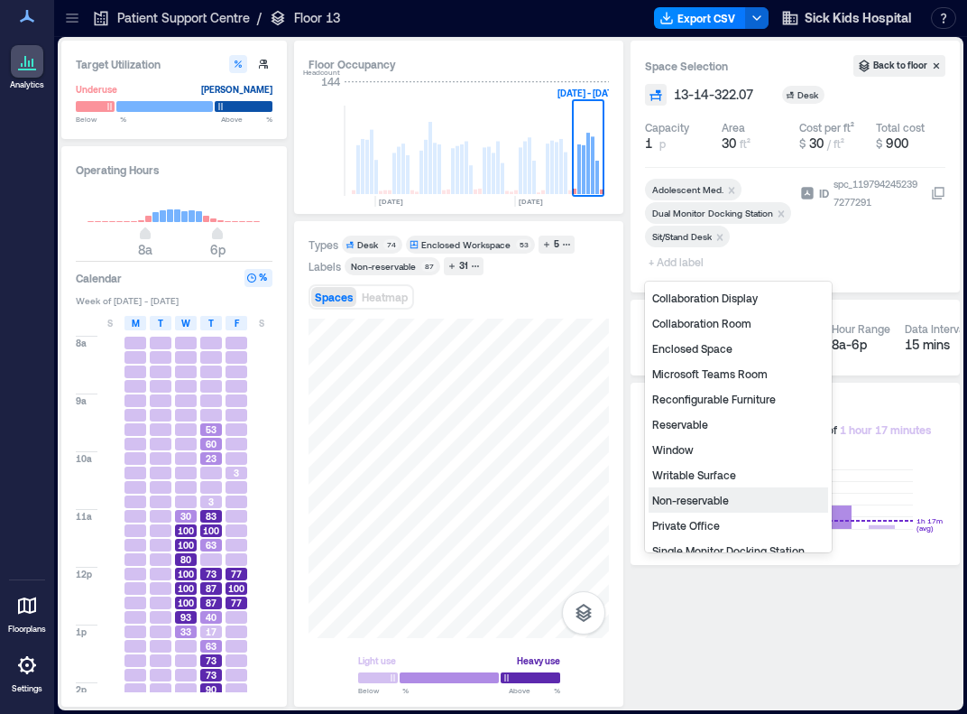
click at [697, 502] on div "Non-reservable" at bounding box center [739, 499] width 180 height 25
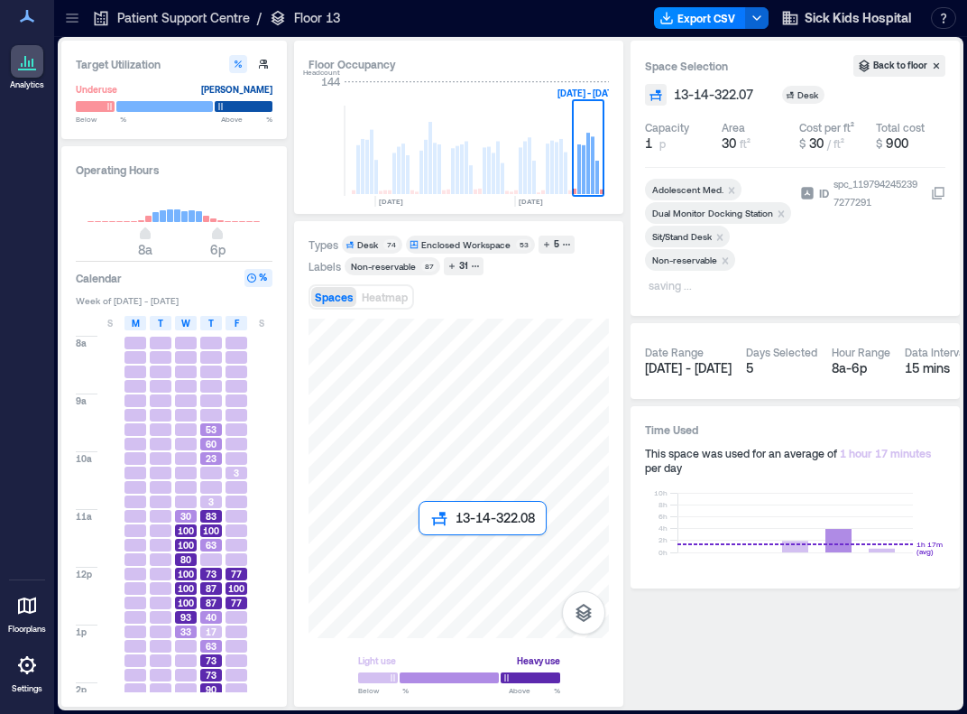
click at [430, 547] on div at bounding box center [459, 478] width 300 height 319
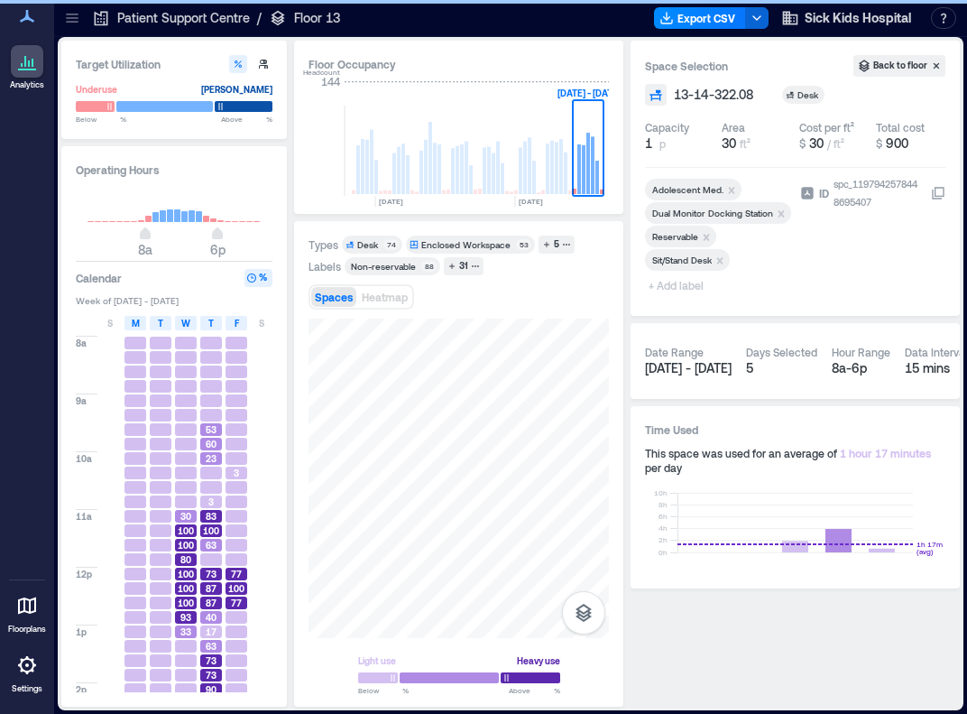
drag, startPoint x: 708, startPoint y: 233, endPoint x: 966, endPoint y: 171, distance: 265.2
click at [708, 233] on icon "Remove Reservable" at bounding box center [706, 237] width 13 height 13
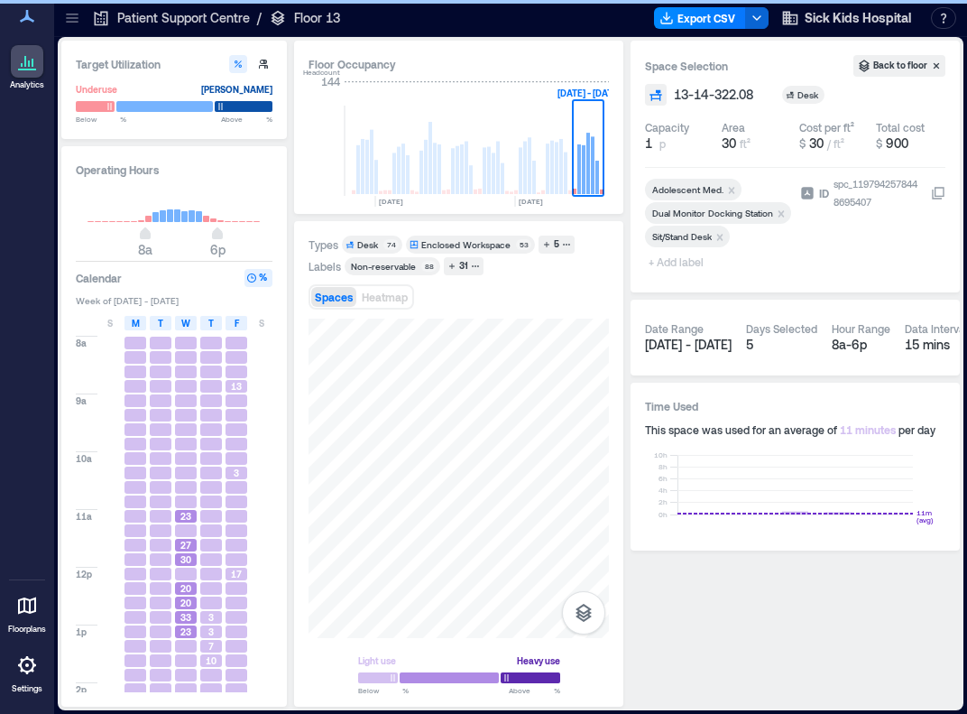
drag, startPoint x: 687, startPoint y: 268, endPoint x: 679, endPoint y: 263, distance: 9.8
click at [687, 268] on span "+ Add label" at bounding box center [678, 261] width 66 height 25
click at [679, 263] on span "+ Add label" at bounding box center [678, 261] width 66 height 25
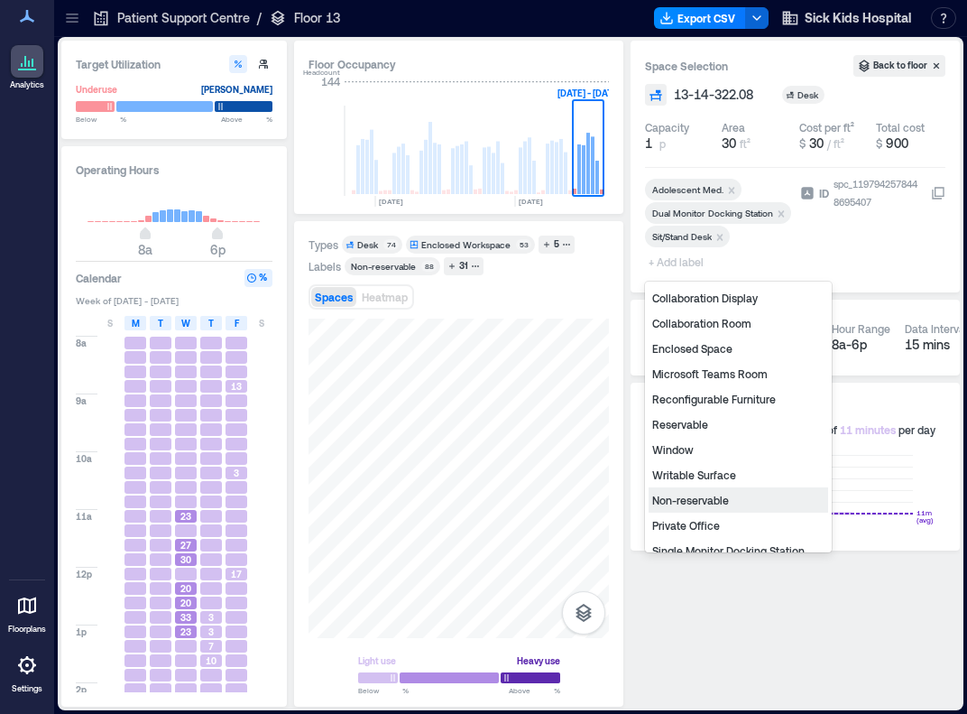
click at [697, 501] on div "Non-reservable" at bounding box center [739, 499] width 180 height 25
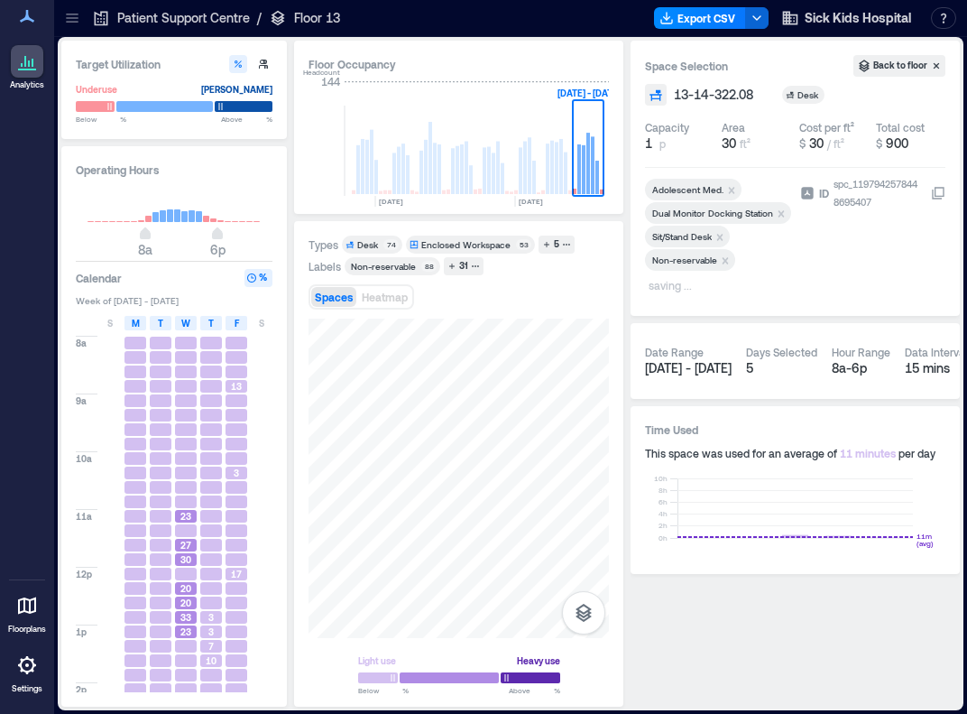
click at [697, 501] on rect at bounding box center [795, 508] width 235 height 60
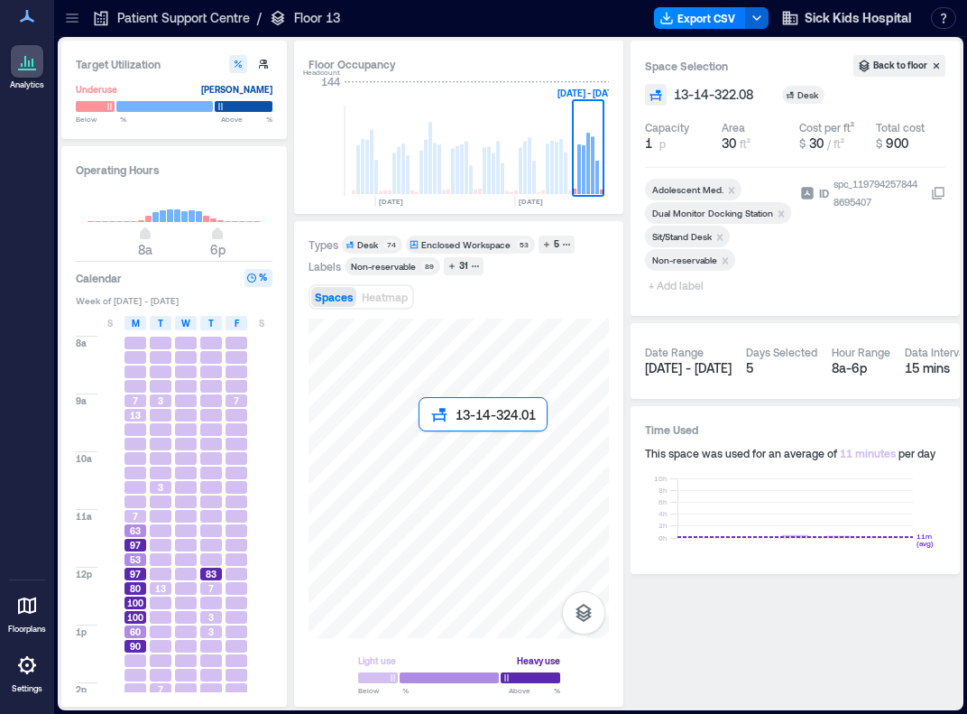
drag, startPoint x: 452, startPoint y: 454, endPoint x: 433, endPoint y: 450, distance: 19.3
click at [433, 450] on div at bounding box center [459, 478] width 300 height 319
click at [733, 189] on icon "Remove Adolescent Med." at bounding box center [731, 190] width 13 height 13
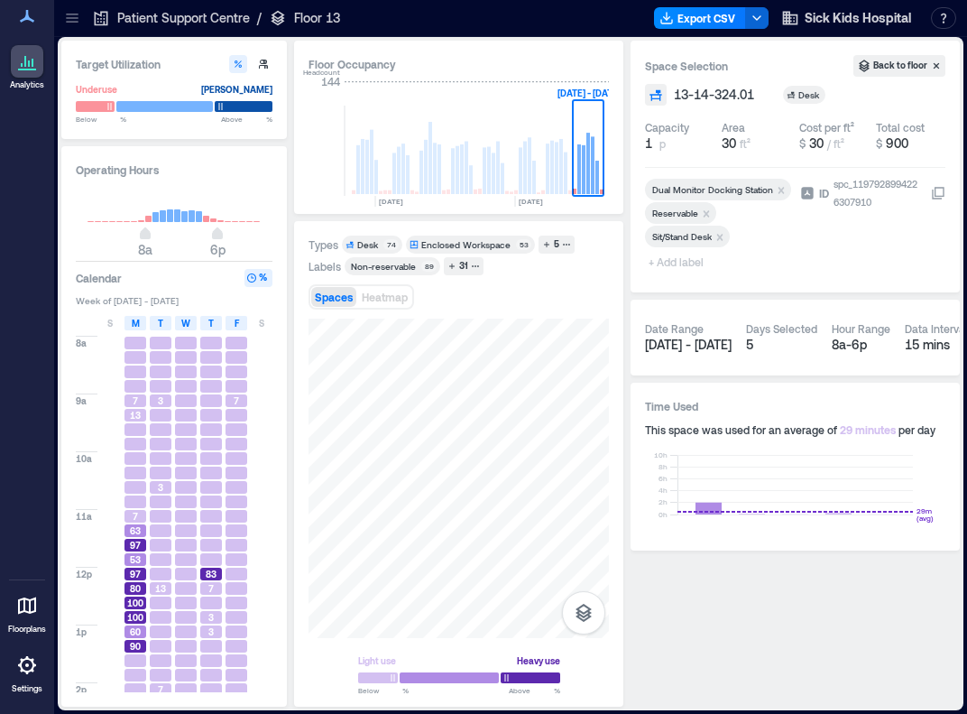
click at [669, 263] on span "+ Add label" at bounding box center [678, 261] width 66 height 25
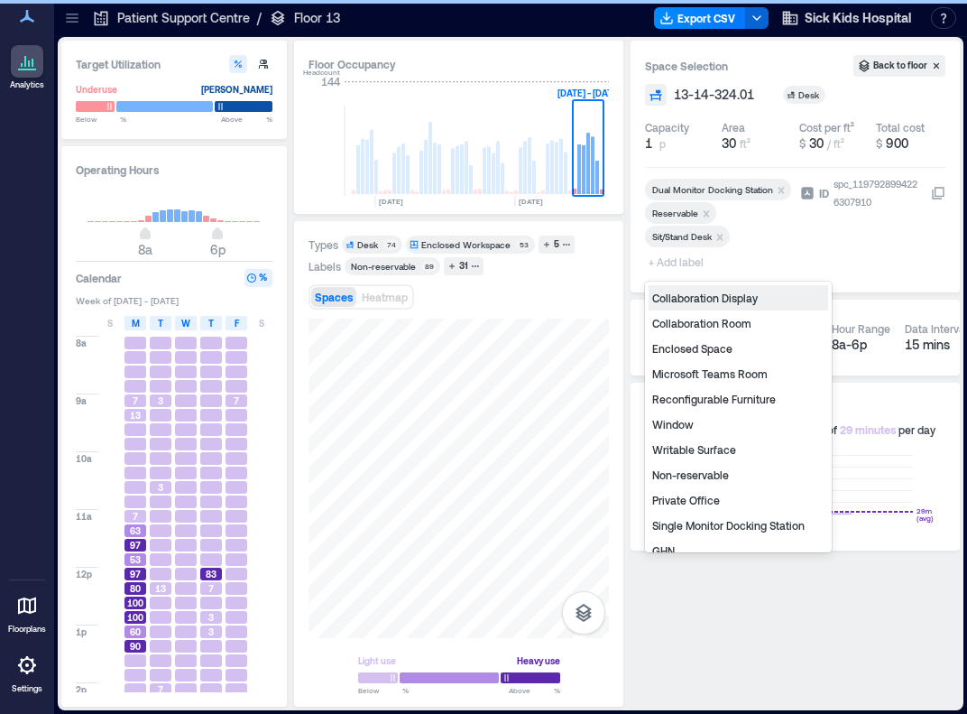
type input "*"
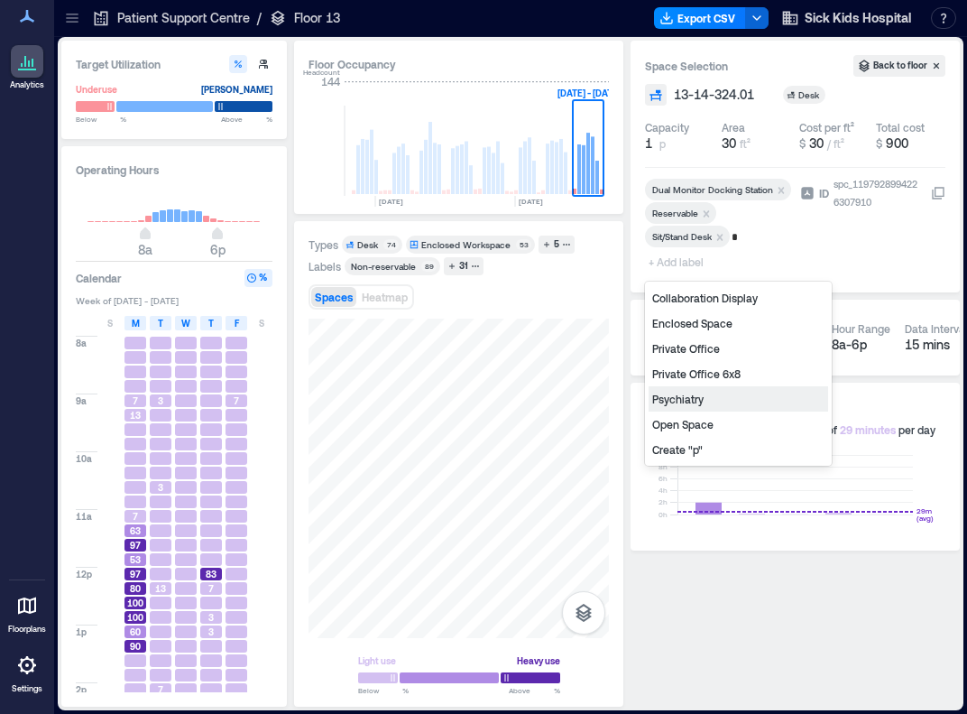
click at [696, 397] on div "Psychiatry" at bounding box center [739, 398] width 180 height 25
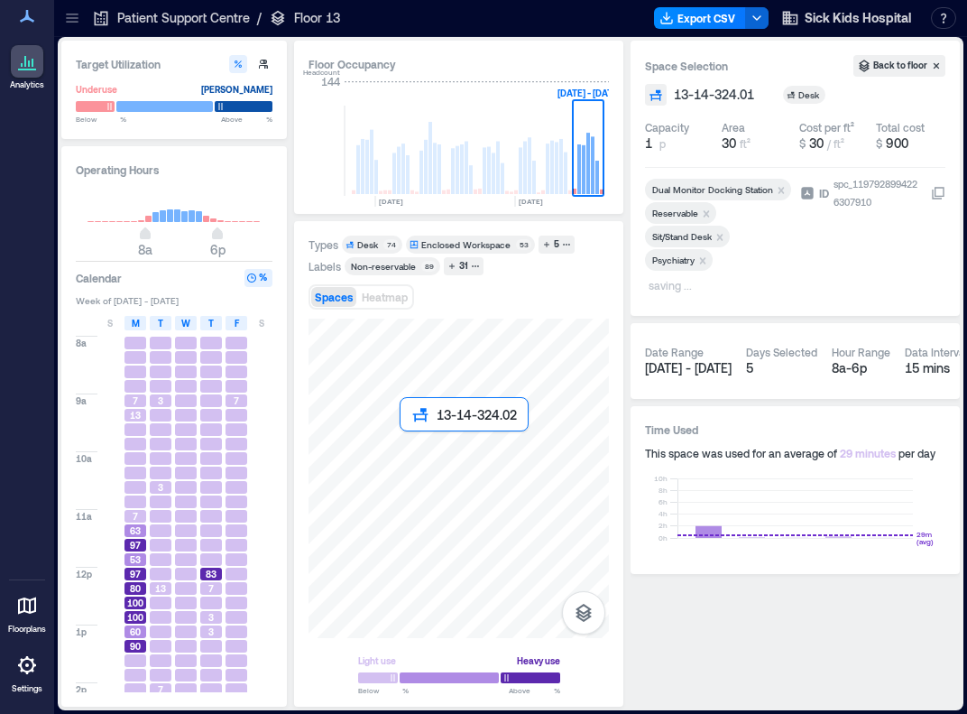
click at [411, 450] on div at bounding box center [459, 478] width 300 height 319
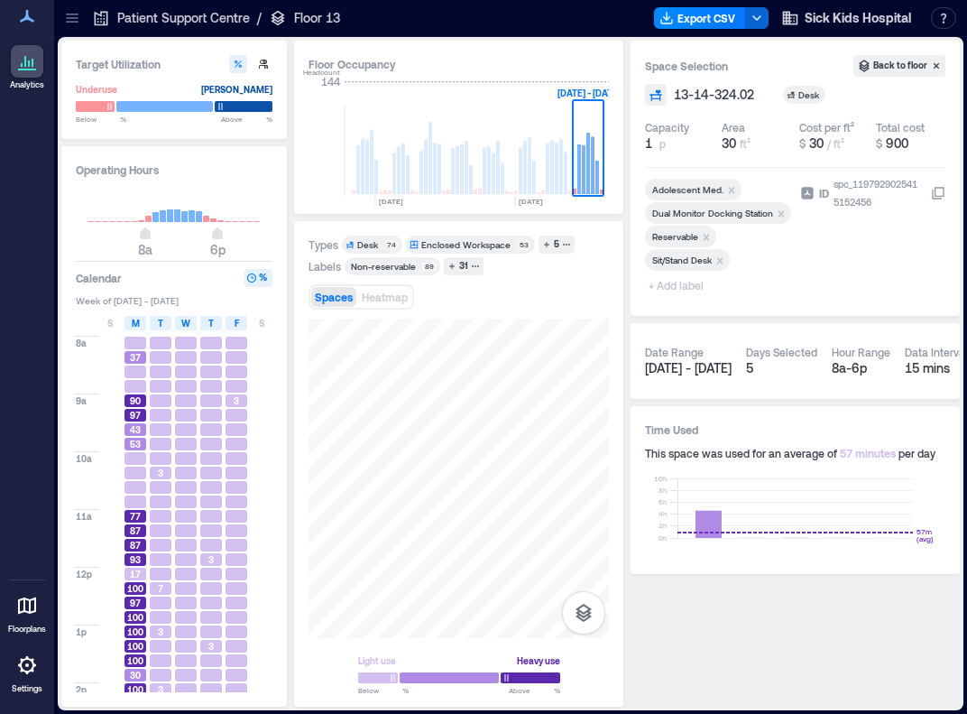
click at [732, 189] on icon "Remove Adolescent Med." at bounding box center [731, 190] width 13 height 13
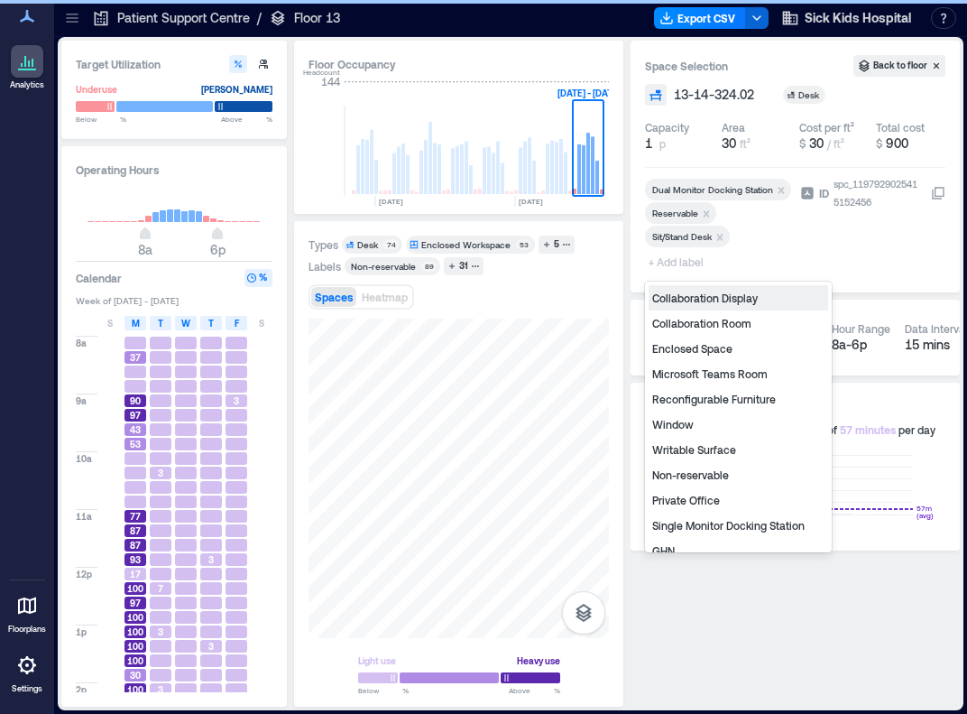
click at [670, 263] on span "+ Add label" at bounding box center [678, 261] width 66 height 25
type input "*"
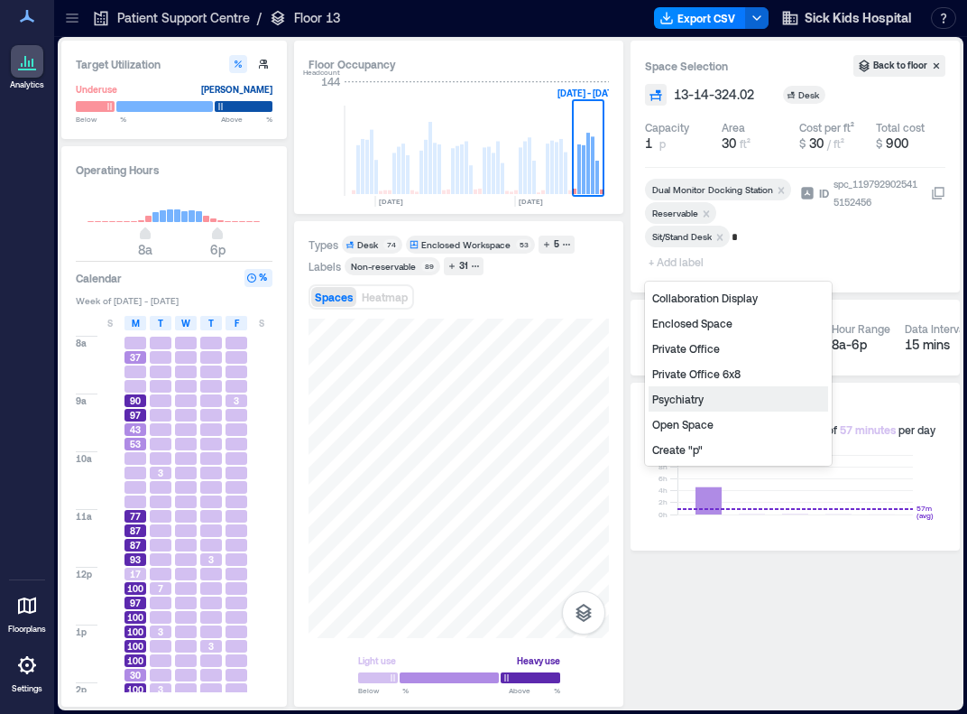
click at [677, 395] on div "Psychiatry" at bounding box center [739, 398] width 180 height 25
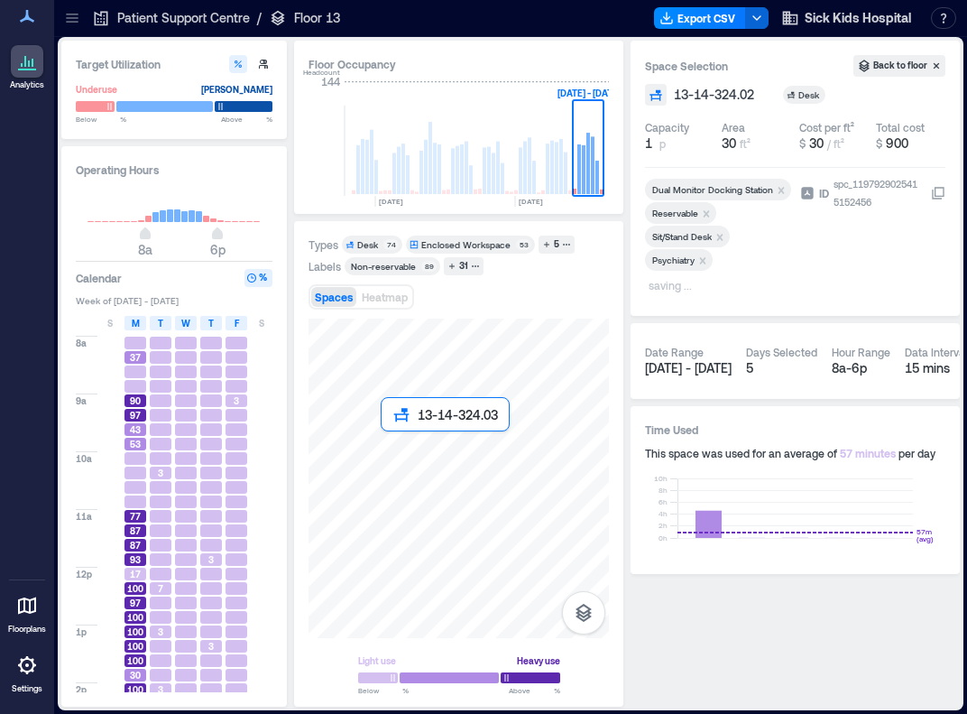
click at [390, 449] on div at bounding box center [459, 478] width 300 height 319
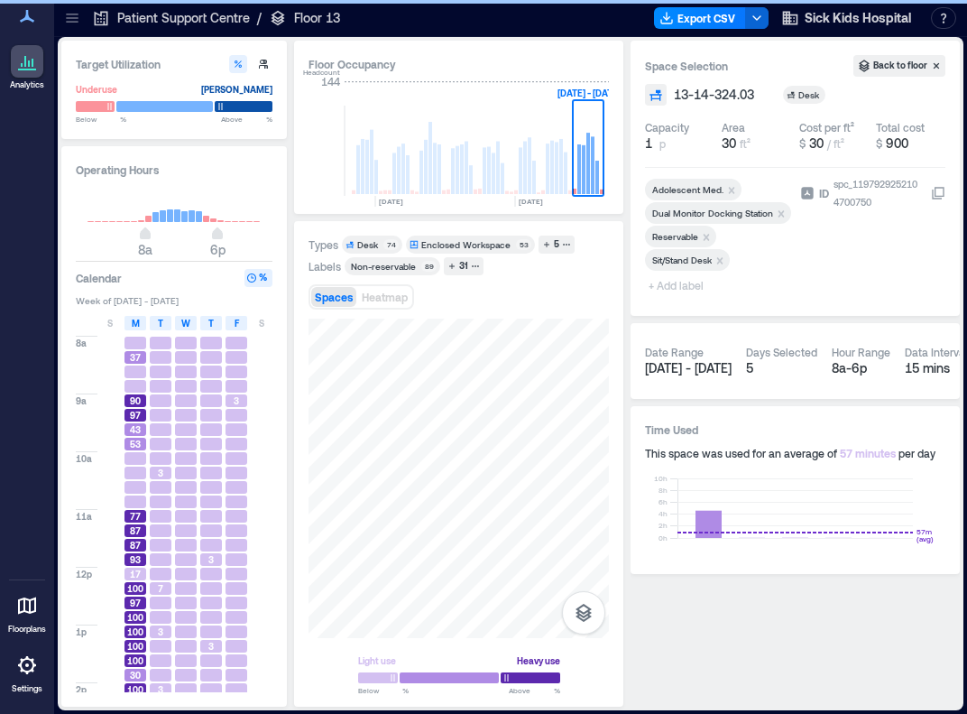
click at [726, 189] on icon "Remove Adolescent Med." at bounding box center [731, 190] width 13 height 13
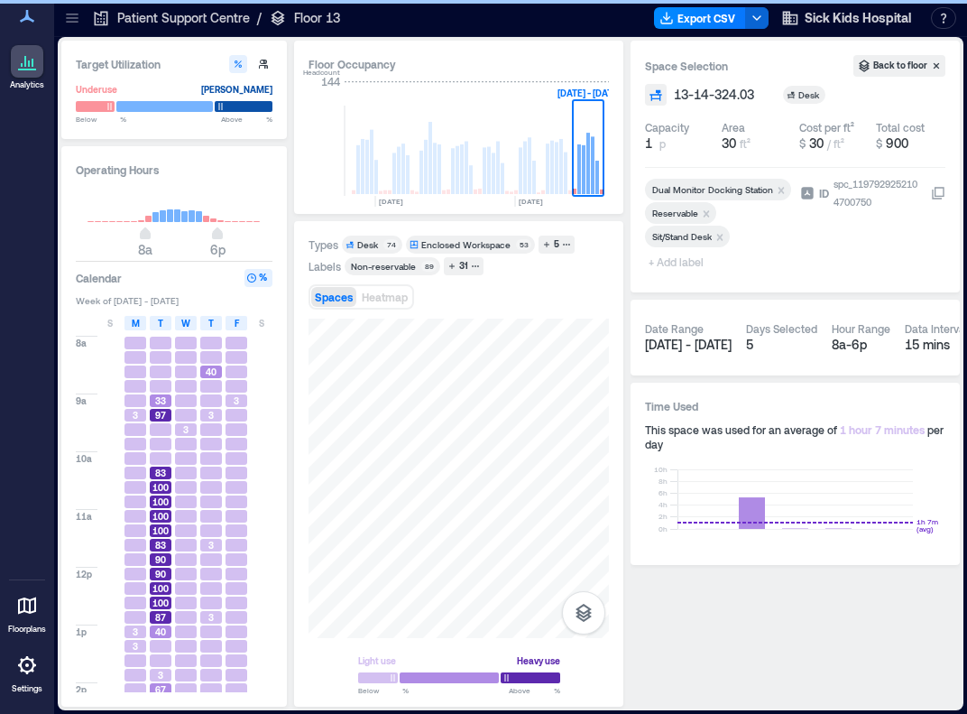
click at [682, 261] on span "+ Add label" at bounding box center [678, 261] width 66 height 25
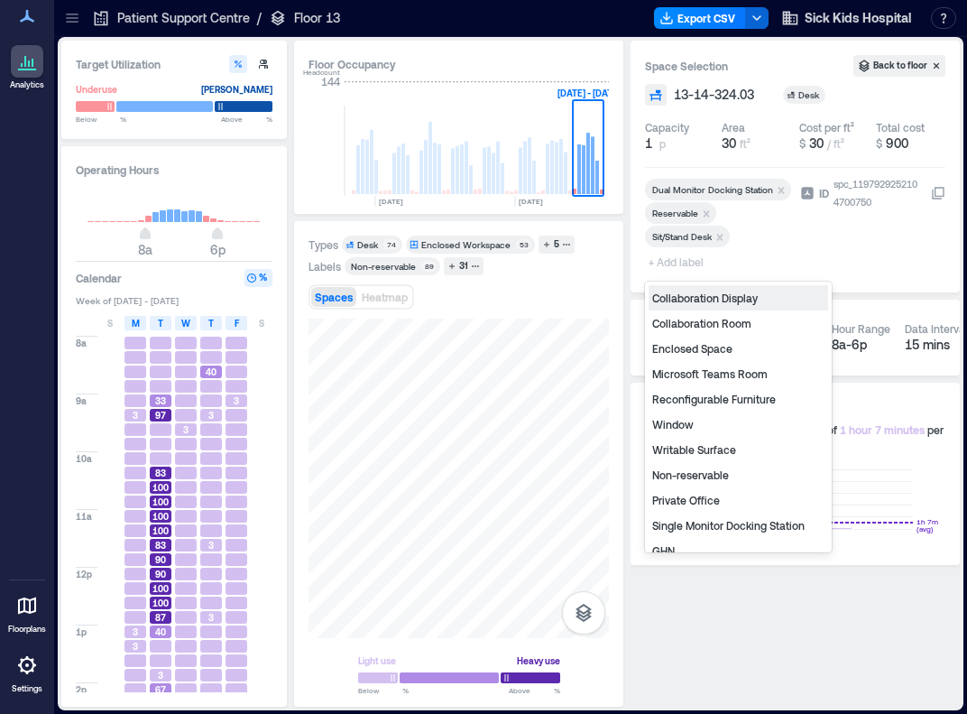
click at [682, 261] on span "+ Add label" at bounding box center [678, 261] width 66 height 25
type input "*"
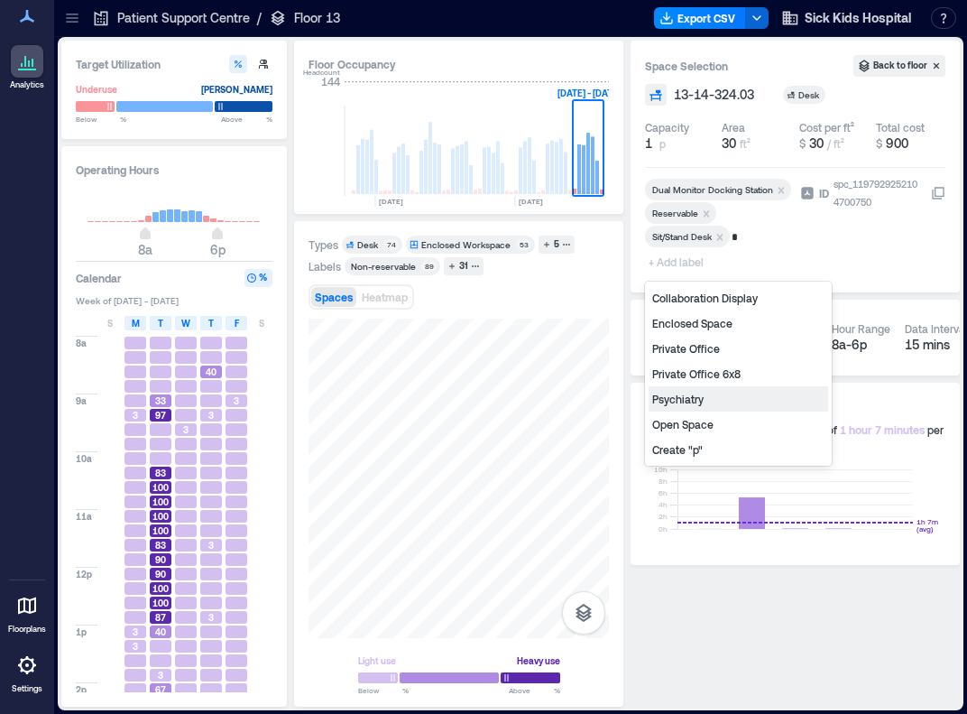
click at [683, 400] on div "Psychiatry" at bounding box center [739, 398] width 180 height 25
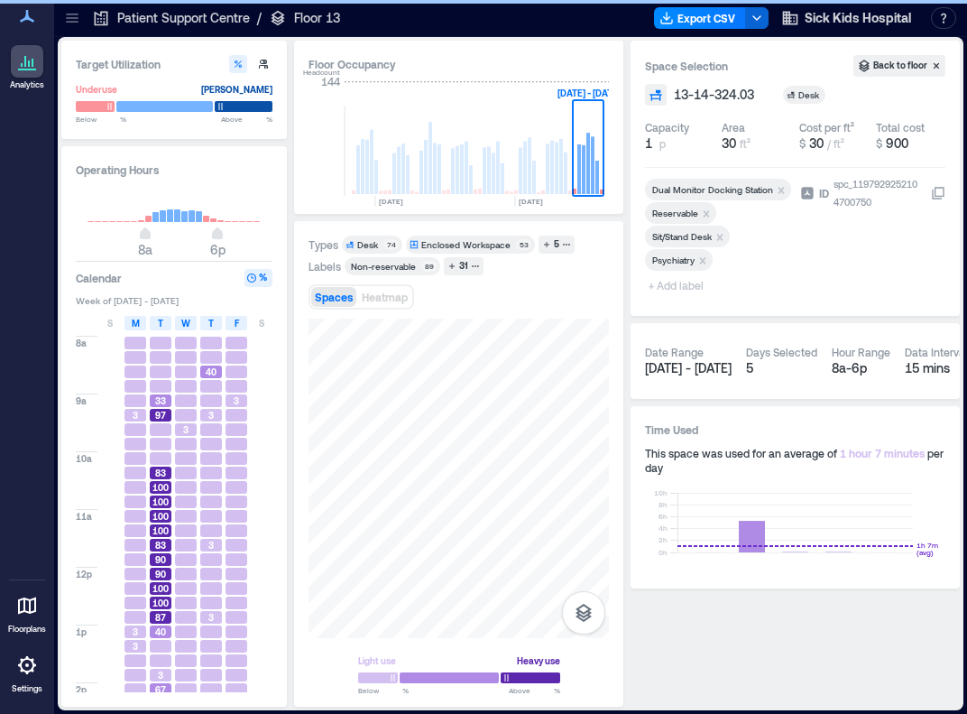
click at [705, 212] on icon "Remove Reservable" at bounding box center [707, 213] width 6 height 6
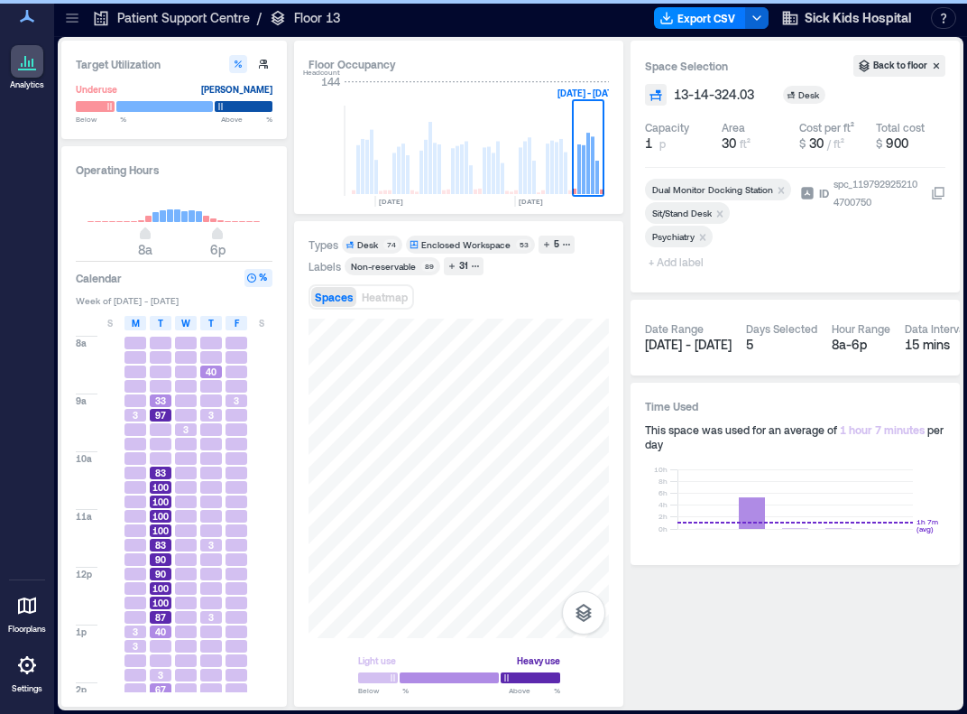
click at [669, 264] on span "+ Add label" at bounding box center [678, 261] width 66 height 25
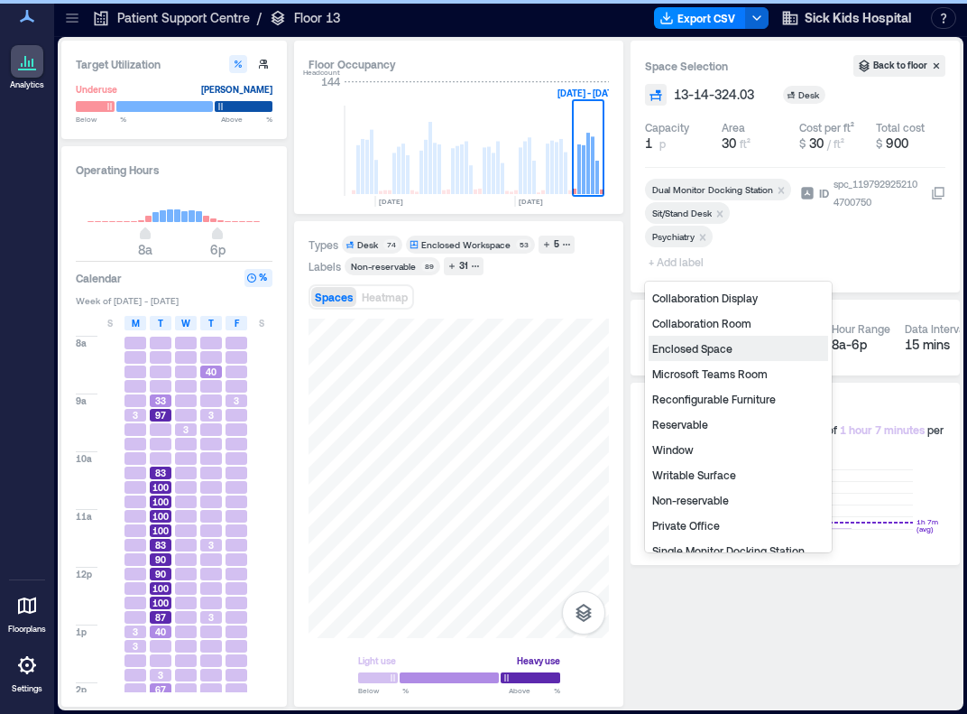
click at [701, 503] on div "Non-reservable" at bounding box center [739, 499] width 180 height 25
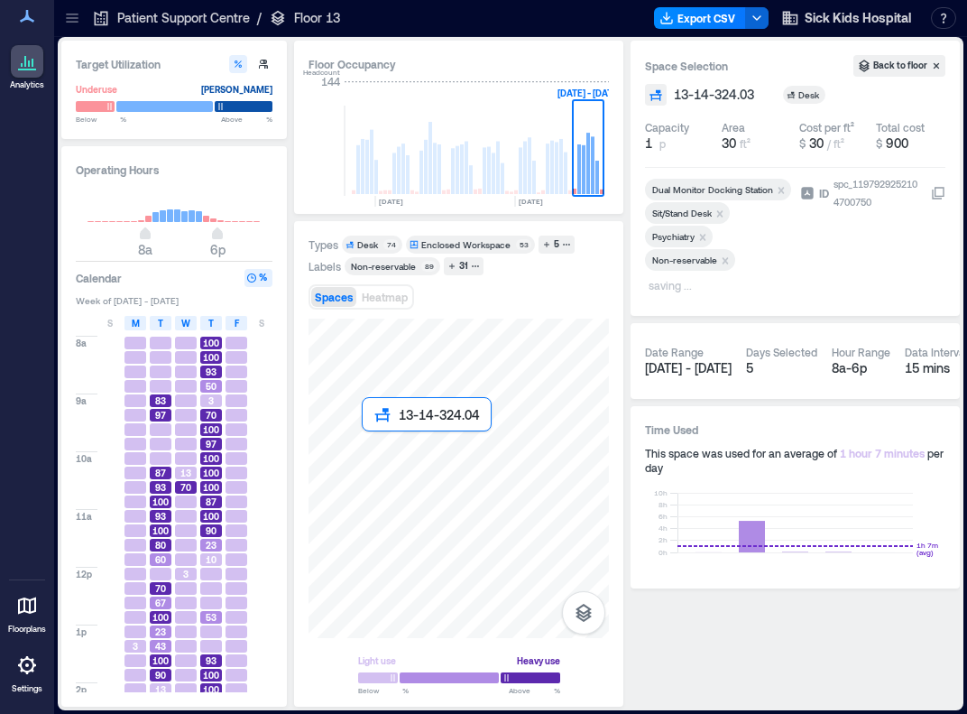
click at [367, 448] on div at bounding box center [459, 478] width 300 height 319
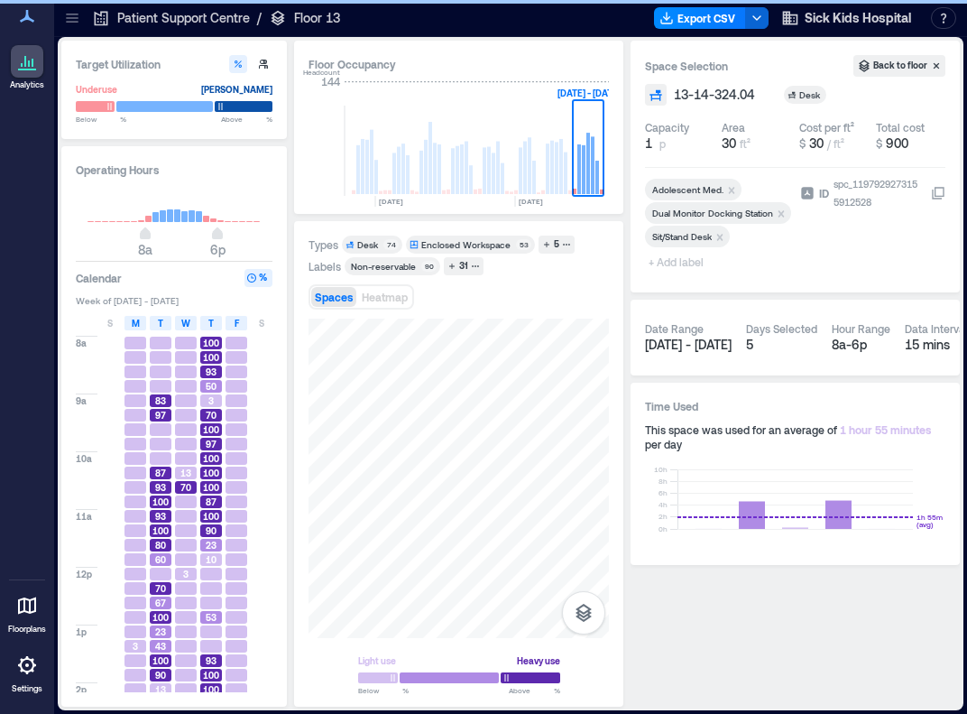
click at [731, 188] on icon "Remove Adolescent Med." at bounding box center [732, 190] width 6 height 6
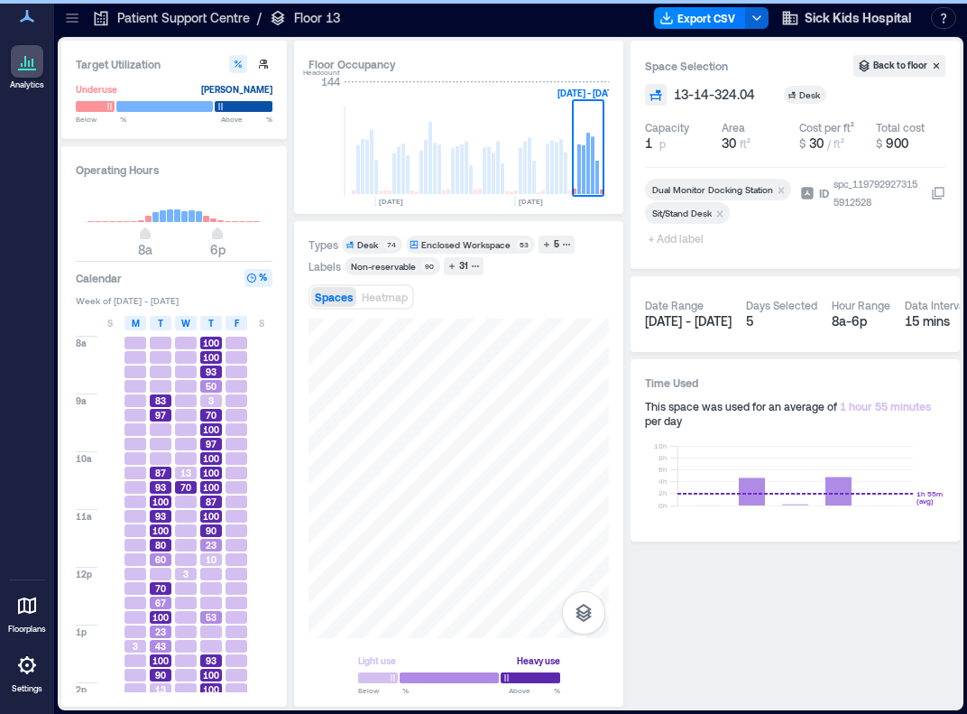
click at [671, 237] on span "+ Add label" at bounding box center [678, 238] width 66 height 25
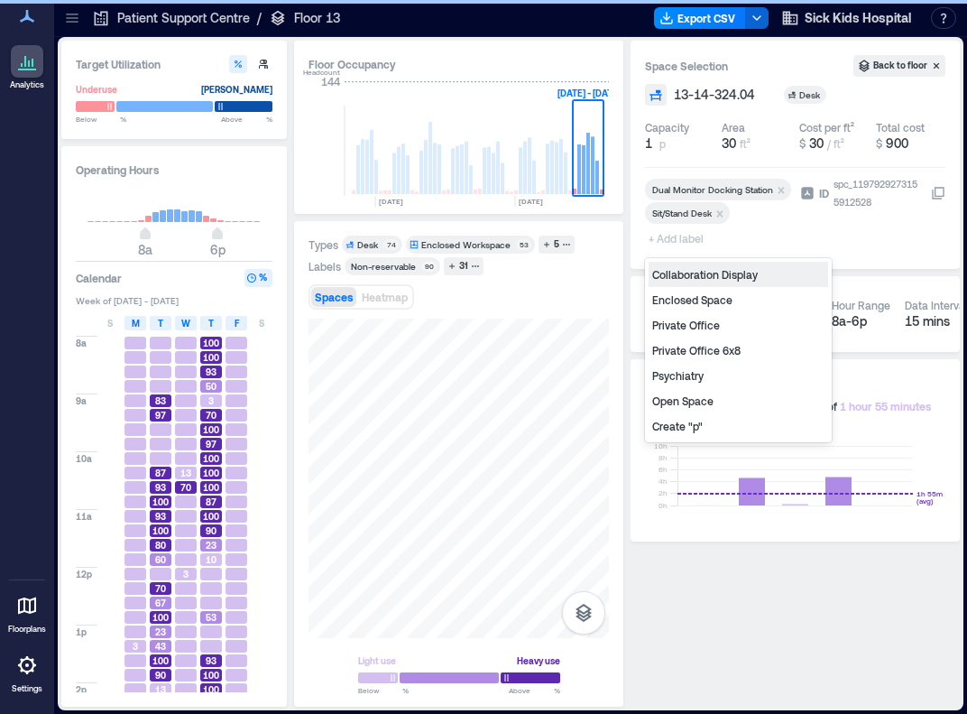
type input "*"
click at [671, 382] on div "Psychiatry" at bounding box center [739, 375] width 180 height 25
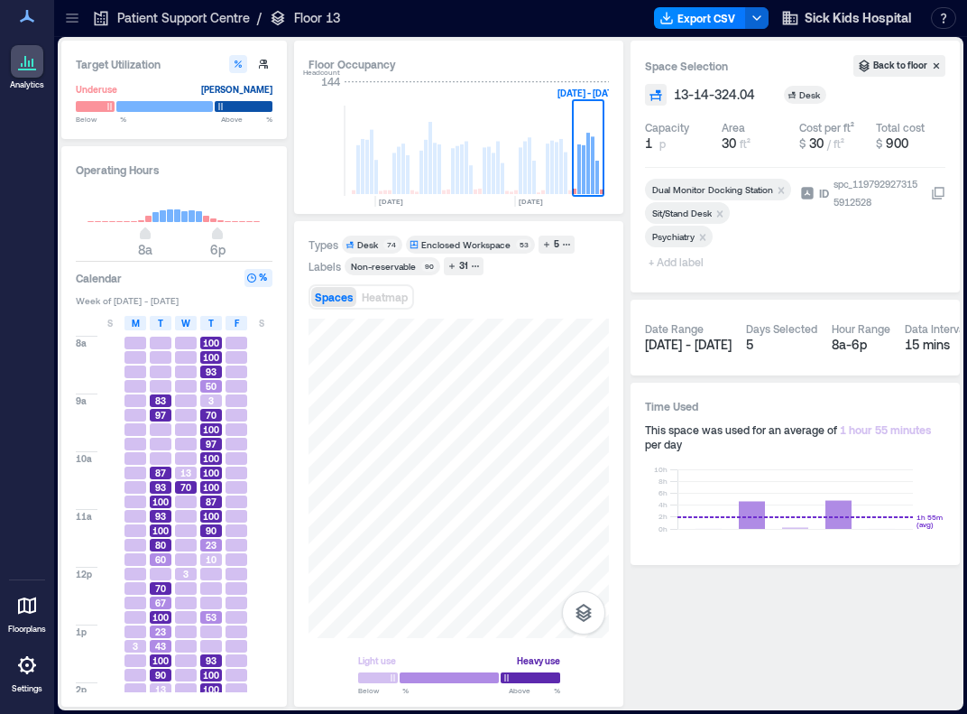
click at [671, 265] on span "+ Add label" at bounding box center [678, 261] width 66 height 25
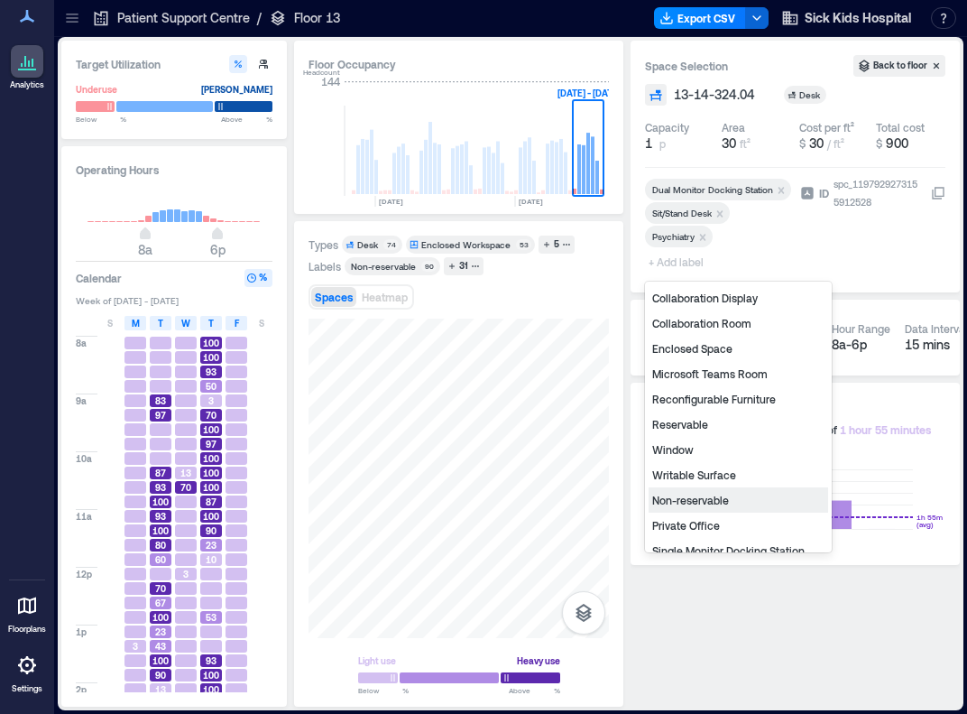
click at [705, 503] on div "Non-reservable" at bounding box center [739, 499] width 180 height 25
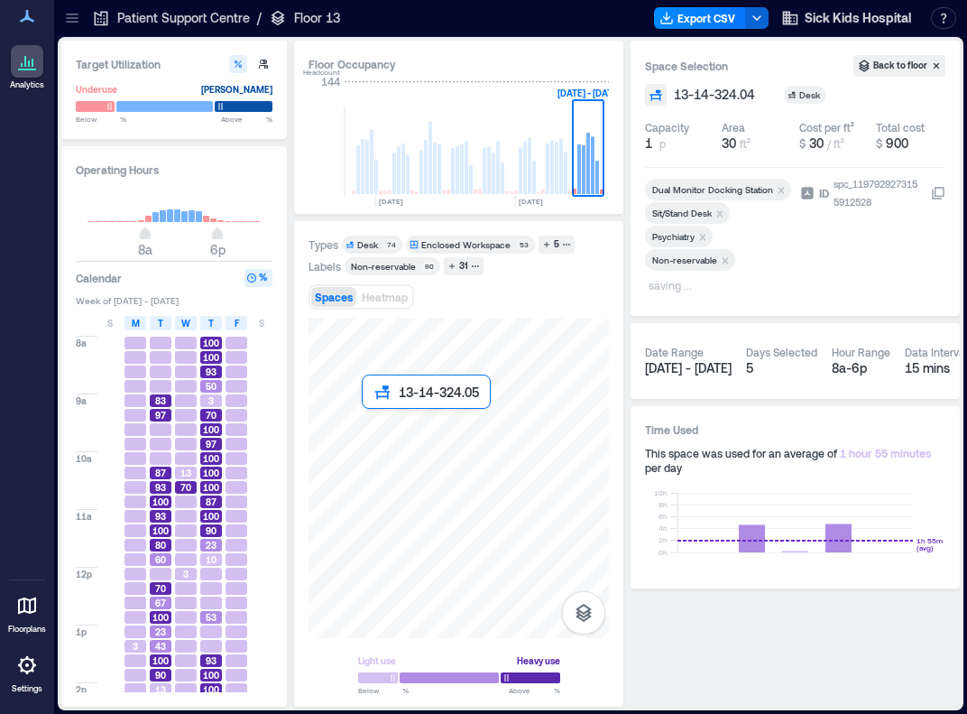
click at [365, 423] on div at bounding box center [459, 478] width 300 height 319
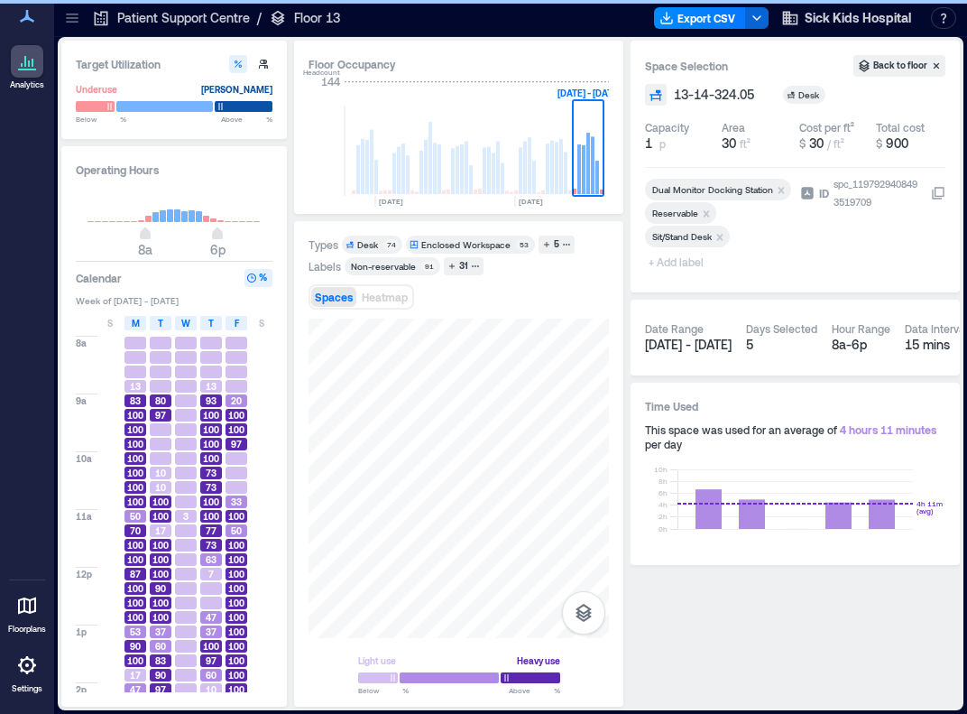
click at [707, 210] on icon "Remove Reservable" at bounding box center [706, 214] width 13 height 13
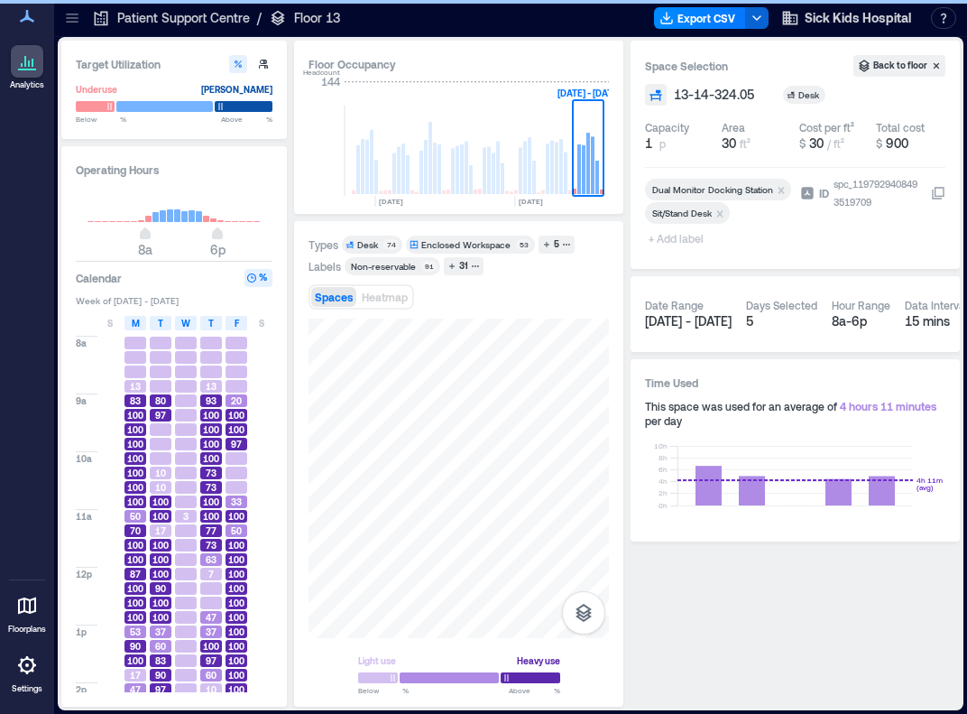
click at [684, 241] on span "+ Add label" at bounding box center [678, 238] width 66 height 25
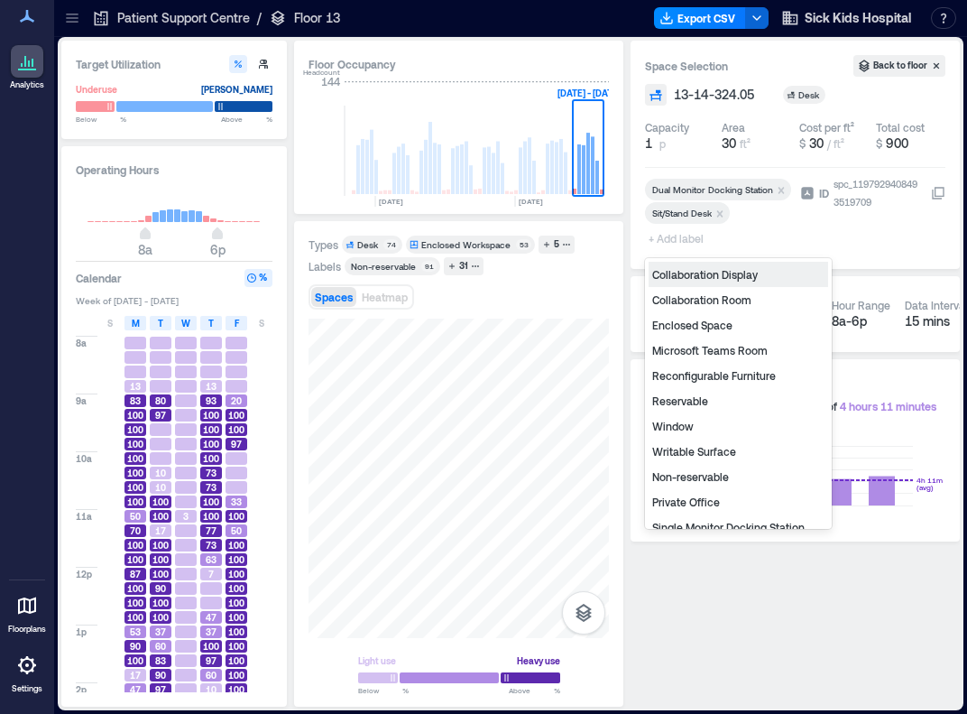
type input "*"
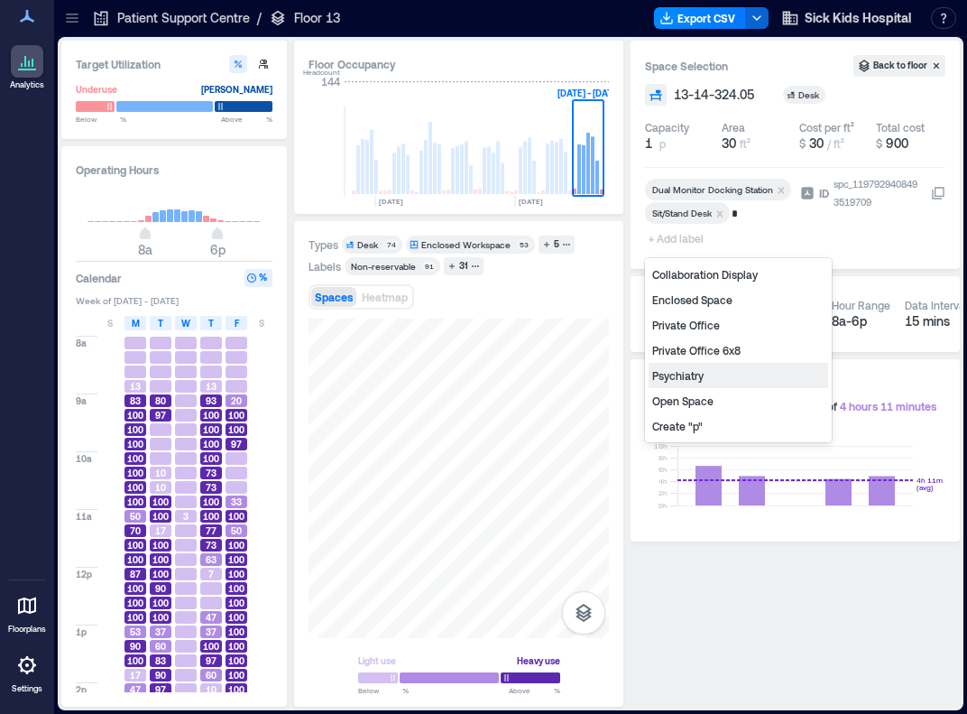
click at [685, 374] on div "Psychiatry" at bounding box center [739, 375] width 180 height 25
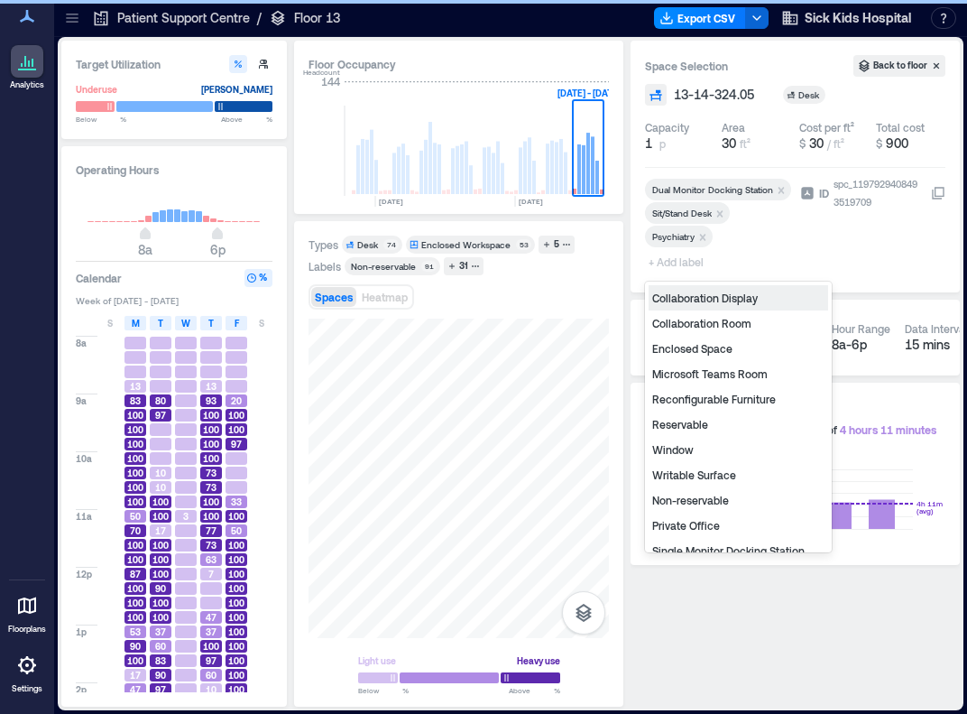
click at [675, 259] on span "+ Add label" at bounding box center [678, 261] width 66 height 25
click at [731, 499] on div "Non-reservable" at bounding box center [739, 499] width 180 height 25
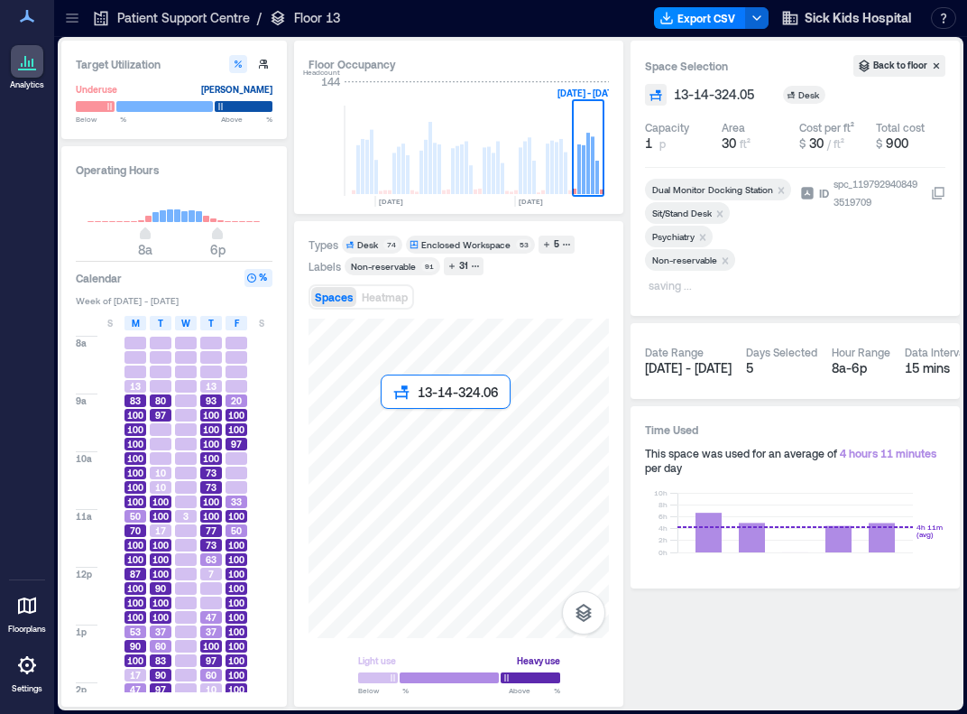
click at [388, 420] on div at bounding box center [459, 478] width 300 height 319
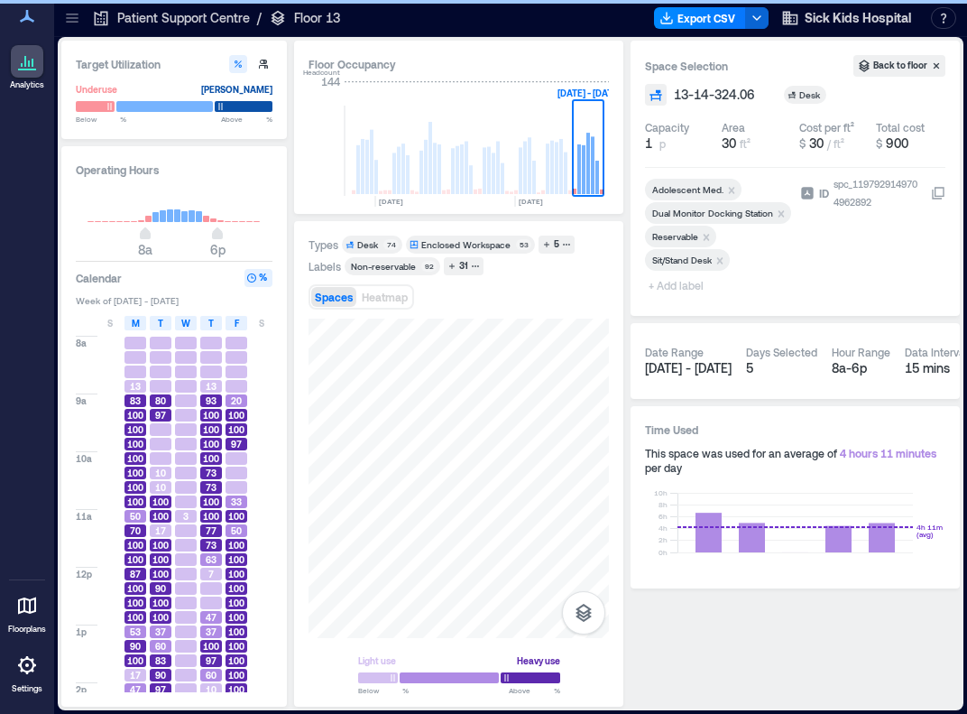
click at [733, 185] on icon "Remove Adolescent Med." at bounding box center [731, 190] width 13 height 13
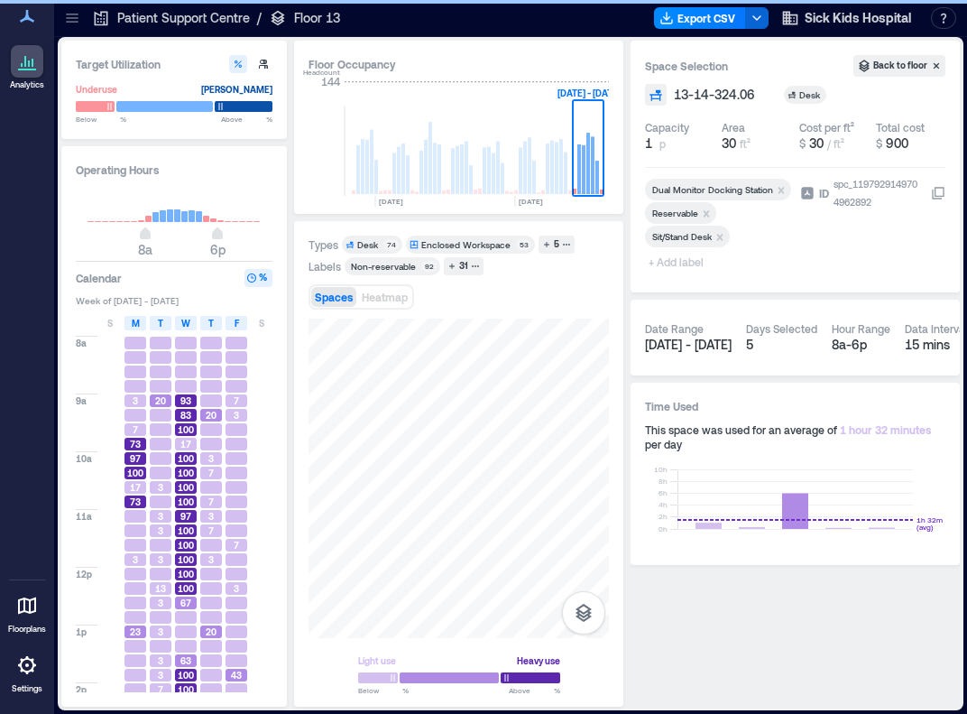
click at [708, 211] on icon "Remove Reservable" at bounding box center [707, 213] width 6 height 6
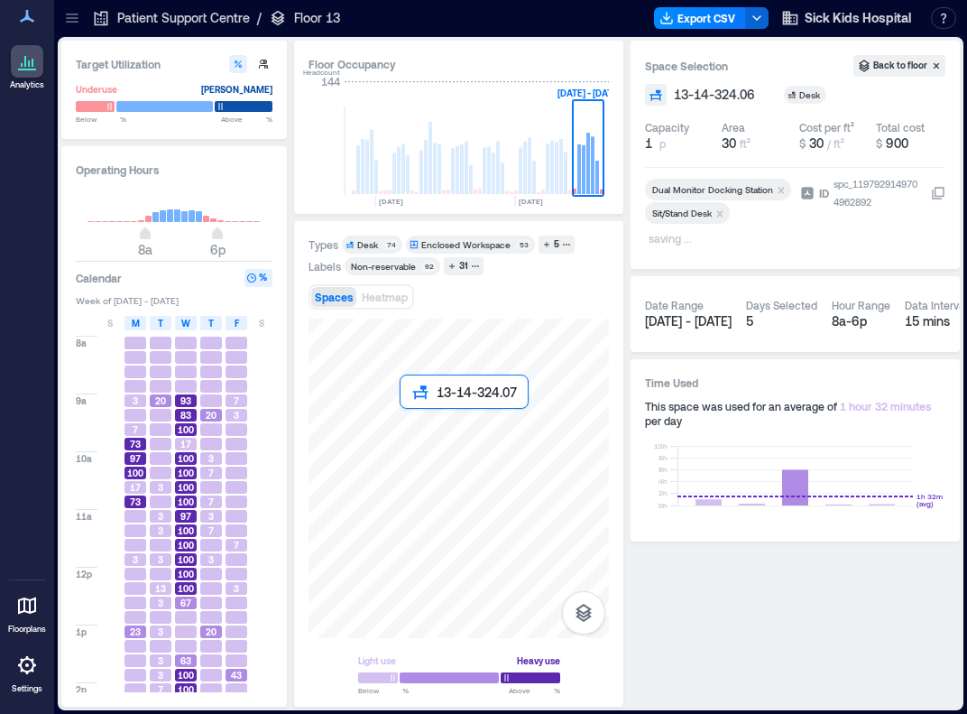
click at [407, 421] on div at bounding box center [459, 478] width 300 height 319
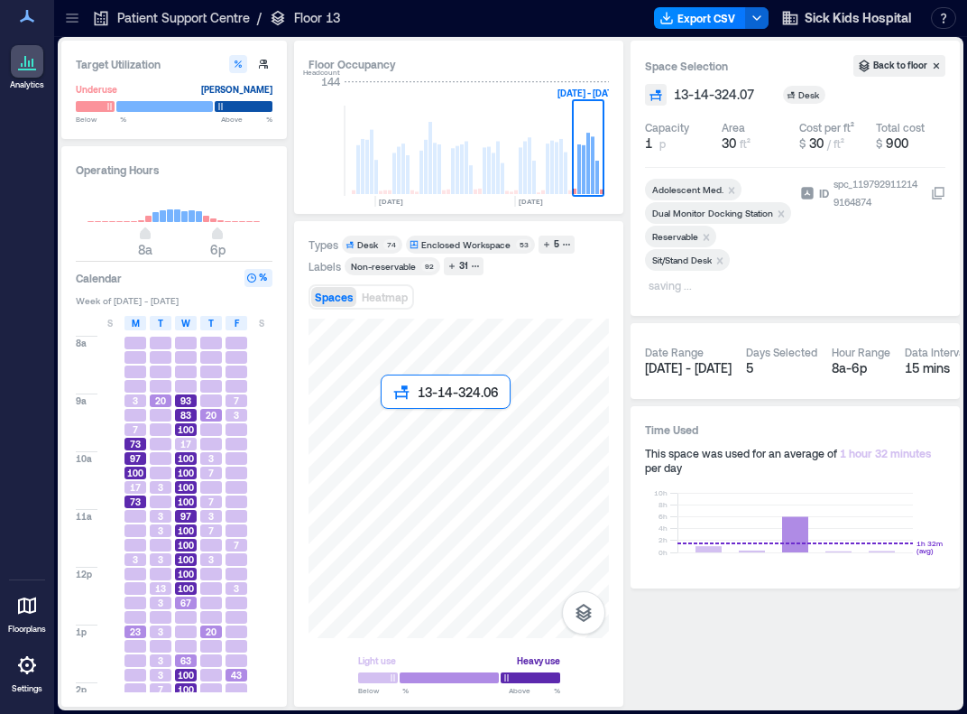
click at [388, 421] on div at bounding box center [459, 478] width 300 height 319
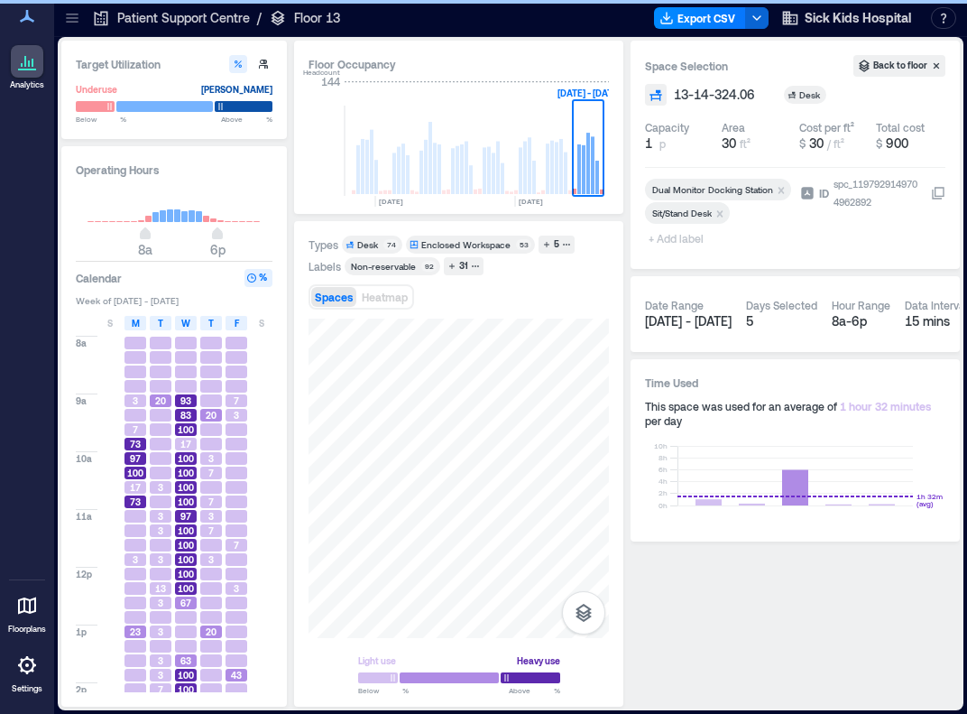
click at [684, 237] on span "+ Add label" at bounding box center [678, 238] width 66 height 25
type input "*"
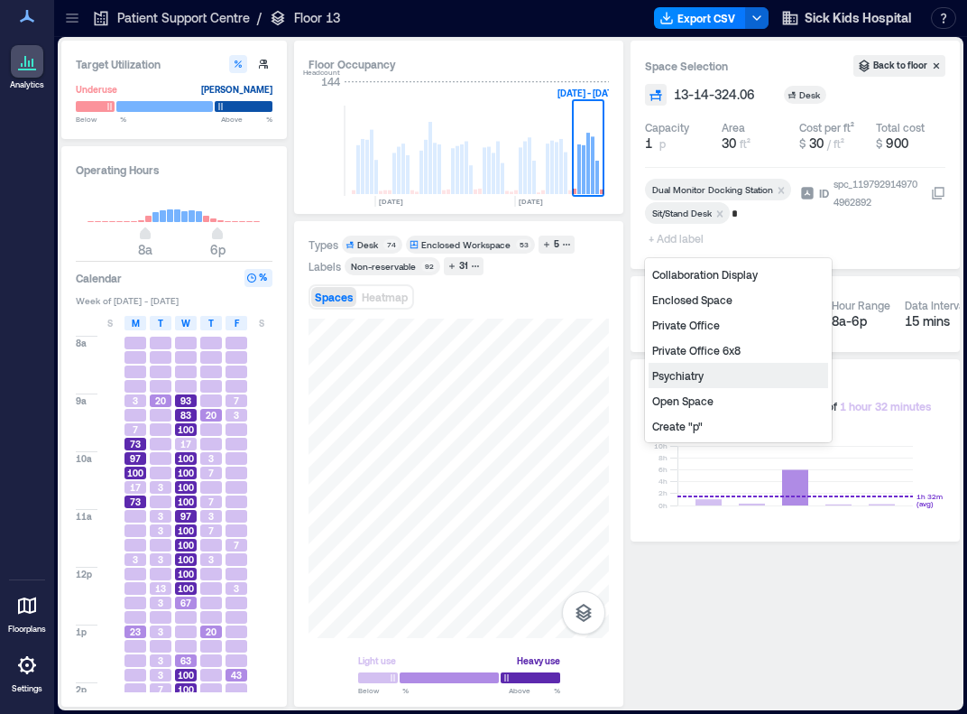
click at [689, 377] on div "Psychiatry" at bounding box center [739, 375] width 180 height 25
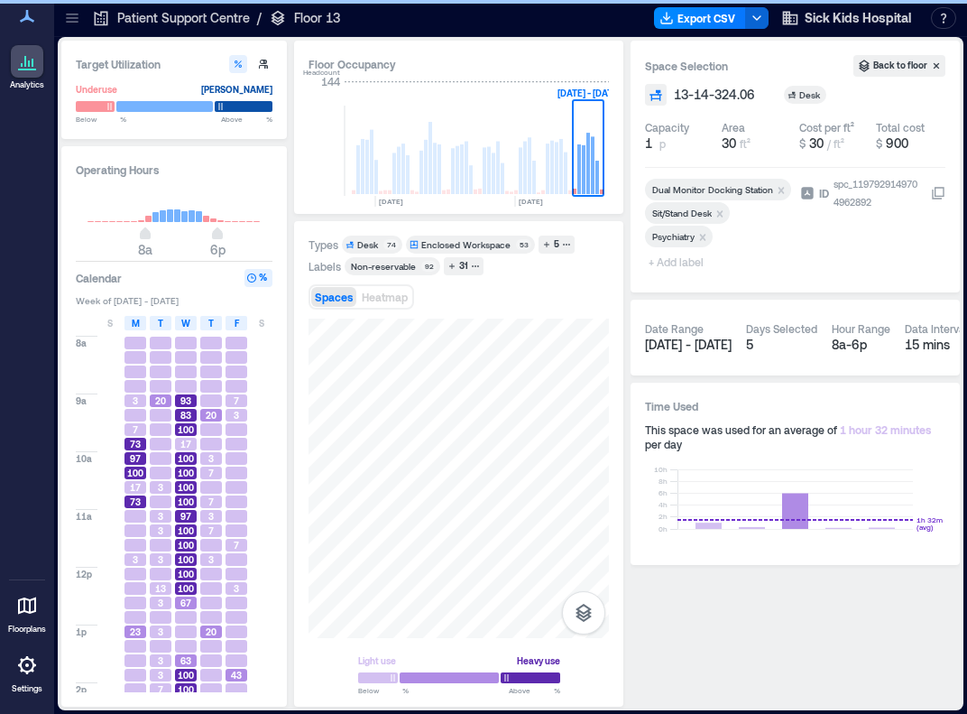
click at [668, 259] on span "+ Add label" at bounding box center [678, 261] width 66 height 25
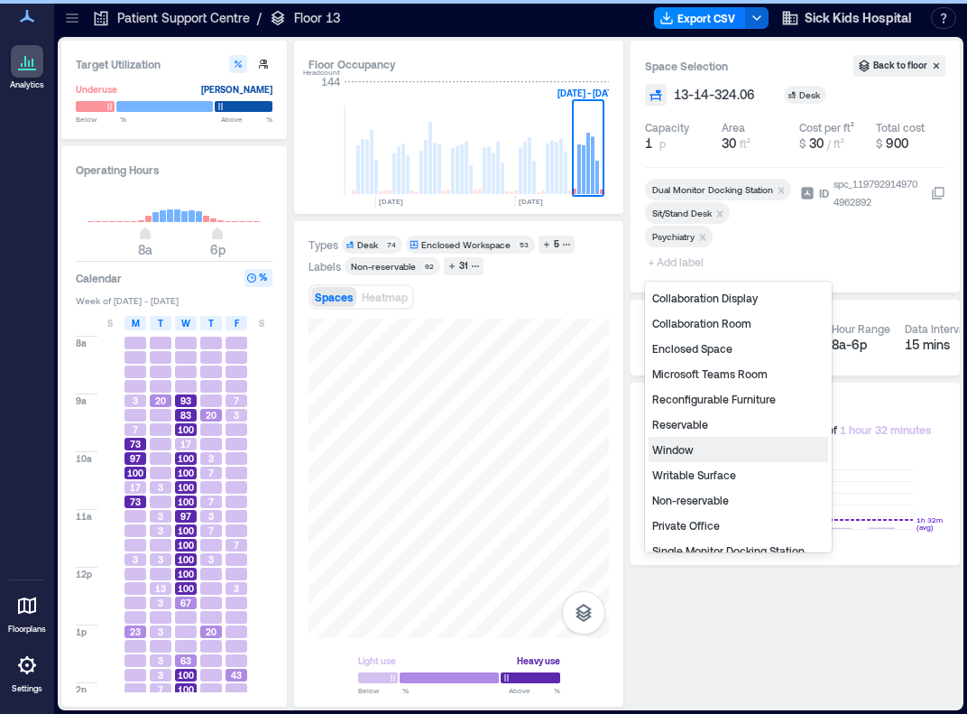
click at [722, 497] on div "Non-reservable" at bounding box center [739, 499] width 180 height 25
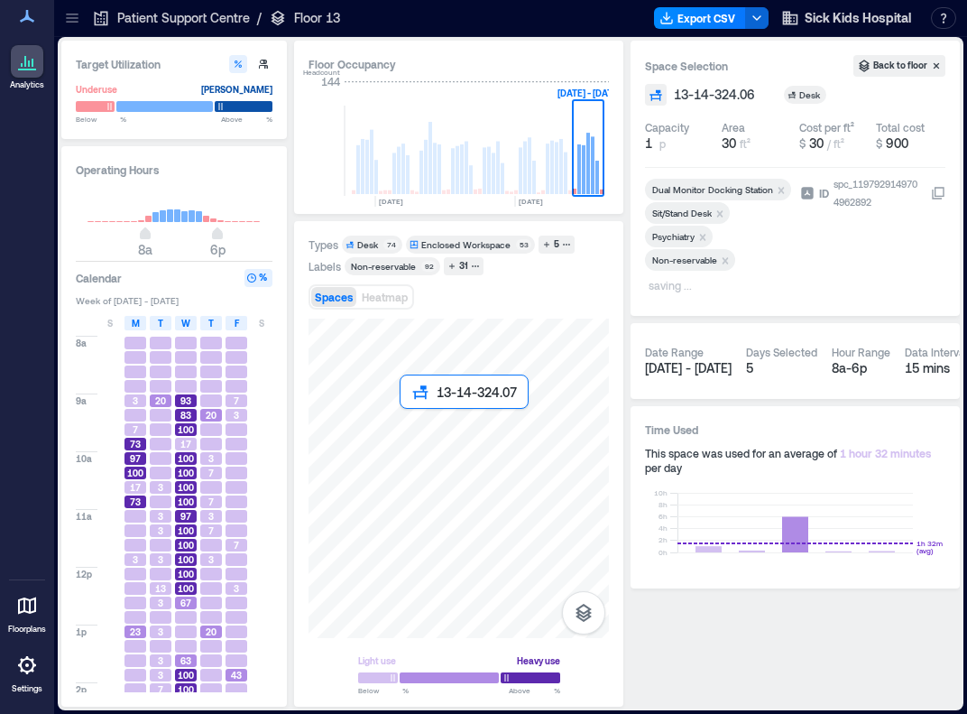
click at [404, 420] on div at bounding box center [459, 478] width 300 height 319
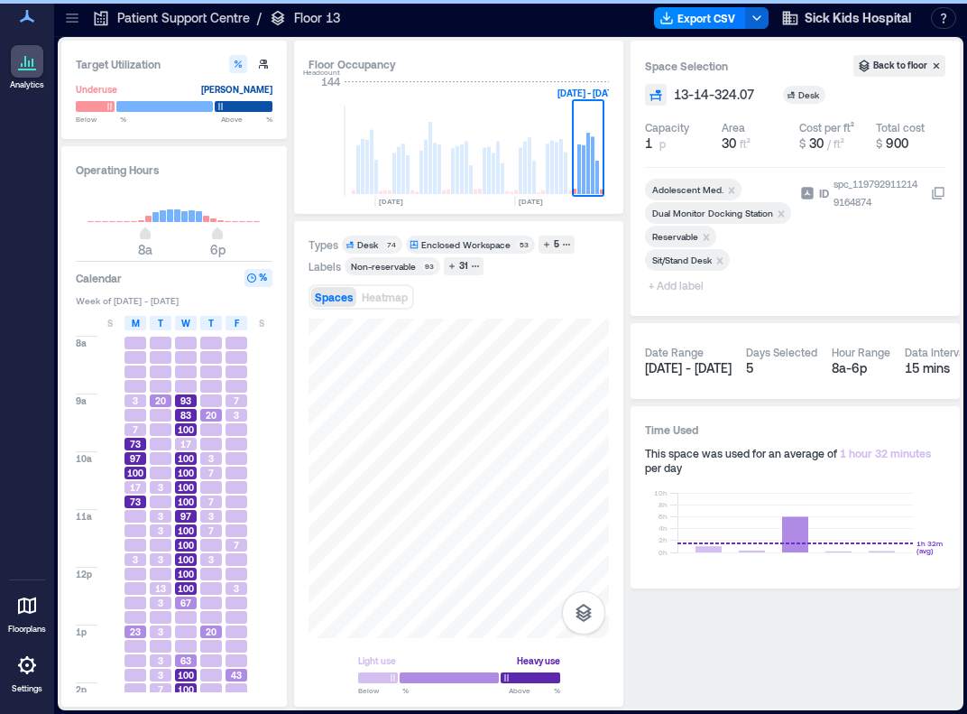
click at [729, 190] on icon "Remove Adolescent Med." at bounding box center [732, 190] width 6 height 6
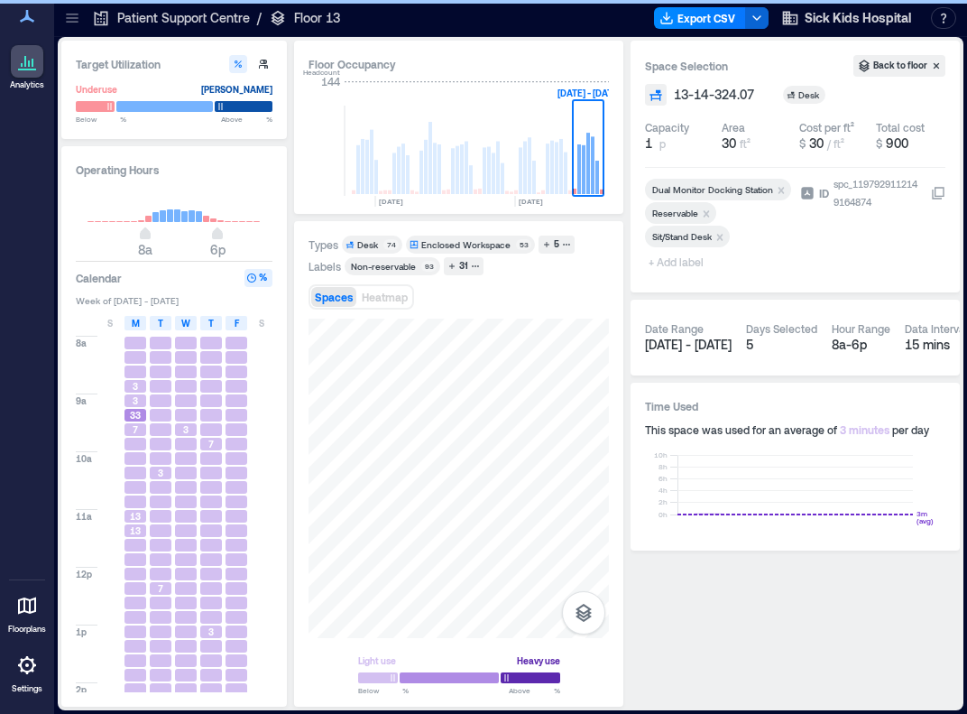
click at [673, 258] on span "+ Add label" at bounding box center [678, 261] width 66 height 25
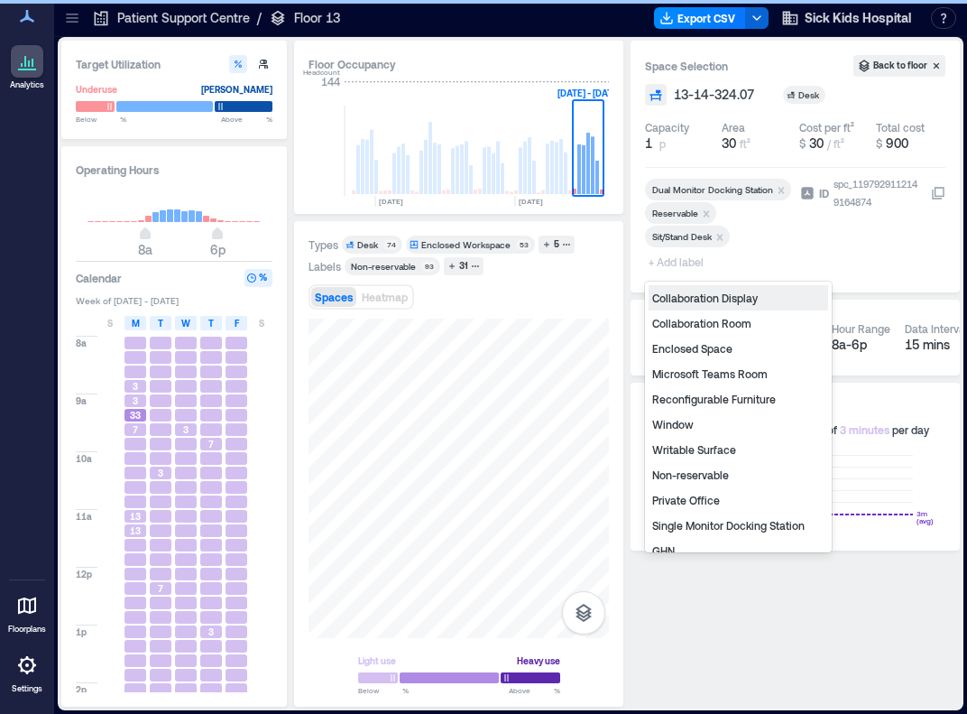
type input "*"
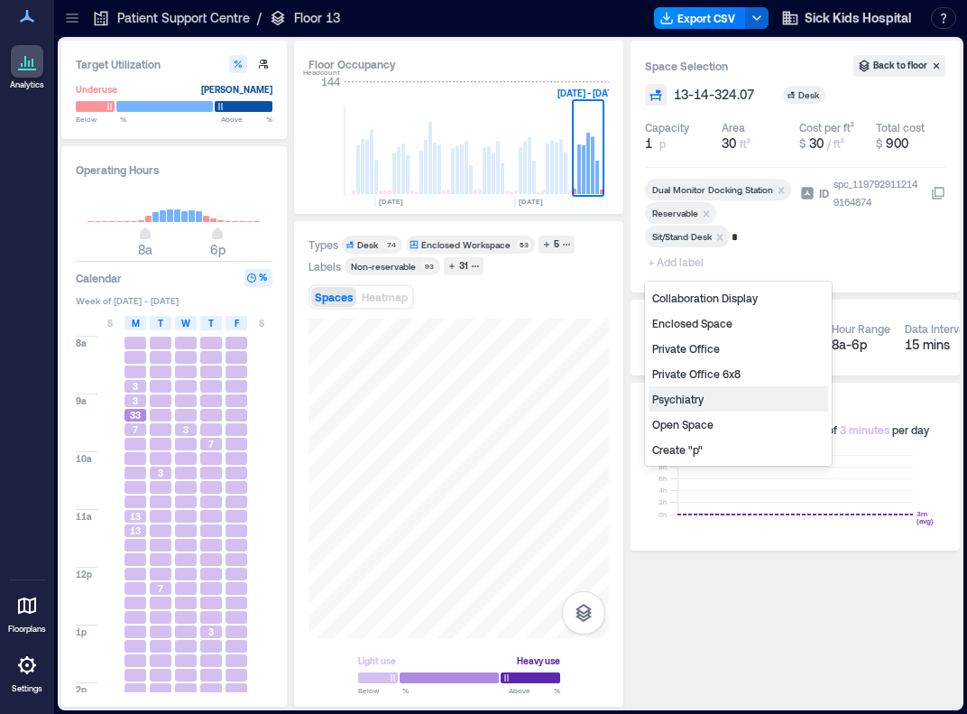
click at [680, 394] on div "Psychiatry" at bounding box center [739, 398] width 180 height 25
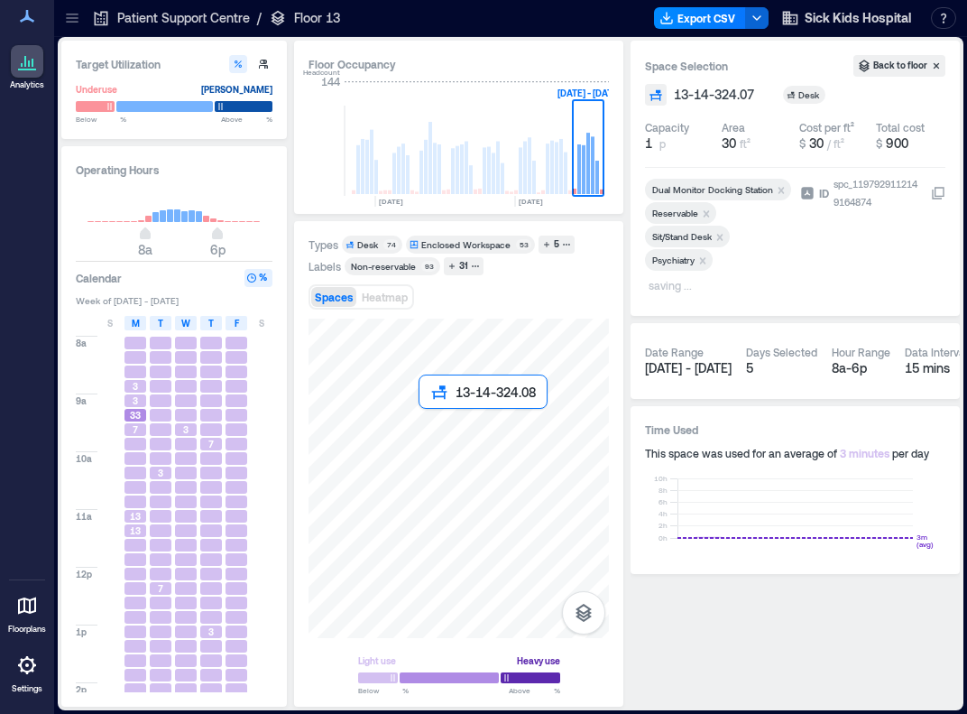
click at [429, 421] on div at bounding box center [459, 478] width 300 height 319
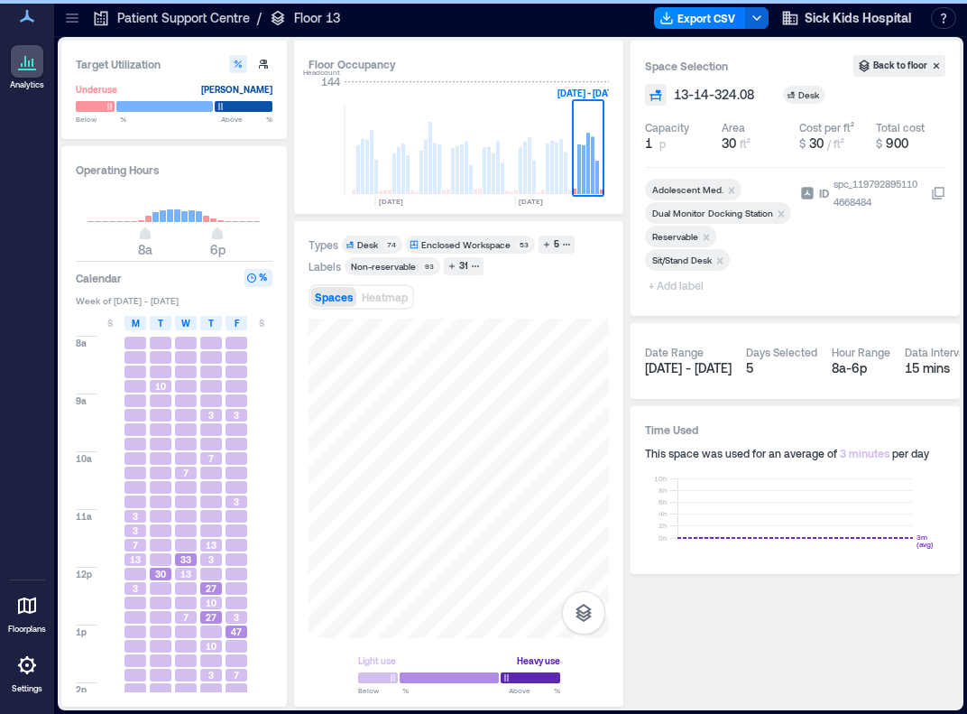
click at [729, 181] on div "Adolescent Med." at bounding box center [693, 190] width 97 height 22
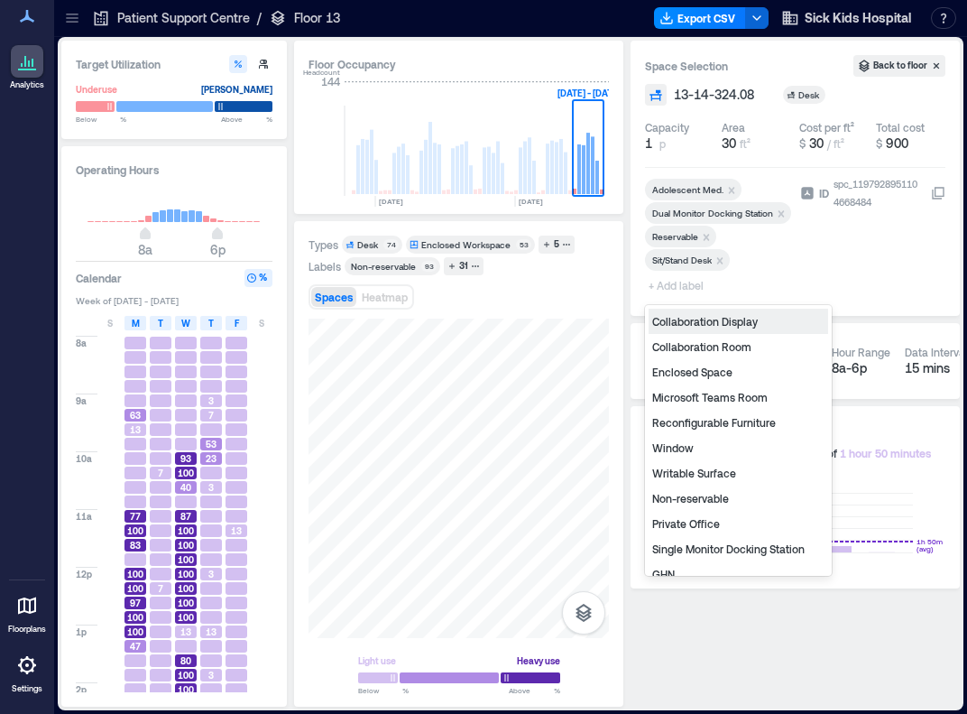
click at [729, 184] on icon "Remove Adolescent Med." at bounding box center [731, 190] width 13 height 13
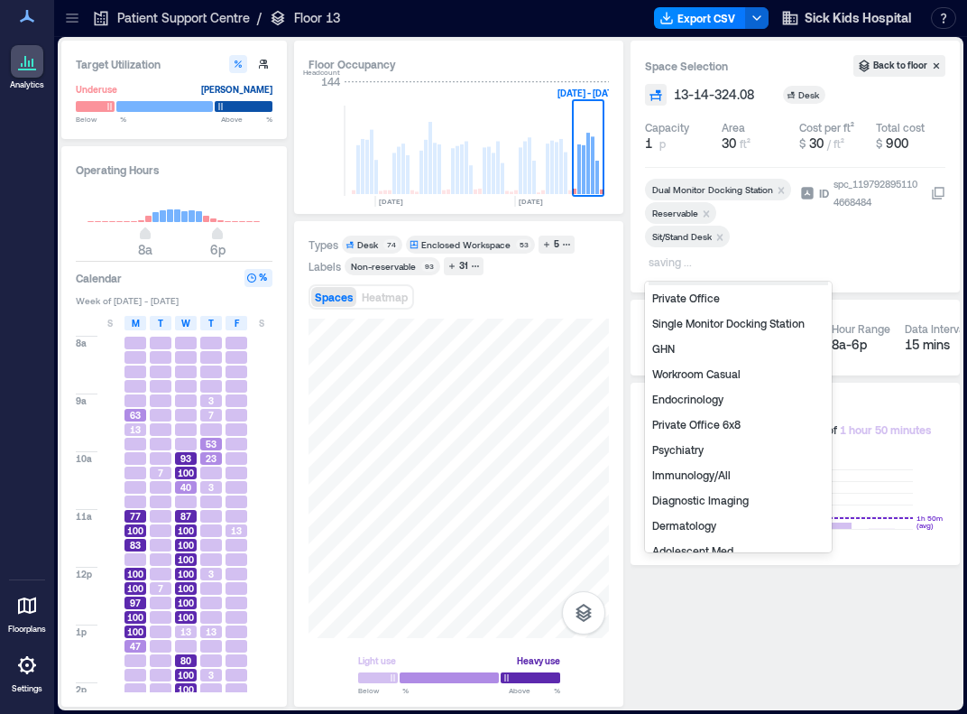
scroll to position [227, 0]
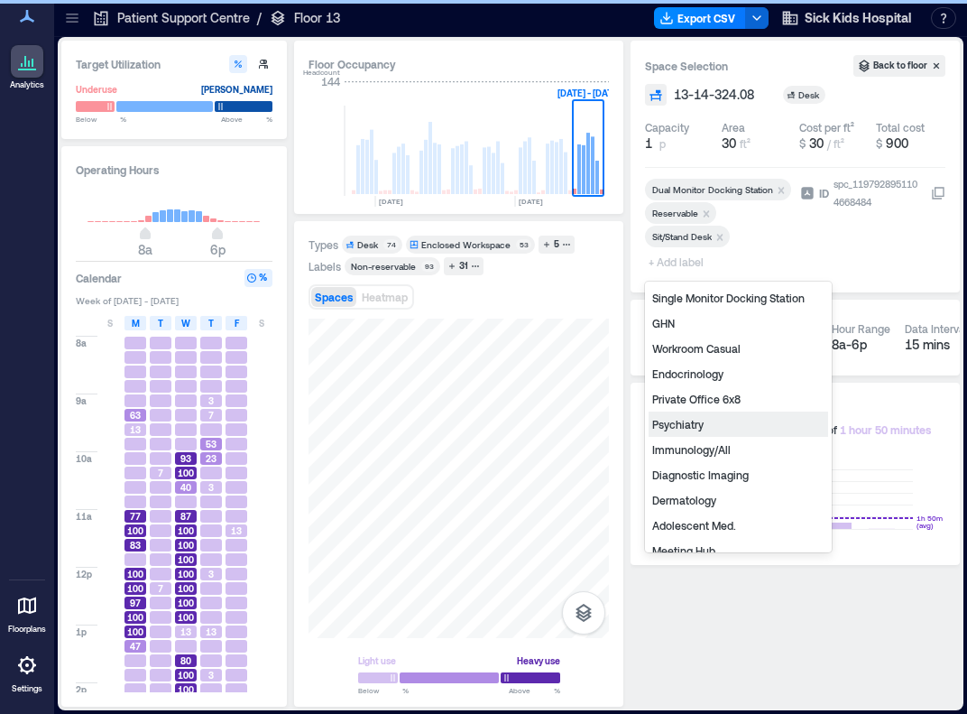
click at [711, 425] on div "Psychiatry" at bounding box center [739, 423] width 180 height 25
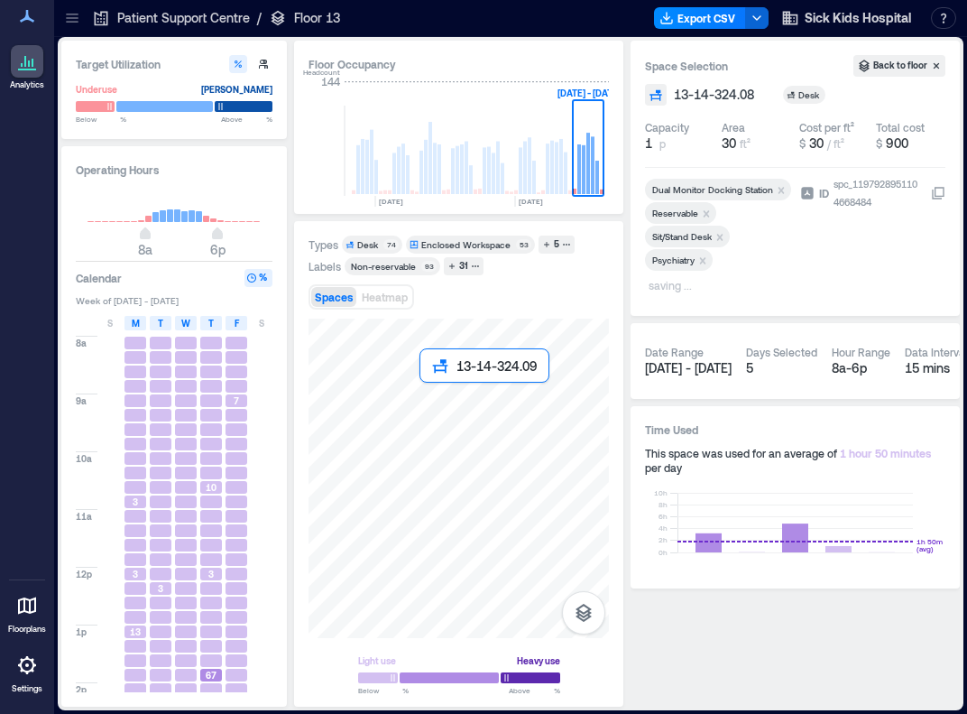
click at [433, 392] on div at bounding box center [459, 478] width 300 height 319
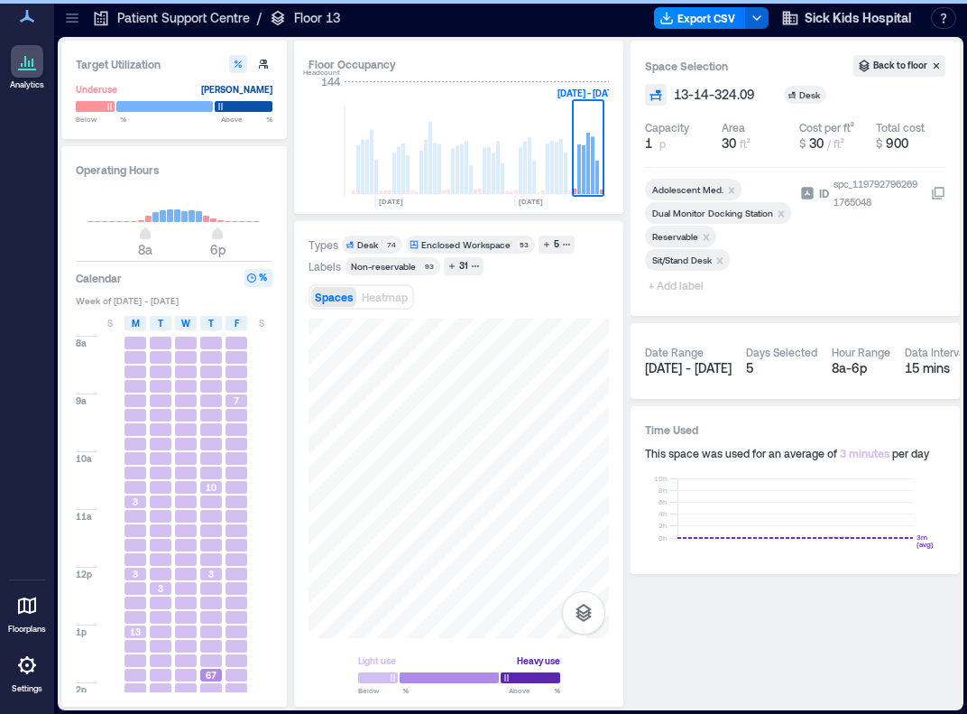
click at [731, 187] on icon "Remove Adolescent Med." at bounding box center [731, 190] width 13 height 13
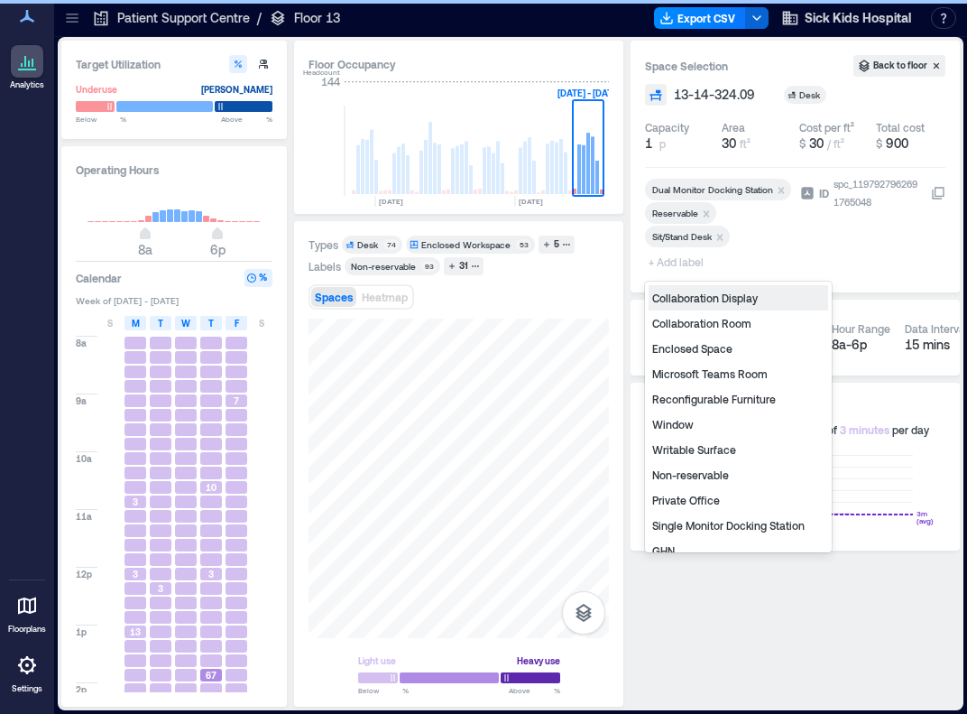
click at [675, 262] on span "+ Add label" at bounding box center [678, 261] width 66 height 25
type input "*"
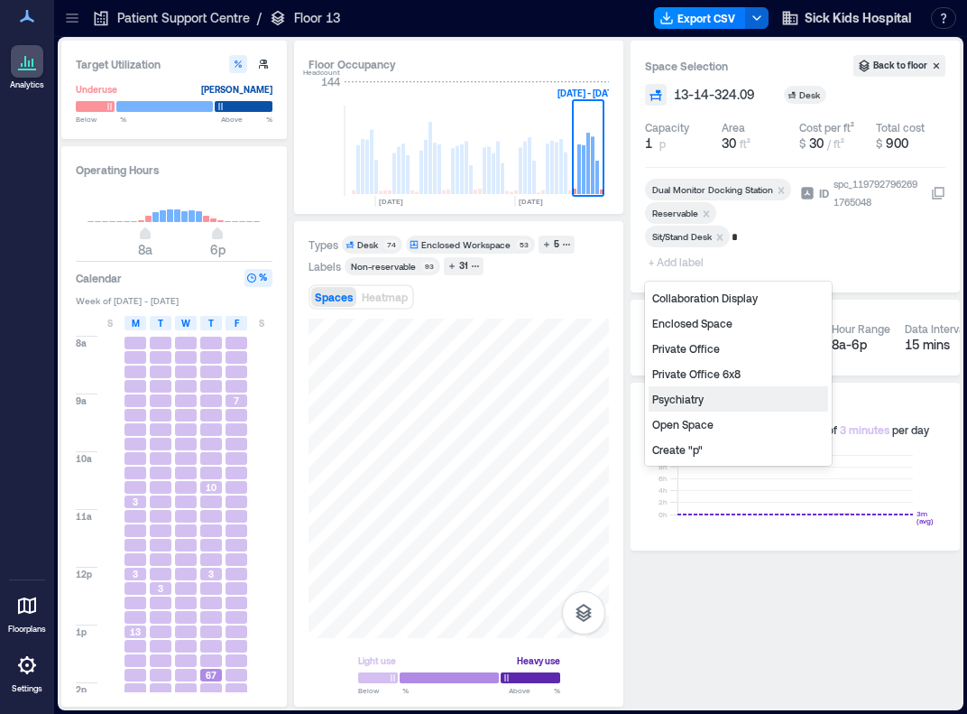
click at [688, 399] on div "Psychiatry" at bounding box center [739, 398] width 180 height 25
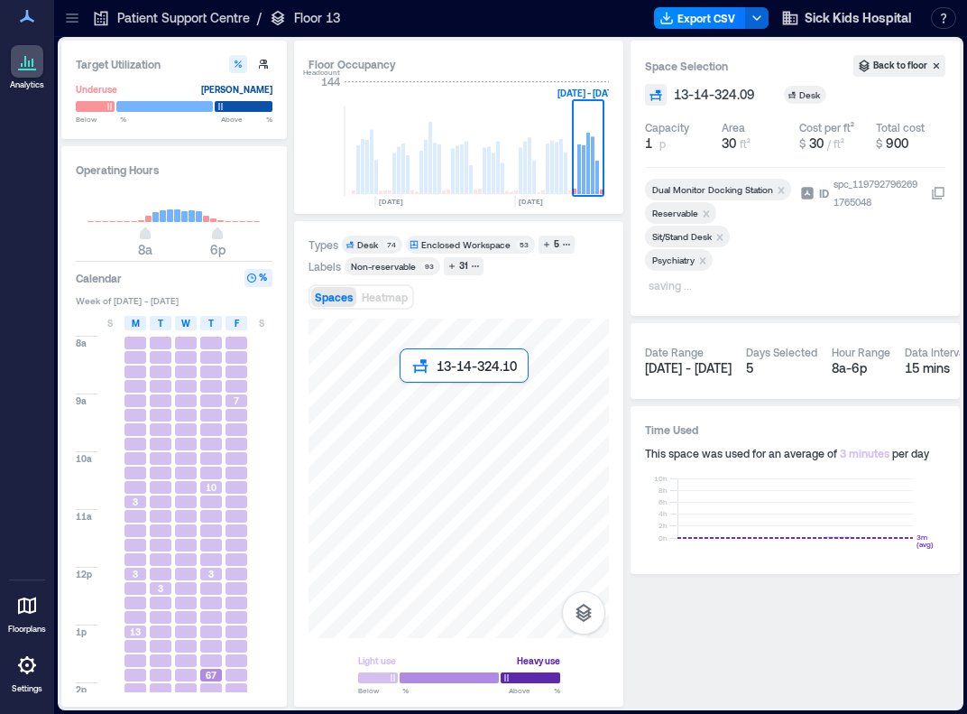
drag, startPoint x: 346, startPoint y: 379, endPoint x: 404, endPoint y: 396, distance: 60.2
click at [404, 396] on div at bounding box center [459, 478] width 300 height 319
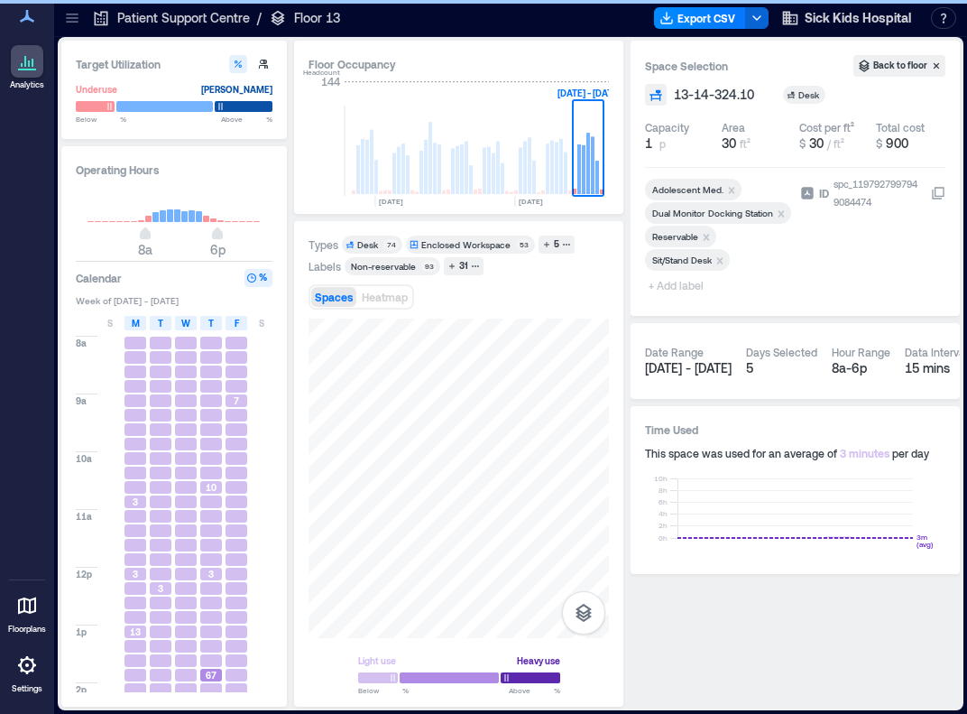
click at [730, 190] on icon "Remove Adolescent Med." at bounding box center [732, 190] width 6 height 6
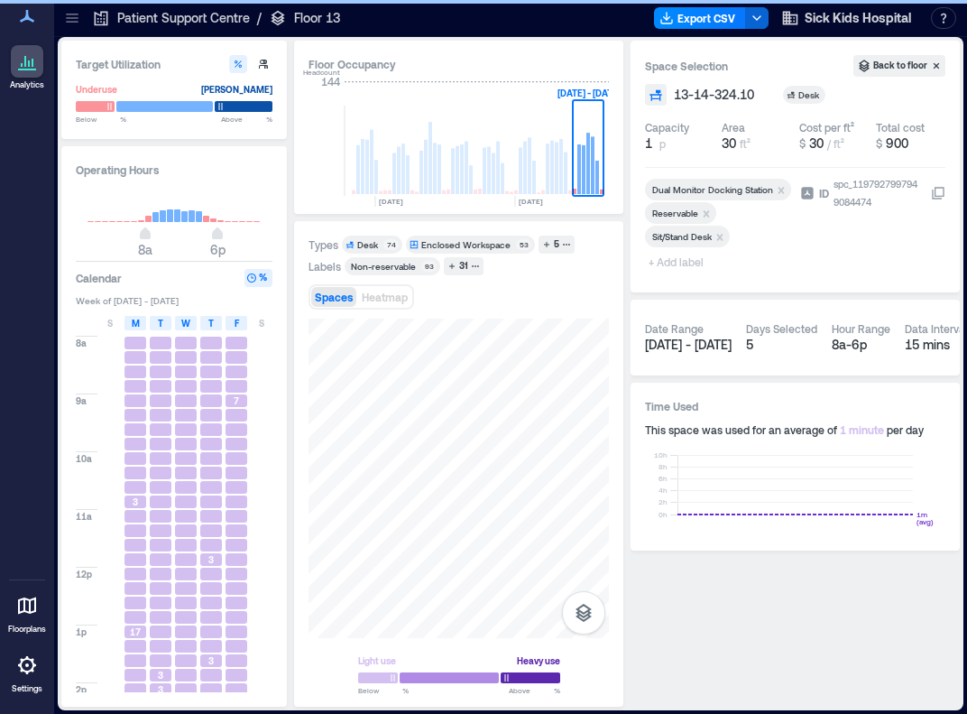
click at [673, 264] on span "+ Add label" at bounding box center [678, 261] width 66 height 25
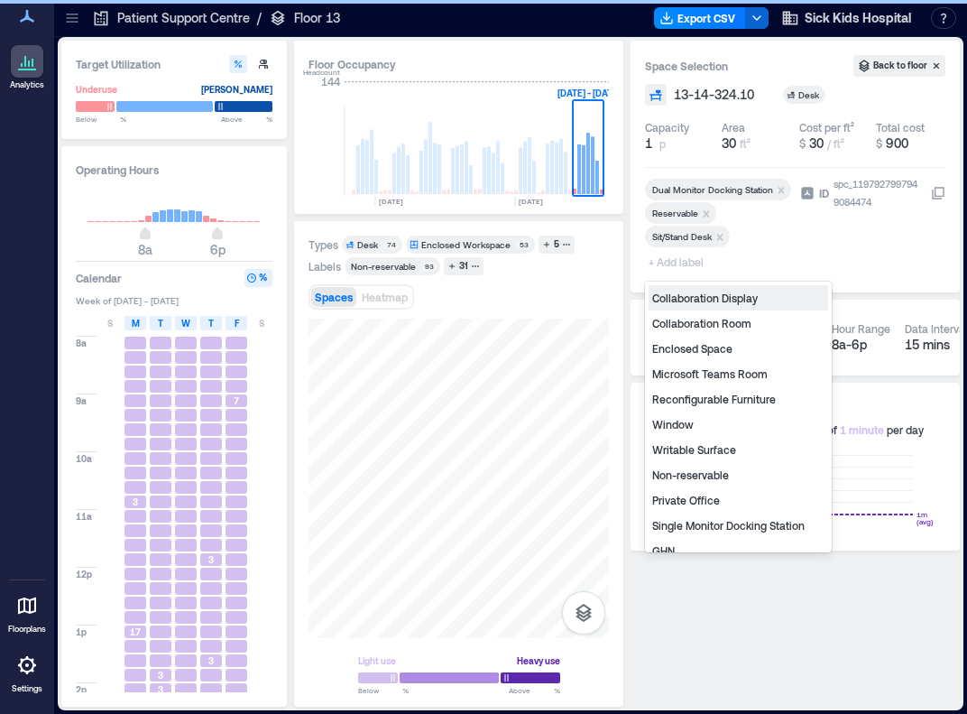
type input "*"
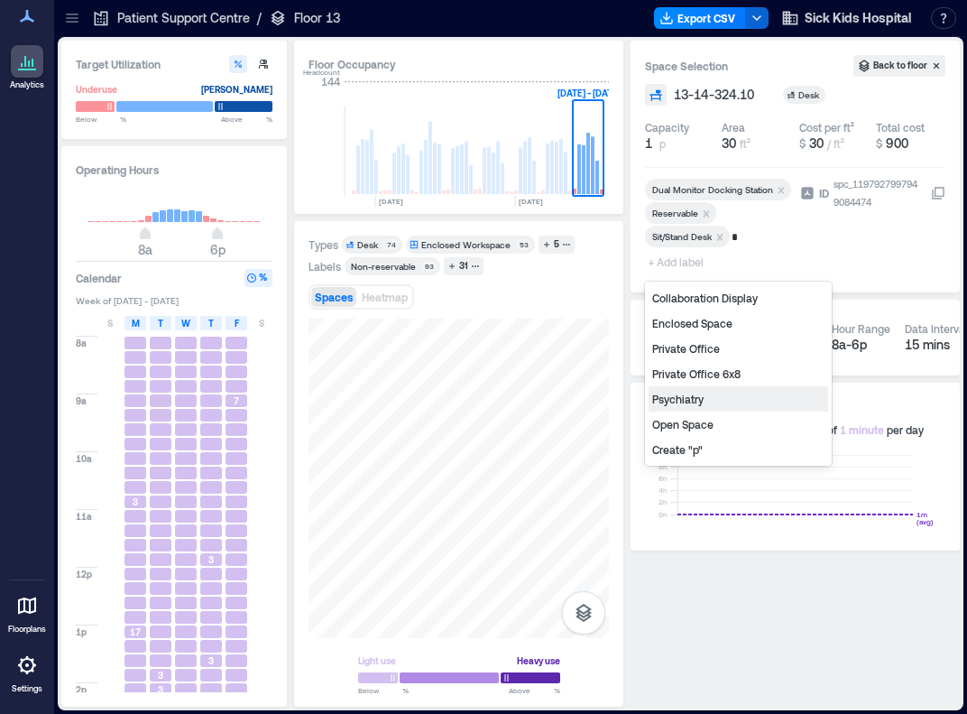
click at [707, 396] on div "Psychiatry" at bounding box center [739, 398] width 180 height 25
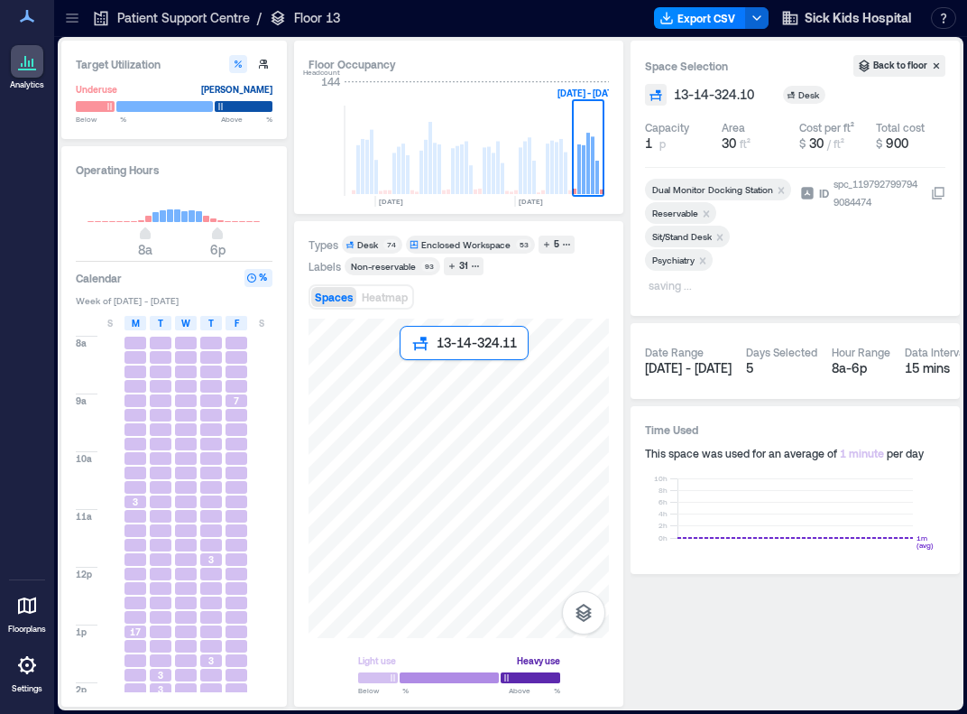
click at [411, 365] on div at bounding box center [459, 478] width 300 height 319
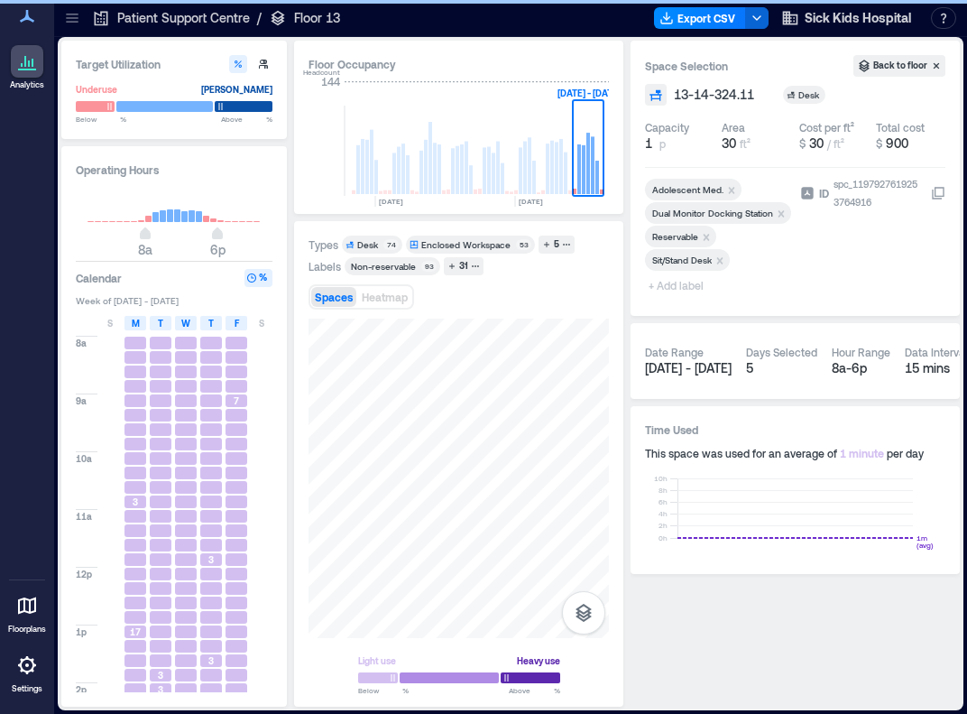
click at [707, 235] on icon "Remove Reservable" at bounding box center [707, 237] width 6 height 6
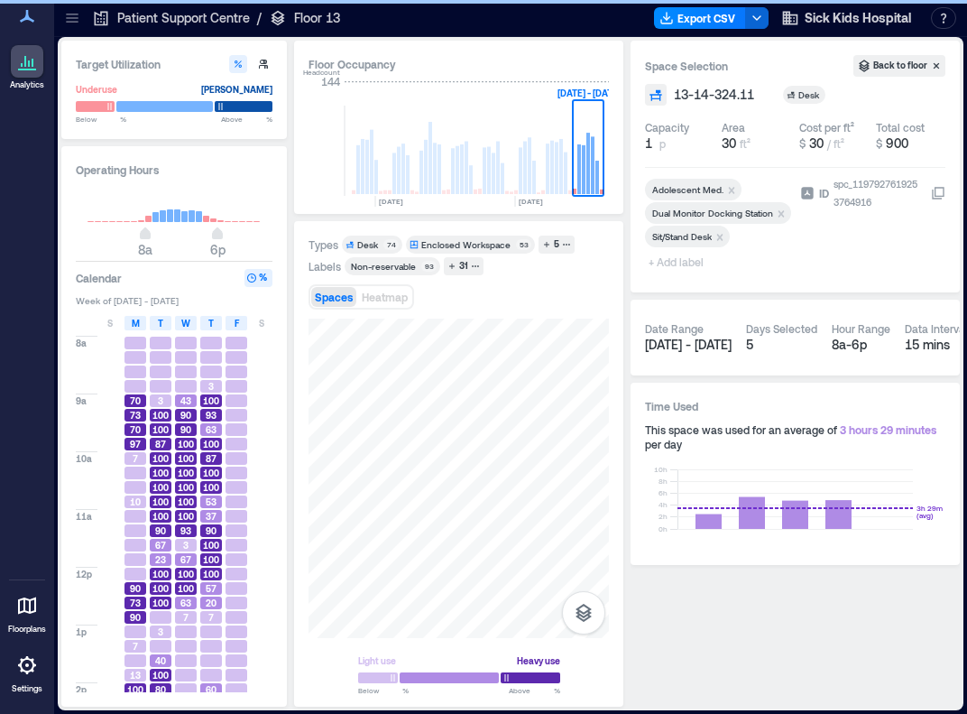
click at [731, 188] on icon "Remove Adolescent Med." at bounding box center [732, 190] width 6 height 6
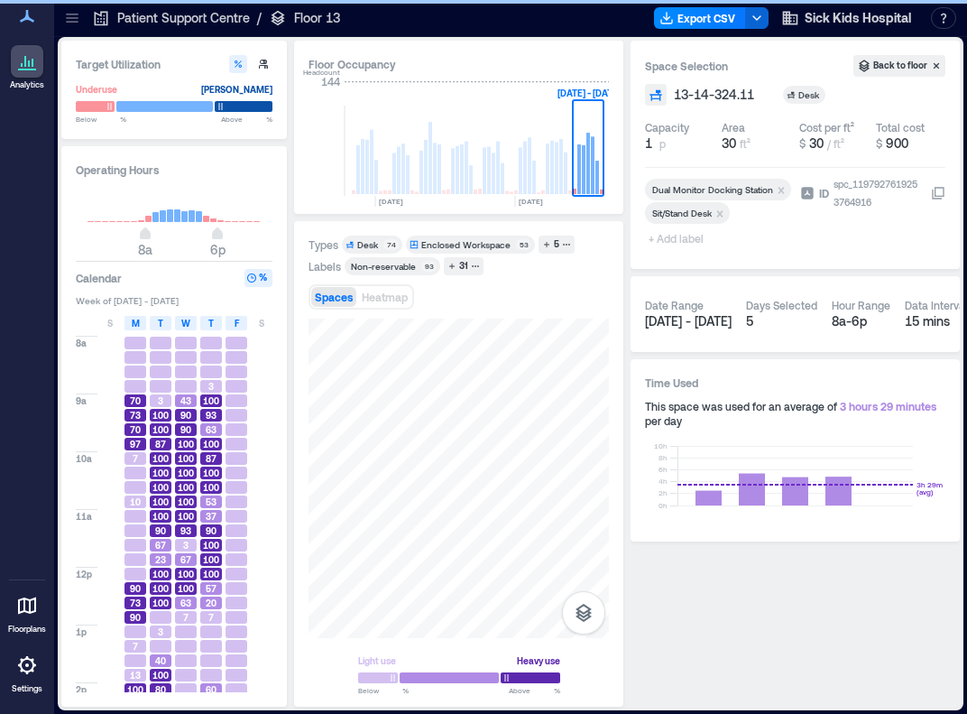
click at [676, 243] on span "+ Add label" at bounding box center [678, 238] width 66 height 25
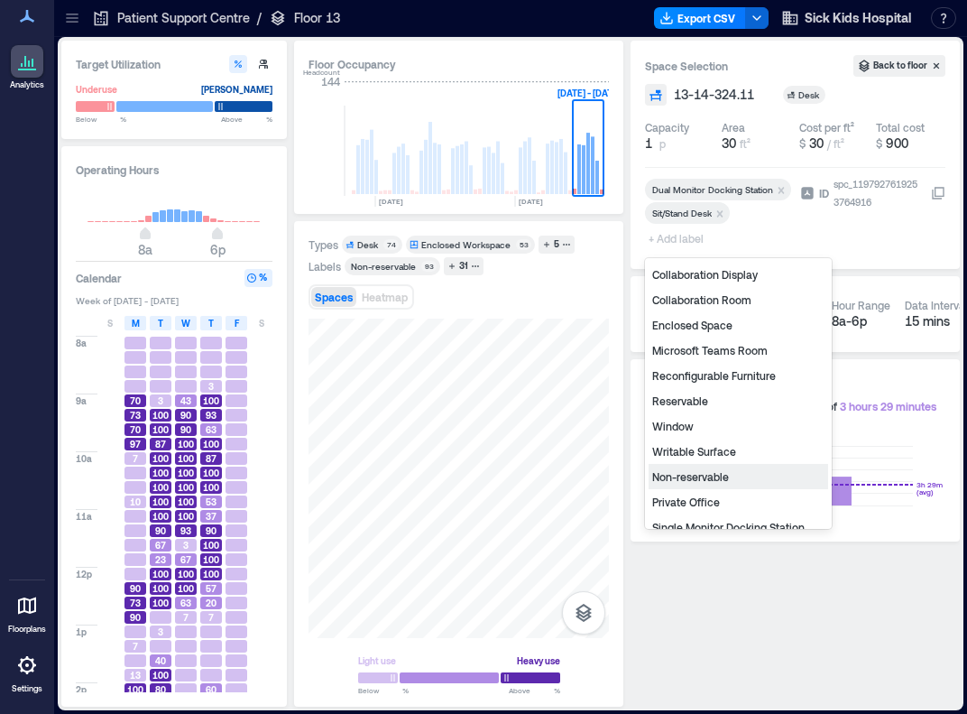
click at [679, 470] on div "Non-reservable" at bounding box center [739, 476] width 180 height 25
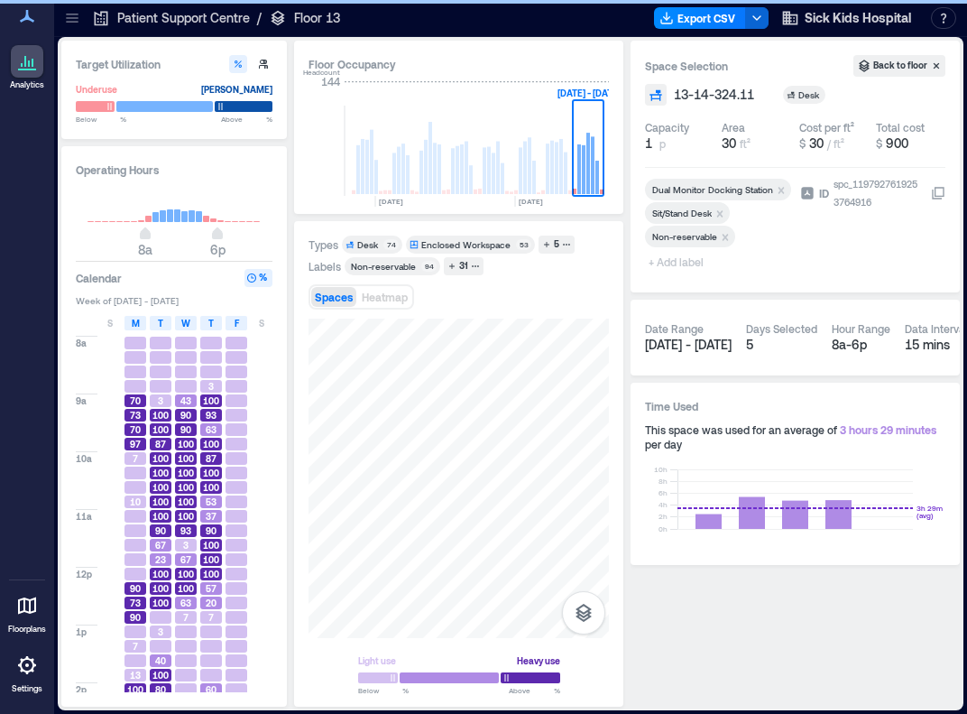
click at [666, 263] on span "+ Add label" at bounding box center [678, 261] width 66 height 25
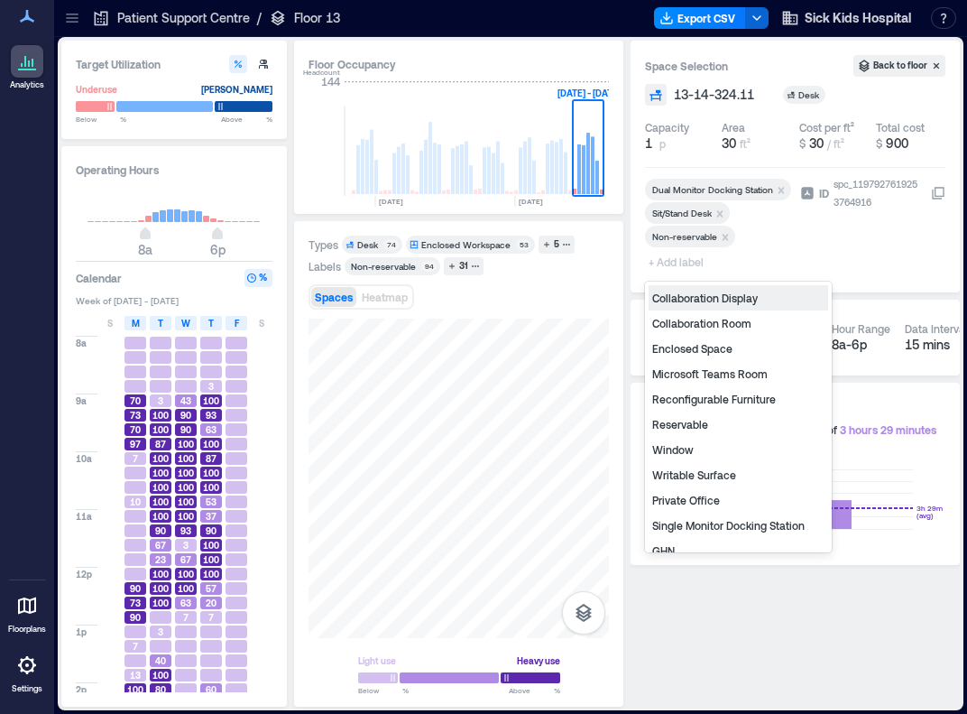
type input "*"
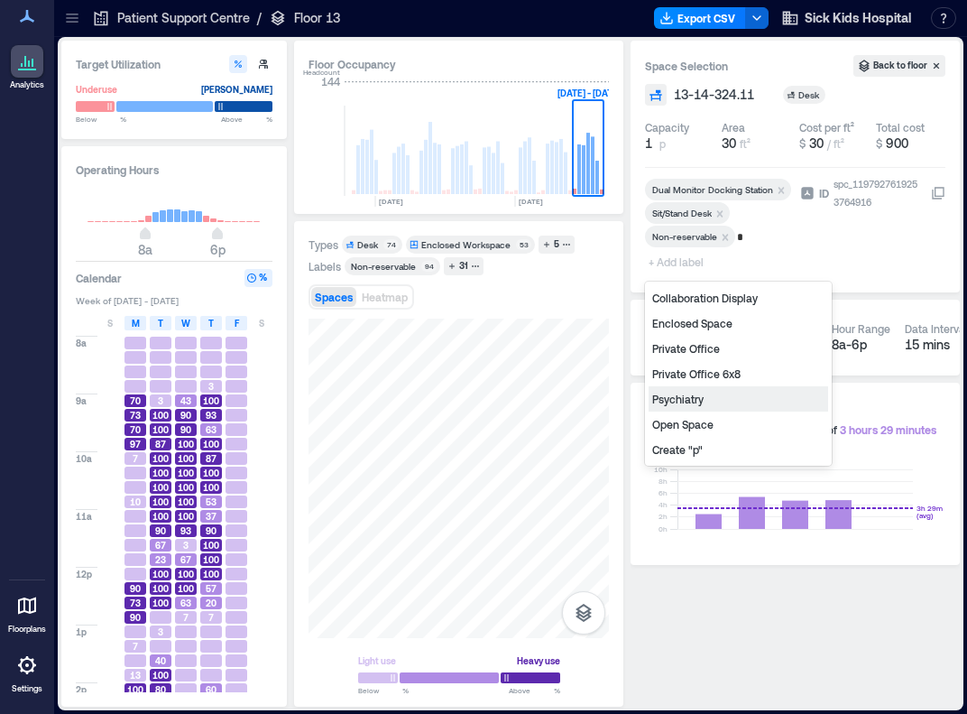
click at [700, 399] on div "Psychiatry" at bounding box center [739, 398] width 180 height 25
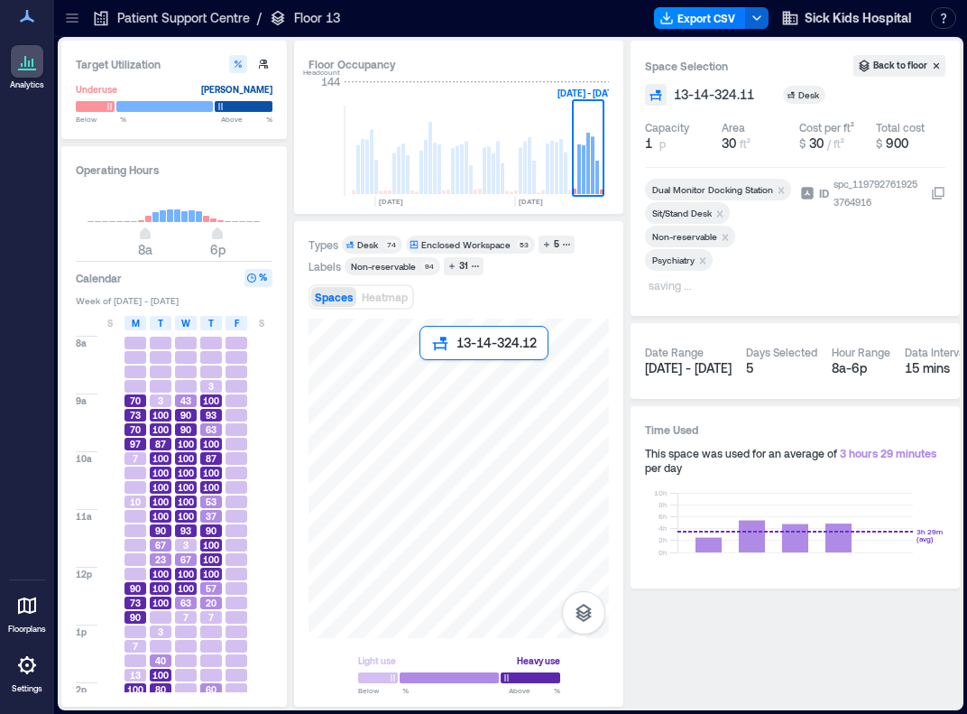
click at [423, 373] on div at bounding box center [459, 478] width 300 height 319
click at [405, 373] on div at bounding box center [459, 478] width 300 height 319
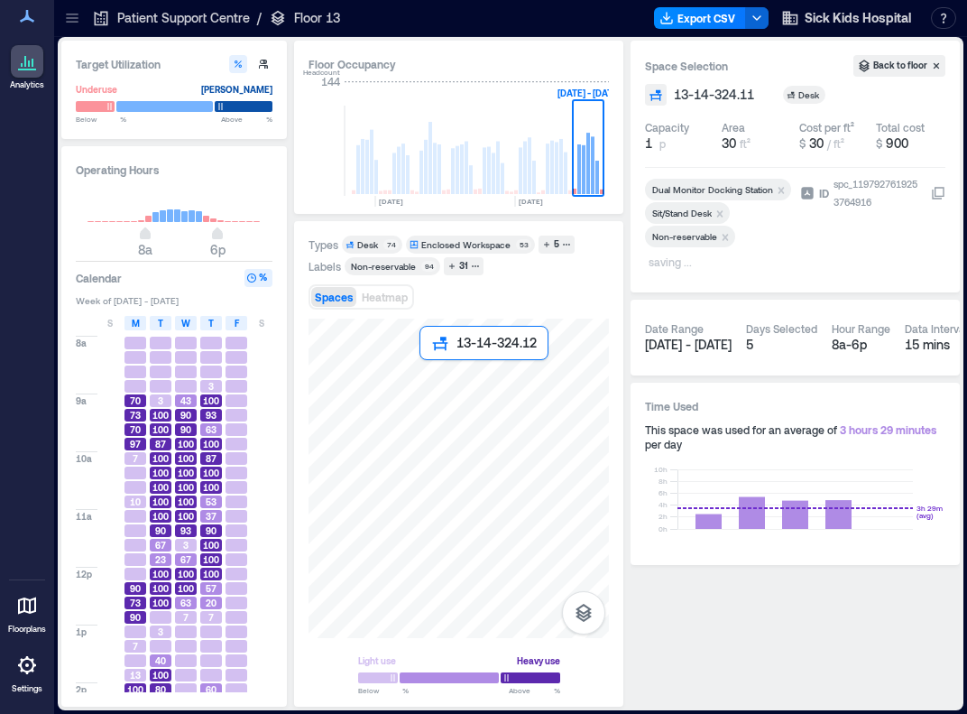
click at [429, 371] on div at bounding box center [459, 478] width 300 height 319
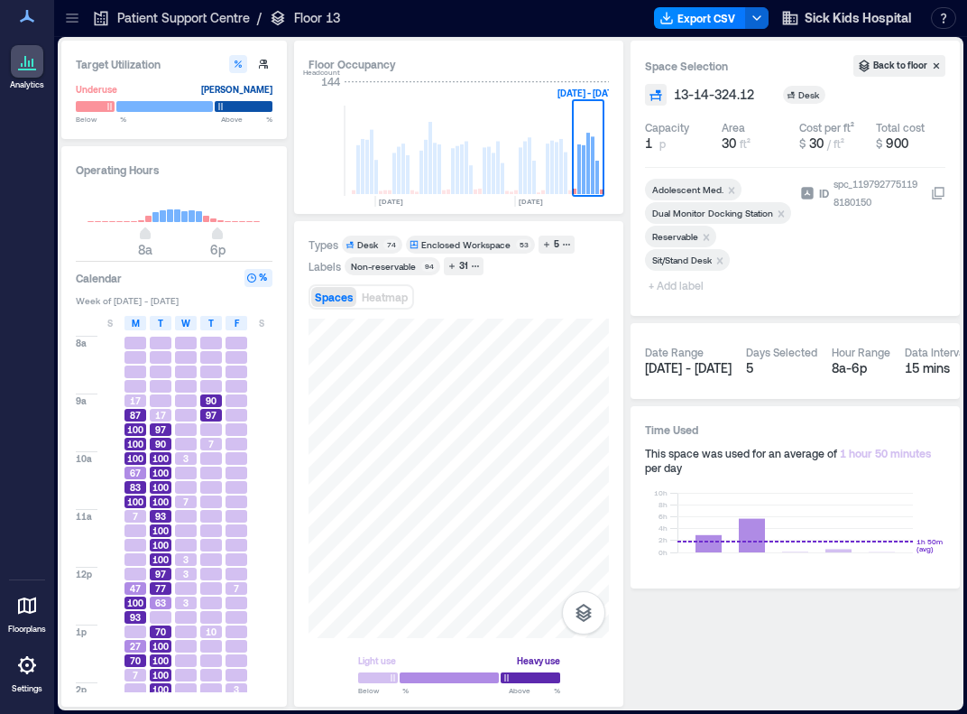
click at [732, 188] on icon "Remove Adolescent Med." at bounding box center [732, 190] width 6 height 6
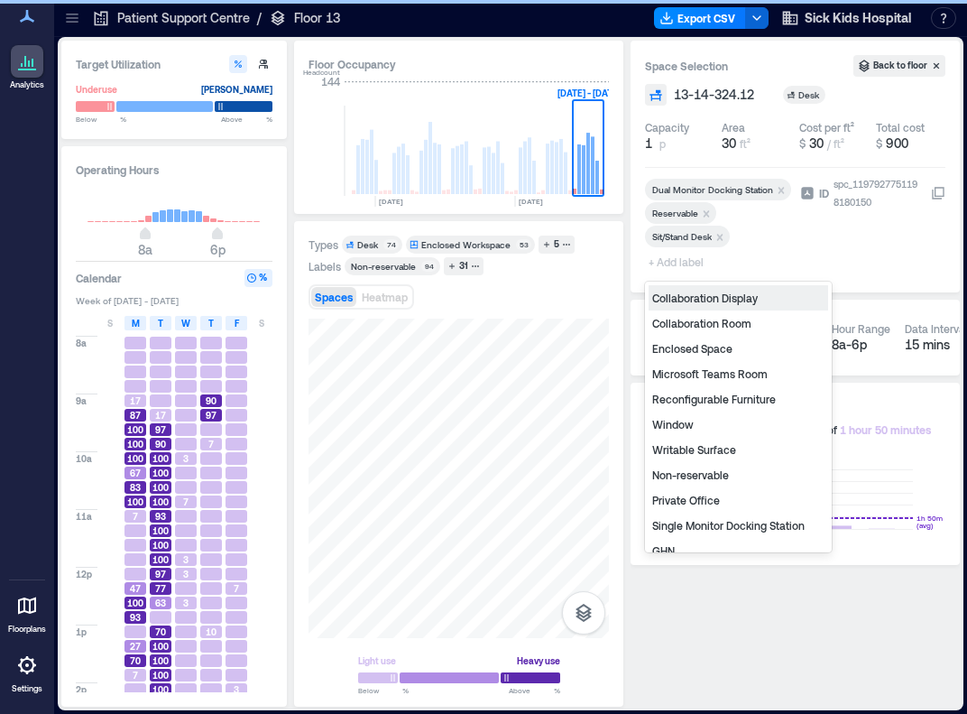
click at [671, 263] on span "+ Add label" at bounding box center [678, 261] width 66 height 25
type input "*"
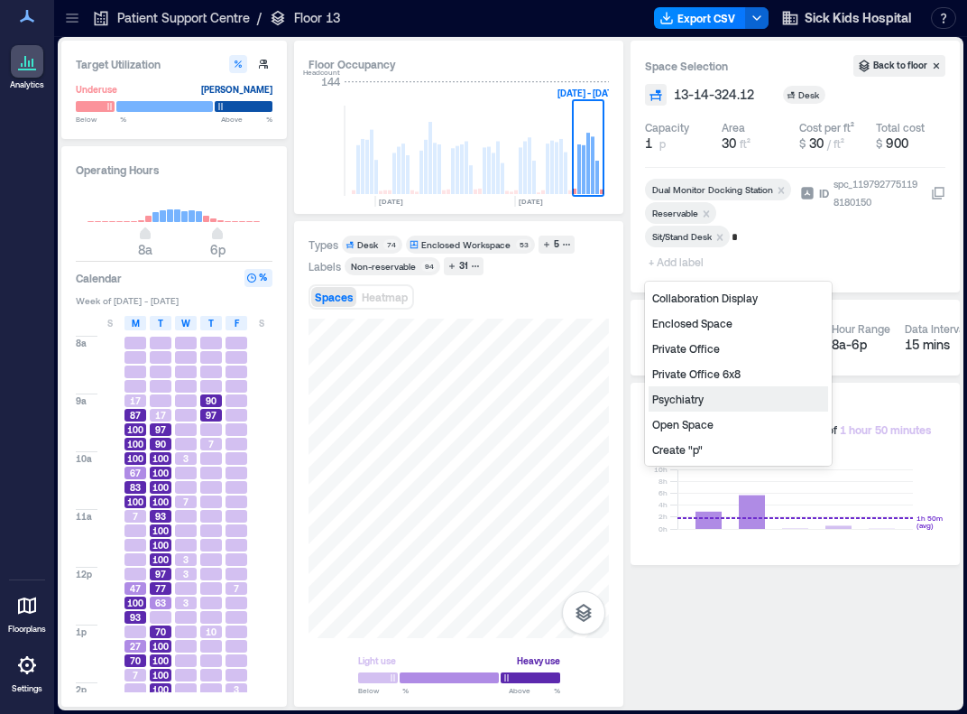
click at [686, 398] on div "Psychiatry" at bounding box center [739, 398] width 180 height 25
